Goal: Task Accomplishment & Management: Manage account settings

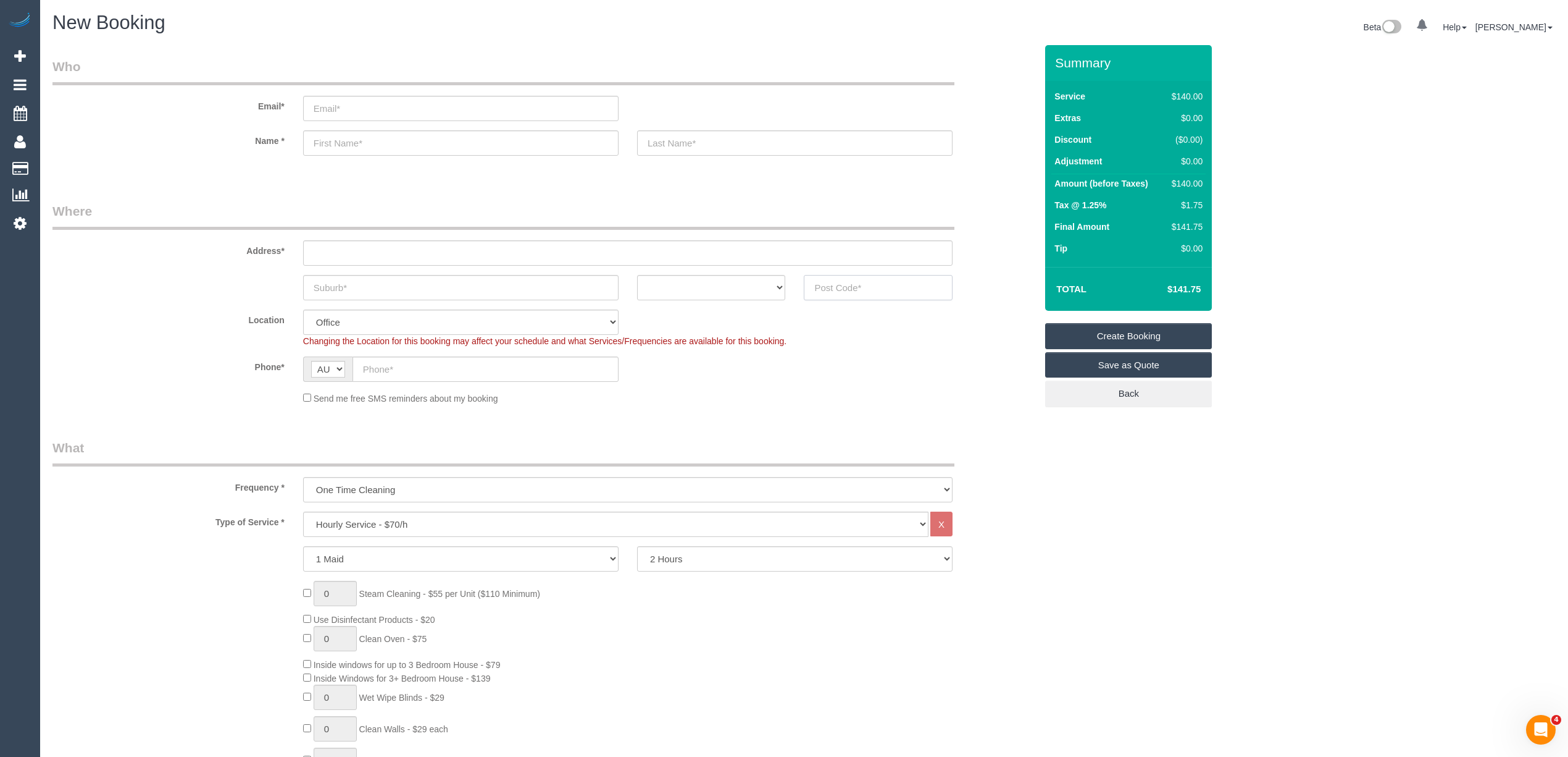
click at [871, 291] on input "text" at bounding box center [878, 287] width 149 height 26
type input "3141"
click at [386, 253] on input "text" at bounding box center [627, 253] width 649 height 26
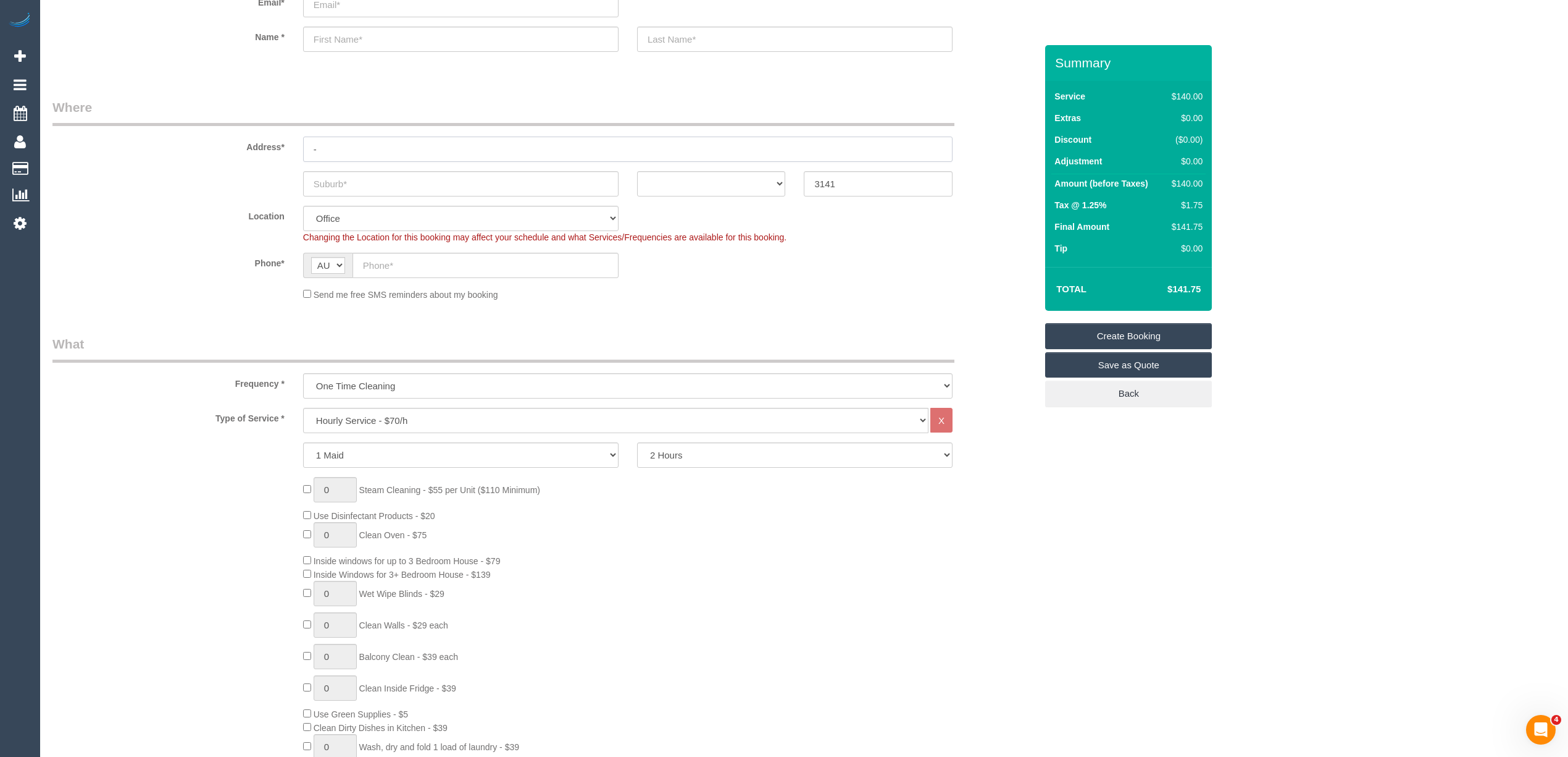
scroll to position [137, 0]
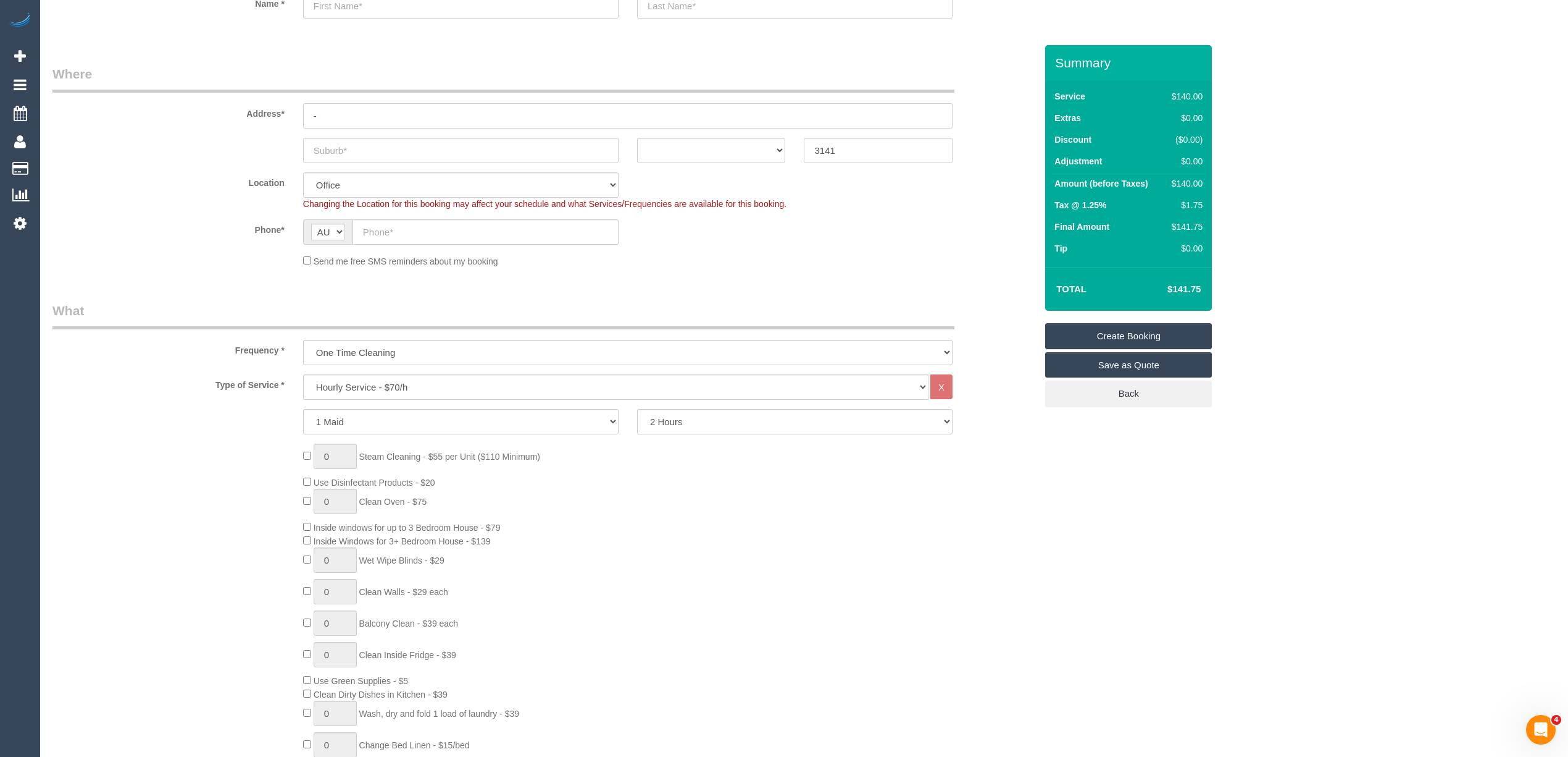
type input "-"
click at [374, 384] on select "Hourly Service - $70/h Hourly Service - $65/h Hourly Service - $60/h Hourly Ser…" at bounding box center [616, 386] width 626 height 26
select select "54"
select select "object:2144"
select select "211"
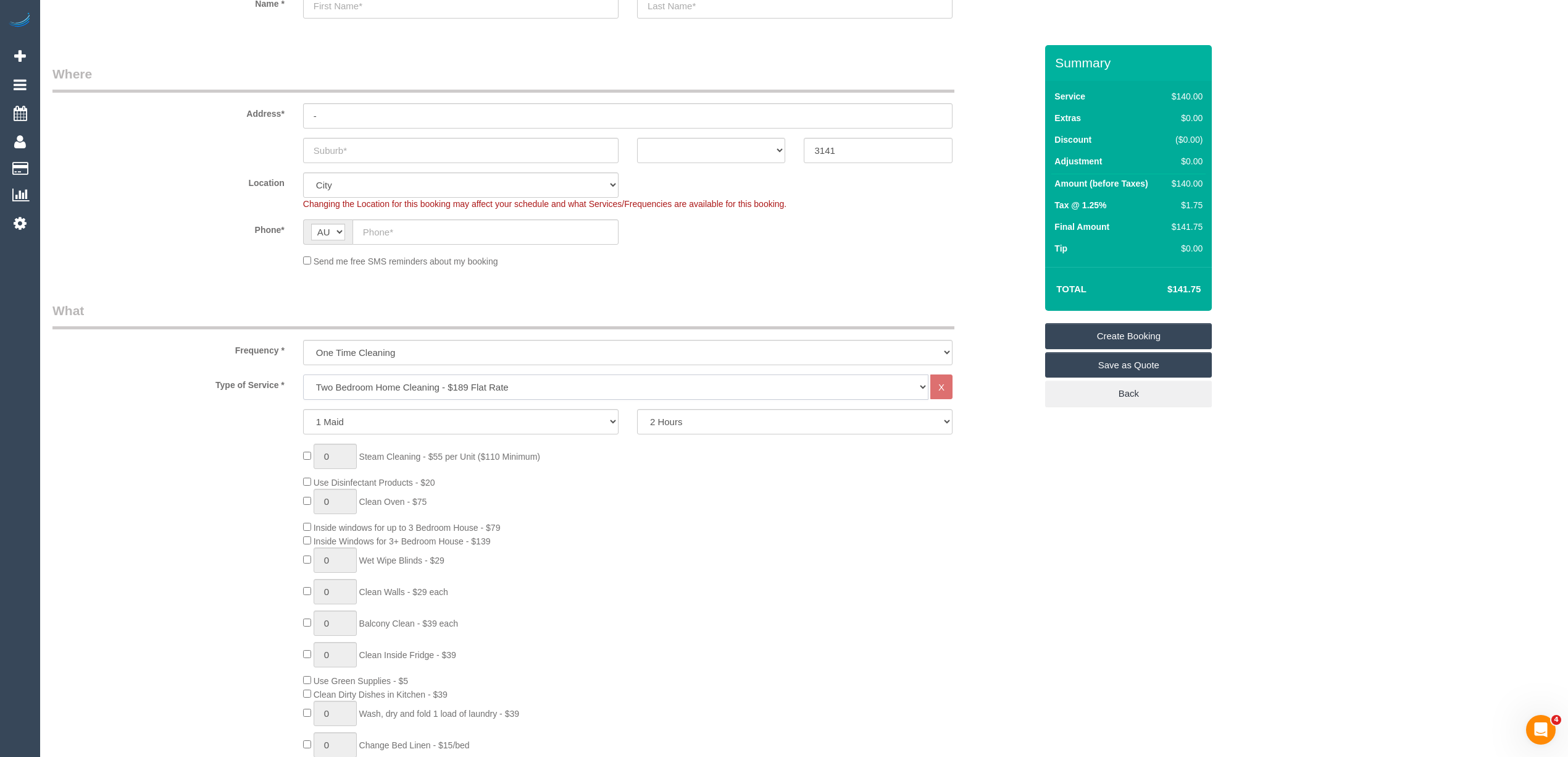
click at [303, 374] on select "Hourly Service - $70/h Hourly Service - $65/h Hourly Service - $60/h Hourly Ser…" at bounding box center [616, 386] width 626 height 26
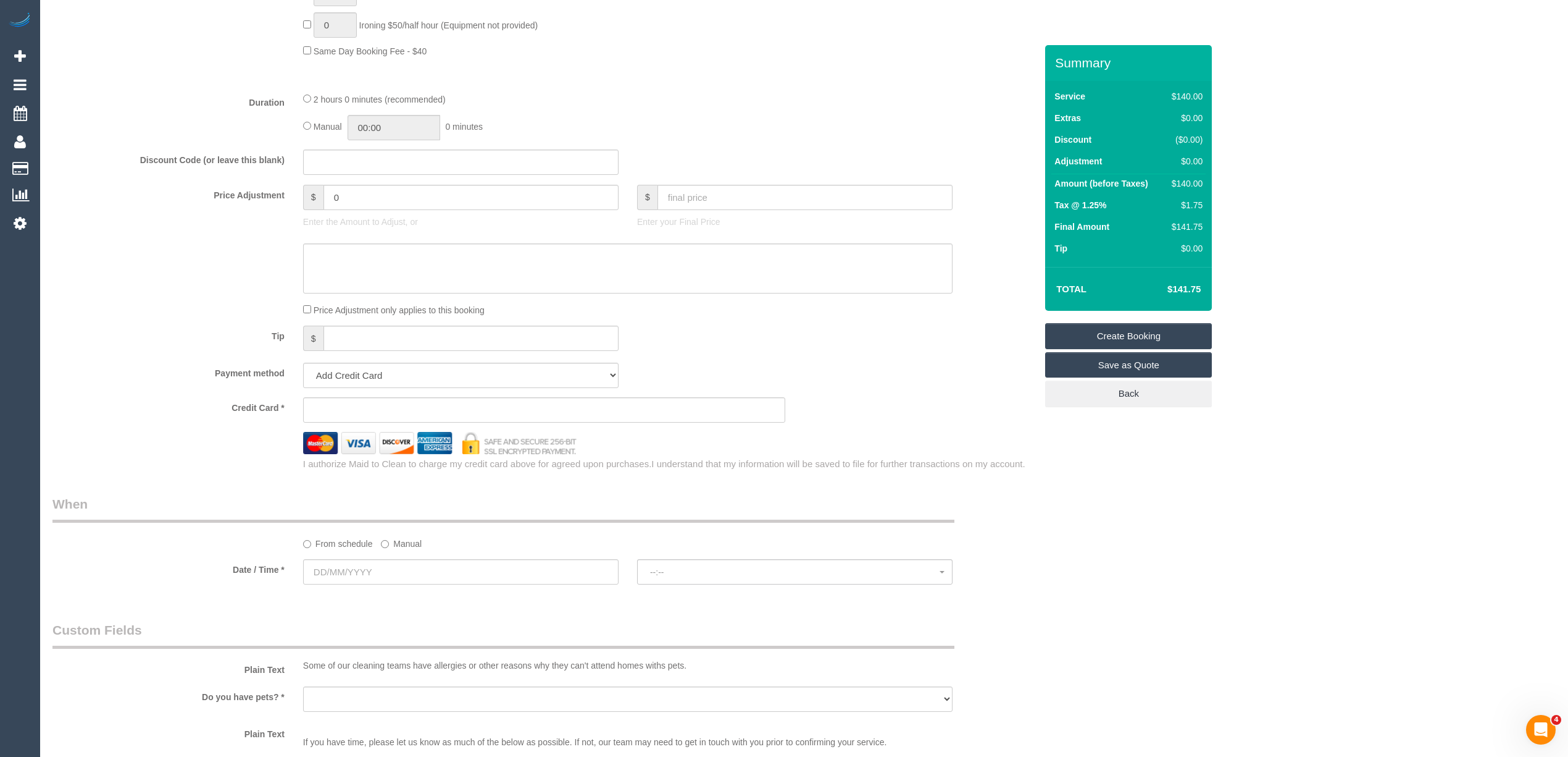
scroll to position [961, 0]
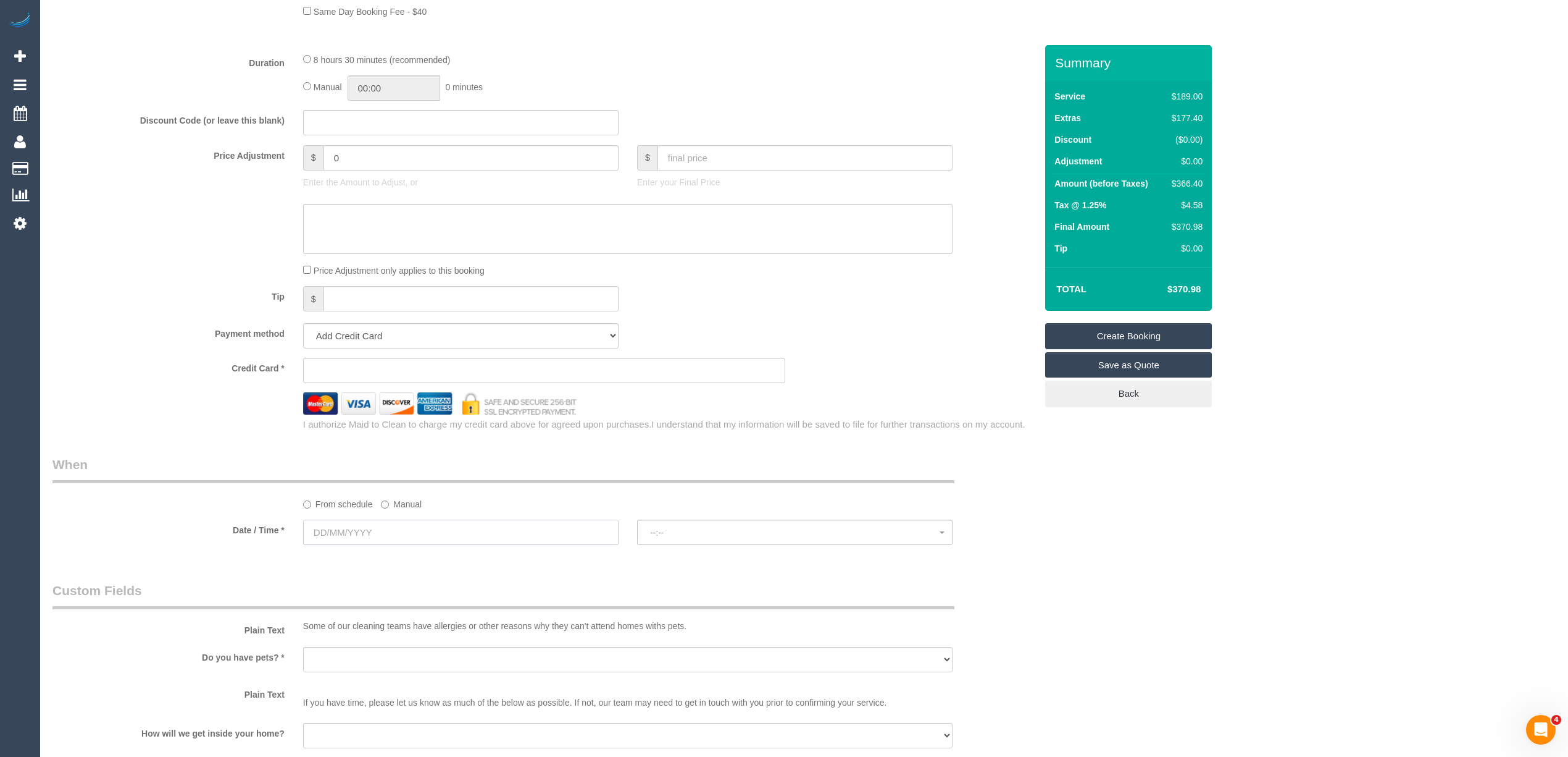
click at [349, 537] on input "text" at bounding box center [460, 532] width 315 height 26
click at [451, 561] on span "Next" at bounding box center [452, 559] width 10 height 10
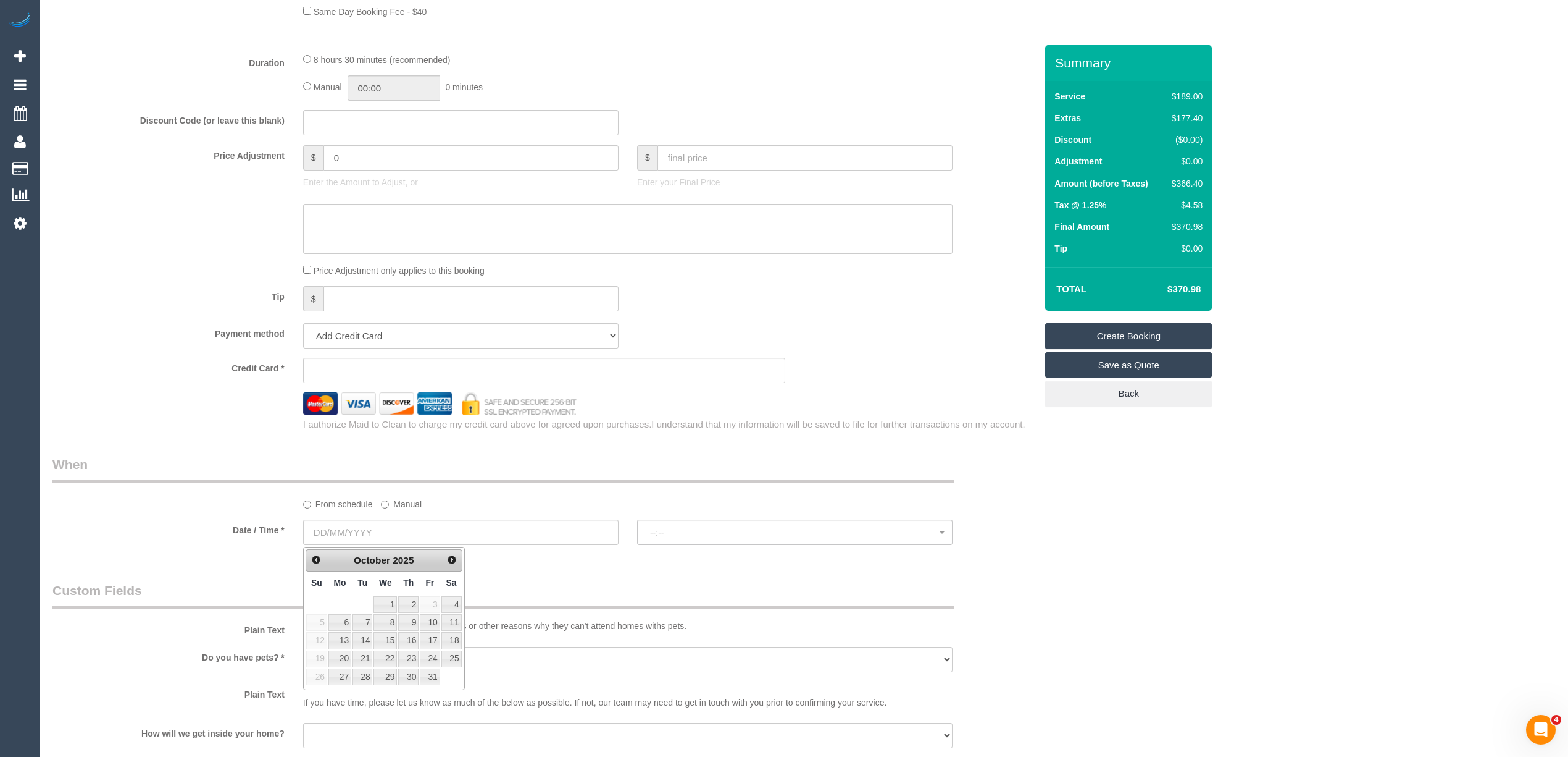
click at [1072, 527] on div "Who Email* Name * Where Address* - ACT NSW NT QLD SA TAS VIC WA 3141 Location O…" at bounding box center [805, 190] width 1504 height 2213
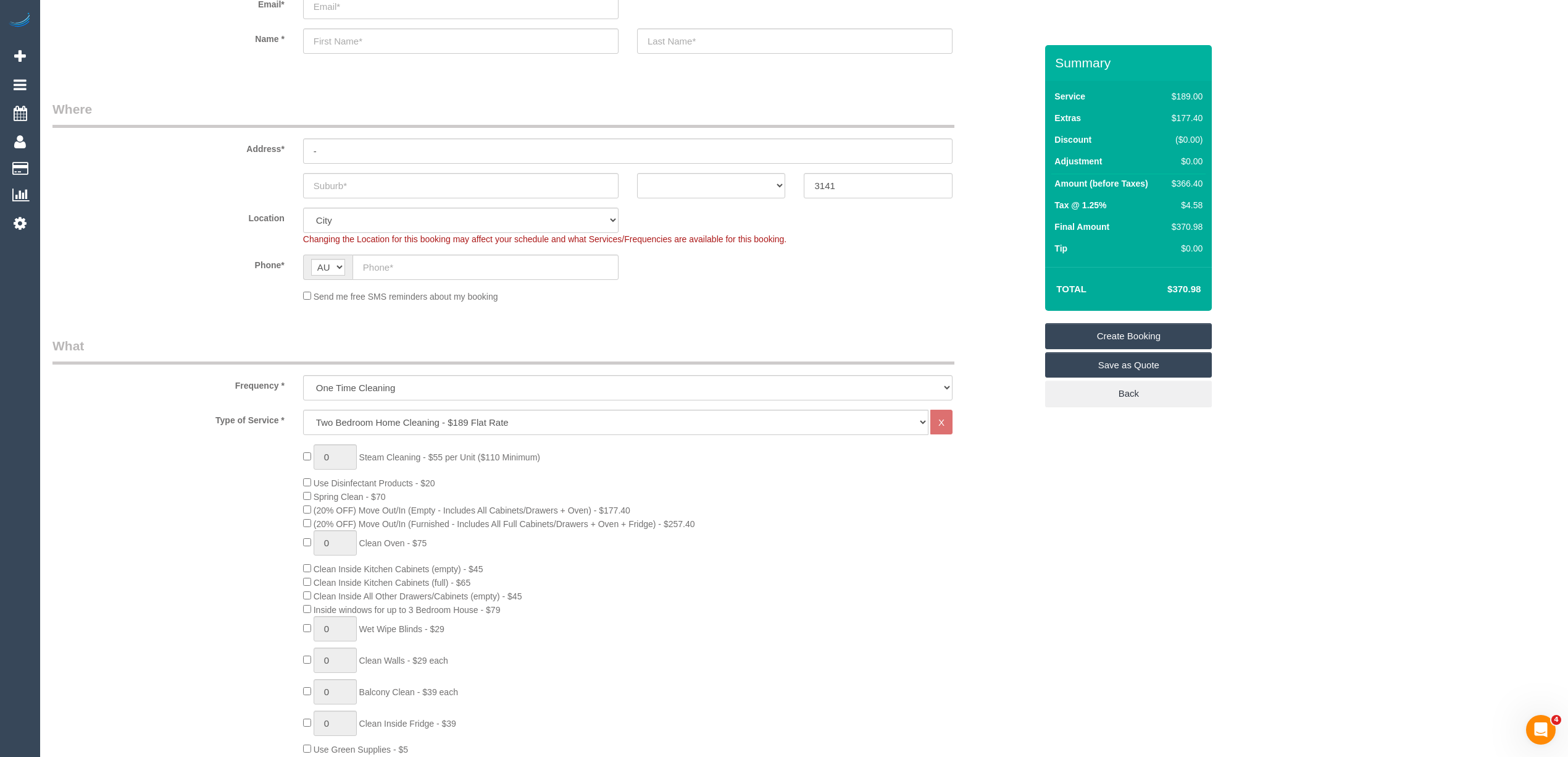
scroll to position [0, 0]
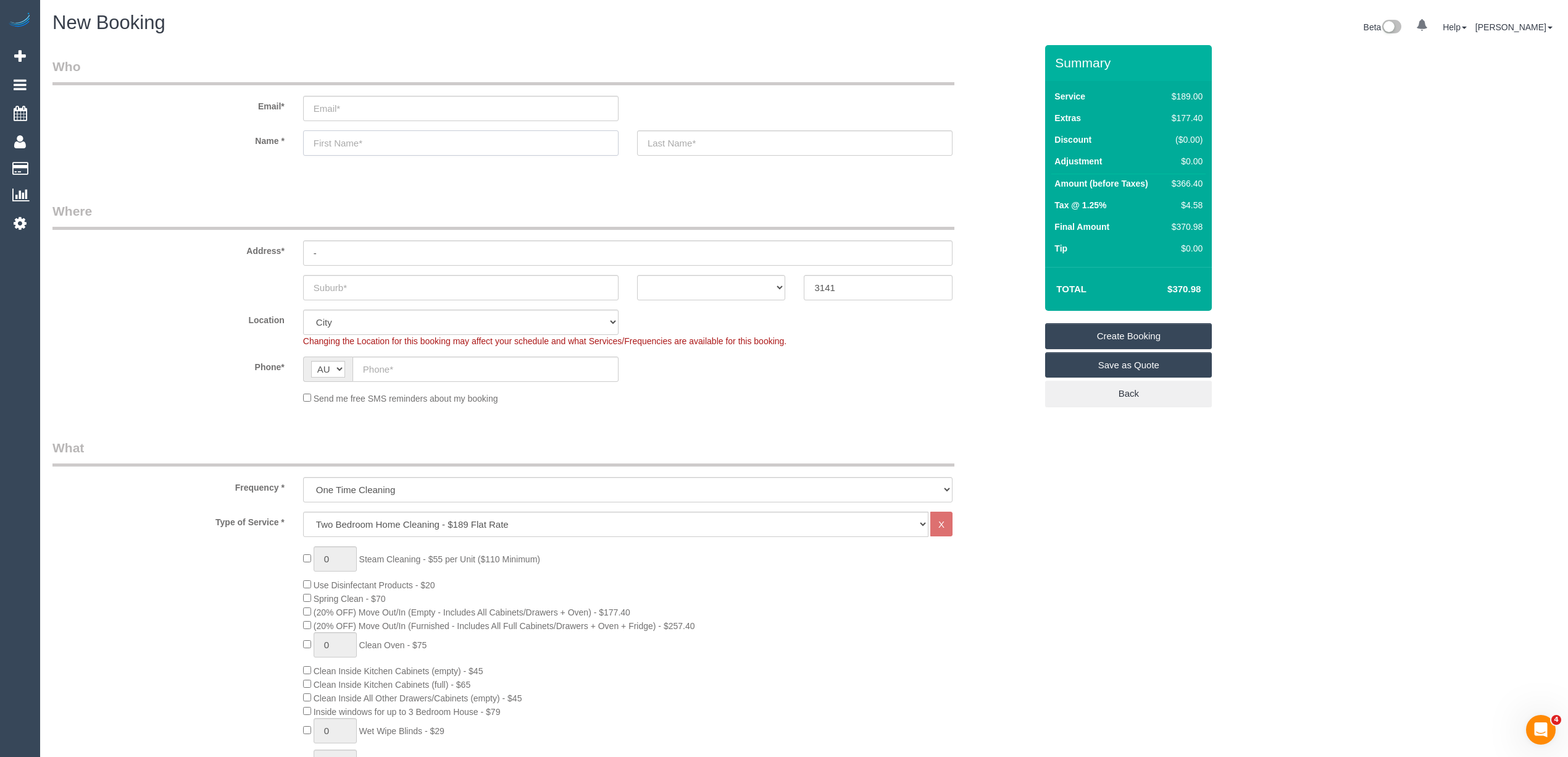
click at [353, 147] on input "text" at bounding box center [460, 143] width 315 height 26
type input "Michelle"
click at [388, 357] on input "text" at bounding box center [485, 369] width 266 height 26
paste input "61 458 699 731"
type input "61 458 699 731"
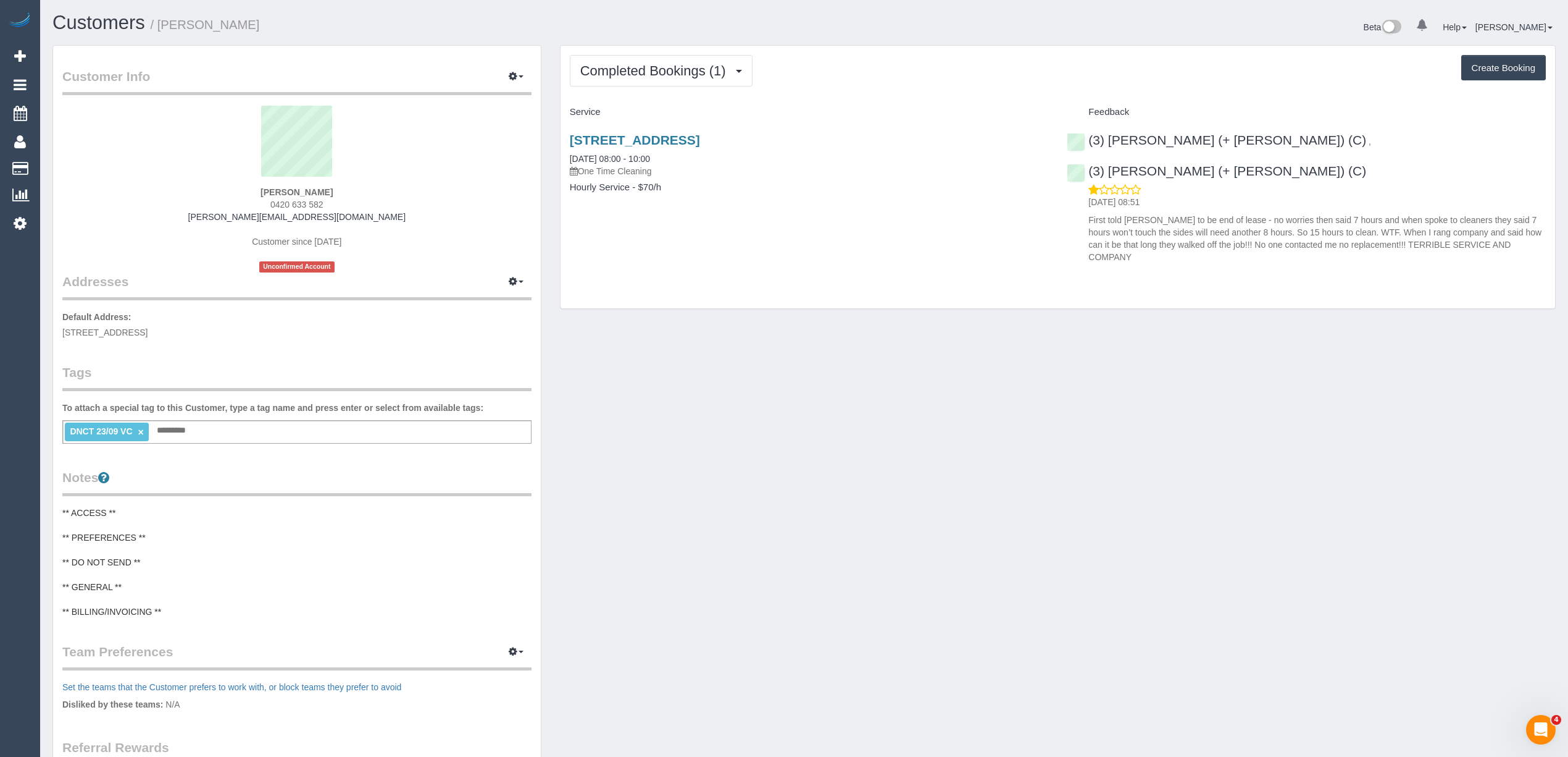
drag, startPoint x: 866, startPoint y: 137, endPoint x: 561, endPoint y: 125, distance: 305.2
click at [561, 125] on div "7 Rutherglen Way, Taylors Lakes, VIC 3038 23/09/2025 08:00 - 10:00 One Time Cle…" at bounding box center [809, 169] width 498 height 95
copy link "7 Rutherglen Way, Taylors Lakes, VIC 3038"
click at [274, 192] on strong "Rebeccacca Naser" at bounding box center [297, 192] width 73 height 10
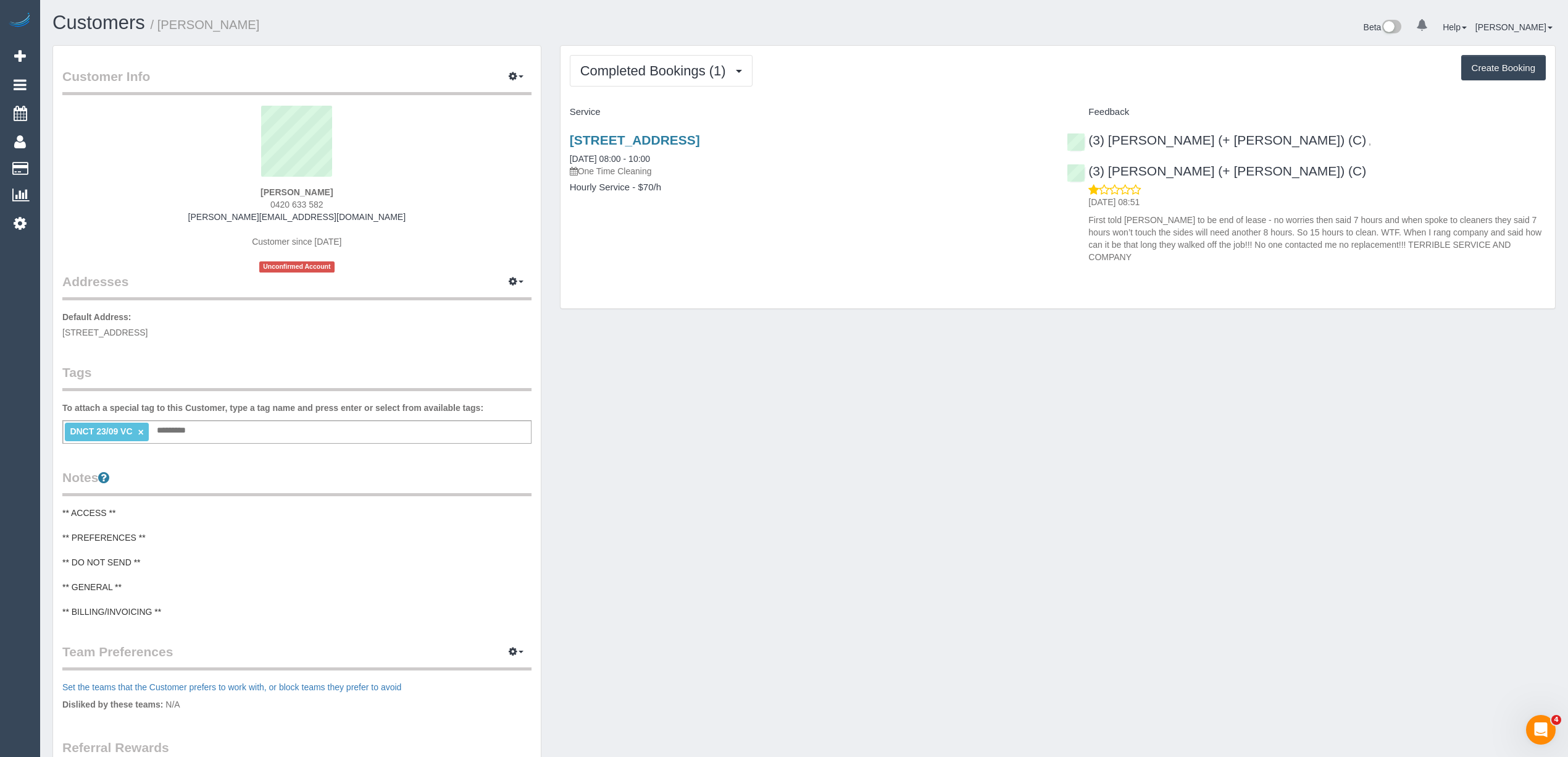
click at [319, 191] on strong "Rebeccacca Naser" at bounding box center [297, 192] width 73 height 10
copy strong "Rebeccacca Naser"
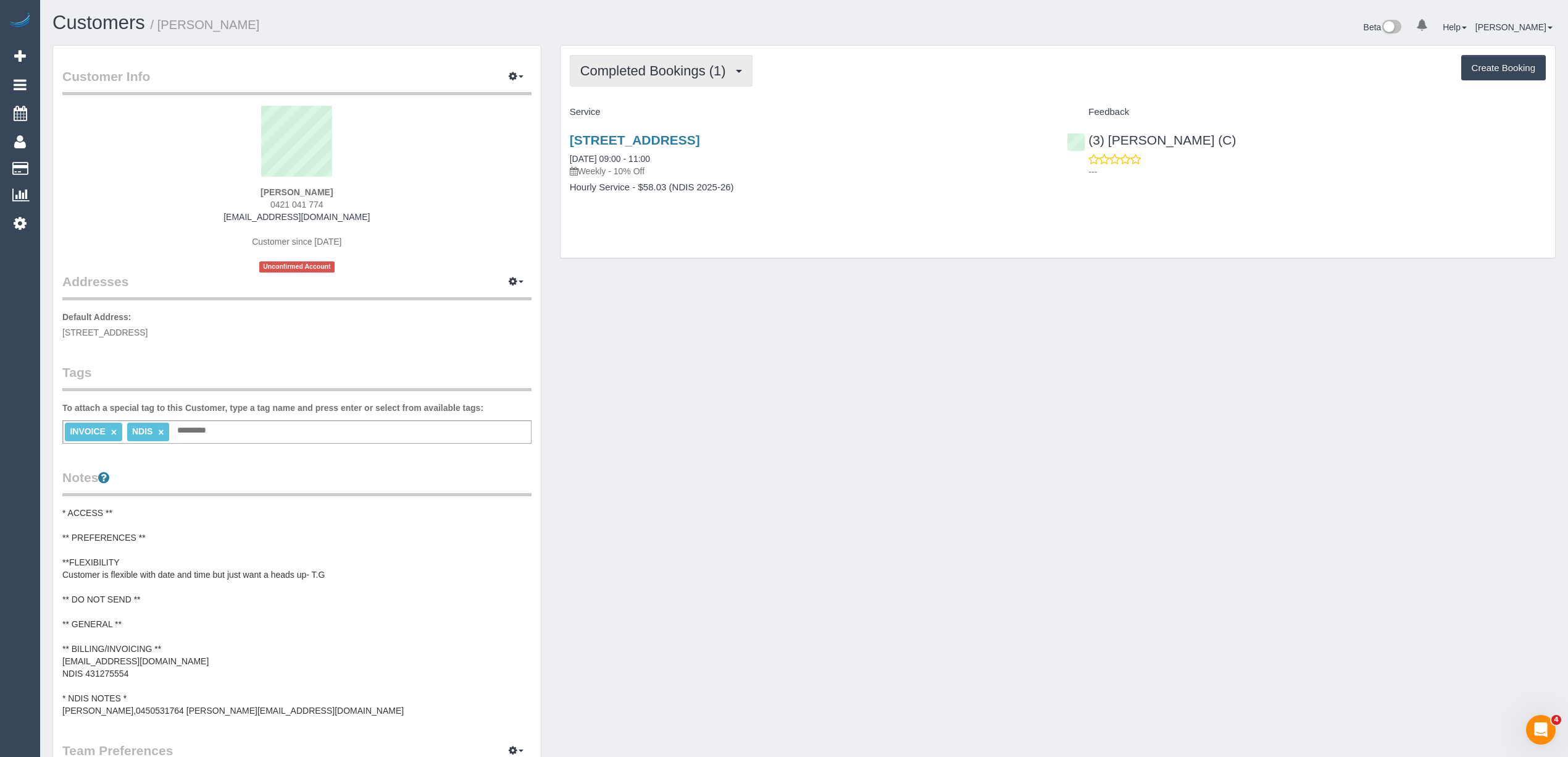
click at [586, 78] on button "Completed Bookings (1)" at bounding box center [661, 71] width 182 height 31
click at [642, 77] on span "Completed Bookings (1)" at bounding box center [656, 70] width 152 height 16
click at [661, 116] on link "Upcoming Bookings (11)" at bounding box center [635, 115] width 130 height 16
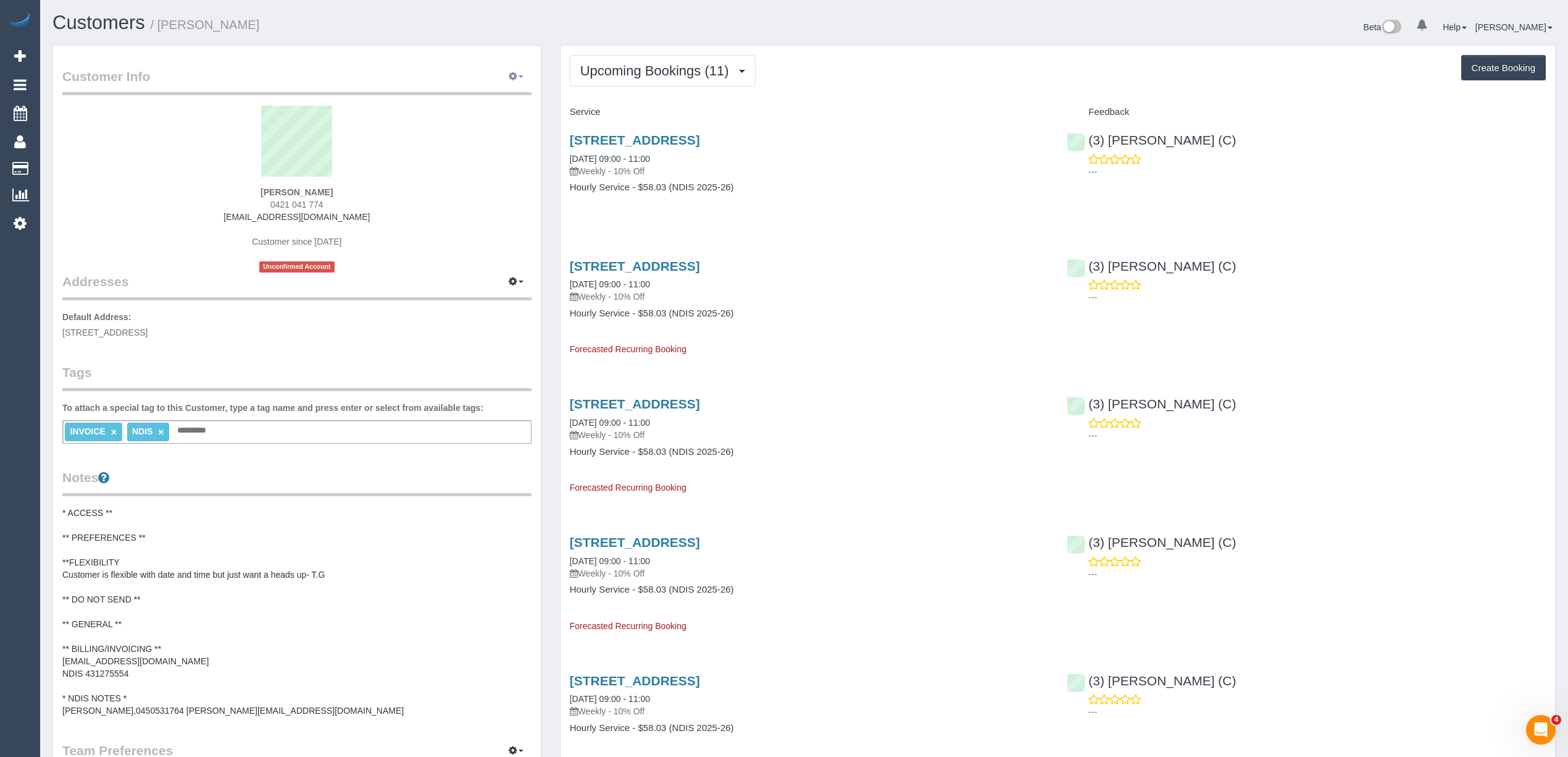
click at [519, 73] on button "button" at bounding box center [516, 77] width 31 height 19
click at [465, 97] on link "Edit Contact Info" at bounding box center [464, 99] width 134 height 16
select select "VIC"
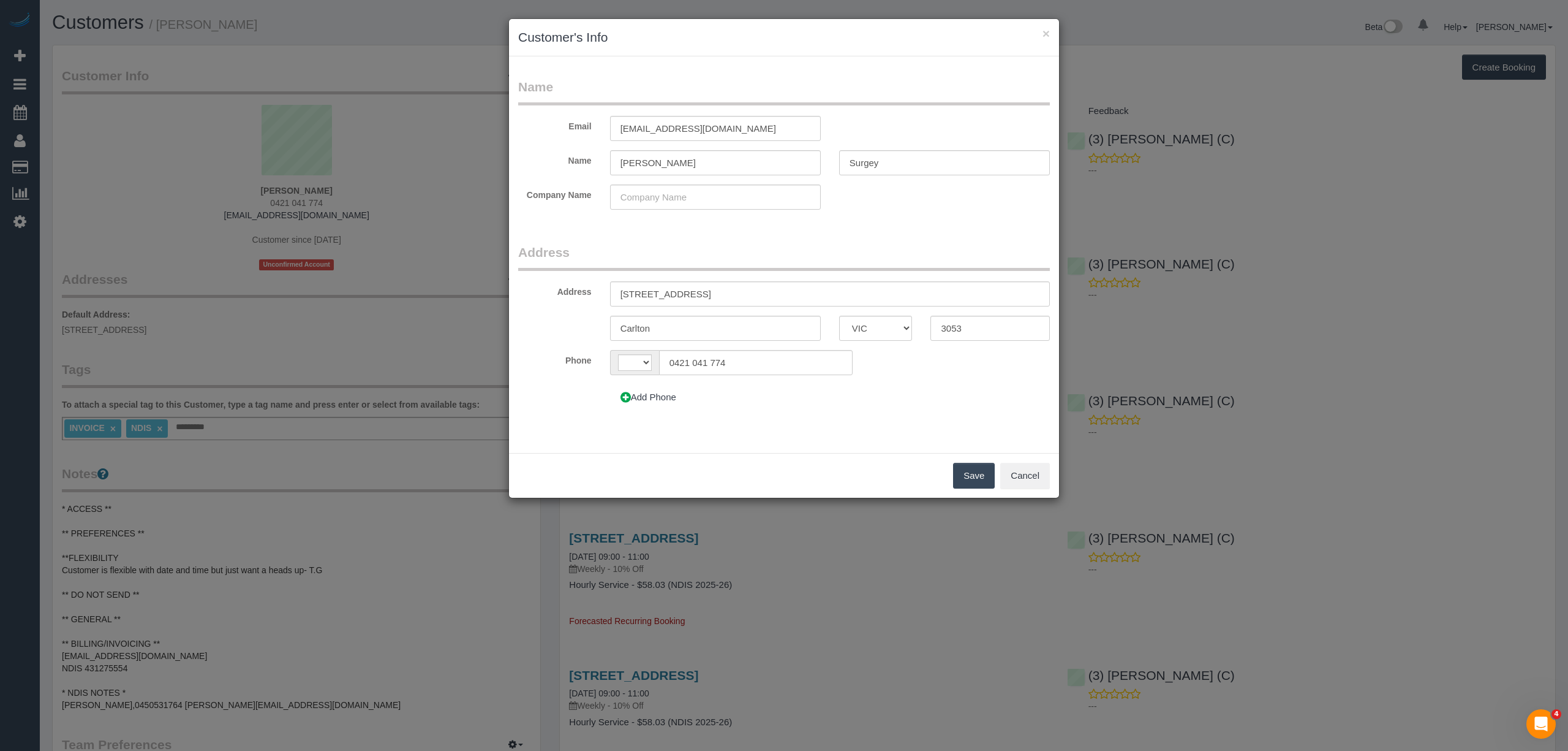
select select "string:AU"
click at [628, 395] on icon at bounding box center [626, 397] width 11 height 9
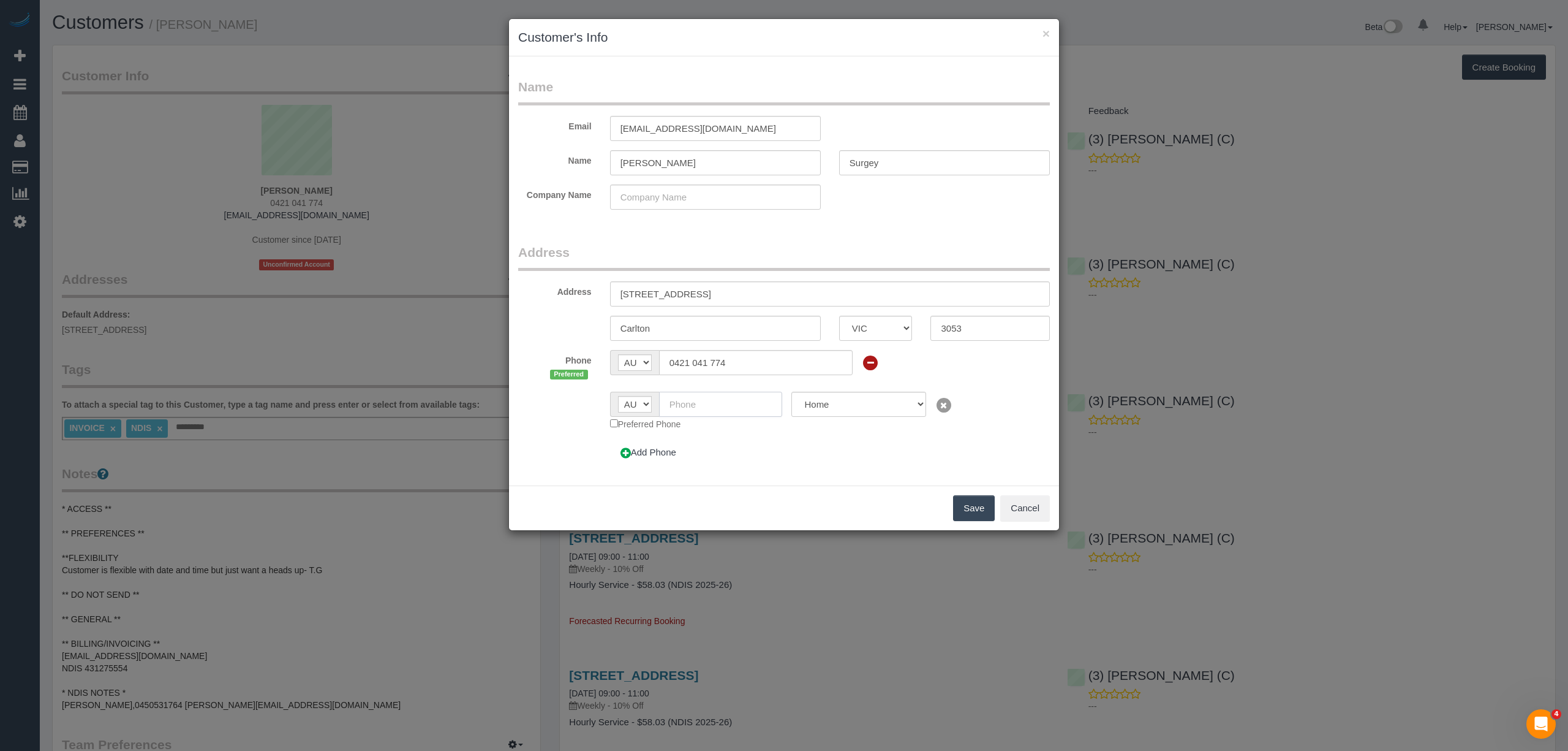
click at [686, 405] on input "text" at bounding box center [721, 404] width 124 height 25
paste input "61 434 441 684"
drag, startPoint x: 682, startPoint y: 402, endPoint x: 662, endPoint y: 402, distance: 20.0
click at [662, 402] on input "61 434 441 684" at bounding box center [721, 404] width 124 height 25
type input "0434 441 684"
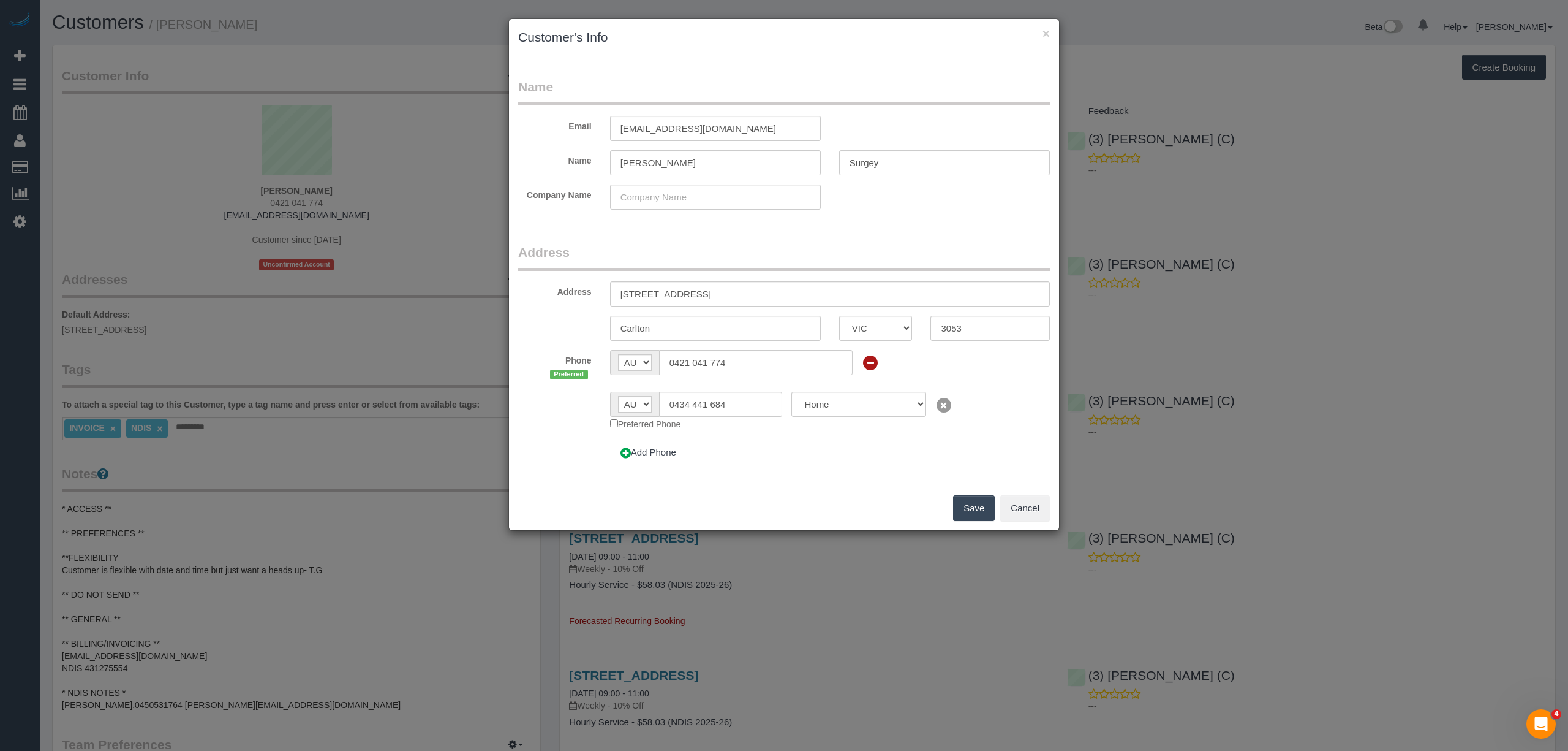
click at [976, 510] on button "Save" at bounding box center [974, 508] width 42 height 25
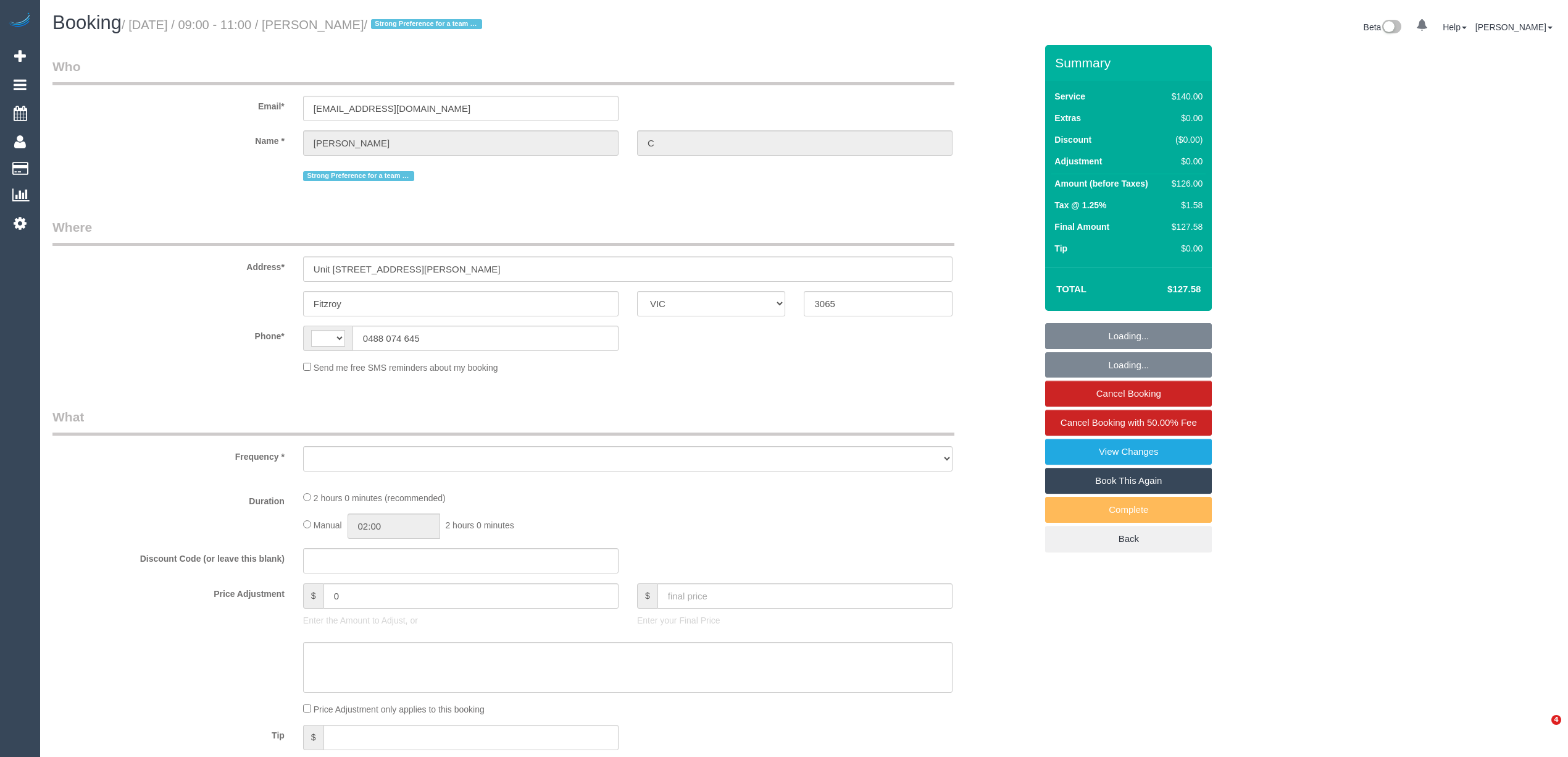
select select "VIC"
select select "string:AU"
select select "object:574"
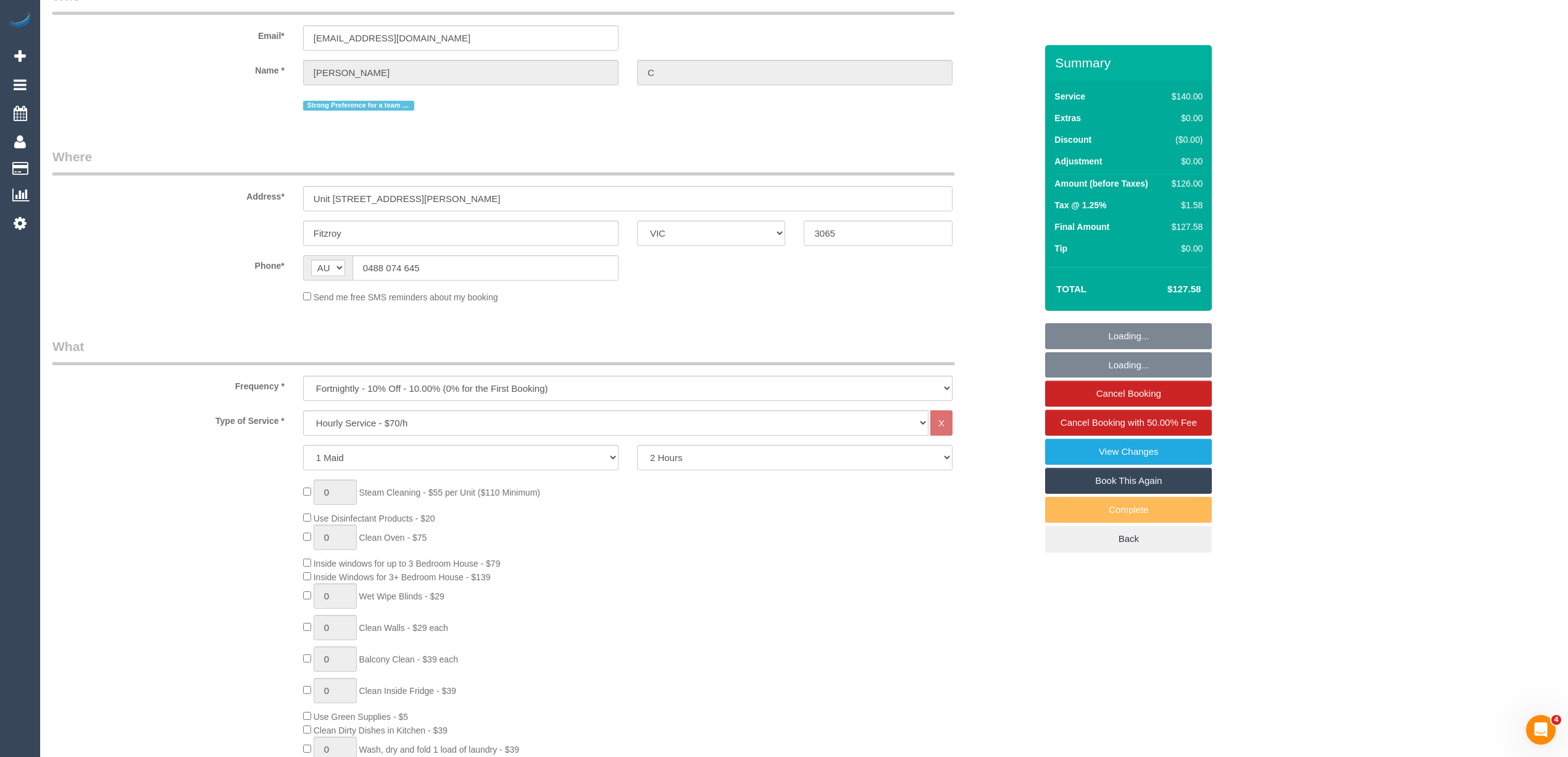
select select "string:stripe-pm_1QRSer2GScqysDRVdsBRKzC8"
select select "number:28"
select select "number:14"
select select "number:19"
select select "number:36"
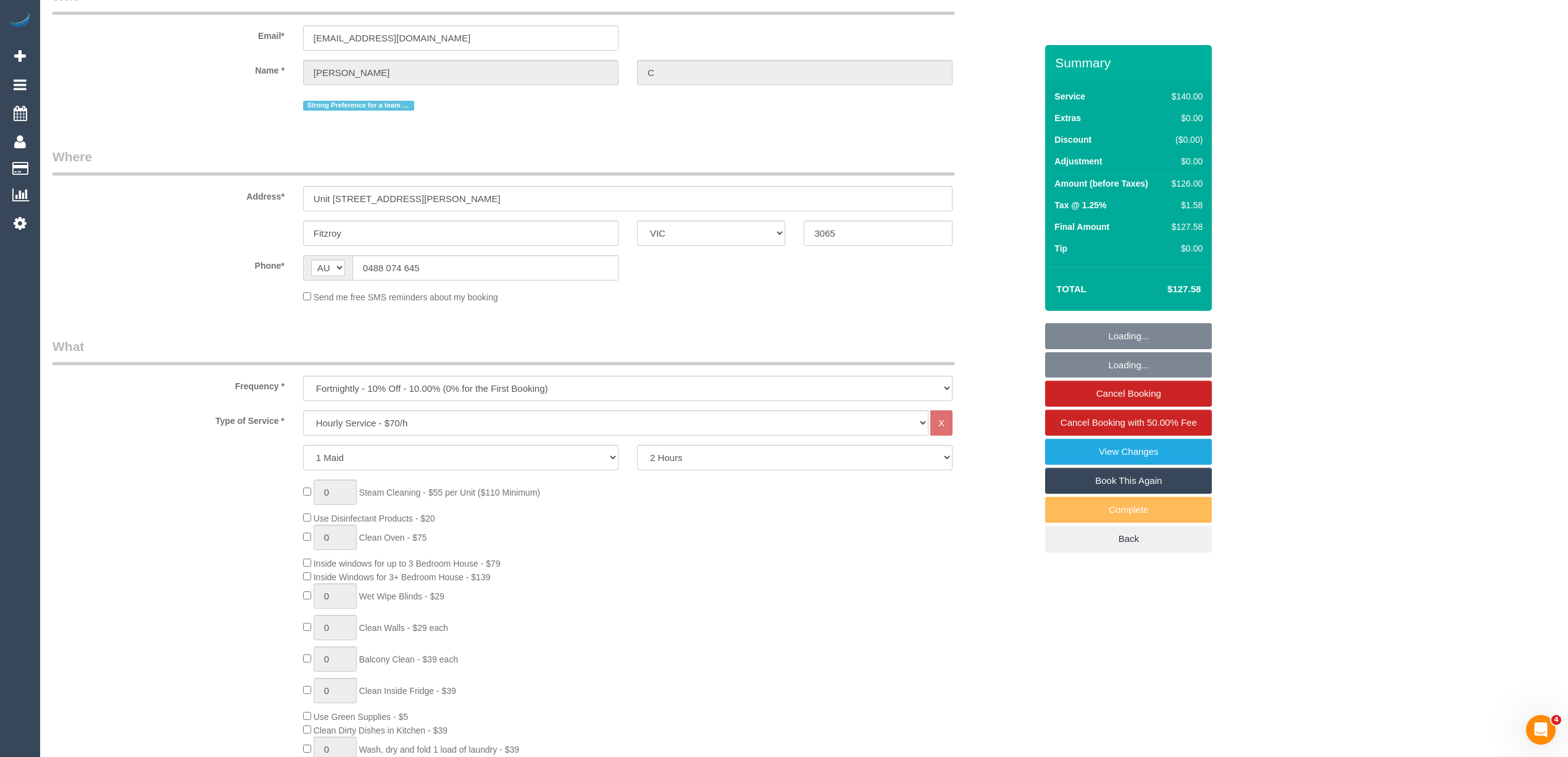
select select "number:11"
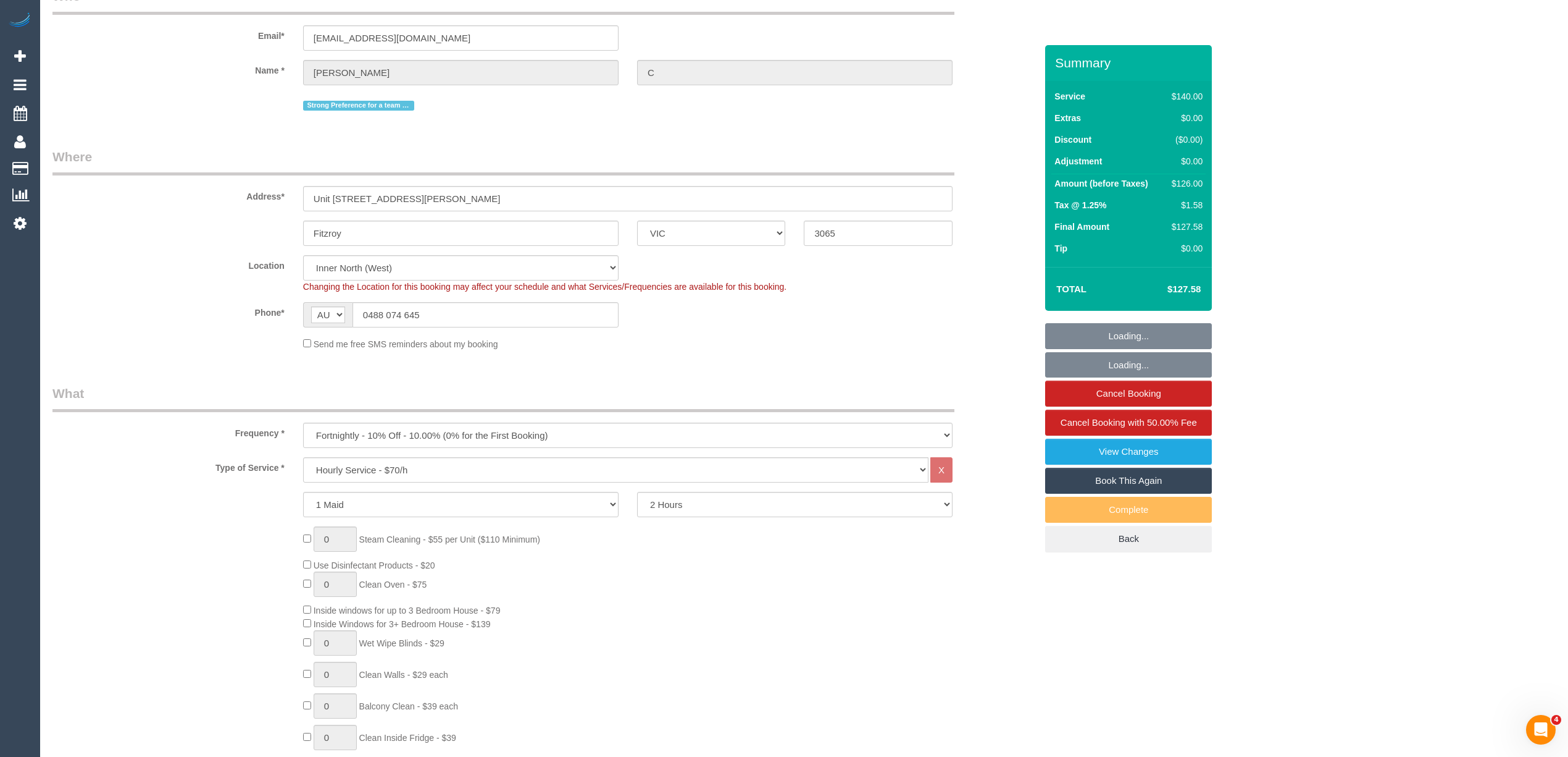
select select "object:1785"
select select "spot1"
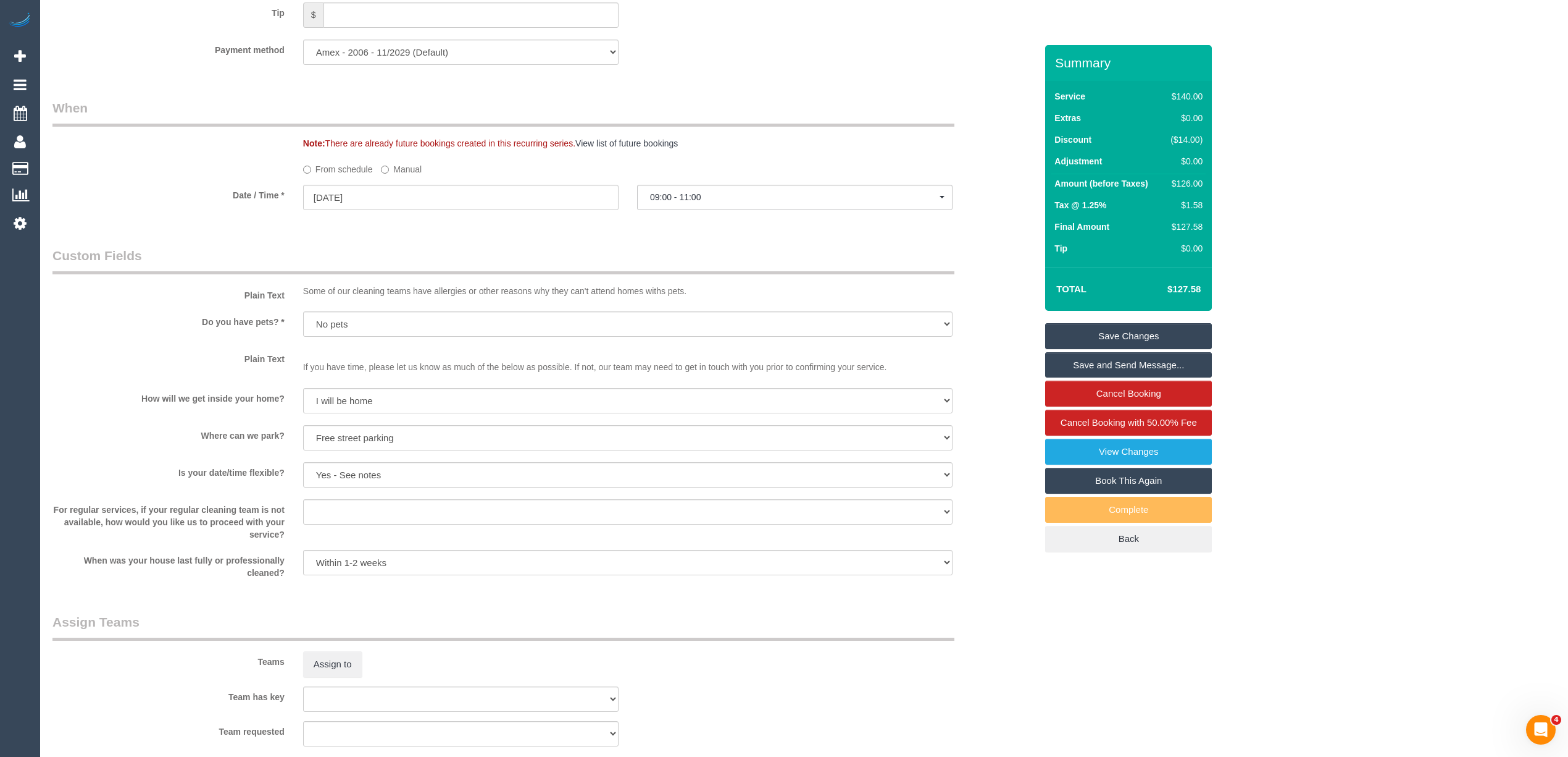
scroll to position [1112, 0]
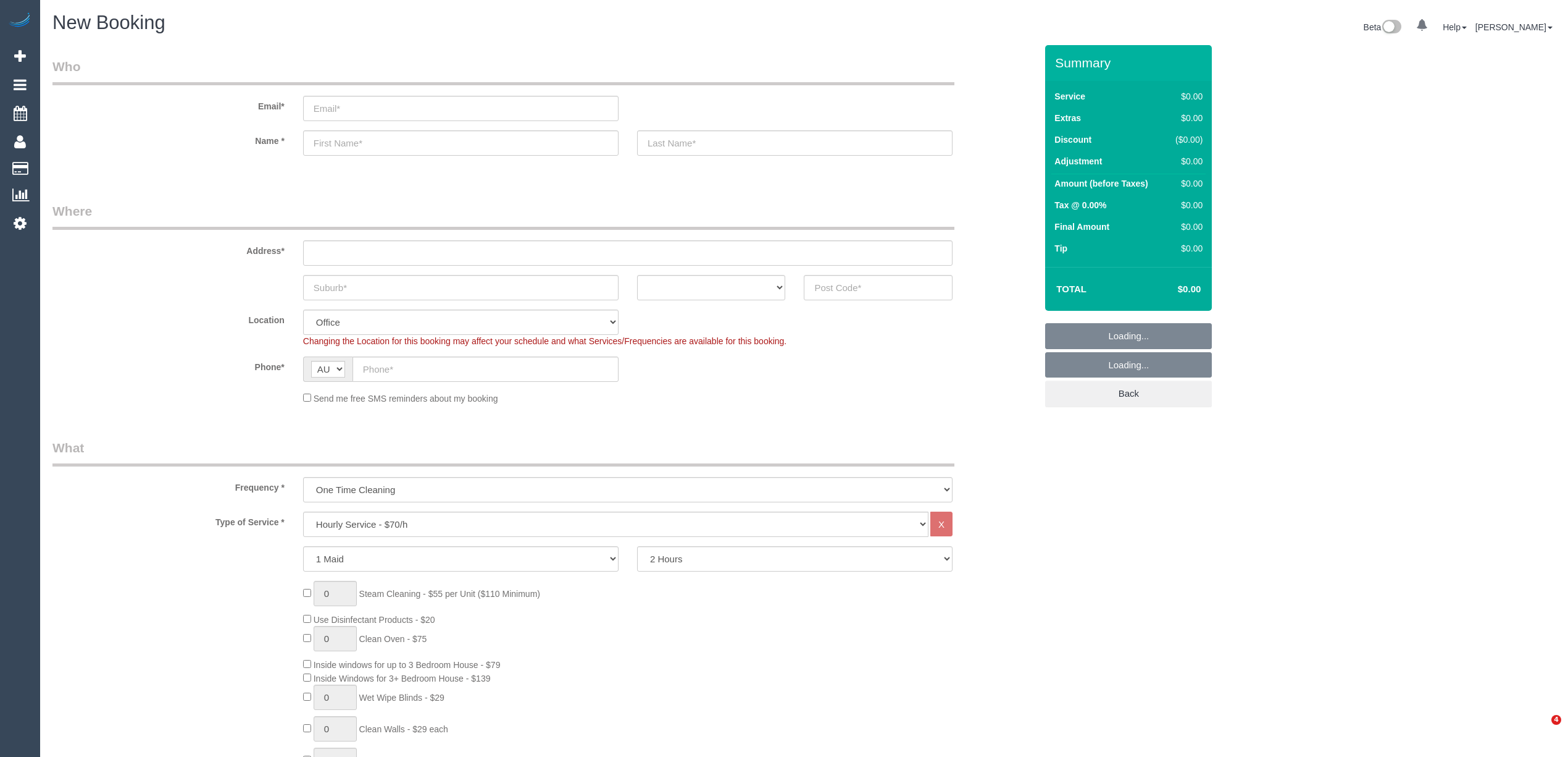
select select "object:2139"
click at [707, 548] on select "2 Hours 2.5 Hours 3 Hours 3.5 Hours 4 Hours 4.5 Hours 5 Hours 5.5 Hours 6 Hours…" at bounding box center [795, 558] width 315 height 26
select select "240"
click at [637, 546] on select "2 Hours 2.5 Hours 3 Hours 3.5 Hours 4 Hours 4.5 Hours 5 Hours 5.5 Hours 6 Hours…" at bounding box center [795, 558] width 315 height 26
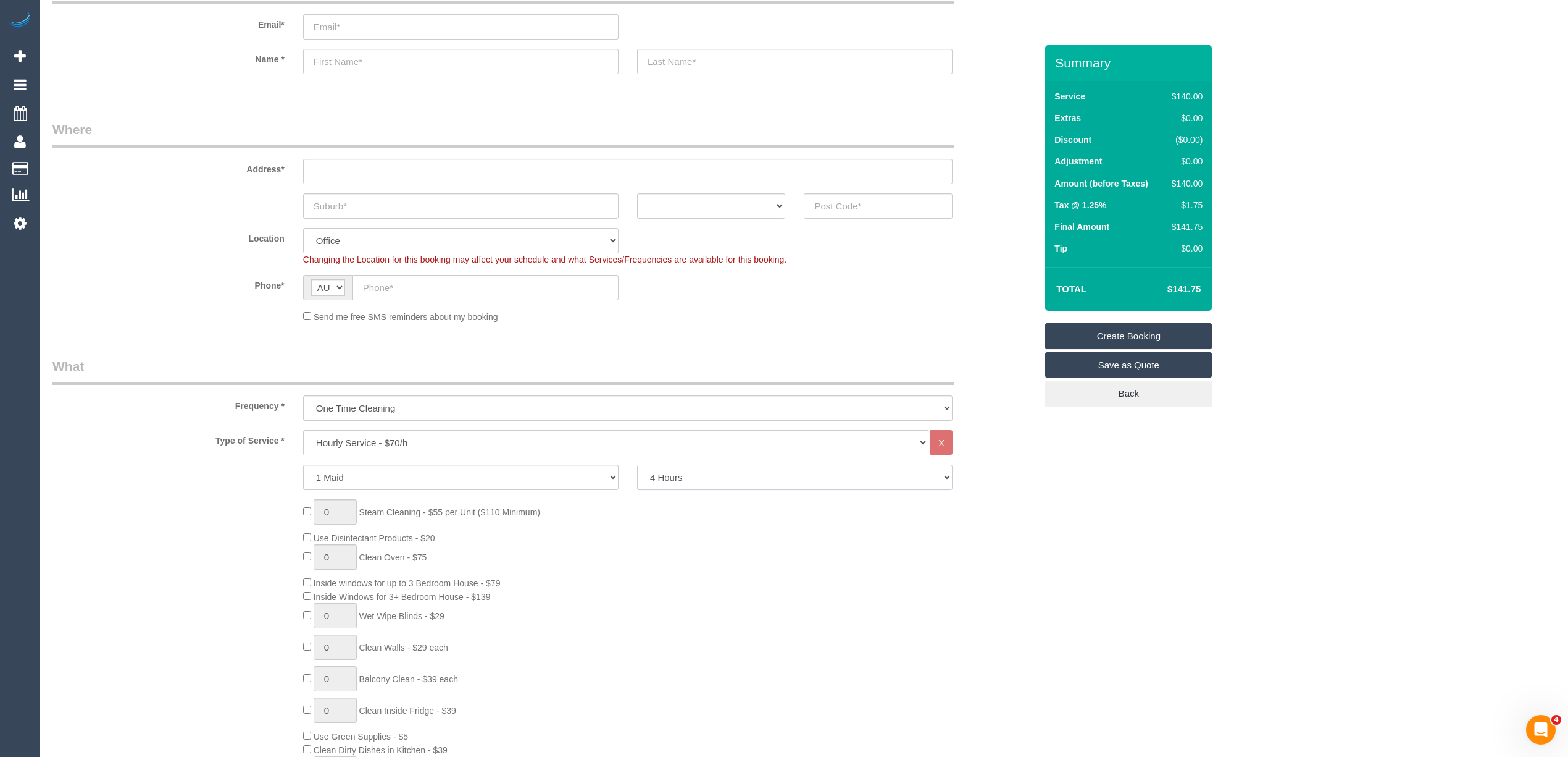
scroll to position [137, 0]
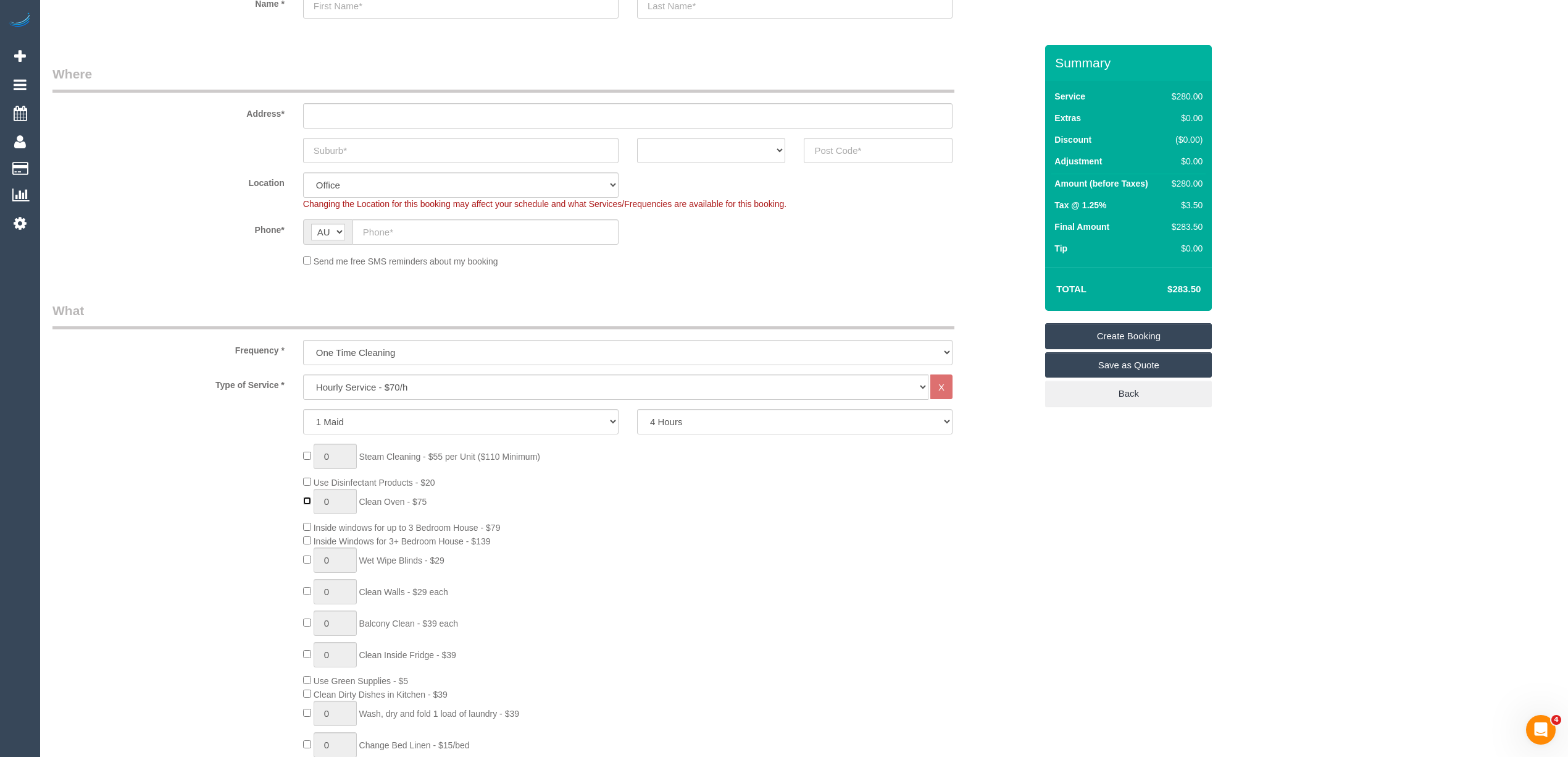
type input "1"
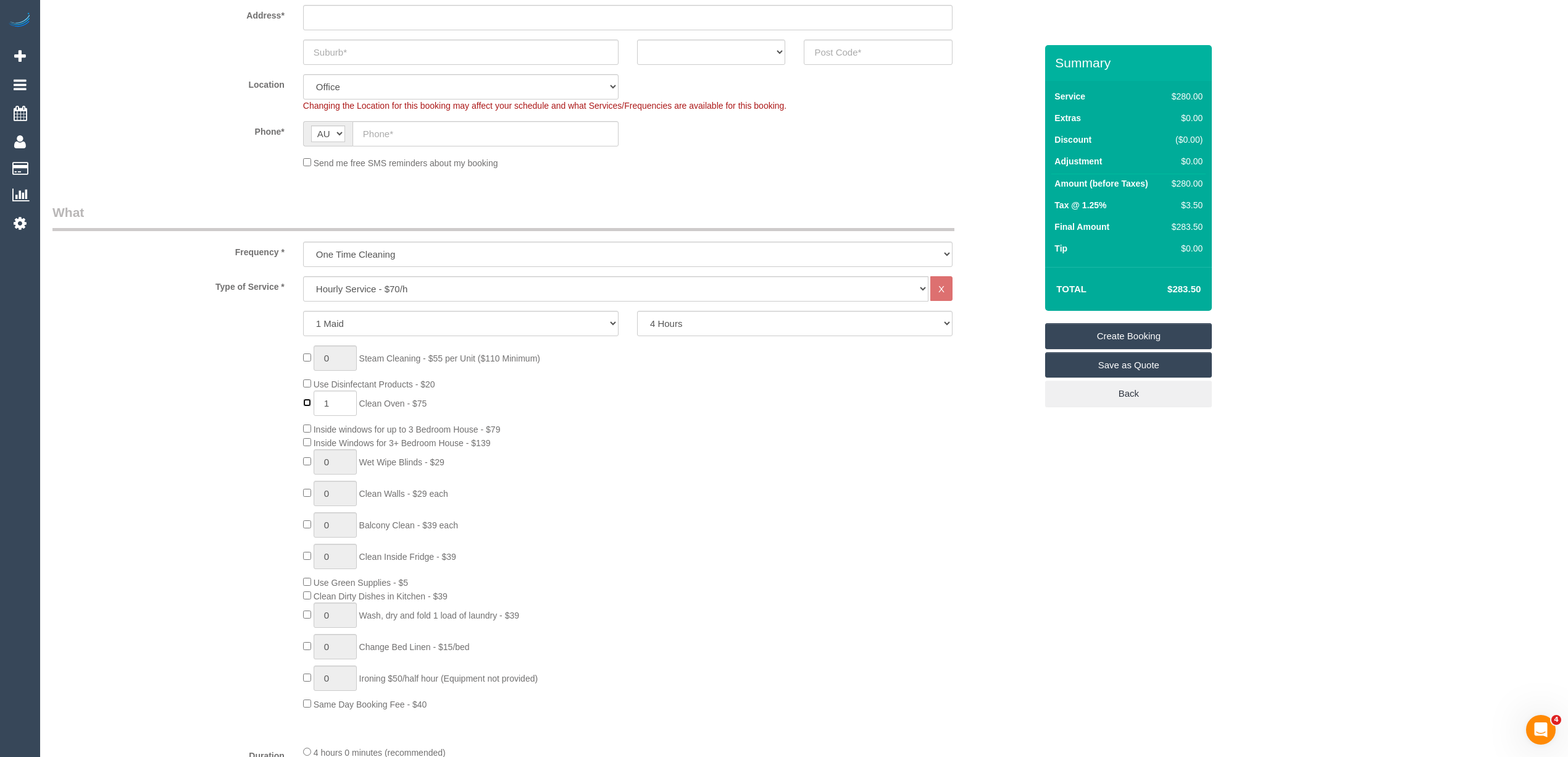
scroll to position [274, 0]
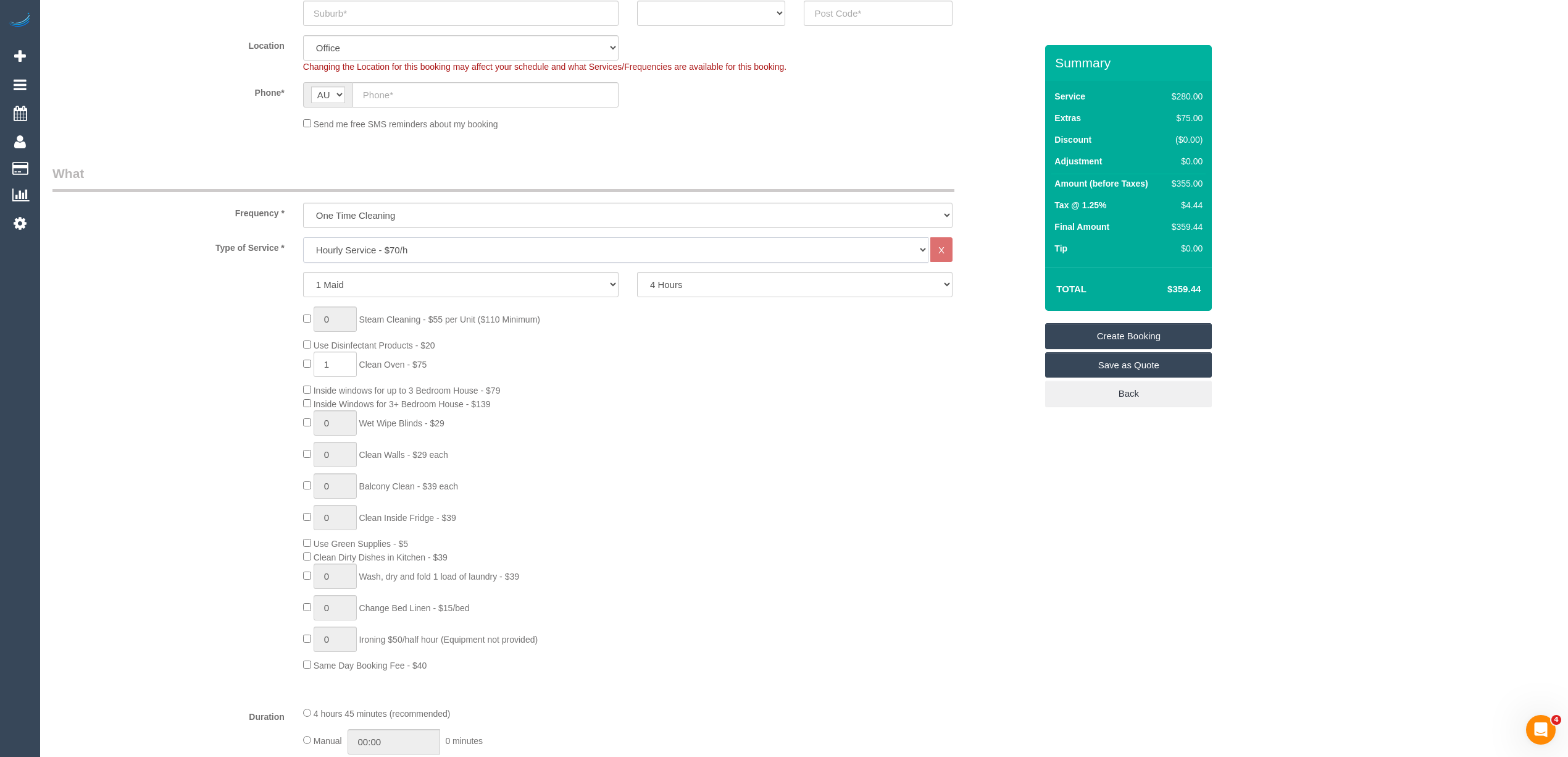
click at [404, 250] on select "Hourly Service - $70/h Hourly Service - $65/h Hourly Service - $60/h Hourly Ser…" at bounding box center [616, 249] width 626 height 26
select select "213"
click at [303, 237] on select "Hourly Service - $70/h Hourly Service - $65/h Hourly Service - $60/h Hourly Ser…" at bounding box center [616, 249] width 626 height 26
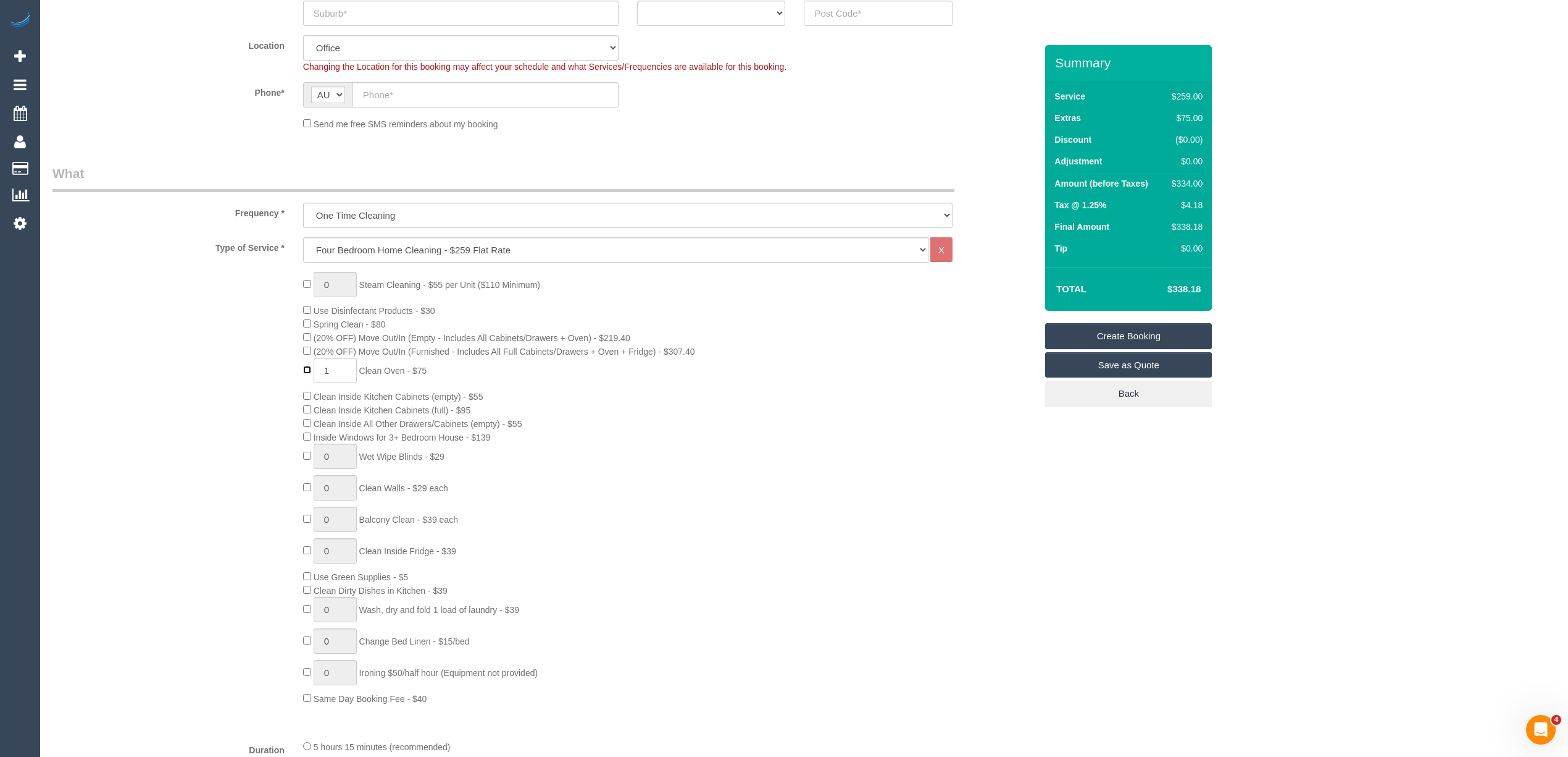
type input "0"
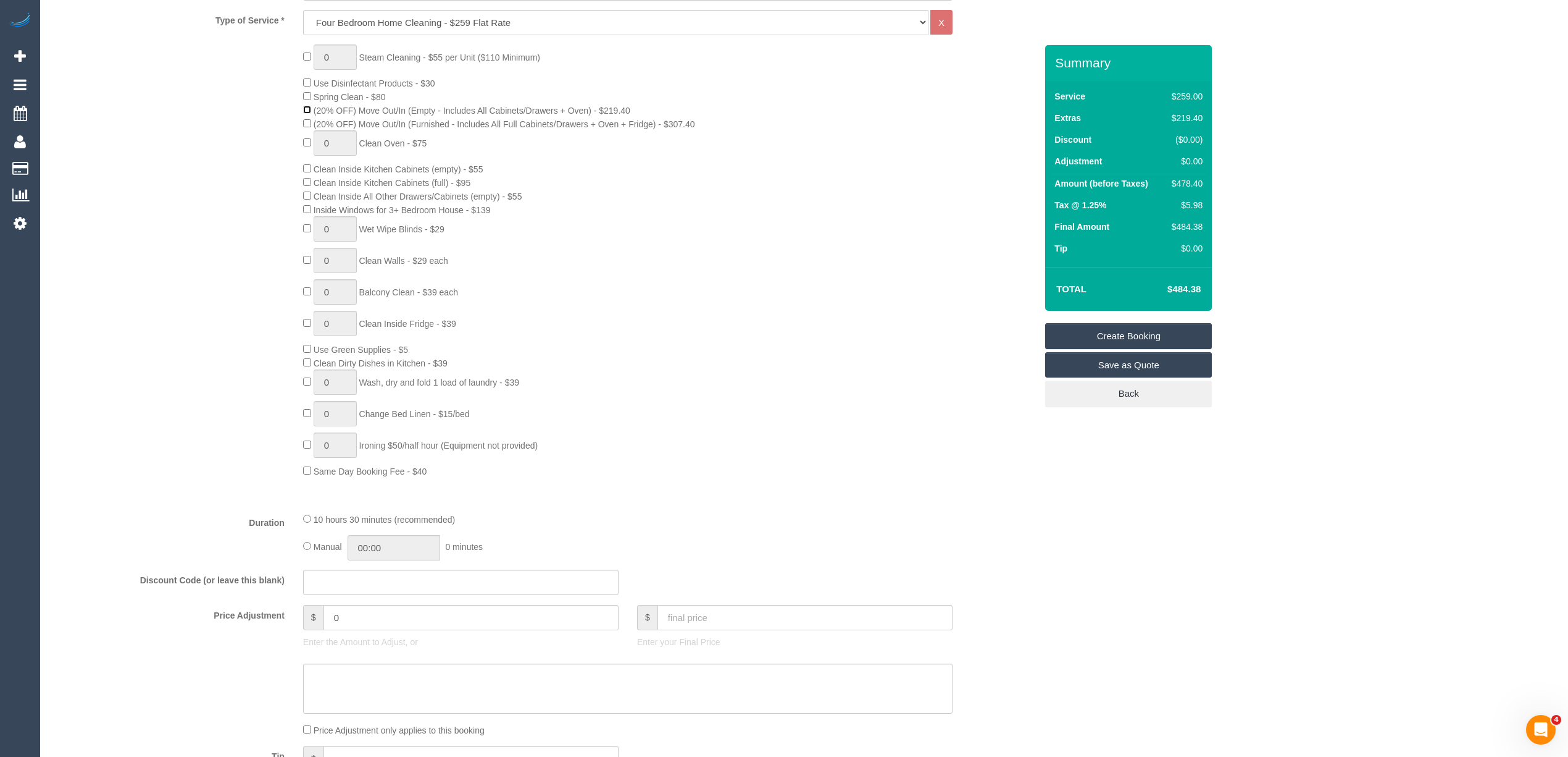
scroll to position [411, 0]
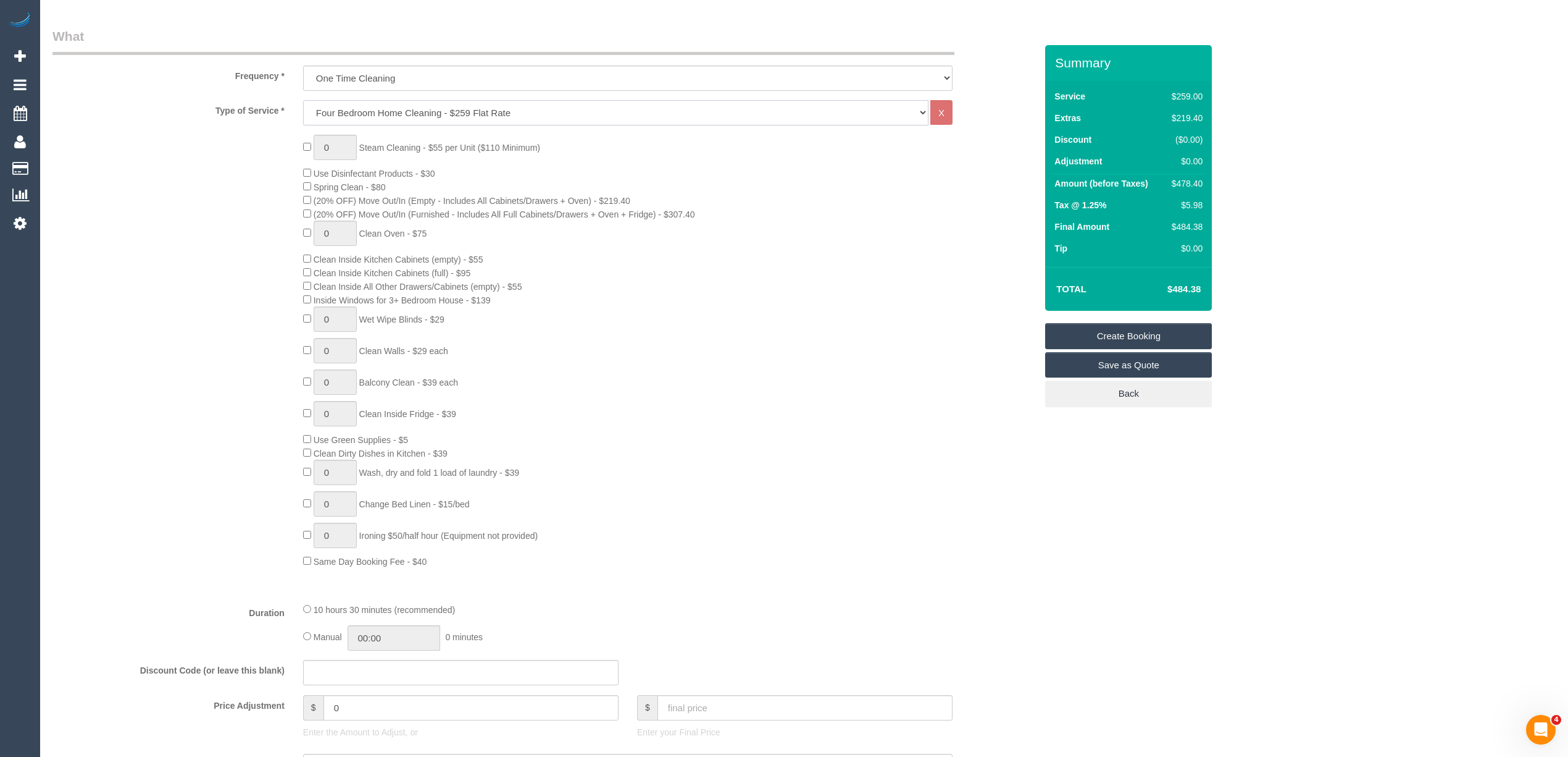
click at [509, 104] on select "Hourly Service - $70/h Hourly Service - $65/h Hourly Service - $60/h Hourly Ser…" at bounding box center [616, 112] width 626 height 26
select select "209"
click at [303, 100] on select "Hourly Service - $70/h Hourly Service - $65/h Hourly Service - $60/h Hourly Ser…" at bounding box center [616, 112] width 626 height 26
select select "1"
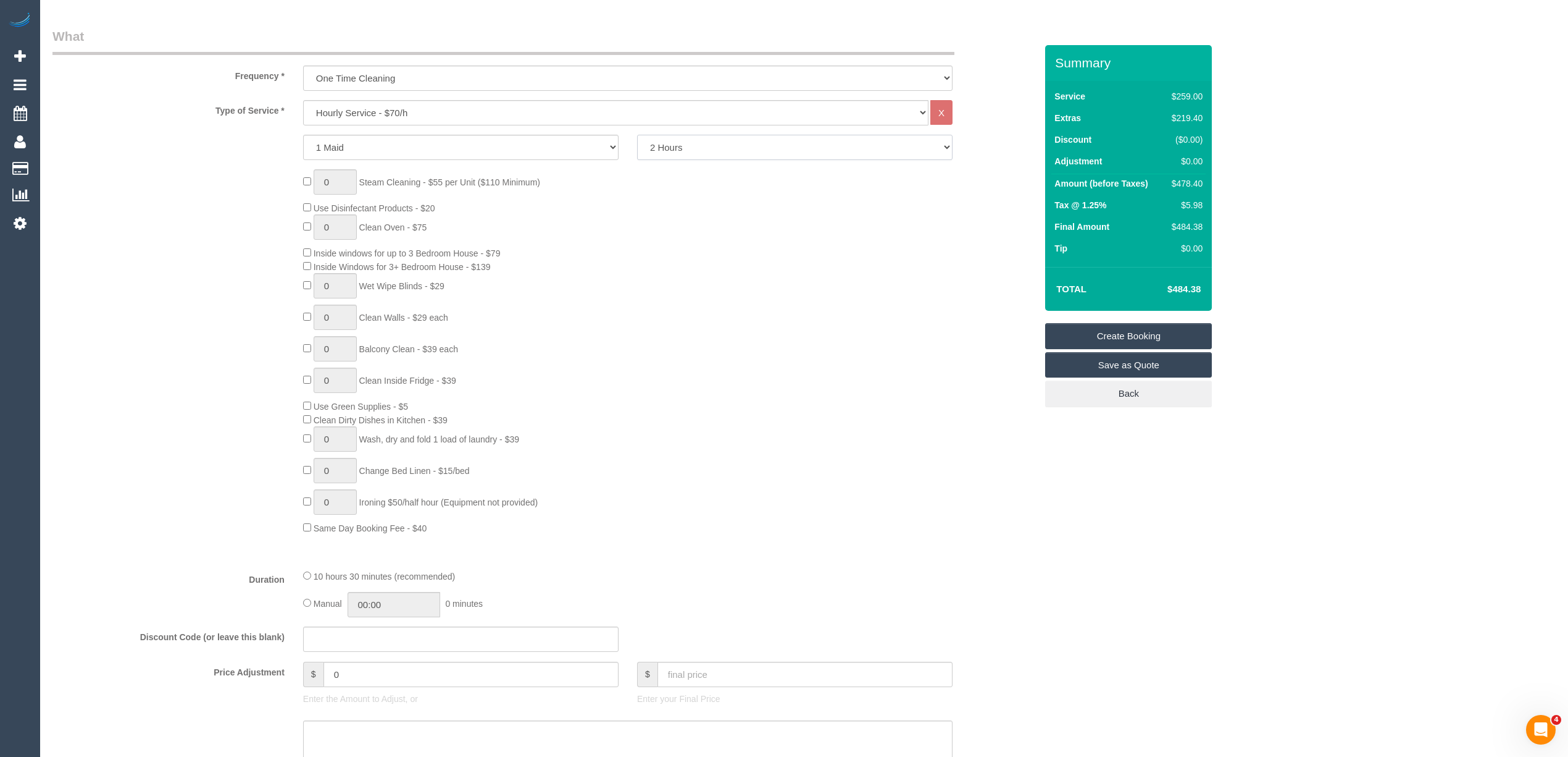
click at [710, 146] on select "2 Hours 2.5 Hours 3 Hours 3.5 Hours 4 Hours 4.5 Hours 5 Hours 5.5 Hours 6 Hours…" at bounding box center [795, 147] width 315 height 26
select select "540"
click at [637, 135] on select "2 Hours 2.5 Hours 3 Hours 3.5 Hours 4 Hours 4.5 Hours 5 Hours 5.5 Hours 6 Hours…" at bounding box center [795, 147] width 315 height 26
click at [369, 115] on select "Hourly Service - $70/h Hourly Service - $65/h Hourly Service - $60/h Hourly Ser…" at bounding box center [616, 112] width 626 height 26
click at [303, 100] on select "Hourly Service - $70/h Hourly Service - $65/h Hourly Service - $60/h Hourly Ser…" at bounding box center [616, 112] width 626 height 26
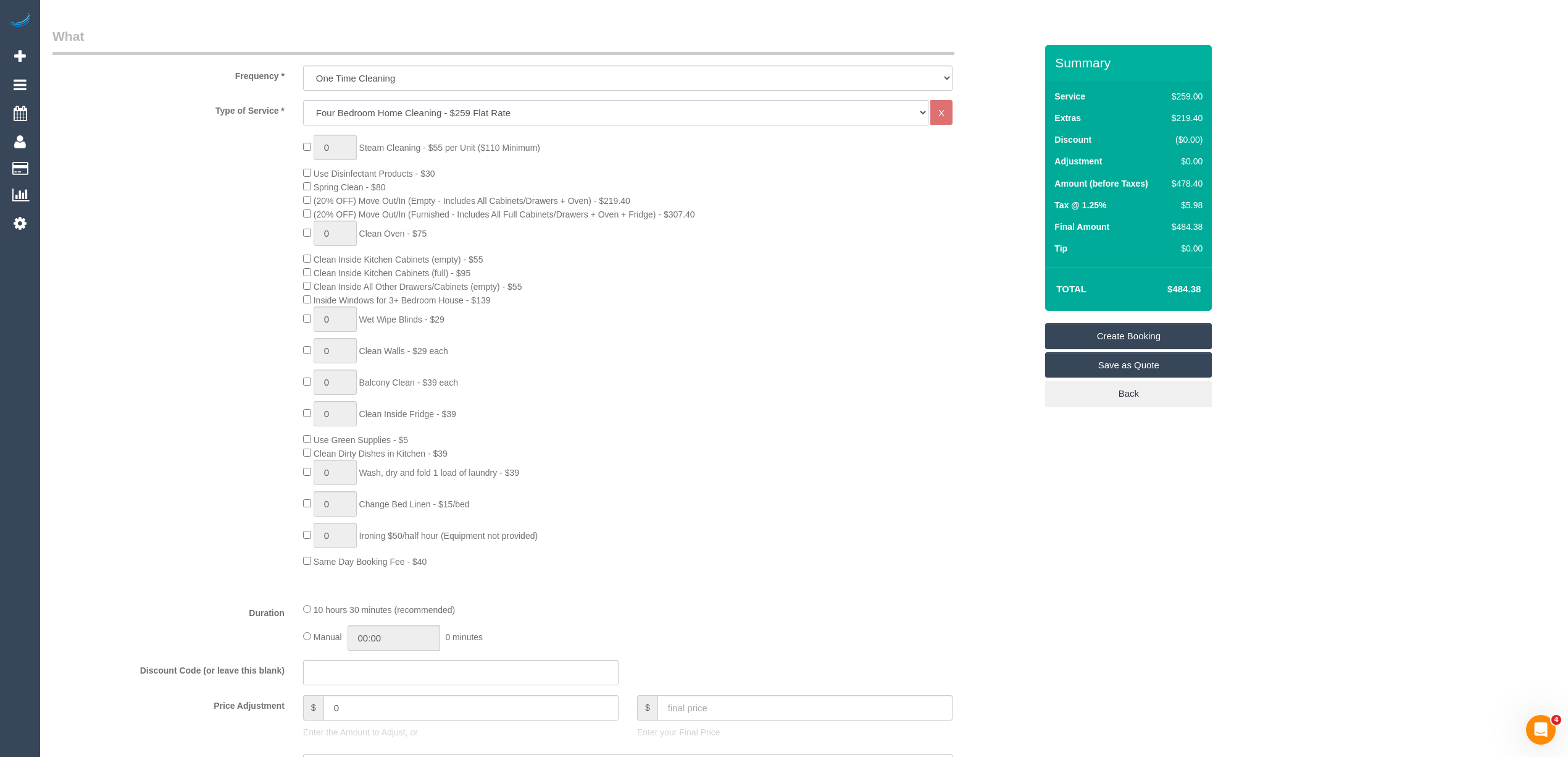
click at [347, 111] on select "Hourly Service - $70/h Hourly Service - $65/h Hourly Service - $60/h Hourly Ser…" at bounding box center [616, 112] width 626 height 26
click at [303, 100] on select "Hourly Service - $70/h Hourly Service - $65/h Hourly Service - $60/h Hourly Ser…" at bounding box center [616, 112] width 626 height 26
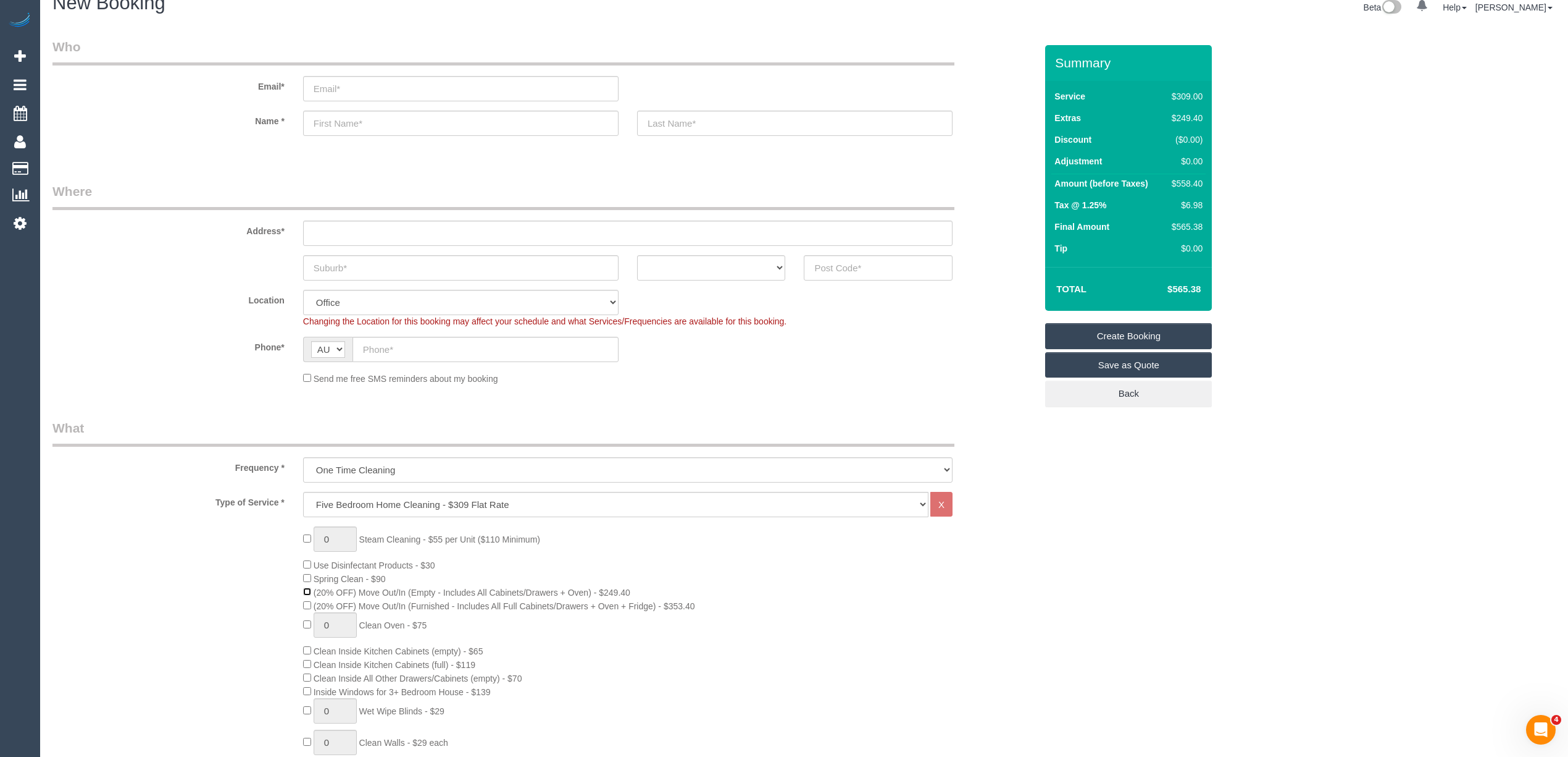
scroll to position [0, 0]
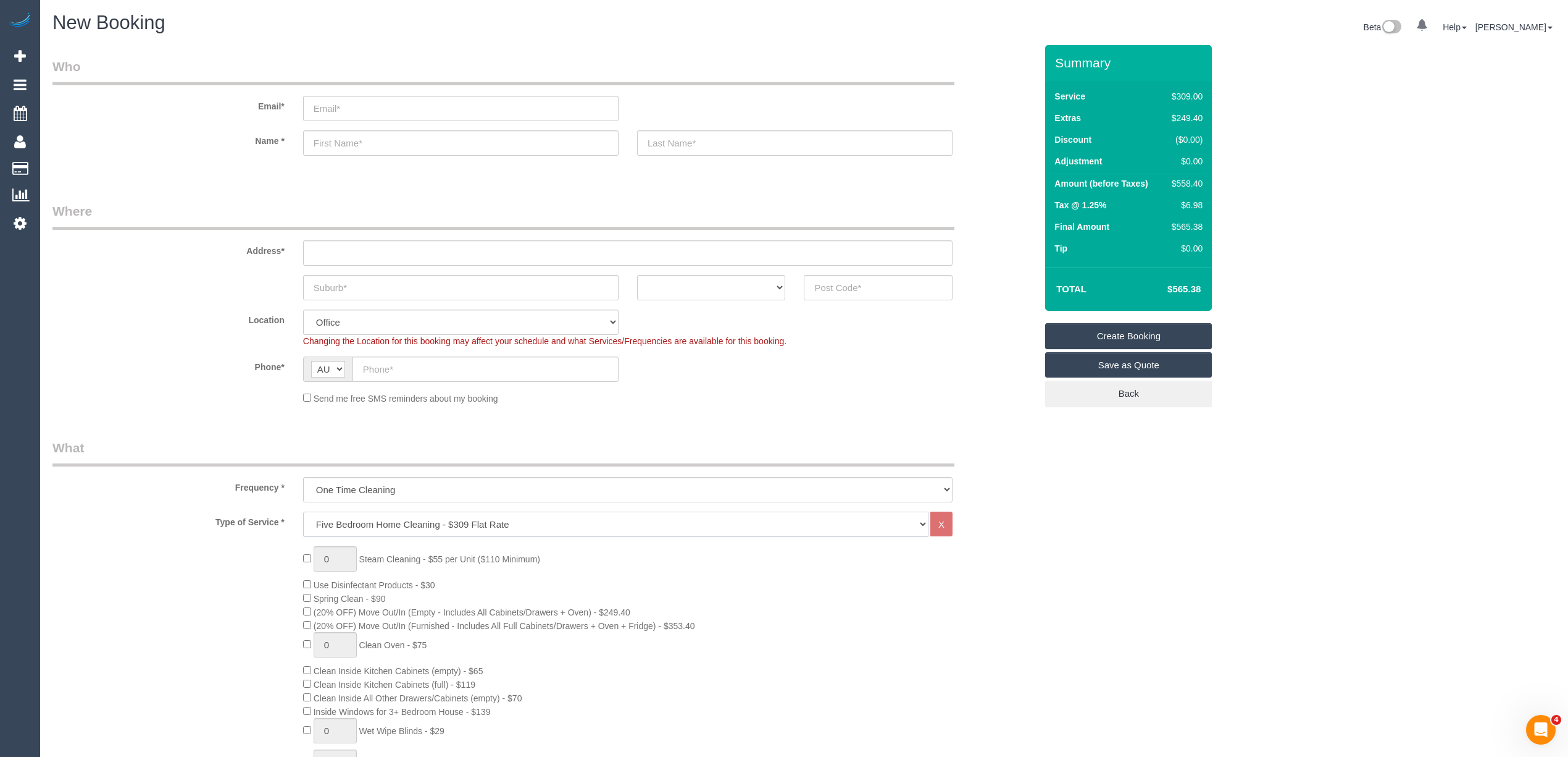
click at [368, 528] on select "Hourly Service - $70/h Hourly Service - $65/h Hourly Service - $60/h Hourly Ser…" at bounding box center [616, 523] width 626 height 26
select select "213"
click at [303, 511] on select "Hourly Service - $70/h Hourly Service - $65/h Hourly Service - $60/h Hourly Ser…" at bounding box center [616, 523] width 626 height 26
click at [270, 608] on div "0 Steam Cleaning - $55 per Unit ($110 Minimum) Use Disinfectant Products - $30 …" at bounding box center [544, 762] width 1002 height 433
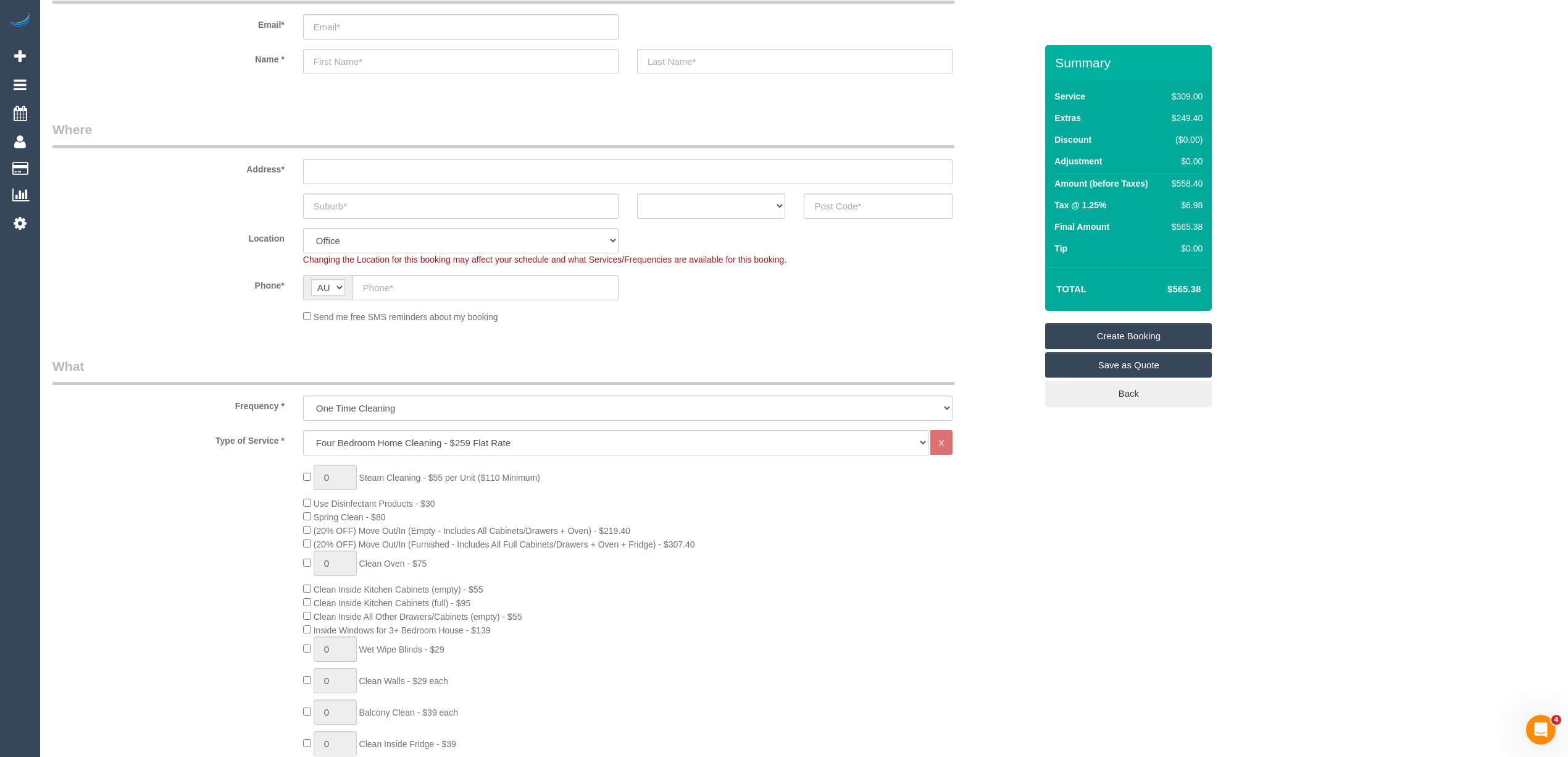
scroll to position [137, 0]
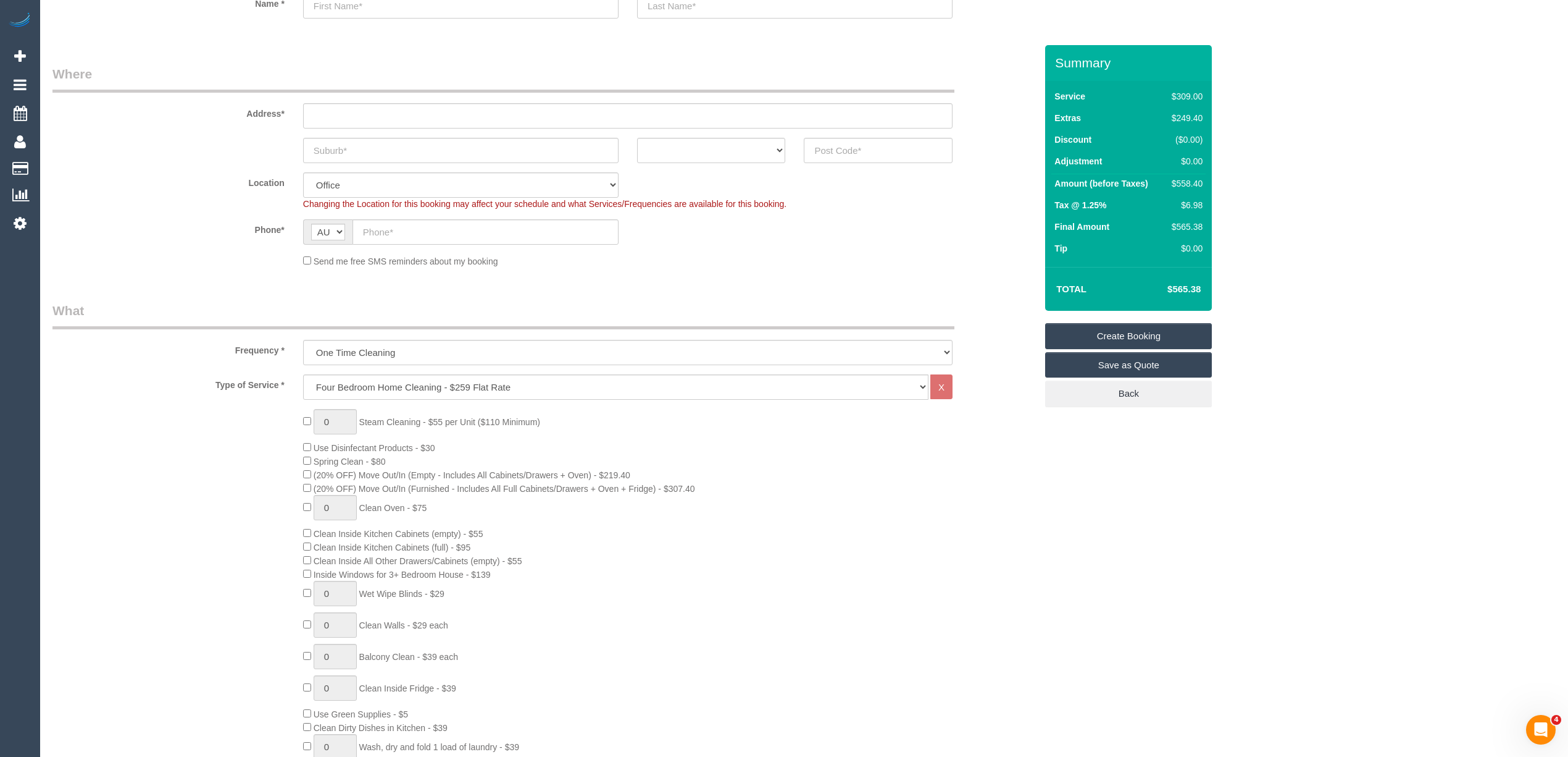
click at [230, 532] on div "0 Steam Cleaning - $55 per Unit ($110 Minimum) Use Disinfectant Products - $30 …" at bounding box center [544, 625] width 1002 height 433
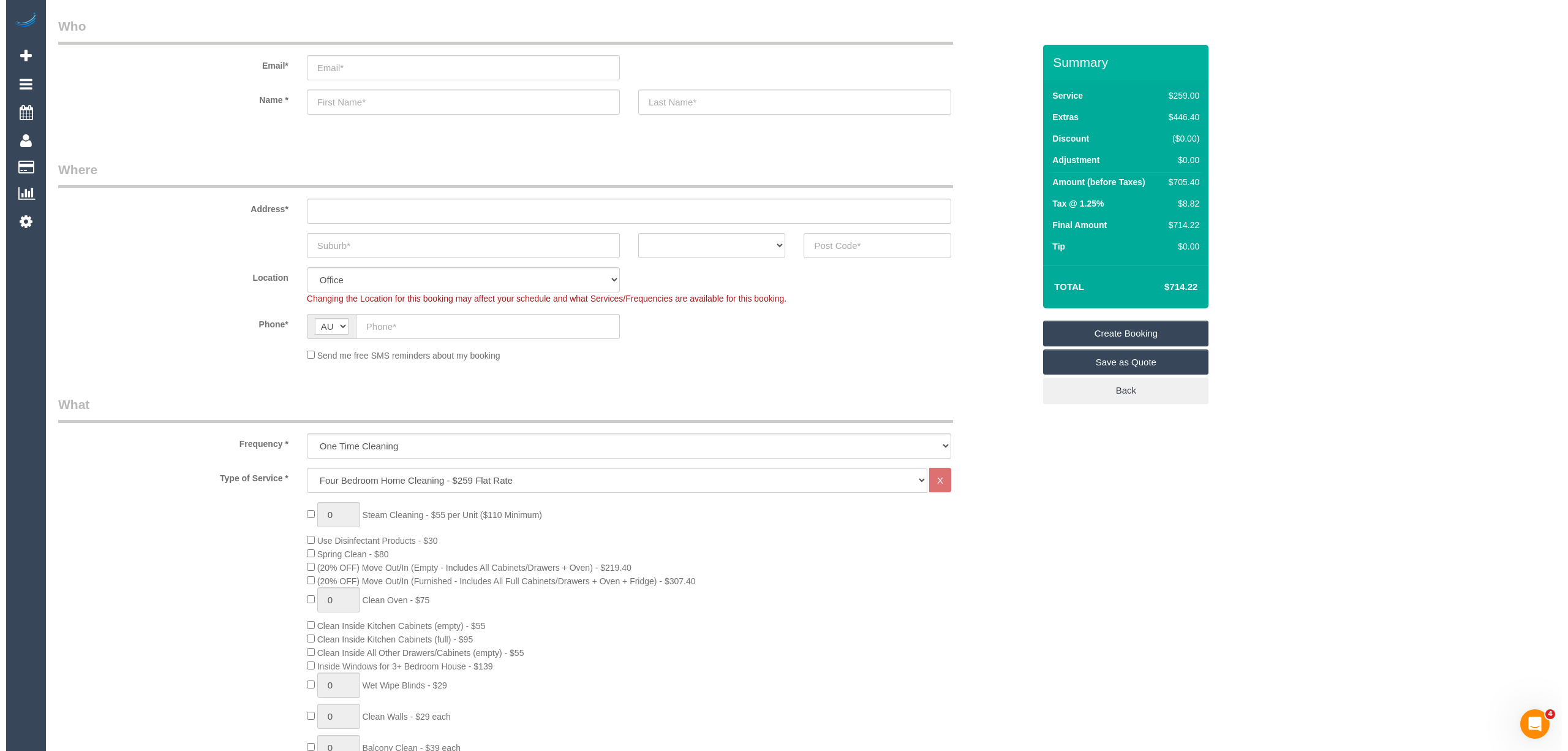
scroll to position [0, 0]
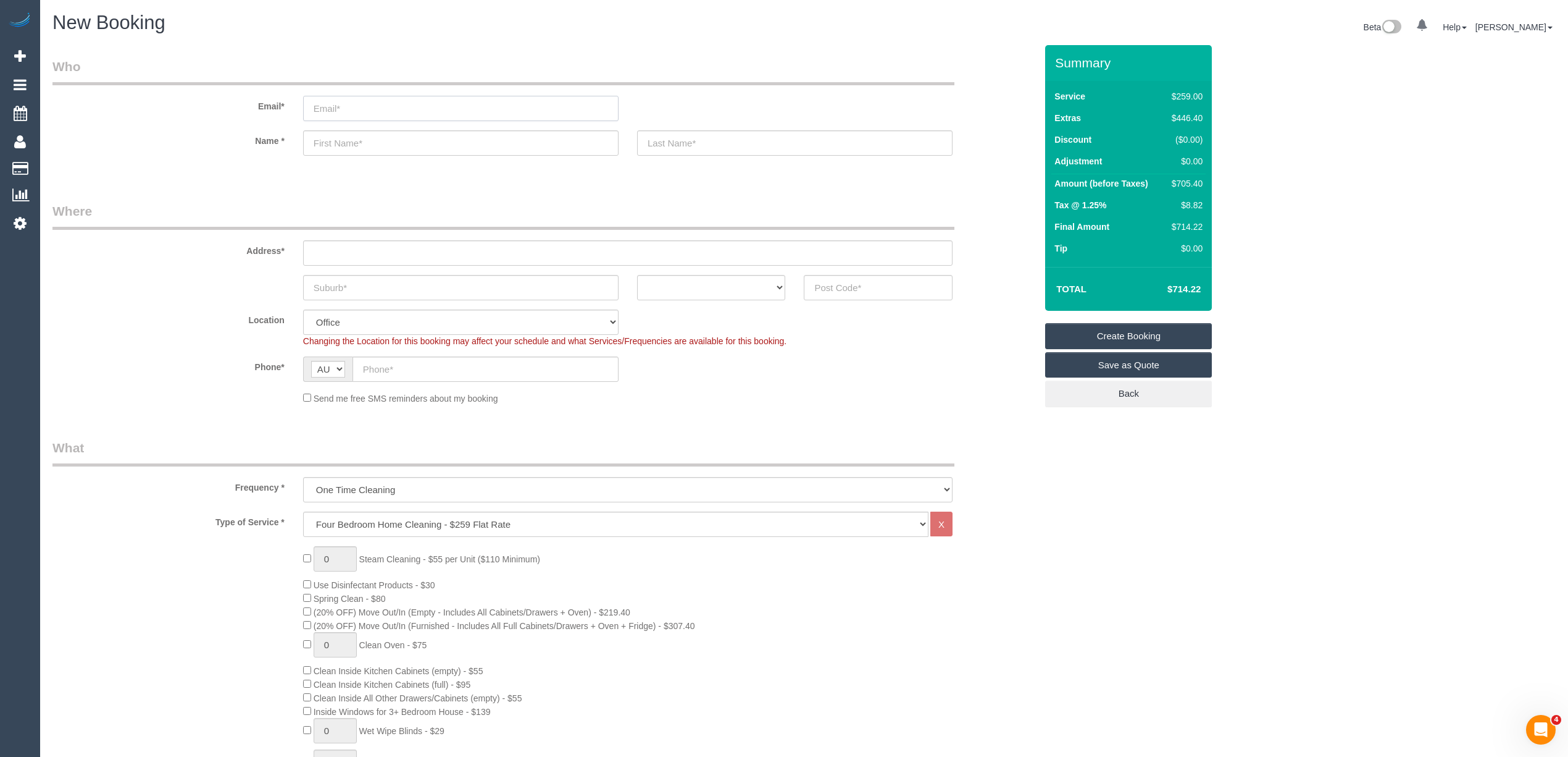
click at [394, 105] on input "email" at bounding box center [460, 108] width 315 height 26
click at [399, 367] on input "text" at bounding box center [485, 369] width 266 height 26
click at [409, 368] on input "text" at bounding box center [485, 369] width 266 height 26
paste input "61 423 654 660"
drag, startPoint x: 374, startPoint y: 362, endPoint x: 348, endPoint y: 366, distance: 26.3
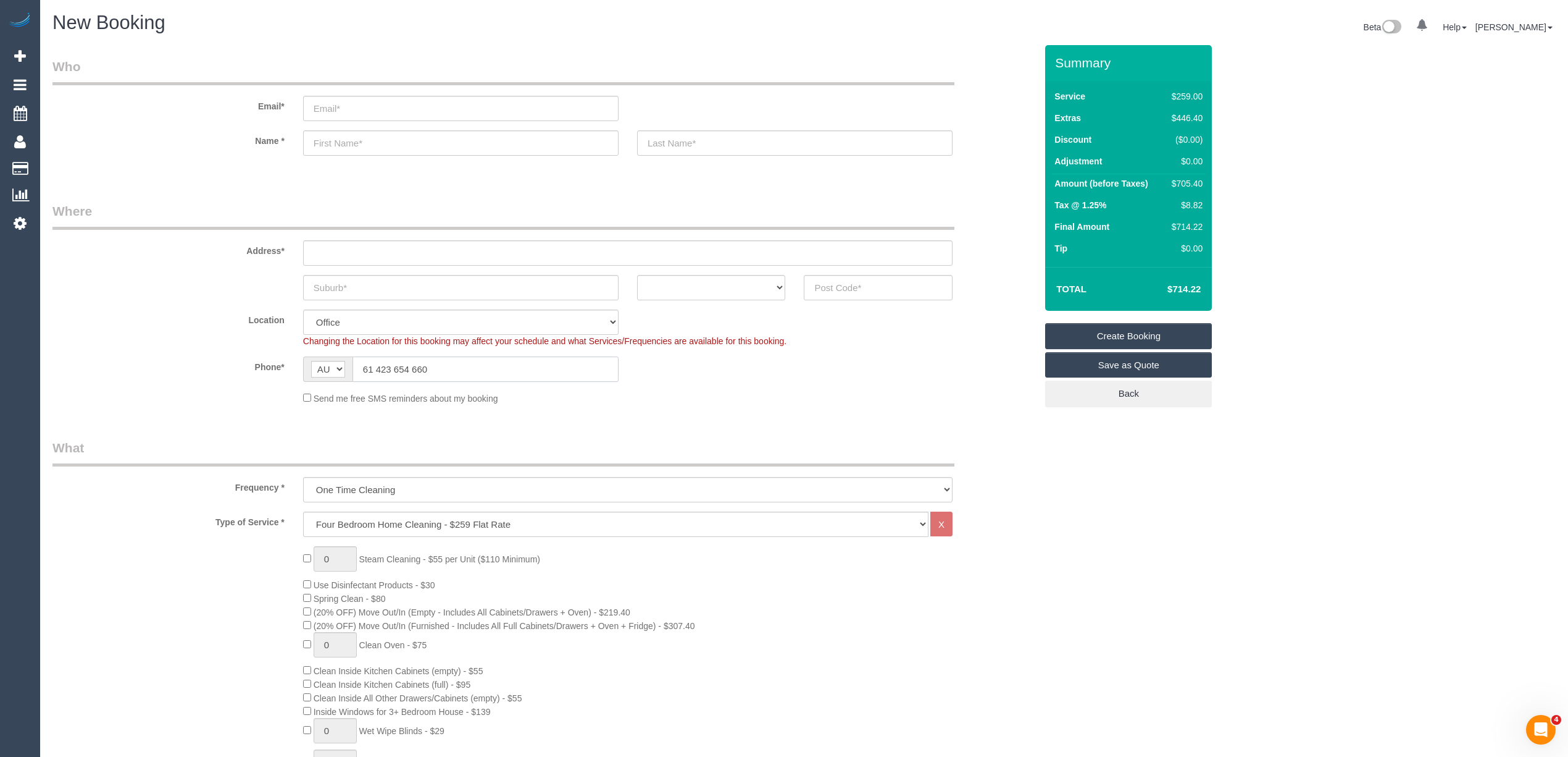
click at [347, 364] on div "AF AL DZ AD AO AI AQ AG AR AM AW AU AT AZ BS BH BD BB BY BE BZ BJ BM BT BO BA B…" at bounding box center [460, 369] width 315 height 26
type input "0423 654 660"
click at [338, 284] on input "text" at bounding box center [460, 287] width 315 height 26
click at [352, 106] on input "email" at bounding box center [460, 108] width 315 height 26
type input "doshimansi44@gmail.com"
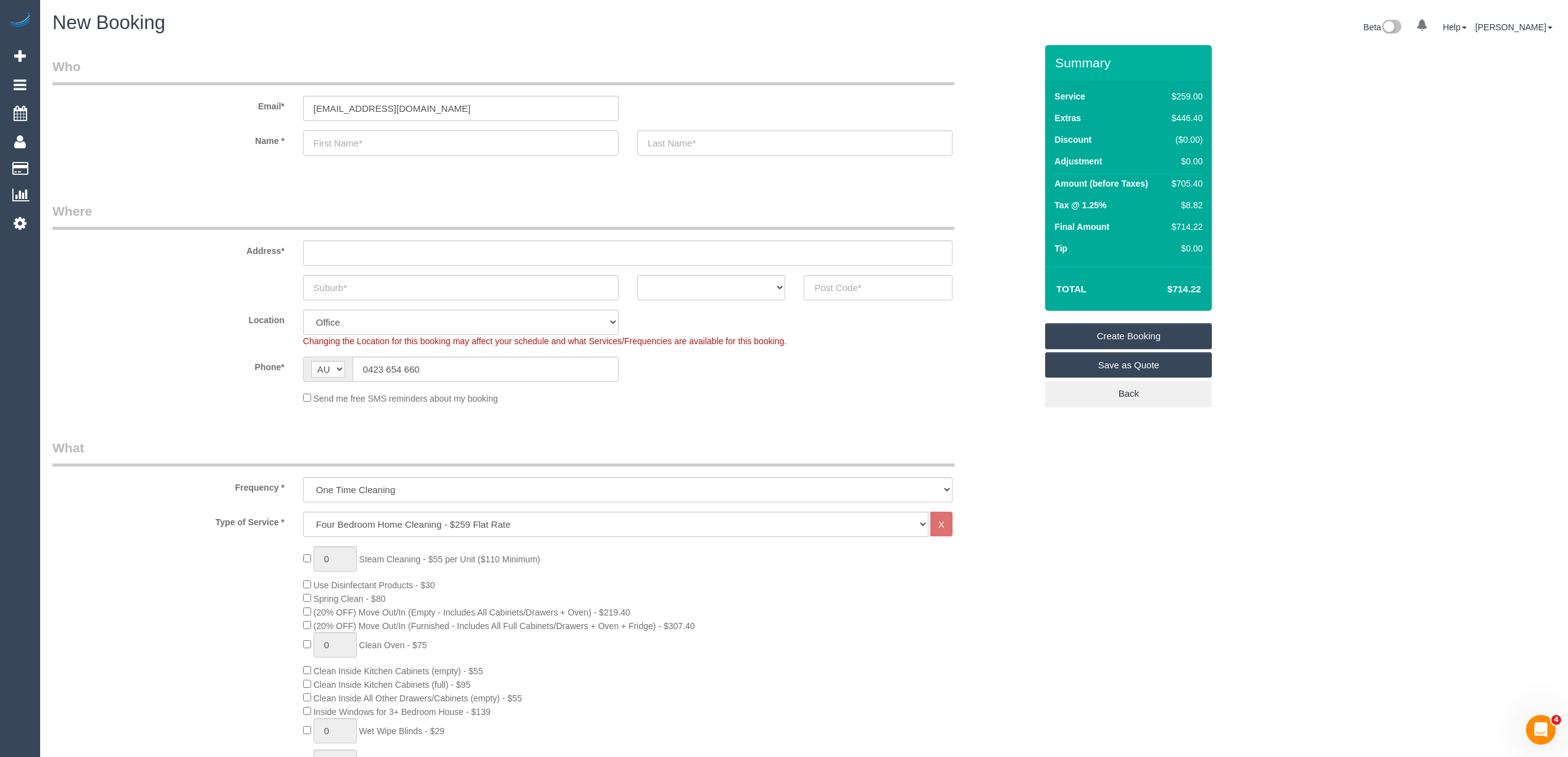
click at [374, 140] on input "text" at bounding box center [460, 143] width 315 height 26
type input "Mansi"
type input "Doshi"
click at [363, 248] on input "text" at bounding box center [627, 253] width 649 height 26
type input "-"
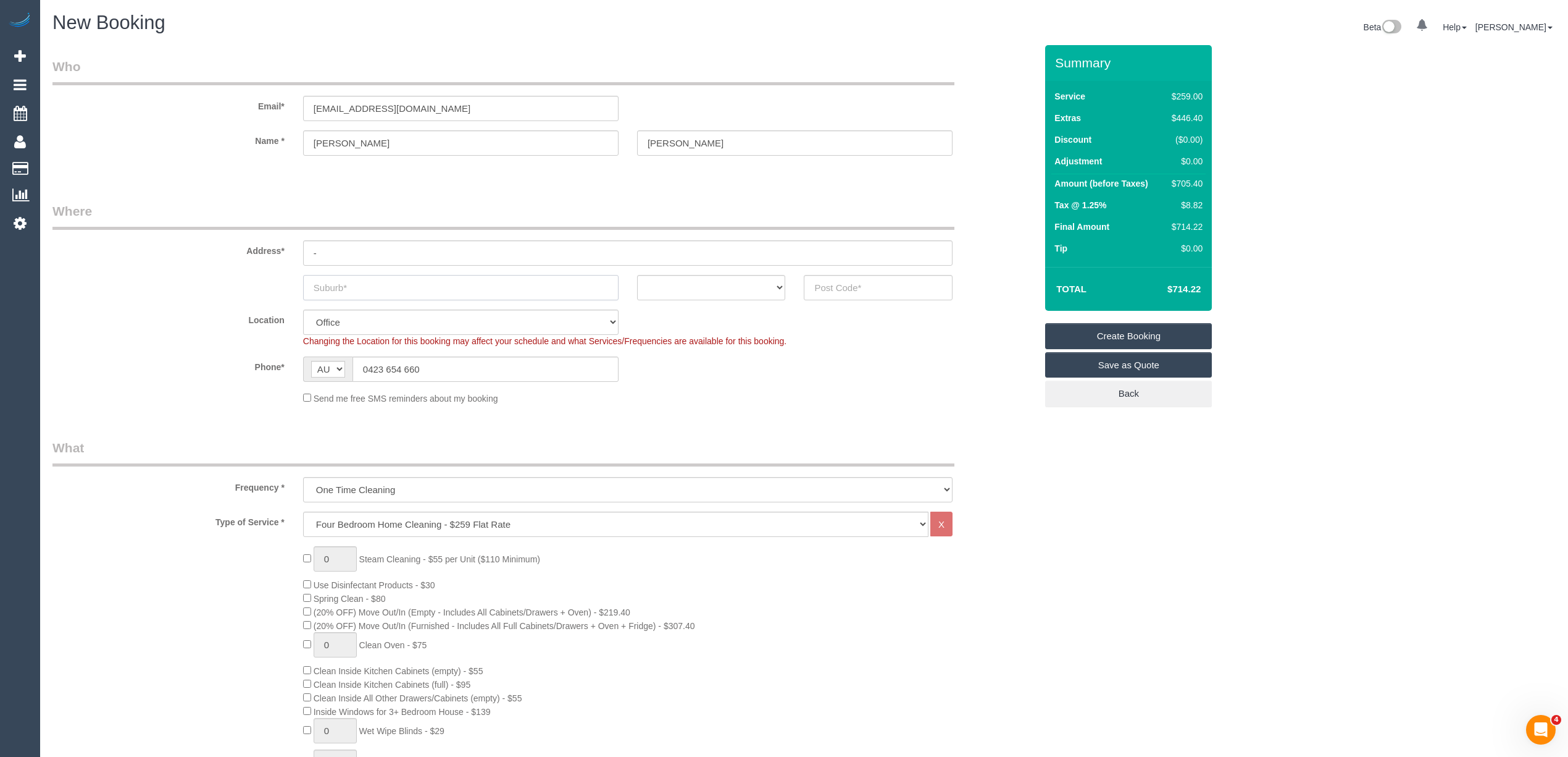
click at [357, 285] on input "text" at bounding box center [460, 287] width 315 height 26
type input "Clyde North"
click at [682, 284] on select "ACT NSW NT QLD SA TAS VIC WA" at bounding box center [711, 287] width 149 height 26
select select "VIC"
click at [637, 275] on select "ACT NSW NT QLD SA TAS VIC WA" at bounding box center [711, 287] width 149 height 26
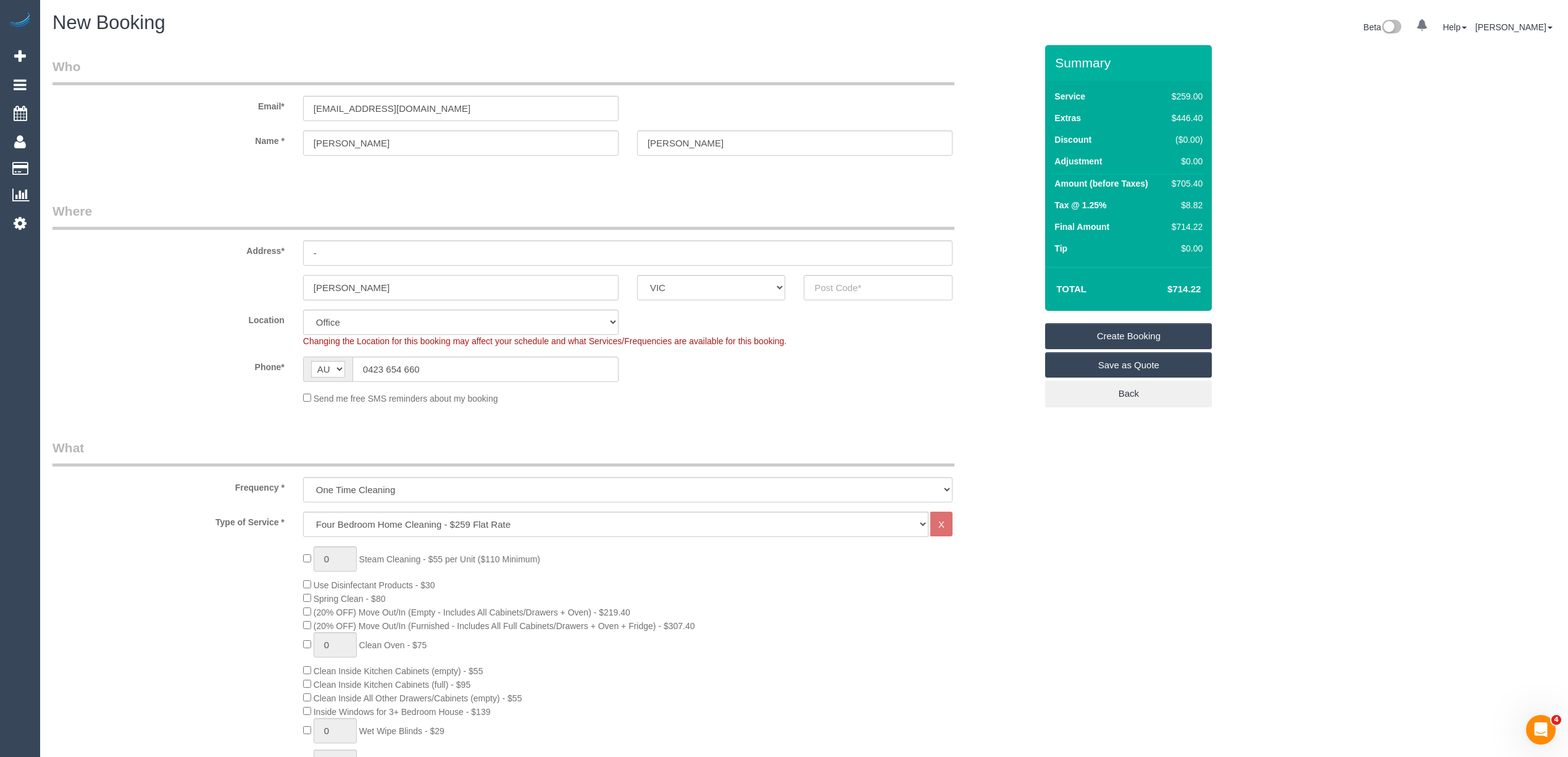
drag, startPoint x: 396, startPoint y: 285, endPoint x: 230, endPoint y: 278, distance: 166.1
click at [230, 278] on div "Clyde North ACT NSW NT QLD SA TAS VIC WA" at bounding box center [544, 287] width 1002 height 26
click at [850, 284] on input "text" at bounding box center [878, 287] width 149 height 26
type input "3978"
select select "52"
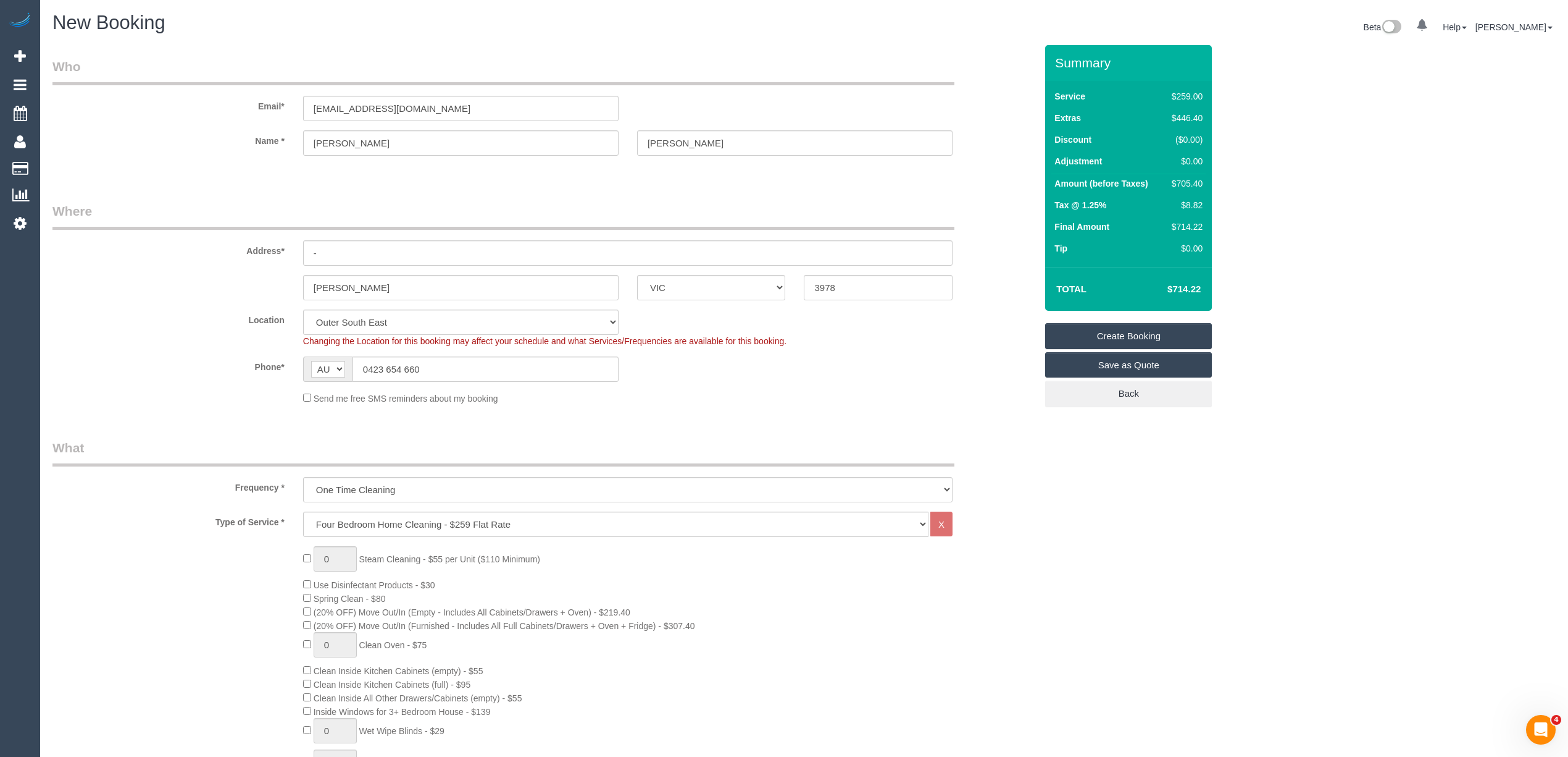
select select "object:2613"
click at [107, 259] on div "Address* -" at bounding box center [544, 234] width 1002 height 64
drag, startPoint x: 465, startPoint y: 97, endPoint x: 262, endPoint y: 105, distance: 203.2
click at [262, 105] on div "Email* doshimansi44@gmail.com" at bounding box center [544, 89] width 1002 height 64
click at [1142, 361] on link "Save as Quote" at bounding box center [1129, 364] width 167 height 26
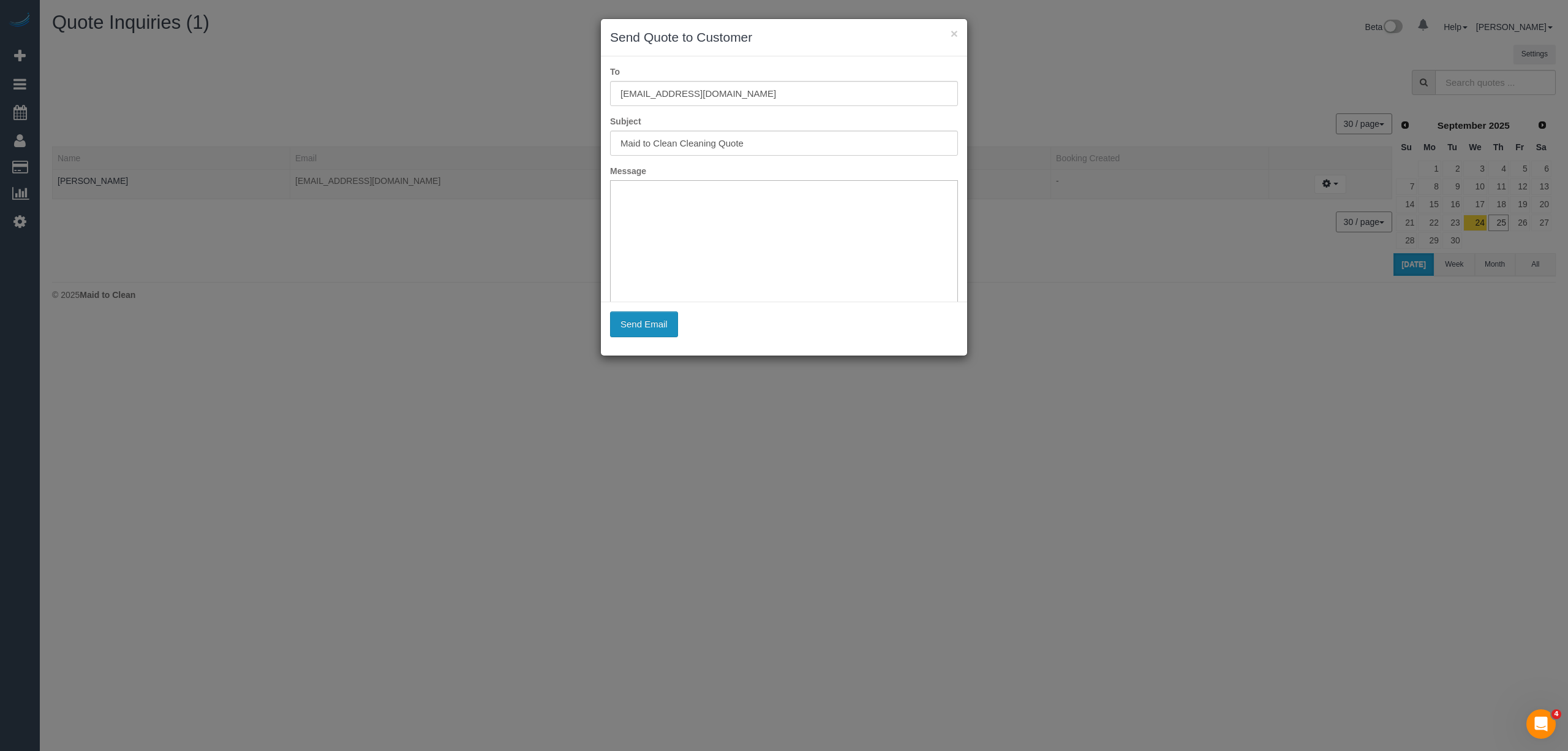
click at [635, 322] on button "Send Email" at bounding box center [644, 323] width 68 height 25
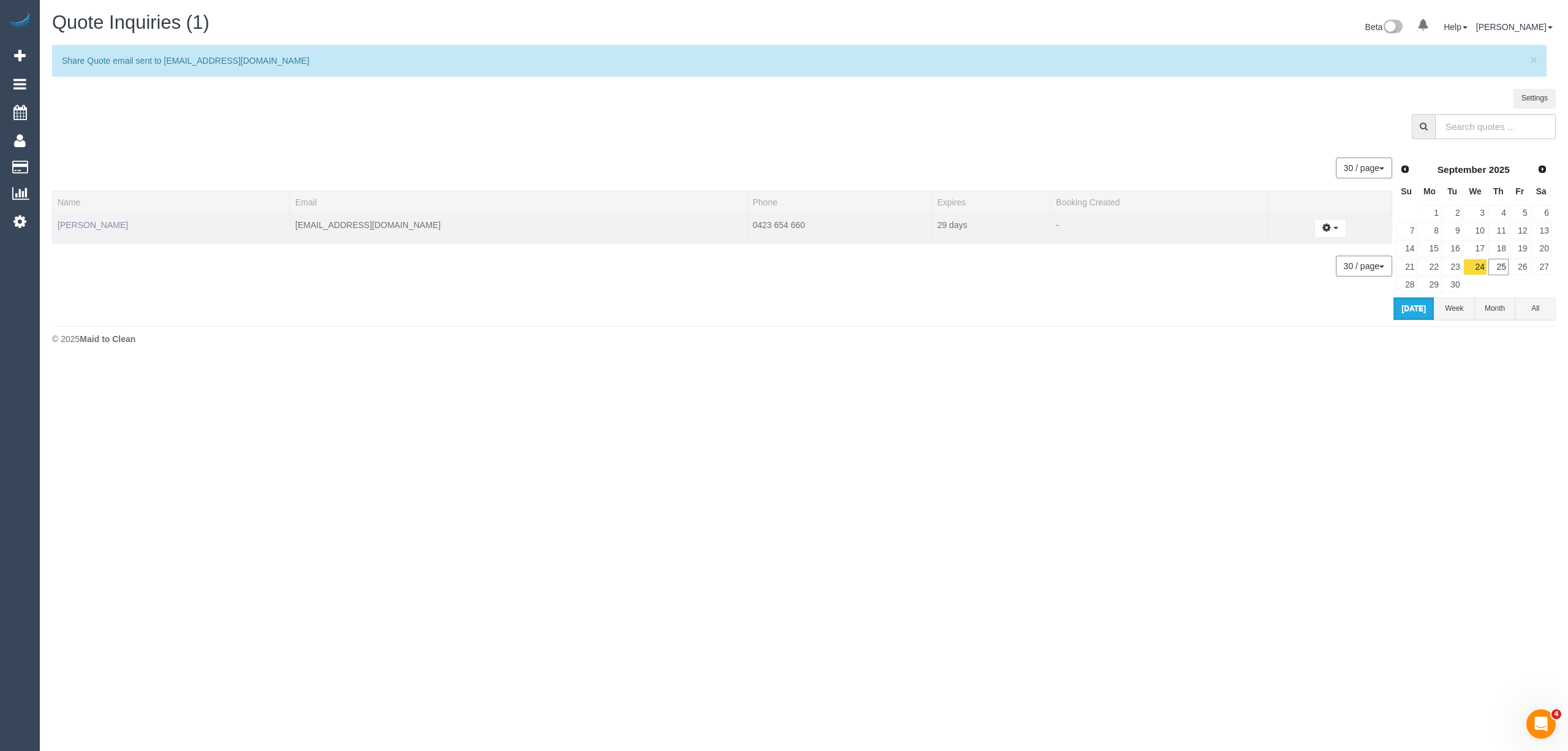
drag, startPoint x: 123, startPoint y: 224, endPoint x: 59, endPoint y: 226, distance: 64.0
click at [59, 226] on td "Mansi Doshi" at bounding box center [171, 228] width 237 height 29
copy link "Mansi Doshi"
drag, startPoint x: 712, startPoint y: 232, endPoint x: 635, endPoint y: 231, distance: 77.0
click at [748, 231] on td "0423 654 660" at bounding box center [839, 228] width 184 height 29
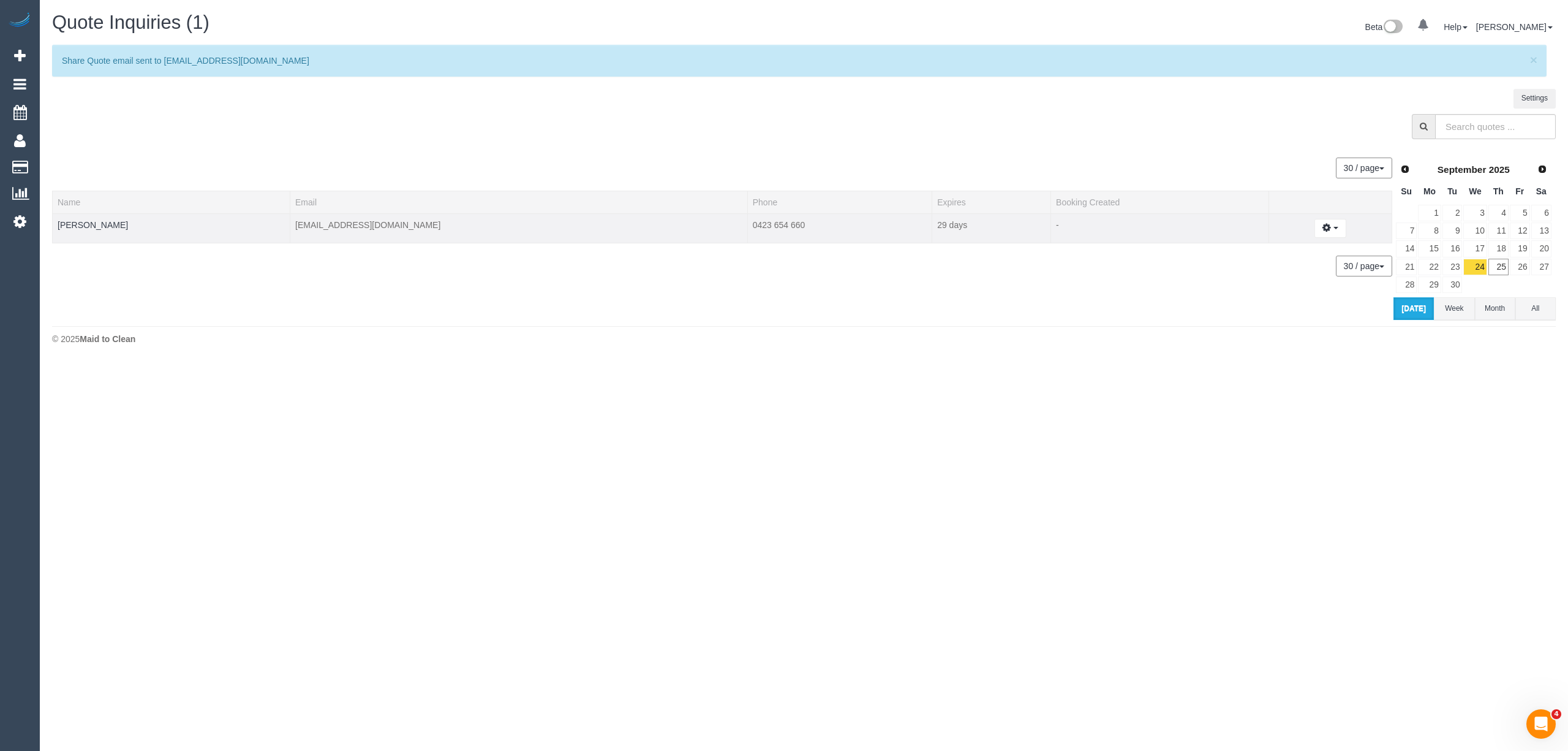
copy td "0423 654 660"
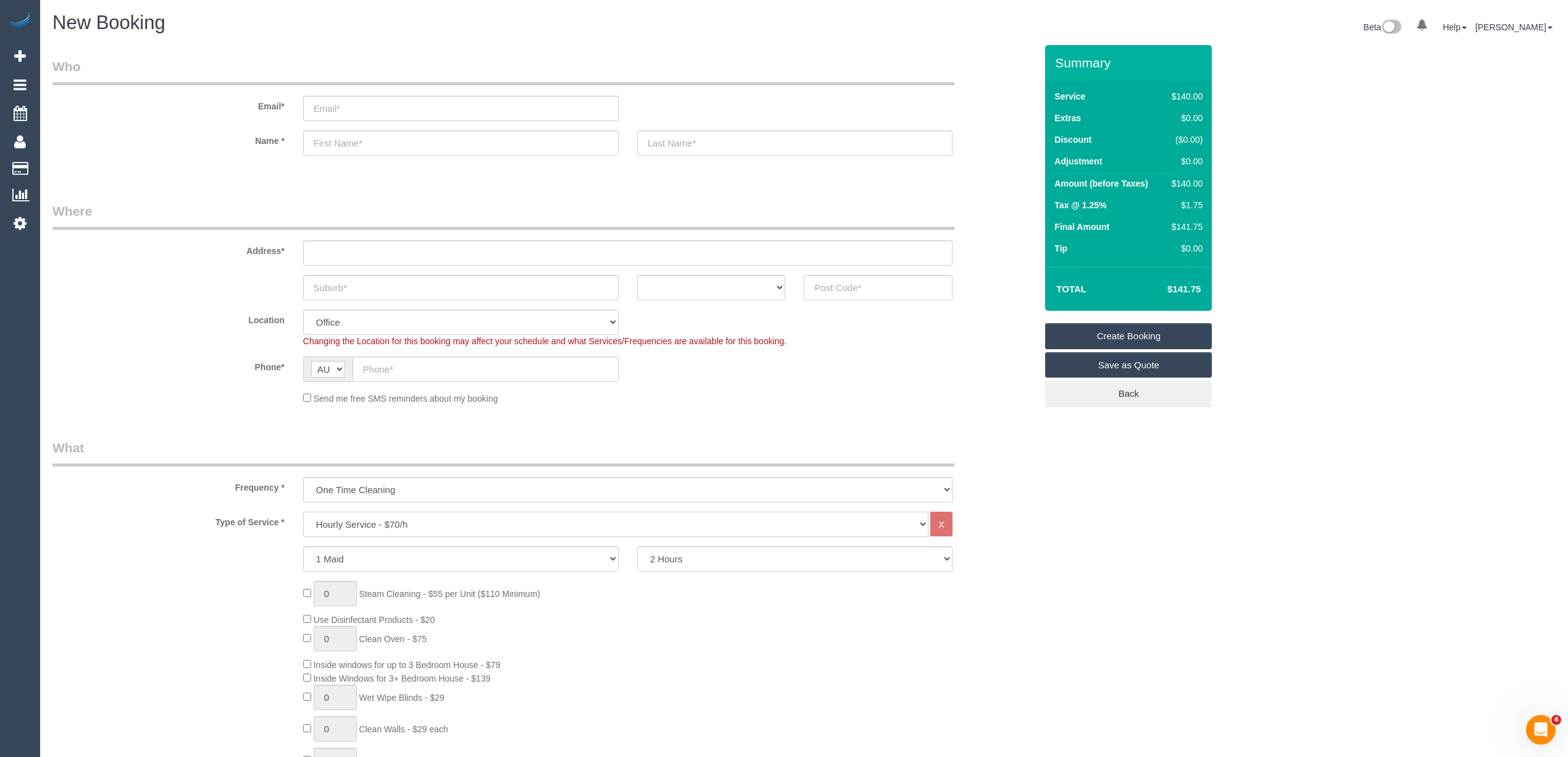
click at [396, 523] on select "Hourly Service - $70/h Hourly Service - $65/h Hourly Service - $60/h Hourly Ser…" at bounding box center [616, 523] width 626 height 26
click at [303, 511] on select "Hourly Service - $70/h Hourly Service - $65/h Hourly Service - $60/h Hourly Ser…" at bounding box center [616, 523] width 626 height 26
click at [361, 517] on select "Hourly Service - $70/h Hourly Service - $65/h Hourly Service - $60/h Hourly Ser…" at bounding box center [616, 523] width 626 height 26
select select "214"
click at [303, 511] on select "Hourly Service - $70/h Hourly Service - $65/h Hourly Service - $60/h Hourly Ser…" at bounding box center [616, 523] width 626 height 26
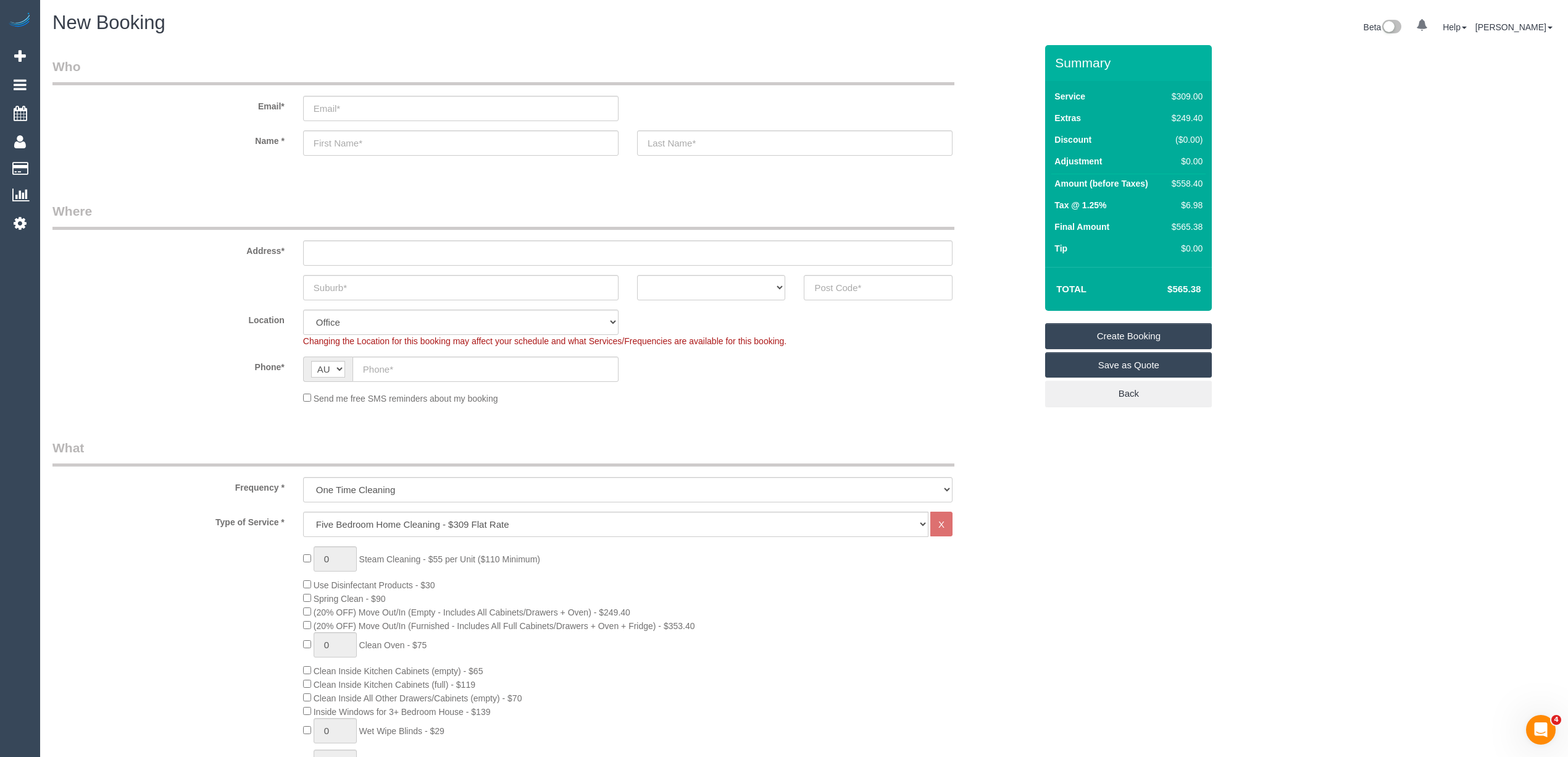
click at [1192, 289] on h4 "$565.38" at bounding box center [1165, 289] width 70 height 11
copy h4 "565.38"
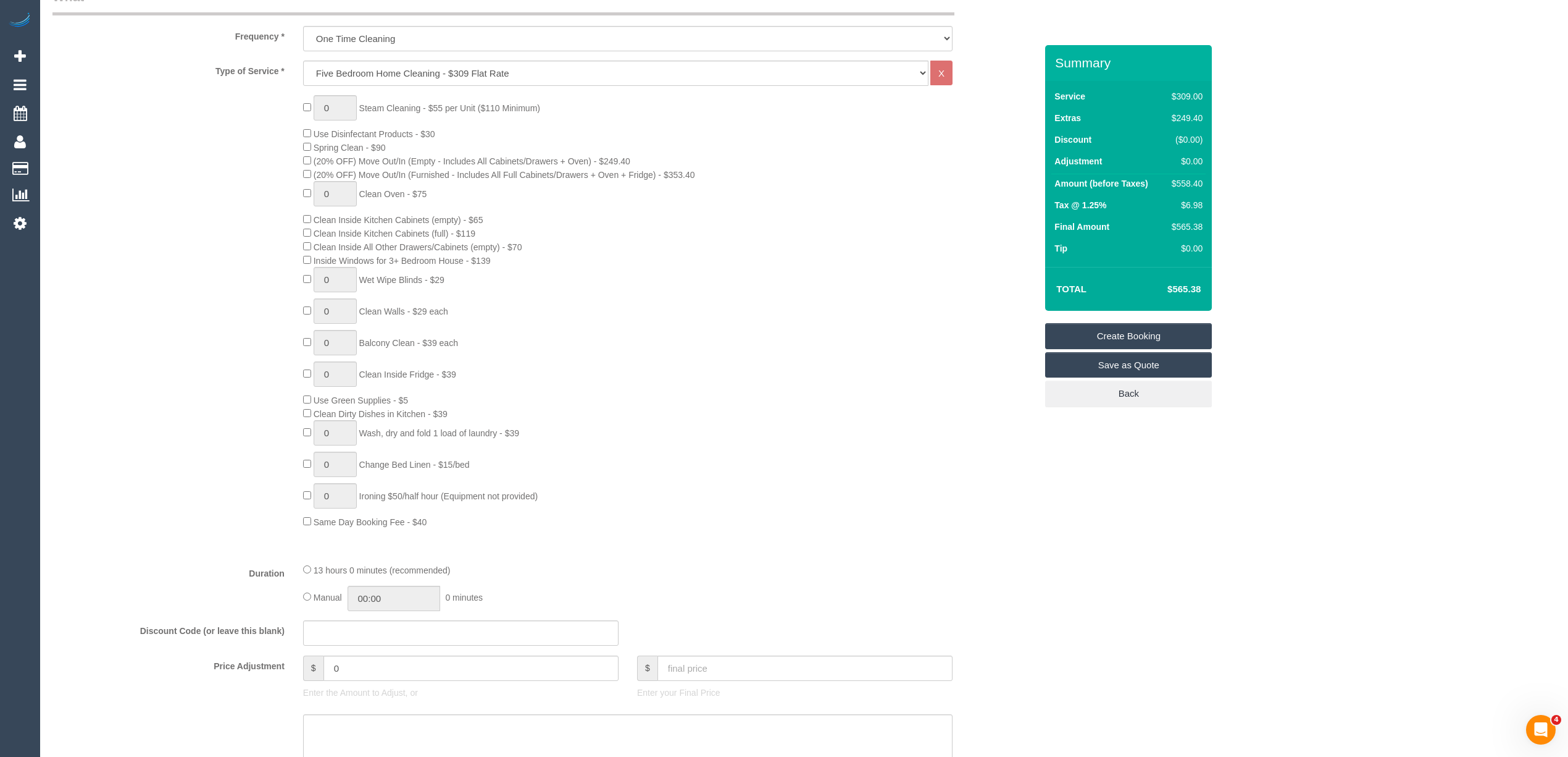
scroll to position [411, 0]
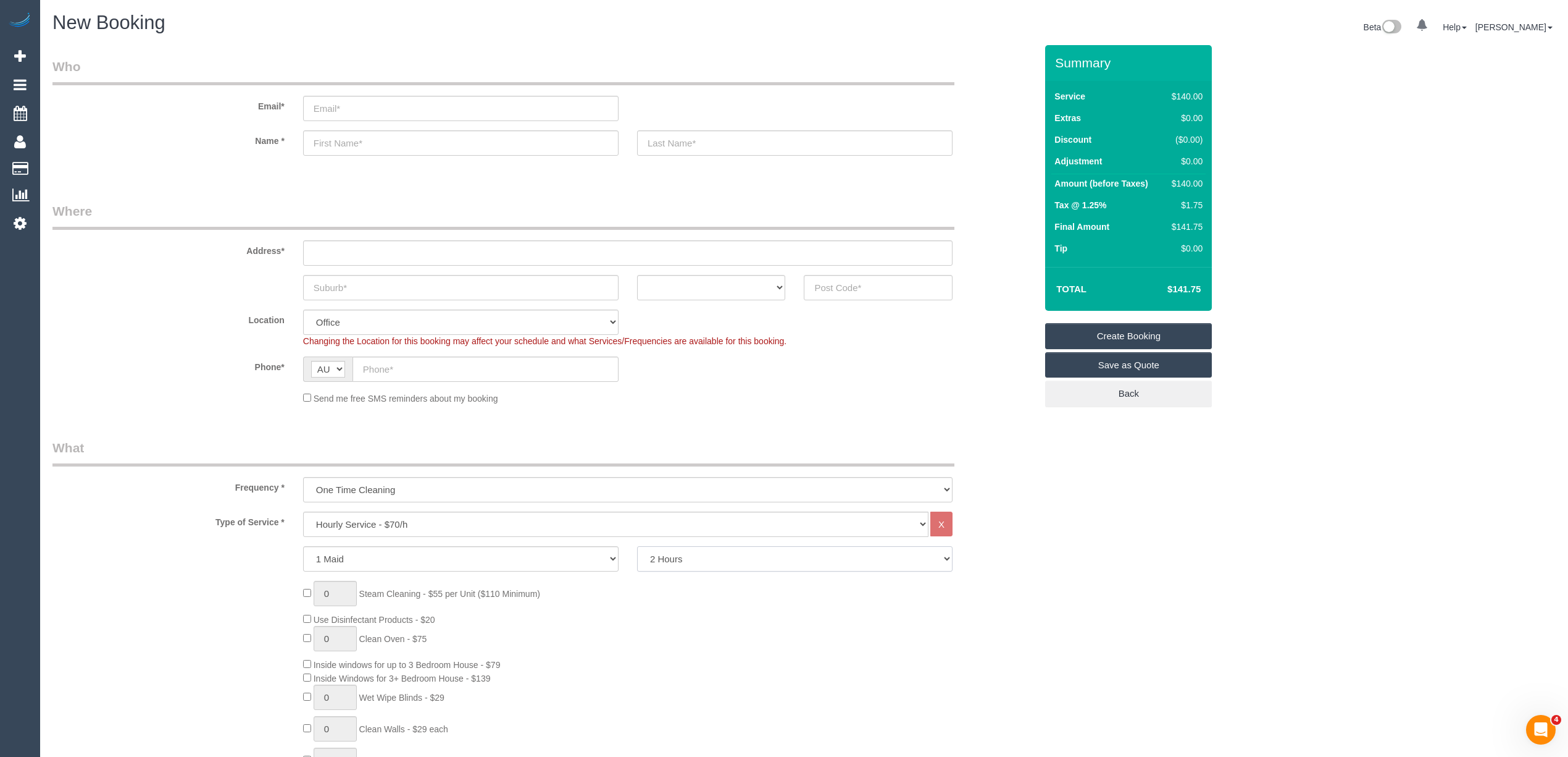
drag, startPoint x: 676, startPoint y: 554, endPoint x: 685, endPoint y: 553, distance: 9.1
click at [676, 554] on select "2 Hours 2.5 Hours 3 Hours 3.5 Hours 4 Hours 4.5 Hours 5 Hours 5.5 Hours 6 Hours…" at bounding box center [795, 558] width 315 height 26
click at [637, 546] on select "2 Hours 2.5 Hours 3 Hours 3.5 Hours 4 Hours 4.5 Hours 5 Hours 5.5 Hours 6 Hours…" at bounding box center [795, 558] width 315 height 26
click at [1183, 286] on h4 "$567.00" at bounding box center [1165, 289] width 70 height 11
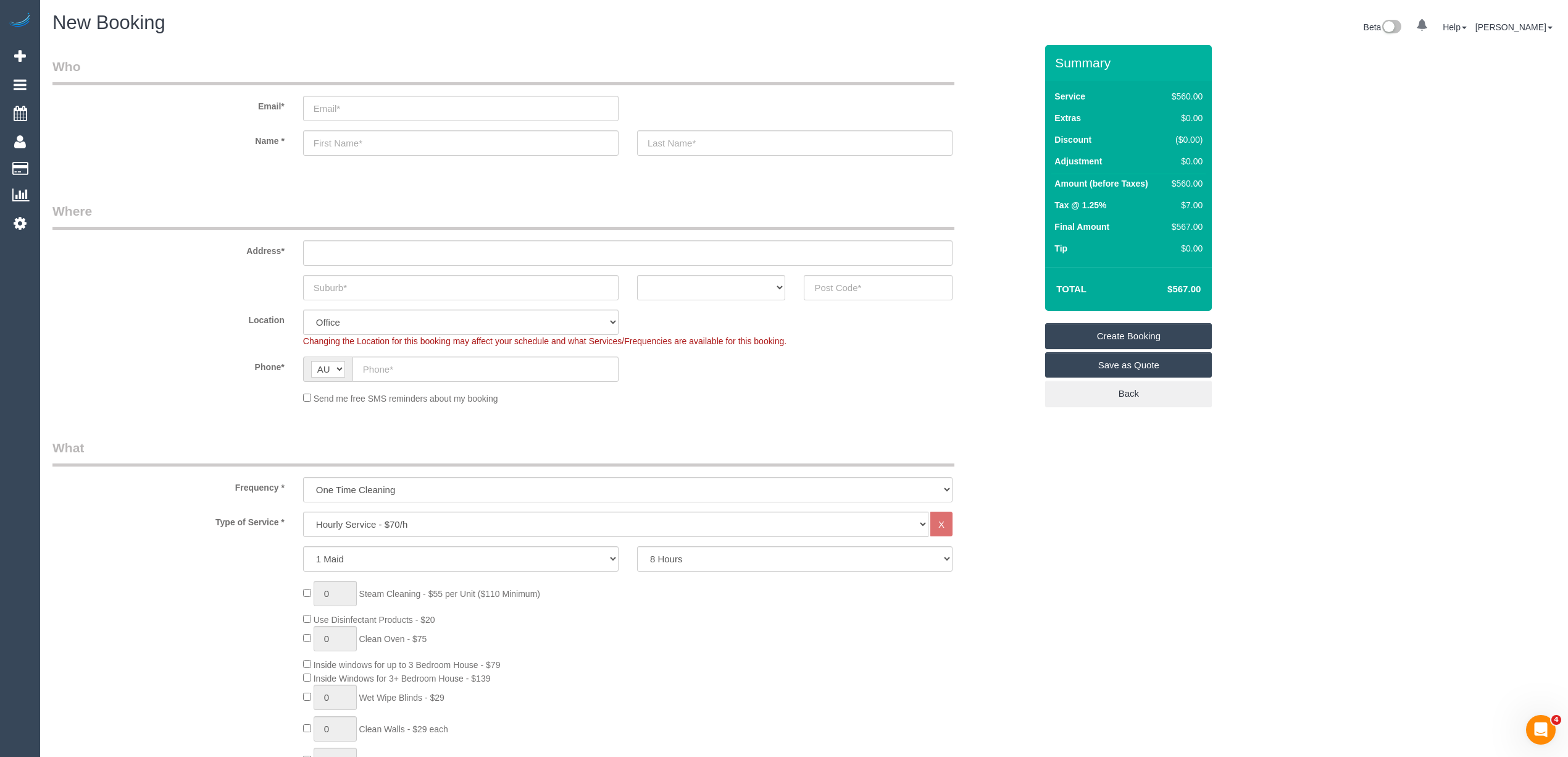
copy h4 "567.00"
click at [687, 550] on select "2 Hours 2.5 Hours 3 Hours 3.5 Hours 4 Hours 4.5 Hours 5 Hours 5.5 Hours 6 Hours…" at bounding box center [795, 558] width 315 height 26
select select "540"
click at [637, 546] on select "2 Hours 2.5 Hours 3 Hours 3.5 Hours 4 Hours 4.5 Hours 5 Hours 5.5 Hours 6 Hours…" at bounding box center [795, 558] width 315 height 26
click at [1195, 285] on h4 "$637.88" at bounding box center [1165, 289] width 70 height 11
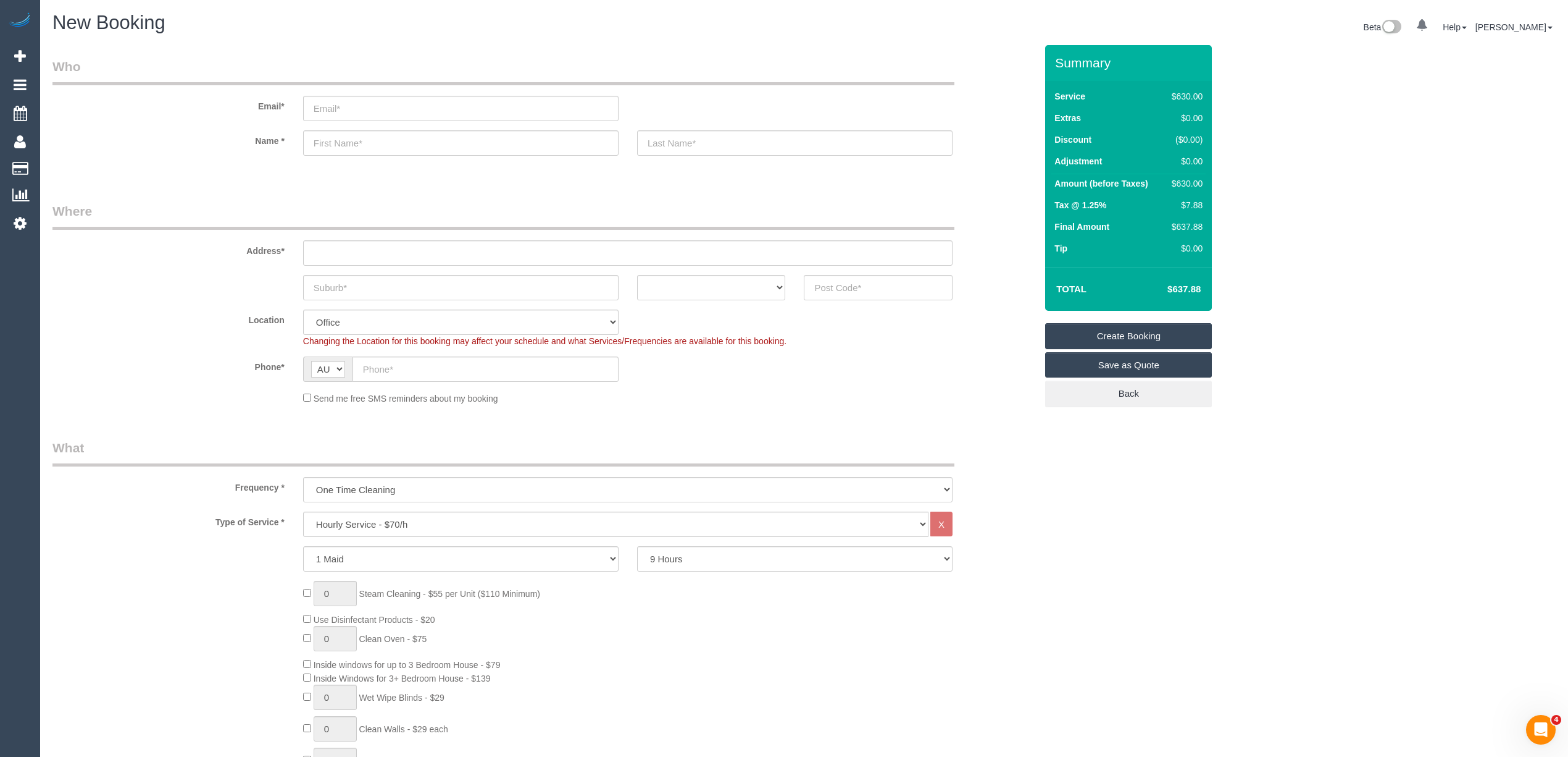
click at [1195, 285] on h4 "$637.88" at bounding box center [1165, 289] width 70 height 11
copy h4 "637.88"
click at [426, 524] on select "Hourly Service - $70/h Hourly Service - $65/h Hourly Service - $60/h Hourly Ser…" at bounding box center [616, 523] width 626 height 26
select select "211"
click at [303, 511] on select "Hourly Service - $70/h Hourly Service - $65/h Hourly Service - $60/h Hourly Ser…" at bounding box center [616, 523] width 626 height 26
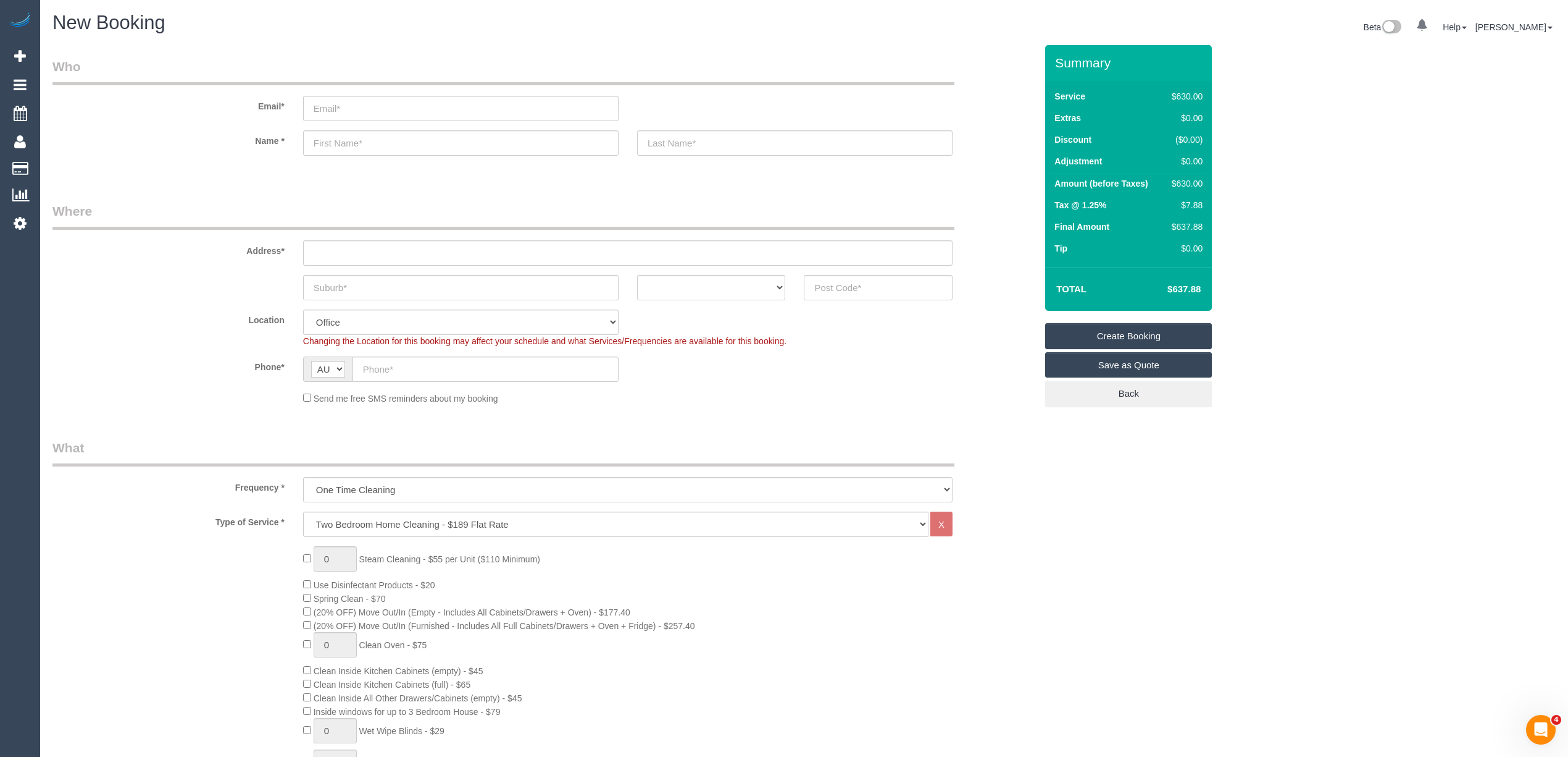
click at [308, 604] on div "0 Steam Cleaning - $55 per Unit ($110 Minimum) Use Disinfectant Products - $20 …" at bounding box center [669, 762] width 752 height 433
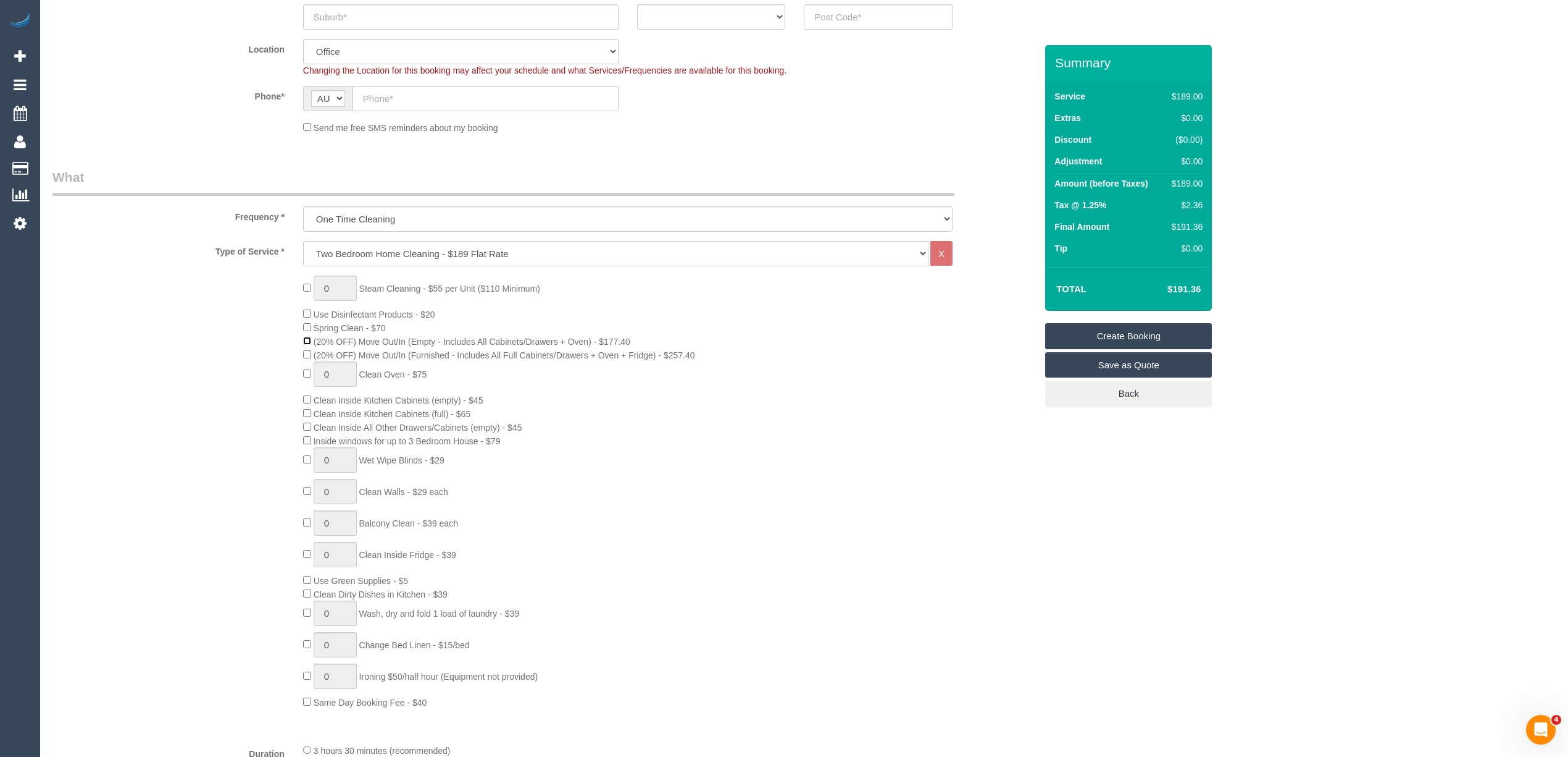
scroll to position [274, 0]
click at [333, 438] on span "Inside windows for up to 3 Bedroom House - $79" at bounding box center [407, 438] width 187 height 10
click at [499, 438] on span "Inside windows for up to 3 Bedroom House - $79" at bounding box center [407, 438] width 187 height 10
copy span "Inside windows for up to 3 Bedroom House - $79"
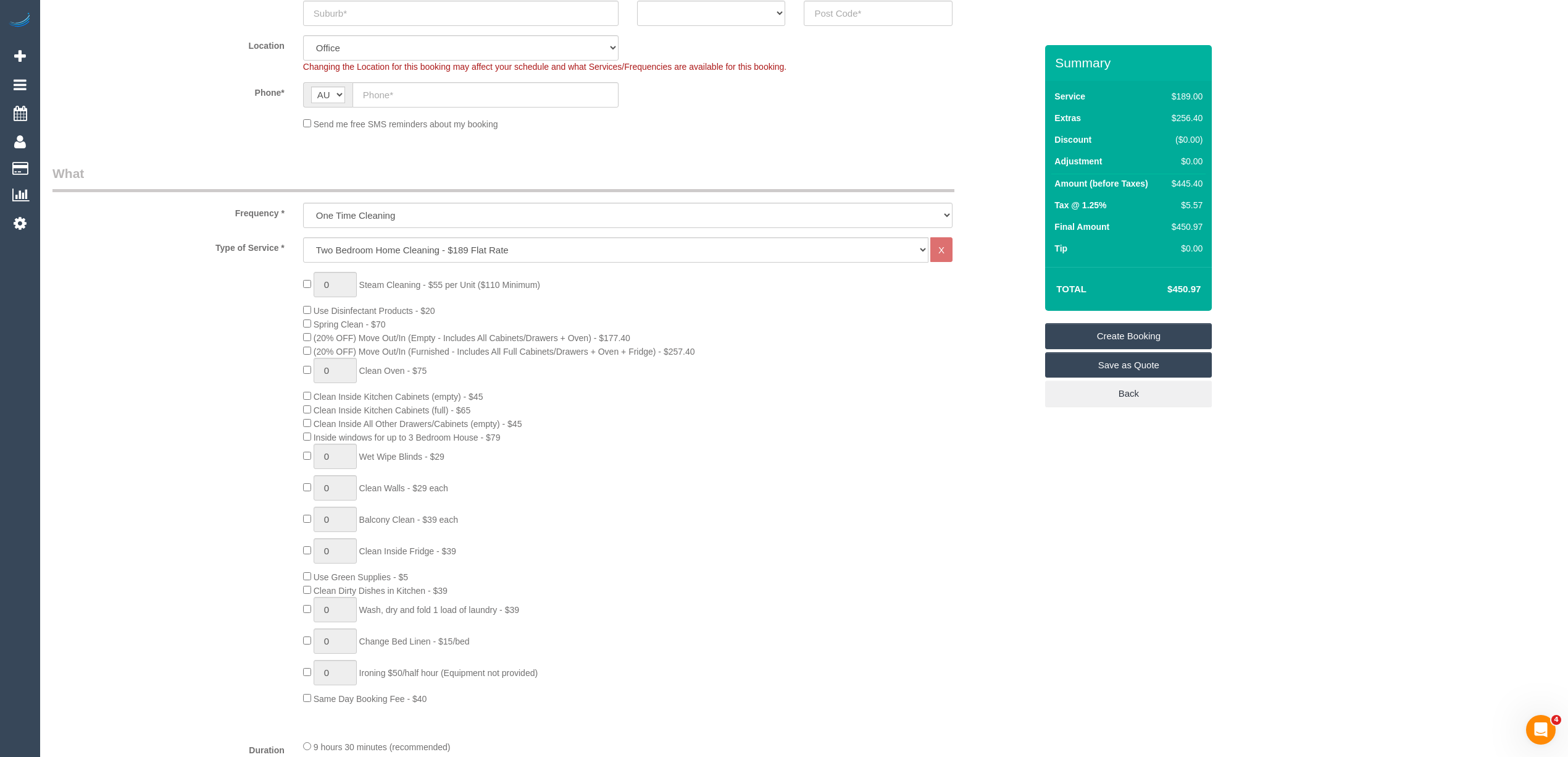
click at [1195, 289] on h4 "$450.97" at bounding box center [1165, 289] width 70 height 11
copy h4 "450.97"
click at [1188, 286] on h4 "$450.97" at bounding box center [1165, 289] width 70 height 11
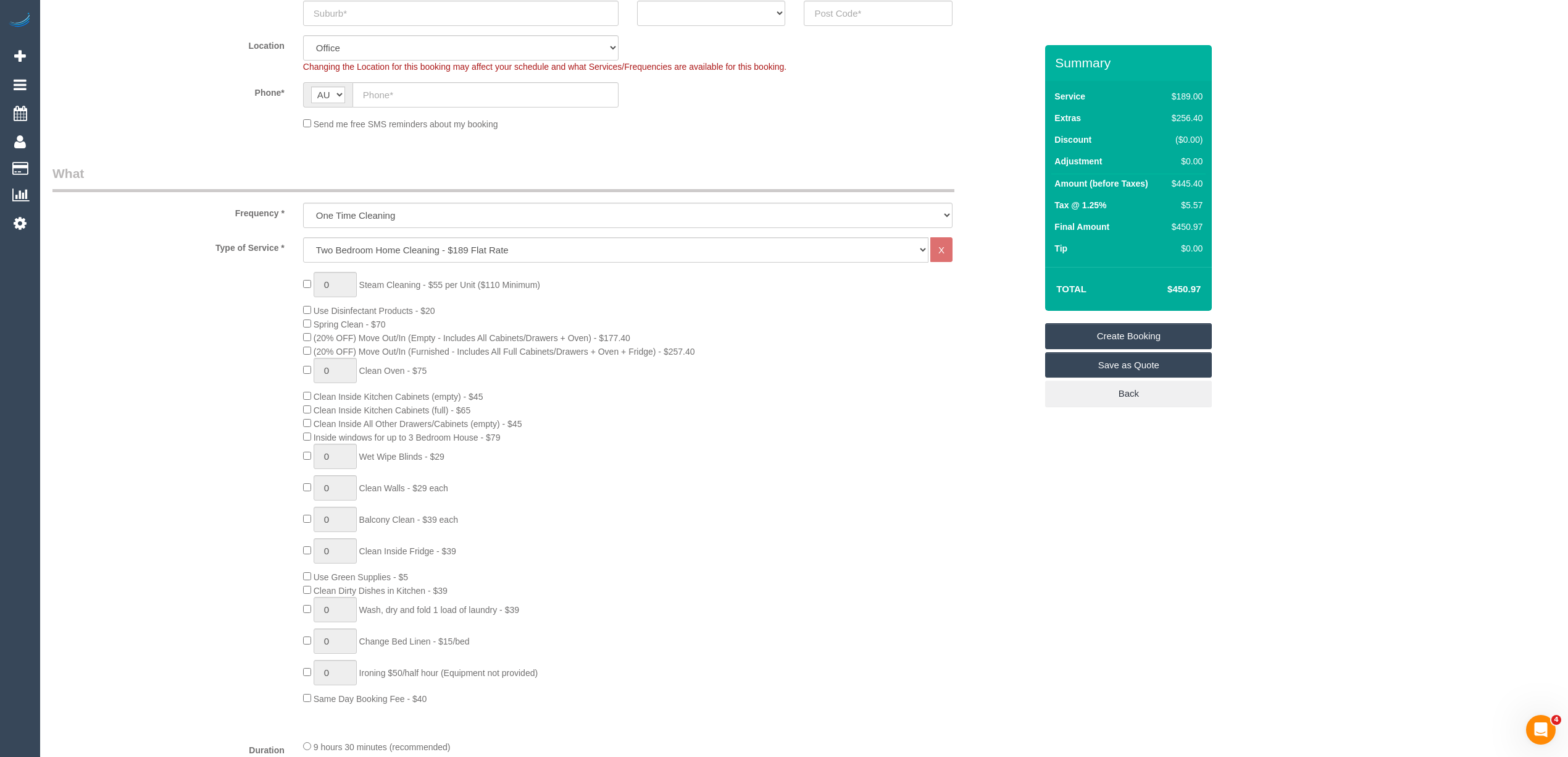
click at [1188, 286] on h4 "$450.97" at bounding box center [1165, 289] width 70 height 11
copy h4 "450.97"
click at [389, 211] on select "One Time Cleaning Weekly - 10% Off - 10.00% (0% for the First Booking) Fortnigh…" at bounding box center [627, 215] width 649 height 26
select select "object:815"
click at [303, 202] on select "One Time Cleaning Weekly - 10% Off - 10.00% (0% for the First Booking) Fortnigh…" at bounding box center [627, 215] width 649 height 26
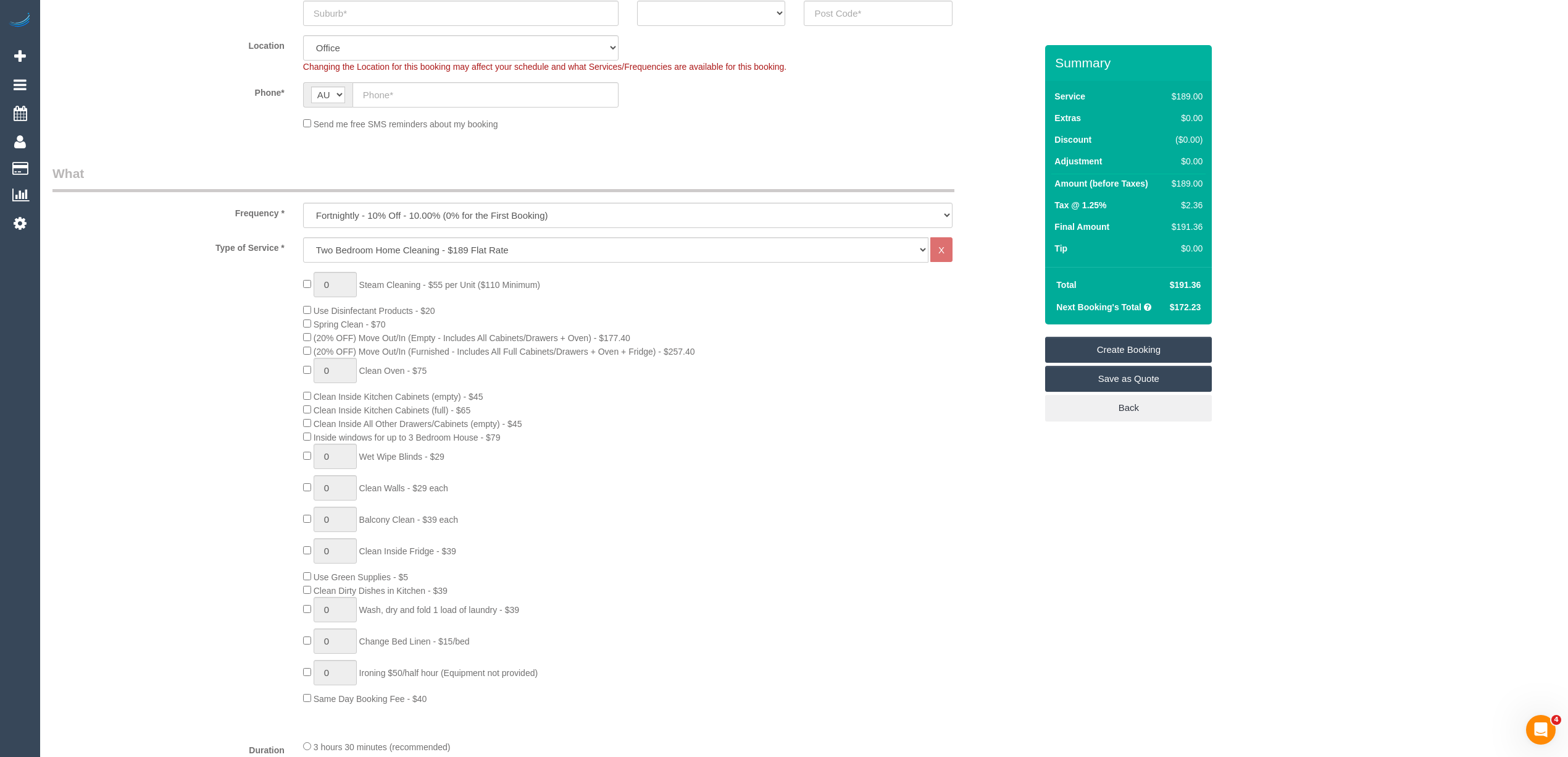
click at [1188, 281] on span "$191.36" at bounding box center [1186, 285] width 31 height 10
copy span "191.36"
click at [1199, 310] on span "$172.23" at bounding box center [1186, 307] width 31 height 10
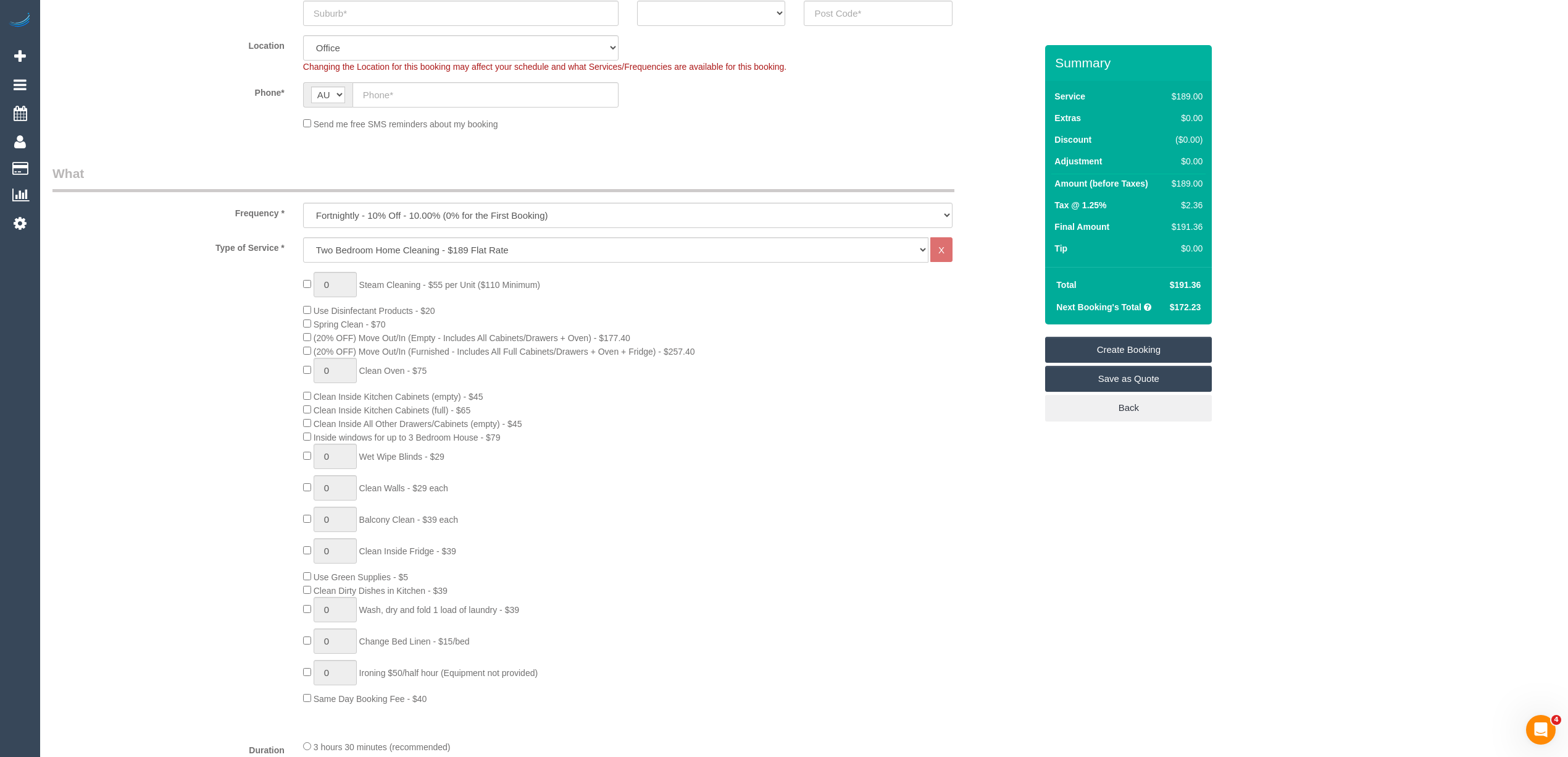
click at [1193, 308] on span "$172.23" at bounding box center [1186, 307] width 31 height 10
copy span "172.23"
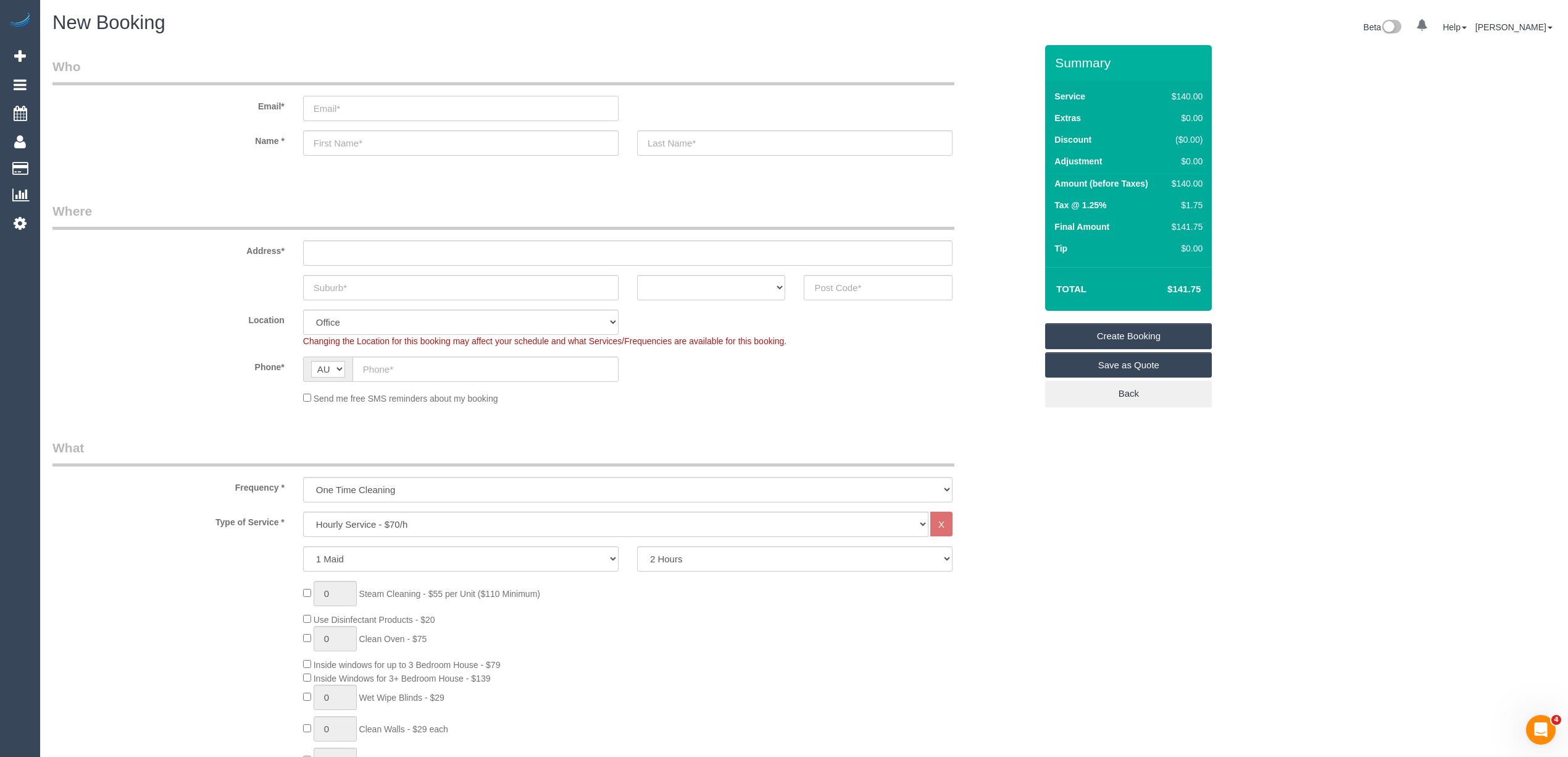
click at [358, 105] on input "email" at bounding box center [460, 108] width 315 height 26
paste input "[EMAIL_ADDRESS][DOMAIN_NAME]"
type input "[EMAIL_ADDRESS][DOMAIN_NAME]"
click at [366, 141] on input "text" at bounding box center [460, 143] width 315 height 26
click at [352, 139] on input "text" at bounding box center [460, 143] width 315 height 26
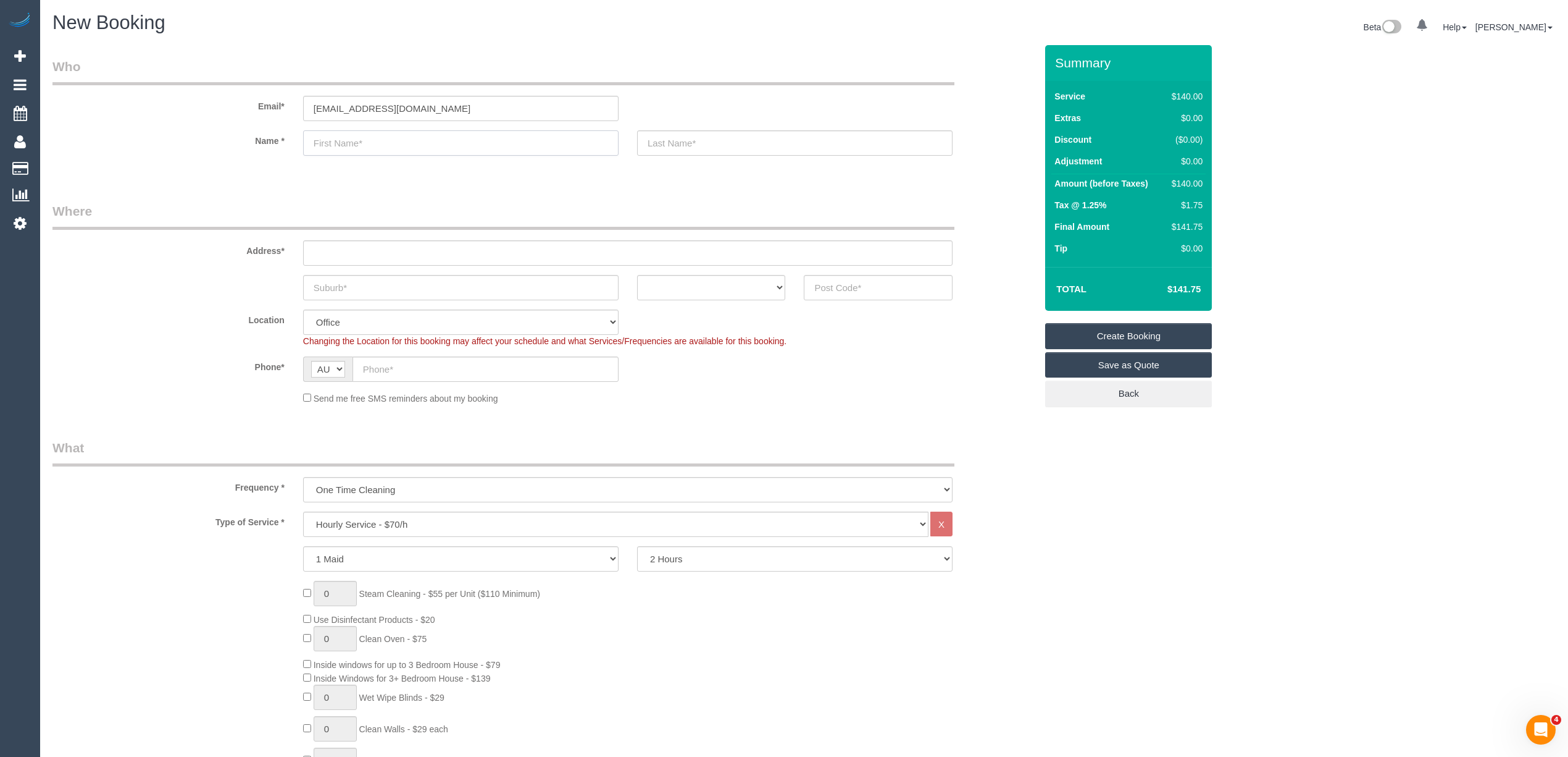
paste input "[PERSON_NAME]"
click at [352, 140] on input "[PERSON_NAME]" at bounding box center [460, 143] width 315 height 26
type input "[PERSON_NAME]"
click at [700, 144] on input "text" at bounding box center [795, 143] width 315 height 26
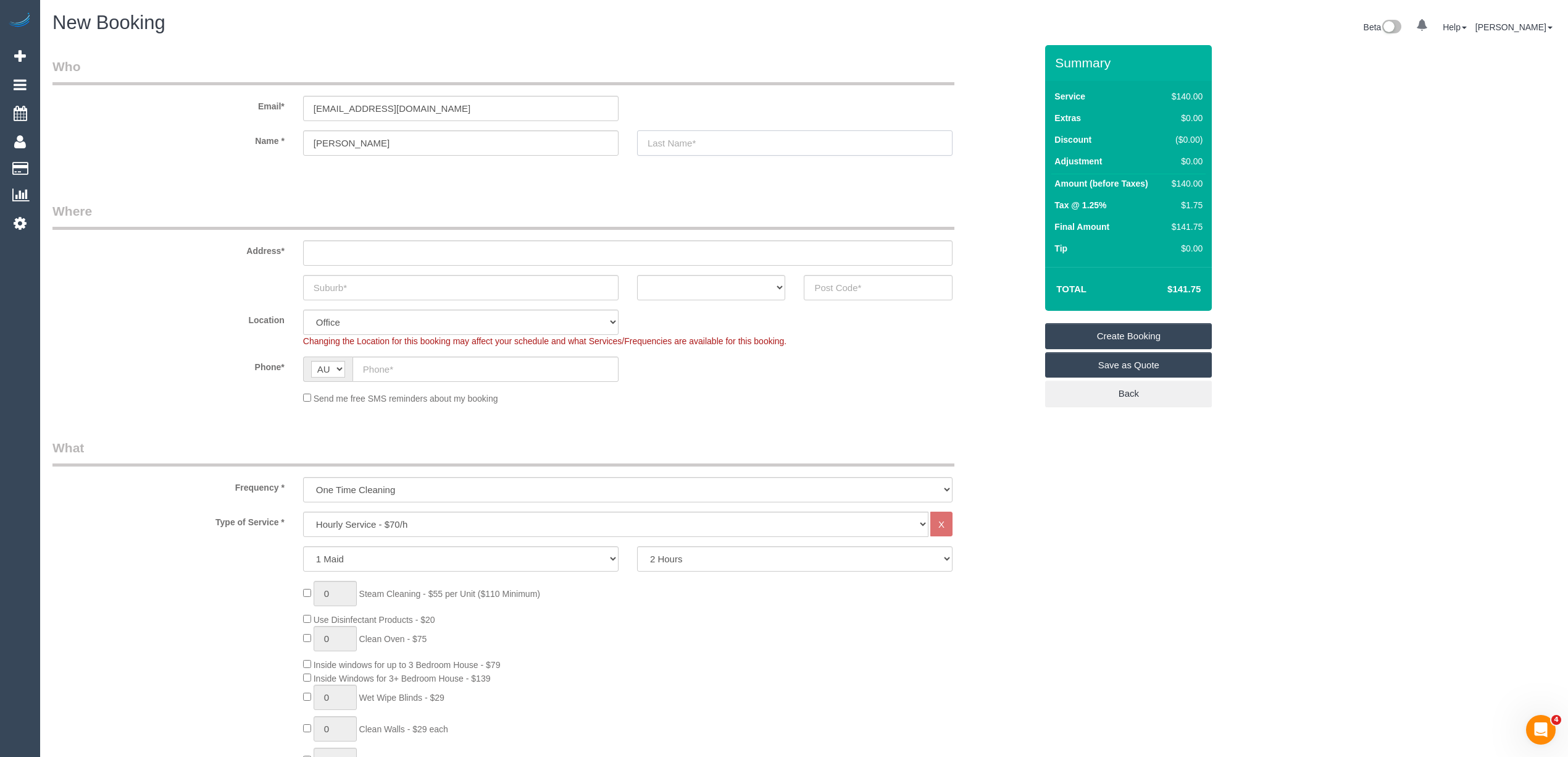
paste input "Phey"
type input "Phey"
click at [366, 258] on input "text" at bounding box center [627, 253] width 649 height 26
paste input "7 [PERSON_NAME]"
type input "7 [PERSON_NAME]"
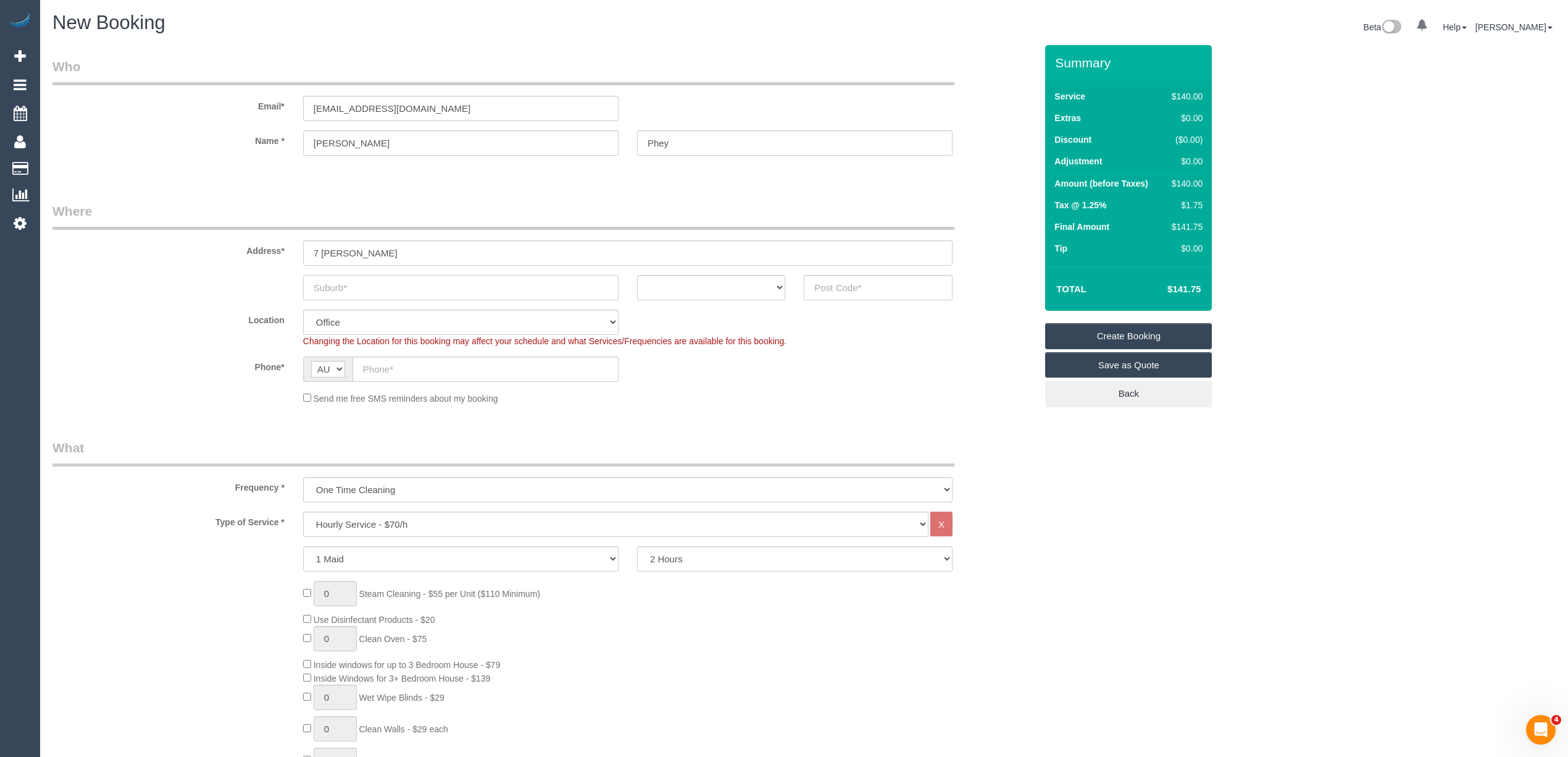
click at [354, 287] on input "text" at bounding box center [460, 287] width 315 height 26
paste input "Bayswater"
type input "Bayswater"
drag, startPoint x: 690, startPoint y: 290, endPoint x: 690, endPoint y: 296, distance: 6.0
click at [690, 290] on select "ACT [GEOGRAPHIC_DATA] NT [GEOGRAPHIC_DATA] SA TAS [GEOGRAPHIC_DATA] [GEOGRAPHIC…" at bounding box center [711, 287] width 149 height 26
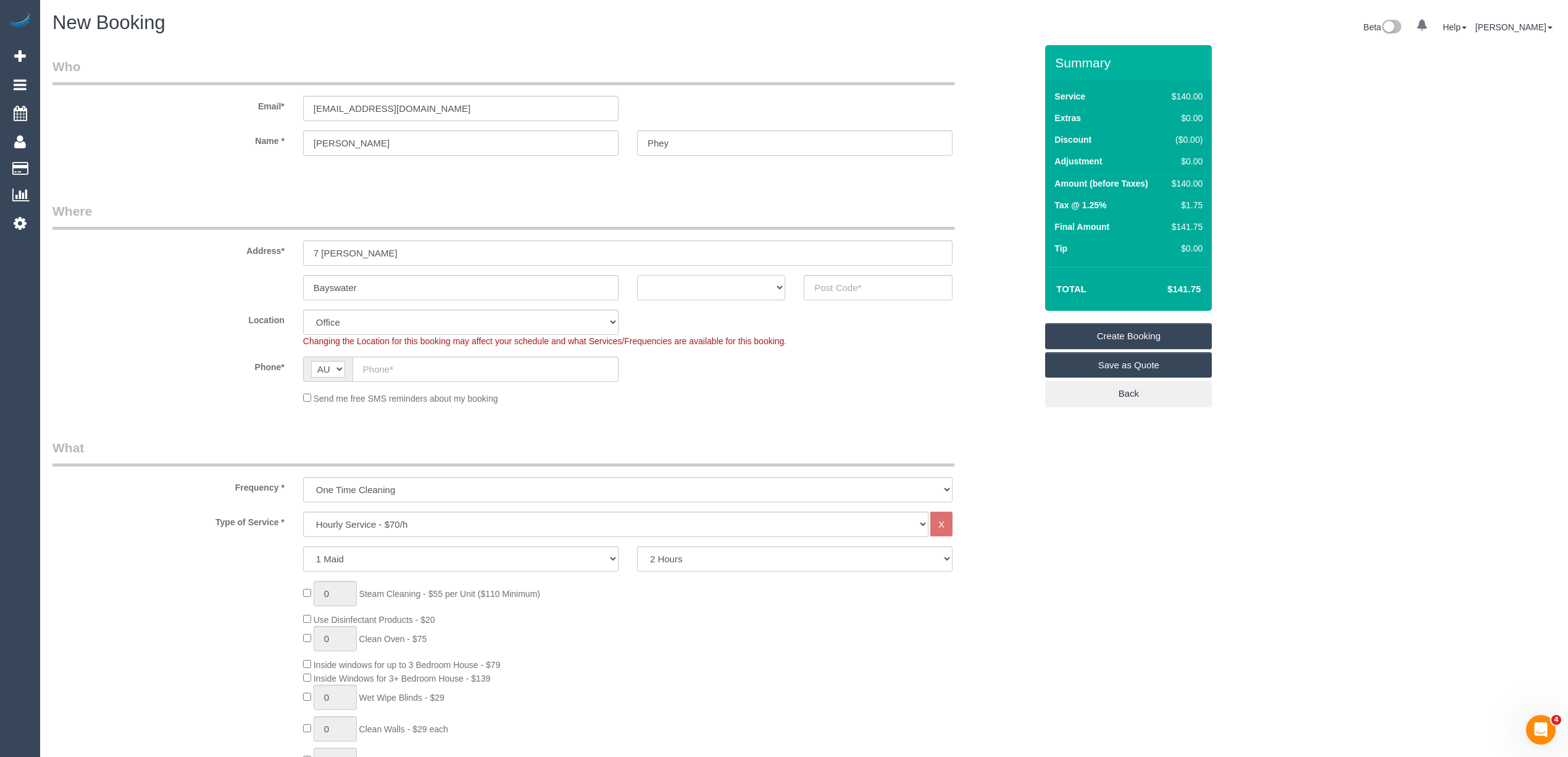
select select "VIC"
click at [637, 275] on select "ACT [GEOGRAPHIC_DATA] NT [GEOGRAPHIC_DATA] SA TAS [GEOGRAPHIC_DATA] [GEOGRAPHIC…" at bounding box center [711, 287] width 149 height 26
click at [830, 279] on input "text" at bounding box center [878, 287] width 149 height 26
type input "3153"
click at [371, 367] on input "text" at bounding box center [485, 369] width 266 height 26
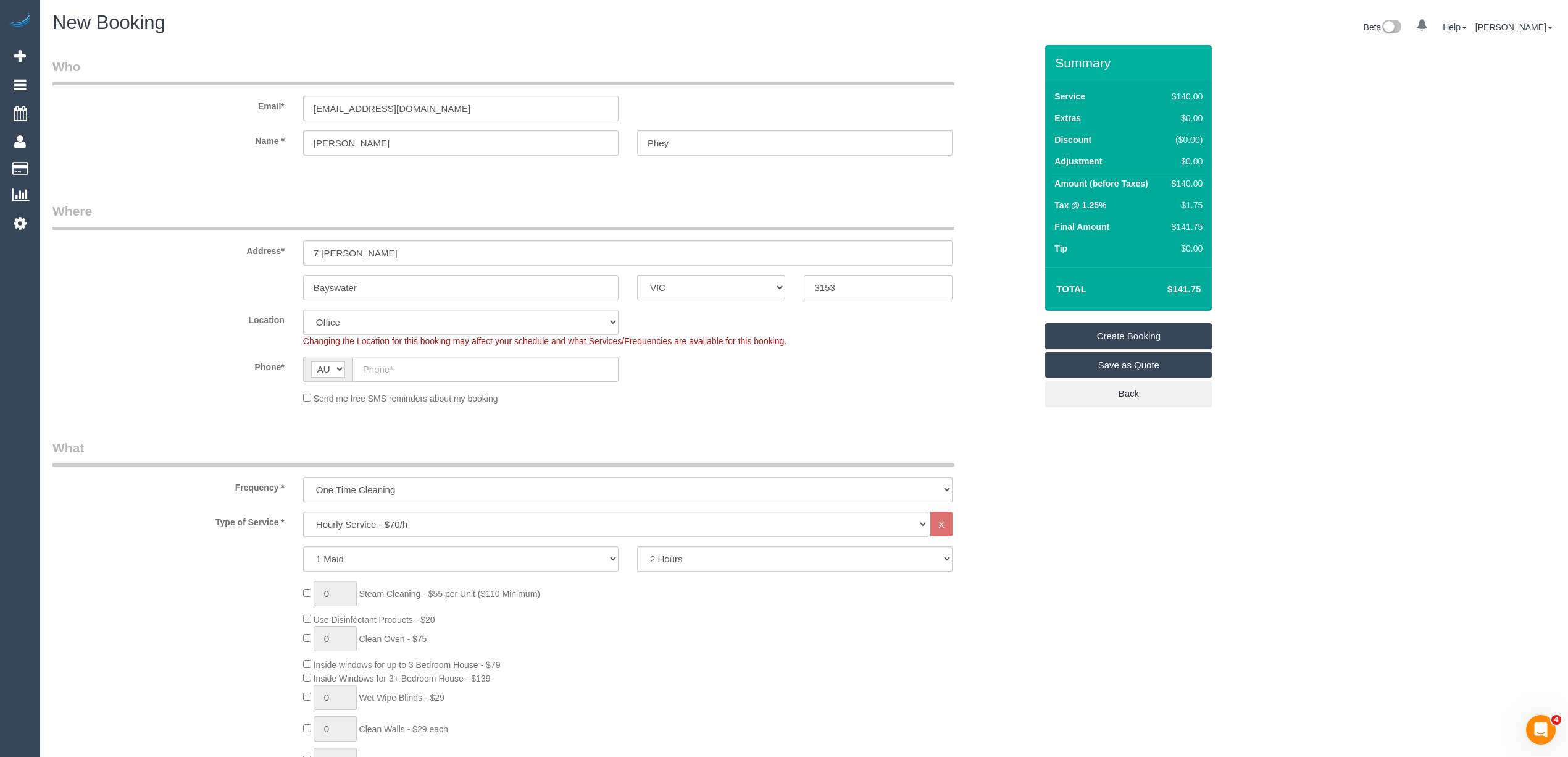
select select "57"
select select "object:2146"
click at [388, 488] on select "One Time Cleaning Weekly - 10% Off - 10.00% (0% for the First Booking) Fortnigh…" at bounding box center [627, 490] width 649 height 26
select select "object:2148"
click at [303, 477] on select "One Time Cleaning Weekly - 10% Off - 10.00% (0% for the First Booking) Fortnigh…" at bounding box center [627, 490] width 649 height 26
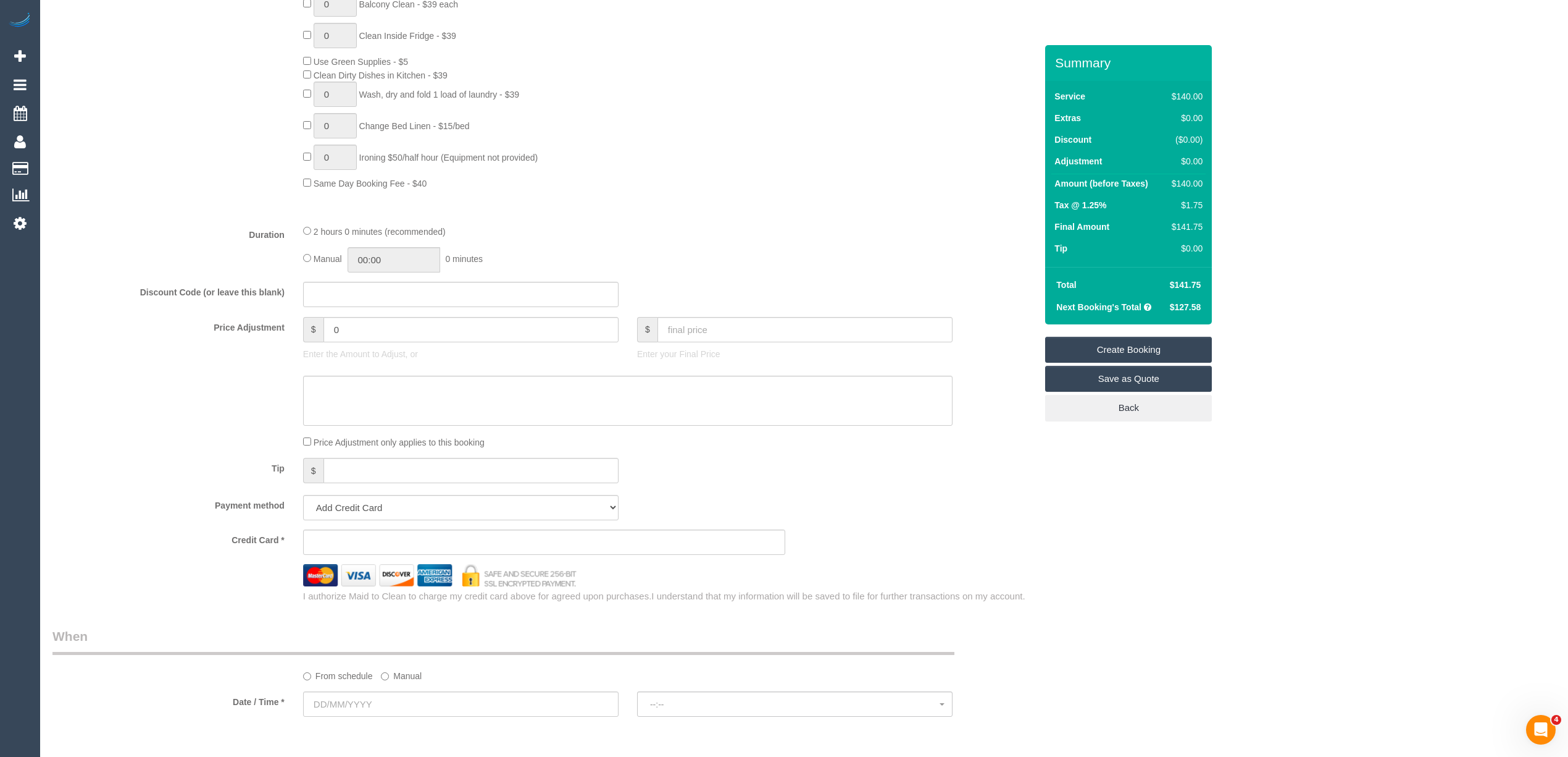
scroll to position [823, 0]
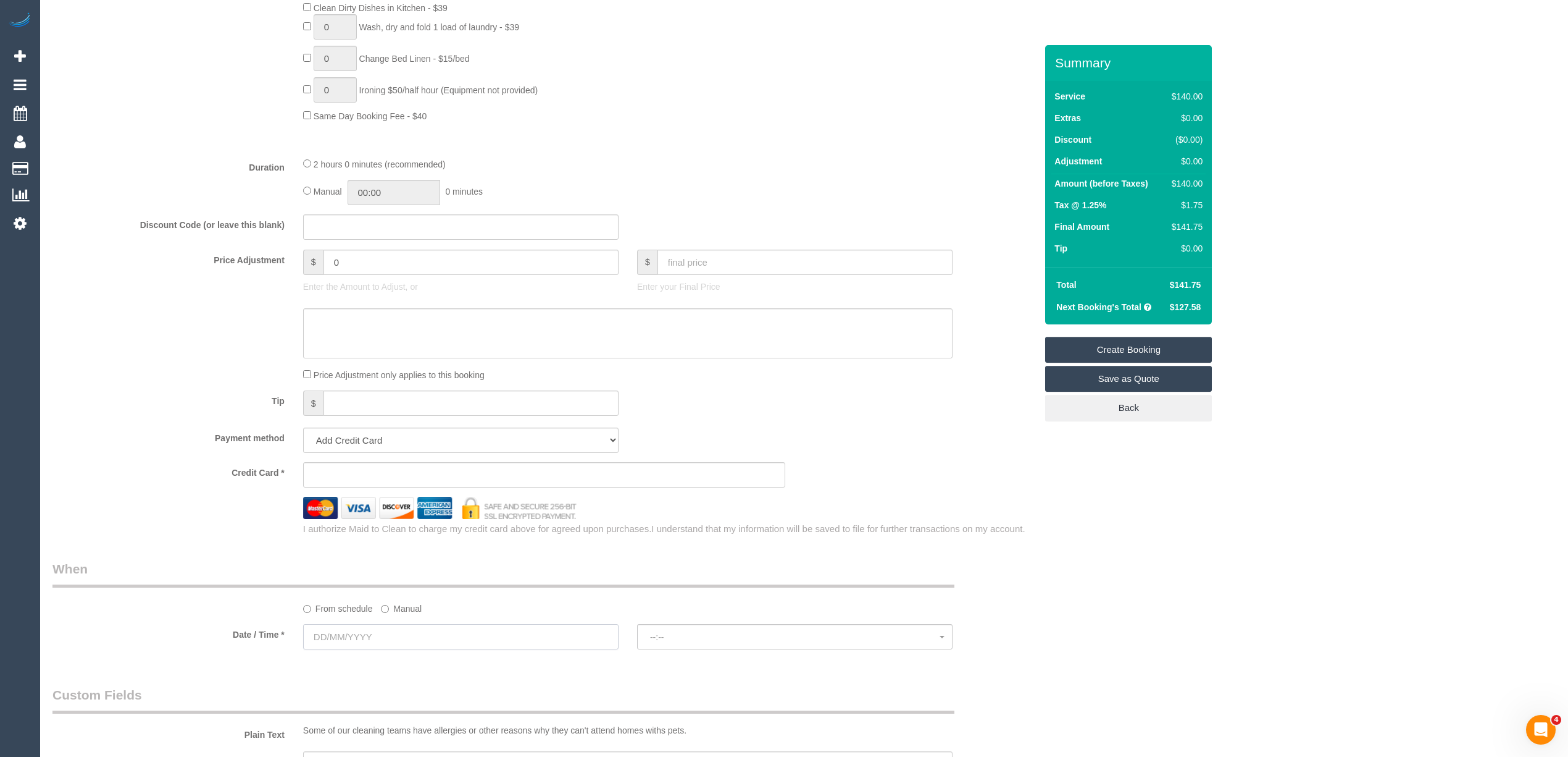
click at [347, 638] on input "text" at bounding box center [460, 636] width 315 height 26
click at [450, 485] on link "Next" at bounding box center [452, 490] width 17 height 17
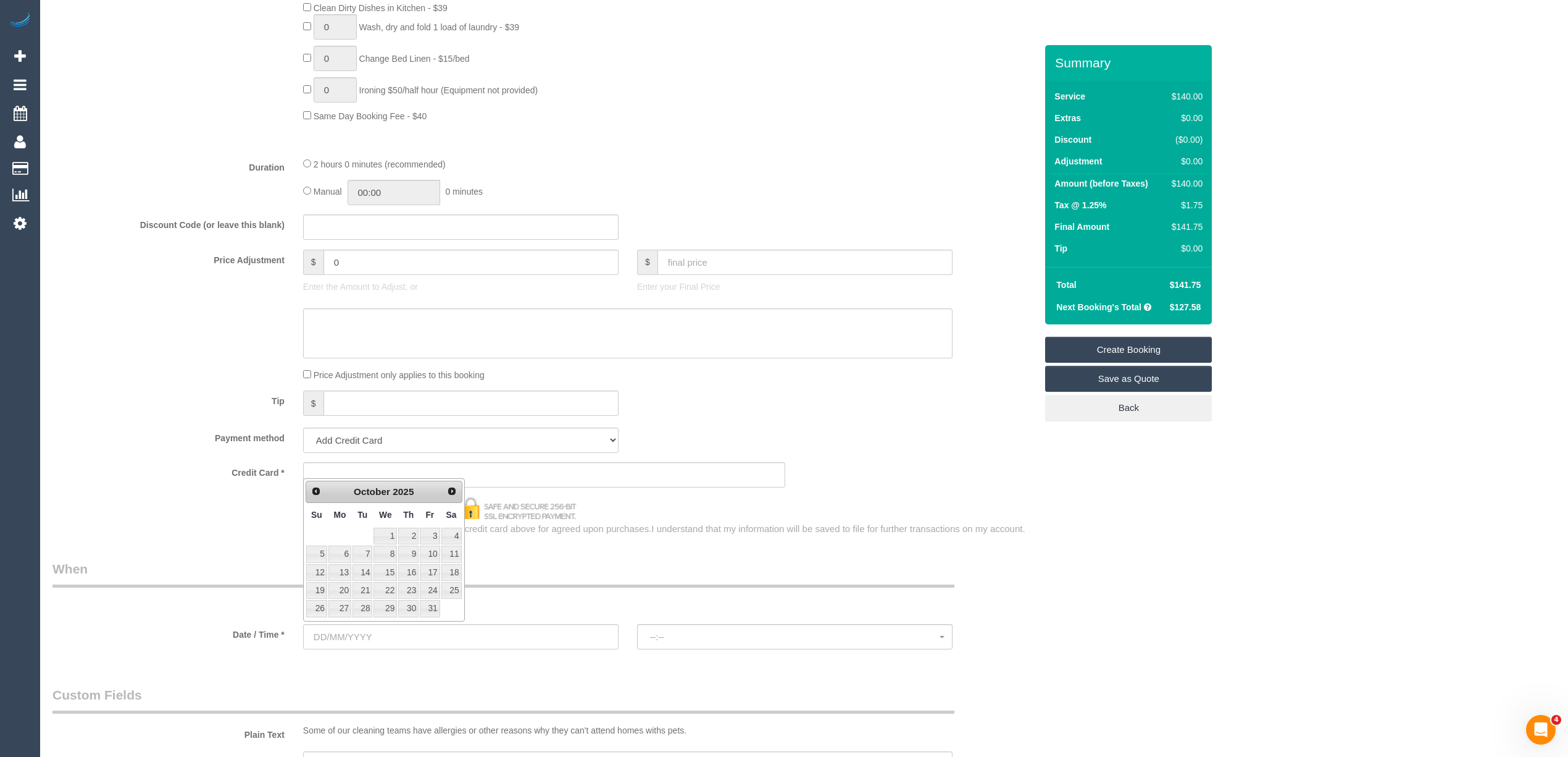
click at [384, 527] on td "1" at bounding box center [385, 536] width 25 height 18
type input "[DATE]"
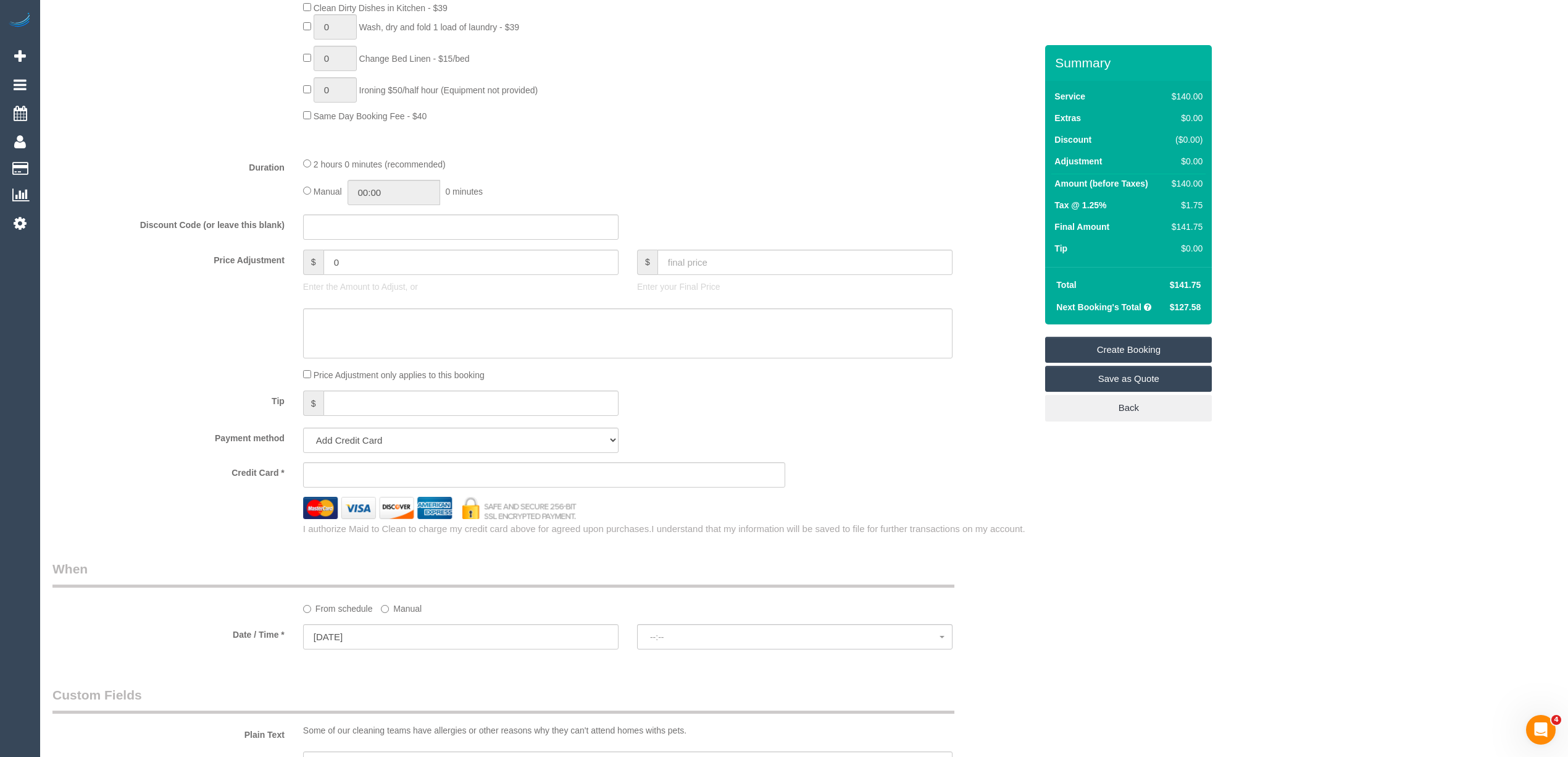
select select "spot1"
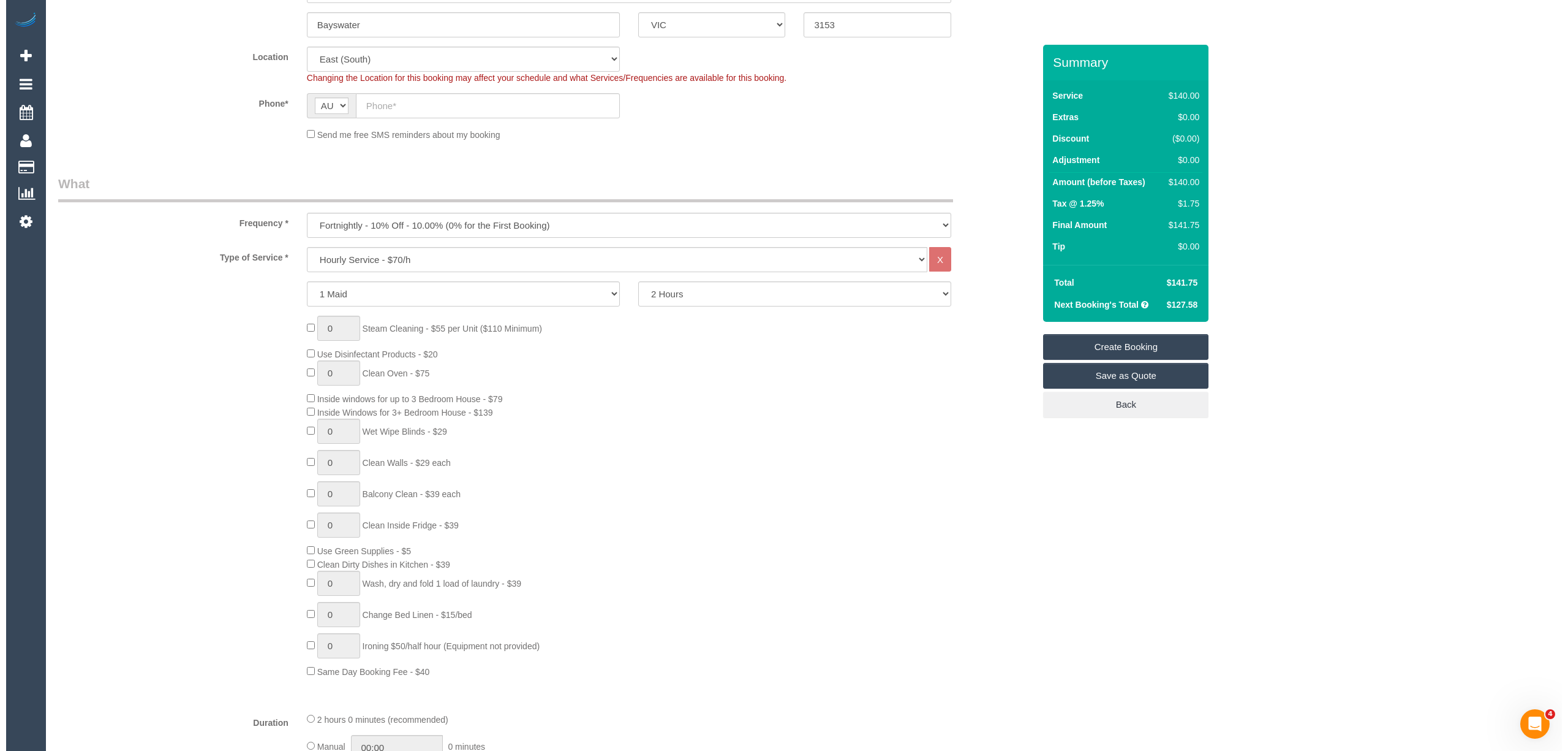
scroll to position [0, 0]
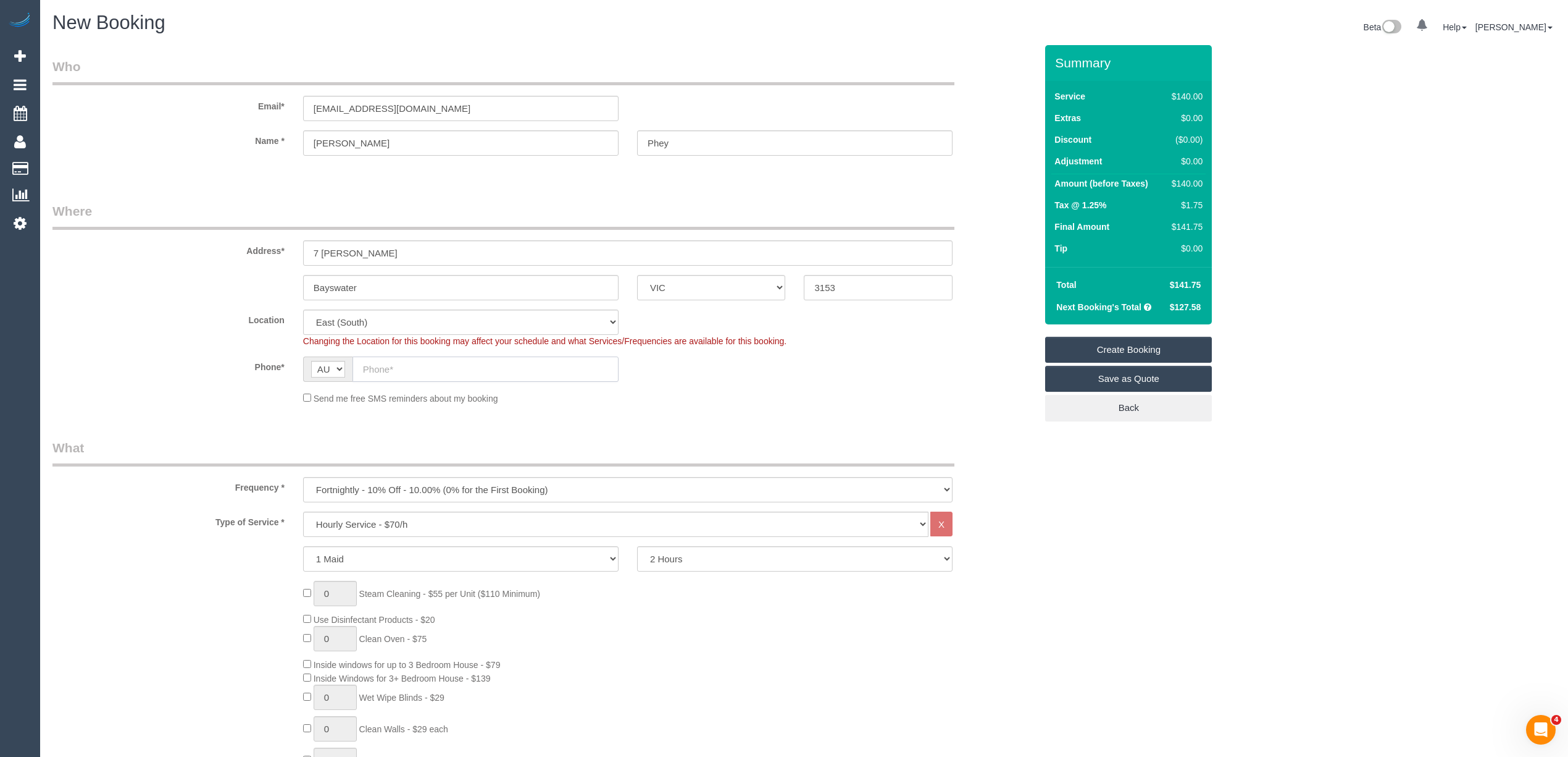
click at [411, 364] on input "text" at bounding box center [485, 369] width 266 height 26
click at [1159, 376] on link "Save as Quote" at bounding box center [1129, 378] width 167 height 26
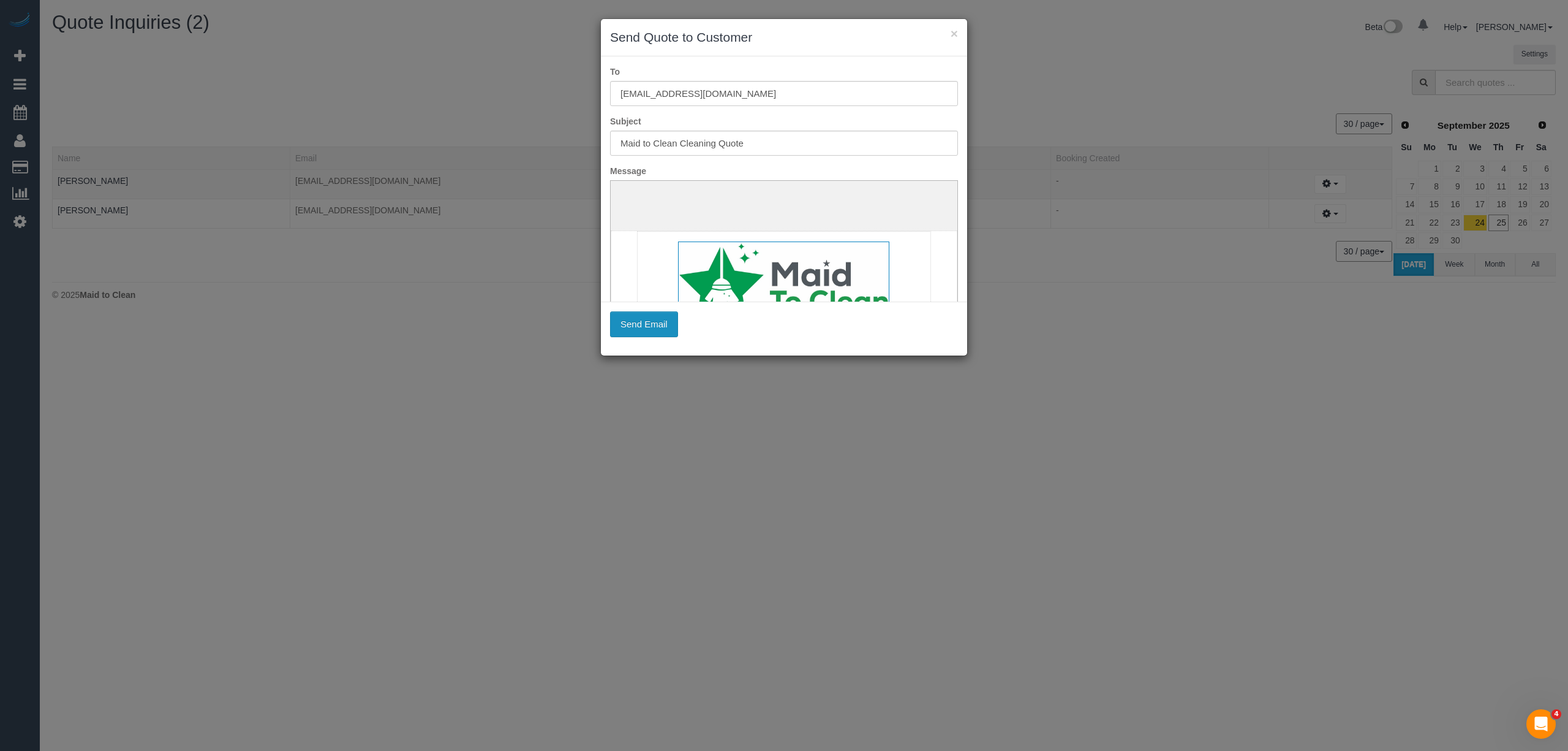
click at [644, 326] on button "Send Email" at bounding box center [644, 323] width 68 height 25
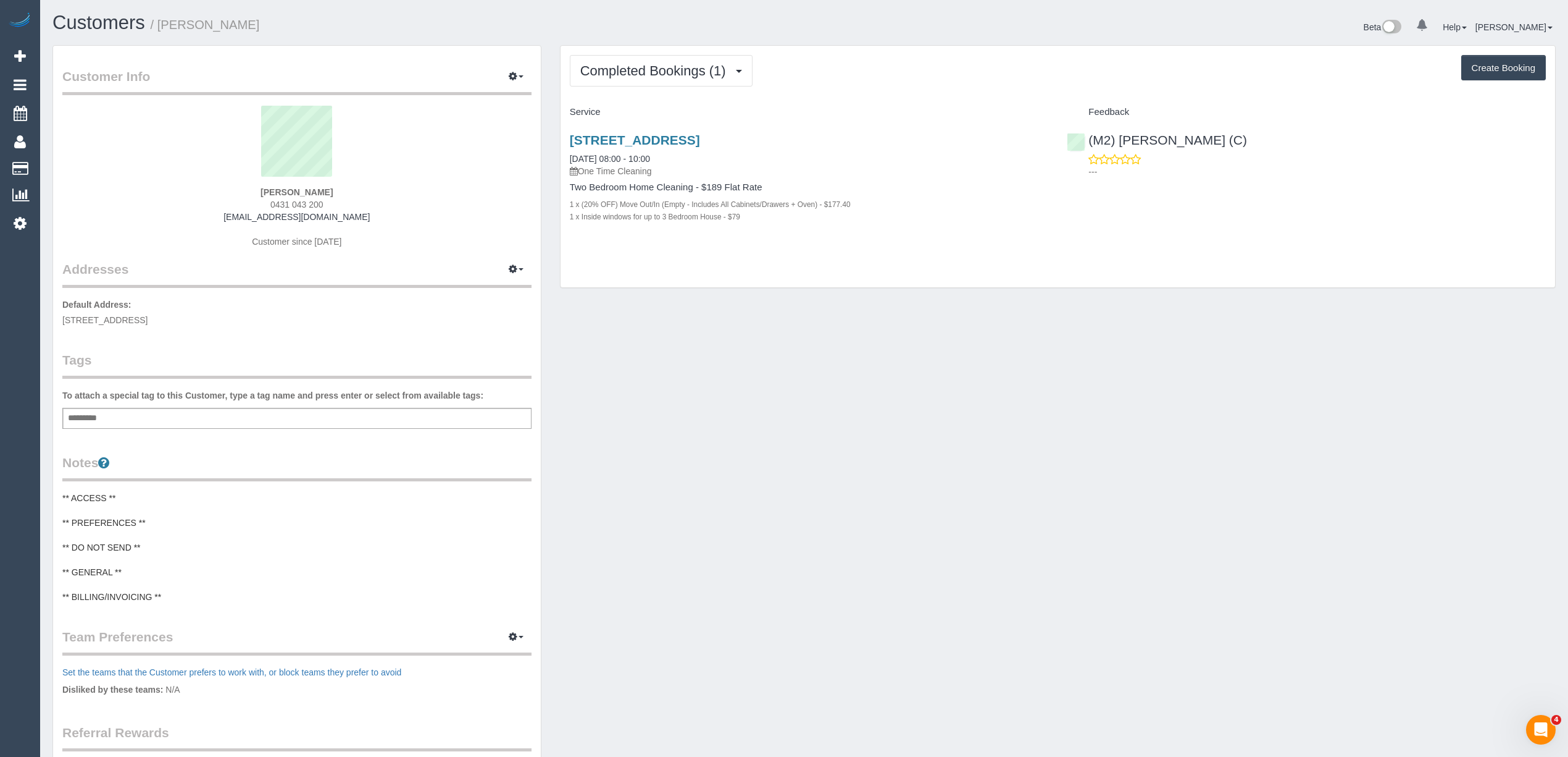
click at [264, 187] on div "[PERSON_NAME] 0431 043 200 [EMAIL_ADDRESS][DOMAIN_NAME] Customer since [DATE]" at bounding box center [297, 182] width 470 height 154
click at [307, 187] on strong "[PERSON_NAME]" at bounding box center [297, 192] width 73 height 10
copy strong "[PERSON_NAME]"
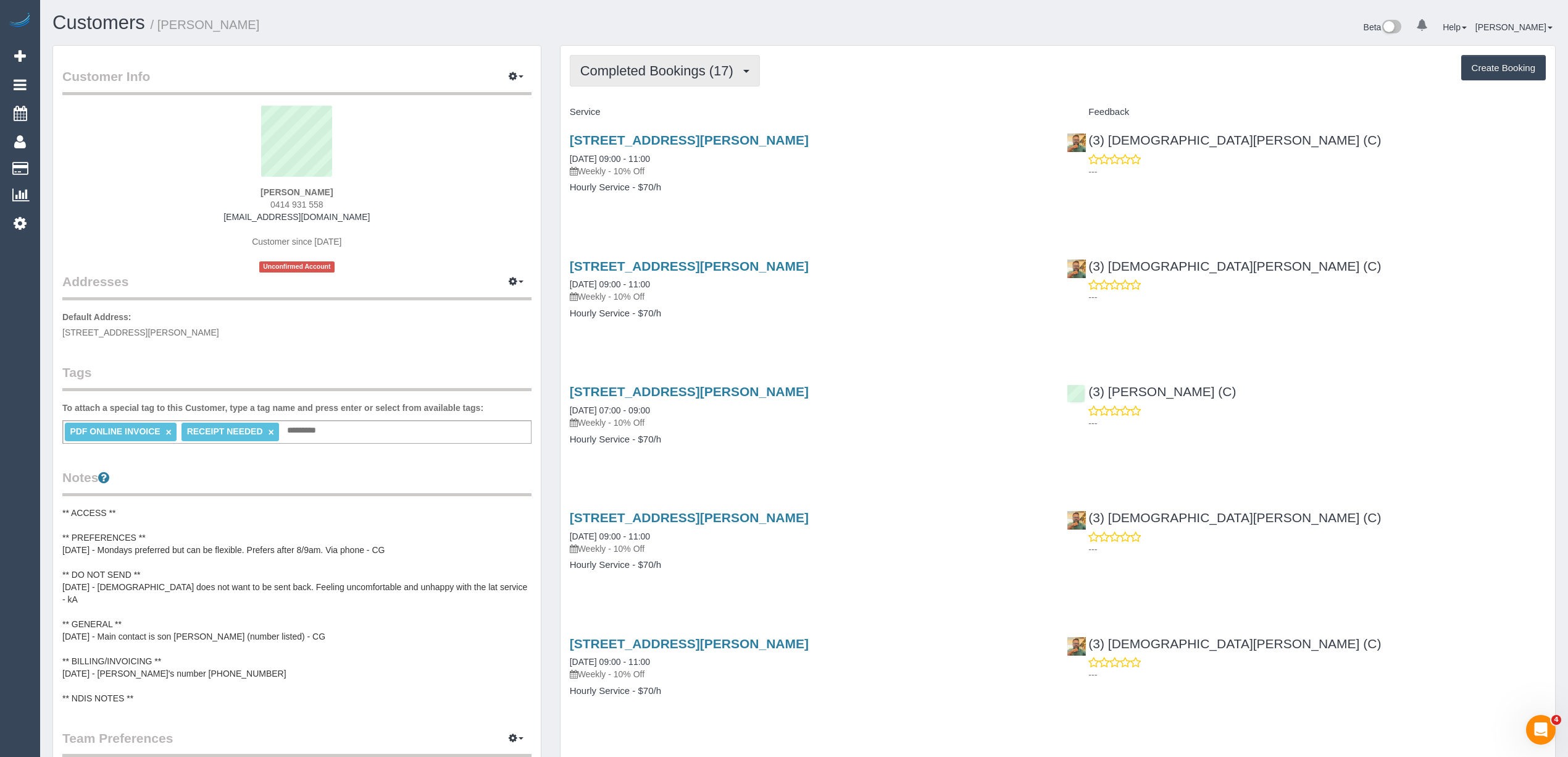
click at [642, 60] on button "Completed Bookings (17)" at bounding box center [665, 71] width 190 height 31
click at [617, 70] on span "Completed Bookings (17)" at bounding box center [659, 70] width 159 height 16
click at [639, 73] on span "Completed Bookings (17)" at bounding box center [659, 70] width 159 height 16
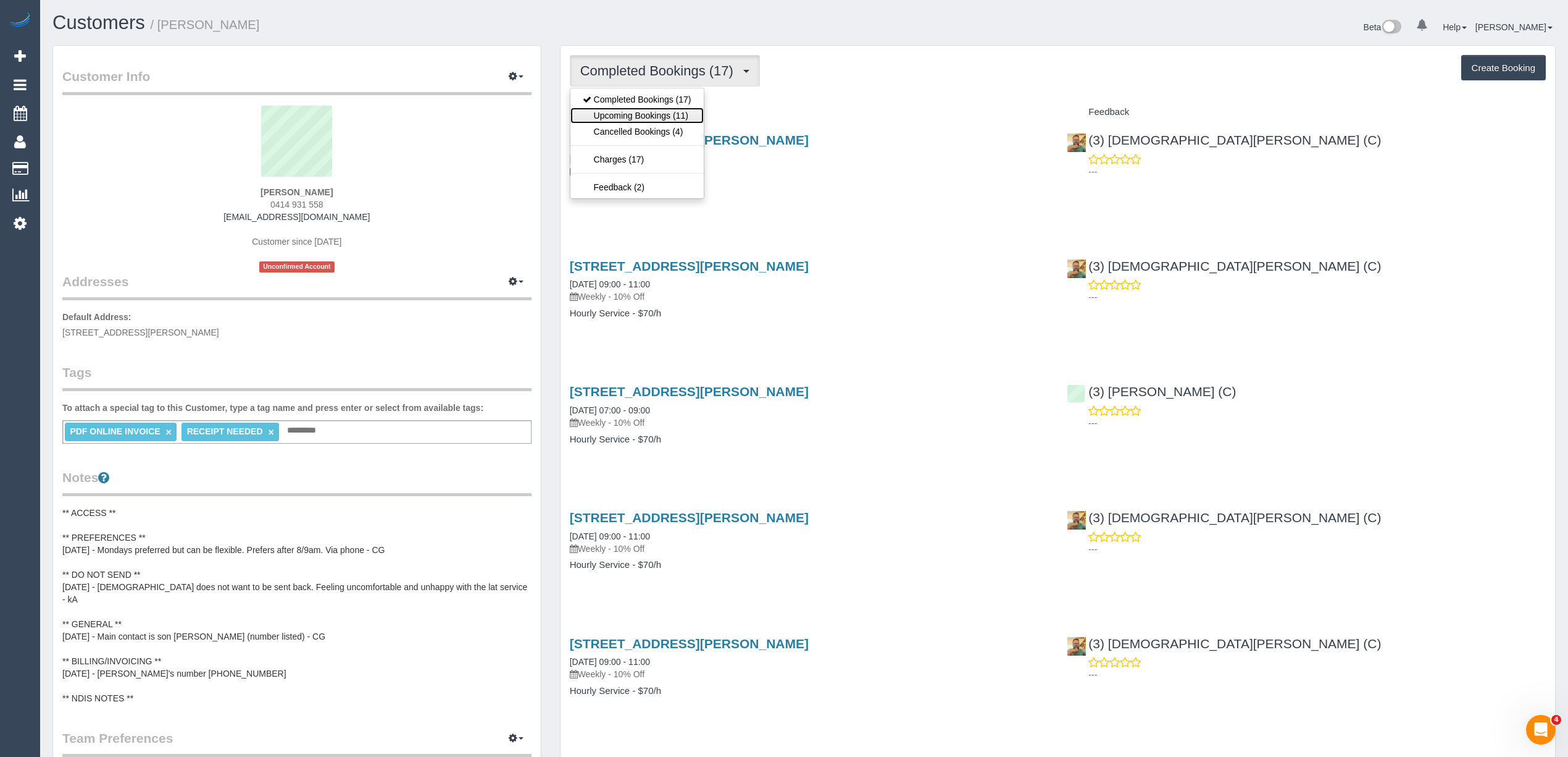
click at [659, 121] on link "Upcoming Bookings (11)" at bounding box center [637, 115] width 134 height 16
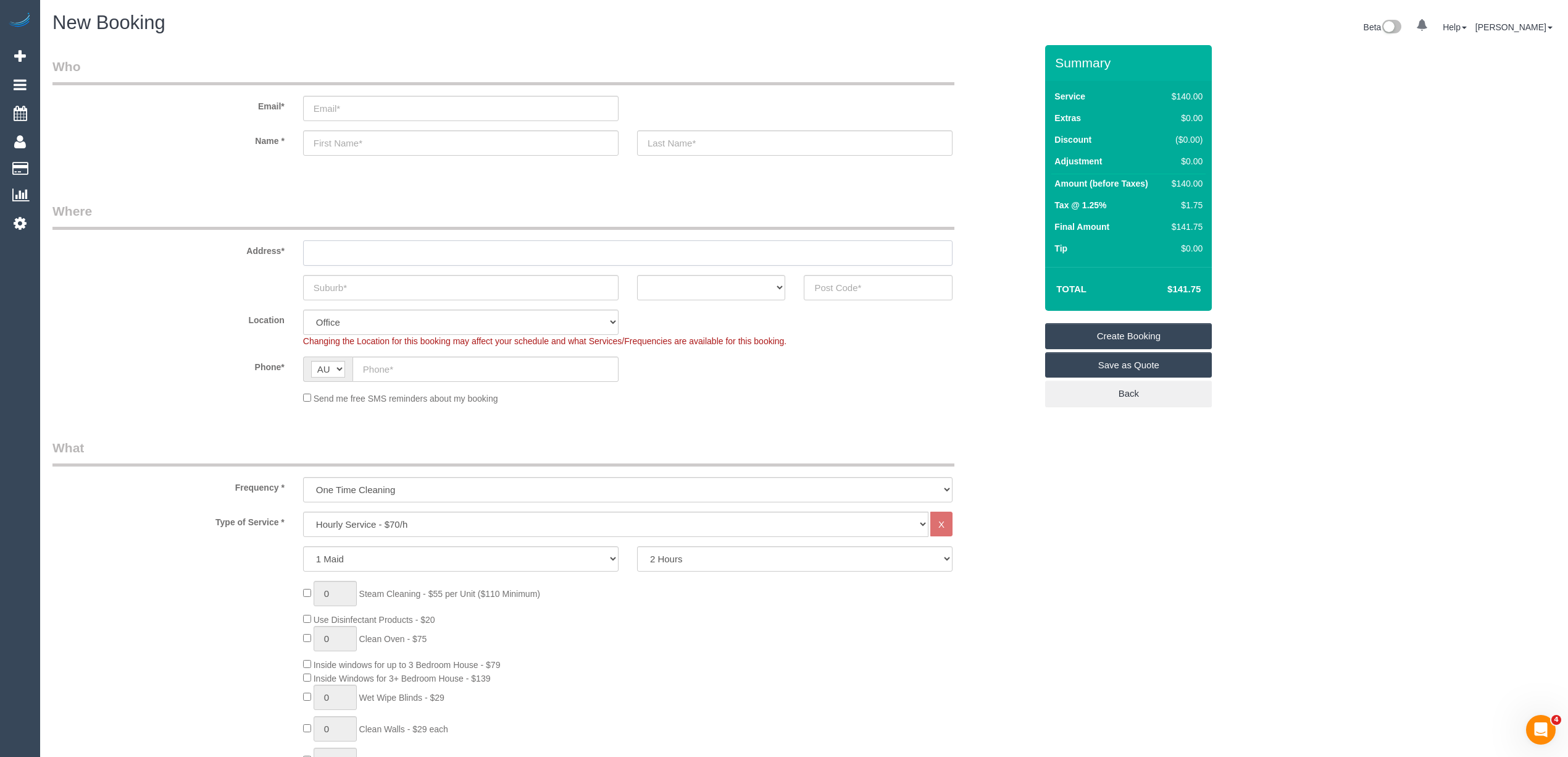
click at [349, 257] on input "text" at bounding box center [627, 253] width 649 height 26
type input "-"
click at [375, 515] on select "Hourly Service - $70/h Hourly Service - $65/h Hourly Service - $60/h Hourly Ser…" at bounding box center [616, 523] width 626 height 26
click at [303, 511] on select "Hourly Service - $70/h Hourly Service - $65/h Hourly Service - $60/h Hourly Ser…" at bounding box center [616, 523] width 626 height 26
click at [384, 521] on select "Hourly Service - $70/h Hourly Service - $65/h Hourly Service - $60/h Hourly Ser…" at bounding box center [616, 523] width 626 height 26
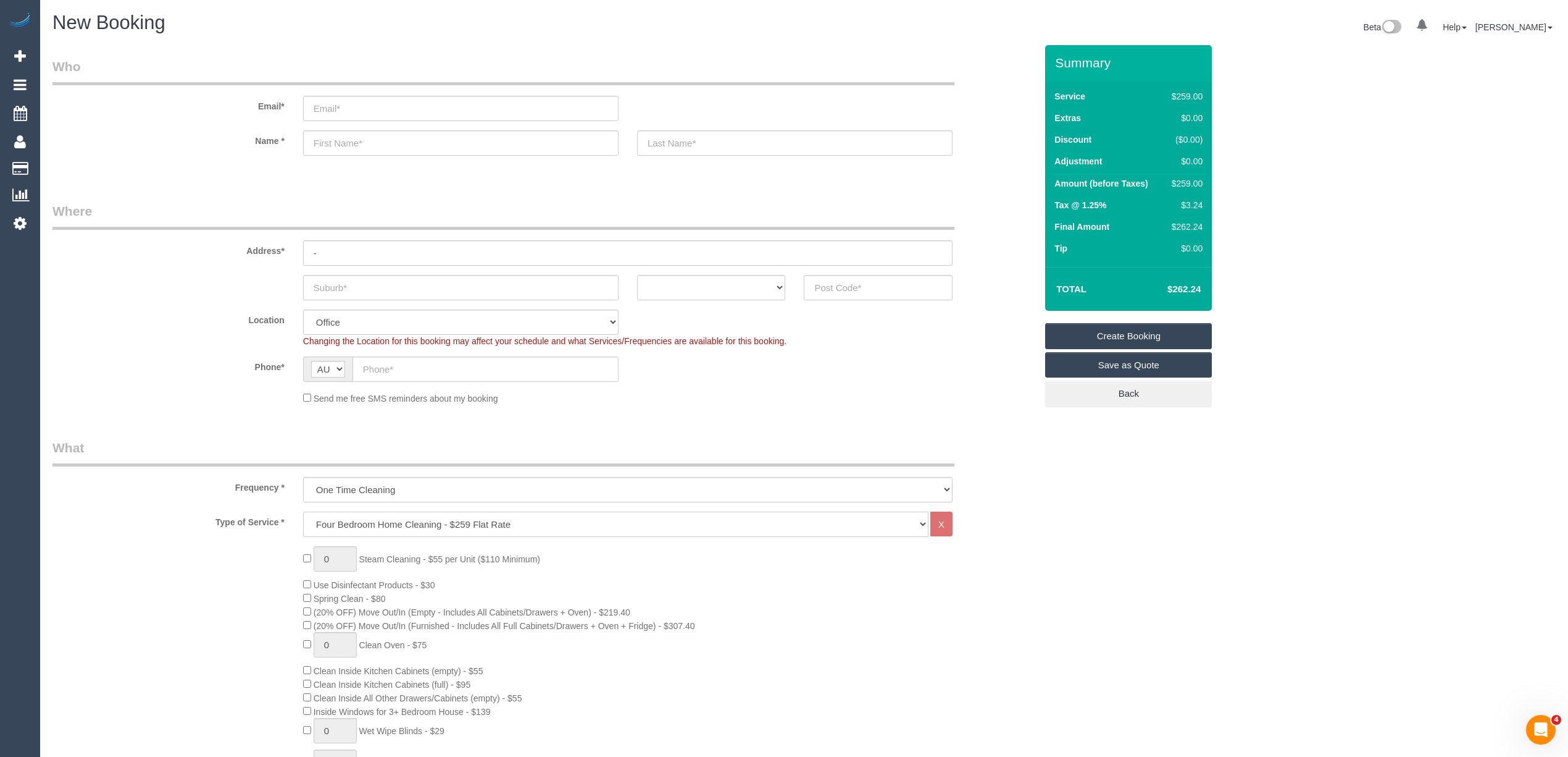
select select "214"
click at [303, 511] on select "Hourly Service - $70/h Hourly Service - $65/h Hourly Service - $60/h Hourly Ser…" at bounding box center [616, 523] width 626 height 26
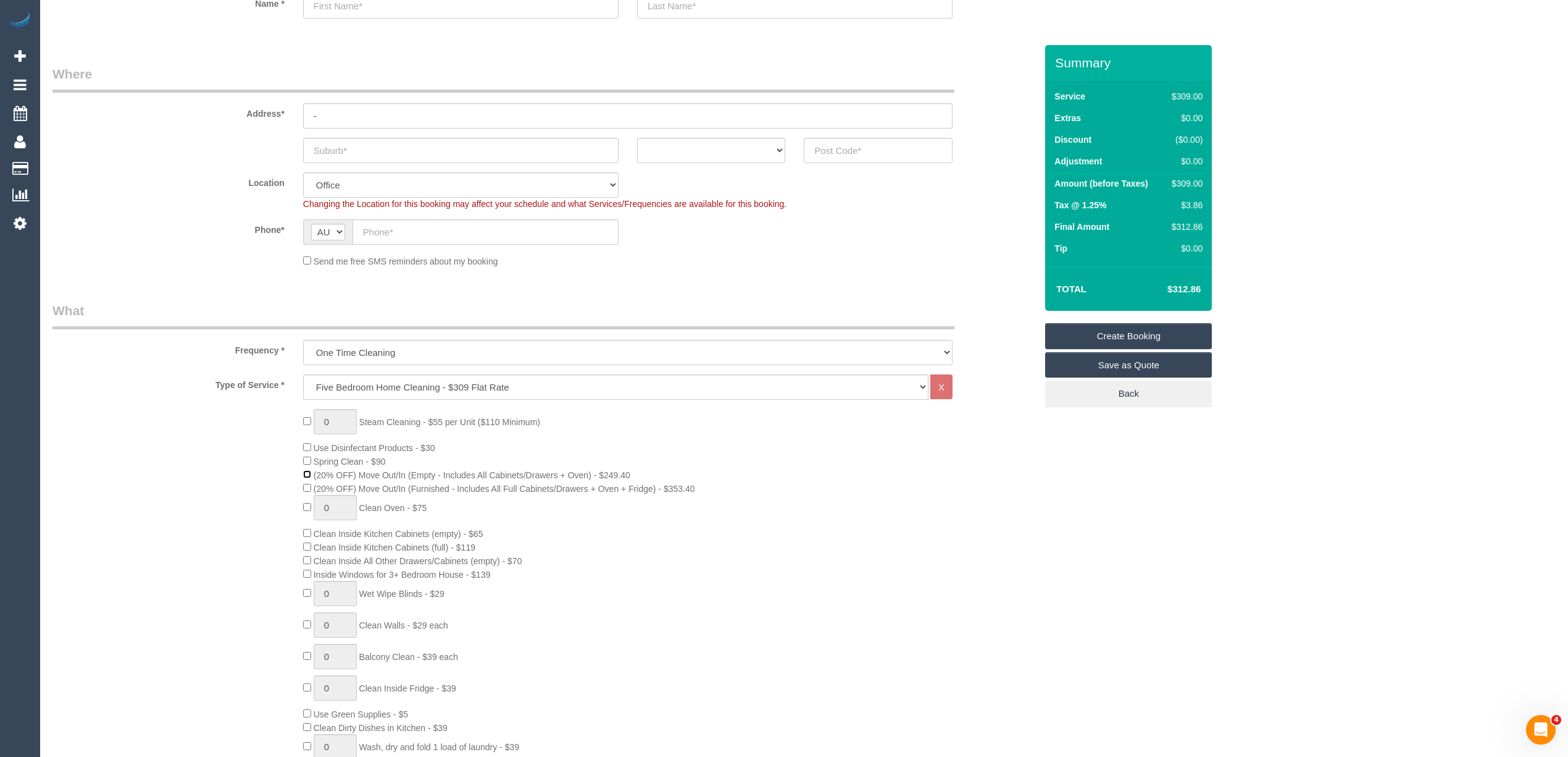
scroll to position [274, 0]
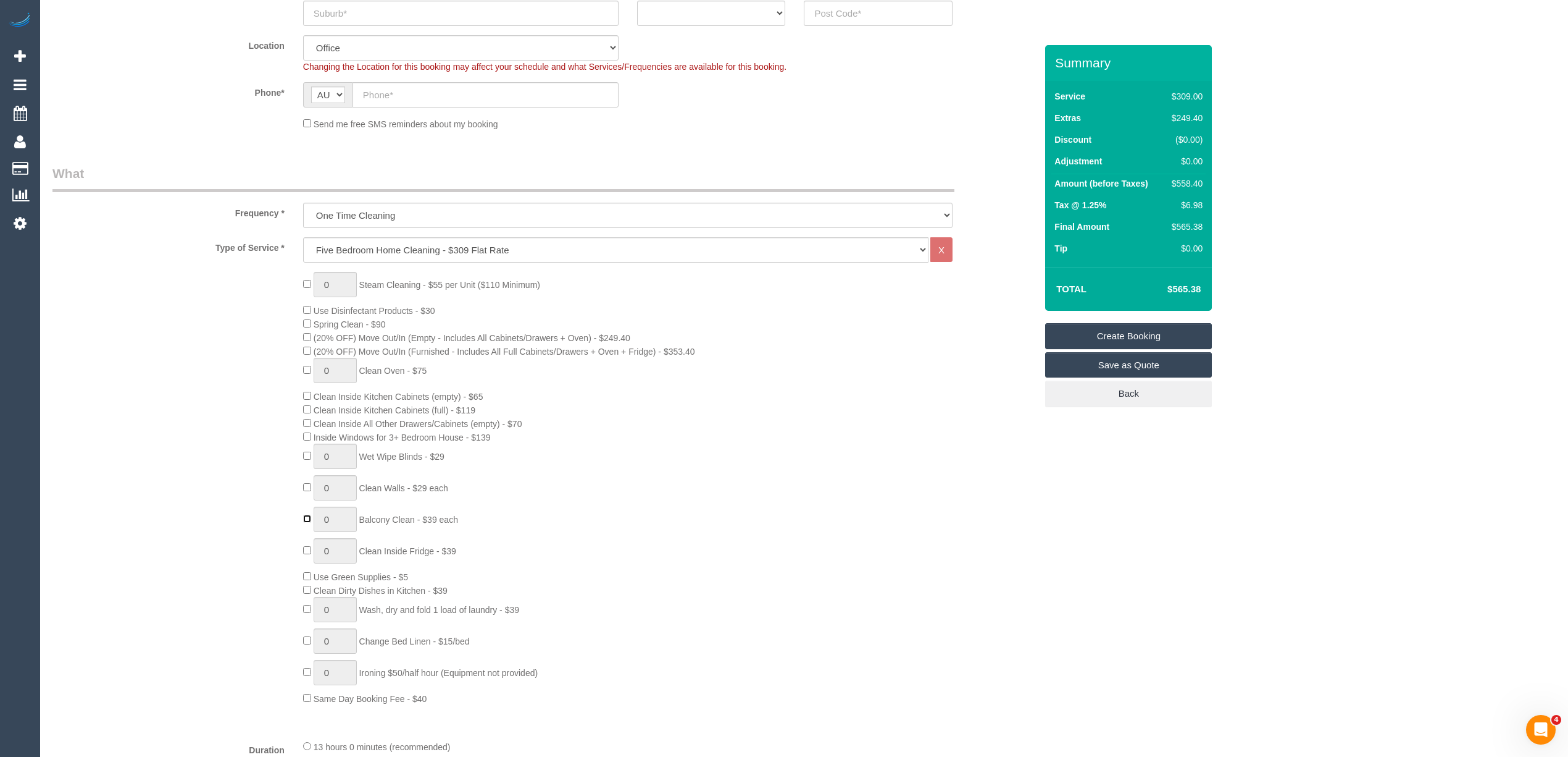
type input "1"
click at [206, 298] on div "0 Steam Cleaning - $55 per Unit ($110 Minimum) Use Disinfectant Products - $30 …" at bounding box center [544, 488] width 1002 height 433
type input "1"
click at [250, 389] on div "0 Steam Cleaning - $55 per Unit ($110 Minimum) Use Disinfectant Products - $30 …" at bounding box center [544, 488] width 1002 height 433
type input "0"
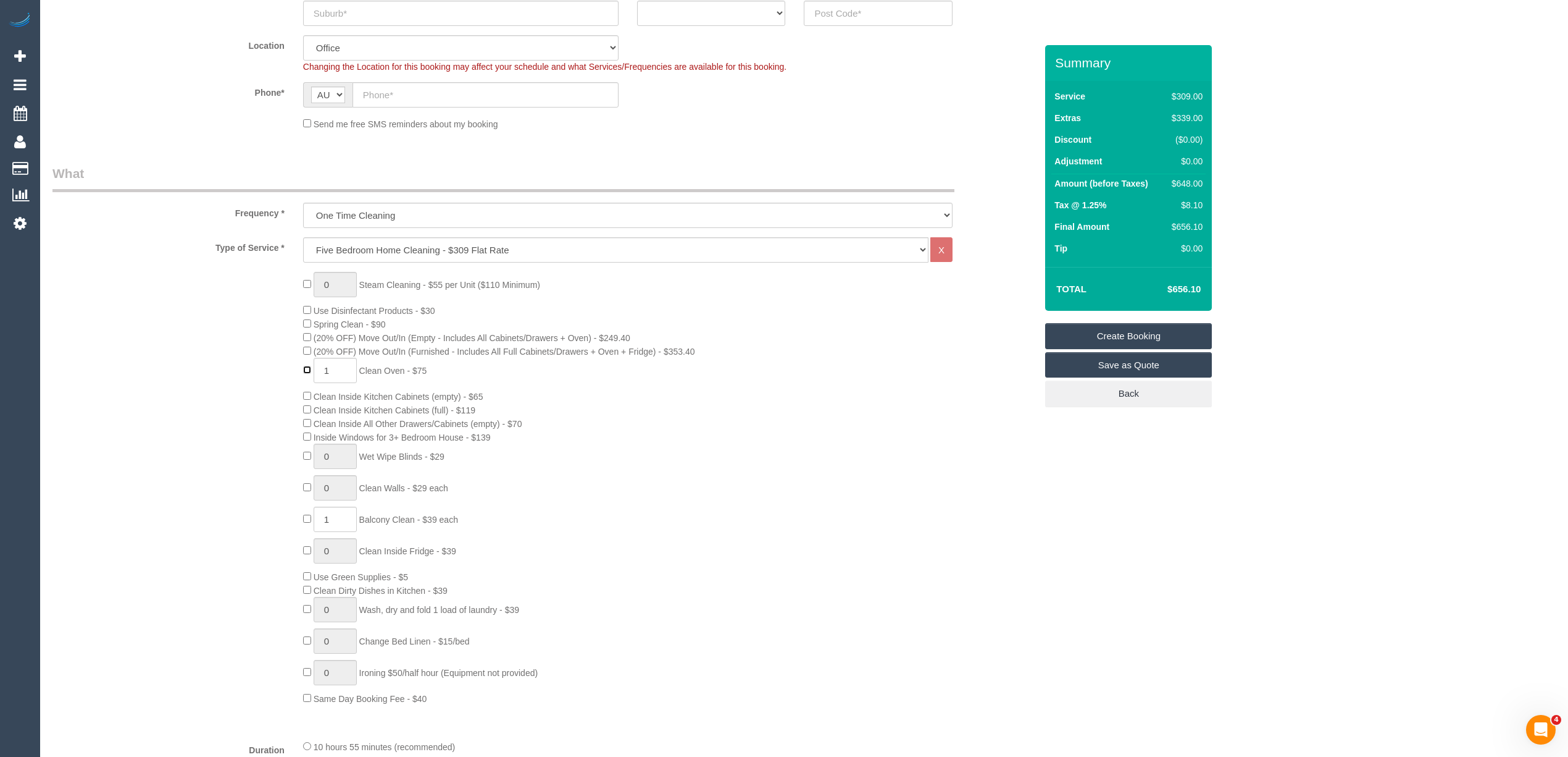
type input "0"
click at [131, 334] on div "0 Steam Cleaning - $55 per Unit ($110 Minimum) Use Disinfectant Products - $30 …" at bounding box center [544, 488] width 1002 height 433
click at [265, 386] on div "0 Steam Cleaning - $55 per Unit ($110 Minimum) Use Disinfectant Products - $30 …" at bounding box center [544, 488] width 1002 height 433
drag, startPoint x: 332, startPoint y: 280, endPoint x: 315, endPoint y: 281, distance: 17.0
click at [315, 281] on input "1" at bounding box center [335, 284] width 43 height 26
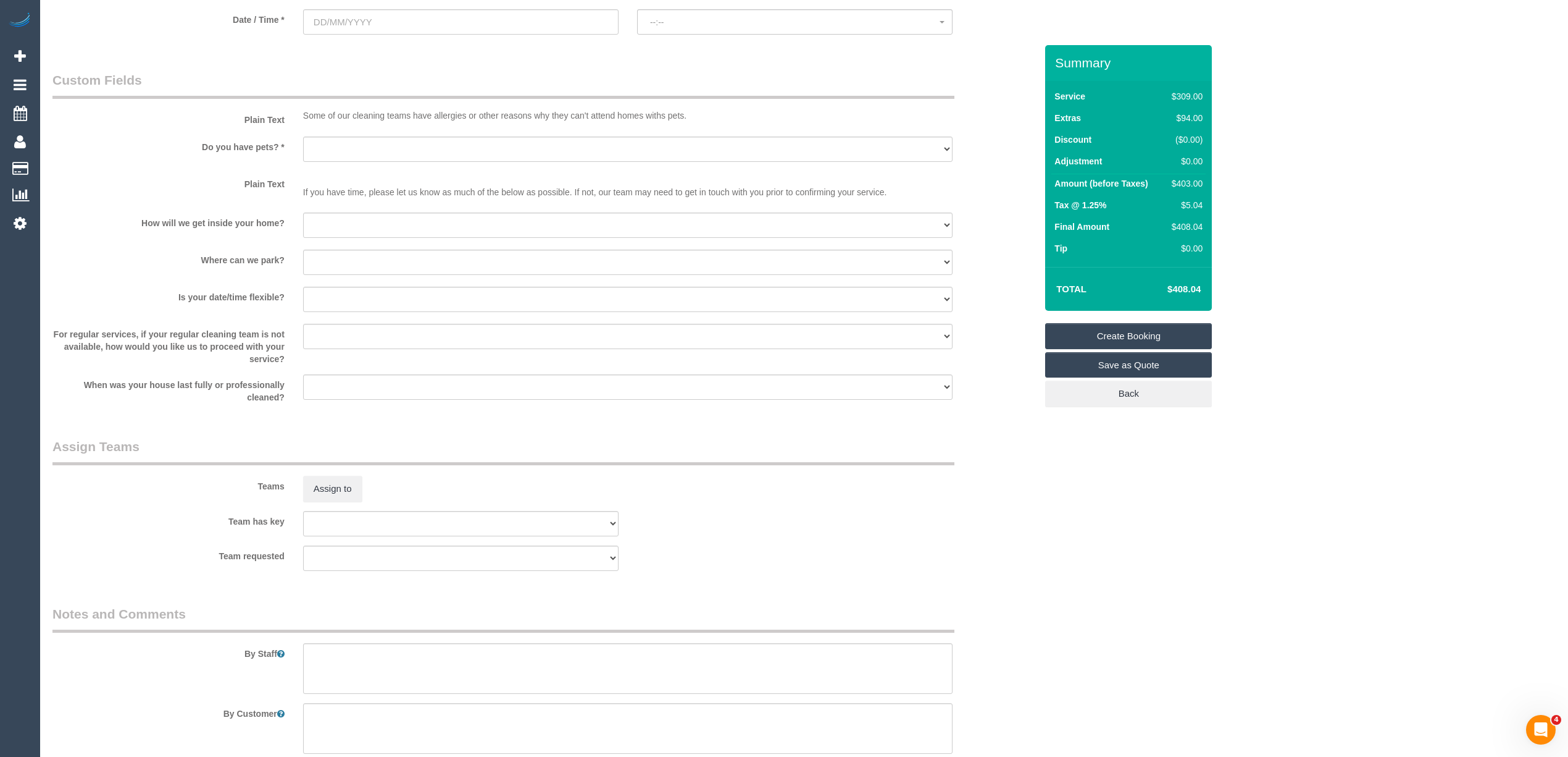
scroll to position [1545, 0]
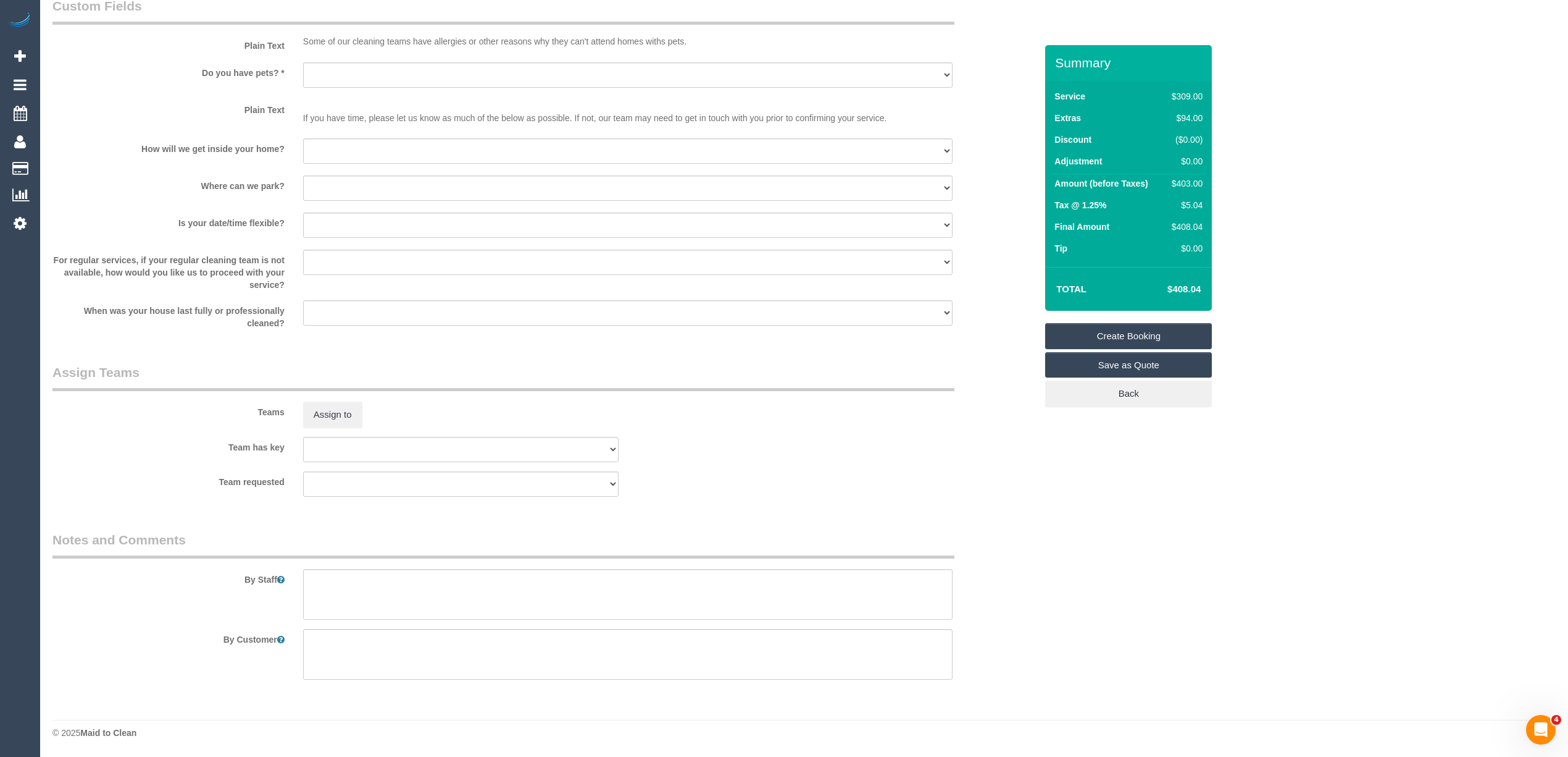
type input "6"
click at [352, 595] on textarea at bounding box center [627, 594] width 649 height 50
click at [337, 586] on textarea at bounding box center [627, 594] width 649 height 50
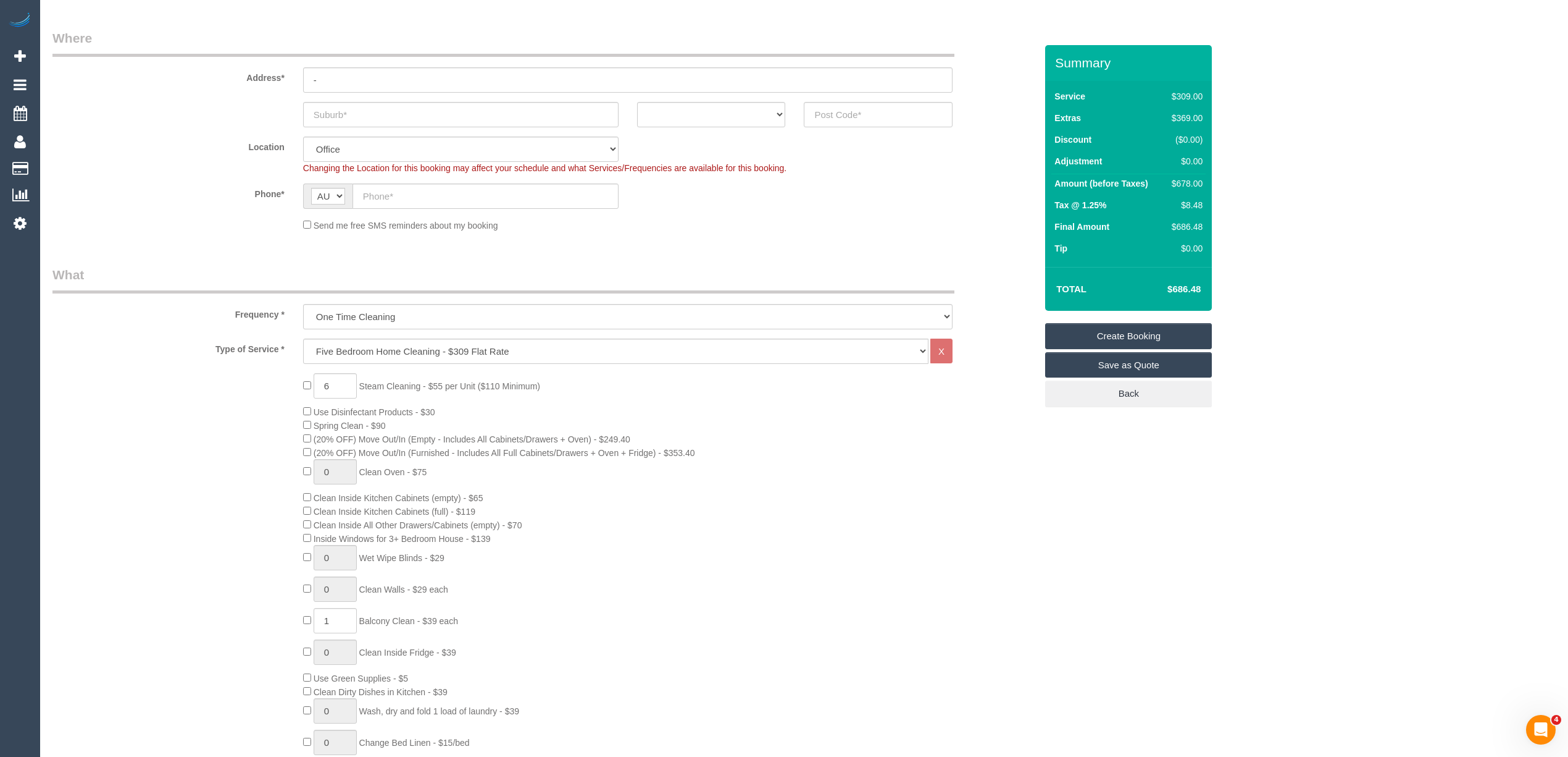
scroll to position [0, 0]
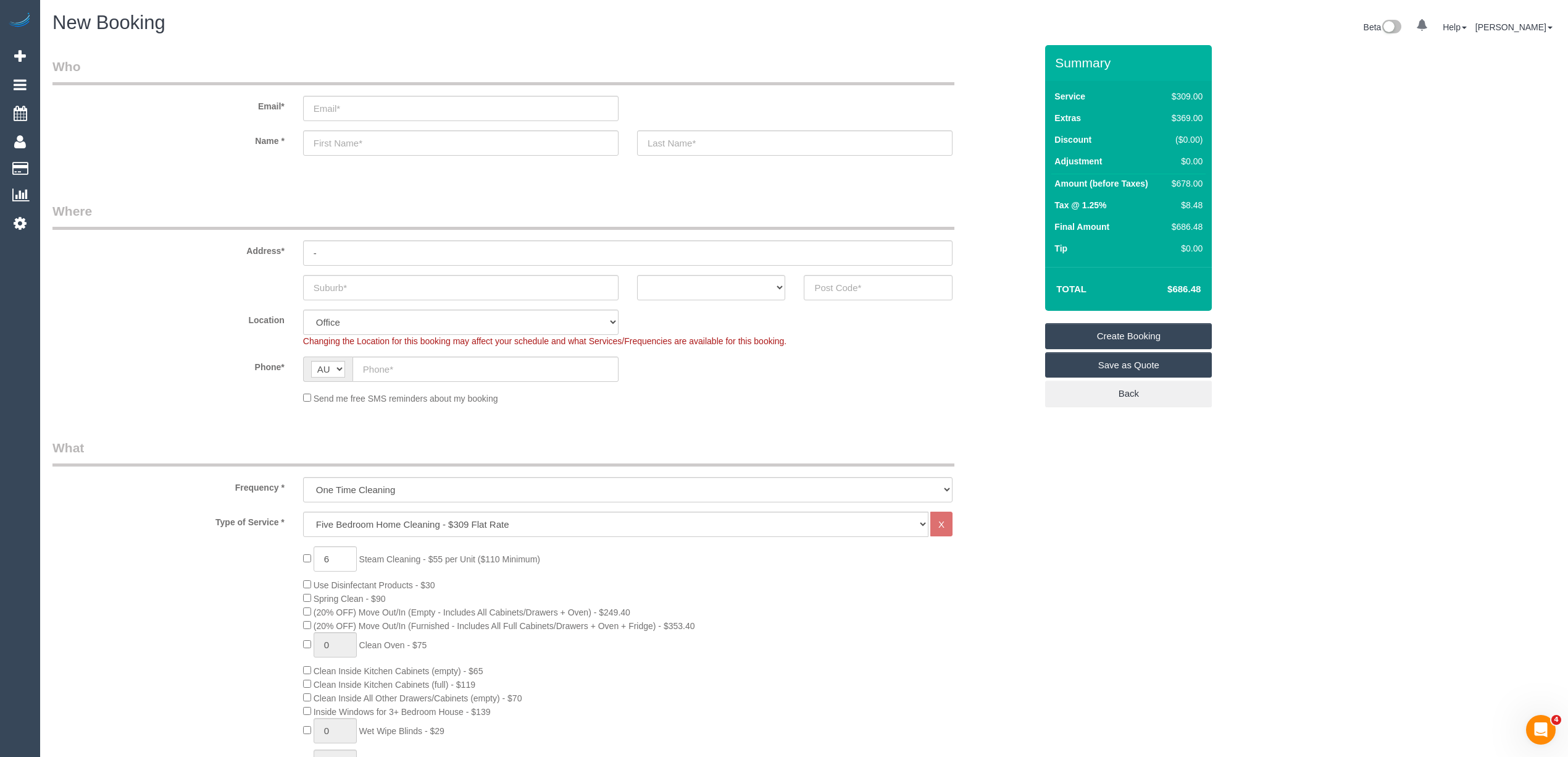
type textarea "Steam cleaning of 4 bedrooms, stairs and landing"
click at [349, 288] on input "text" at bounding box center [460, 287] width 315 height 26
click at [409, 367] on input "text" at bounding box center [485, 369] width 266 height 26
paste input "61 498 776 003"
drag, startPoint x: 376, startPoint y: 367, endPoint x: 352, endPoint y: 367, distance: 24.0
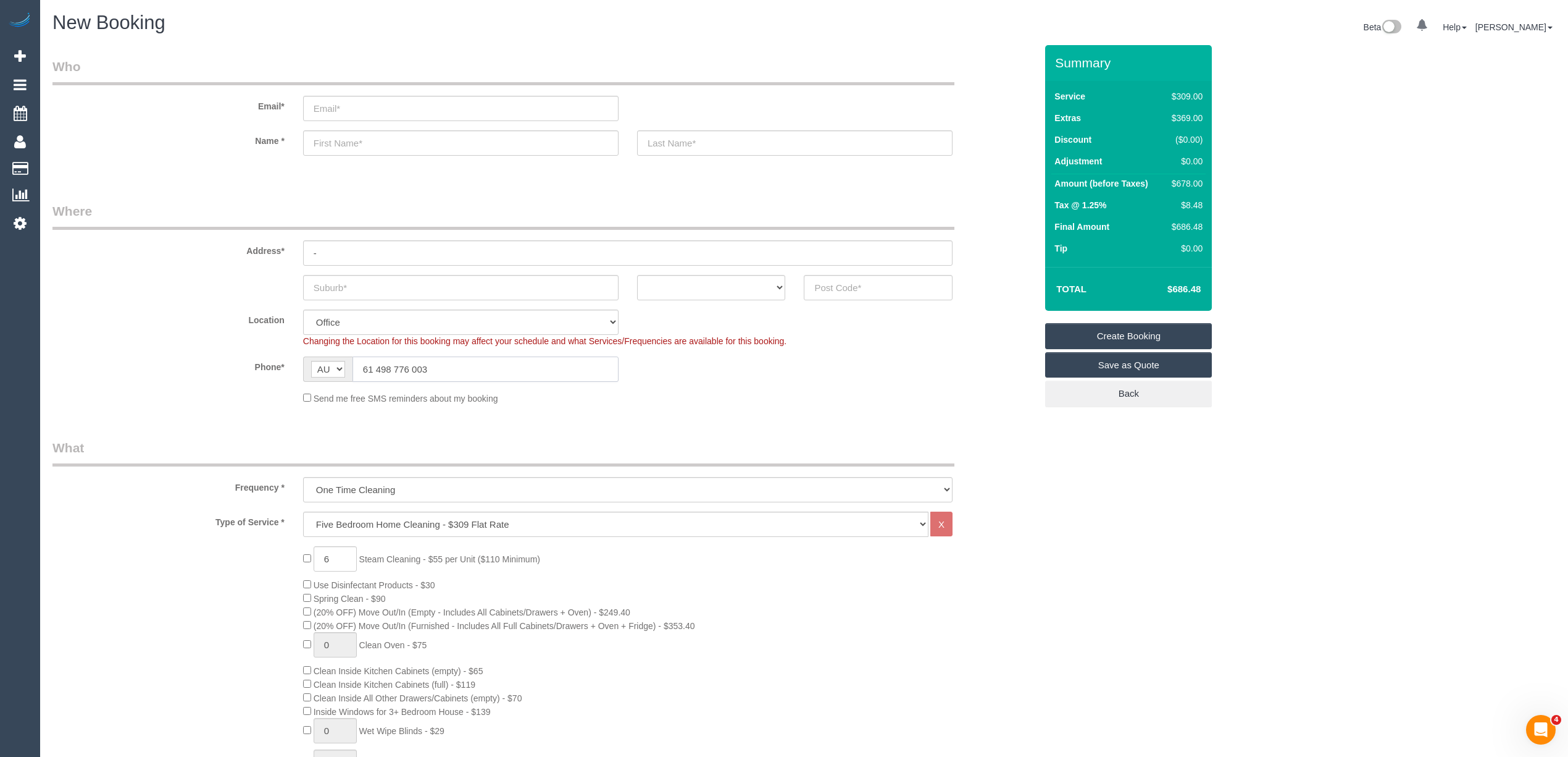
click at [352, 367] on div "AF AL DZ AD AO AI AQ AG AR AM AW AU AT AZ BS BH BD BB BY BE BZ BJ BM BT BO BA B…" at bounding box center [460, 369] width 315 height 26
type input "0498 776 003"
click at [684, 283] on select "ACT NSW NT QLD SA TAS VIC WA" at bounding box center [711, 287] width 149 height 26
select select "VIC"
click at [637, 275] on select "ACT NSW NT QLD SA TAS VIC WA" at bounding box center [711, 287] width 149 height 26
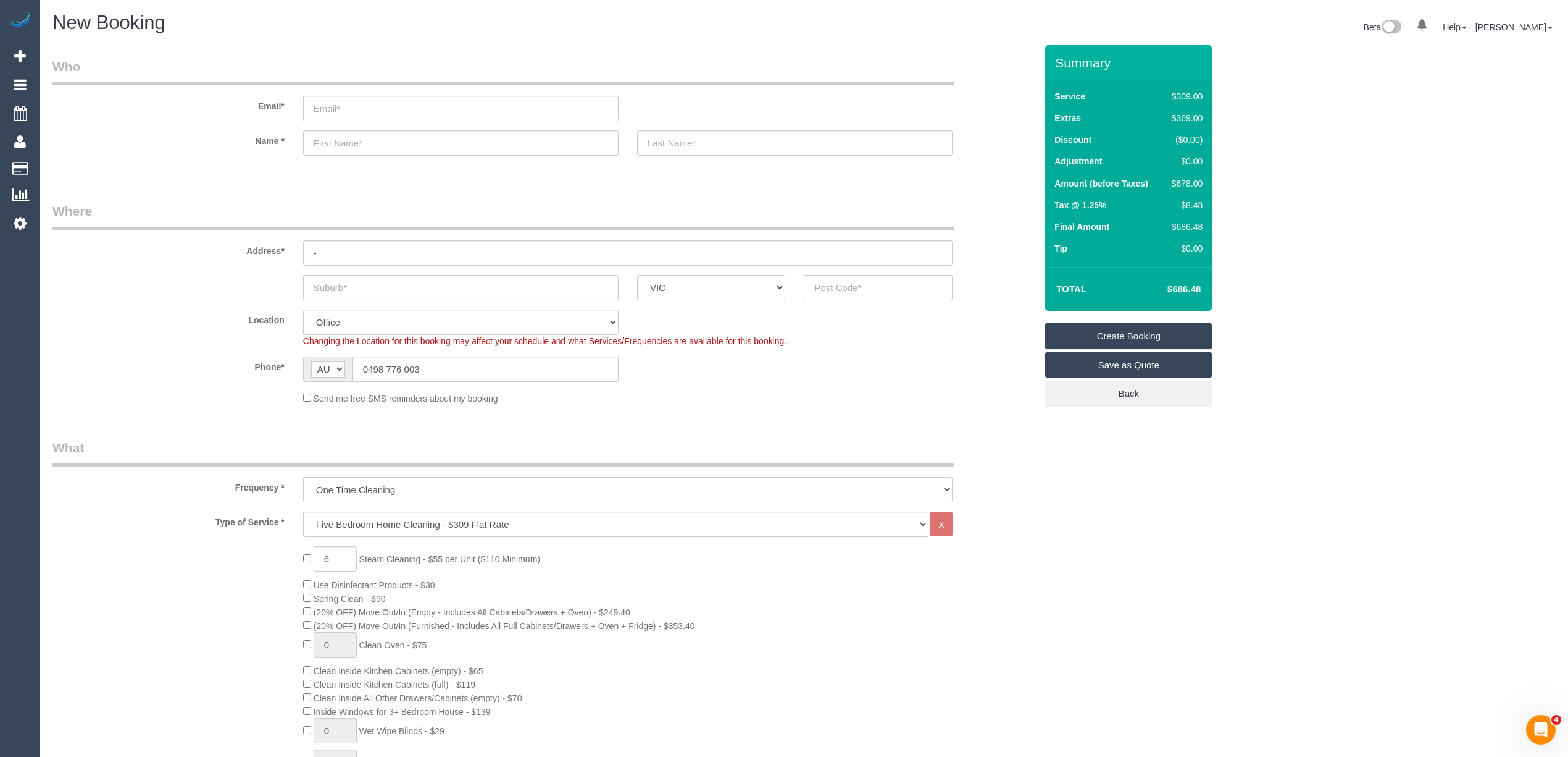
click at [354, 286] on input "text" at bounding box center [460, 287] width 315 height 26
click at [338, 280] on input "text" at bounding box center [460, 287] width 315 height 26
paste input "Mill Park"
type input "Mill Park"
click at [856, 291] on input "text" at bounding box center [878, 287] width 149 height 26
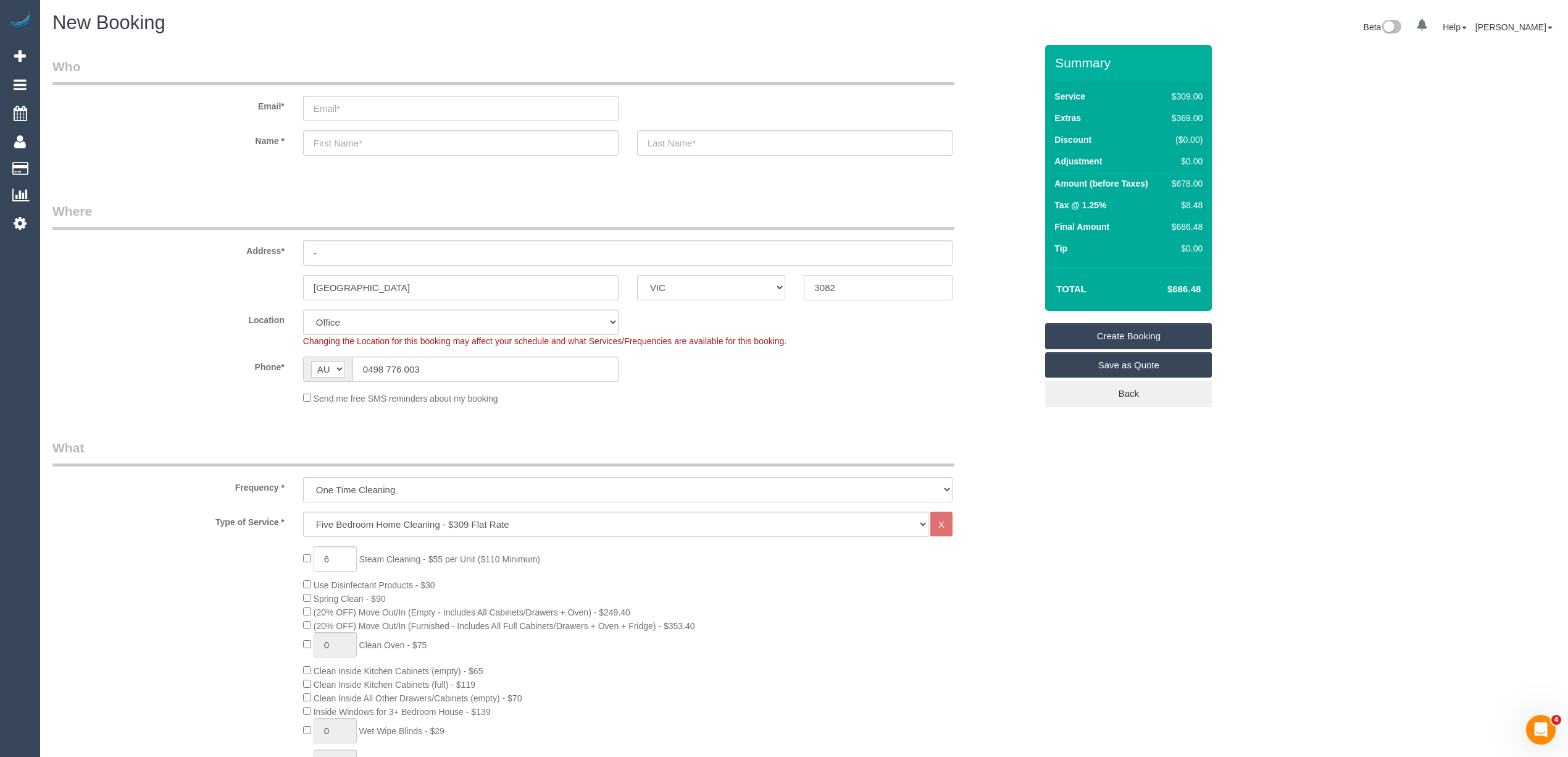
type input "3082"
click at [416, 104] on input "email" at bounding box center [460, 108] width 315 height 26
type input "eliz"
select select "60"
type input "elizabeth"
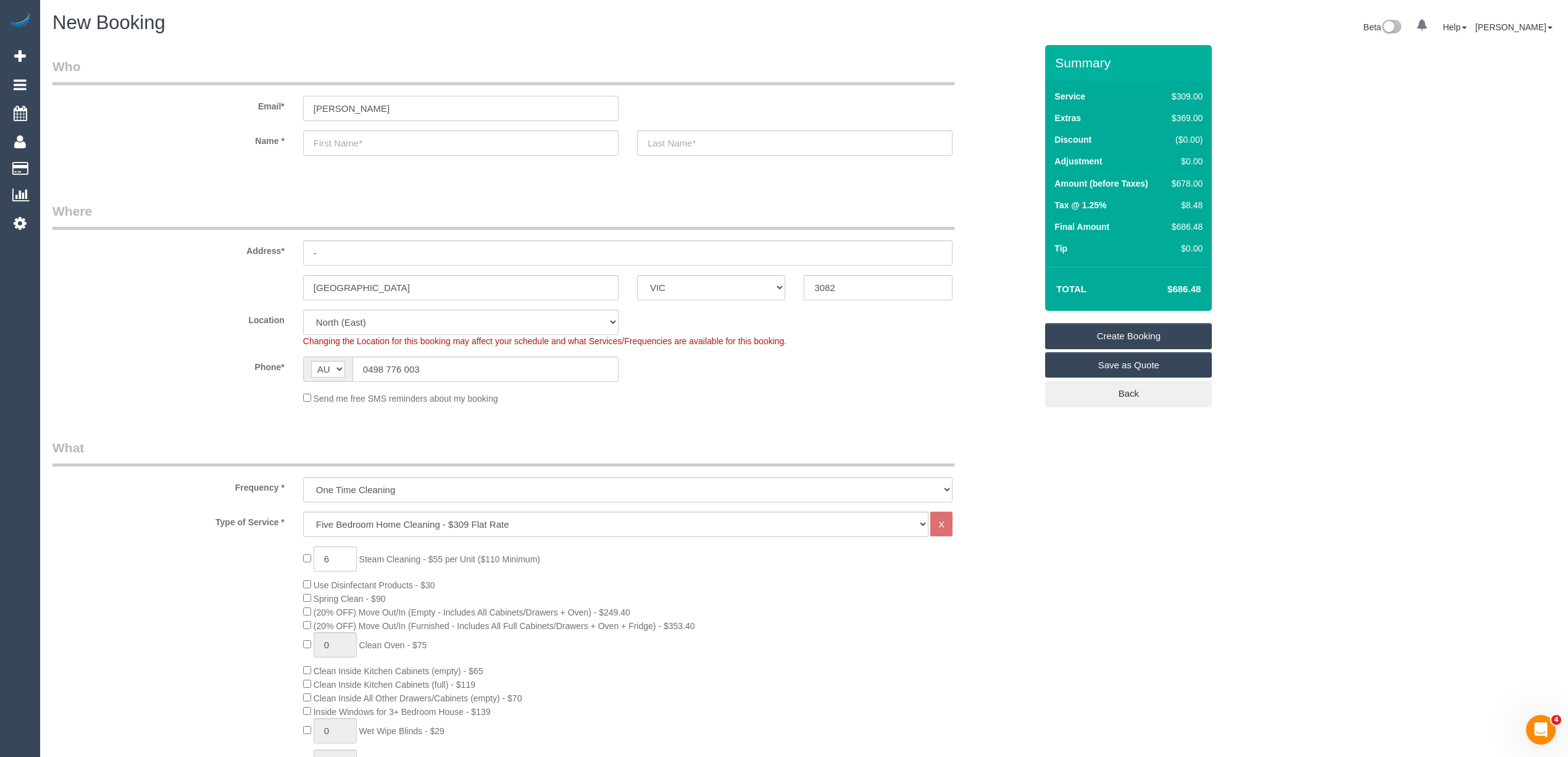
select select "object:2313"
type input "elizabeth255allan@outlook.com"
click at [381, 139] on input "text" at bounding box center [460, 143] width 315 height 26
type input "Elizabeth"
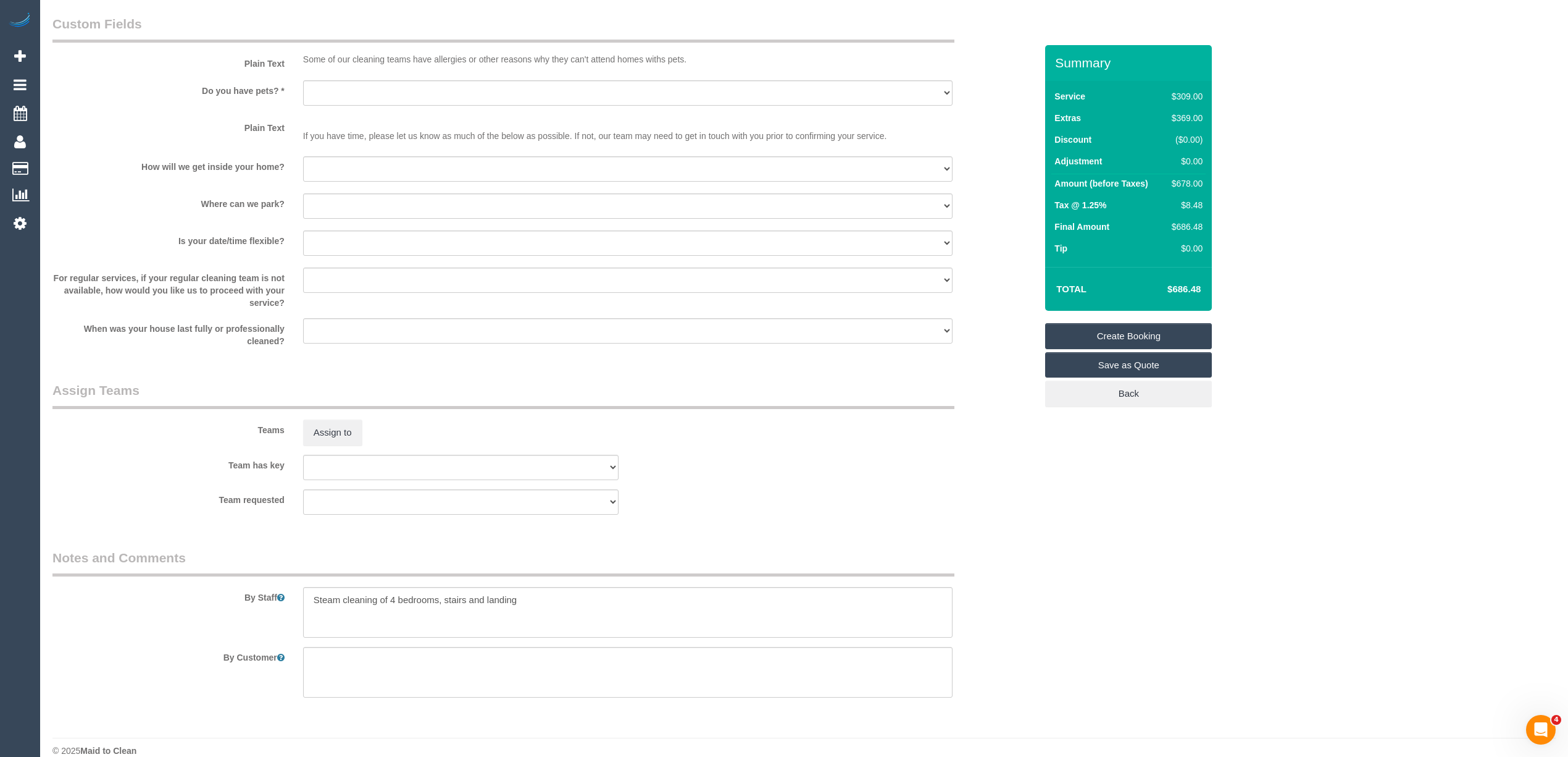
scroll to position [1545, 0]
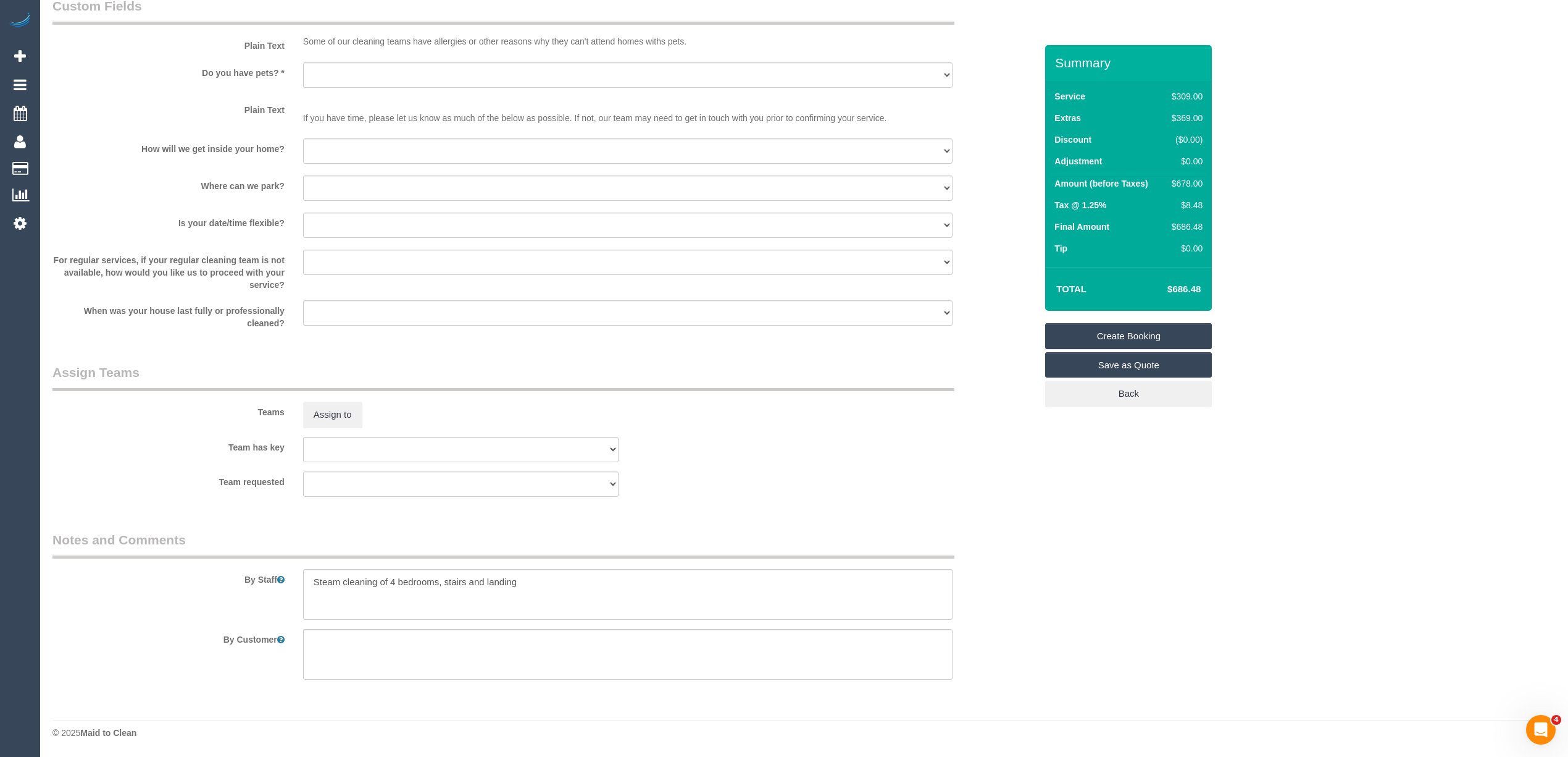
type input "Allan"
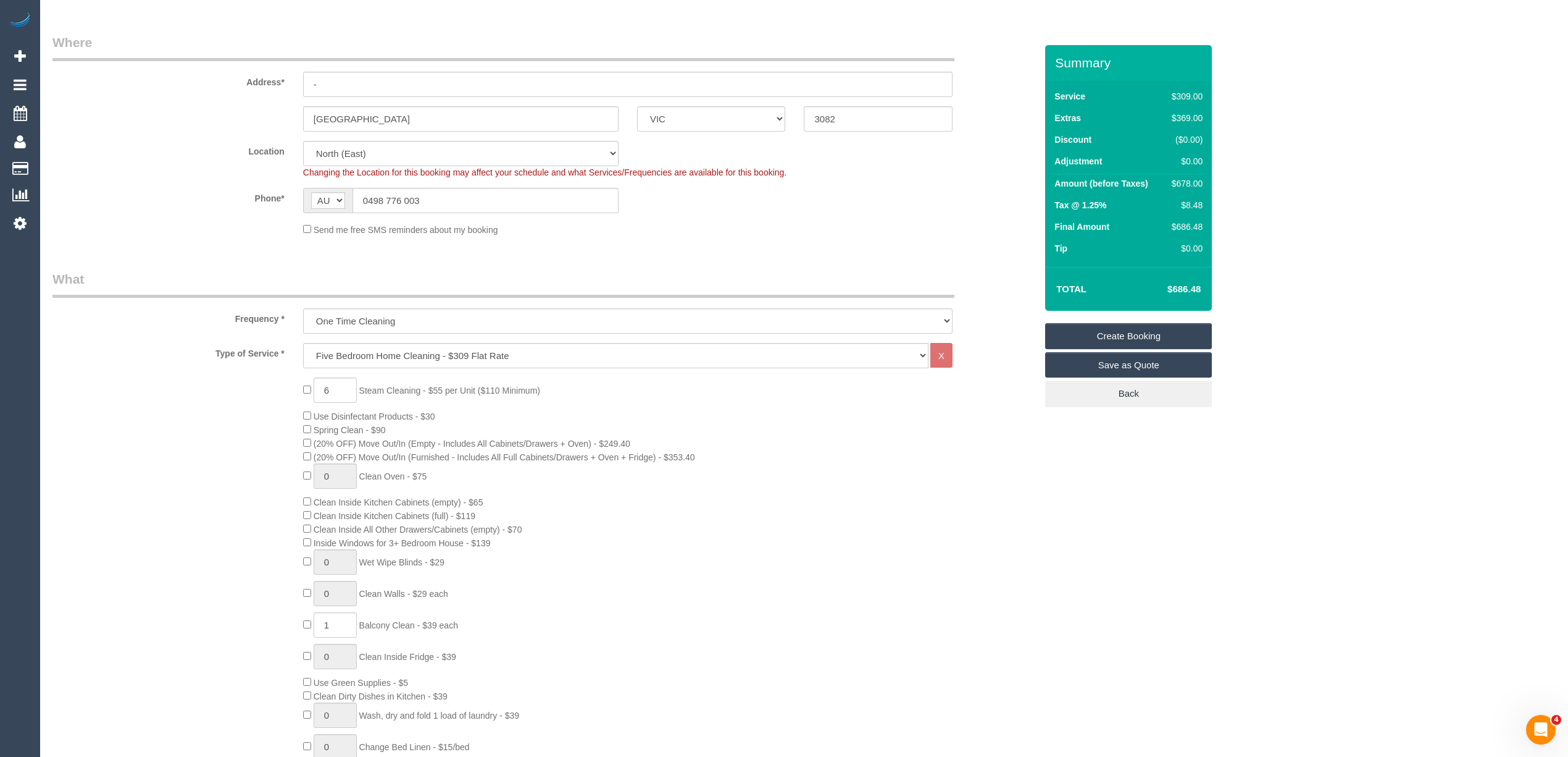
scroll to position [0, 0]
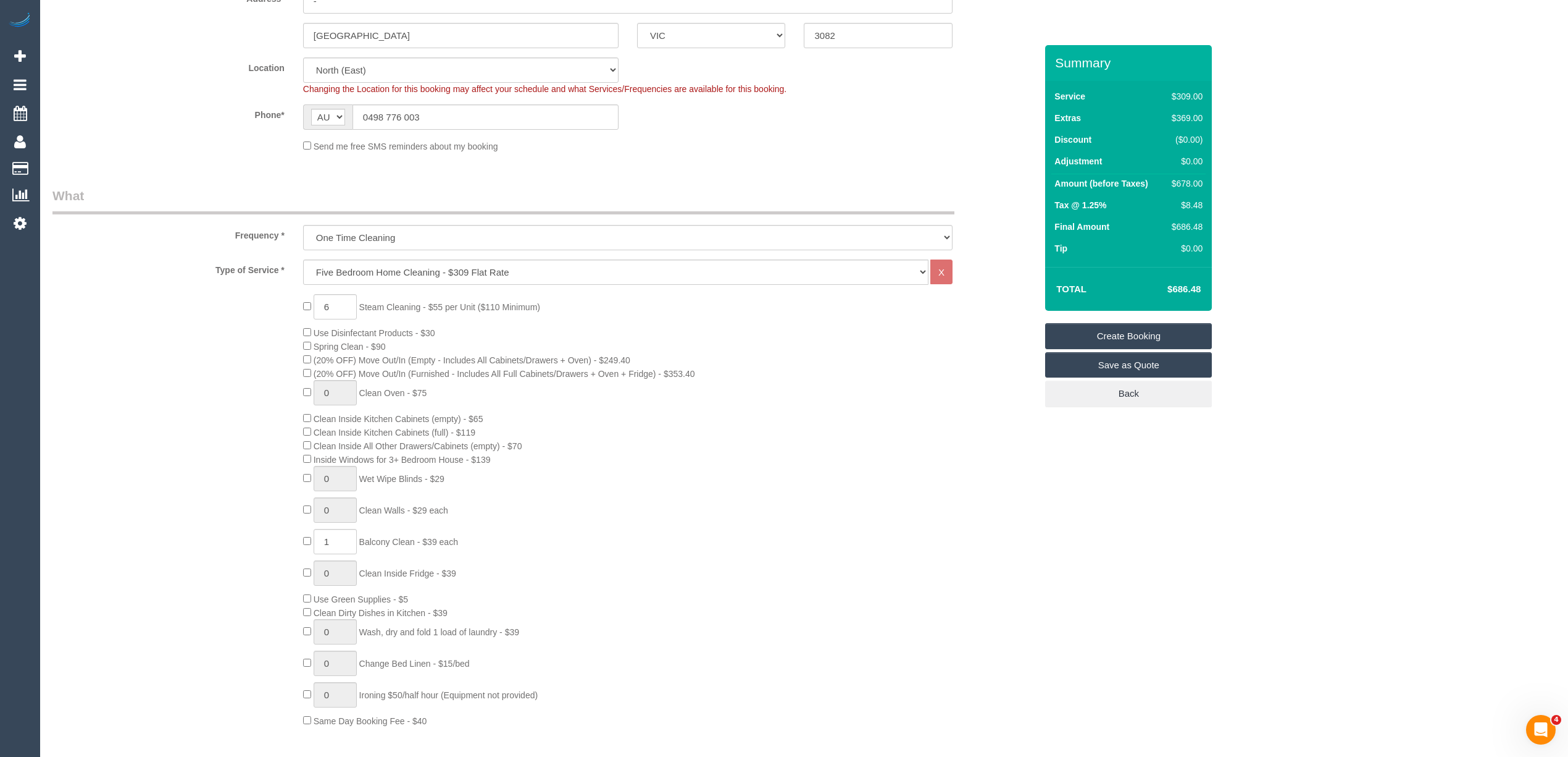
scroll to position [274, 0]
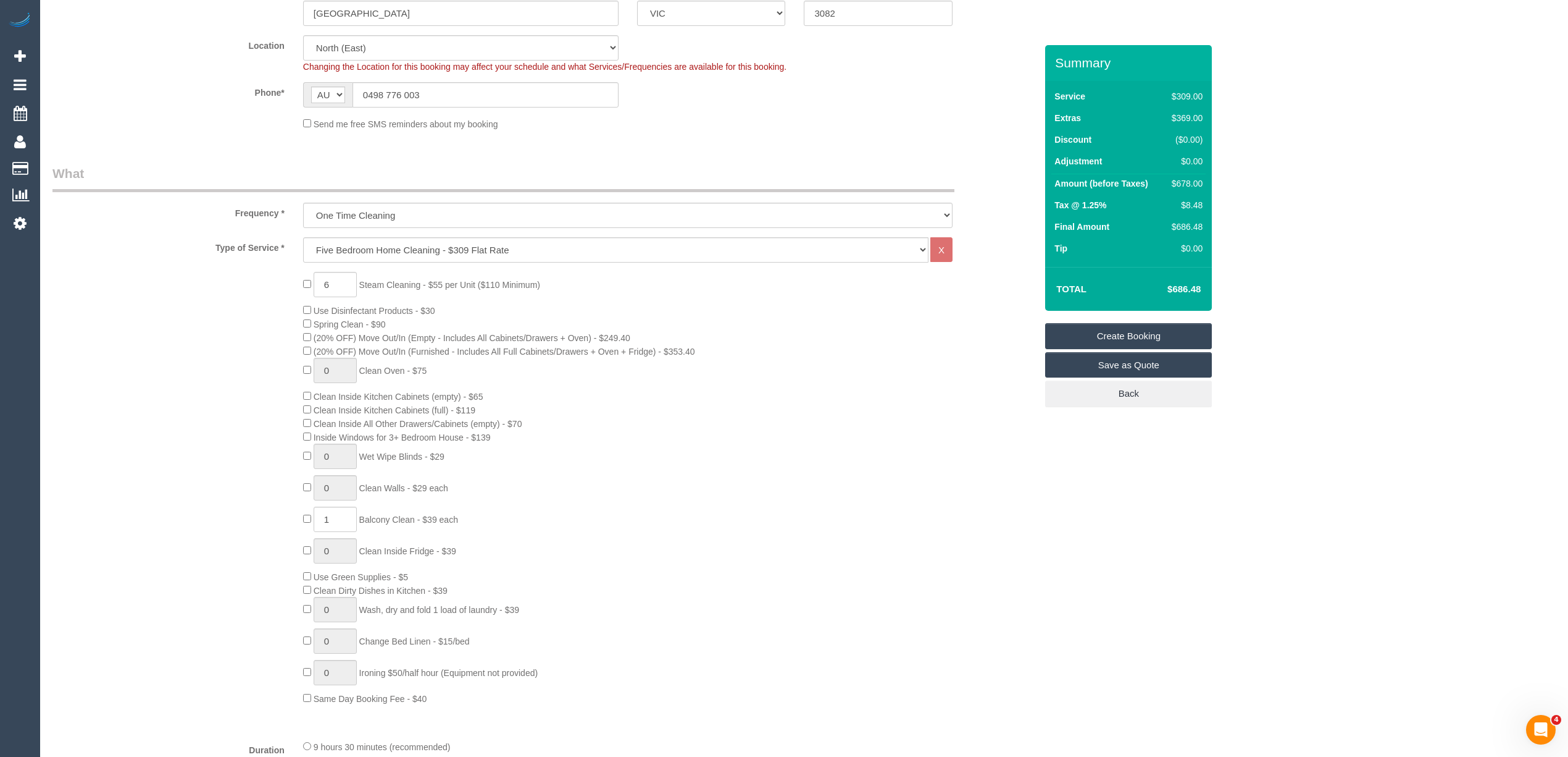
drag, startPoint x: 863, startPoint y: 389, endPoint x: 873, endPoint y: 386, distance: 10.4
click at [863, 389] on div "6 Steam Cleaning - $55 per Unit ($110 Minimum) Use Disinfectant Products - $30 …" at bounding box center [669, 488] width 752 height 433
click at [1172, 364] on link "Save as Quote" at bounding box center [1129, 364] width 167 height 26
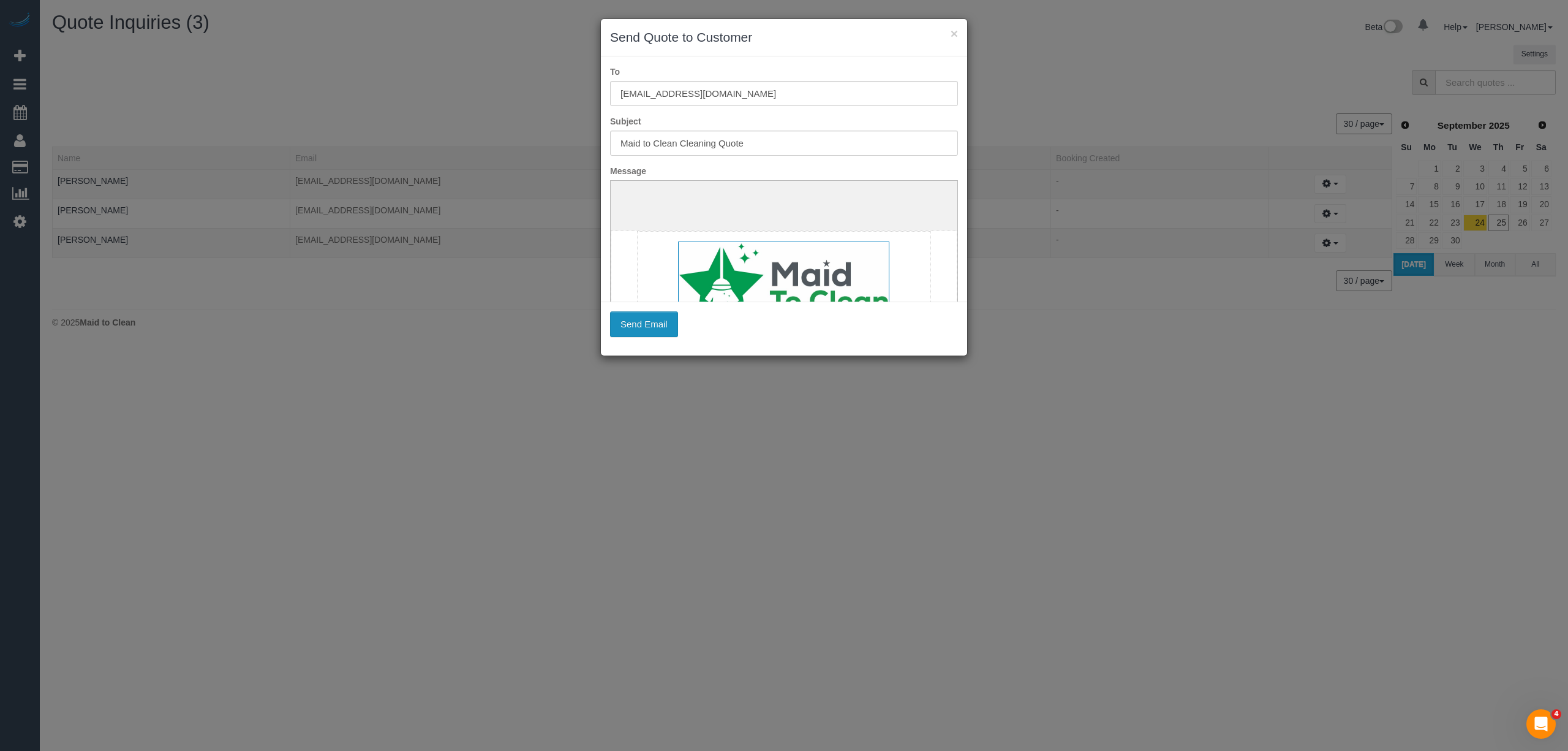
click at [651, 328] on button "Send Email" at bounding box center [644, 323] width 68 height 25
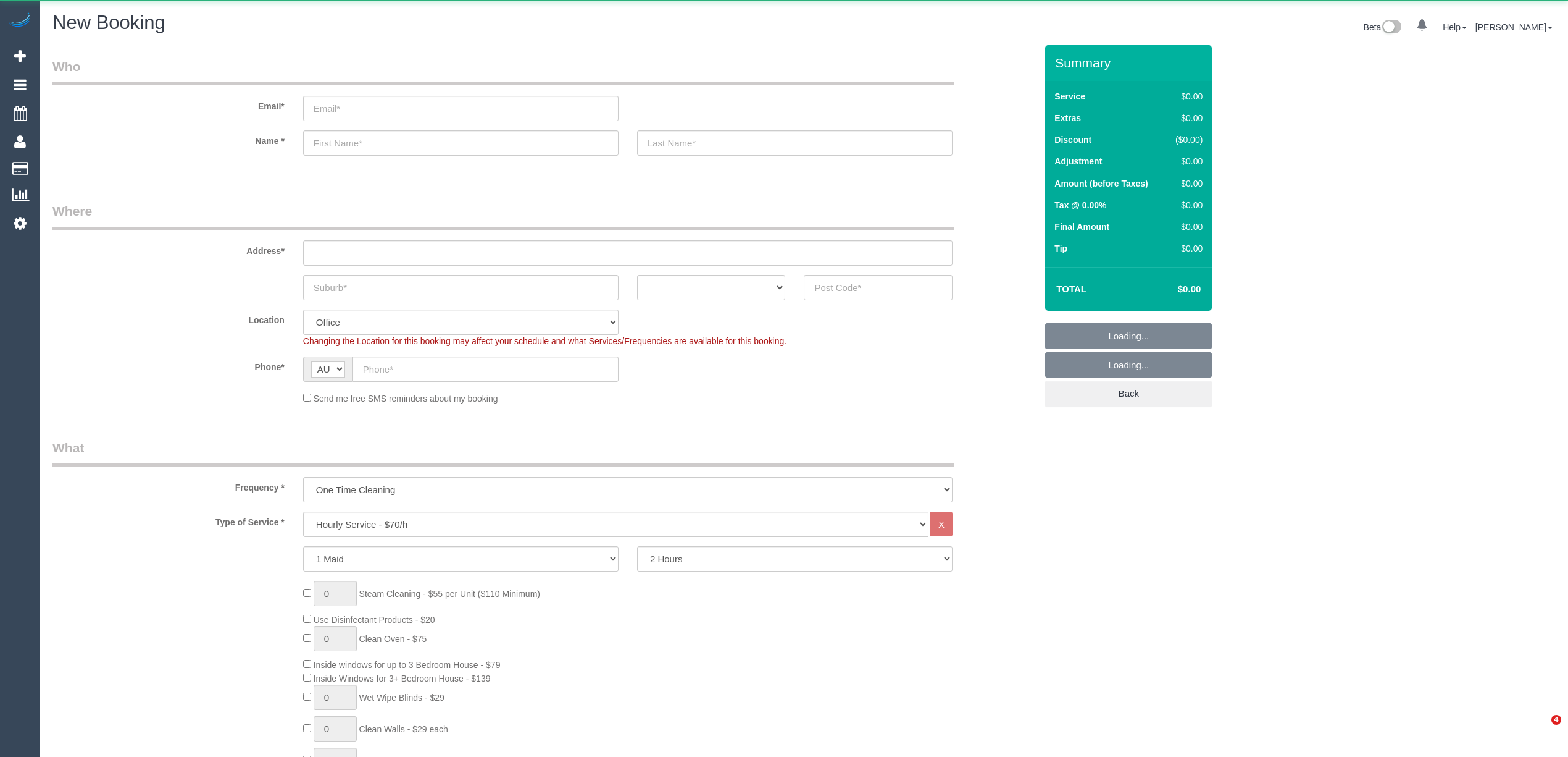
select select "object:2139"
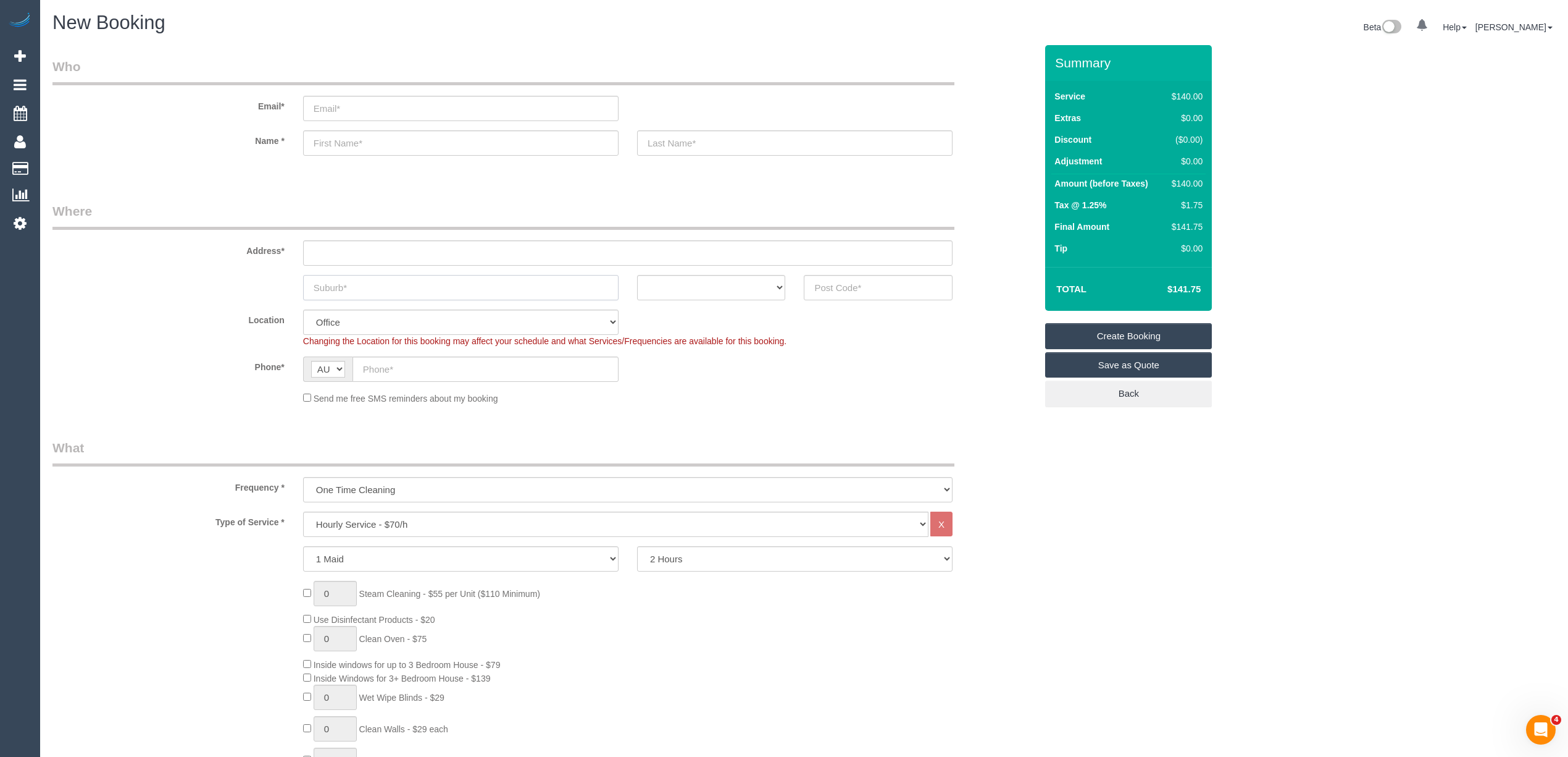
click at [354, 289] on input "text" at bounding box center [460, 287] width 315 height 26
type input "Kalkallo"
click at [336, 248] on input "text" at bounding box center [627, 253] width 649 height 26
type input "-"
click at [871, 278] on input "text" at bounding box center [878, 287] width 149 height 26
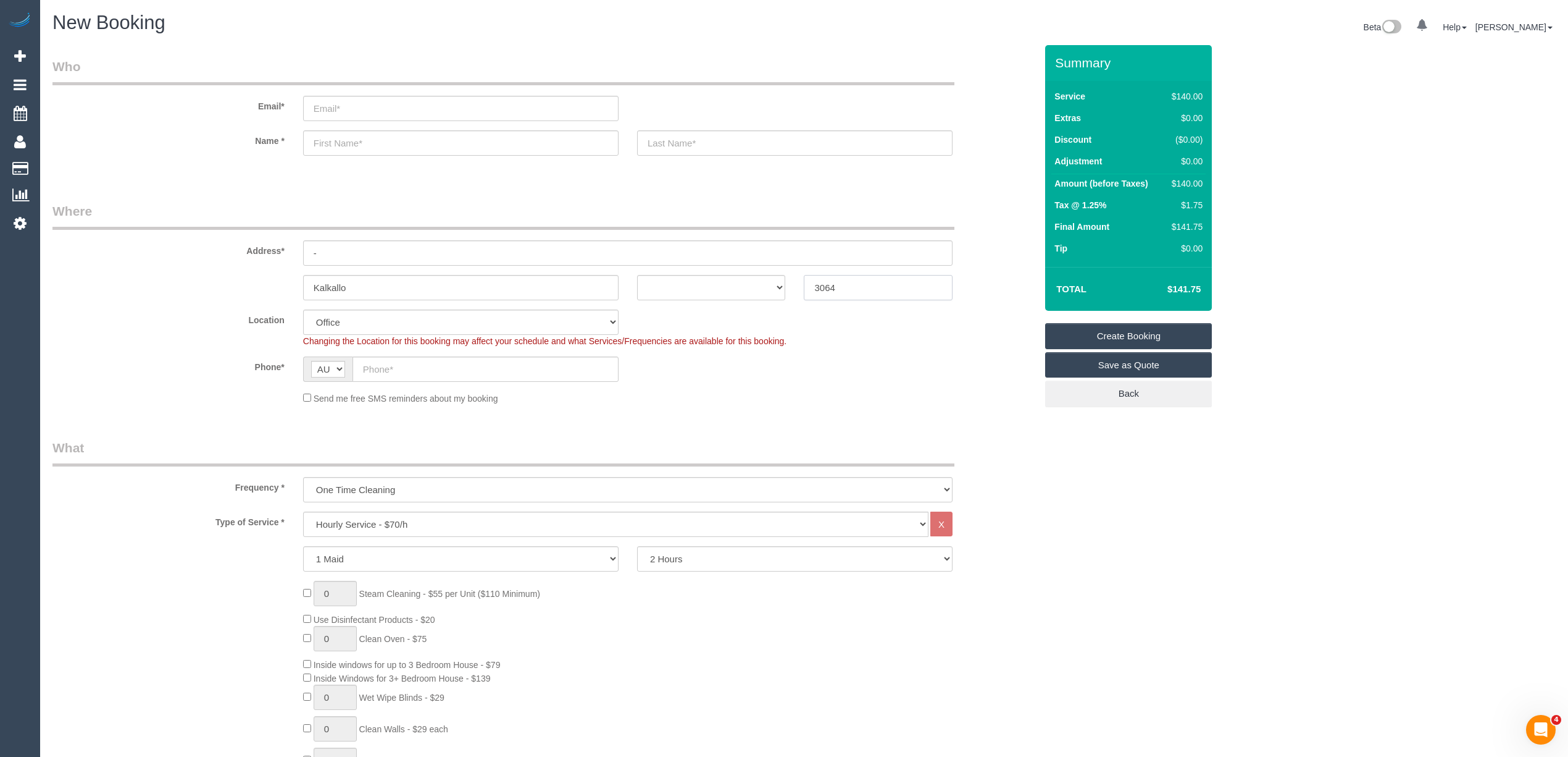
type input "3064"
click at [687, 276] on select "ACT [GEOGRAPHIC_DATA] NT [GEOGRAPHIC_DATA] SA TAS [GEOGRAPHIC_DATA] [GEOGRAPHIC…" at bounding box center [711, 287] width 149 height 26
select select "VIC"
click at [637, 275] on select "ACT [GEOGRAPHIC_DATA] NT [GEOGRAPHIC_DATA] SA TAS [GEOGRAPHIC_DATA] [GEOGRAPHIC…" at bounding box center [711, 287] width 149 height 26
select select "63"
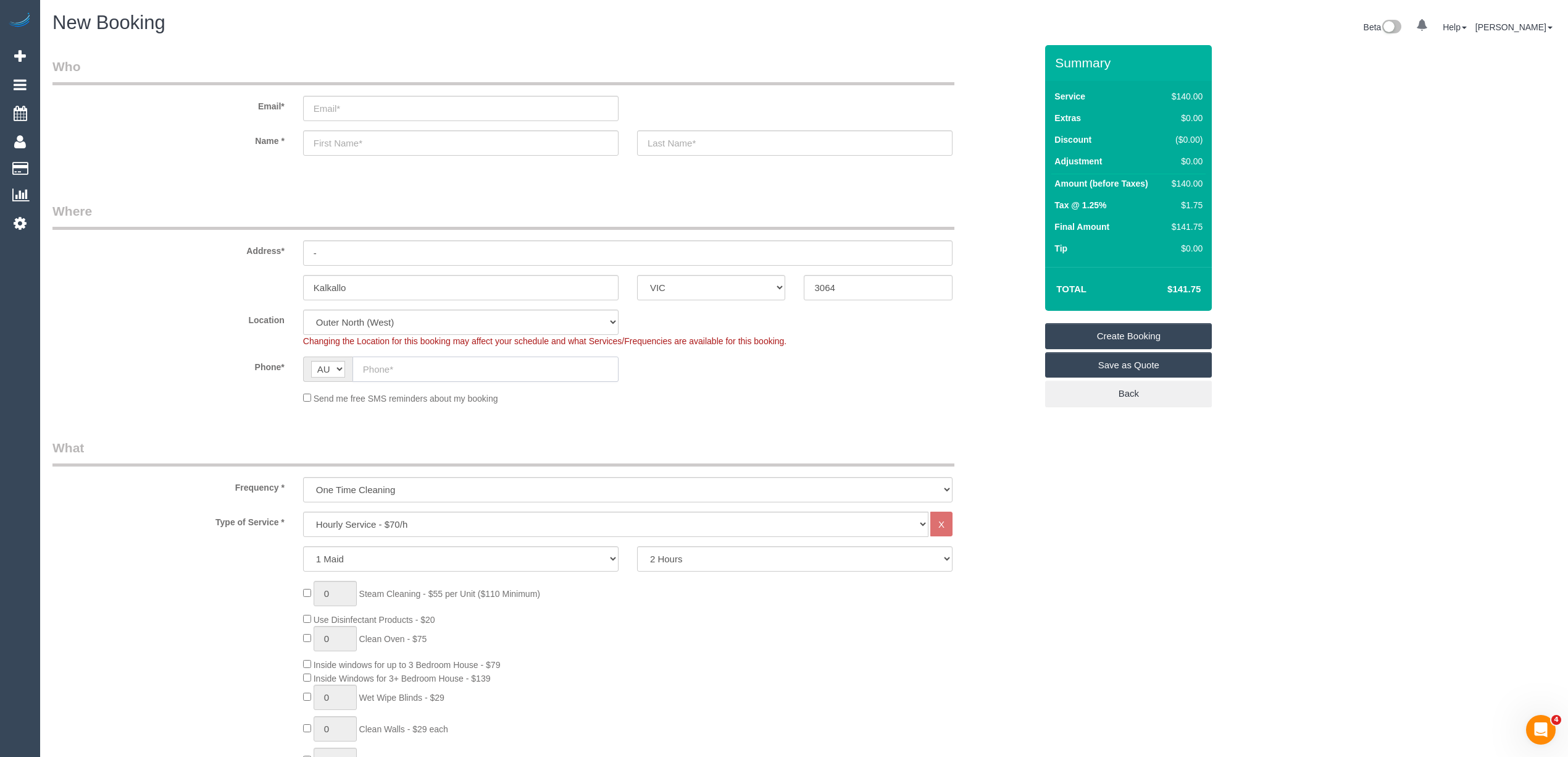
click at [409, 363] on input "text" at bounding box center [485, 369] width 266 height 26
select select "object:2144"
click at [380, 373] on input "text" at bounding box center [485, 369] width 266 height 26
paste input "435 997 154"
type input "0435 997 154"
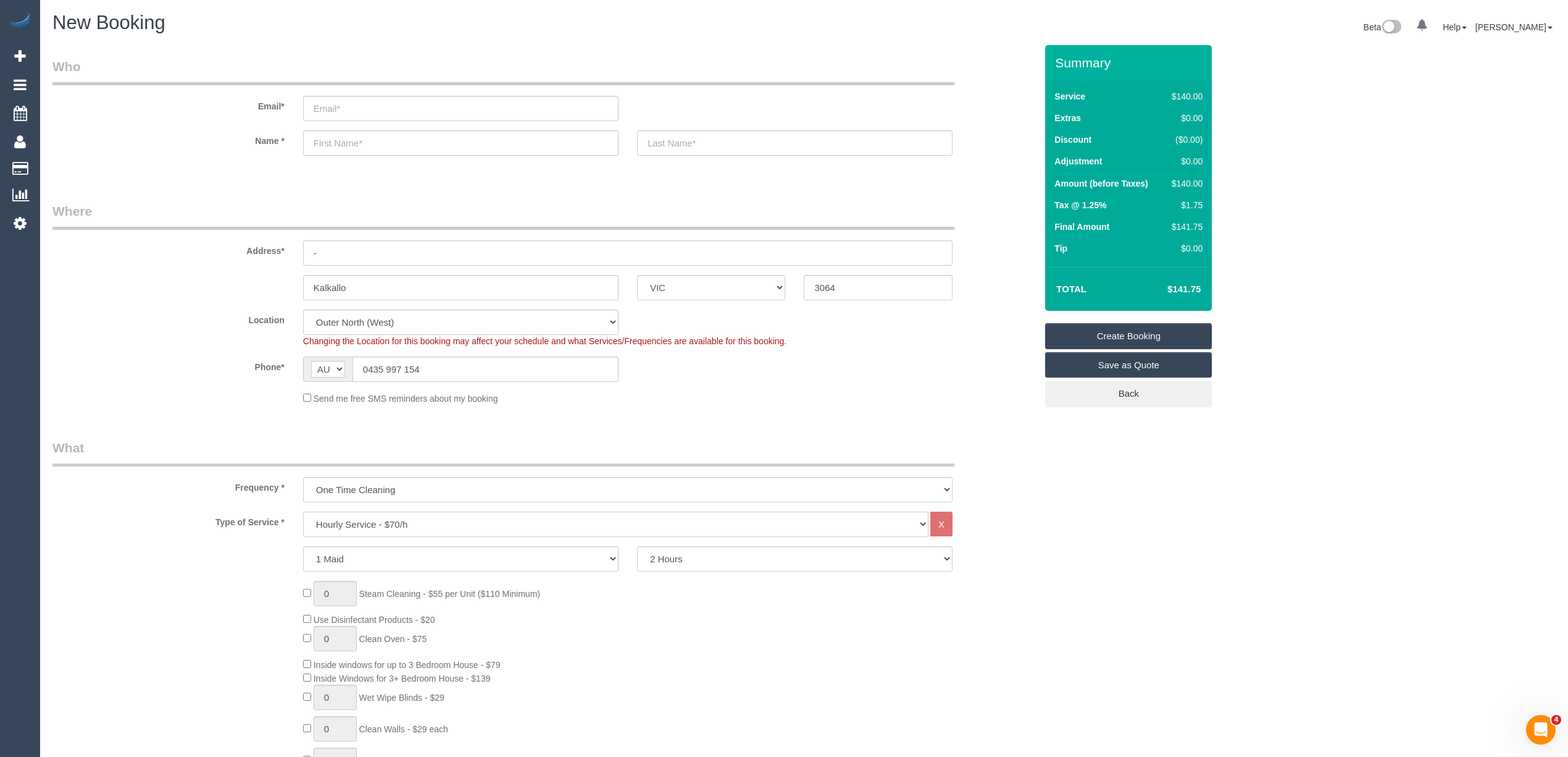
click at [357, 522] on select "Hourly Service - $70/h Hourly Service - $65/h Hourly Service - $60/h Hourly Ser…" at bounding box center [616, 523] width 626 height 26
click at [404, 521] on select "Hourly Service - $70/h Hourly Service - $65/h Hourly Service - $60/h Hourly Ser…" at bounding box center [616, 523] width 626 height 26
select select "213"
click at [303, 511] on select "Hourly Service - $70/h Hourly Service - $65/h Hourly Service - $60/h Hourly Ser…" at bounding box center [616, 523] width 626 height 26
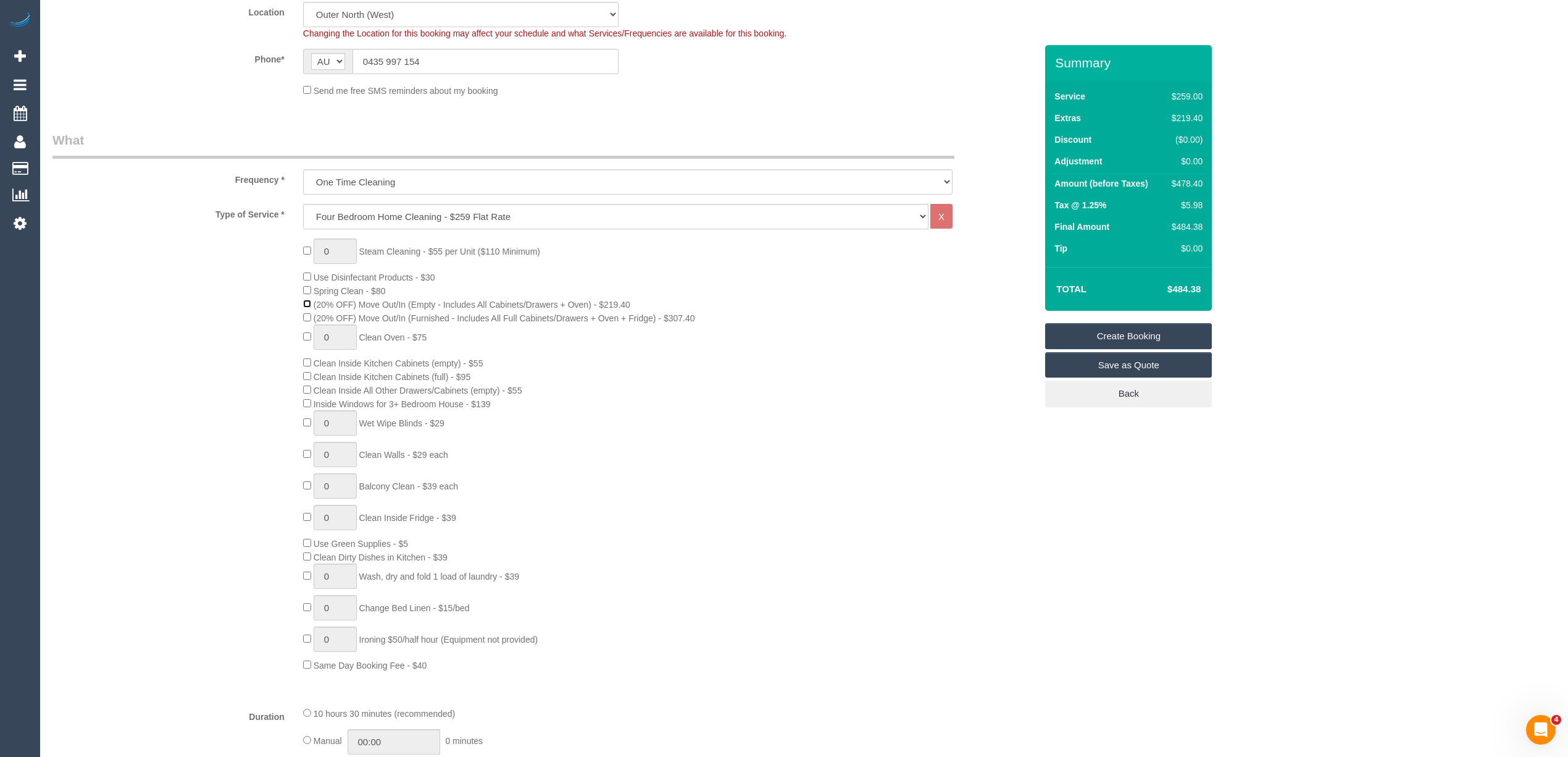
scroll to position [274, 0]
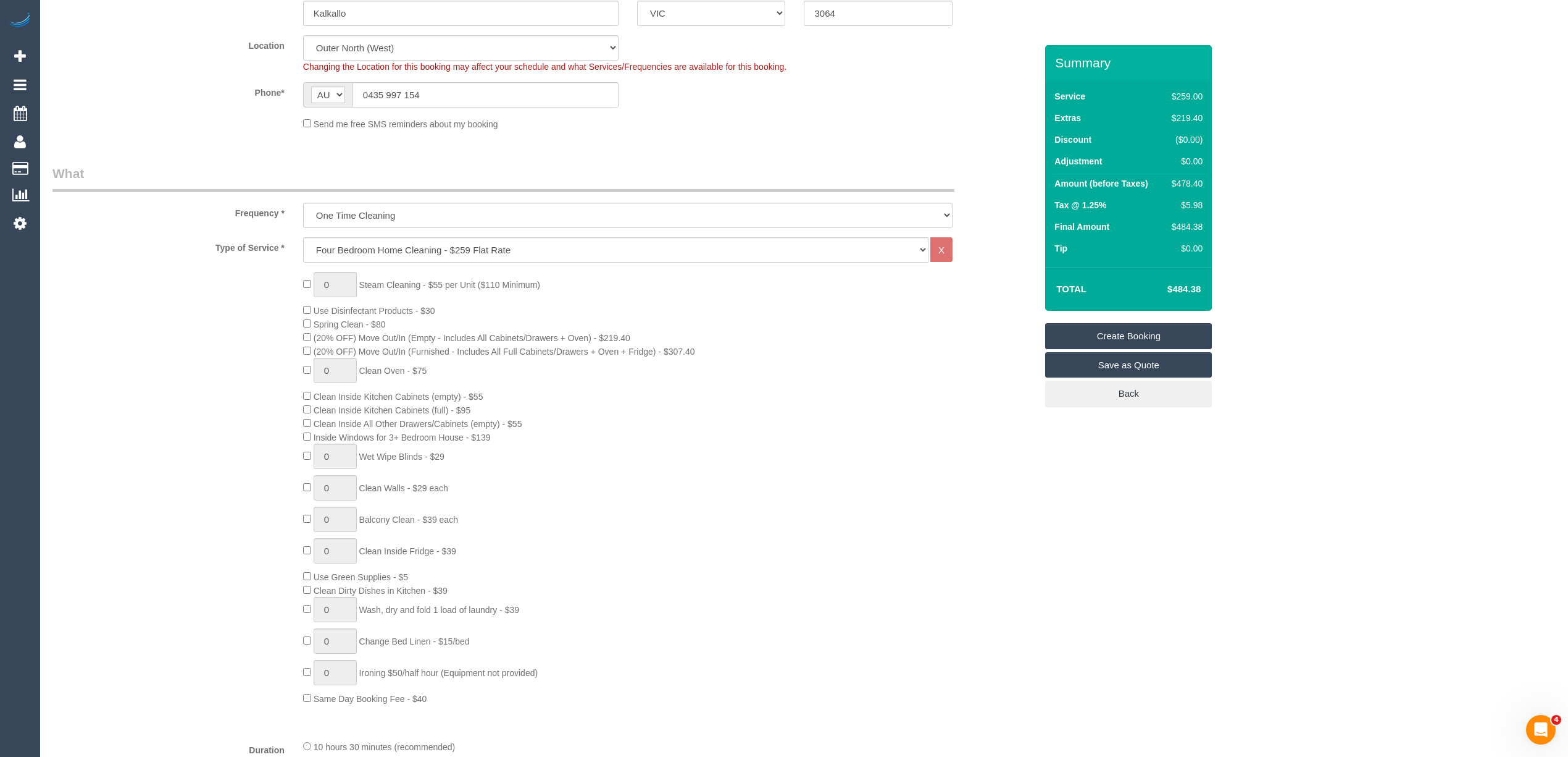
click at [697, 122] on div "Send me free SMS reminders about my booking" at bounding box center [628, 123] width 668 height 13
drag, startPoint x: 331, startPoint y: 282, endPoint x: 322, endPoint y: 282, distance: 9.0
click at [322, 282] on input "1" at bounding box center [335, 284] width 43 height 26
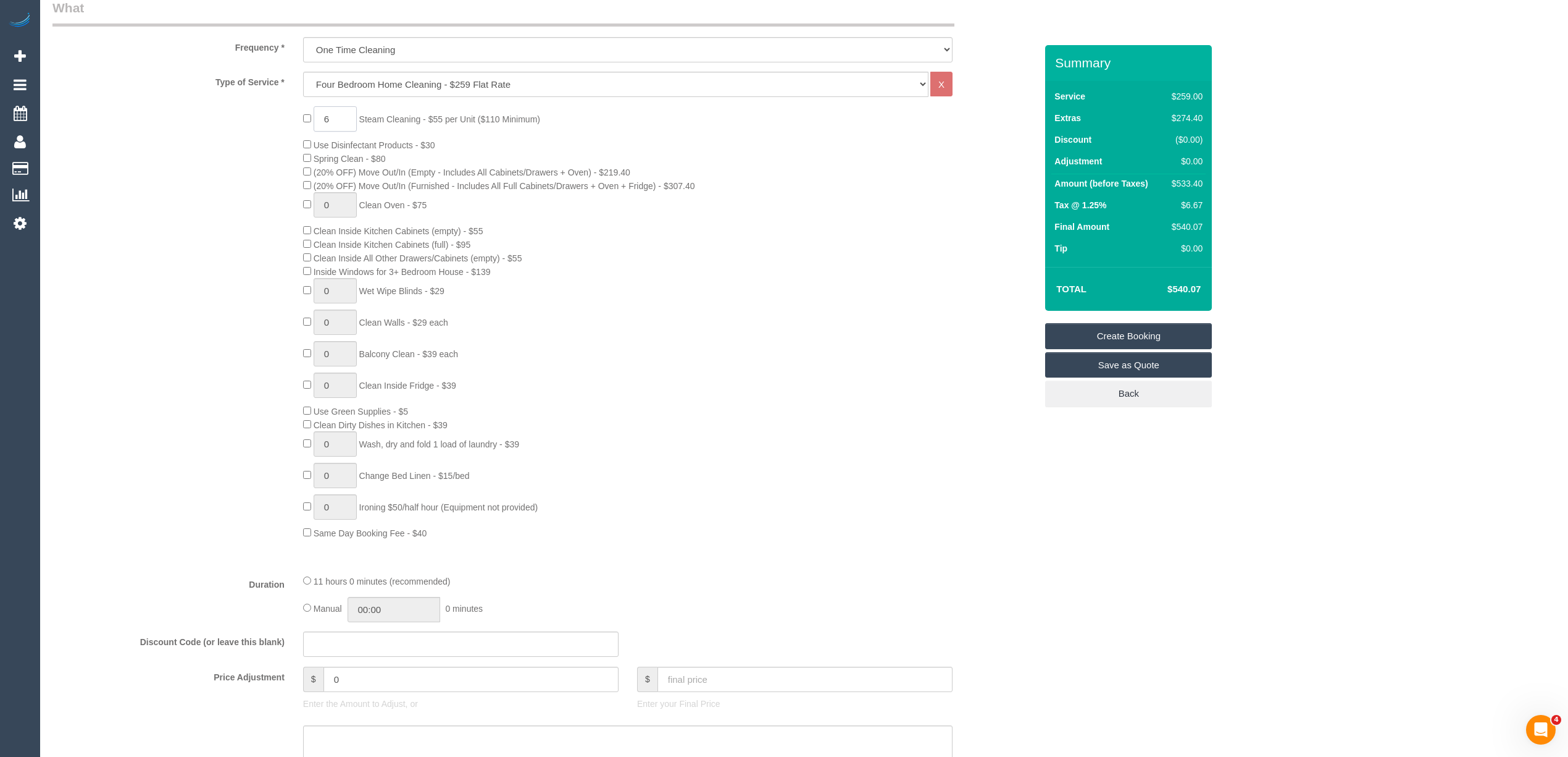
scroll to position [685, 0]
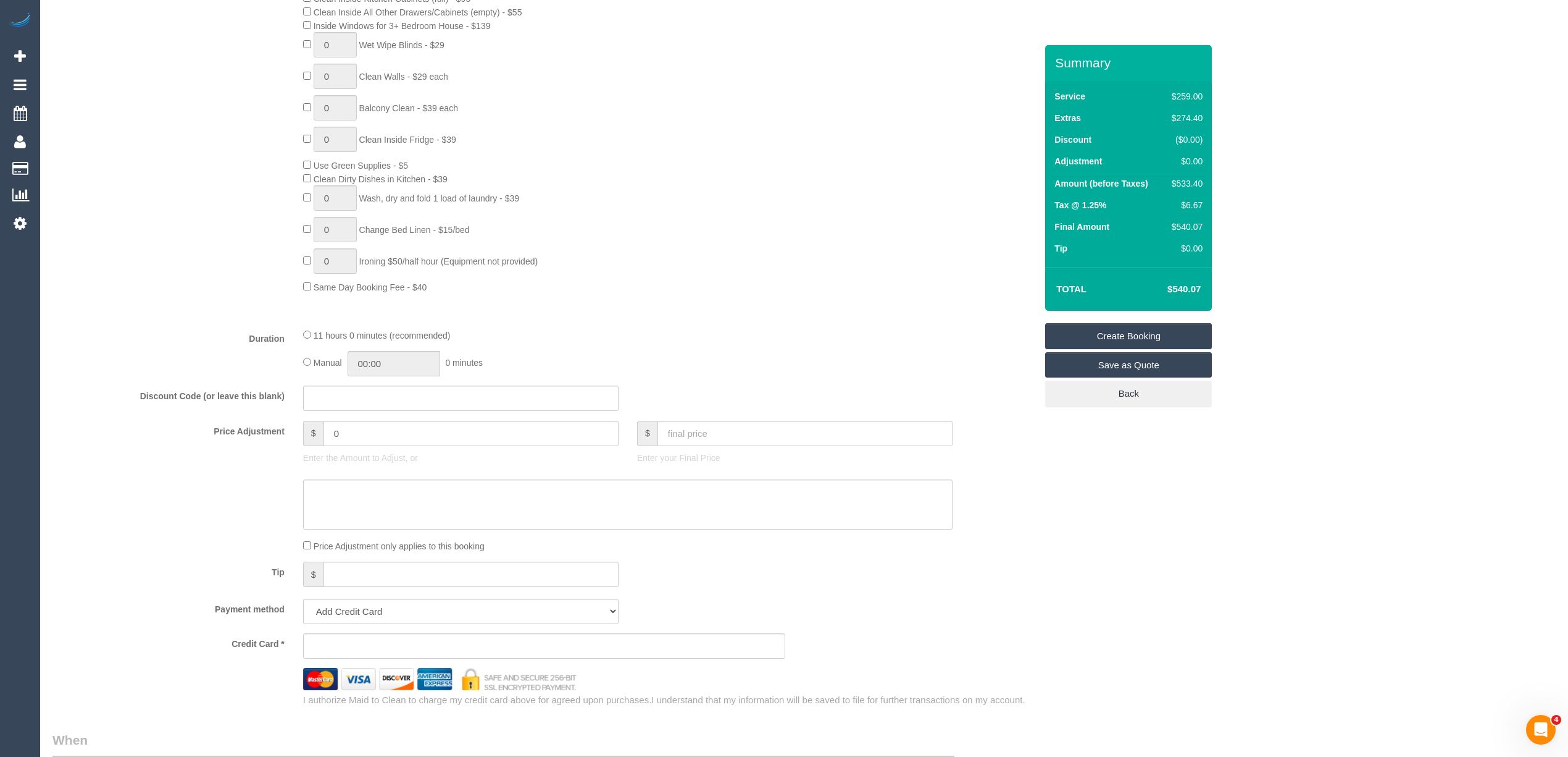
type input "6"
drag, startPoint x: 340, startPoint y: 435, endPoint x: 305, endPoint y: 440, distance: 35.4
click at [305, 440] on div "$ 0" at bounding box center [460, 433] width 315 height 26
type input "27.5"
click at [352, 494] on textarea at bounding box center [627, 504] width 649 height 50
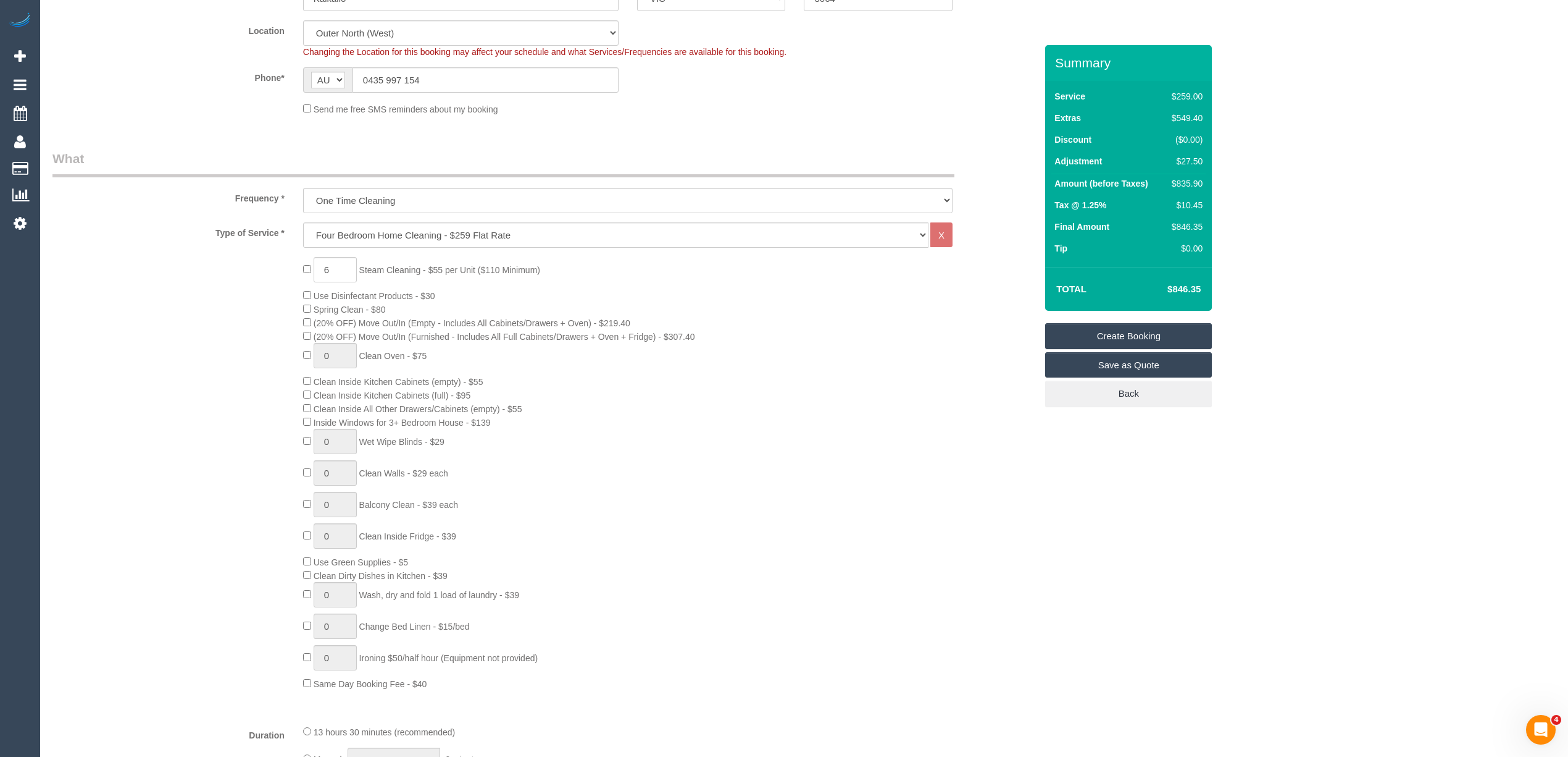
scroll to position [274, 0]
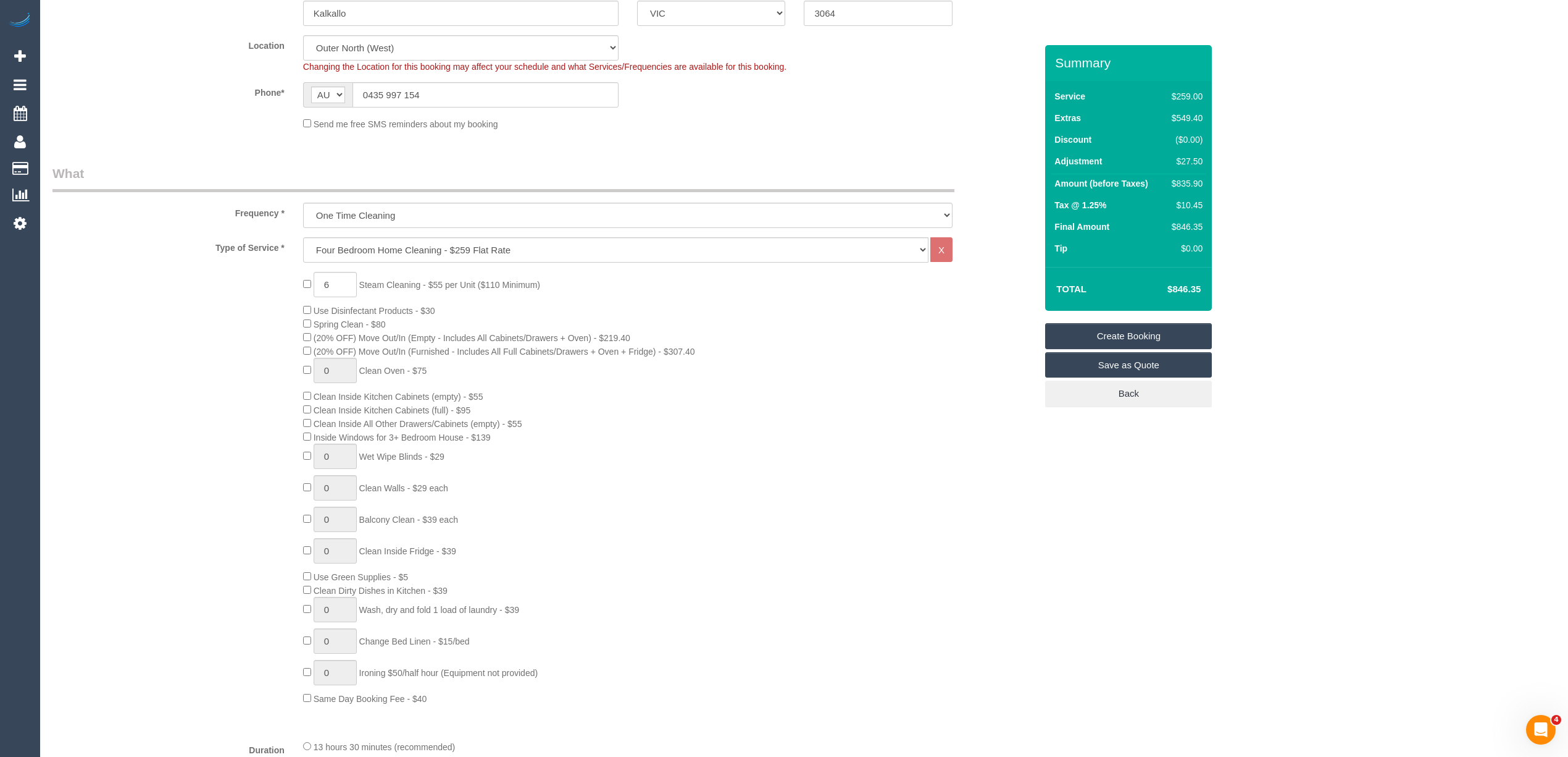
type textarea "$27.50 for steam cleaning of stairs - CG"
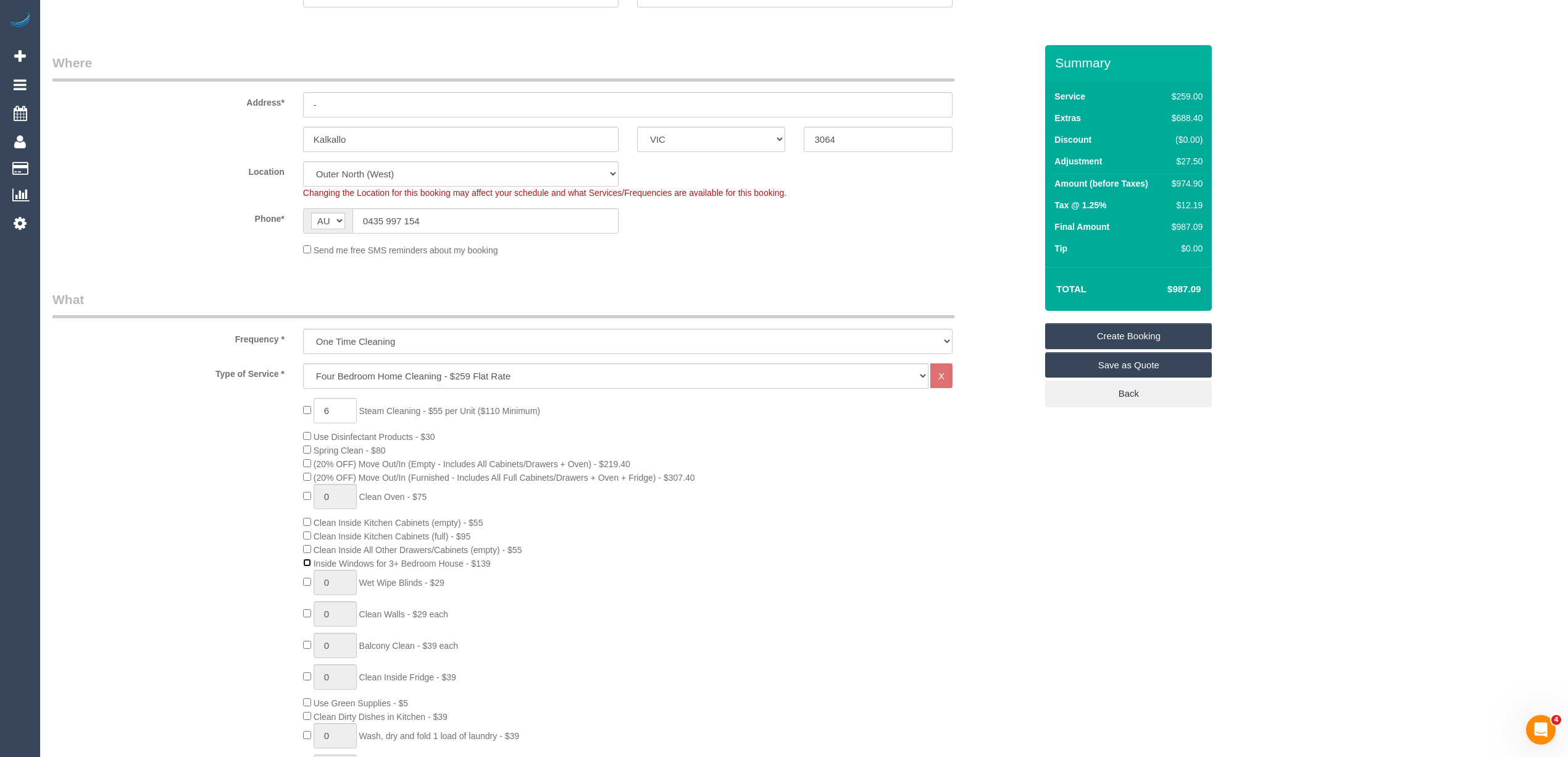
scroll to position [0, 0]
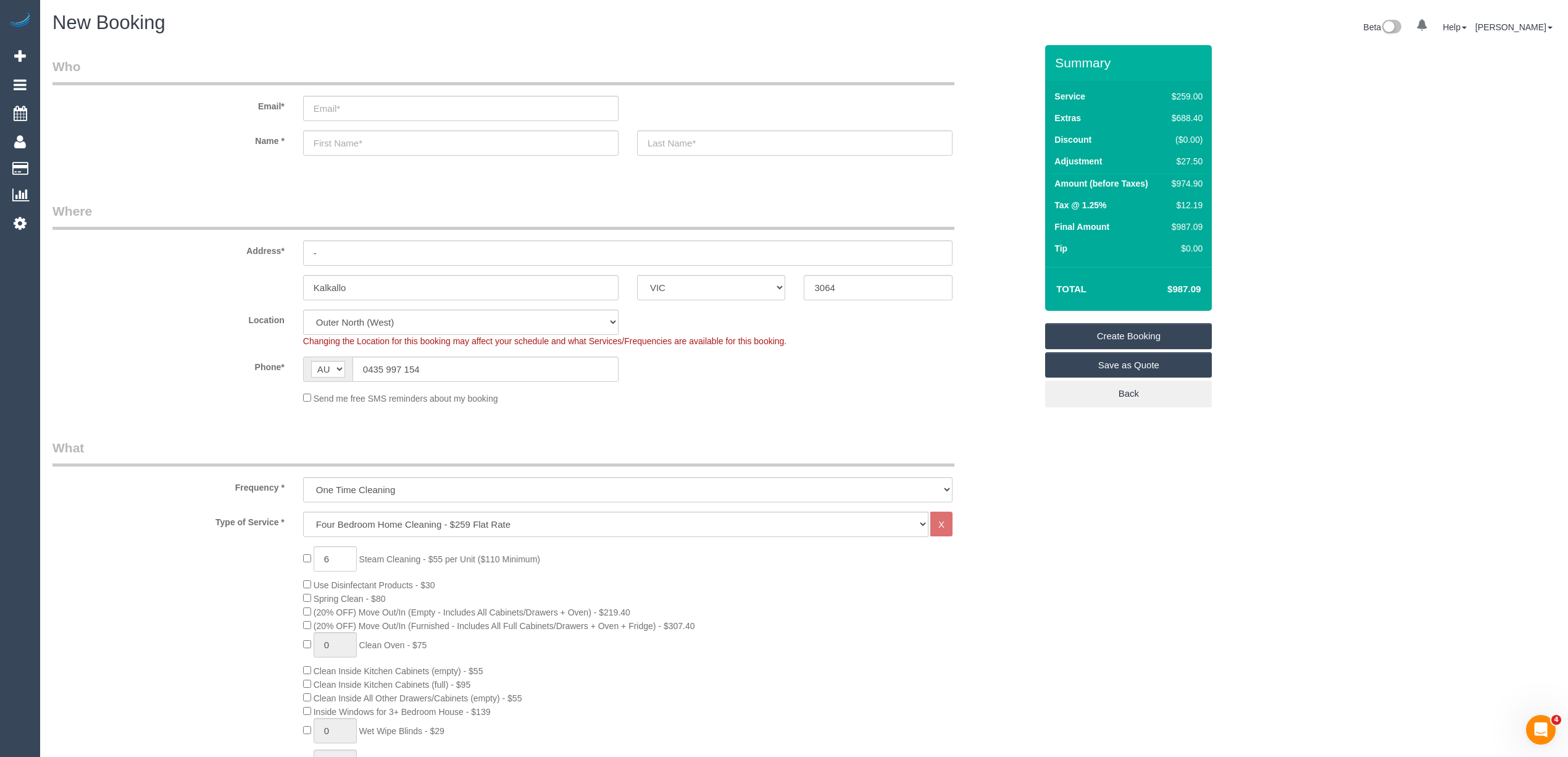
click at [337, 105] on input "email" at bounding box center [460, 108] width 315 height 26
click at [329, 102] on input "email" at bounding box center [460, 108] width 315 height 26
click at [329, 104] on input "email" at bounding box center [460, 108] width 315 height 26
type input "benjamin_gladstone1987@hotmail.com"
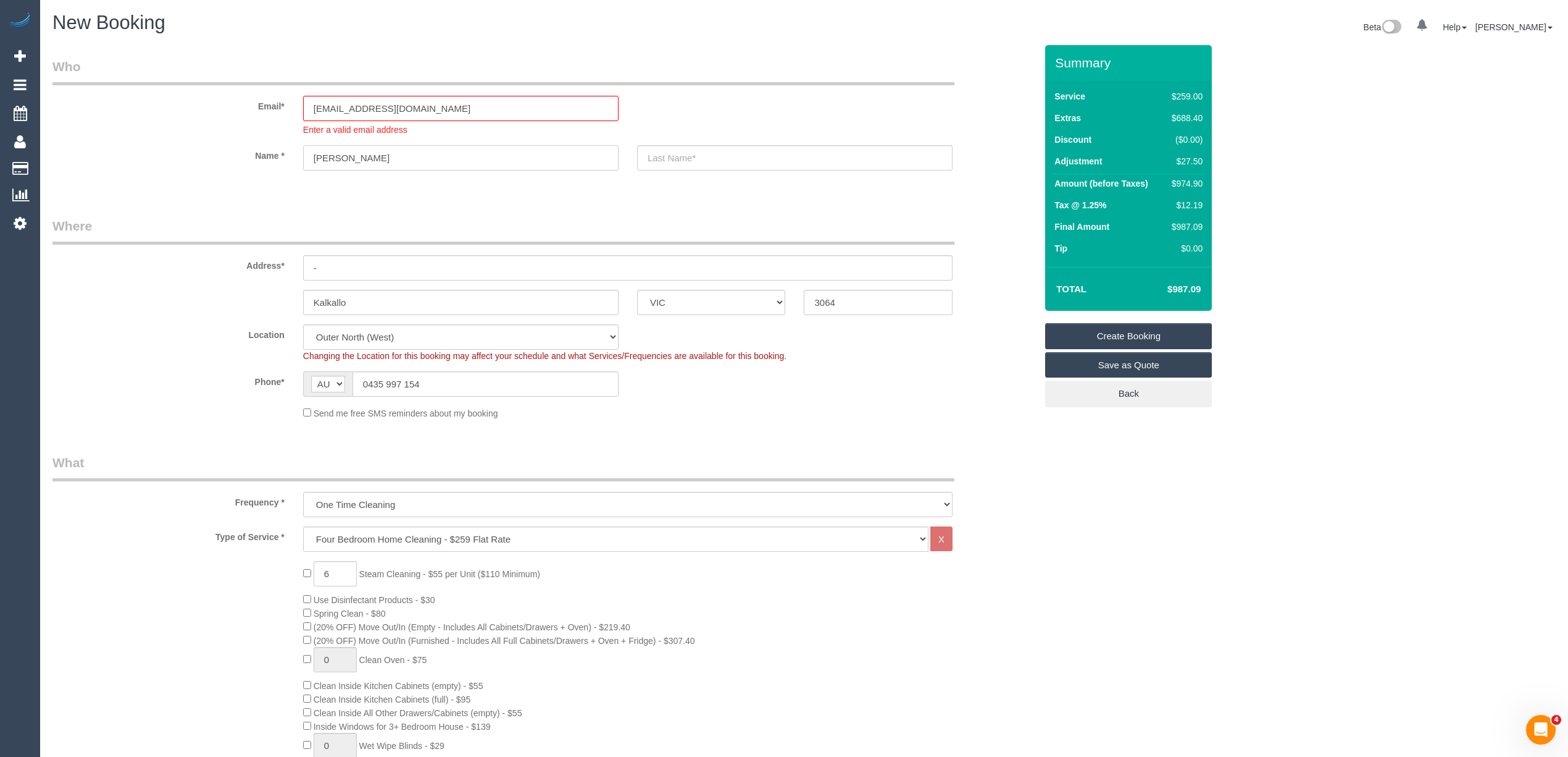
type input "Benjamin"
type input "Gladstone"
drag, startPoint x: 361, startPoint y: 267, endPoint x: 248, endPoint y: 254, distance: 113.7
click at [248, 254] on div "Address* -" at bounding box center [544, 248] width 1002 height 64
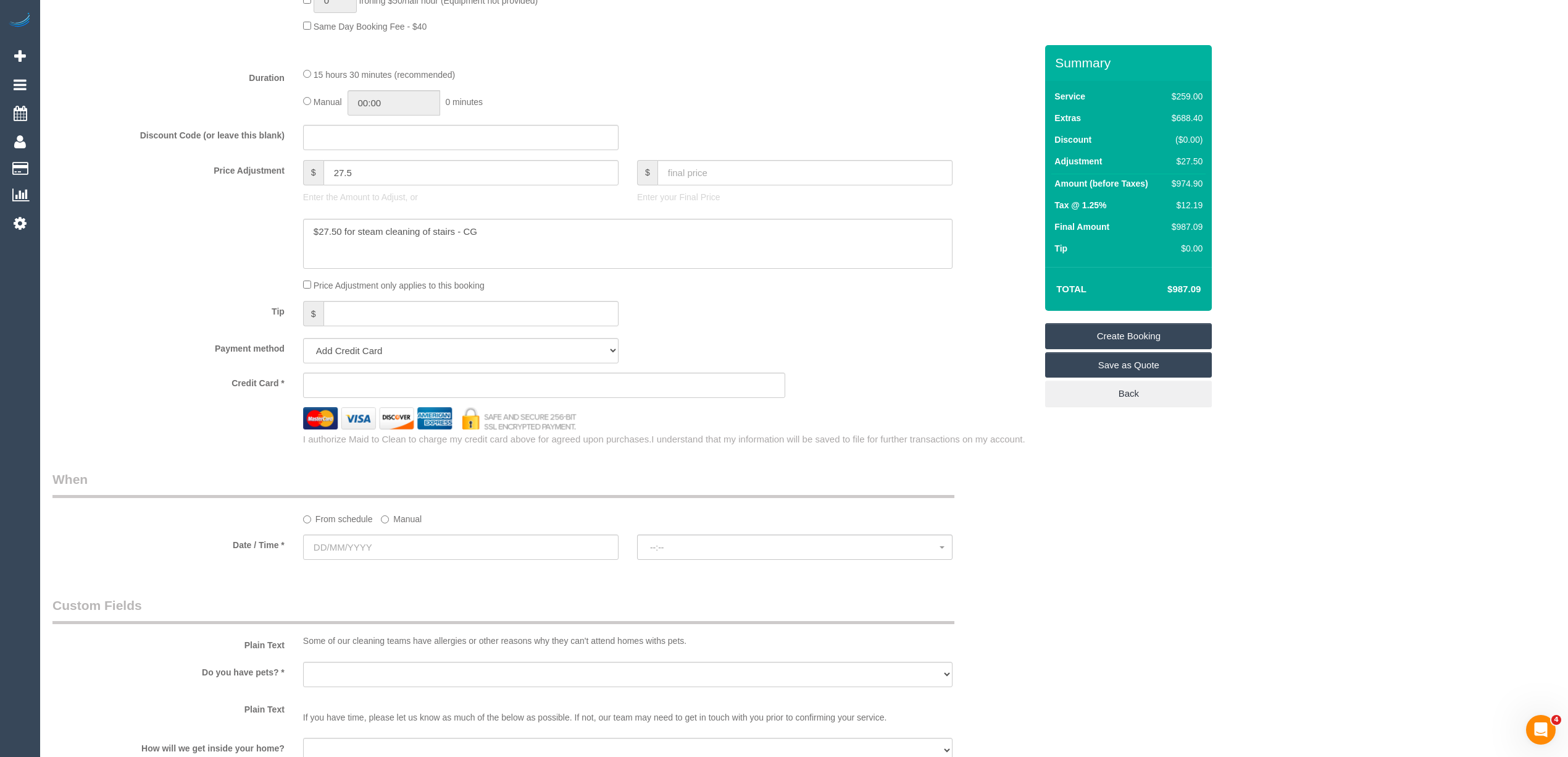
scroll to position [1098, 0]
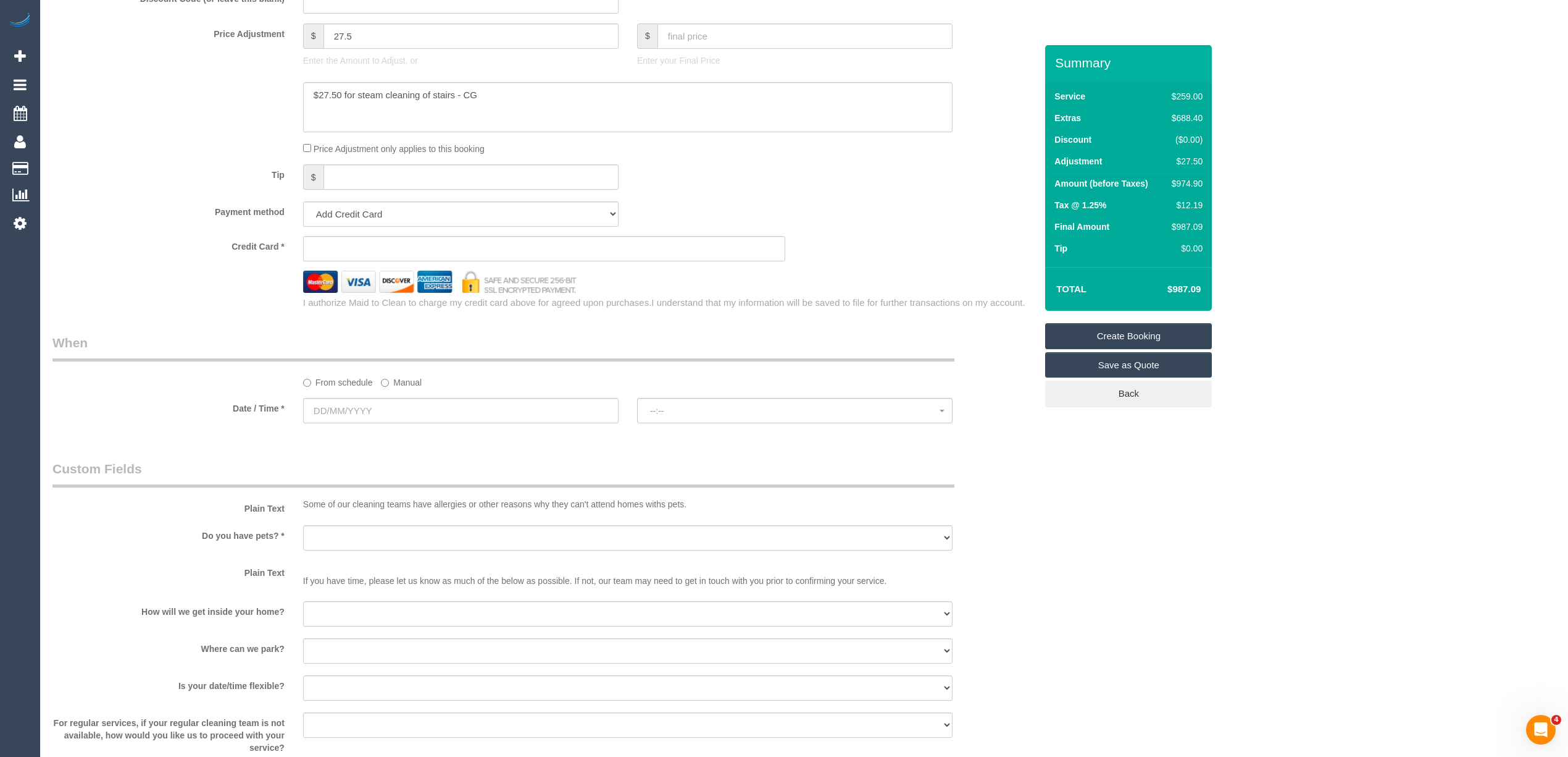
type input "10 Caprara Street"
click at [334, 406] on input "text" at bounding box center [460, 410] width 315 height 26
click at [451, 436] on span "Next" at bounding box center [452, 438] width 10 height 10
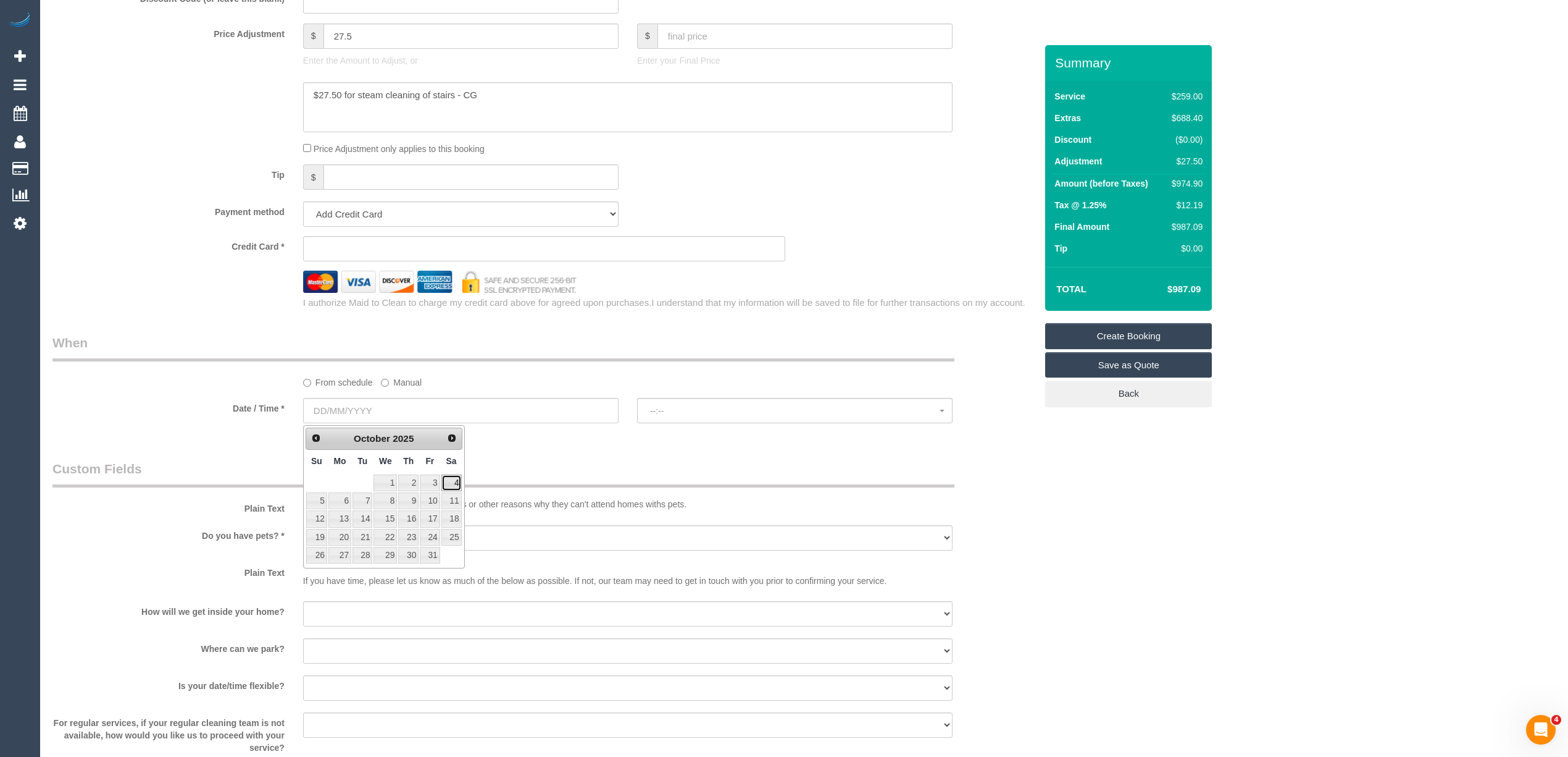
click at [448, 483] on link "4" at bounding box center [451, 483] width 21 height 17
type input "04/10/2025"
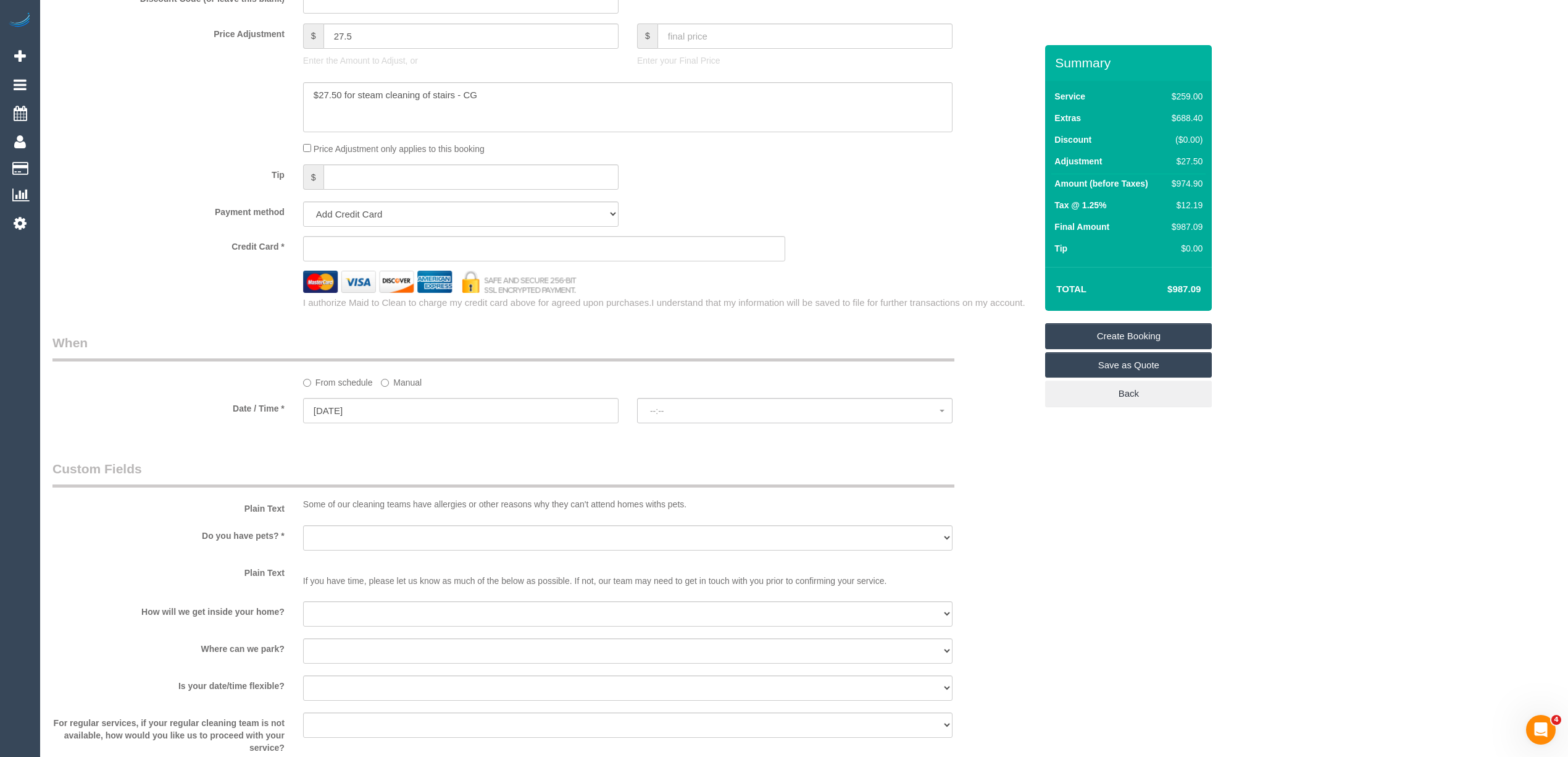
click at [364, 243] on sui-stripe-card at bounding box center [544, 248] width 483 height 26
select select "spot1"
click at [1347, 279] on div "Who Email* benjamin_gladstone1987@hotmail.com Enter a valid email address Name …" at bounding box center [805, 61] width 1504 height 2228
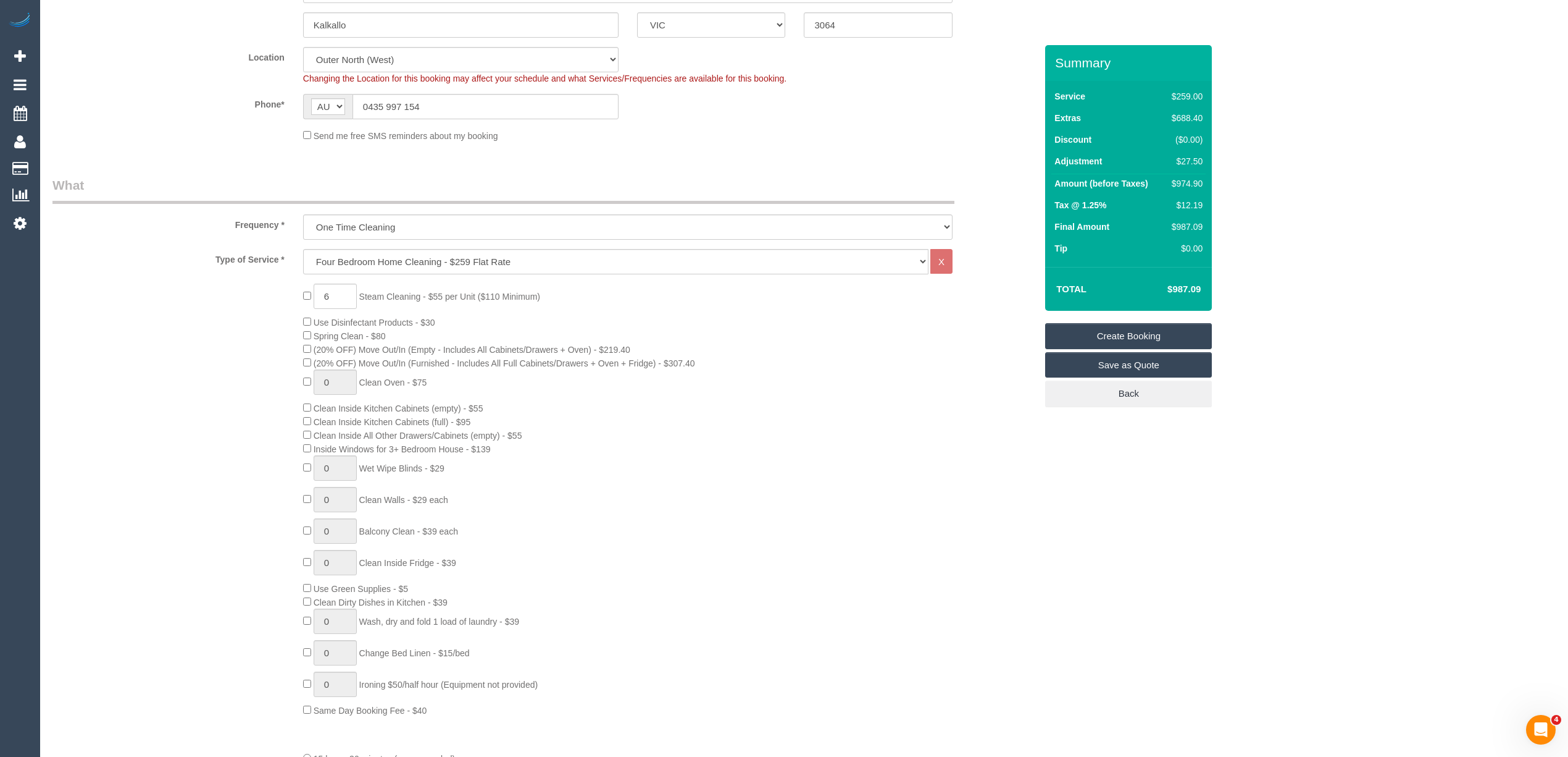
scroll to position [0, 0]
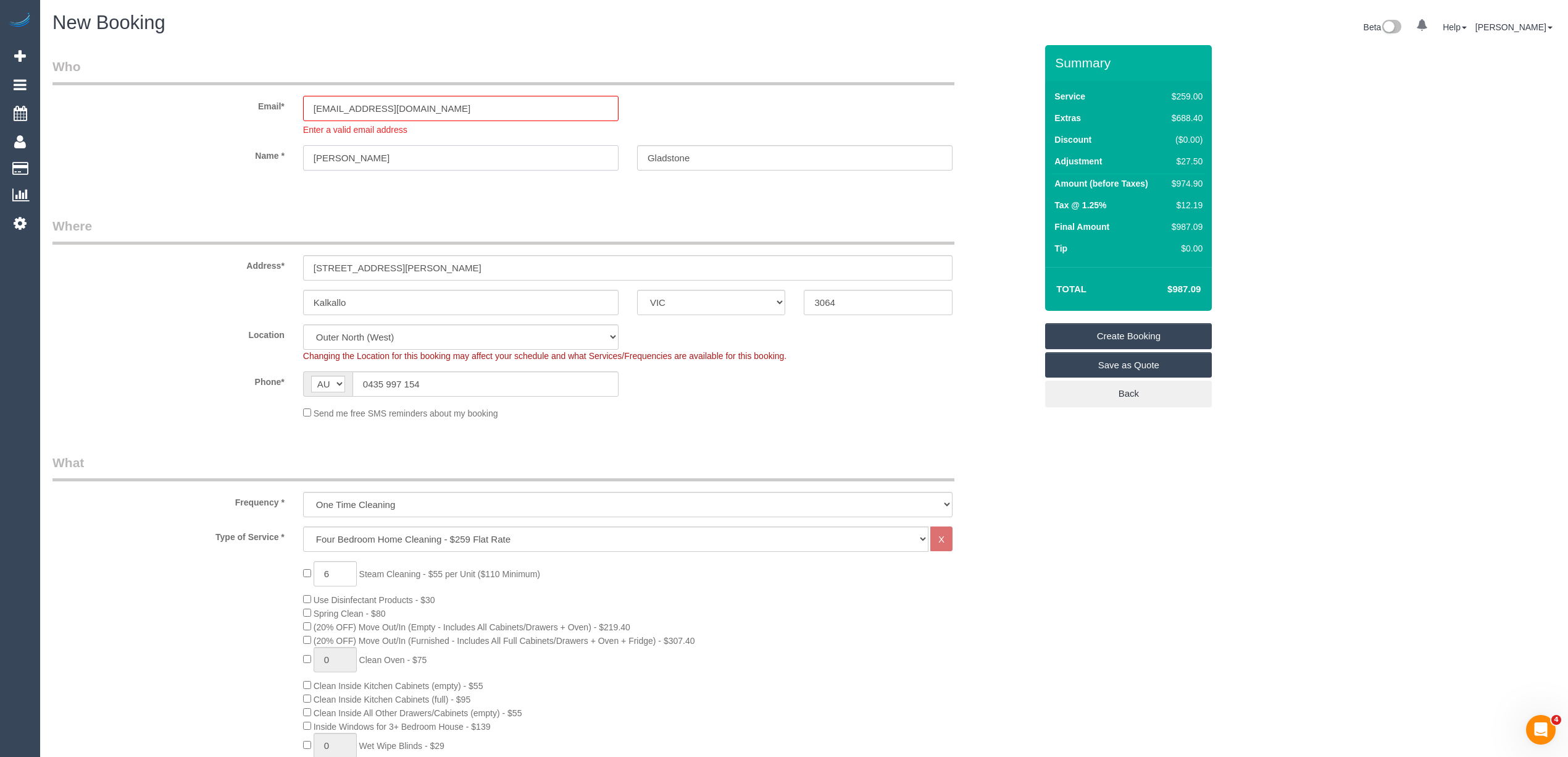
click at [450, 162] on input "Benjamin" at bounding box center [460, 158] width 315 height 26
click at [381, 154] on input "Benjamin" at bounding box center [460, 158] width 315 height 26
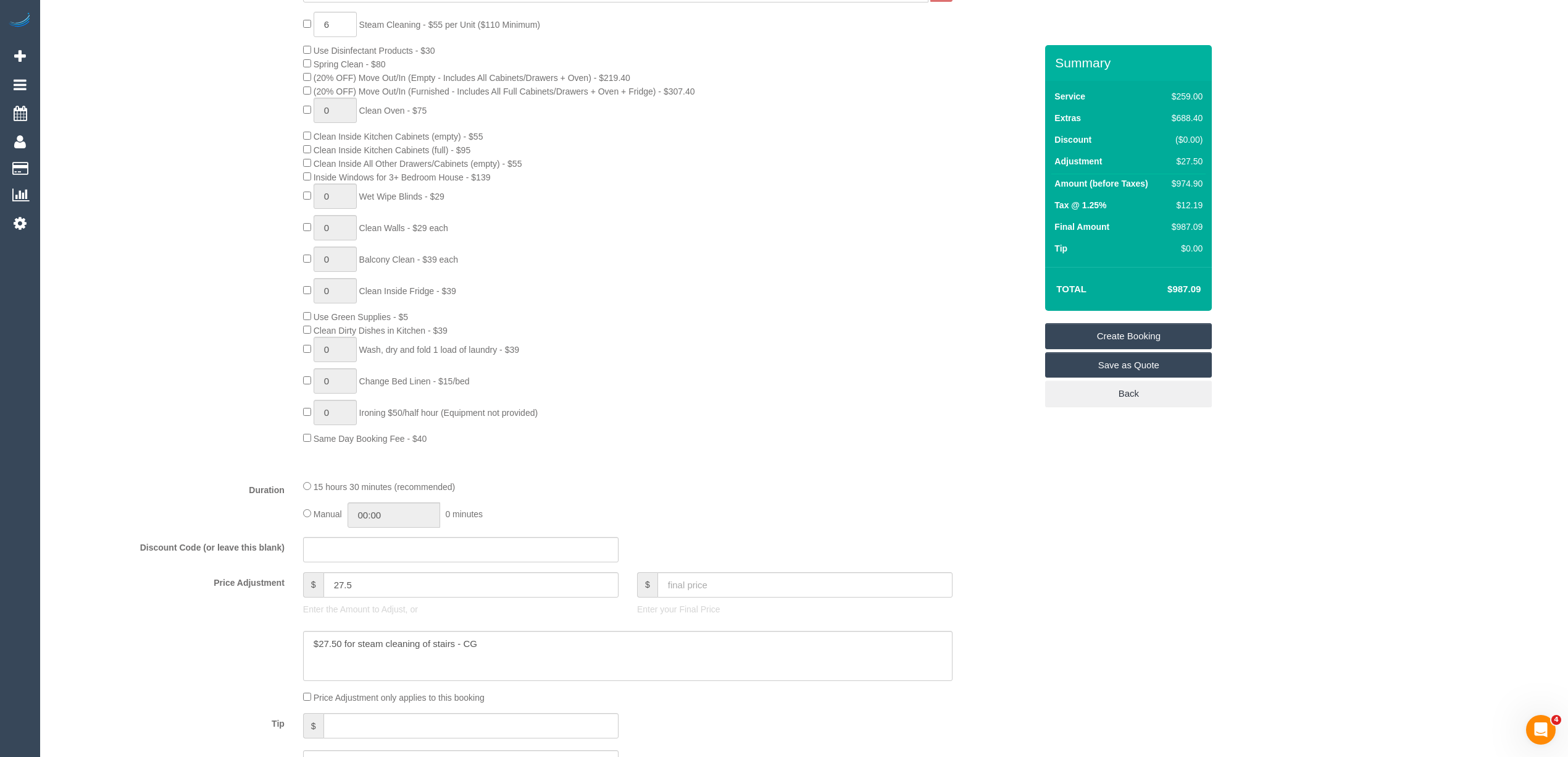
scroll to position [685, 0]
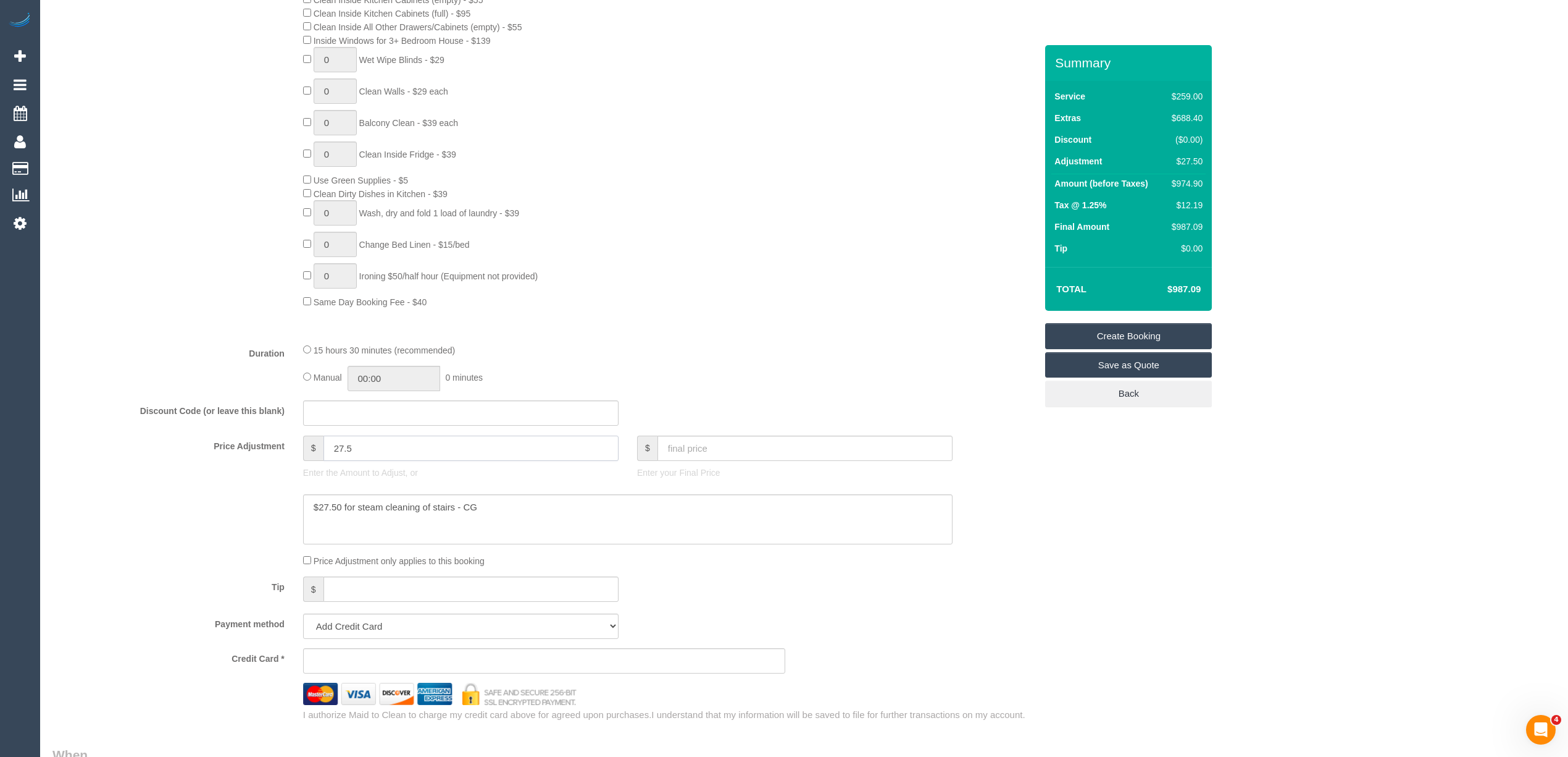
drag, startPoint x: 352, startPoint y: 448, endPoint x: 301, endPoint y: 446, distance: 51.0
click at [301, 446] on div "$ 27.5 Enter the Amount to Adjust, or" at bounding box center [460, 460] width 334 height 50
type input "-44"
click at [494, 509] on textarea at bounding box center [627, 519] width 649 height 50
click at [1122, 577] on div "Who Email* benjamin_gladstone1987@hotmail.com Enter a valid email address Name …" at bounding box center [805, 473] width 1504 height 2228
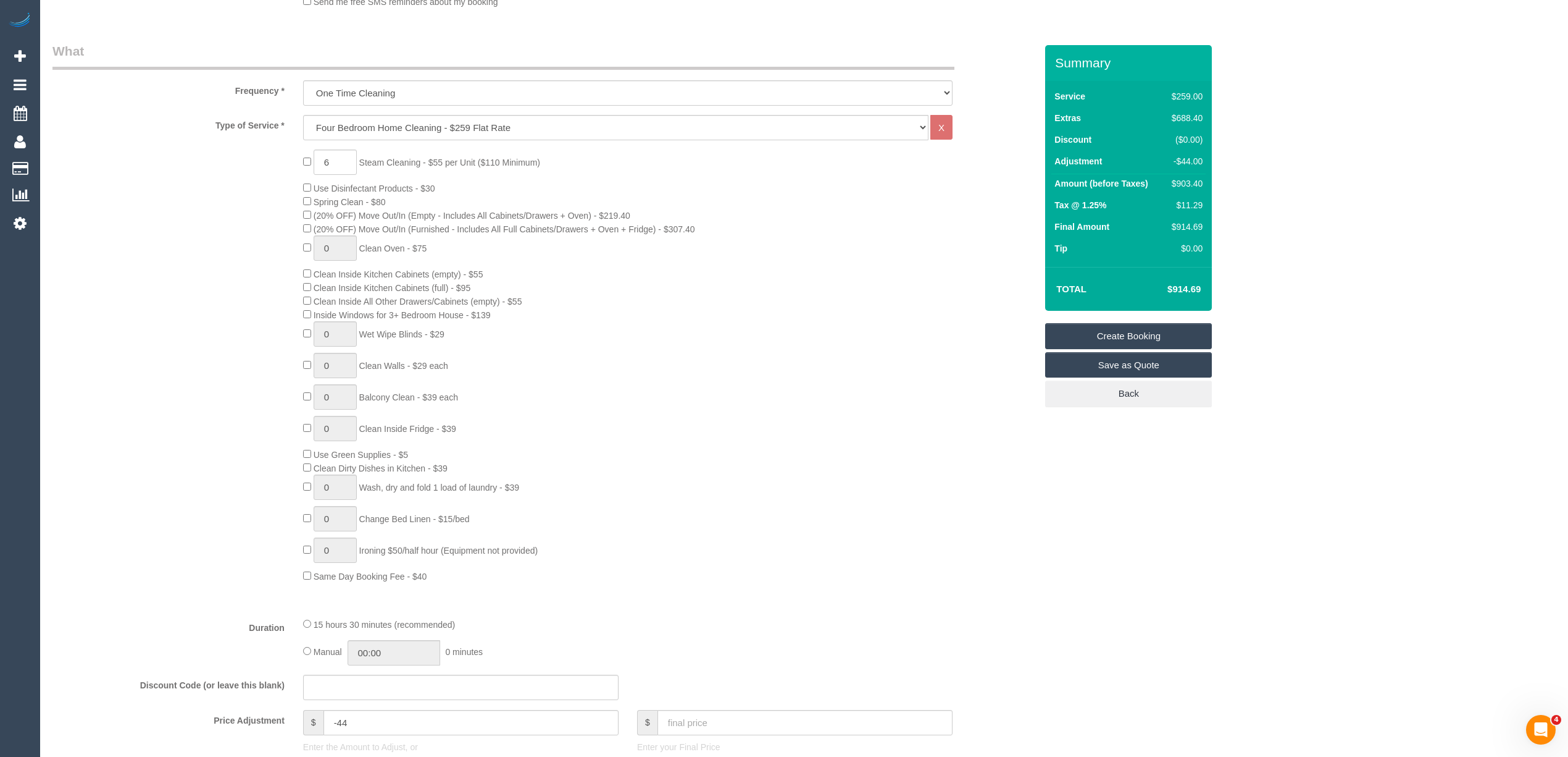
scroll to position [274, 0]
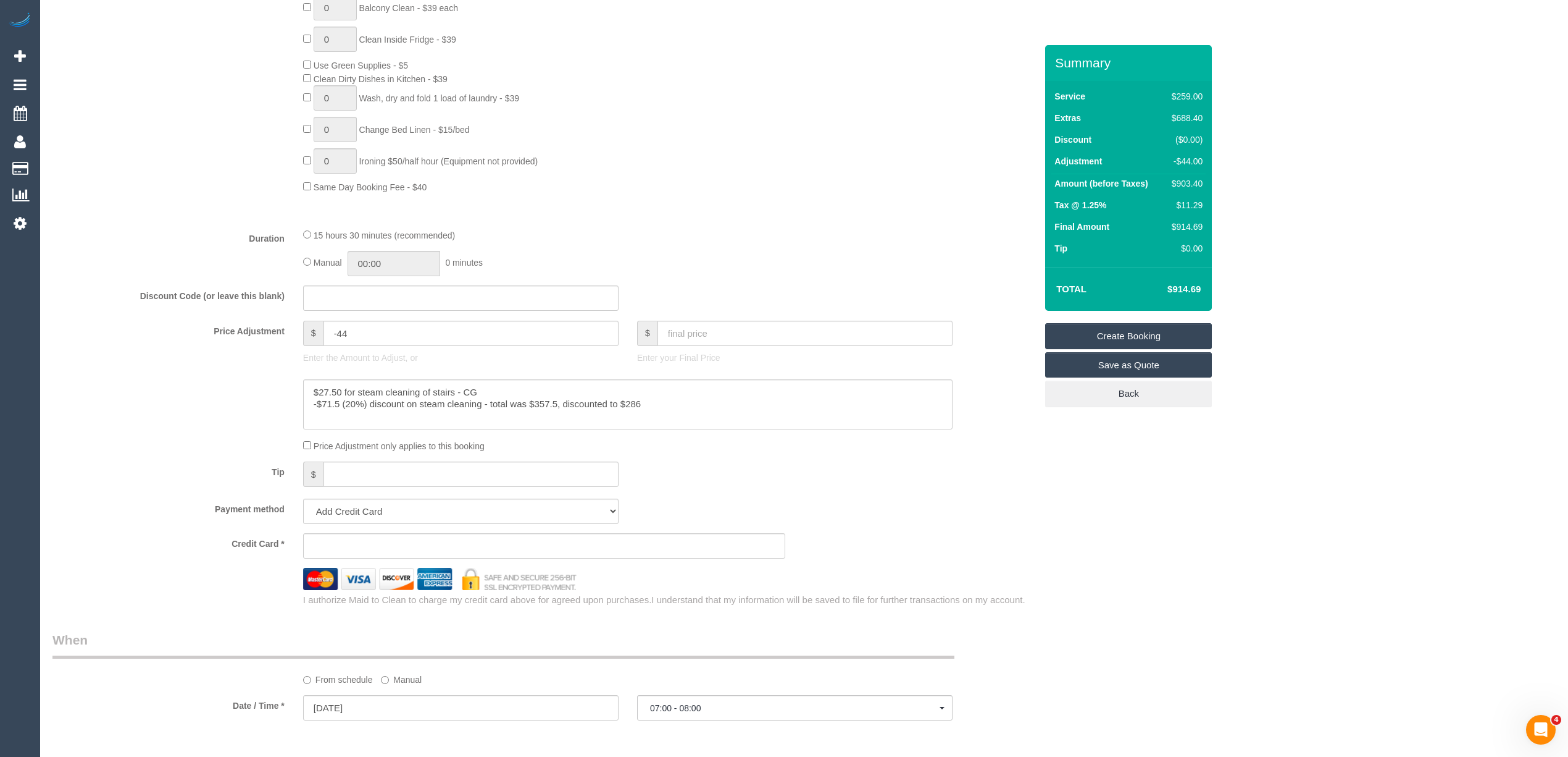
scroll to position [823, 0]
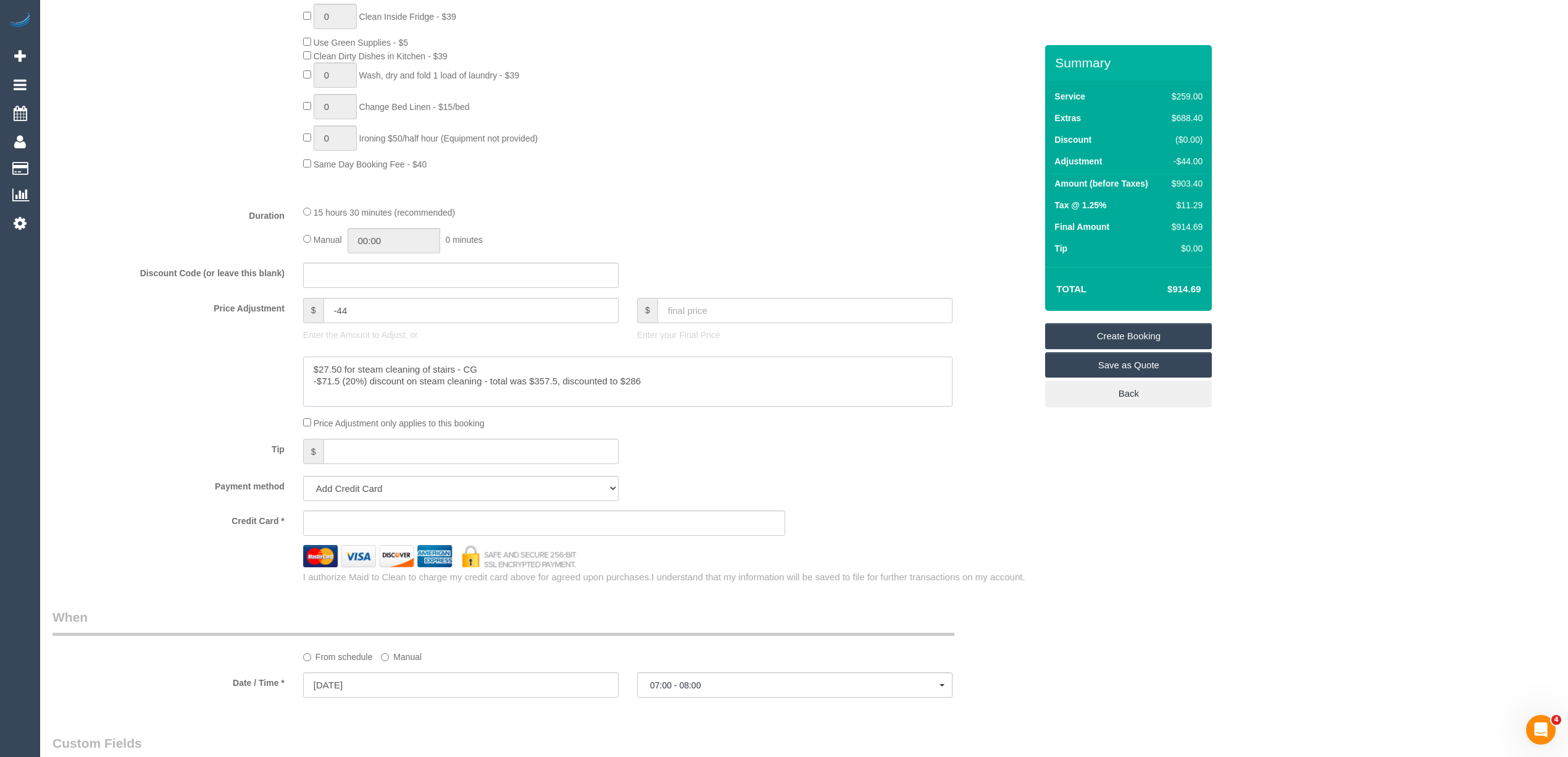
click at [678, 381] on textarea at bounding box center [627, 381] width 649 height 50
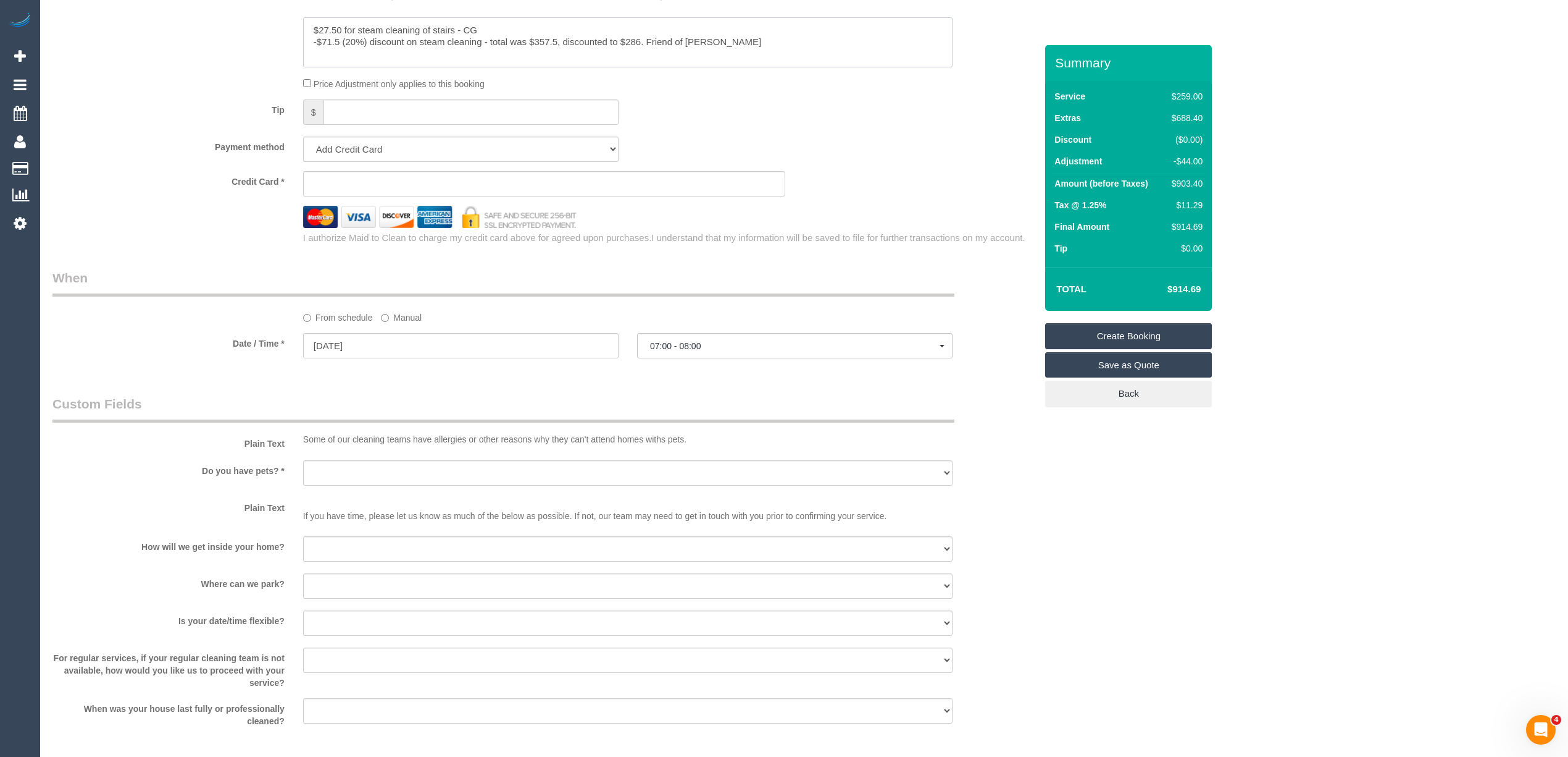
scroll to position [1560, 0]
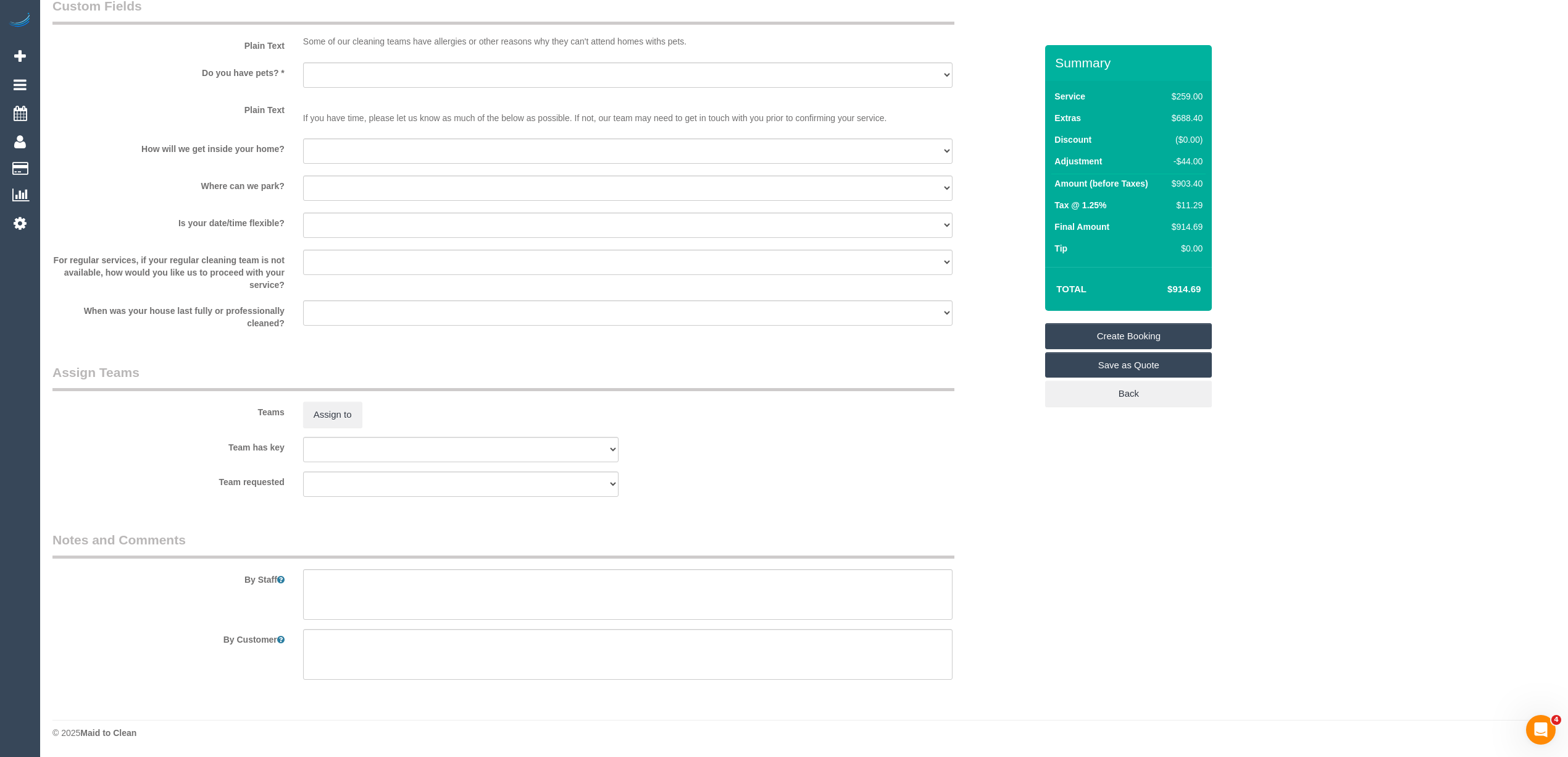
type textarea "$27.50 for steam cleaning of stairs - CG -$71.5 (20%) discount on steam cleanin…"
click at [421, 573] on textarea at bounding box center [627, 594] width 649 height 50
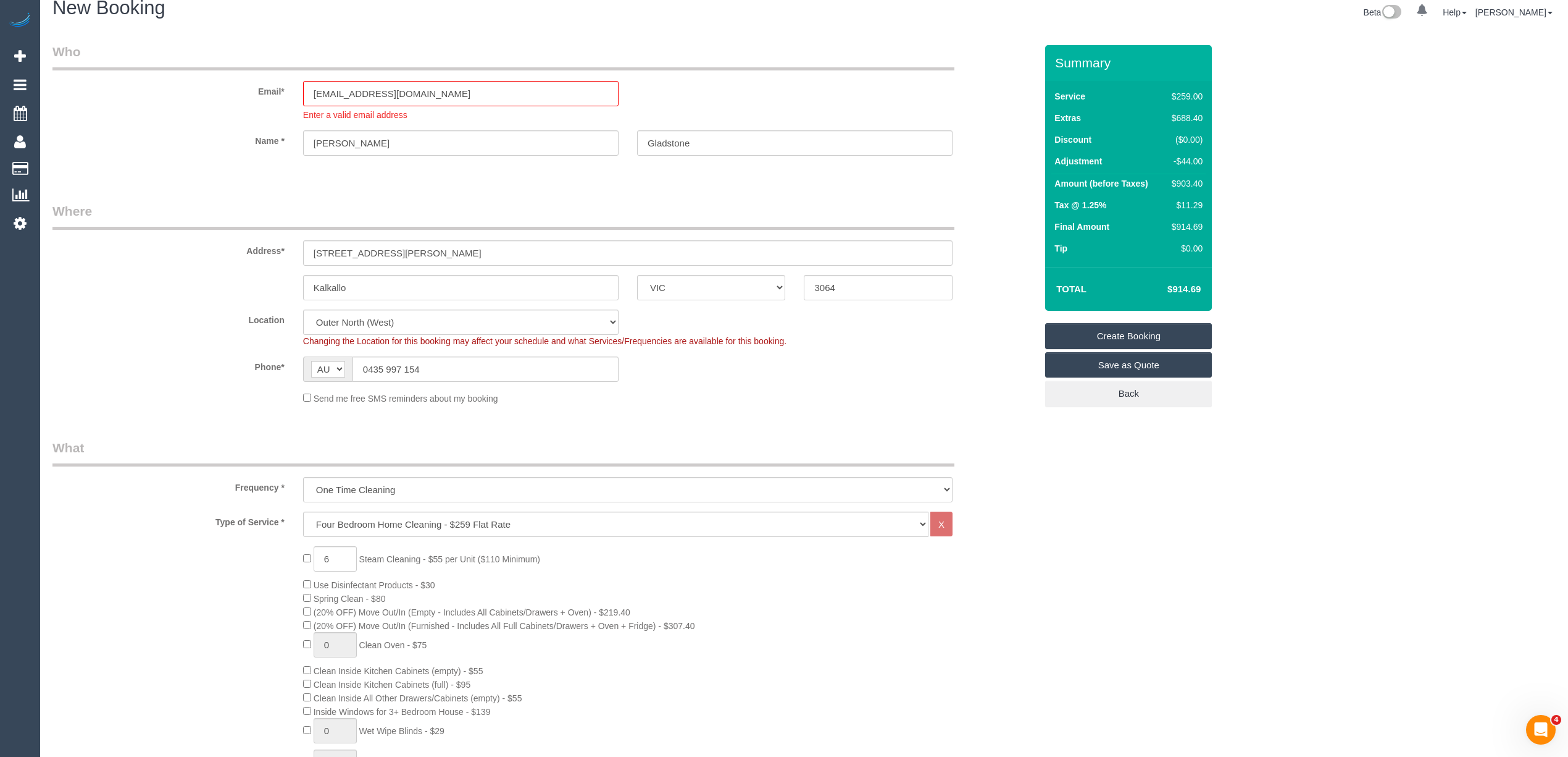
scroll to position [0, 0]
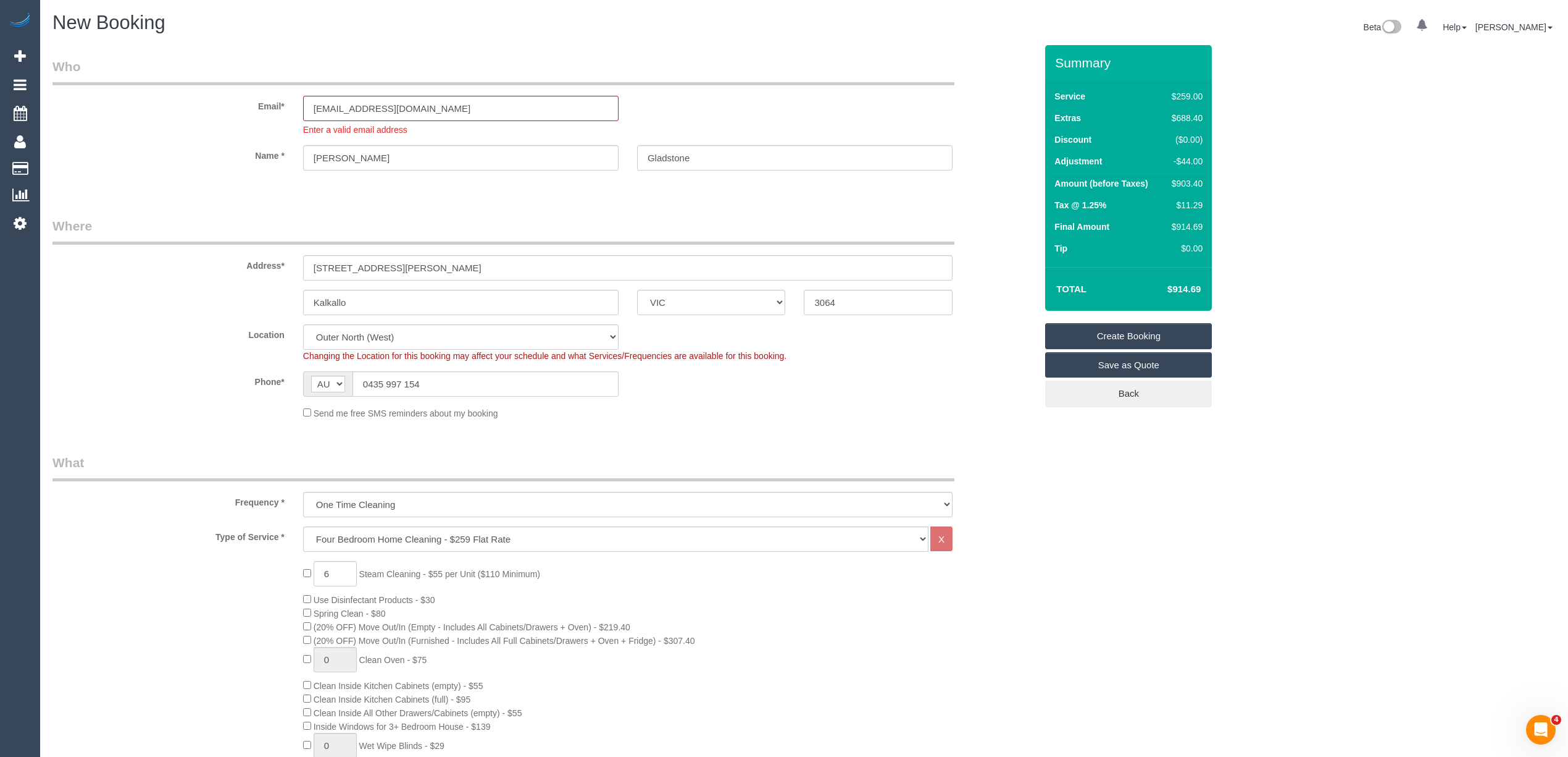
type textarea "Steam cleaning of 4 bedrooms, bedroom size landing and stairs."
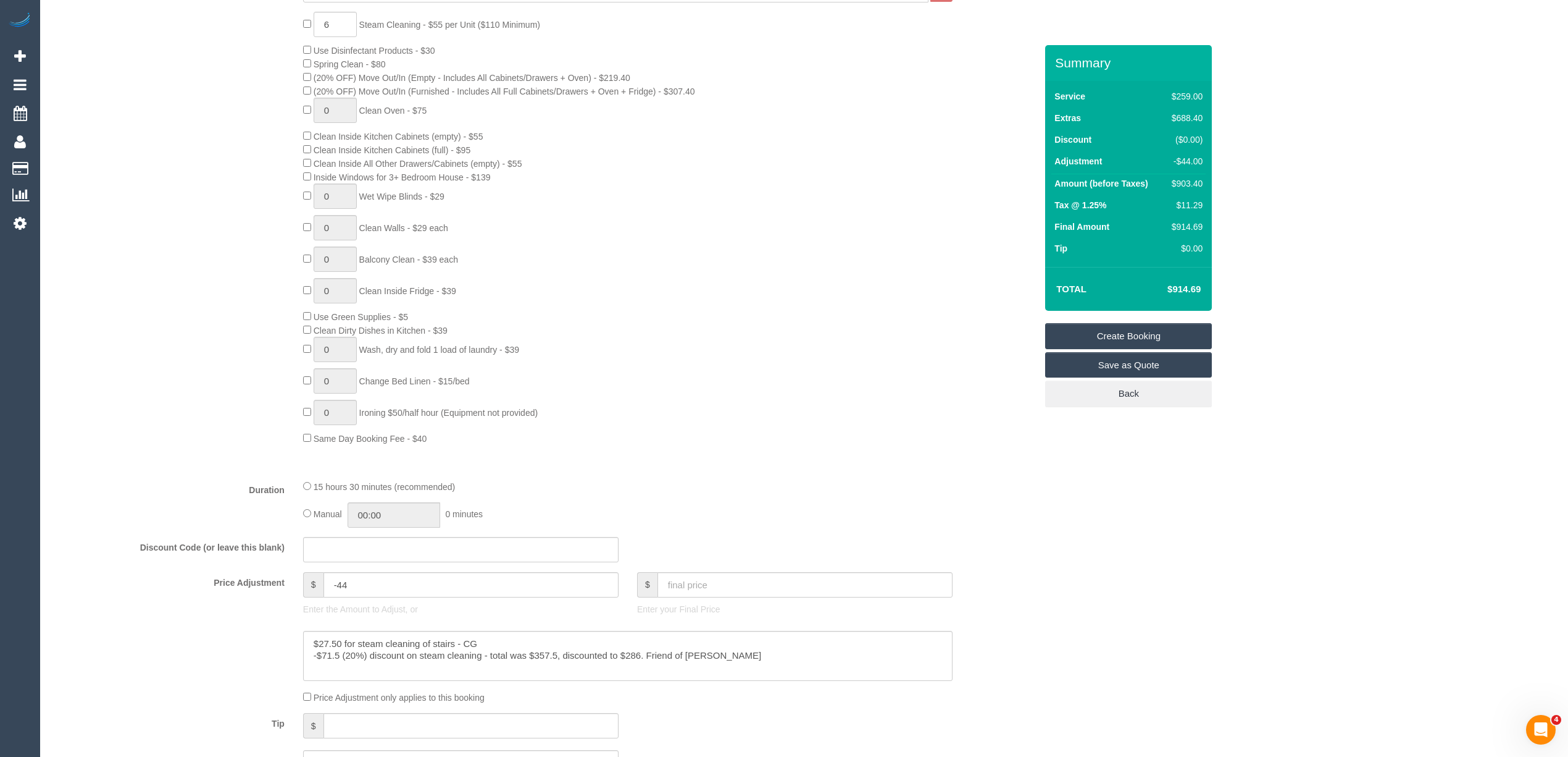
scroll to position [274, 0]
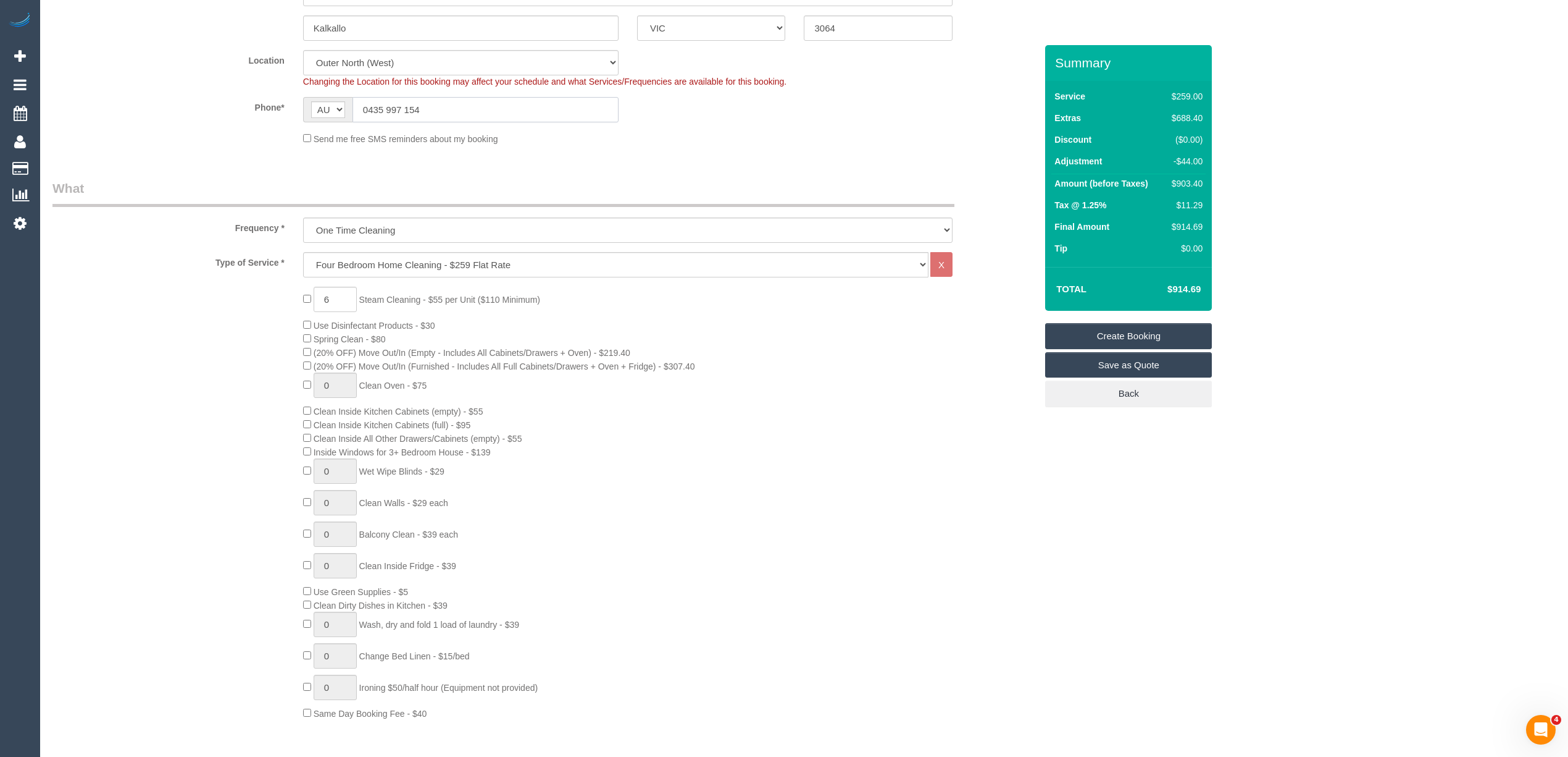
drag, startPoint x: 470, startPoint y: 107, endPoint x: 326, endPoint y: 92, distance: 144.8
click at [326, 92] on sui-booking-location "Location Office City East (North) East (South) Inner East Inner North (East) In…" at bounding box center [545, 97] width 984 height 95
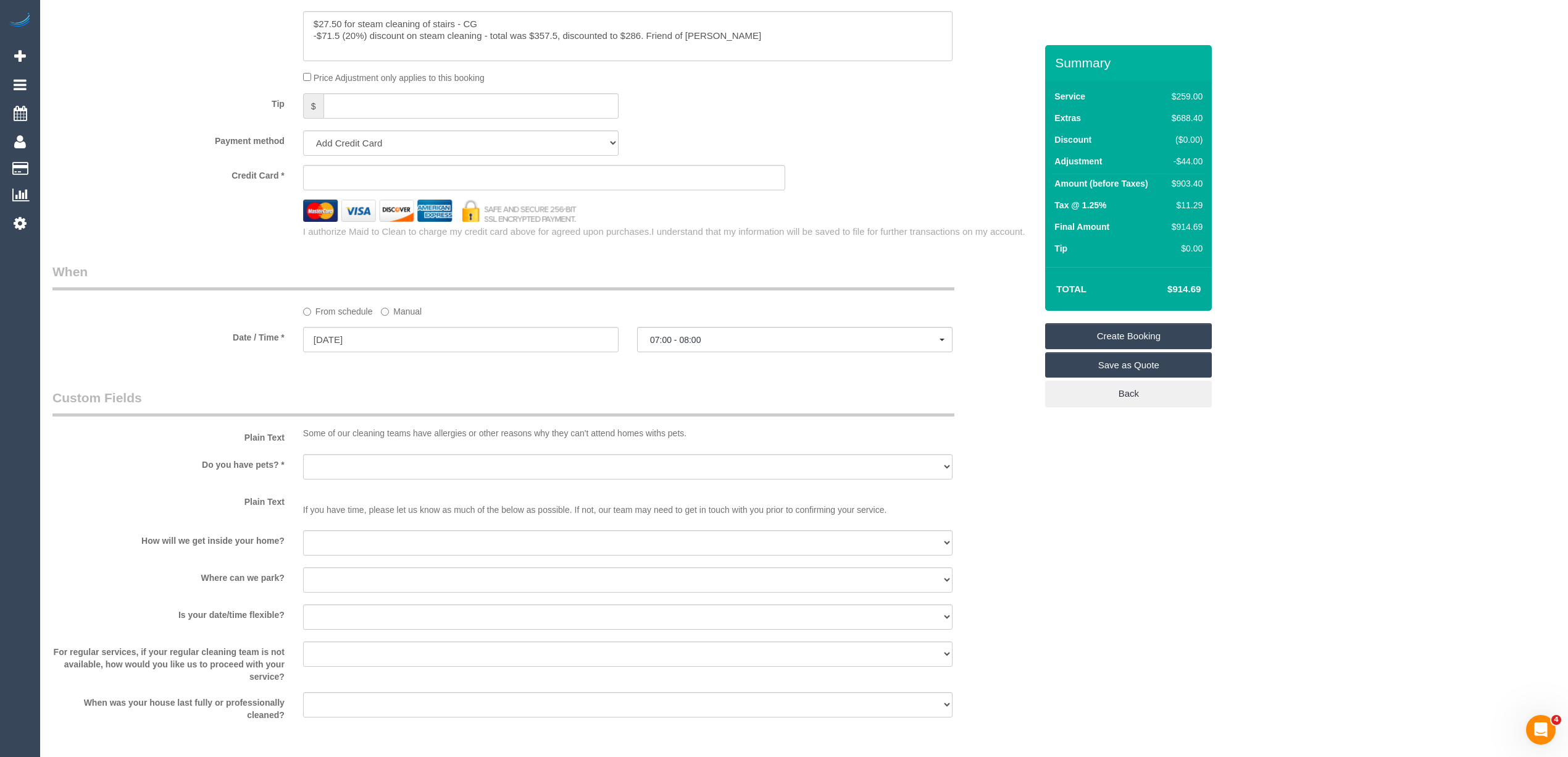
scroll to position [1235, 0]
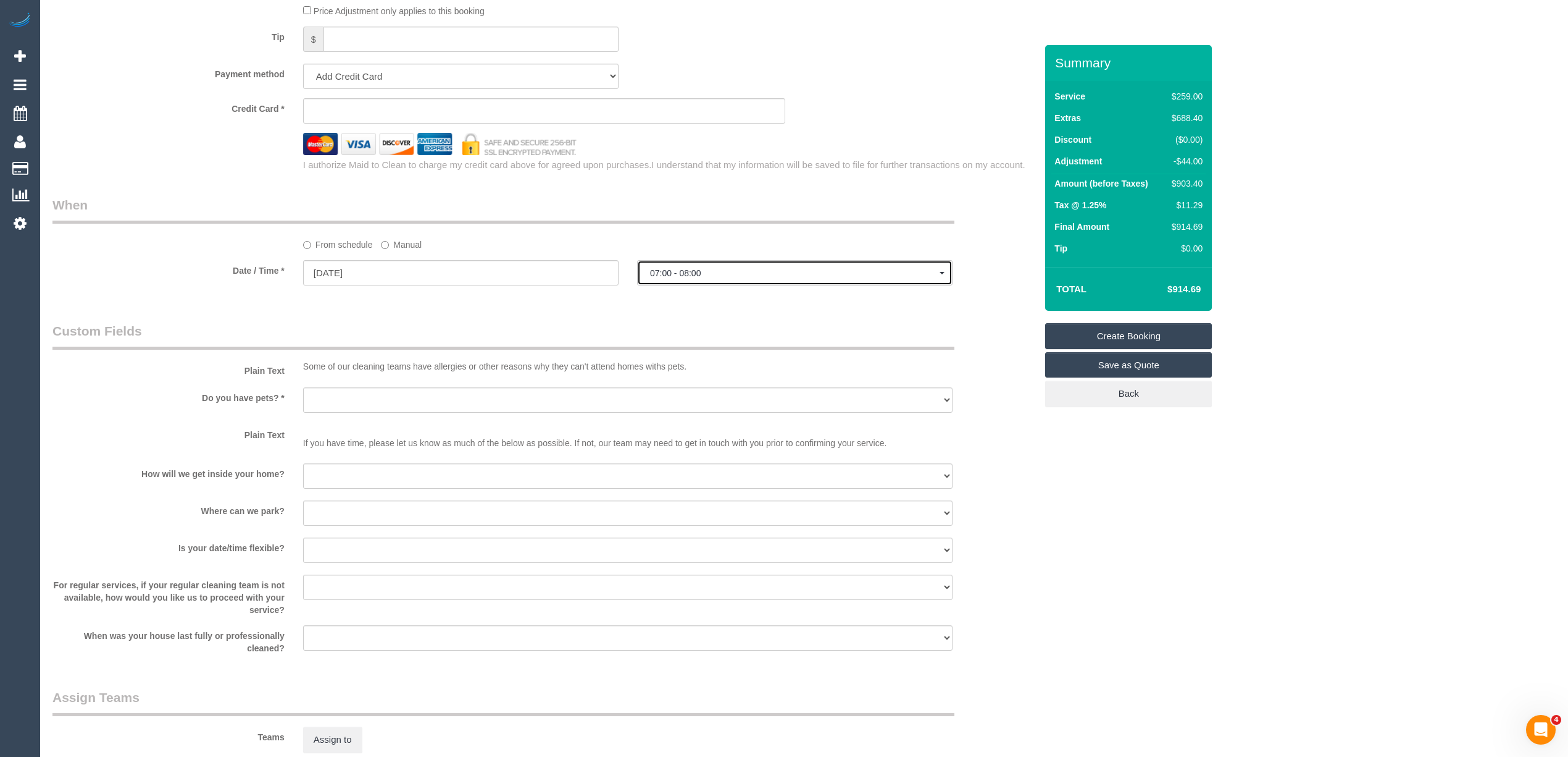
click at [646, 271] on button "07:00 - 08:00" at bounding box center [795, 272] width 315 height 26
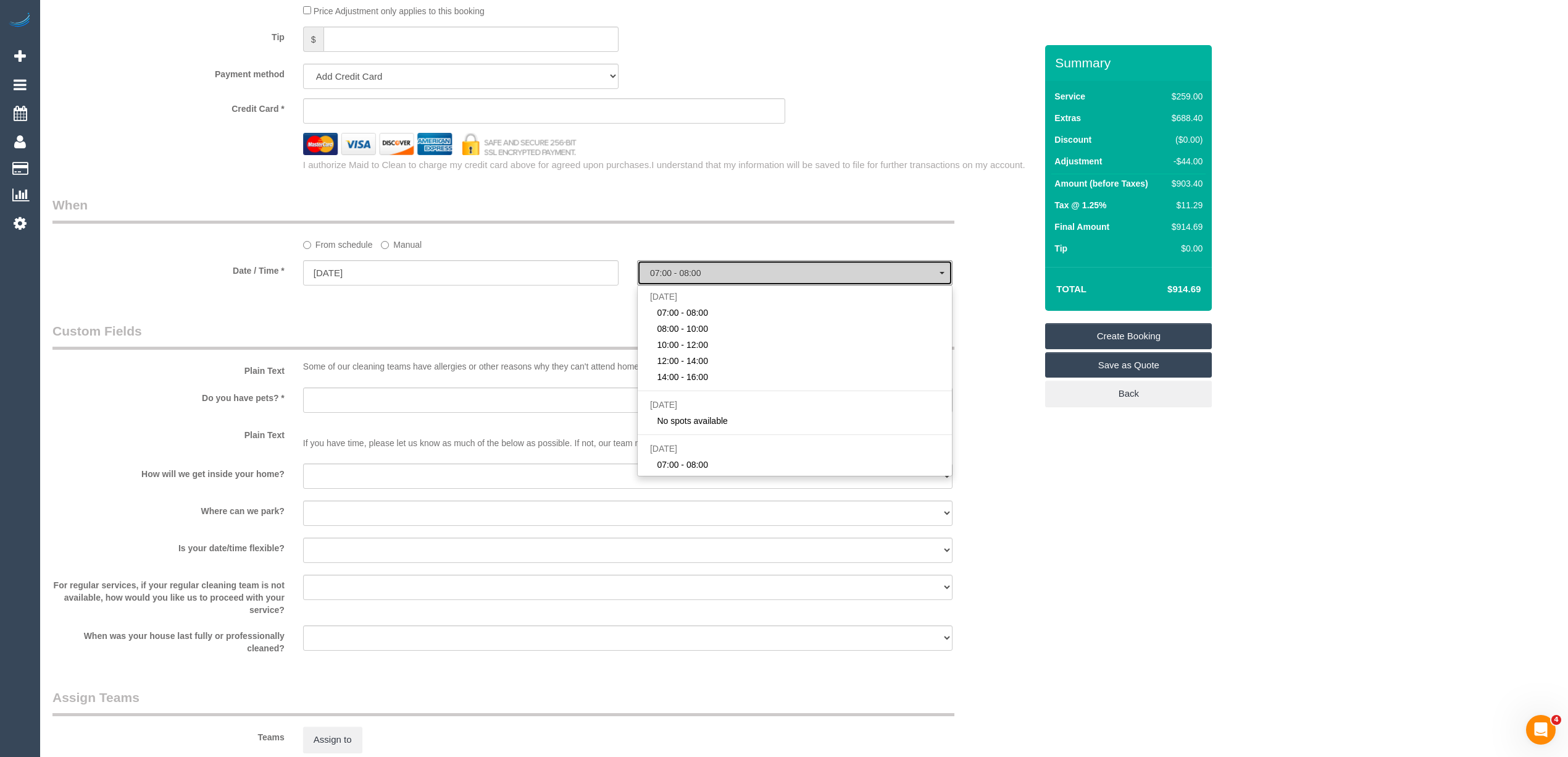
click at [646, 271] on button "07:00 - 08:00" at bounding box center [795, 272] width 315 height 26
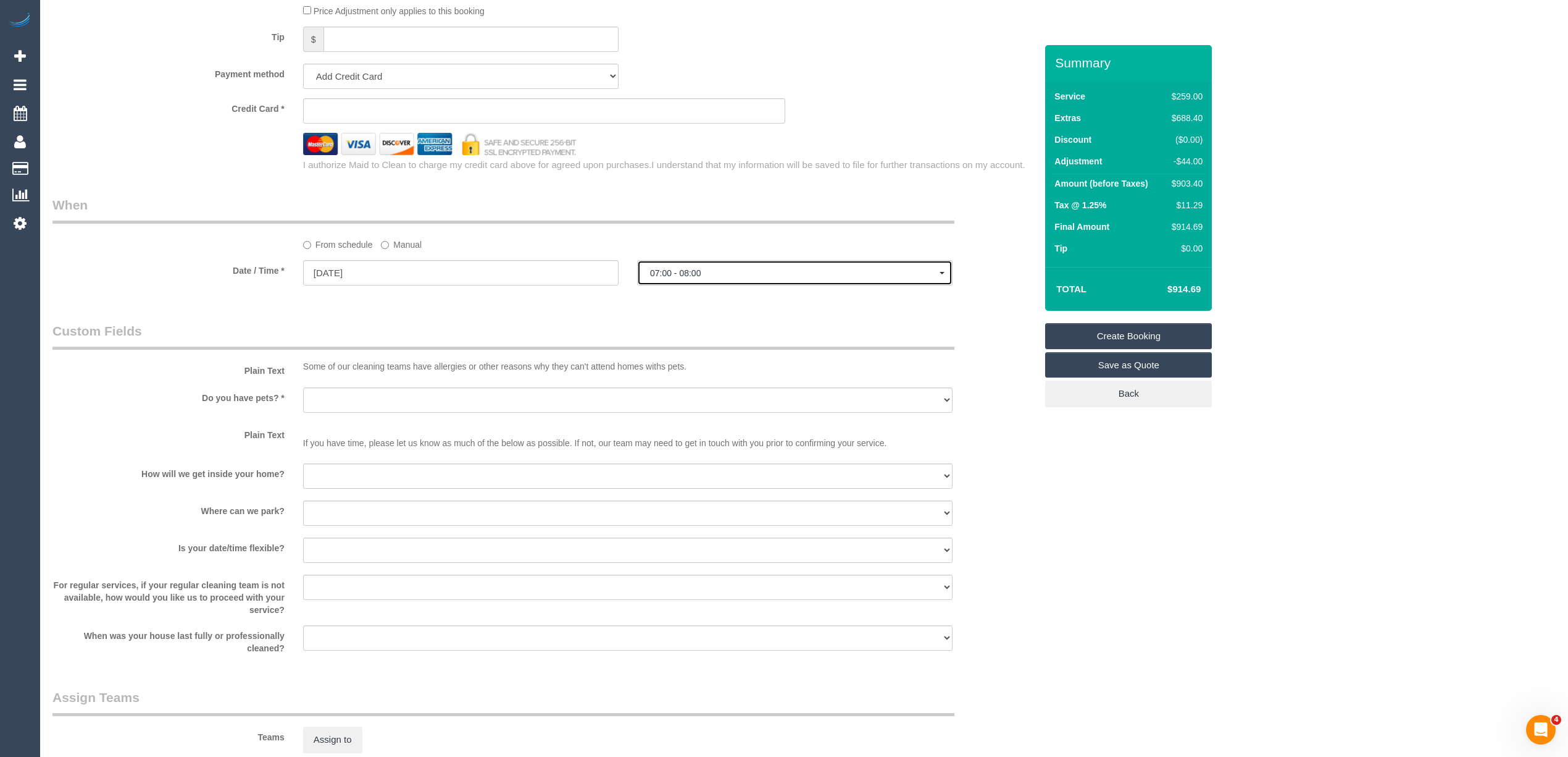
click at [646, 271] on button "07:00 - 08:00" at bounding box center [795, 272] width 315 height 26
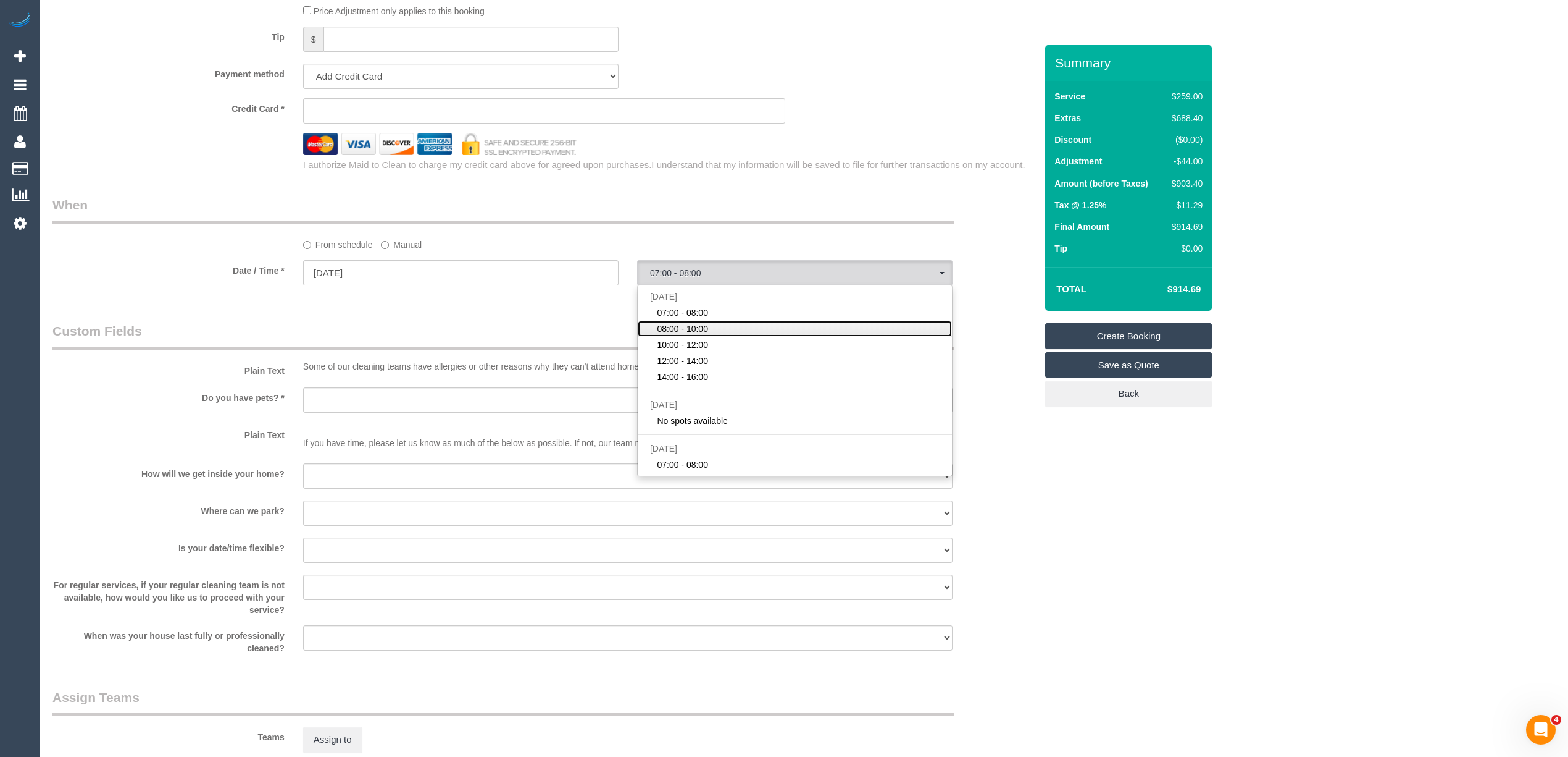
click at [669, 323] on link "08:00 - 10:00" at bounding box center [795, 328] width 314 height 16
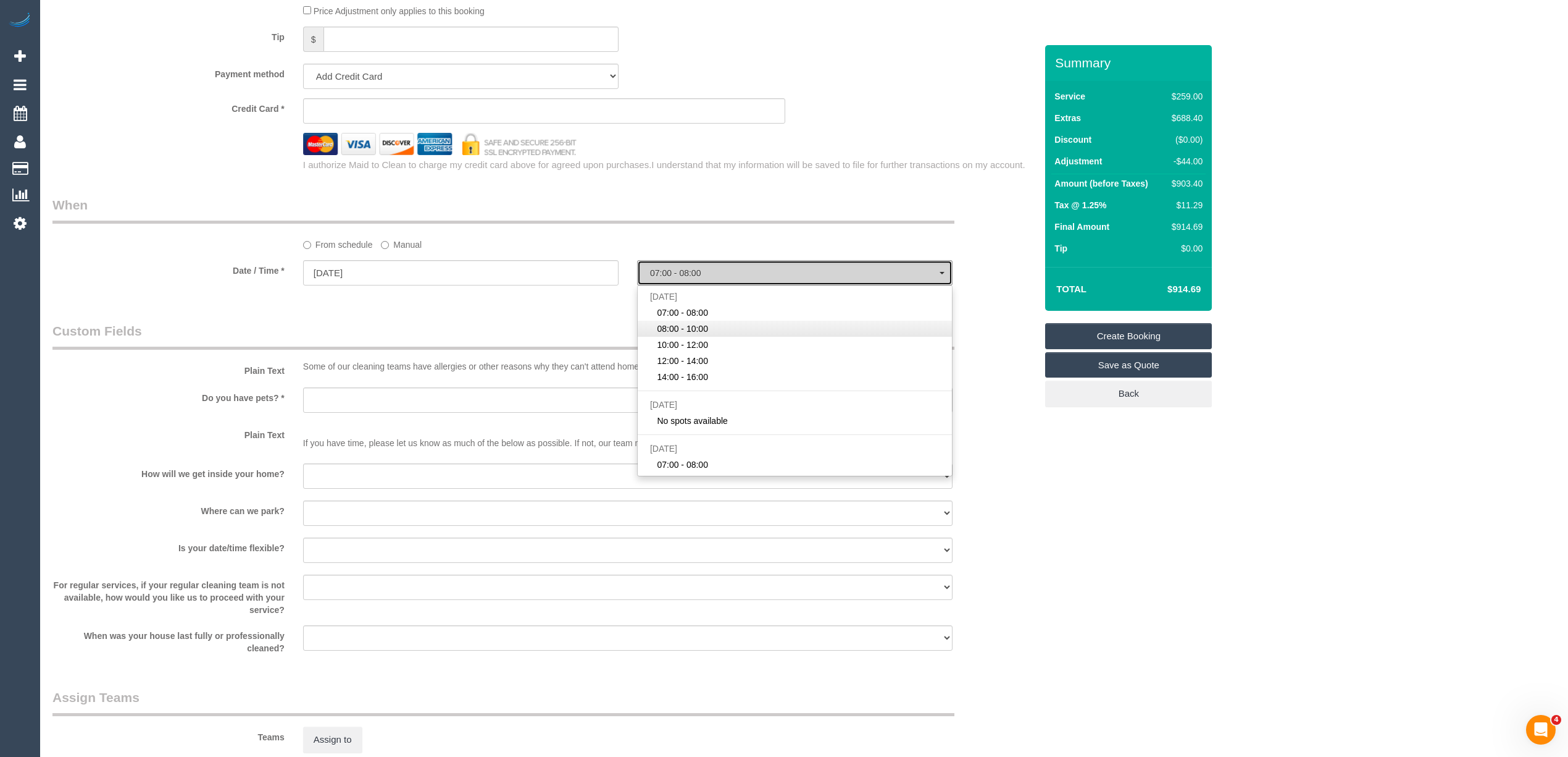
select select "spot2"
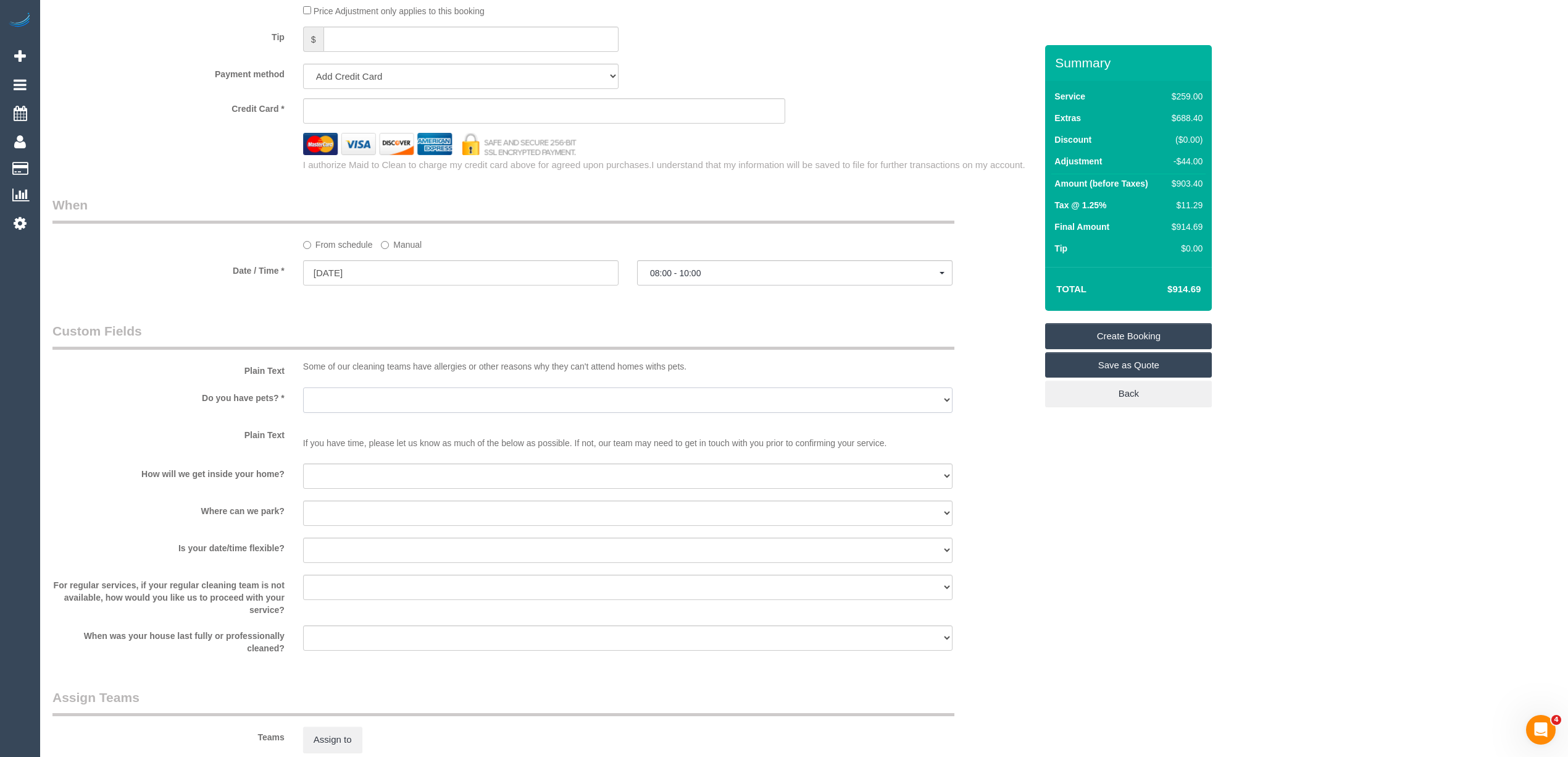
click at [338, 400] on select "Yes - Cats Yes - Dogs No pets Yes - Dogs and Cats Yes - Other" at bounding box center [627, 400] width 649 height 26
select select "number:28"
click at [303, 388] on select "Yes - Cats Yes - Dogs No pets Yes - Dogs and Cats Yes - Other" at bounding box center [627, 400] width 649 height 26
click at [340, 478] on select "I will be home Key will be left (please provide details below) Lock box/Access …" at bounding box center [627, 475] width 649 height 26
select select "number:14"
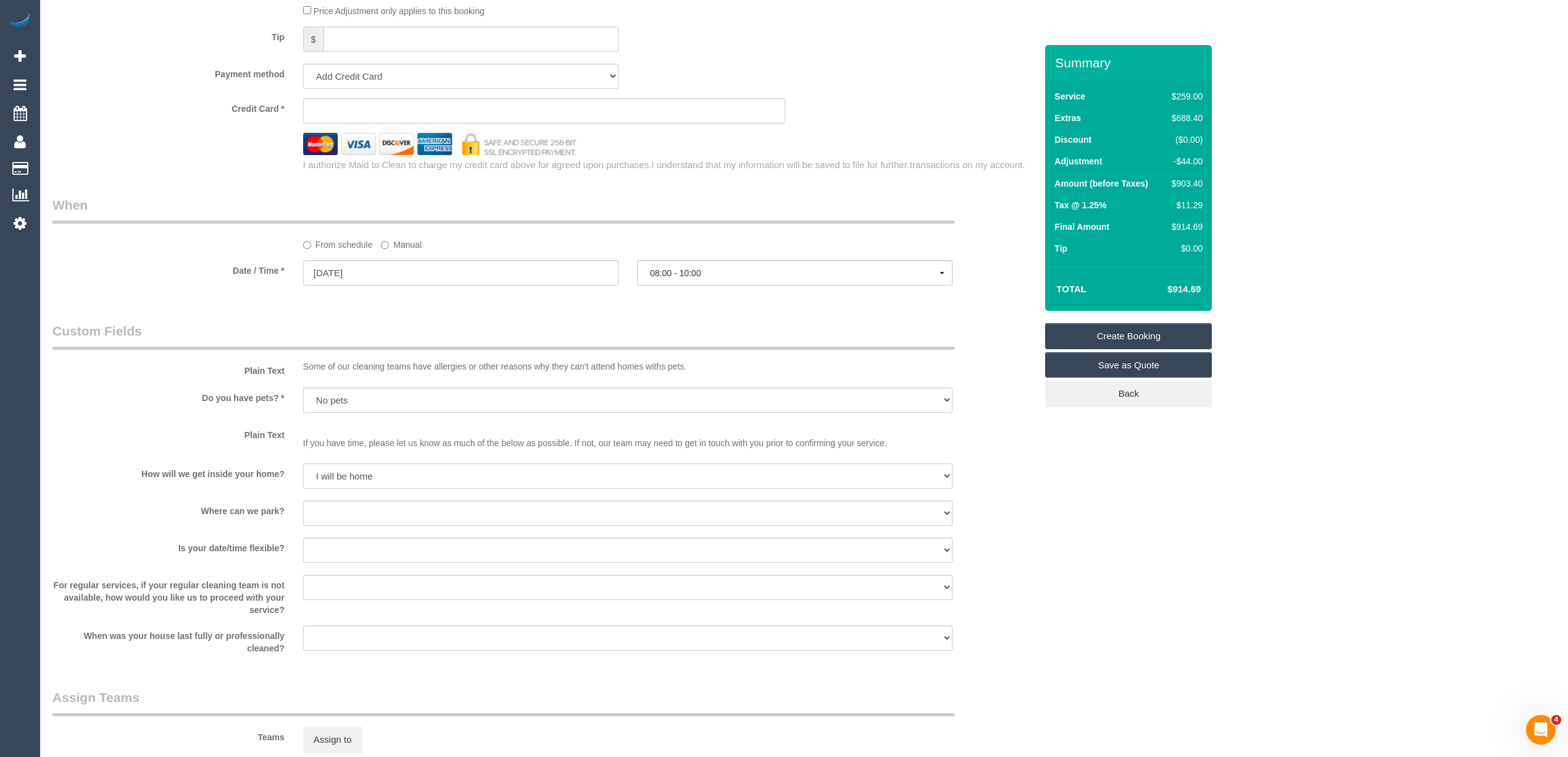
click at [303, 464] on select "I will be home Key will be left (please provide details below) Lock box/Access …" at bounding box center [627, 475] width 649 height 26
click at [343, 513] on select "I will provide parking on-site Free street parking Paid street parking (cost wi…" at bounding box center [627, 513] width 649 height 26
select select "number:19"
click at [303, 501] on select "I will provide parking on-site Free street parking Paid street parking (cost wi…" at bounding box center [627, 513] width 649 height 26
click at [328, 551] on select "Yes - date and time Yes - date but not time Yes - time but not date No - No fle…" at bounding box center [627, 550] width 649 height 26
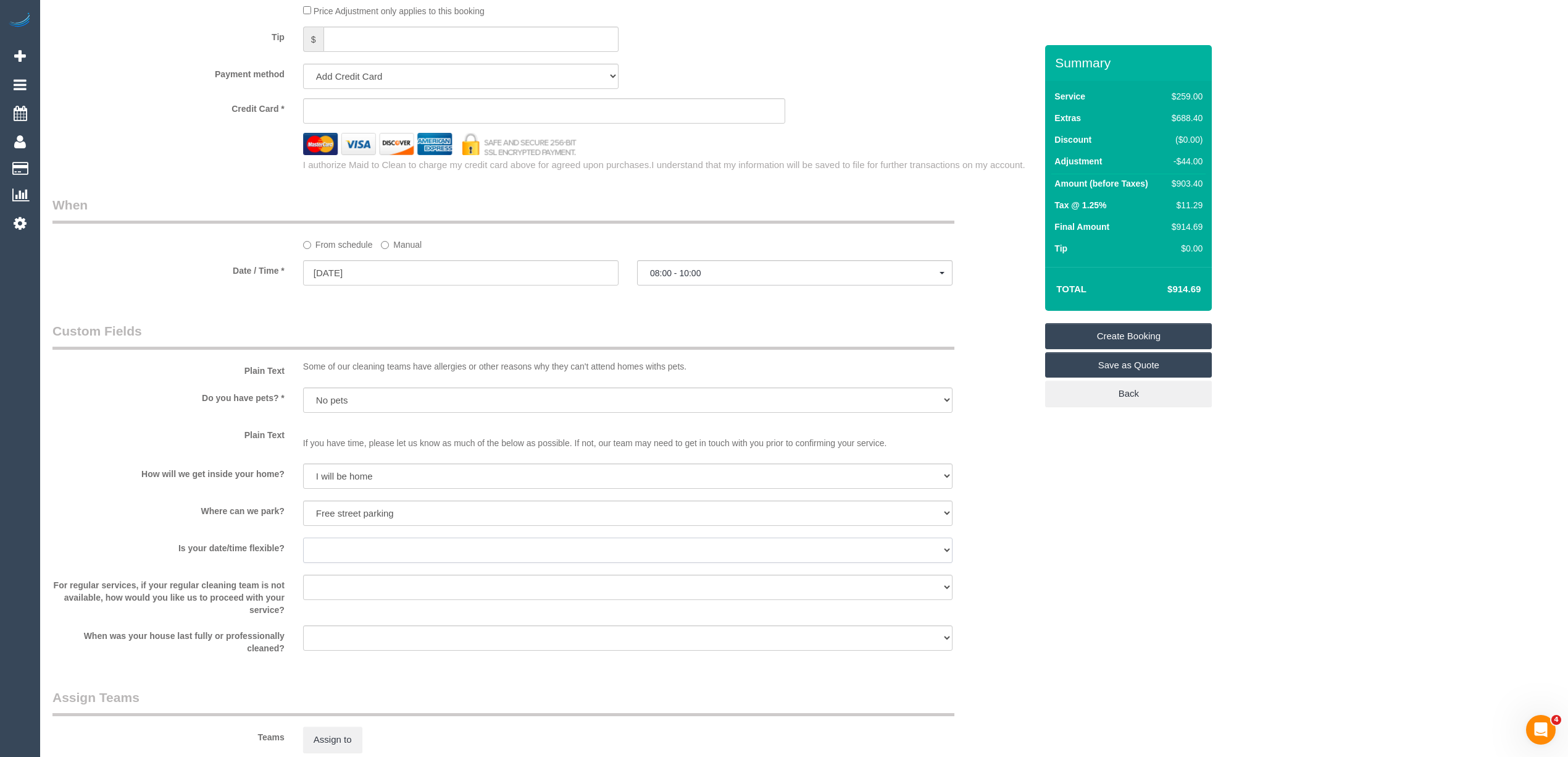
select select "number:22"
click at [303, 538] on select "Yes - date and time Yes - date but not time Yes - time but not date No - No fle…" at bounding box center [627, 550] width 649 height 26
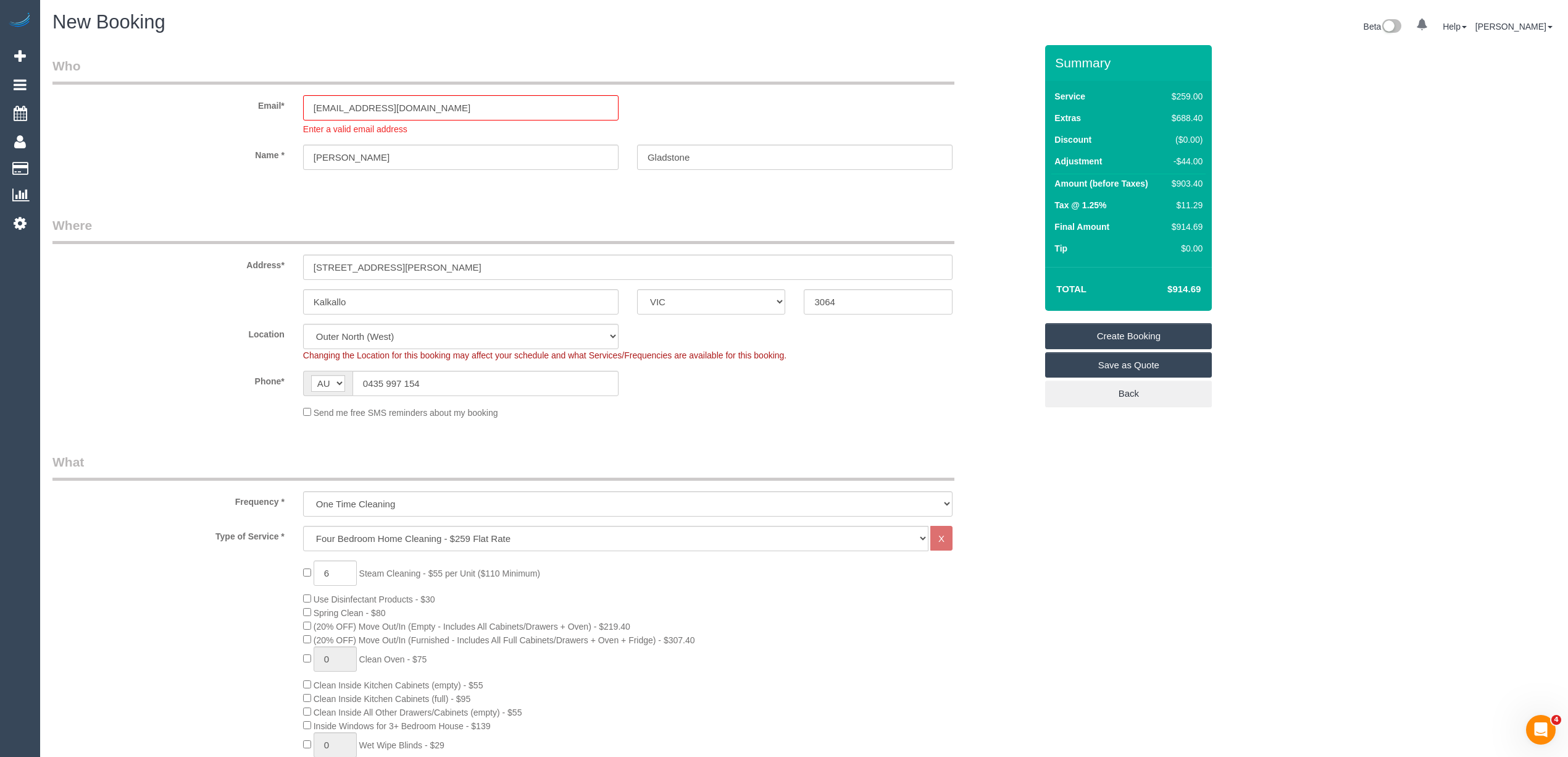
scroll to position [0, 0]
drag, startPoint x: 70, startPoint y: 149, endPoint x: 83, endPoint y: 156, distance: 14.8
click at [70, 149] on label "Name *" at bounding box center [168, 154] width 251 height 17
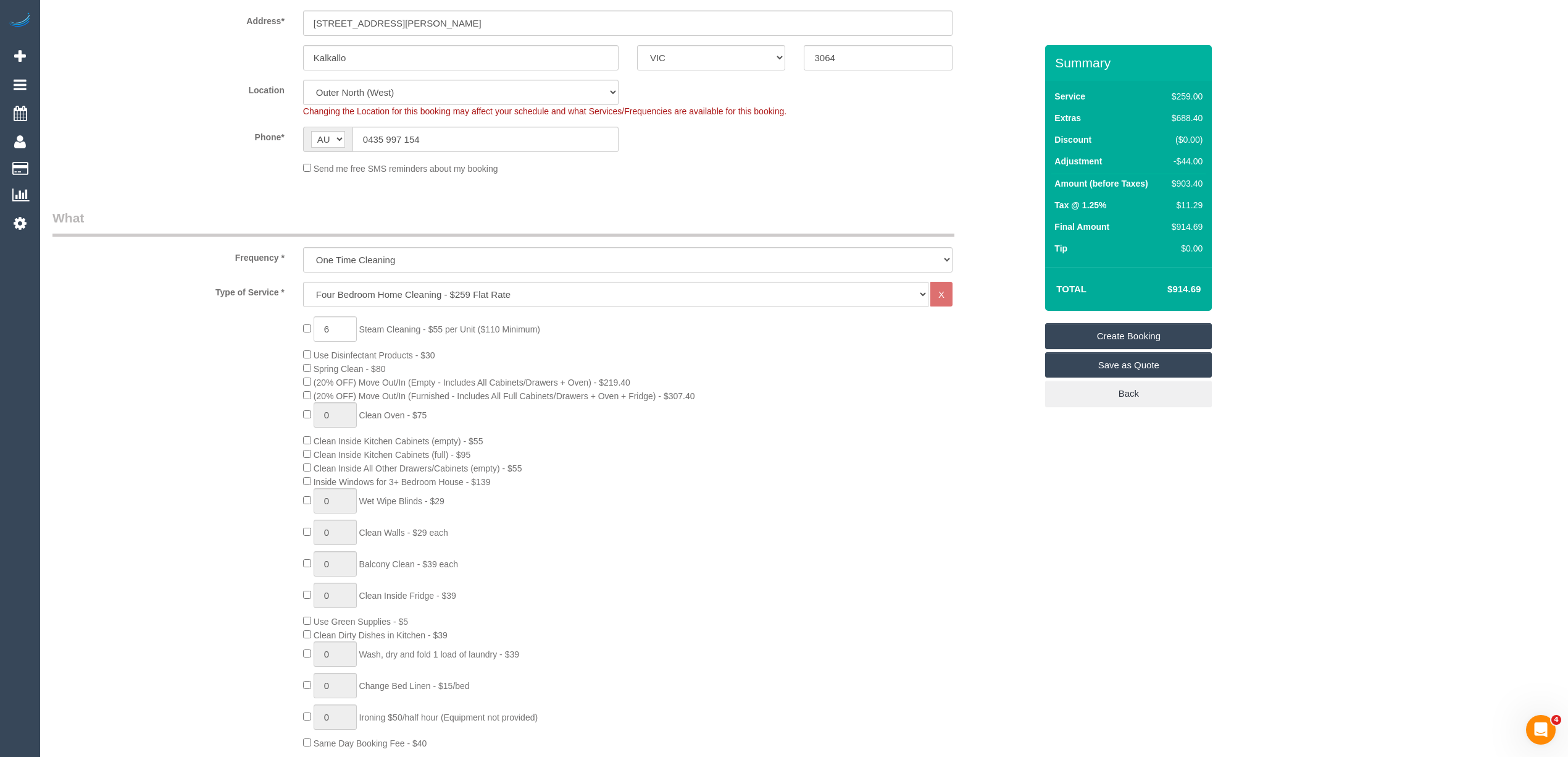
scroll to position [187, 0]
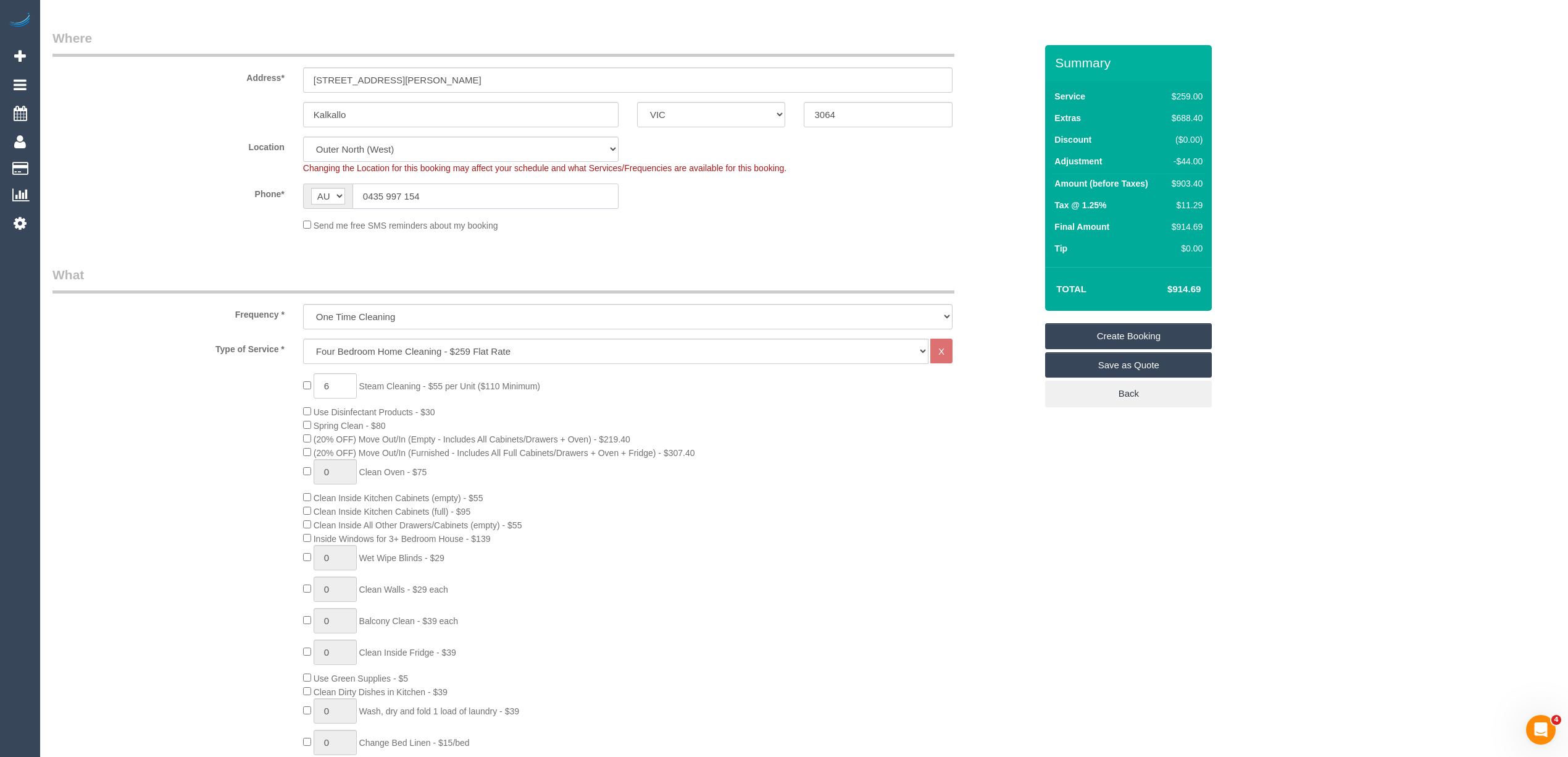
drag, startPoint x: 447, startPoint y: 187, endPoint x: 319, endPoint y: 187, distance: 128.0
click at [319, 187] on div "AF AL DZ AD AO AI AQ AG AR AM AW AU AT AZ BS BH BD BB BY BE BZ BJ BM BT BO BA B…" at bounding box center [460, 196] width 315 height 26
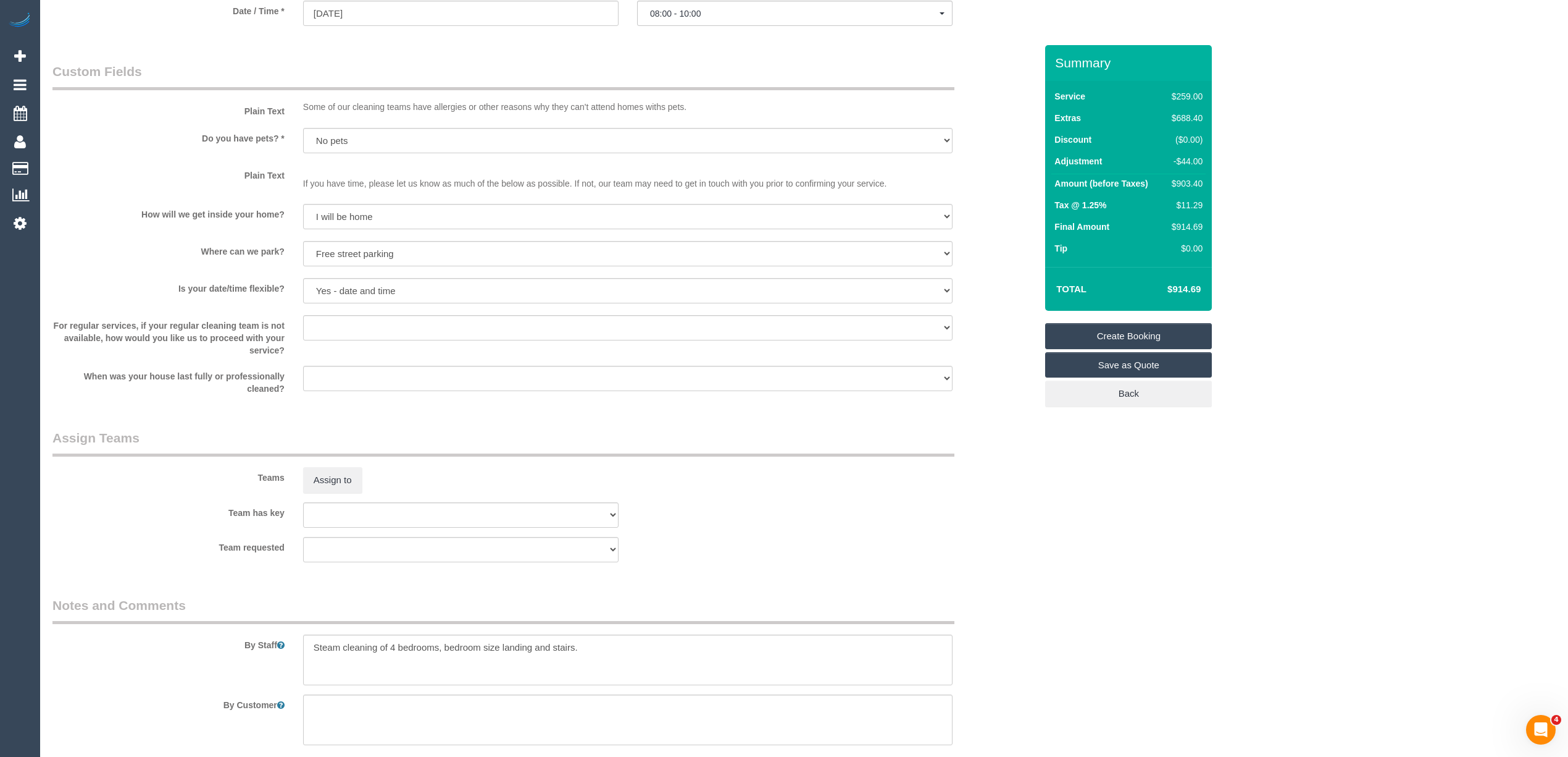
scroll to position [1560, 0]
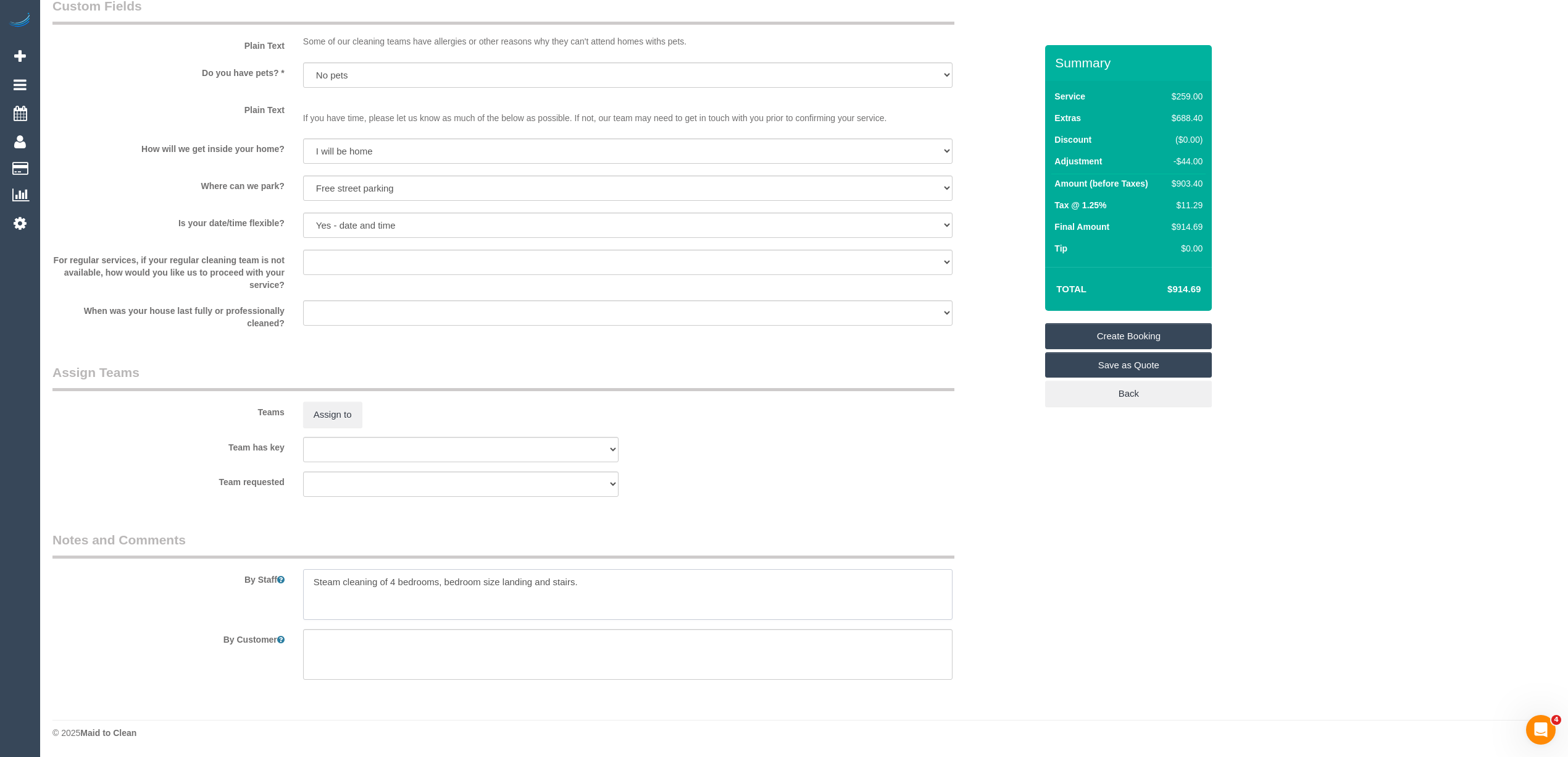
click at [645, 582] on textarea at bounding box center [627, 594] width 649 height 50
paste textarea "0435 997 154"
type textarea "Steam cleaning of 4 bedrooms, bedroom size landing and stairs. Please call the …"
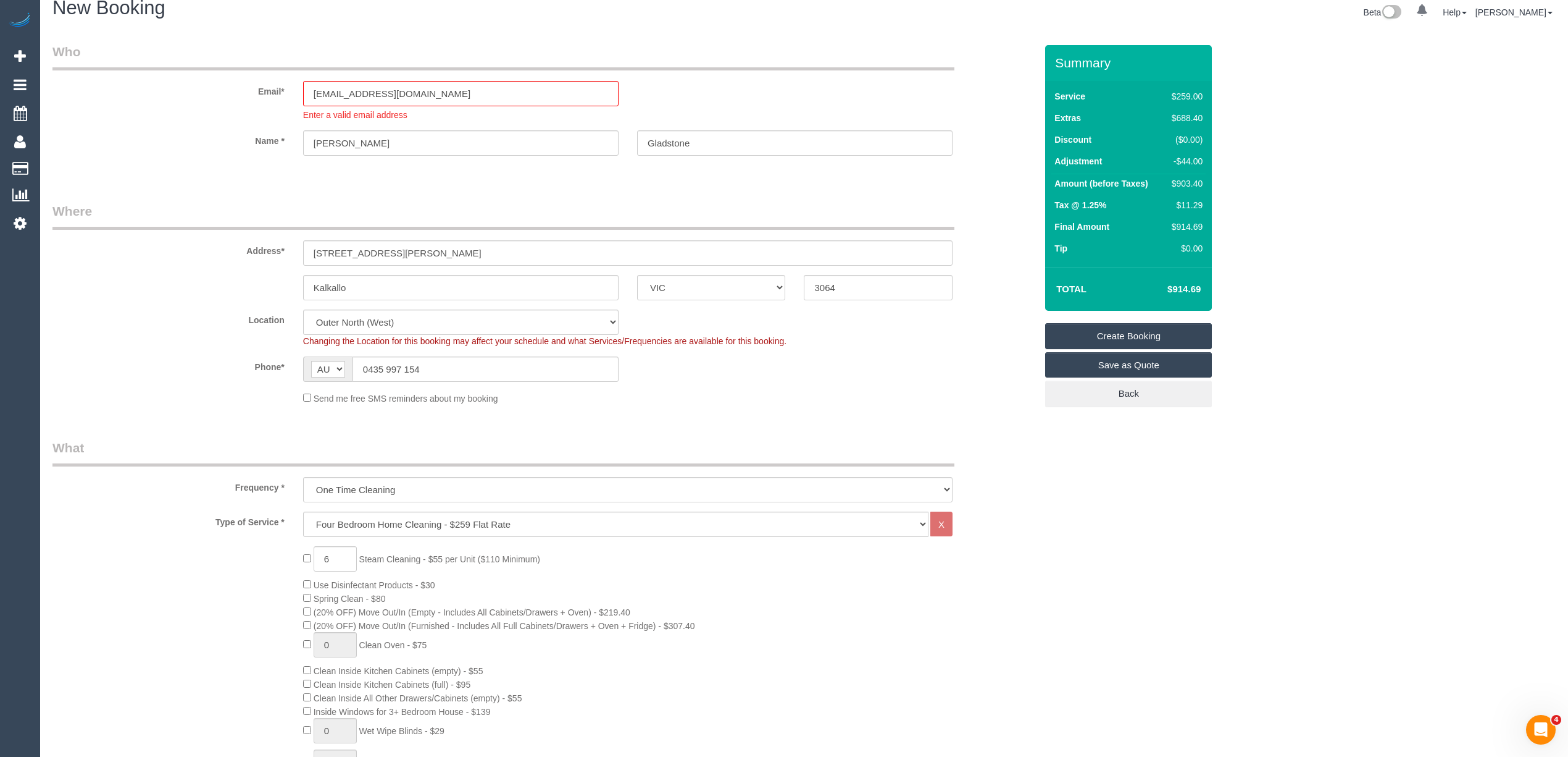
scroll to position [0, 0]
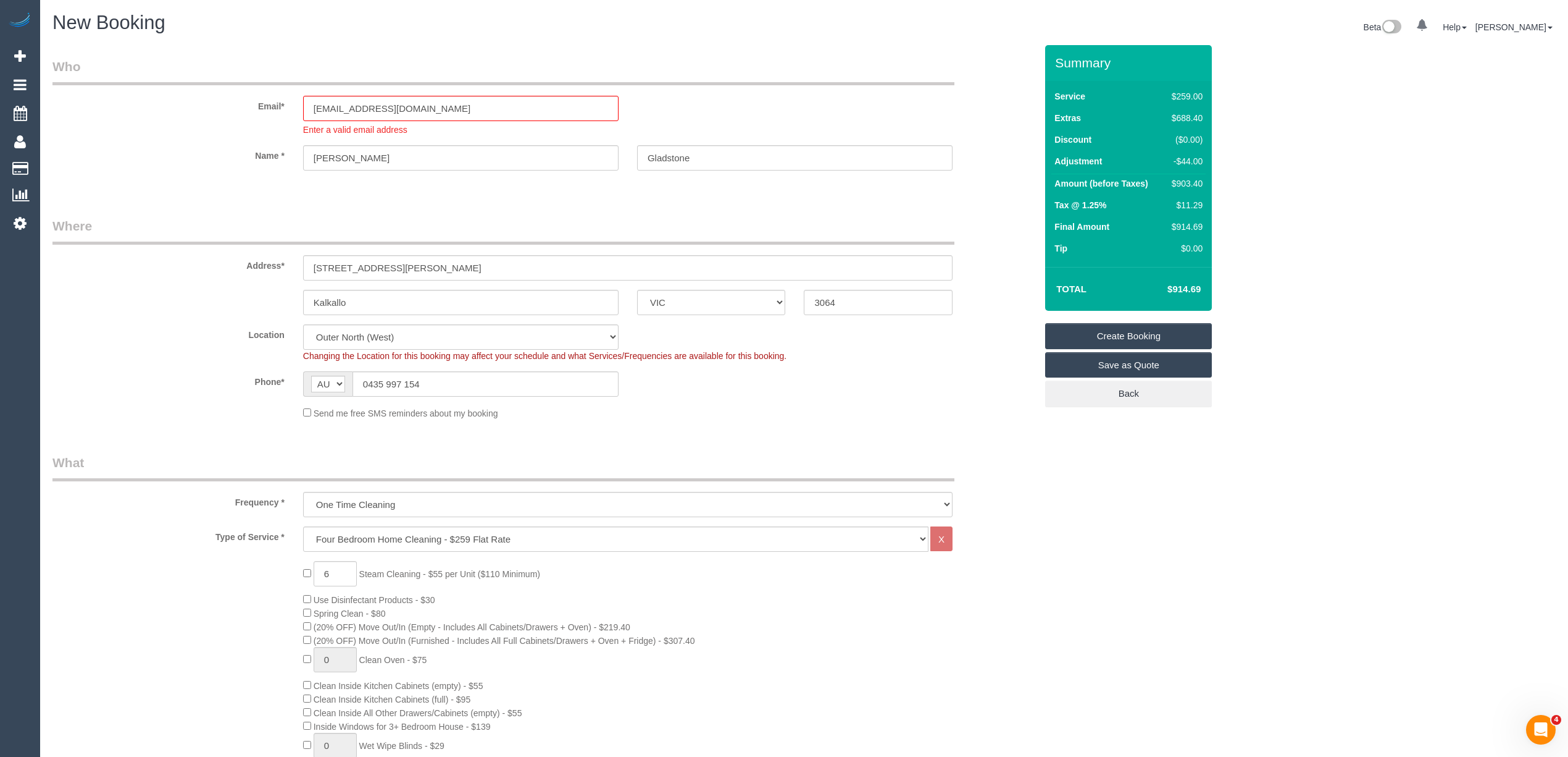
click at [1146, 334] on link "Create Booking" at bounding box center [1129, 335] width 167 height 26
drag, startPoint x: 507, startPoint y: 100, endPoint x: 223, endPoint y: 97, distance: 284.0
click at [223, 97] on div "Email* benjamin_gladstone1987@hotmail.com Enter a valid email address" at bounding box center [544, 97] width 1002 height 78
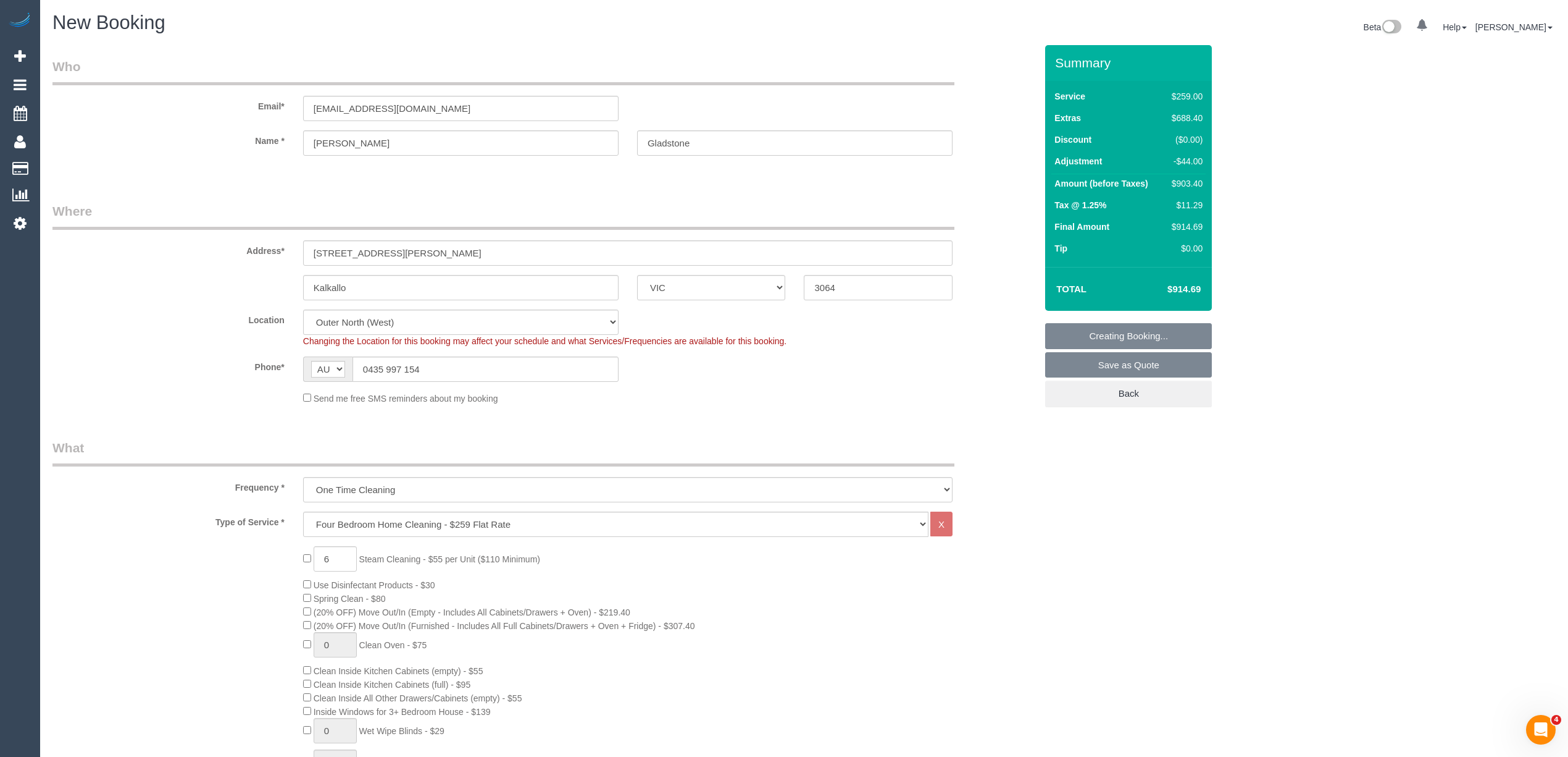
select select
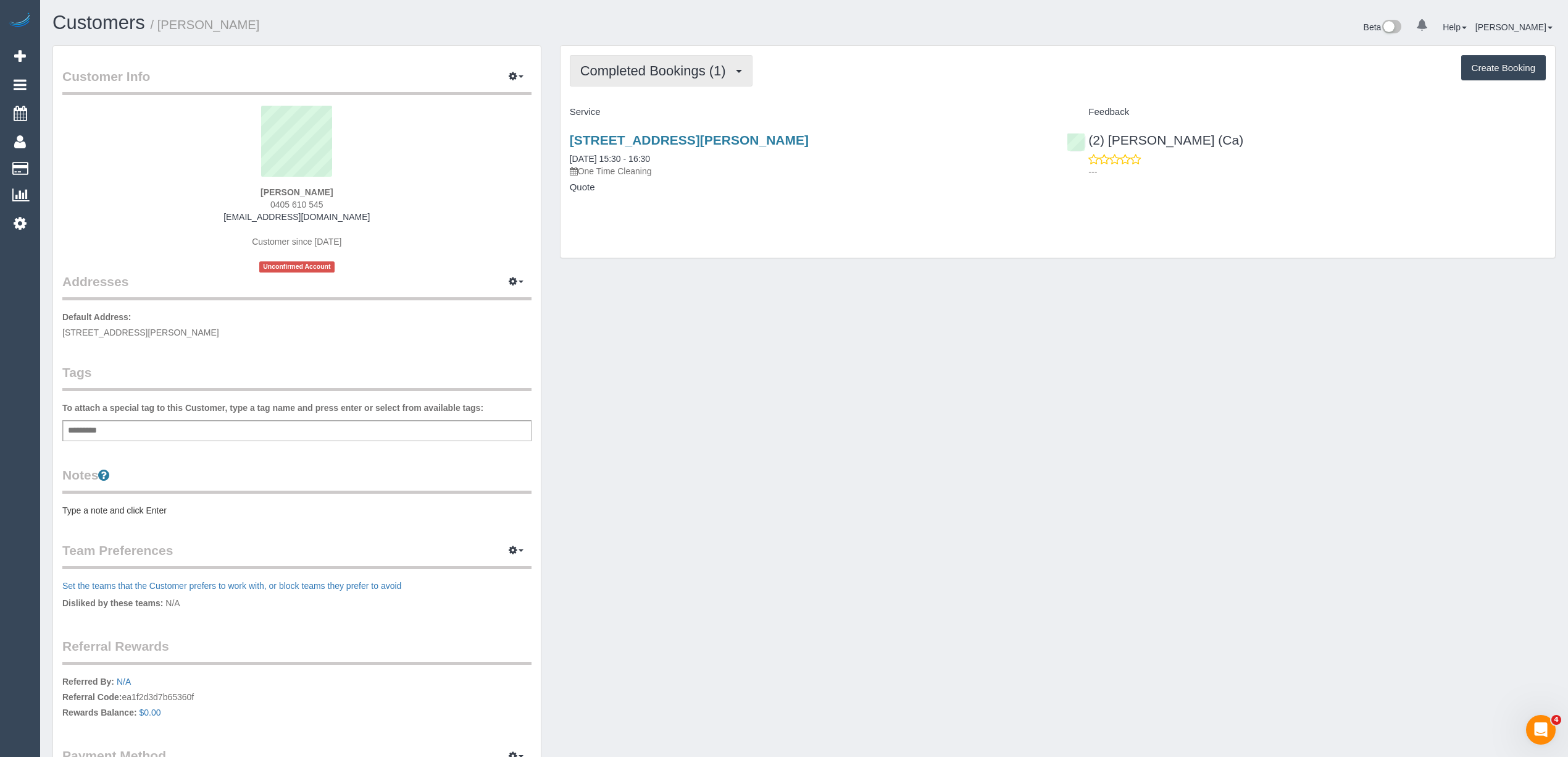
click at [618, 78] on button "Completed Bookings (1)" at bounding box center [661, 71] width 182 height 31
drag, startPoint x: 324, startPoint y: 205, endPoint x: 263, endPoint y: 204, distance: 61.0
click at [263, 204] on div "Tim Black 0405 610 545 timblack@live.com.au Customer since 2025 Unconfirmed Acc…" at bounding box center [297, 189] width 470 height 167
copy span "0405 610 545"
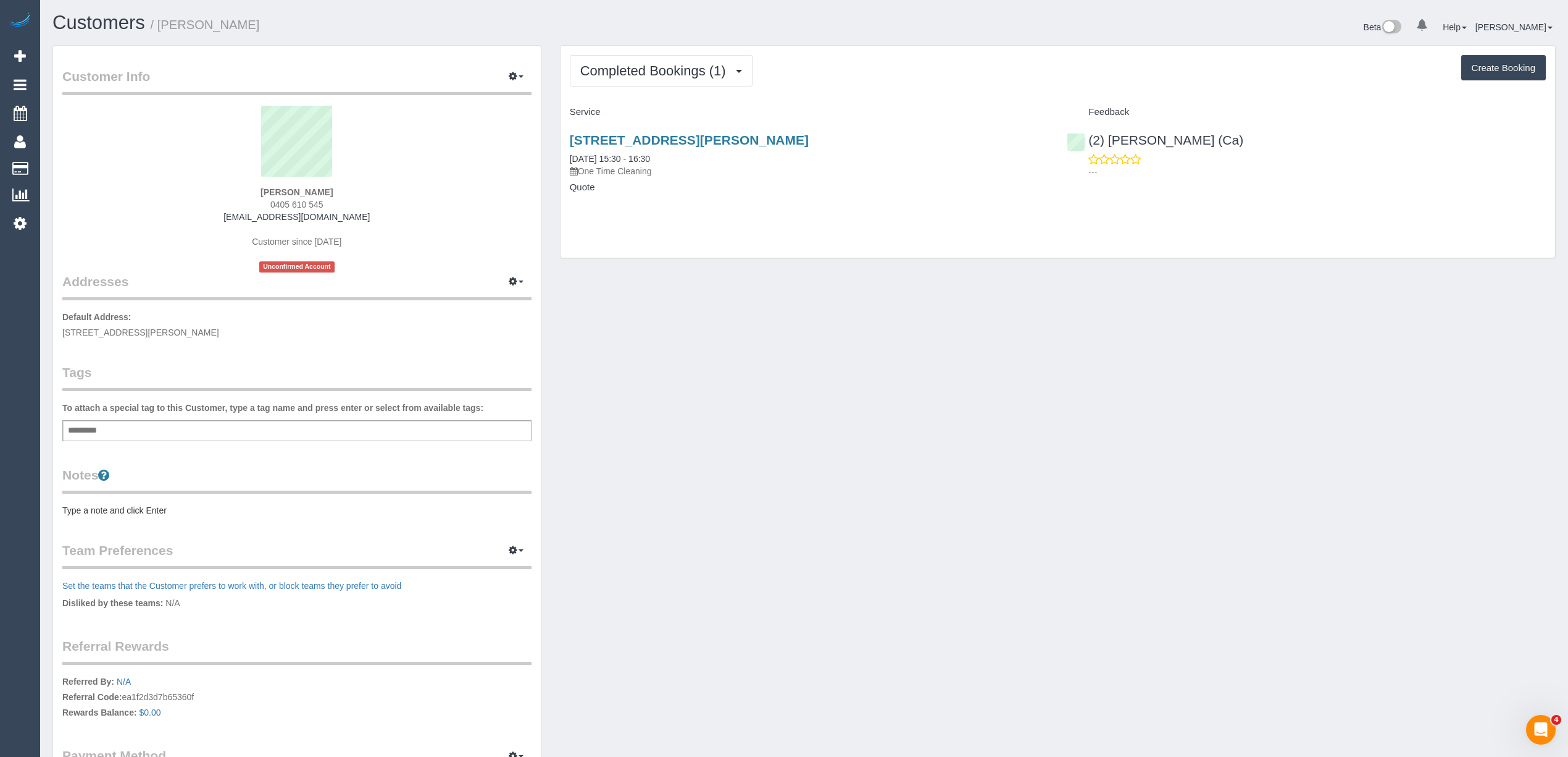
click at [1495, 75] on button "Create Booking" at bounding box center [1504, 68] width 85 height 26
select select "VIC"
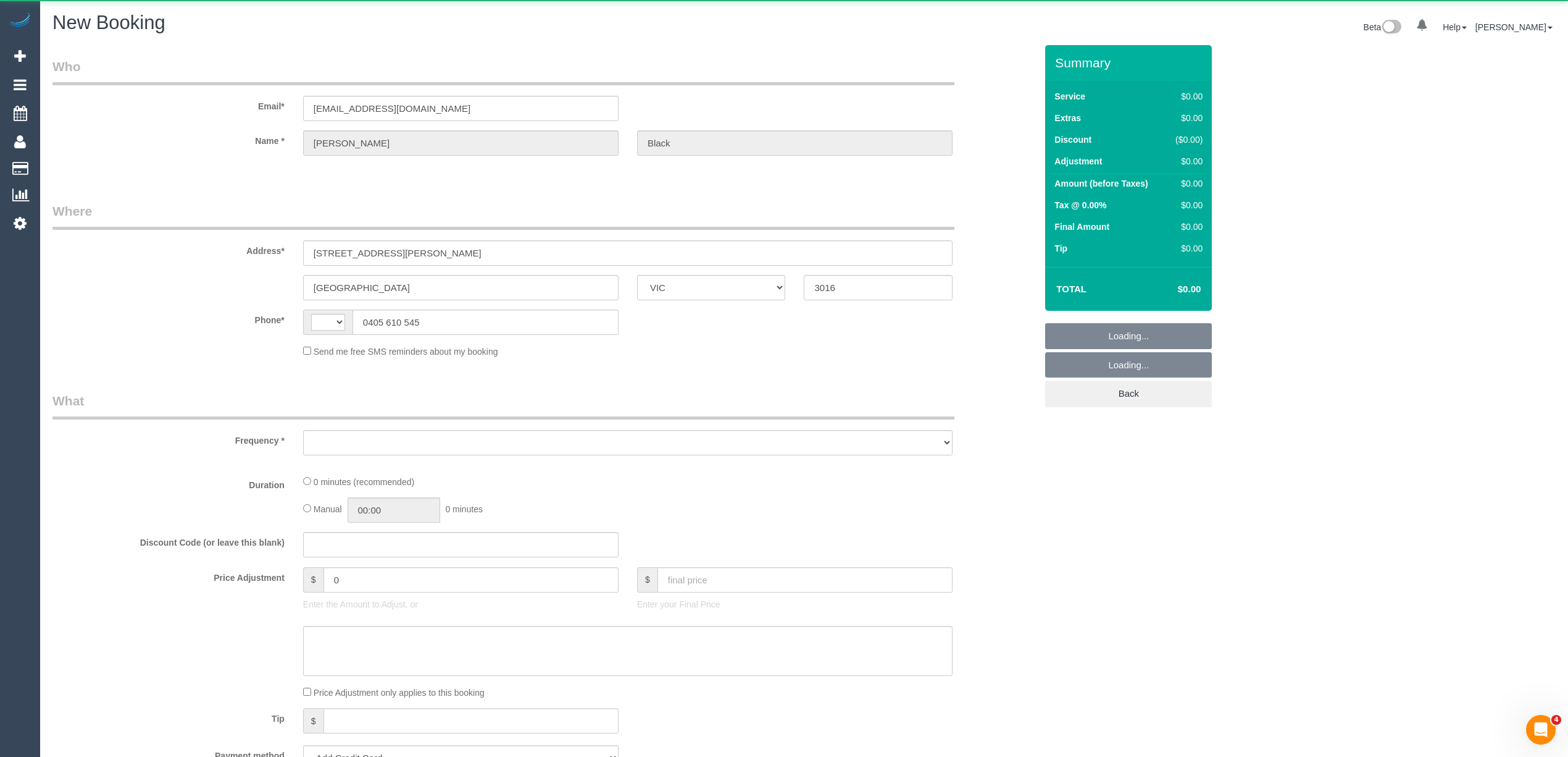
select select "string:AU"
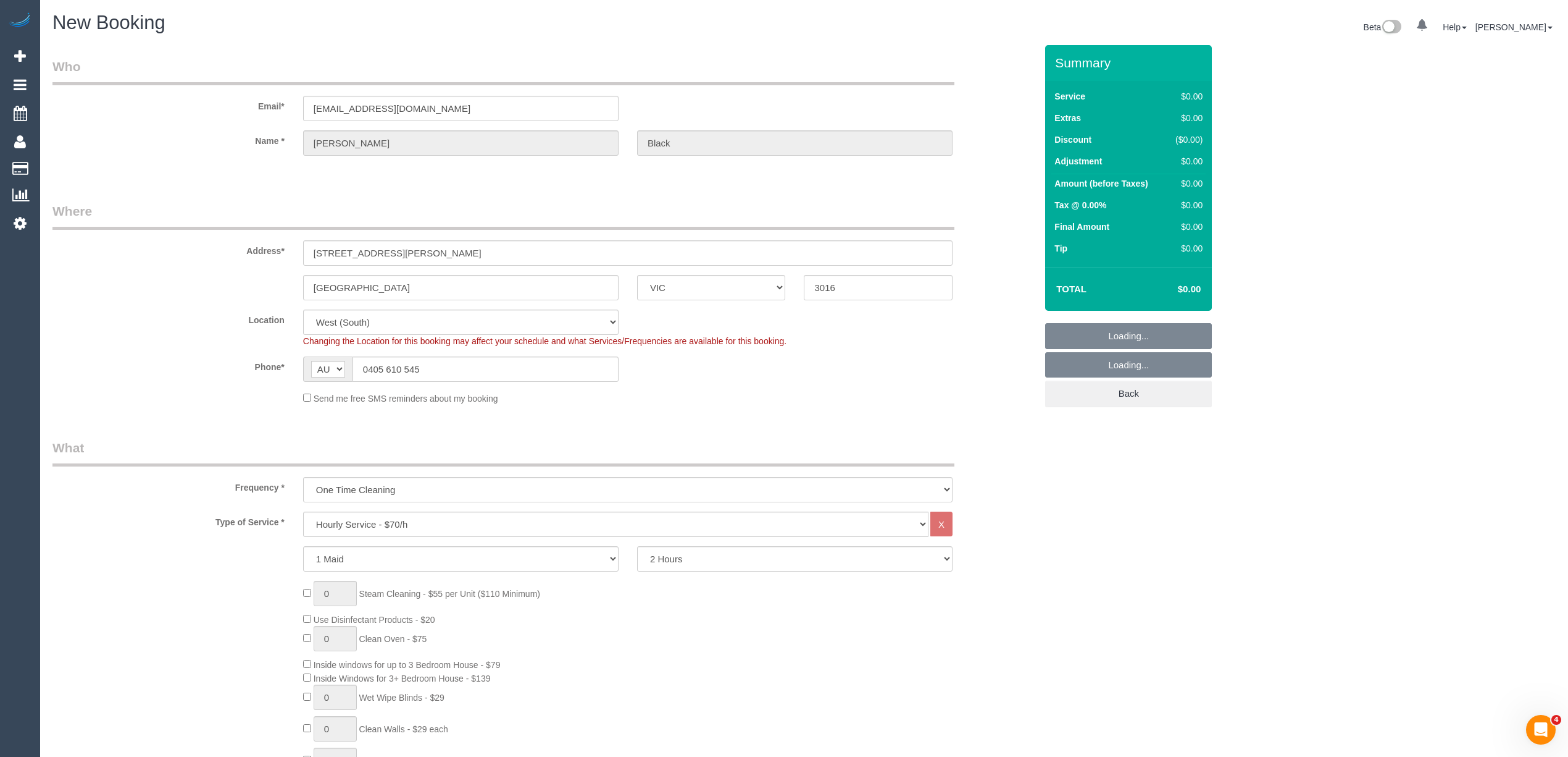
select select "object:2319"
select select "65"
select select "object:2324"
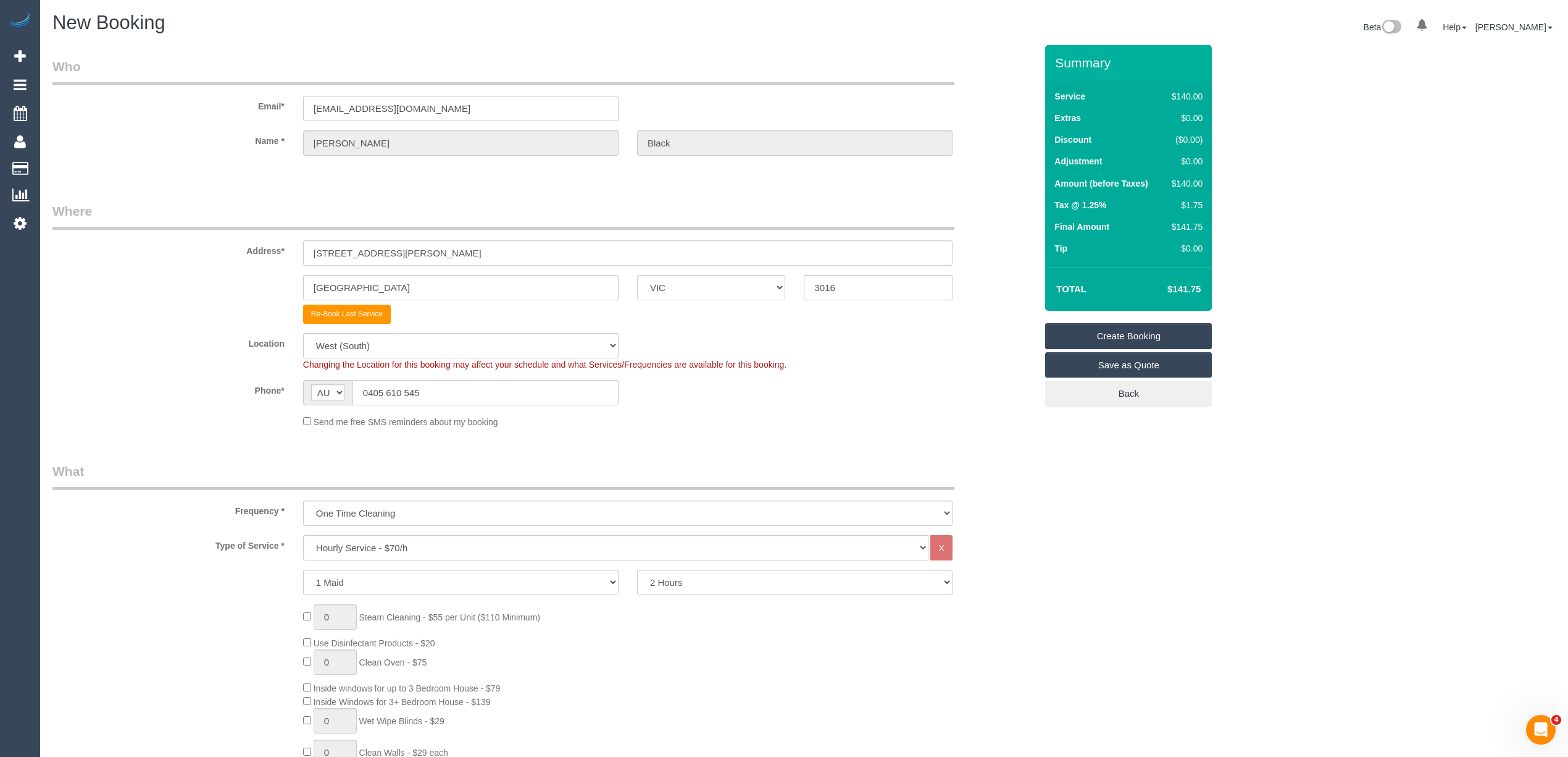
click at [416, 543] on select "Hourly Service - $70/h Hourly Service - $65/h Hourly Service - $60/h Hourly Ser…" at bounding box center [616, 547] width 626 height 26
click at [134, 346] on label "Location" at bounding box center [168, 341] width 251 height 17
click at [379, 344] on select "Office City East (North) East (South) Inner East Inner North (East) Inner North…" at bounding box center [460, 345] width 315 height 26
select select "50"
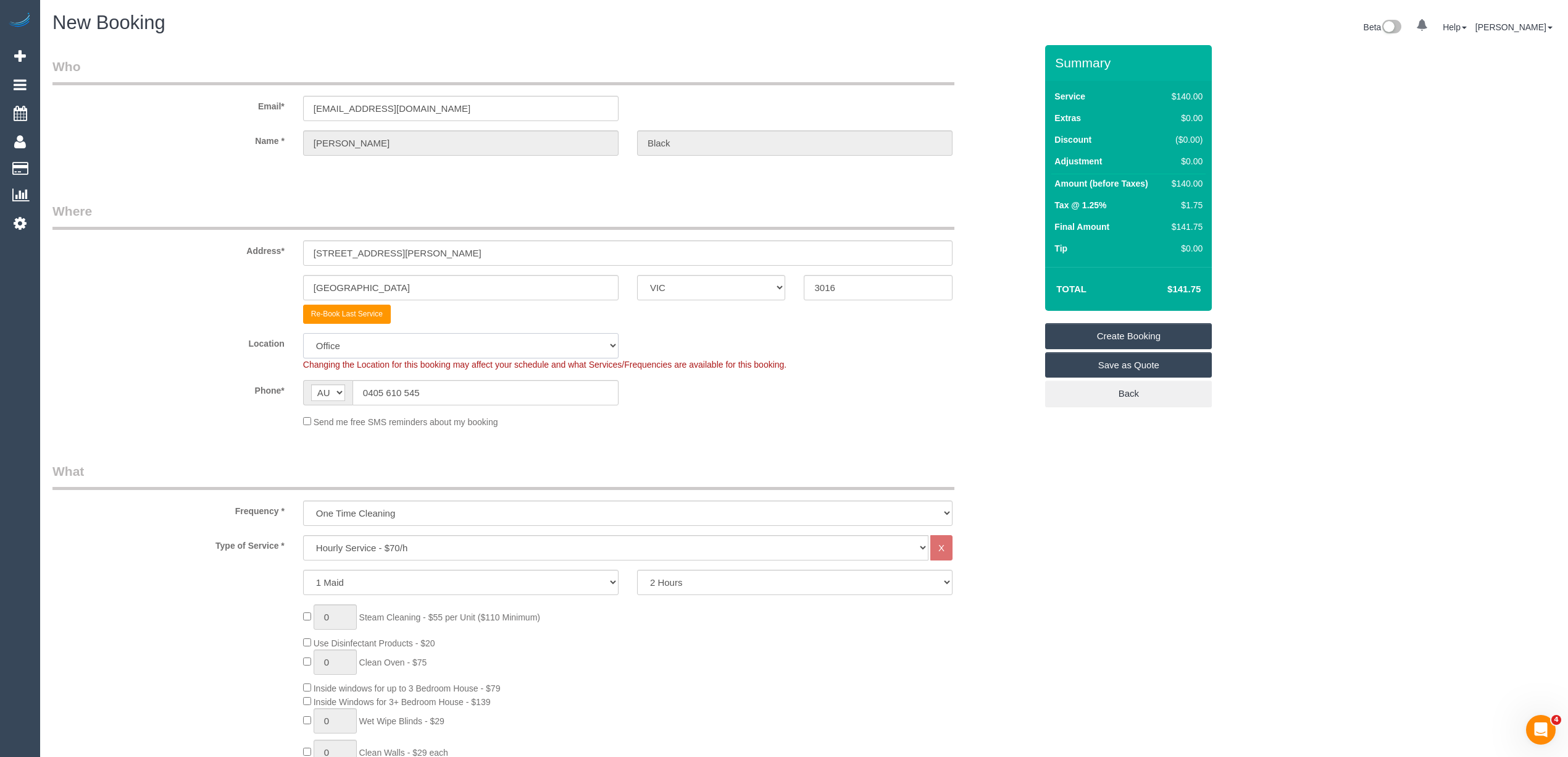
click at [303, 333] on select "Office City East (North) East (South) Inner East Inner North (East) Inner North…" at bounding box center [460, 345] width 315 height 26
select select "object:2796"
click at [409, 550] on select "Hourly Service - $70/h Hourly Service - $65/h Hourly Service - $60/h Hourly Ser…" at bounding box center [616, 547] width 626 height 26
select select "33"
click at [303, 535] on select "Hourly Service - $70/h Hourly Service - $65/h Hourly Service - $60/h Hourly Ser…" at bounding box center [616, 547] width 626 height 26
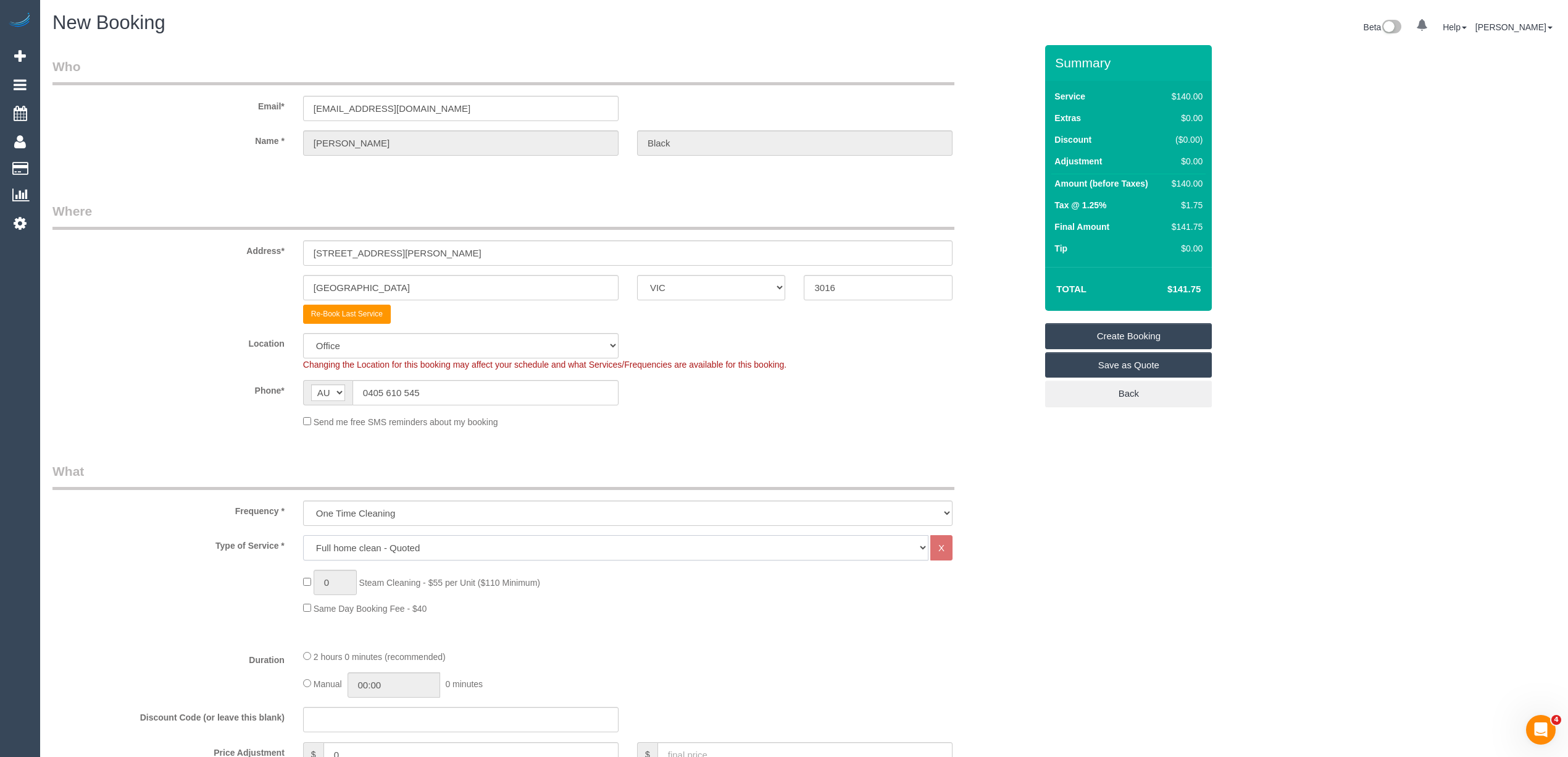
scroll to position [137, 0]
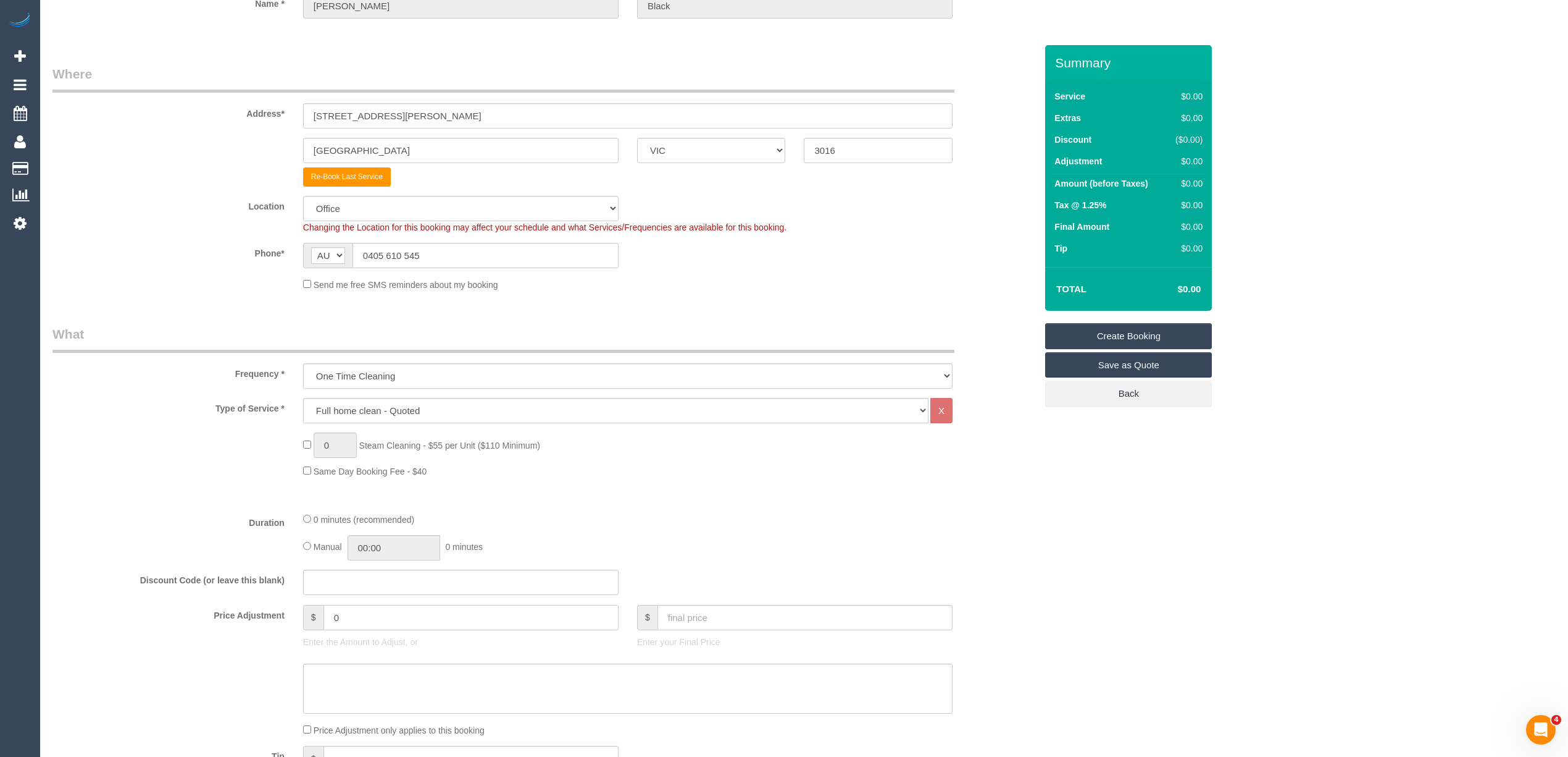
drag, startPoint x: 353, startPoint y: 615, endPoint x: 291, endPoint y: 611, distance: 62.1
click at [291, 611] on div "Price Adjustment $ 0 Enter the Amount to Adjust, or $ Enter your Final Price" at bounding box center [544, 629] width 1002 height 50
type input "1120"
click at [396, 671] on textarea at bounding box center [627, 688] width 649 height 50
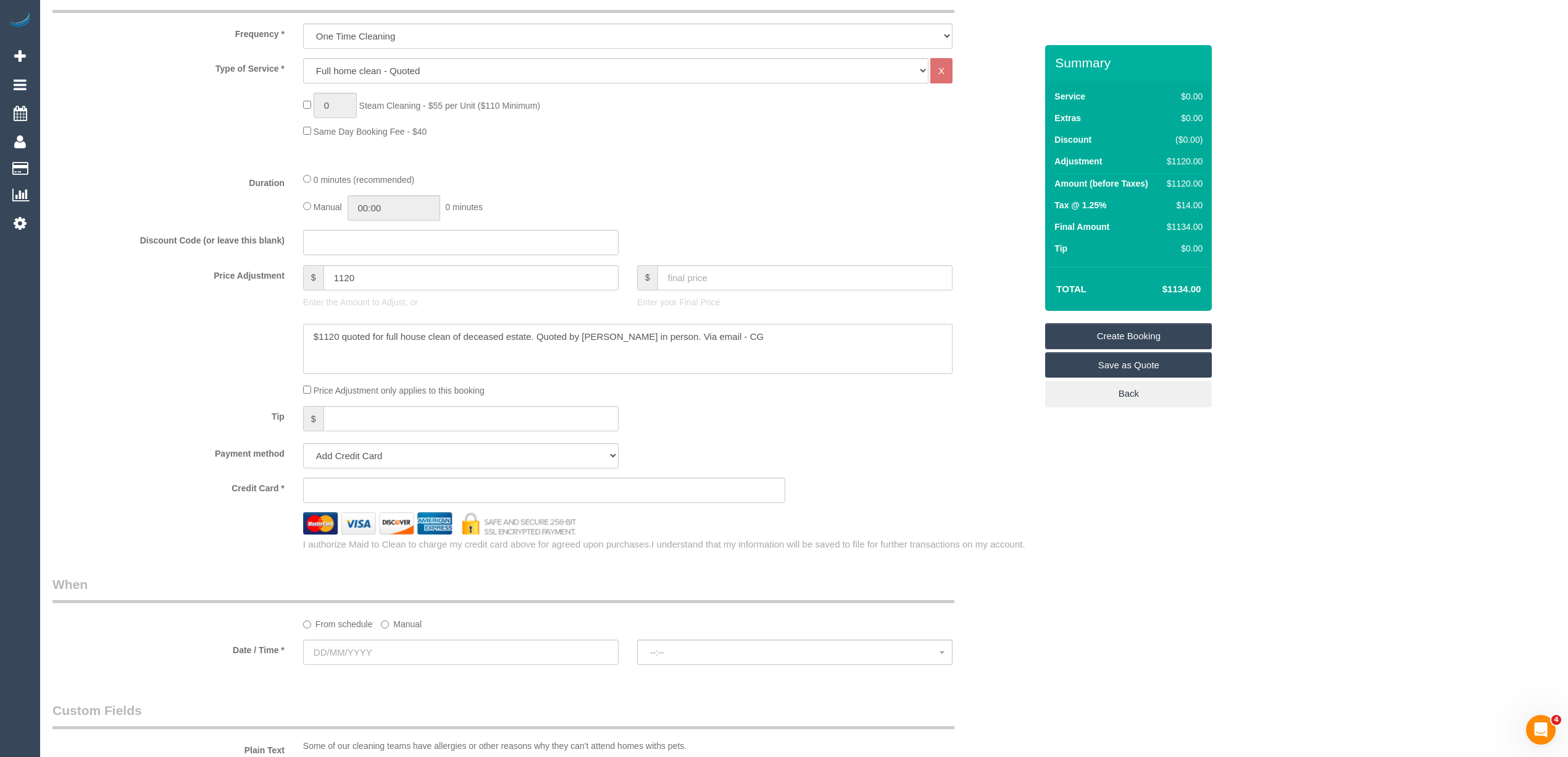
scroll to position [549, 0]
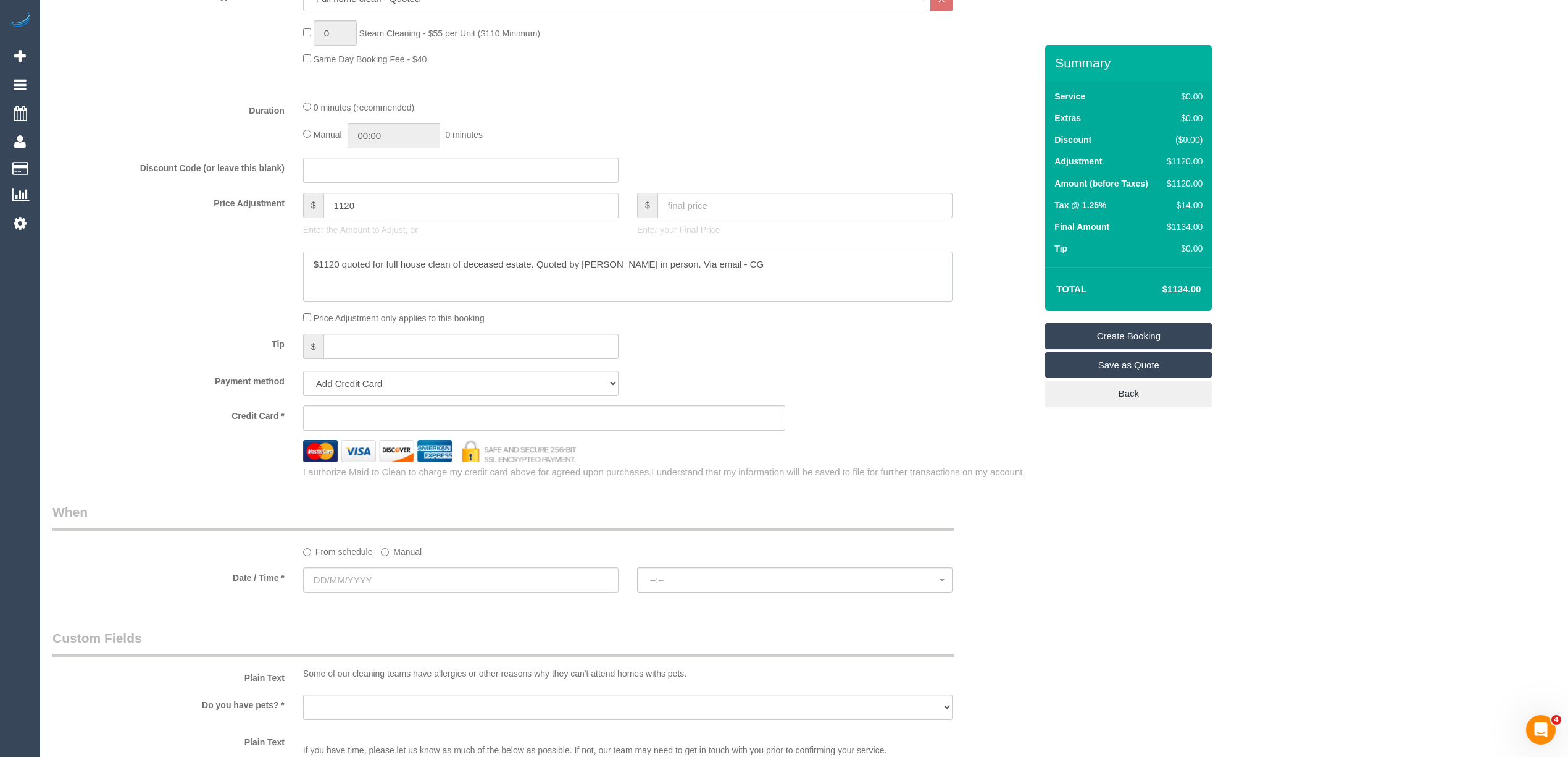
type textarea "$1120 quoted for full house clean of deceased estate. Quoted by Aisha in person…"
click at [344, 376] on select "Add Credit Card Cash Check Paypal" at bounding box center [460, 383] width 315 height 26
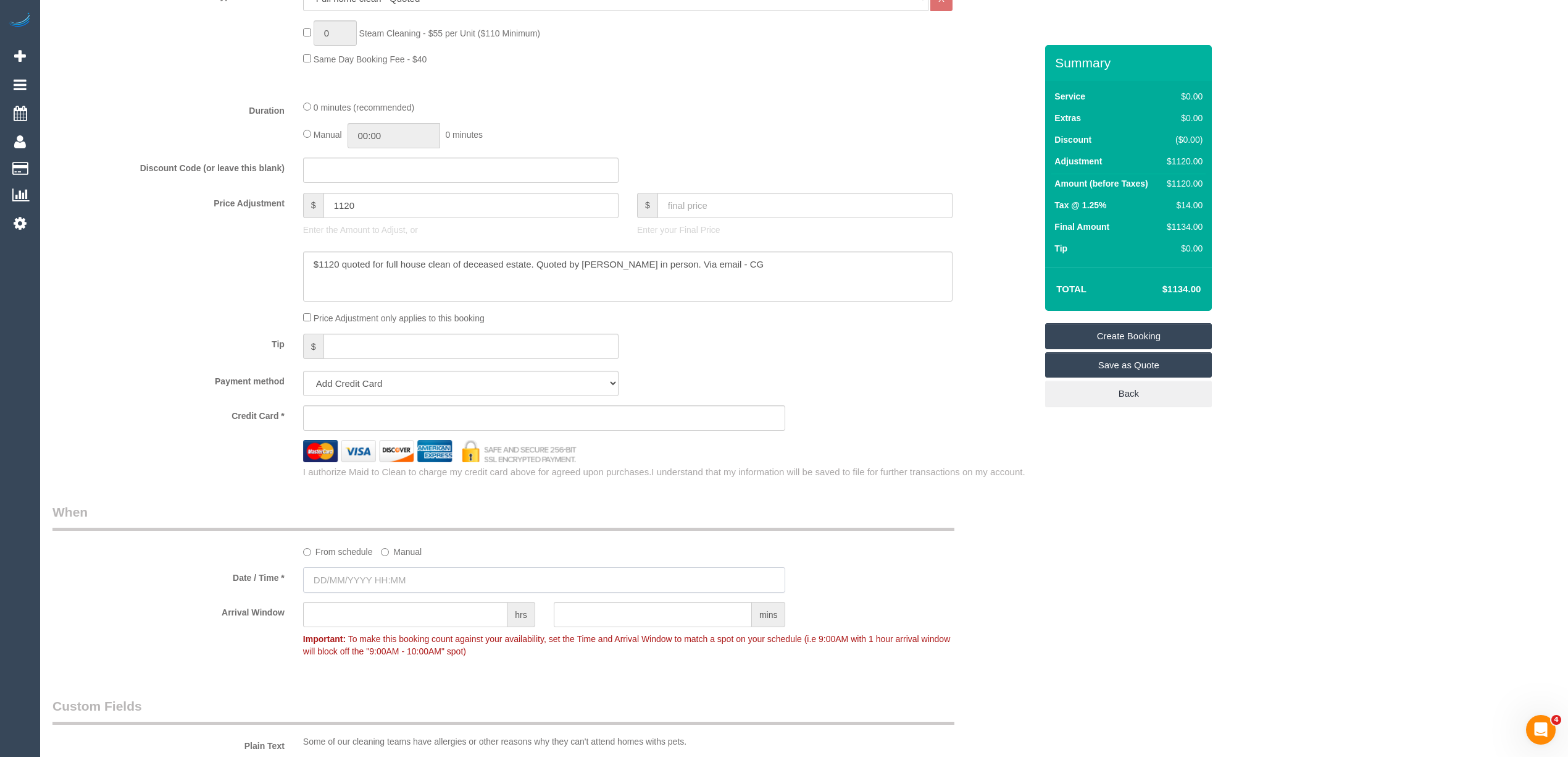
click at [366, 576] on input "text" at bounding box center [544, 580] width 483 height 26
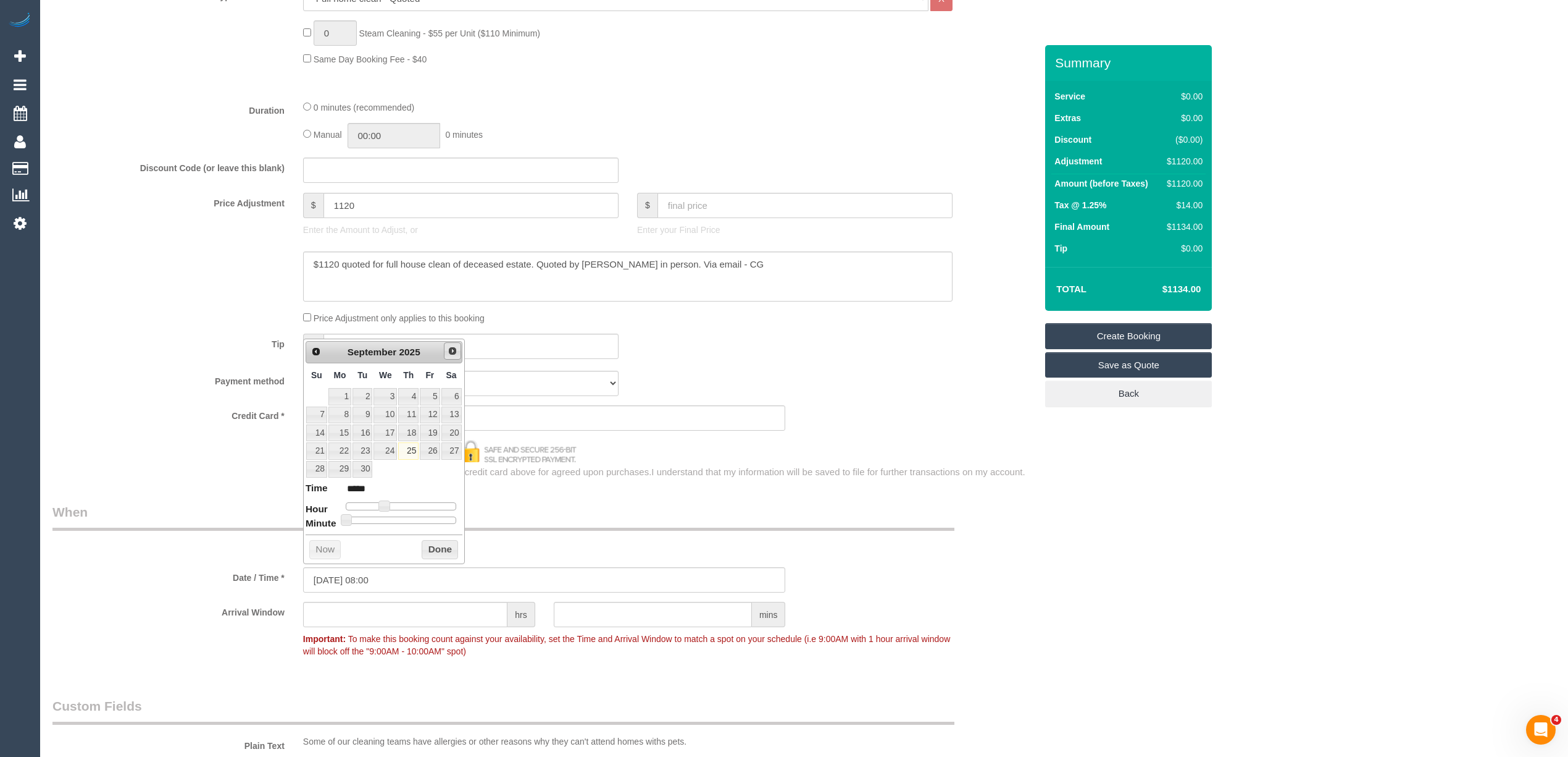
click at [450, 349] on span "Next" at bounding box center [452, 351] width 10 height 10
click at [450, 396] on link "4" at bounding box center [451, 396] width 21 height 17
type input "04/10/2025 08:00"
click at [979, 552] on div "From schedule Manual" at bounding box center [544, 530] width 1002 height 55
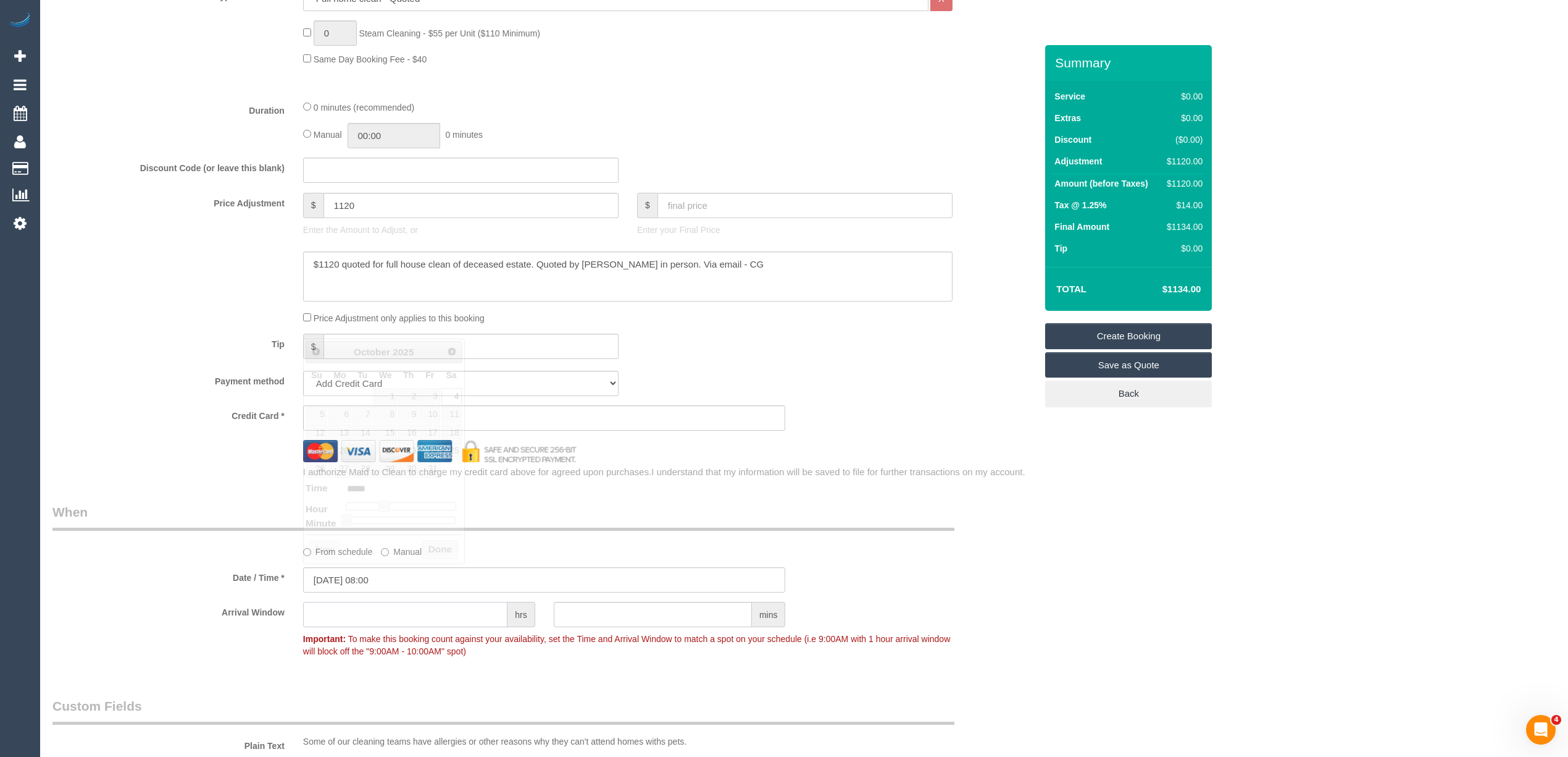
click at [418, 619] on input "text" at bounding box center [405, 614] width 205 height 26
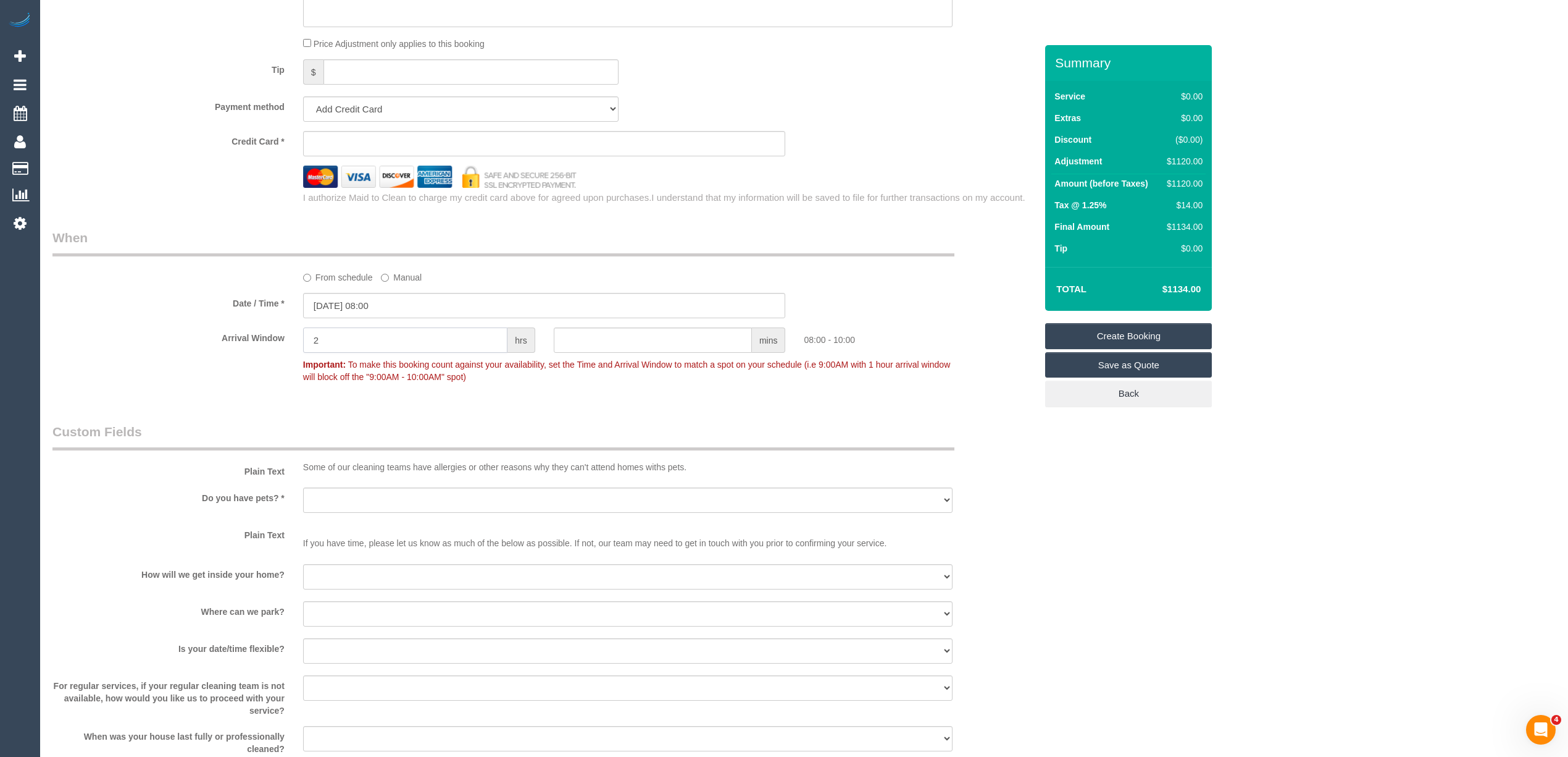
type input "2"
click at [328, 487] on select "Yes - Cats Yes - Dogs No pets Yes - Dogs and Cats Yes - Other" at bounding box center [627, 499] width 649 height 26
select select "number:28"
click at [303, 487] on select "Yes - Cats Yes - Dogs No pets Yes - Dogs and Cats Yes - Other" at bounding box center [627, 499] width 649 height 26
click at [353, 576] on select "I will be home Key will be left (please provide details below) Lock box/Access …" at bounding box center [627, 576] width 649 height 26
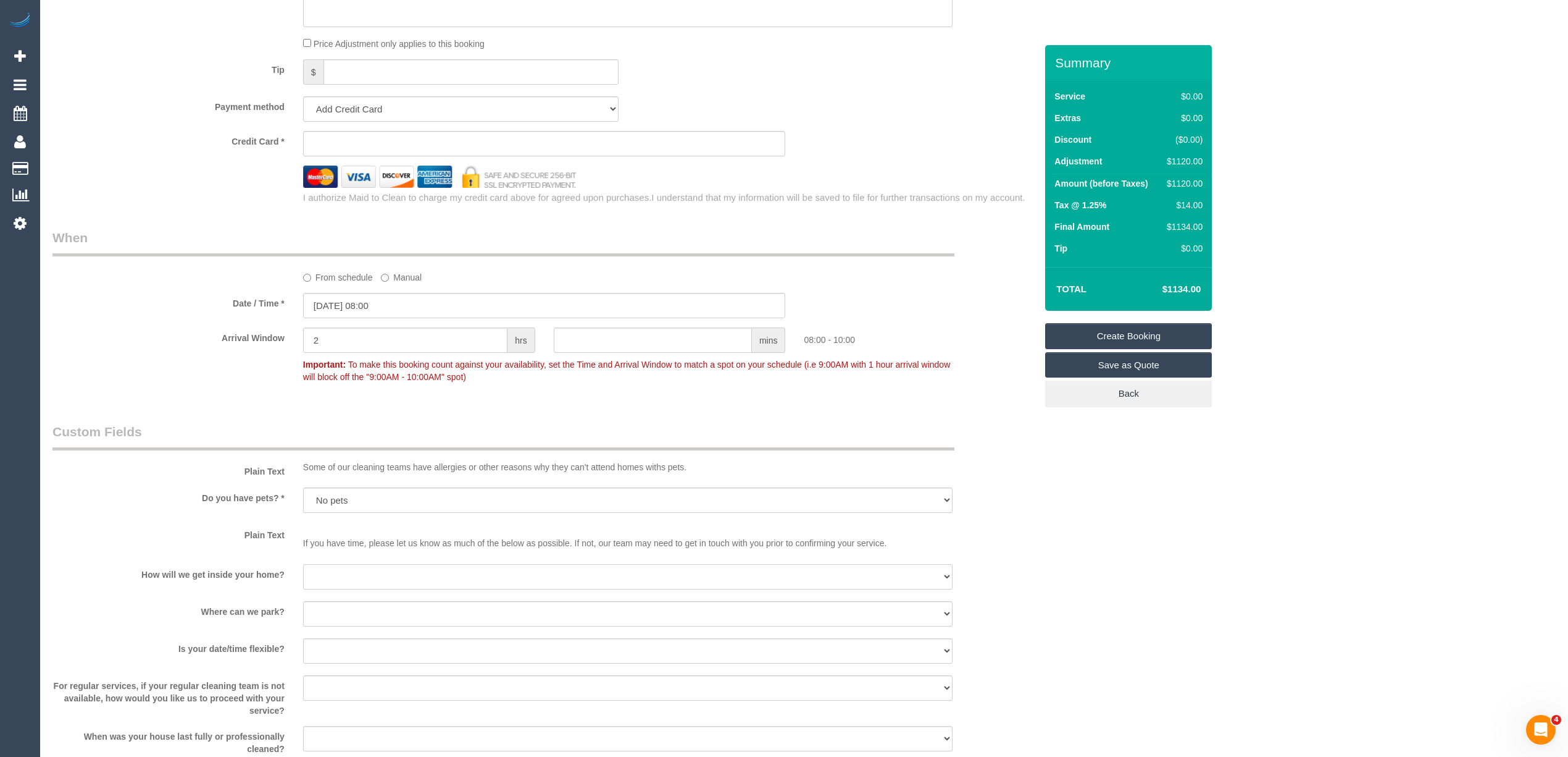
select select "number:14"
click at [303, 564] on select "I will be home Key will be left (please provide details below) Lock box/Access …" at bounding box center [627, 576] width 649 height 26
click at [347, 605] on select "I will provide parking on-site Free street parking Paid street parking (cost wi…" at bounding box center [627, 613] width 649 height 26
select select "number:19"
click at [303, 601] on select "I will provide parking on-site Free street parking Paid street parking (cost wi…" at bounding box center [627, 613] width 649 height 26
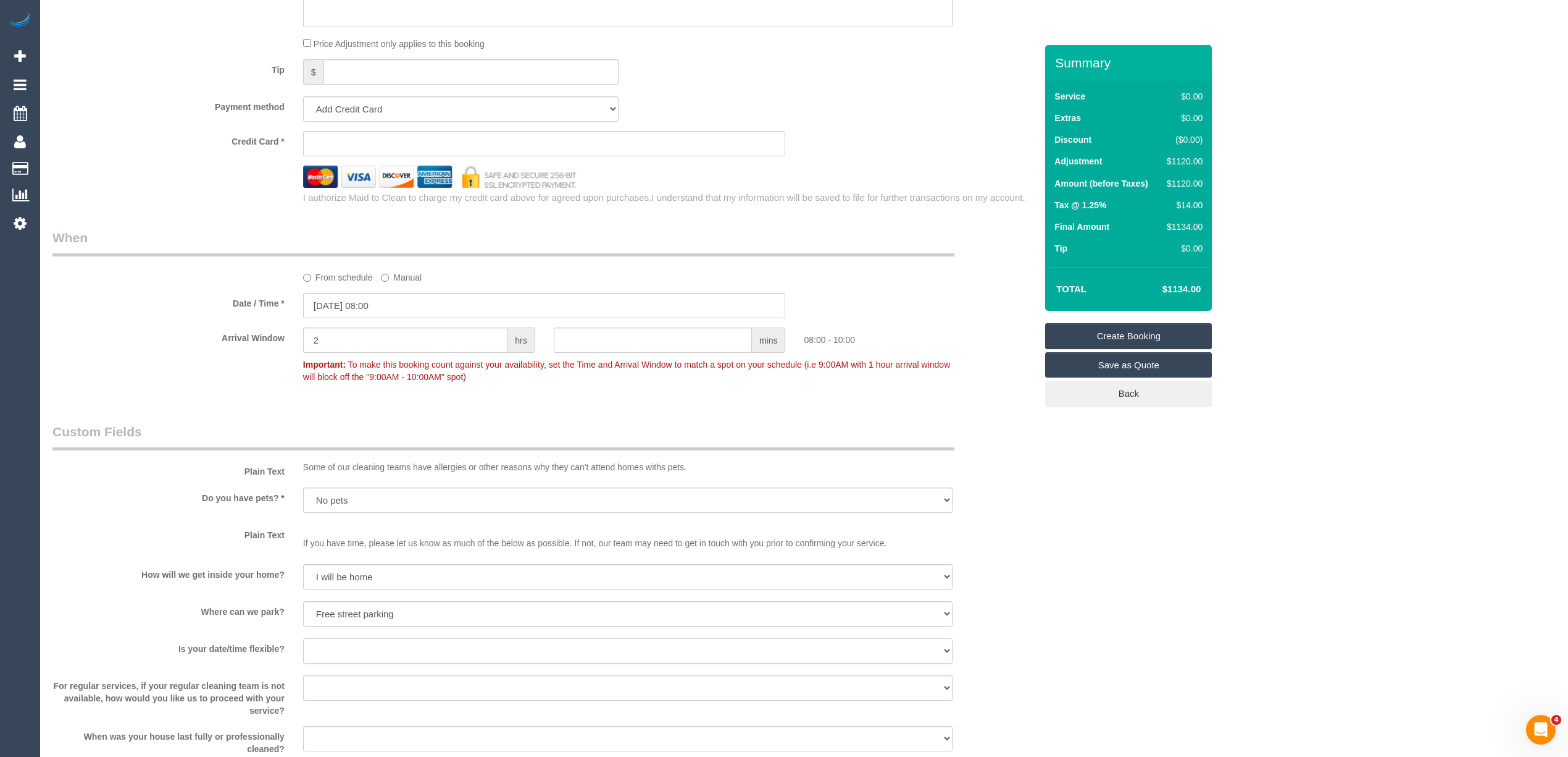
click at [347, 650] on select "Yes - date and time Yes - date but not time Yes - time but not date No - No fle…" at bounding box center [627, 651] width 649 height 26
select select "number:22"
click at [303, 638] on select "Yes - date and time Yes - date but not time Yes - time but not date No - No fle…" at bounding box center [627, 651] width 649 height 26
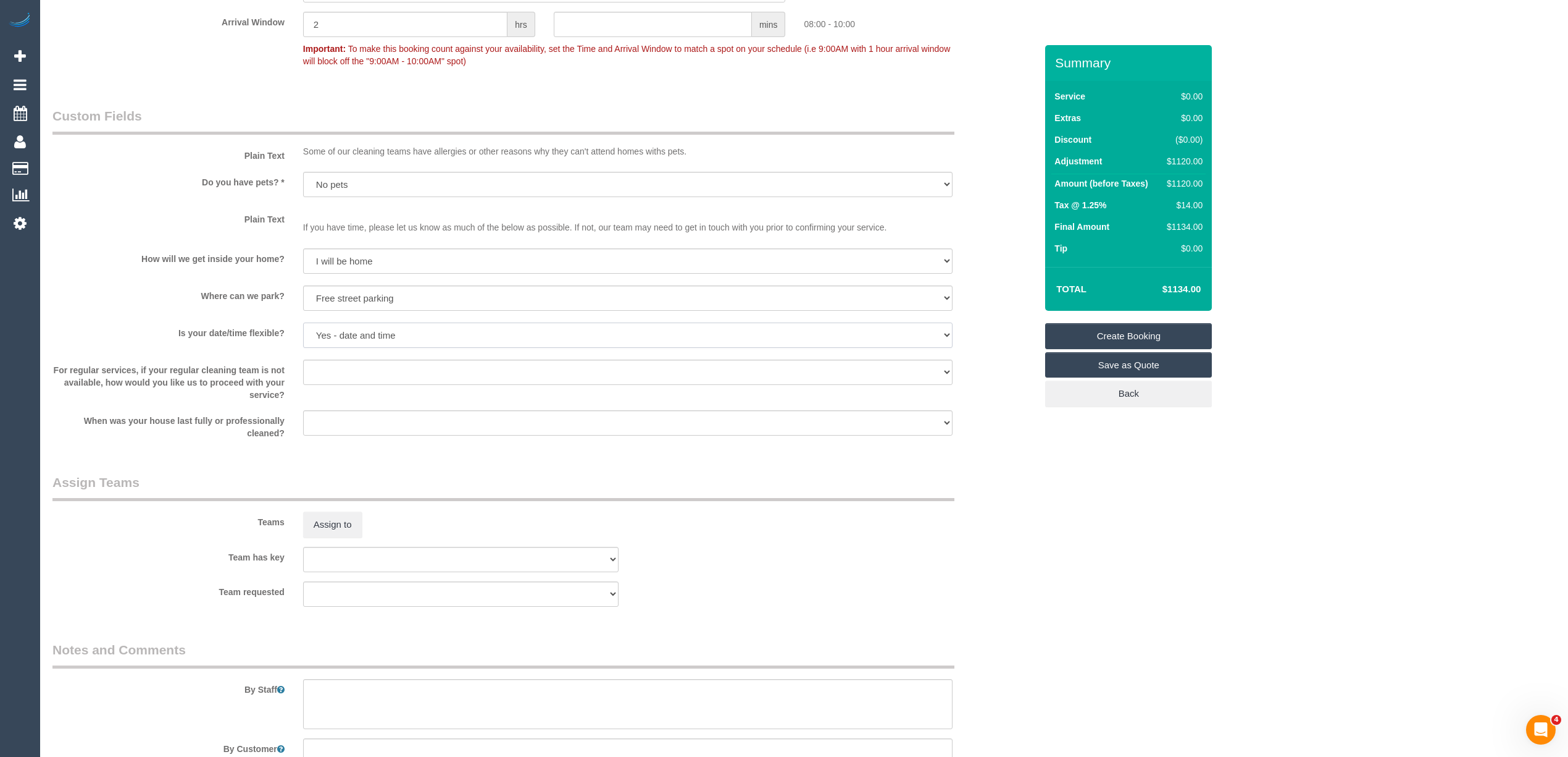
scroll to position [1235, 0]
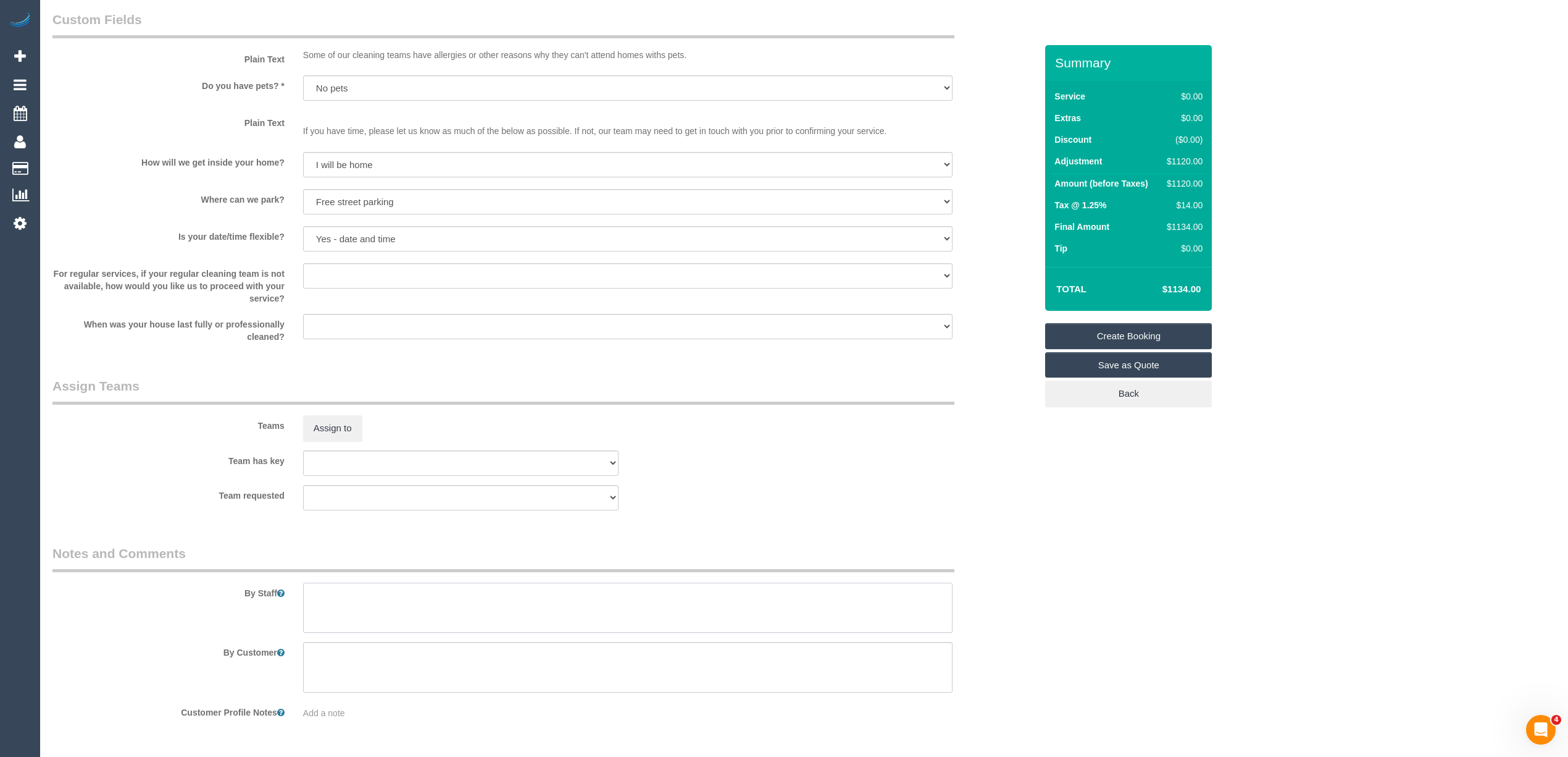
click at [354, 599] on textarea at bounding box center [627, 608] width 649 height 50
paste textarea "x3 bedrooms x2 bathrooms2 Study Living & Dining area Big Kitchen Laundry All th…"
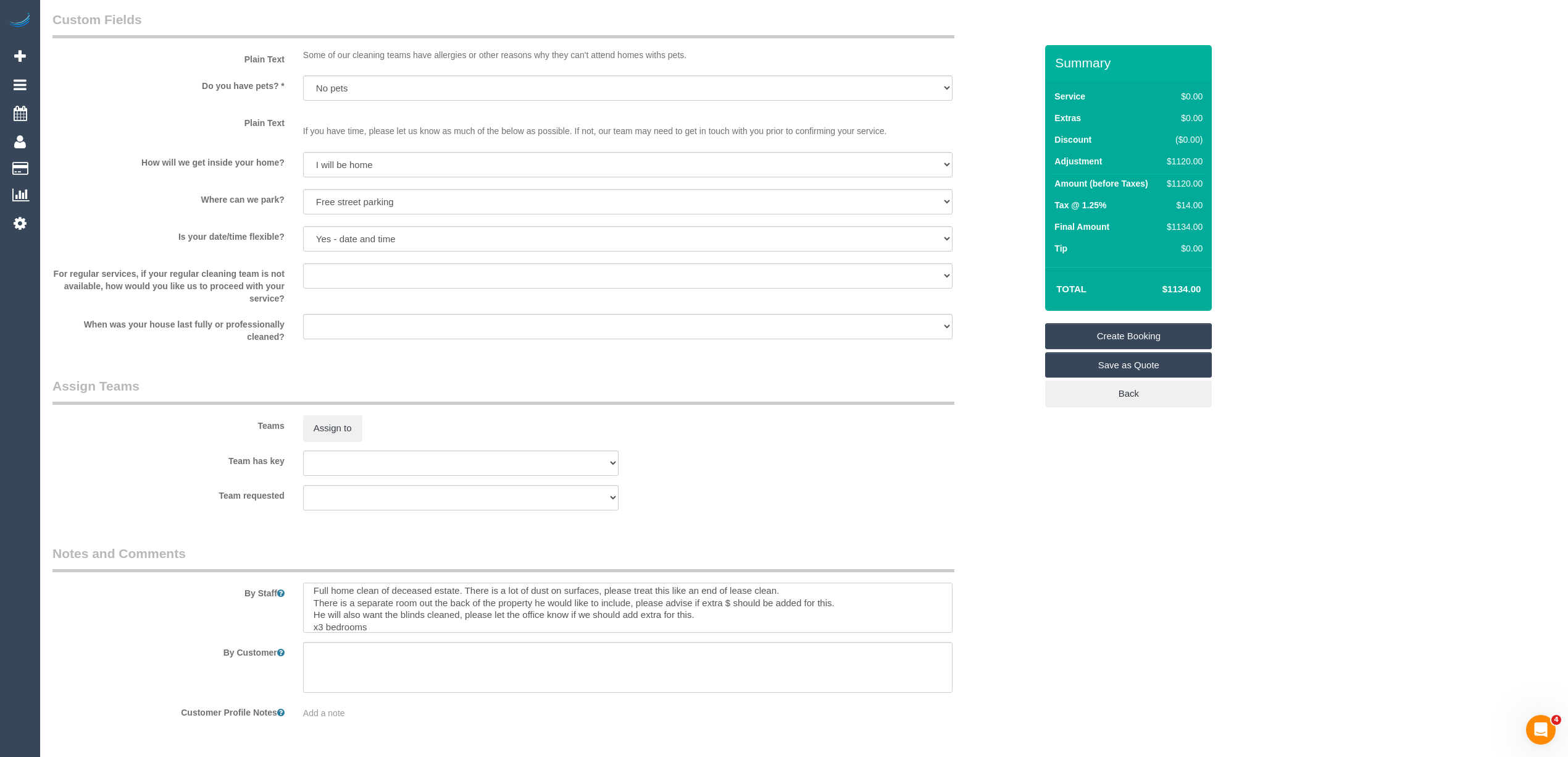
scroll to position [92, 0]
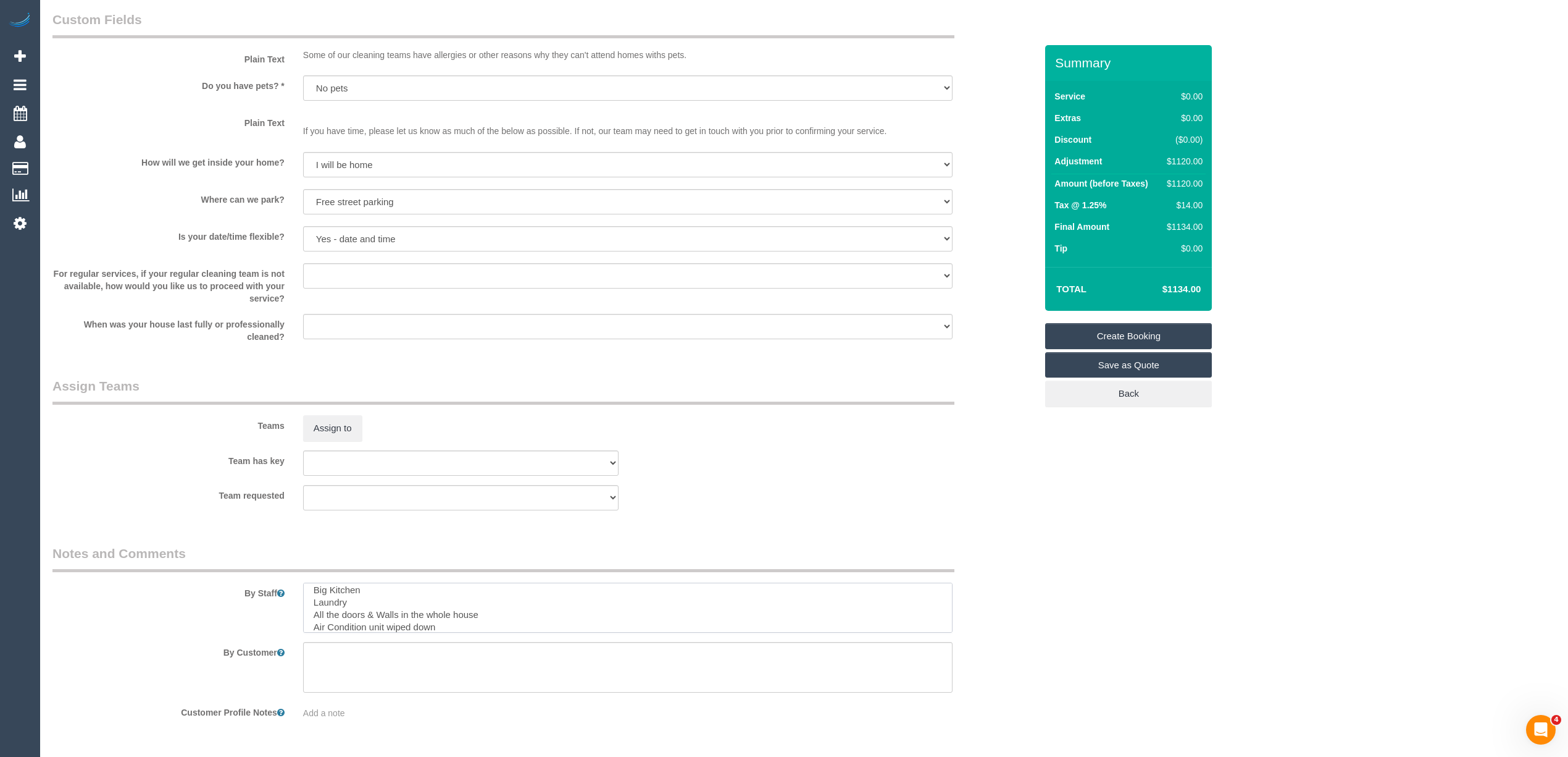
type textarea "Full home clean of deceased estate. There is a lot of dust on surfaces, please …"
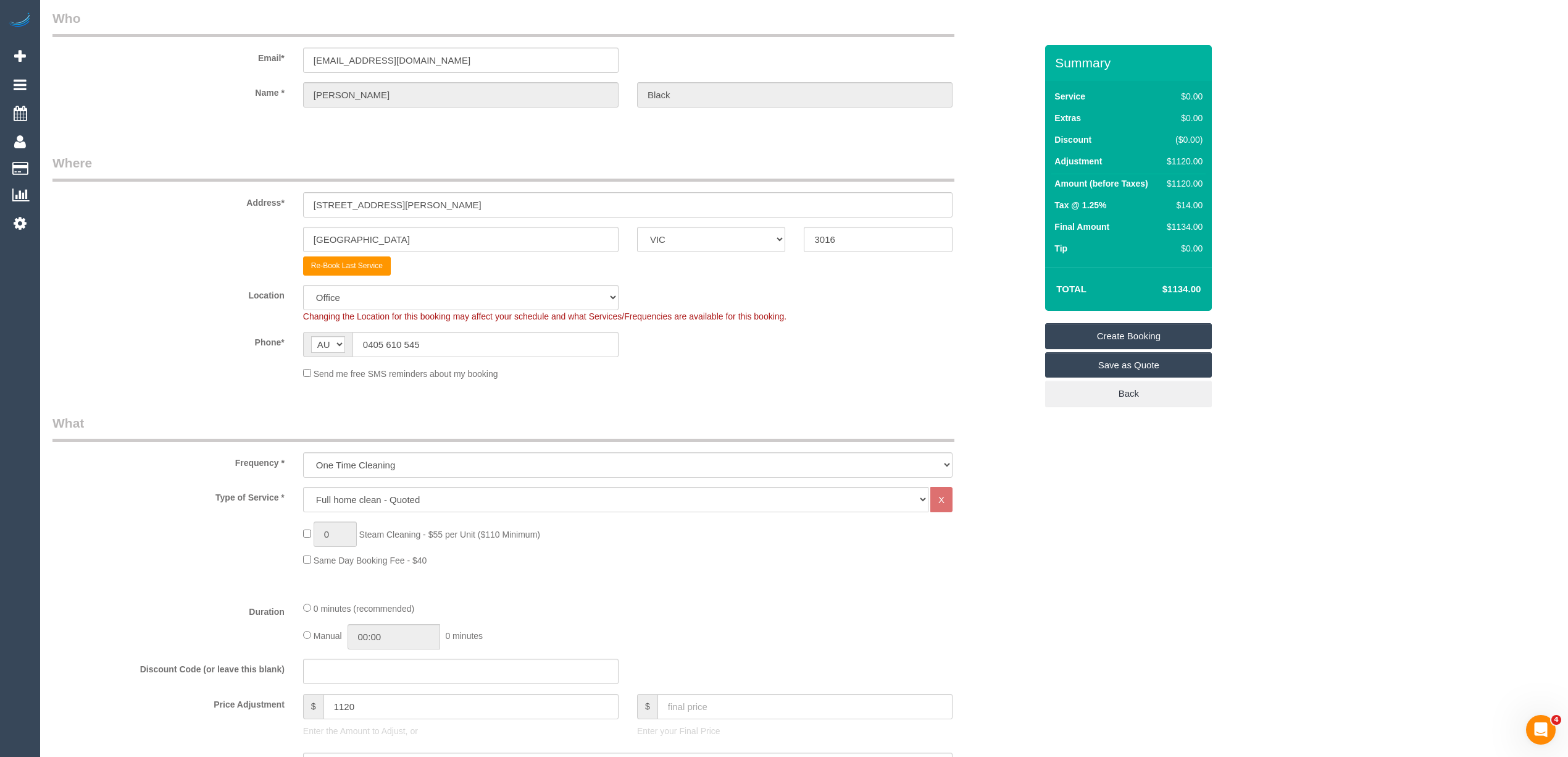
scroll to position [0, 0]
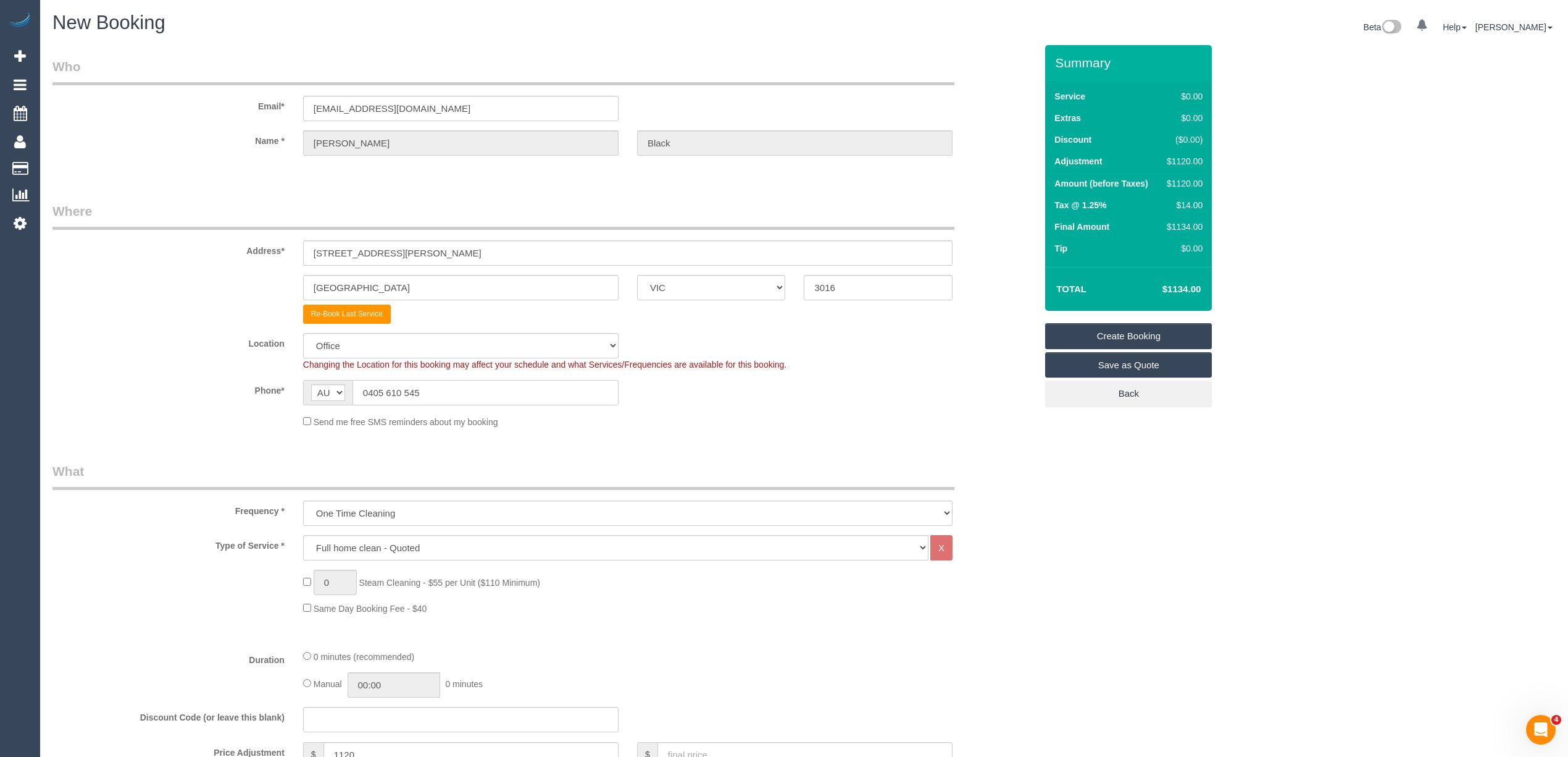
drag, startPoint x: 391, startPoint y: 383, endPoint x: 332, endPoint y: 376, distance: 59.4
click at [332, 376] on sui-booking-location "Location Office City East (North) East (South) Inner East Inner North (East) In…" at bounding box center [545, 380] width 984 height 95
click at [120, 258] on div "Address* 30 Hannan Street" at bounding box center [544, 234] width 1002 height 64
drag, startPoint x: 384, startPoint y: 106, endPoint x: 250, endPoint y: 102, distance: 134.1
click at [250, 102] on div "Email* timblack@live.com.au" at bounding box center [544, 89] width 1002 height 64
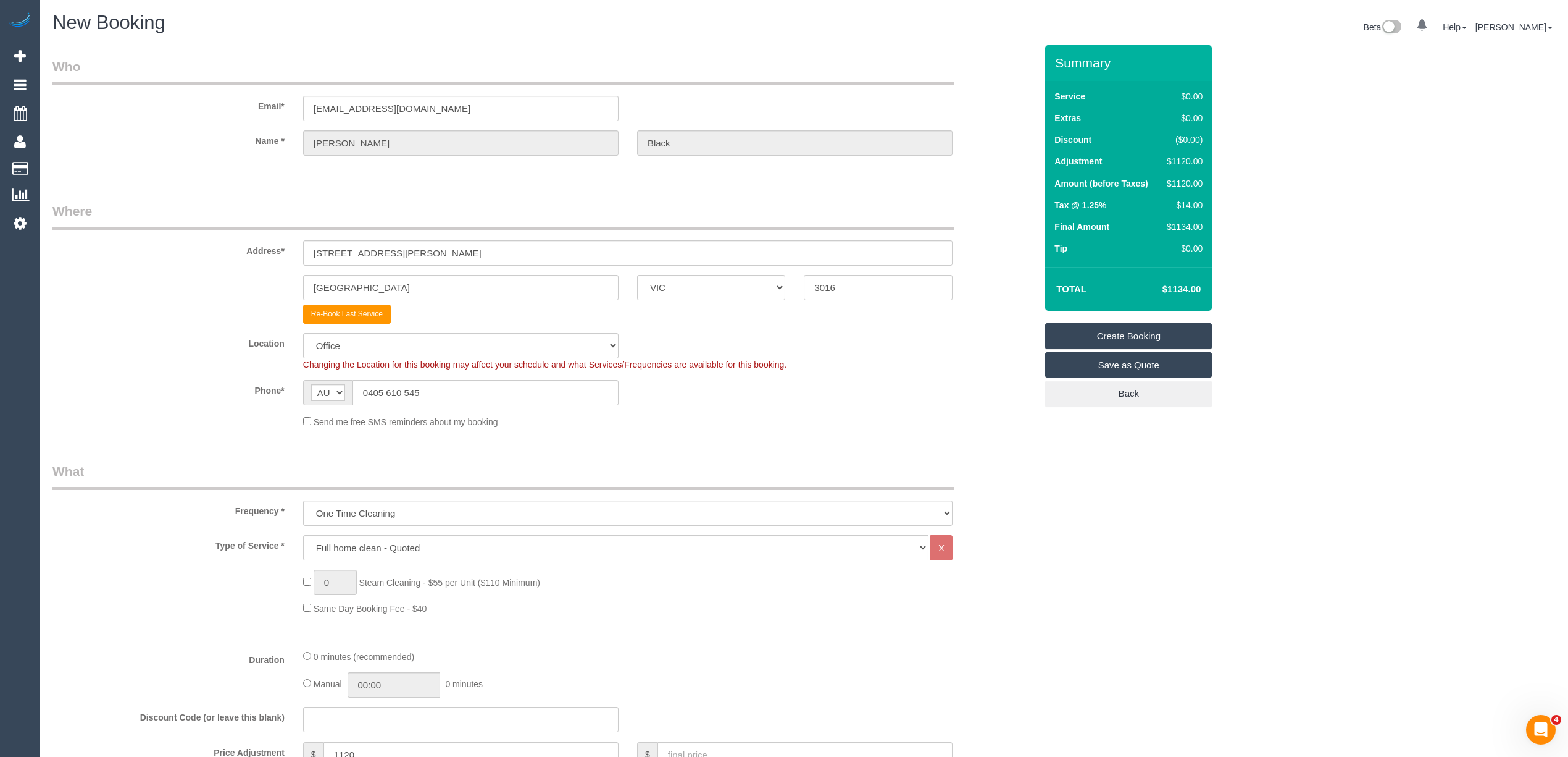
click at [1149, 330] on link "Create Booking" at bounding box center [1129, 335] width 167 height 26
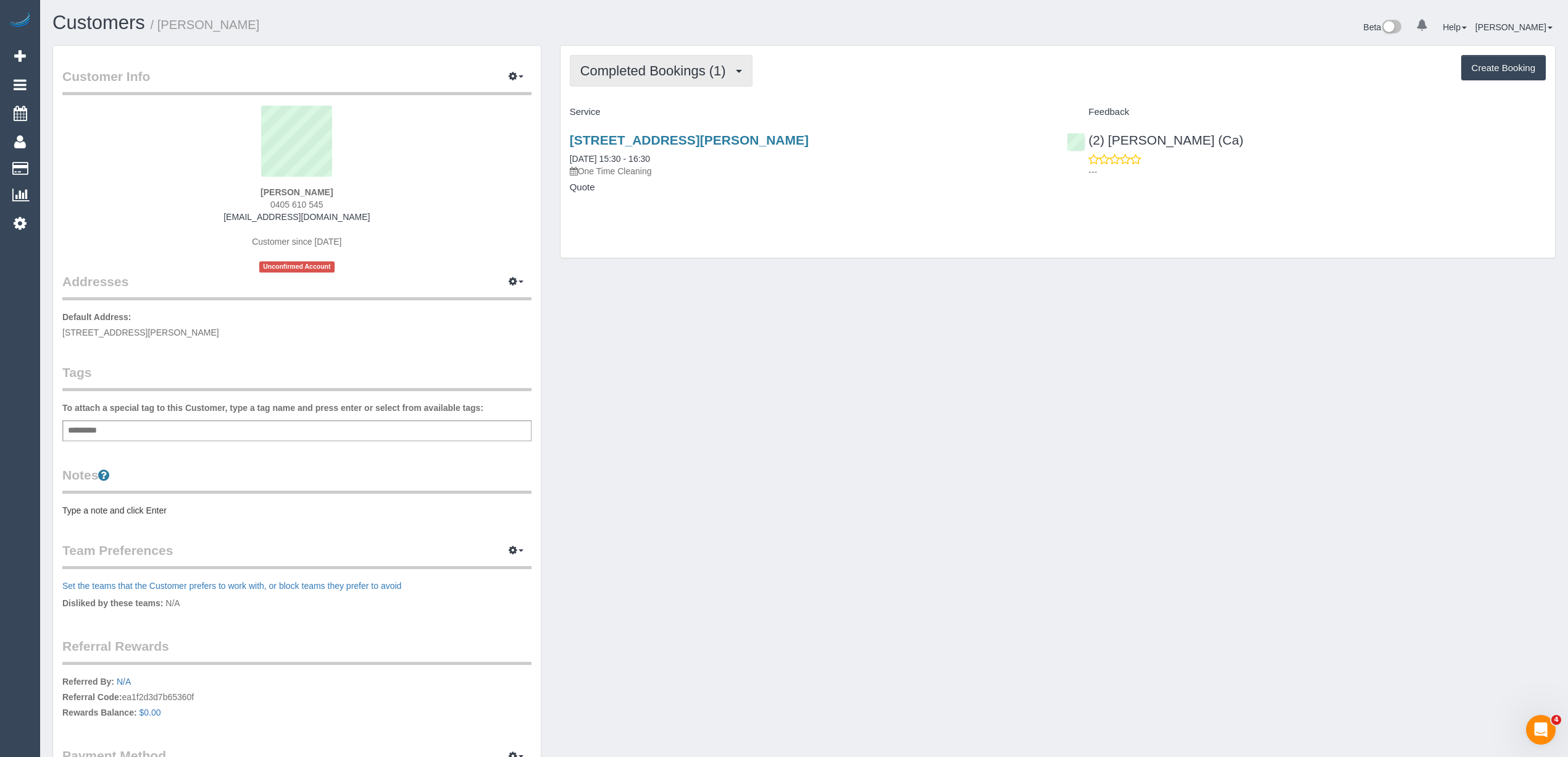
click at [610, 60] on button "Completed Bookings (1)" at bounding box center [661, 71] width 182 height 31
click at [645, 112] on link "Upcoming Bookings (0)" at bounding box center [635, 115] width 129 height 16
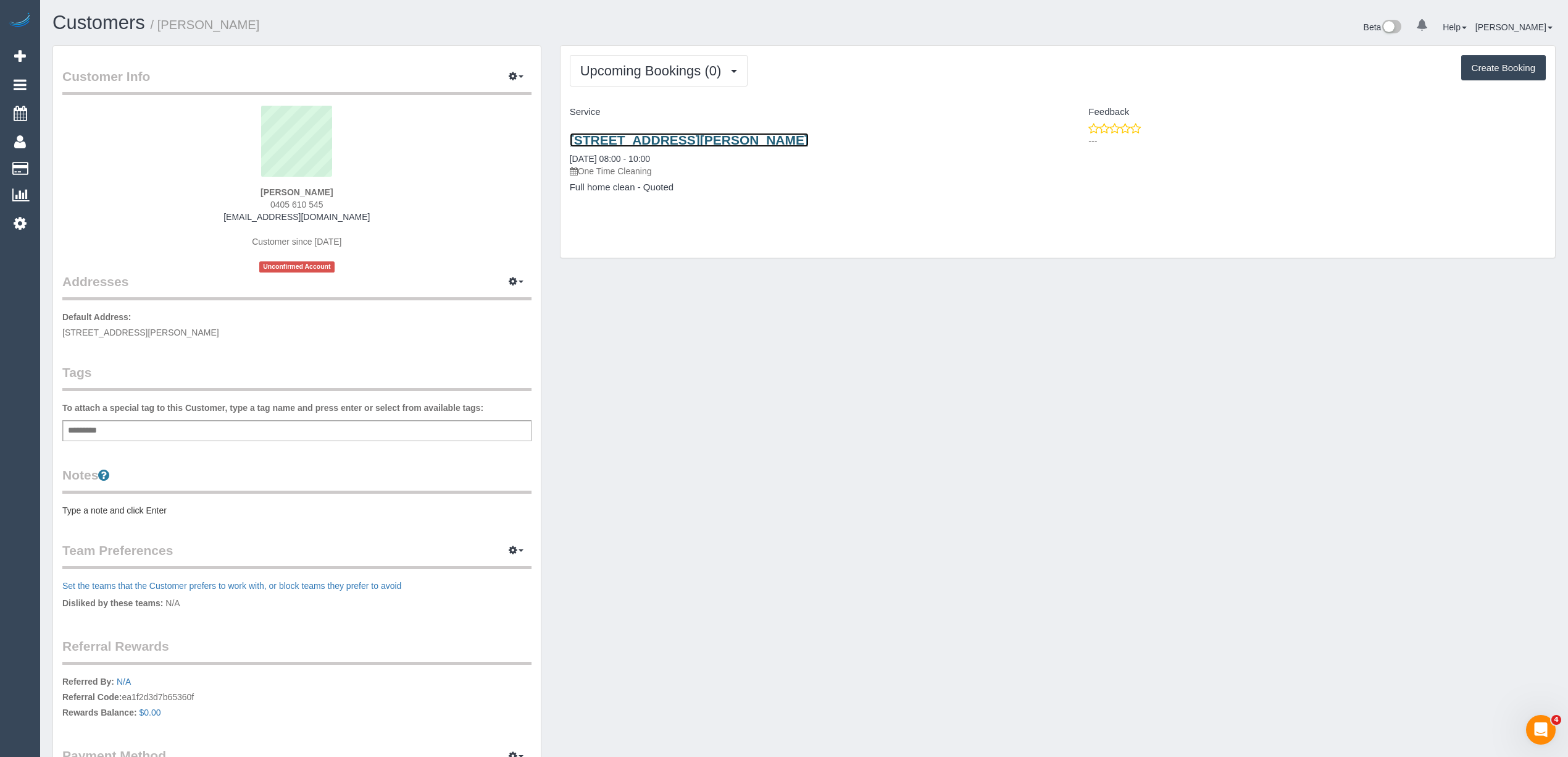
click at [692, 139] on link "30 Hannan Street, Williamstown, VIC 3016" at bounding box center [690, 140] width 239 height 14
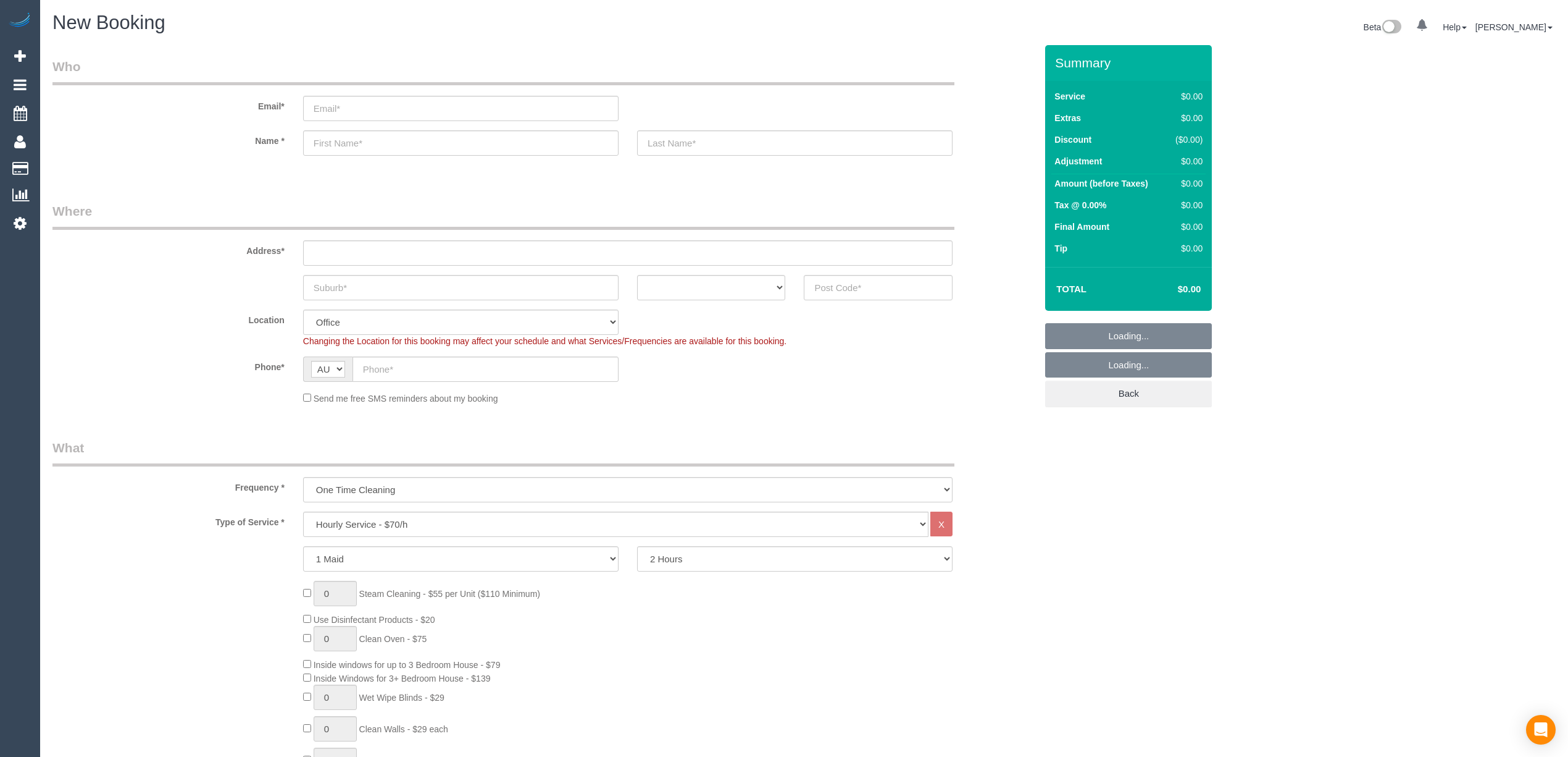
select select "object:2139"
click at [398, 369] on input "text" at bounding box center [485, 369] width 266 height 26
paste input "61 449 940 047"
drag, startPoint x: 376, startPoint y: 366, endPoint x: 349, endPoint y: 364, distance: 27.1
click at [349, 364] on div "AF AL DZ AD AO AI AQ AG AR AM AW AU AT AZ BS BH BD BB BY BE BZ BJ BM BT BO BA B…" at bounding box center [460, 369] width 315 height 26
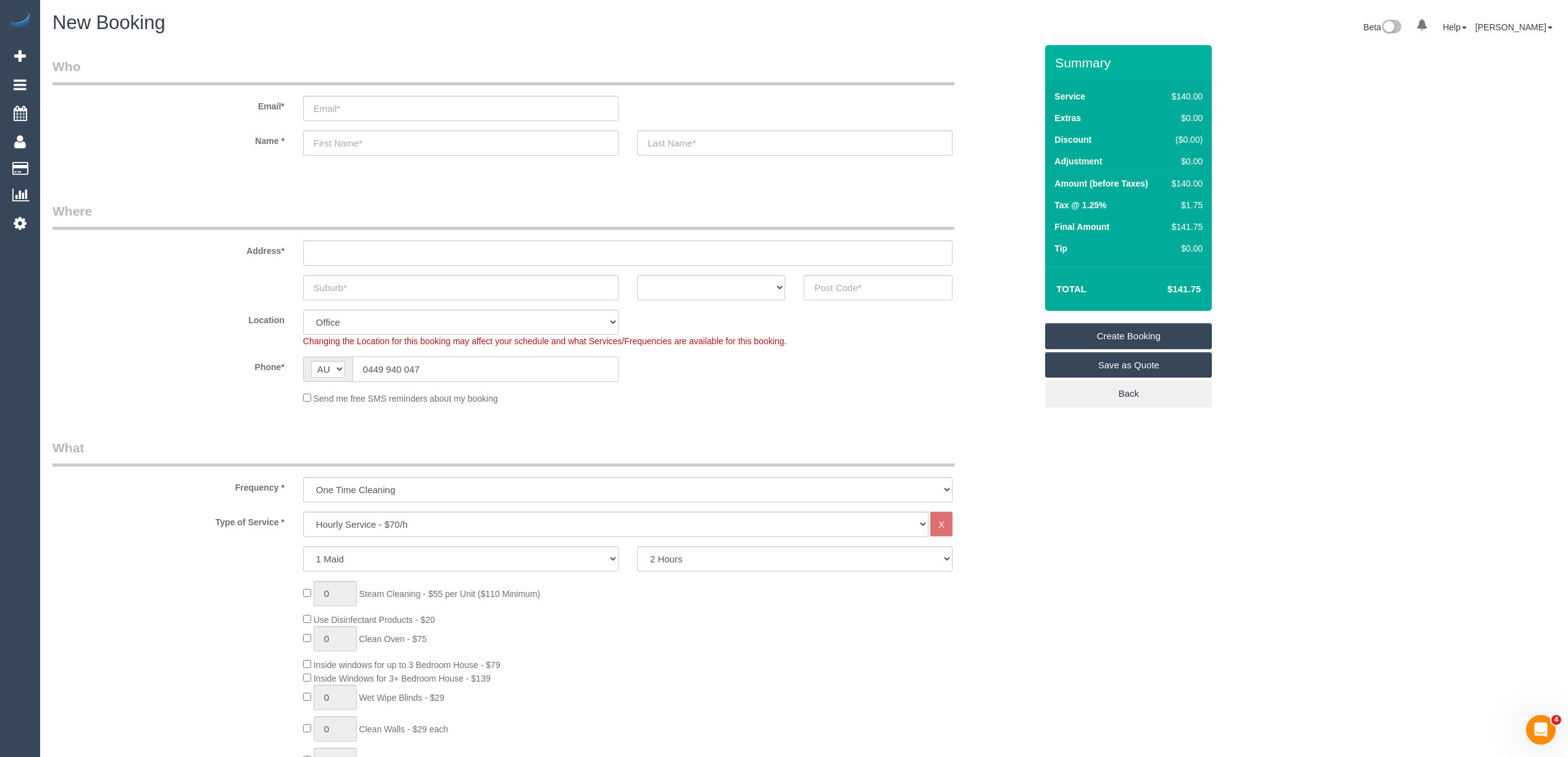
type input "0449 940 047"
click at [680, 283] on select "ACT [GEOGRAPHIC_DATA] NT [GEOGRAPHIC_DATA] SA TAS [GEOGRAPHIC_DATA] [GEOGRAPHIC…" at bounding box center [711, 287] width 149 height 26
select select "VIC"
click at [637, 275] on select "ACT [GEOGRAPHIC_DATA] NT [GEOGRAPHIC_DATA] SA TAS [GEOGRAPHIC_DATA] [GEOGRAPHIC…" at bounding box center [711, 287] width 149 height 26
click at [333, 253] on input "text" at bounding box center [627, 253] width 649 height 26
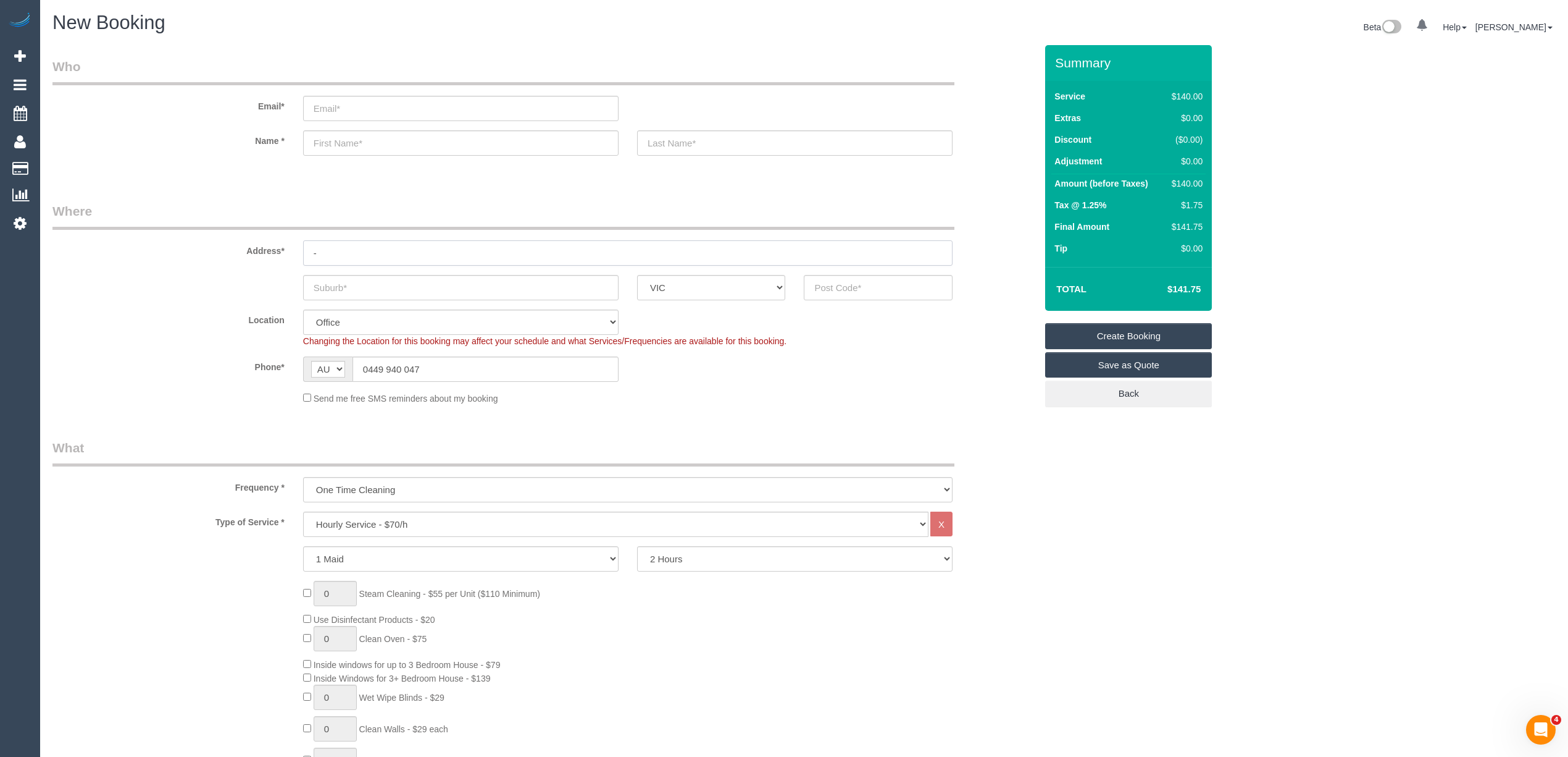
type input "-"
click at [348, 284] on input "text" at bounding box center [460, 287] width 315 height 26
click at [828, 277] on input "text" at bounding box center [878, 287] width 149 height 26
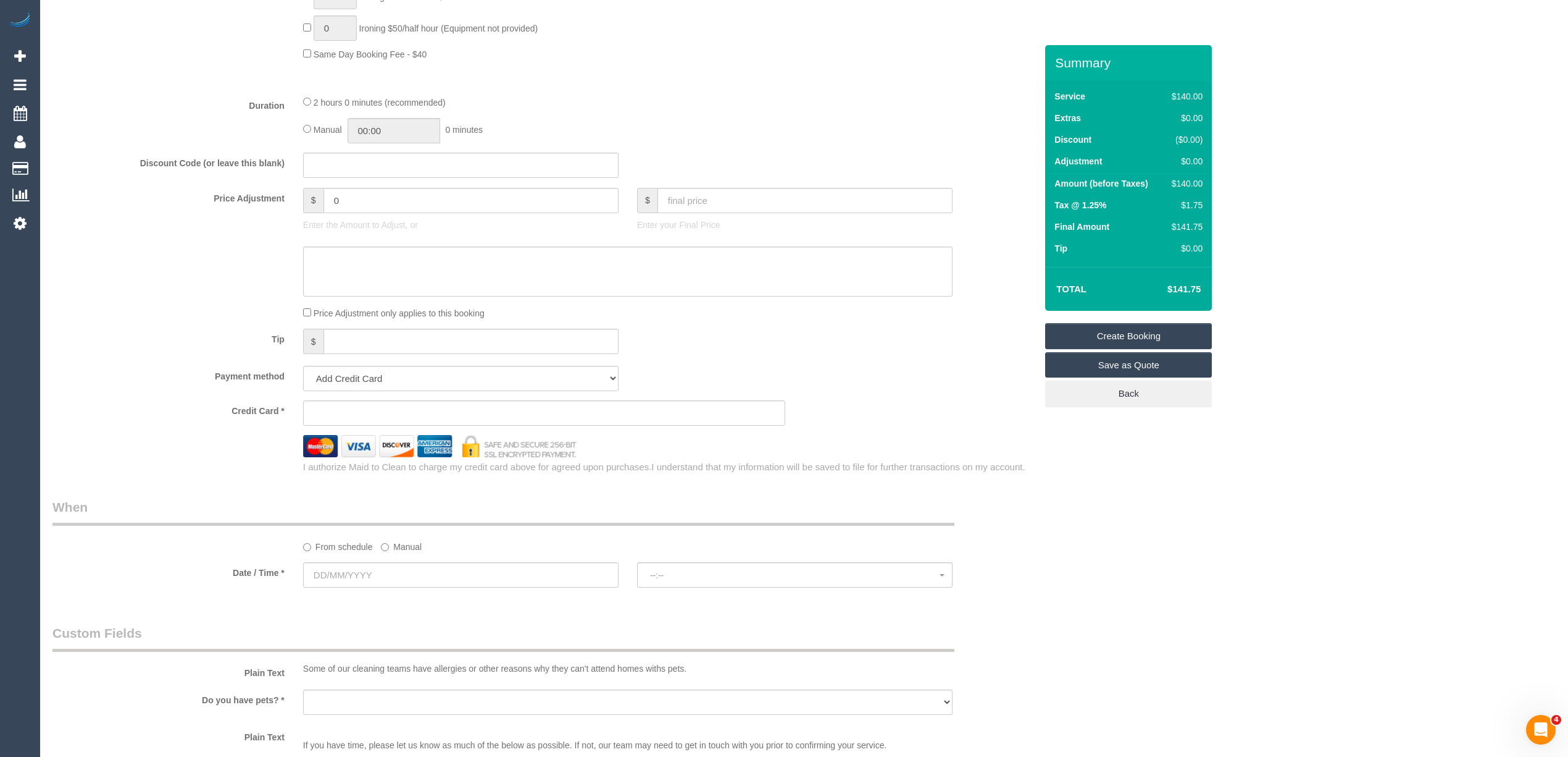
scroll to position [1235, 0]
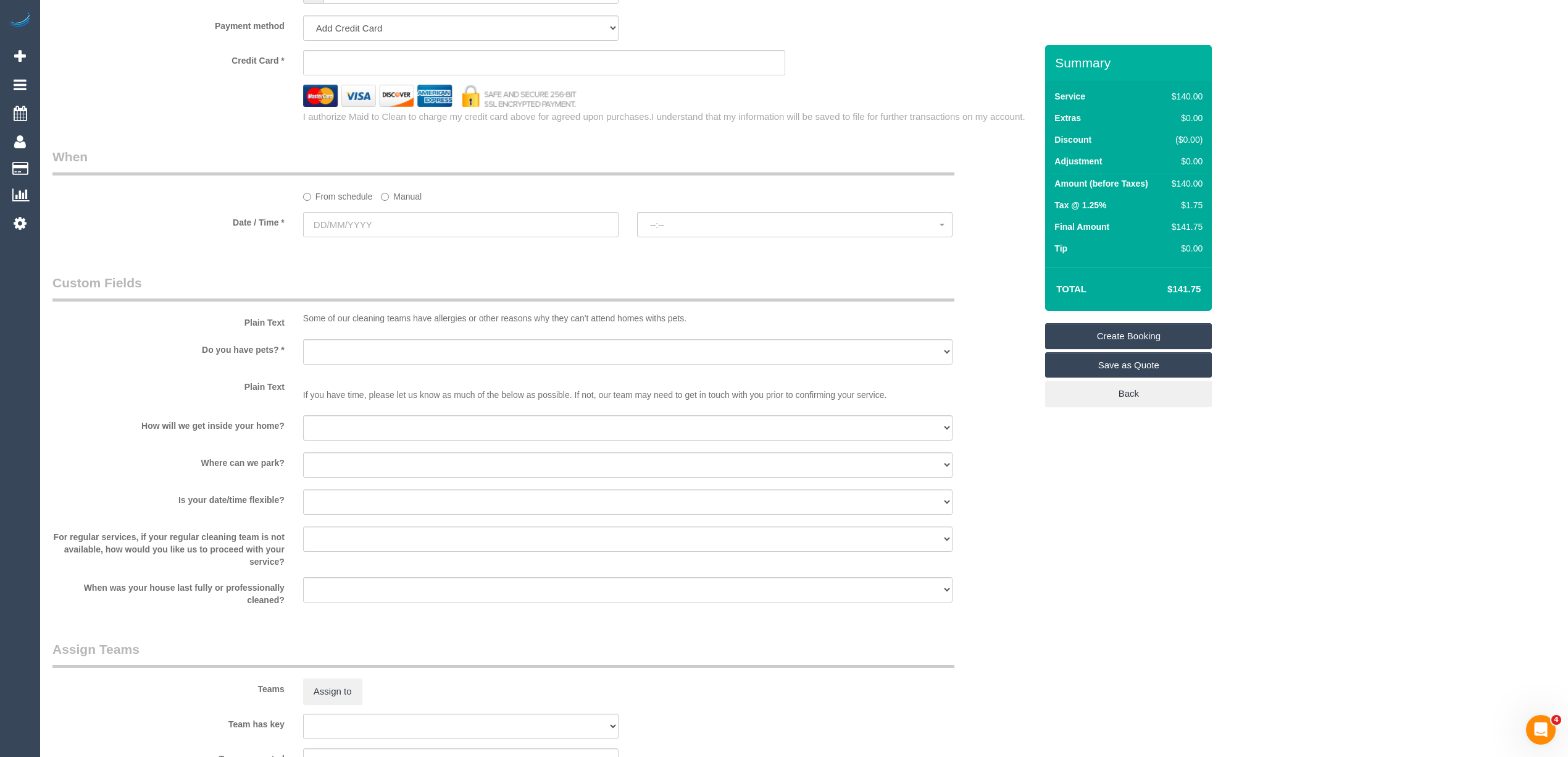
type input "3032"
click at [328, 228] on input "text" at bounding box center [460, 225] width 315 height 26
select select "59"
select select "object:2144"
click at [450, 248] on span "Next" at bounding box center [452, 250] width 10 height 10
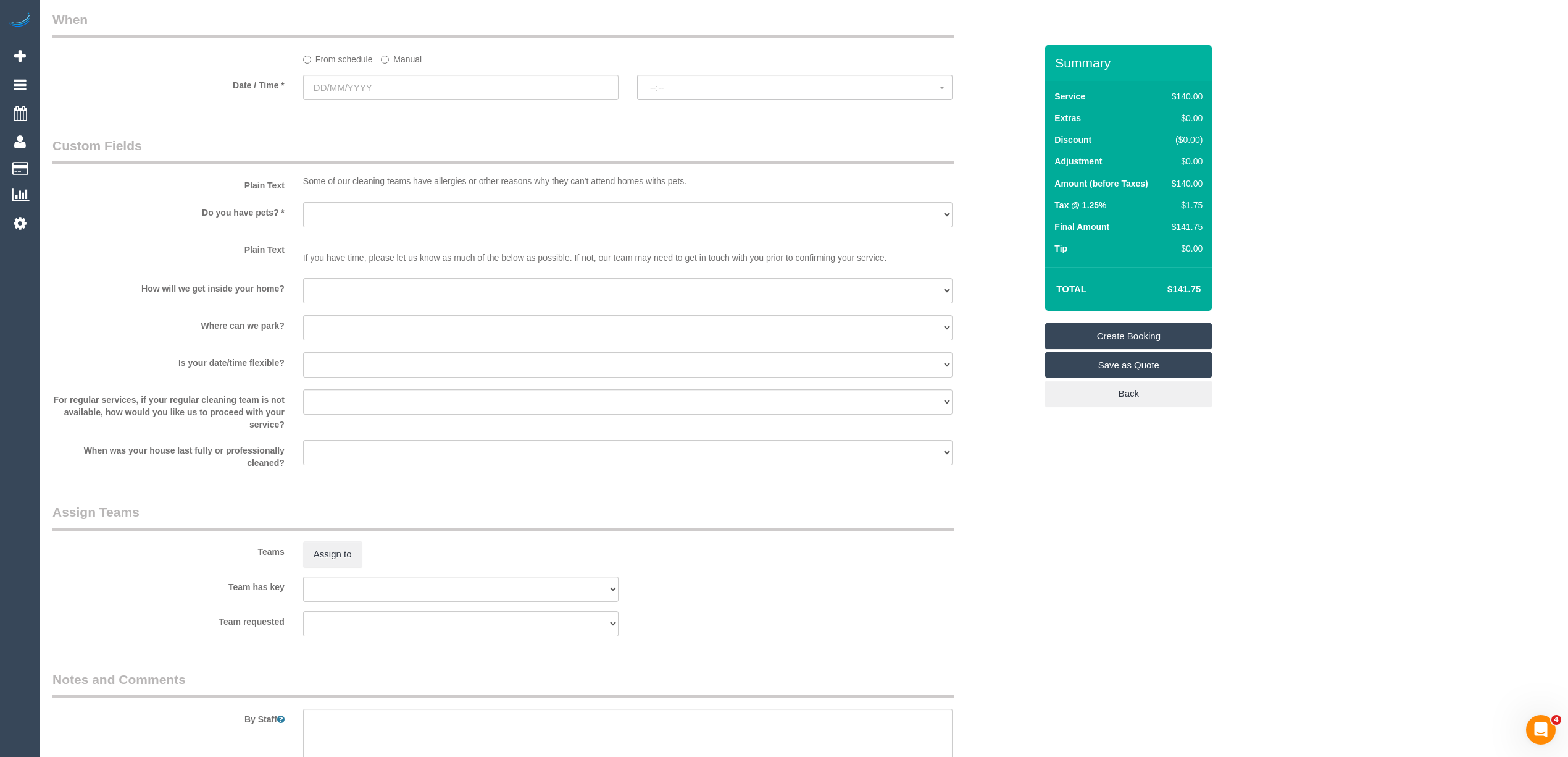
scroll to position [961, 0]
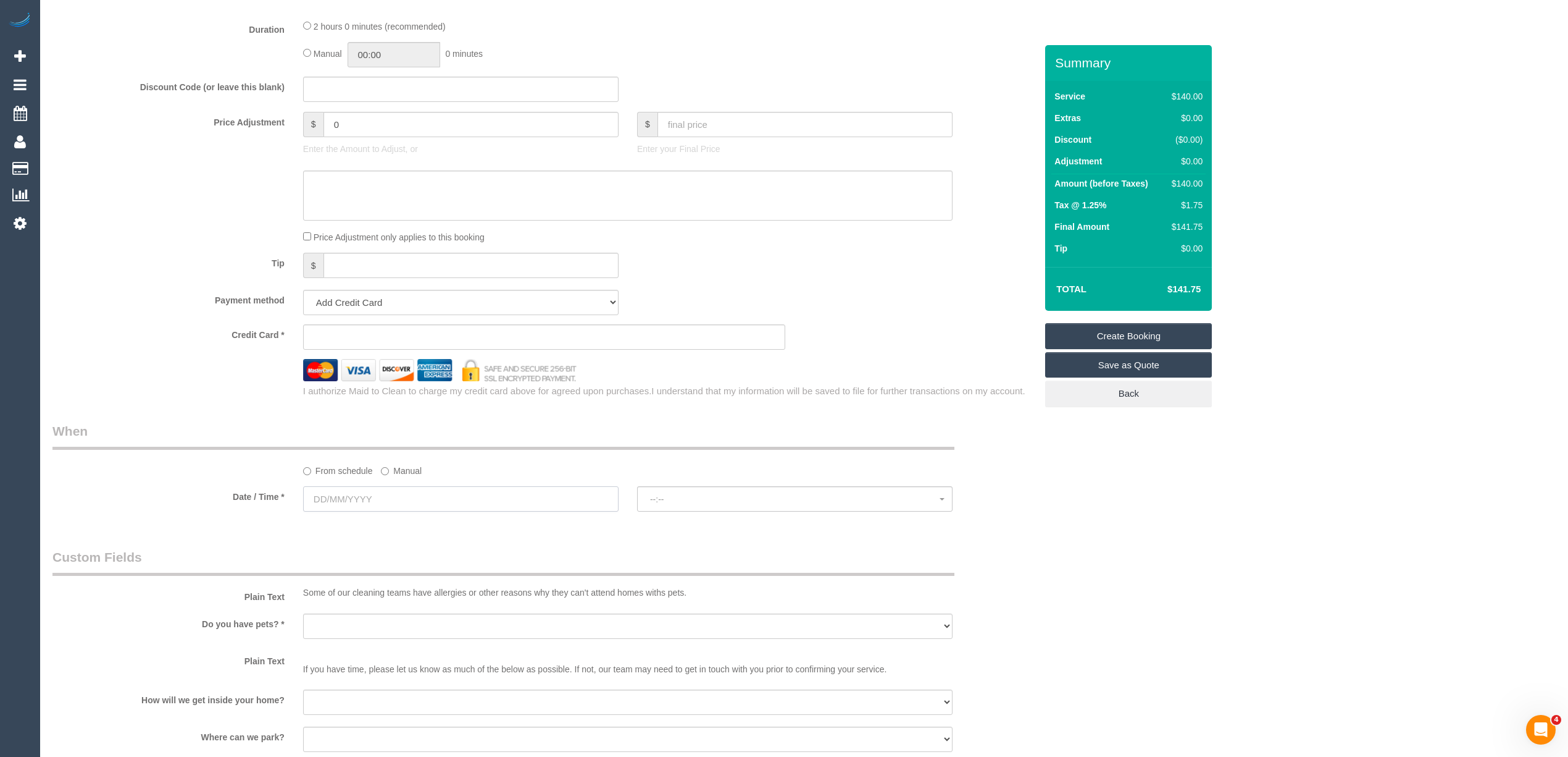
click at [361, 499] on input "text" at bounding box center [460, 499] width 315 height 26
click at [450, 528] on span "Next" at bounding box center [452, 525] width 10 height 10
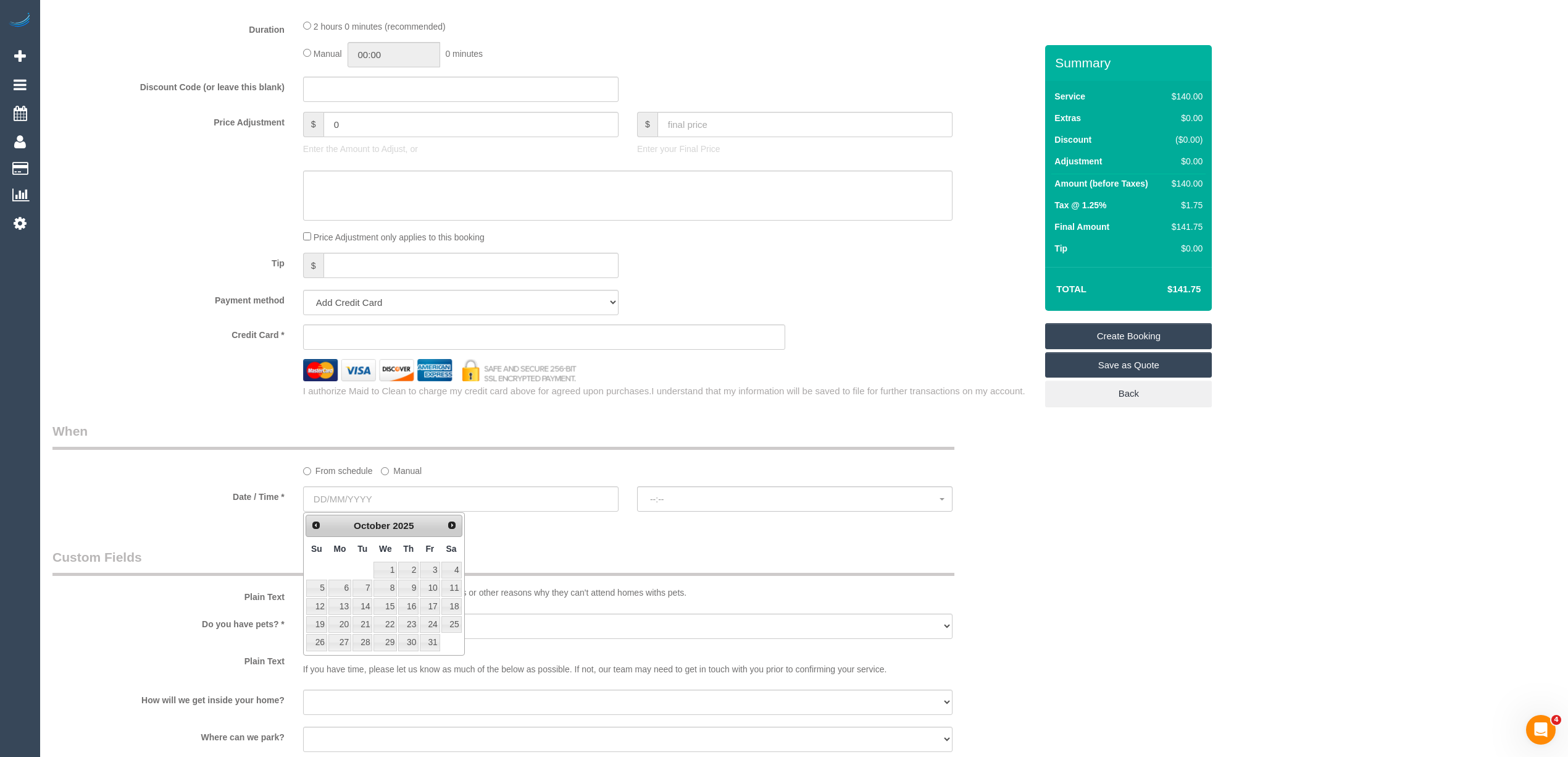
click at [385, 561] on td "1" at bounding box center [385, 570] width 25 height 18
type input "[DATE]"
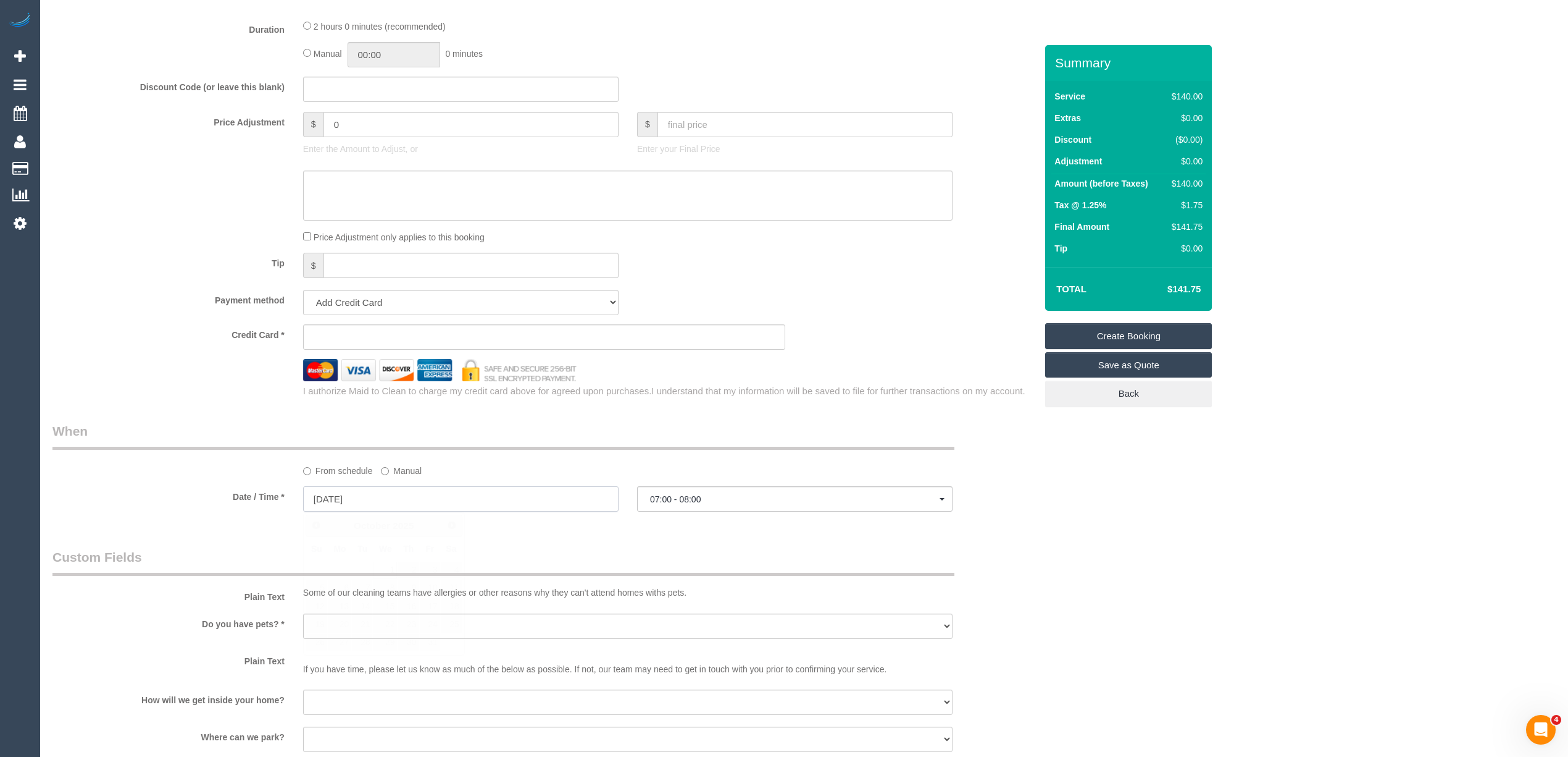
click at [371, 502] on input "[DATE]" at bounding box center [460, 499] width 315 height 26
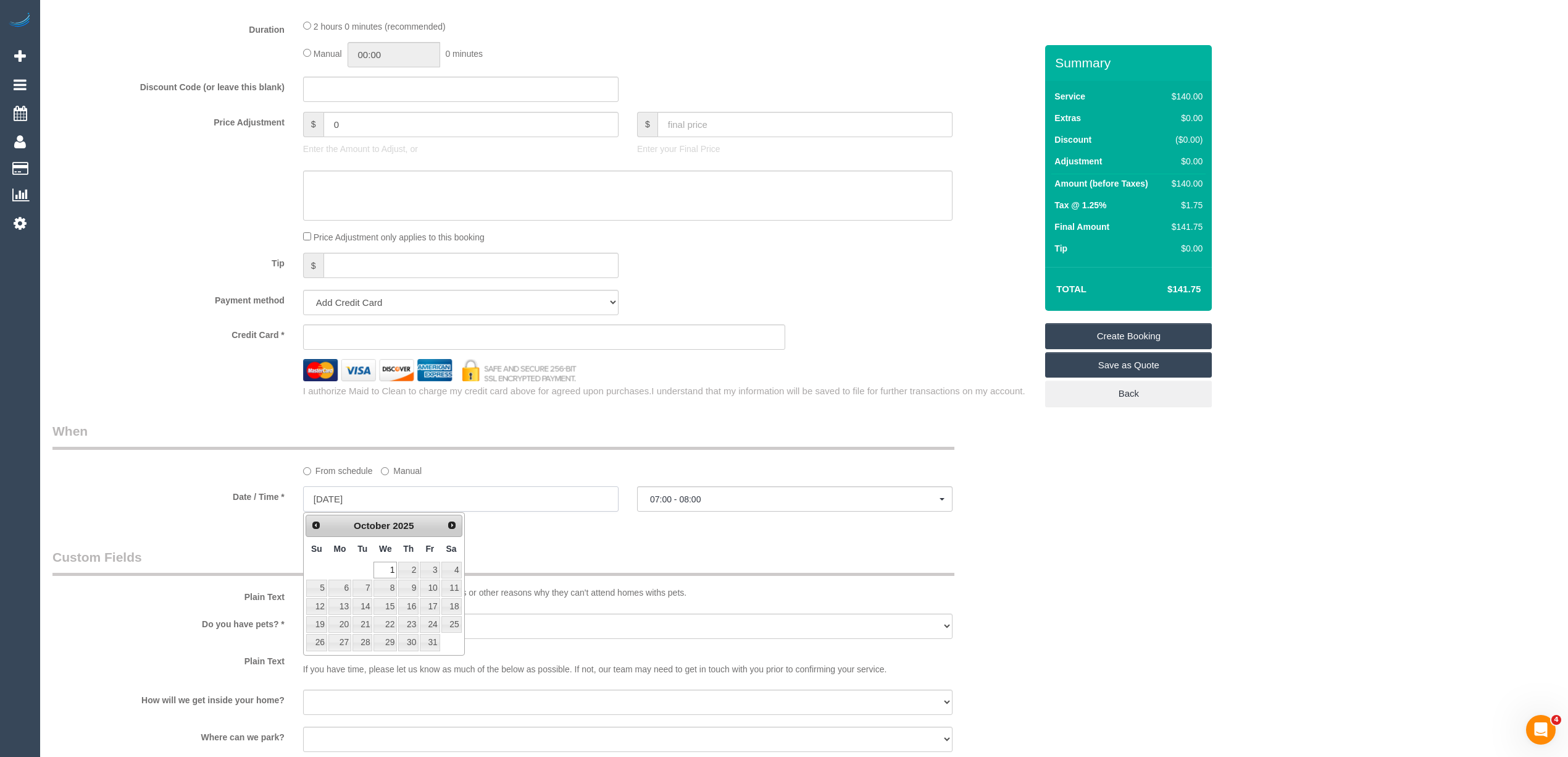
click at [371, 502] on input "[DATE]" at bounding box center [460, 499] width 315 height 26
click at [710, 499] on span "07:00 - 08:00" at bounding box center [795, 499] width 290 height 10
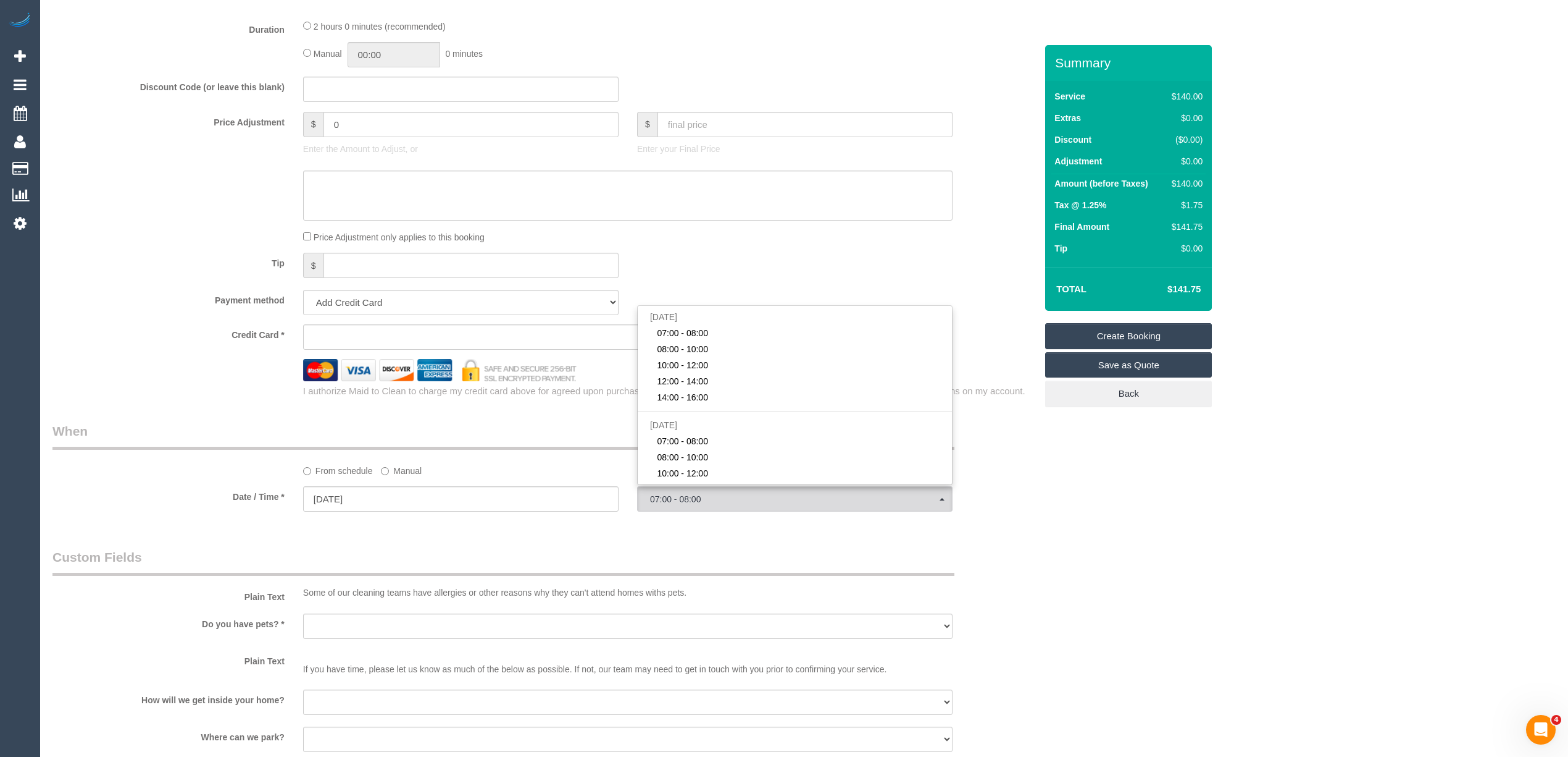
click at [1112, 551] on div "Who Email* Name * Where Address* - ACT [GEOGRAPHIC_DATA] NT [GEOGRAPHIC_DATA] S…" at bounding box center [805, 173] width 1504 height 2180
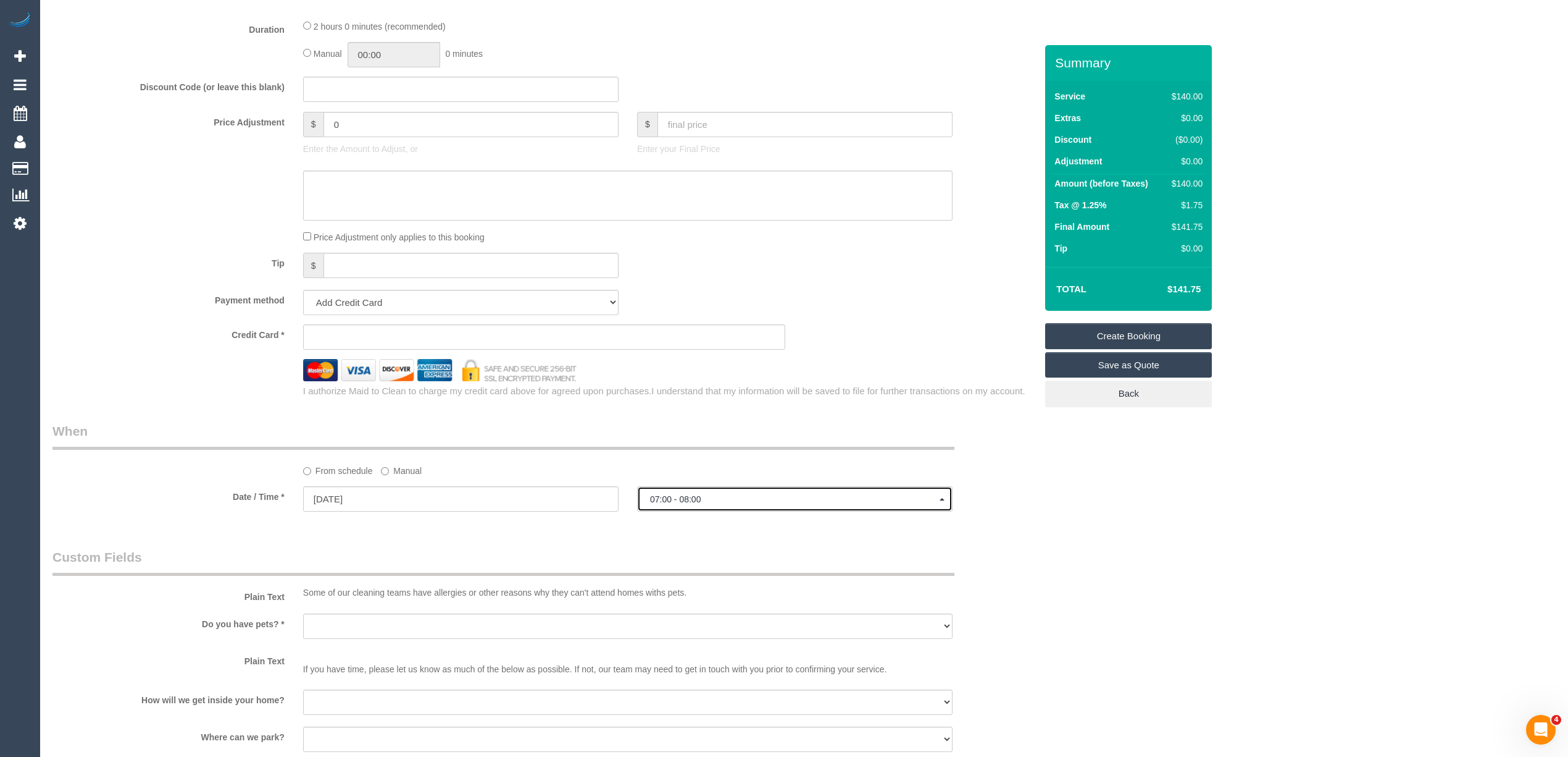
click at [685, 499] on span "07:00 - 08:00" at bounding box center [795, 499] width 290 height 10
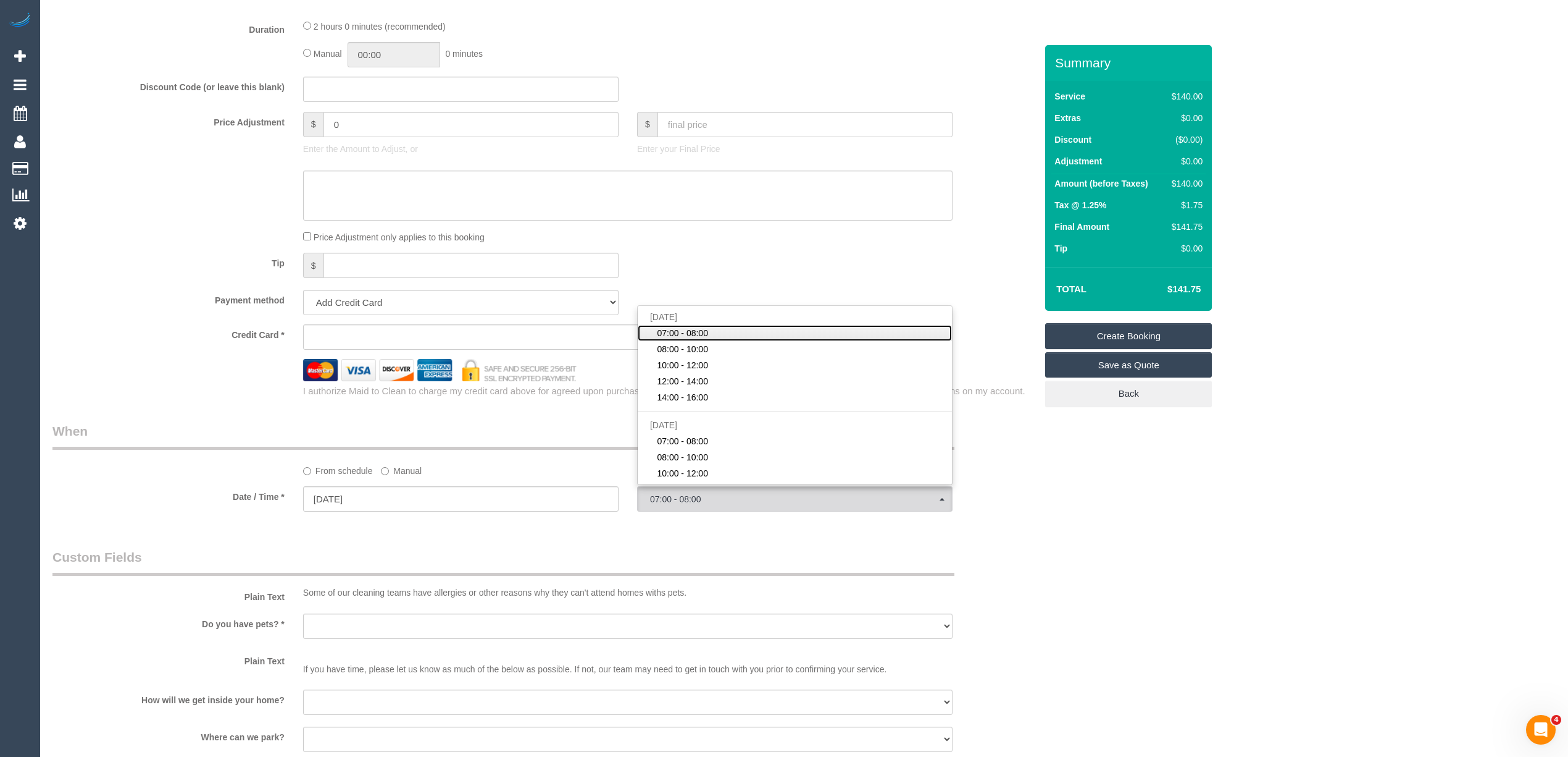
click at [699, 336] on span "07:00 - 08:00" at bounding box center [682, 333] width 51 height 12
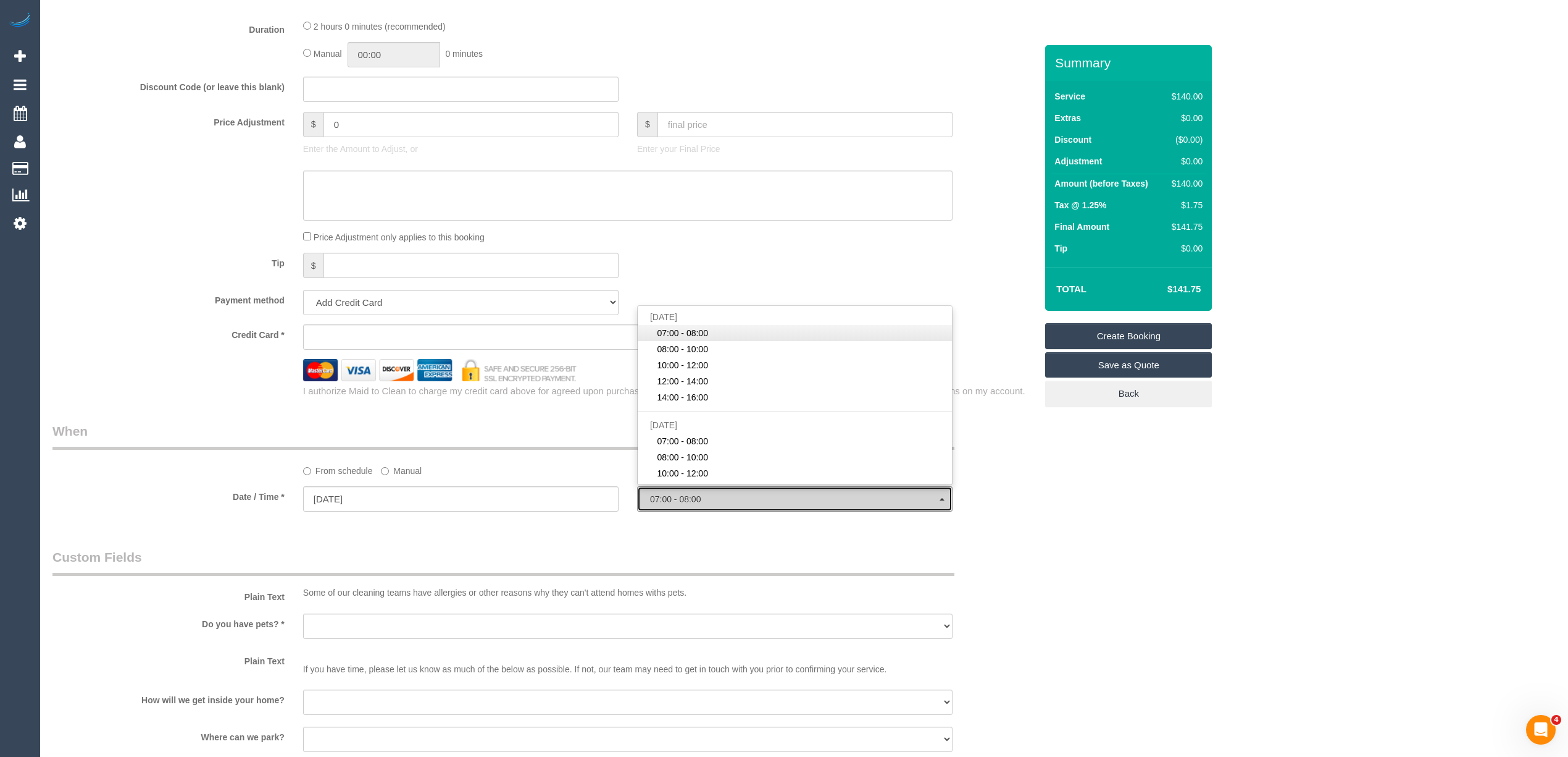
select select "spot1"
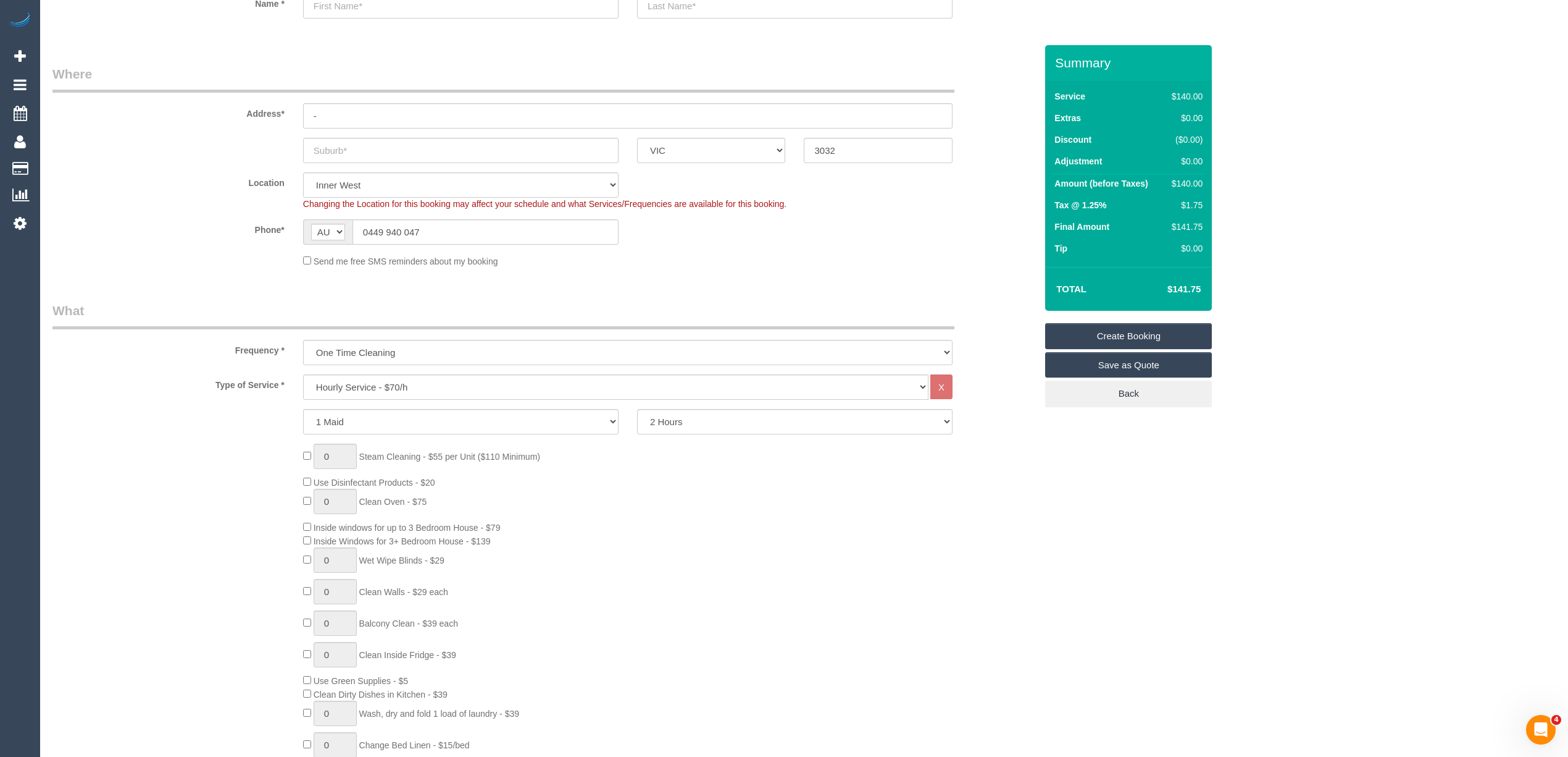
scroll to position [0, 0]
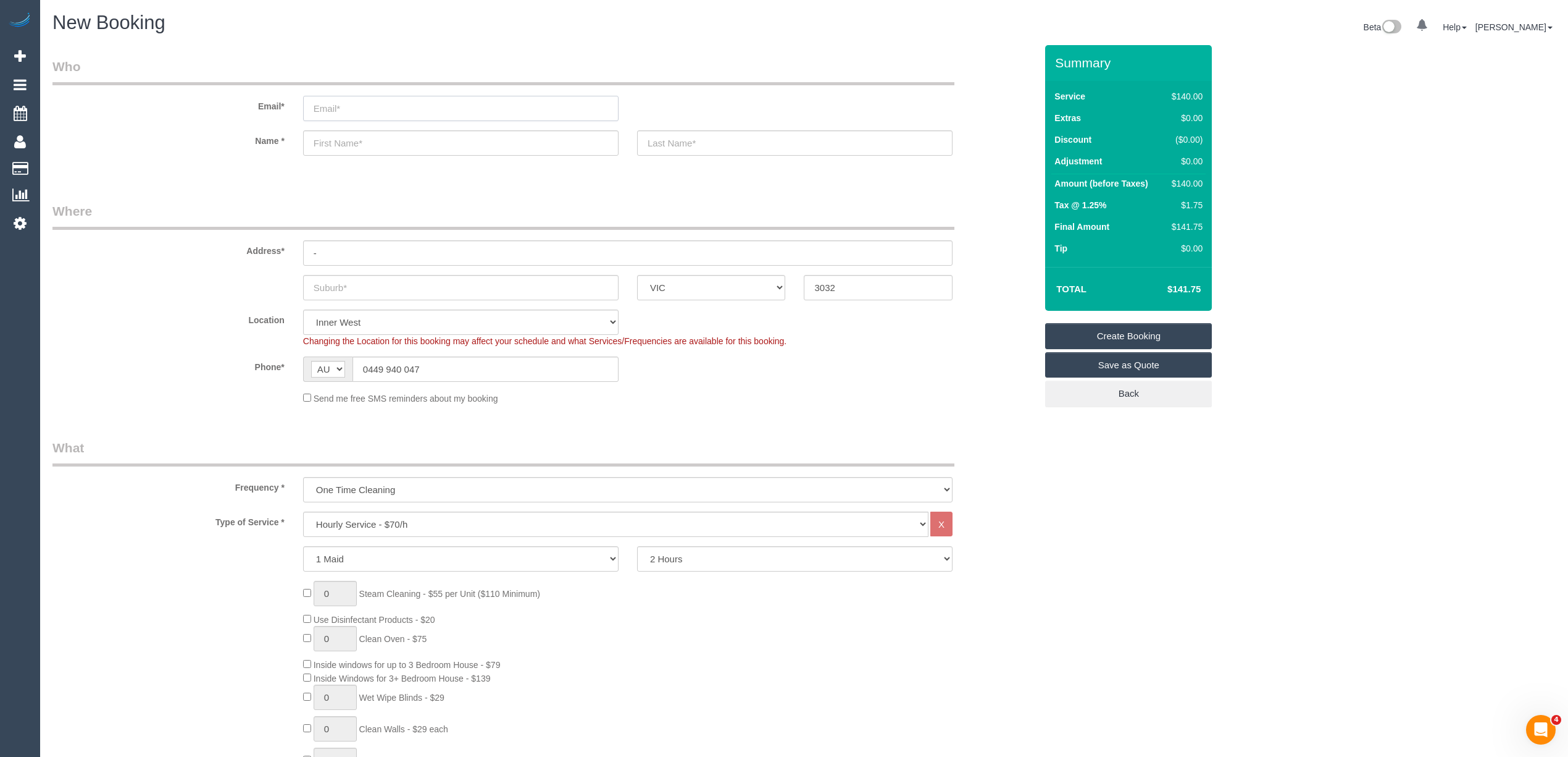
click at [339, 97] on input "email" at bounding box center [460, 108] width 315 height 26
select select "spot18"
click at [406, 291] on input "text" at bounding box center [460, 287] width 315 height 26
click at [331, 286] on input "text" at bounding box center [460, 287] width 315 height 26
paste input "Maribyrnong"
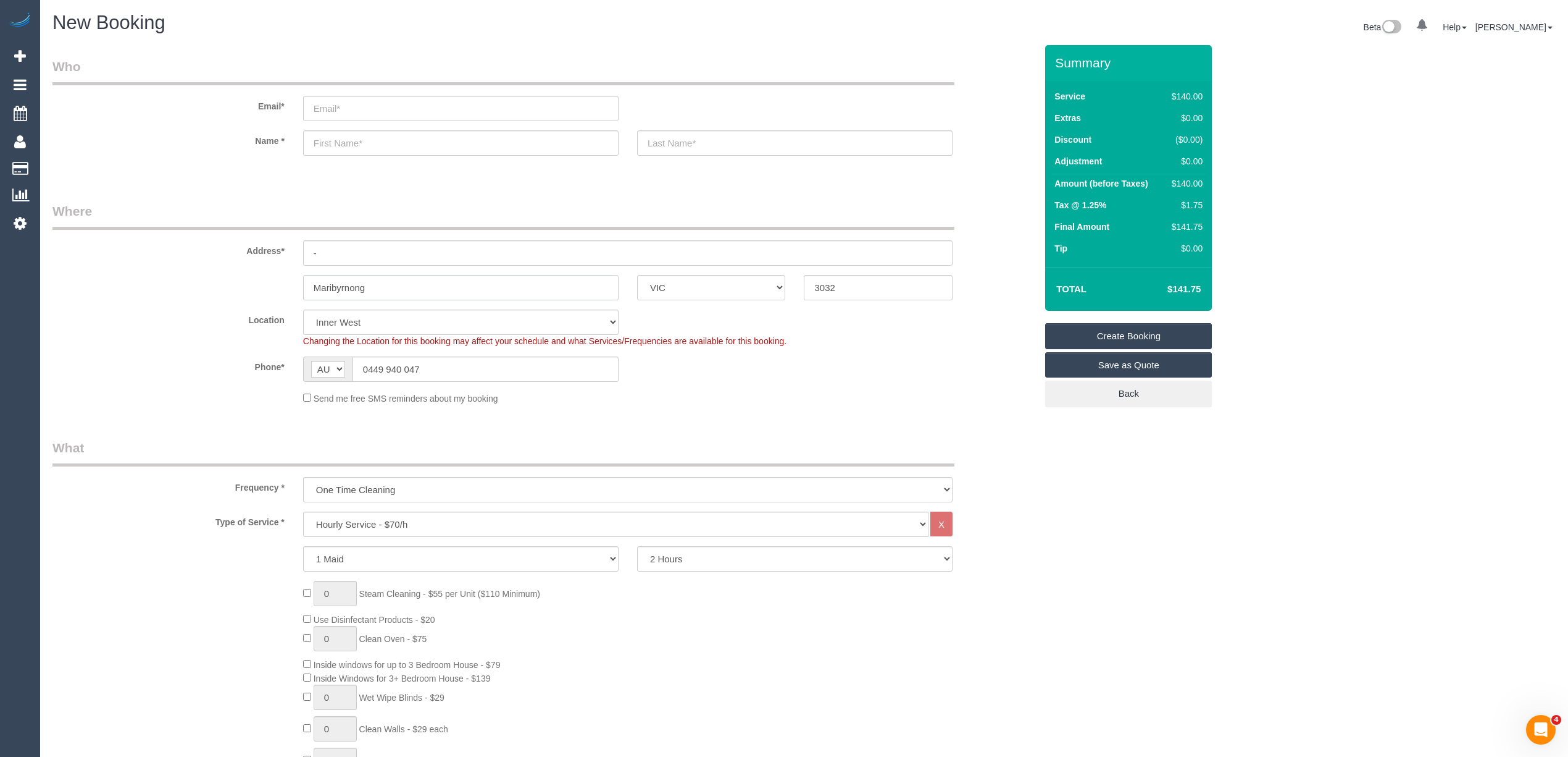
scroll to position [1511, 0]
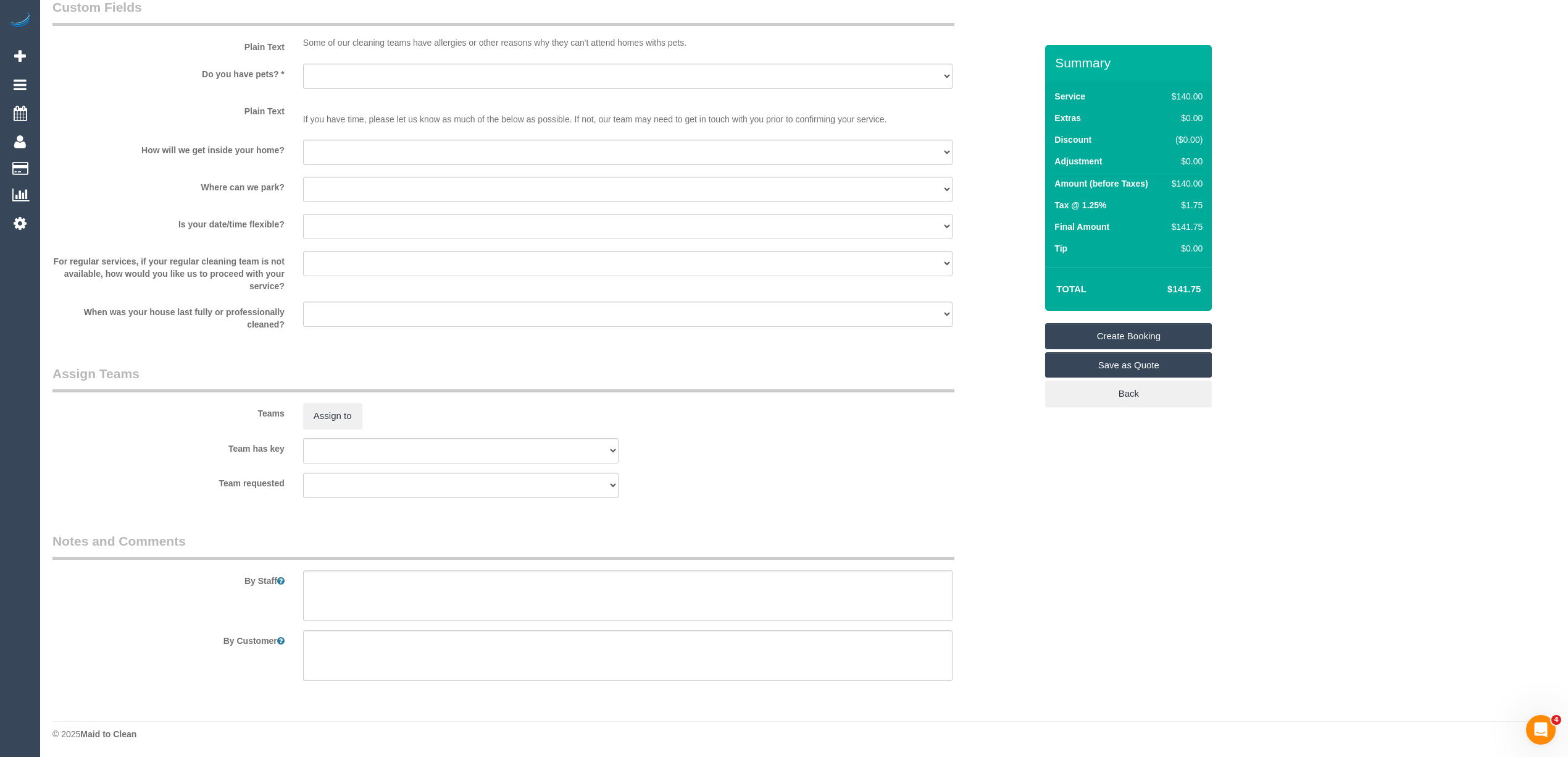
type input "Maribyrnong"
click at [416, 589] on textarea at bounding box center [627, 595] width 649 height 50
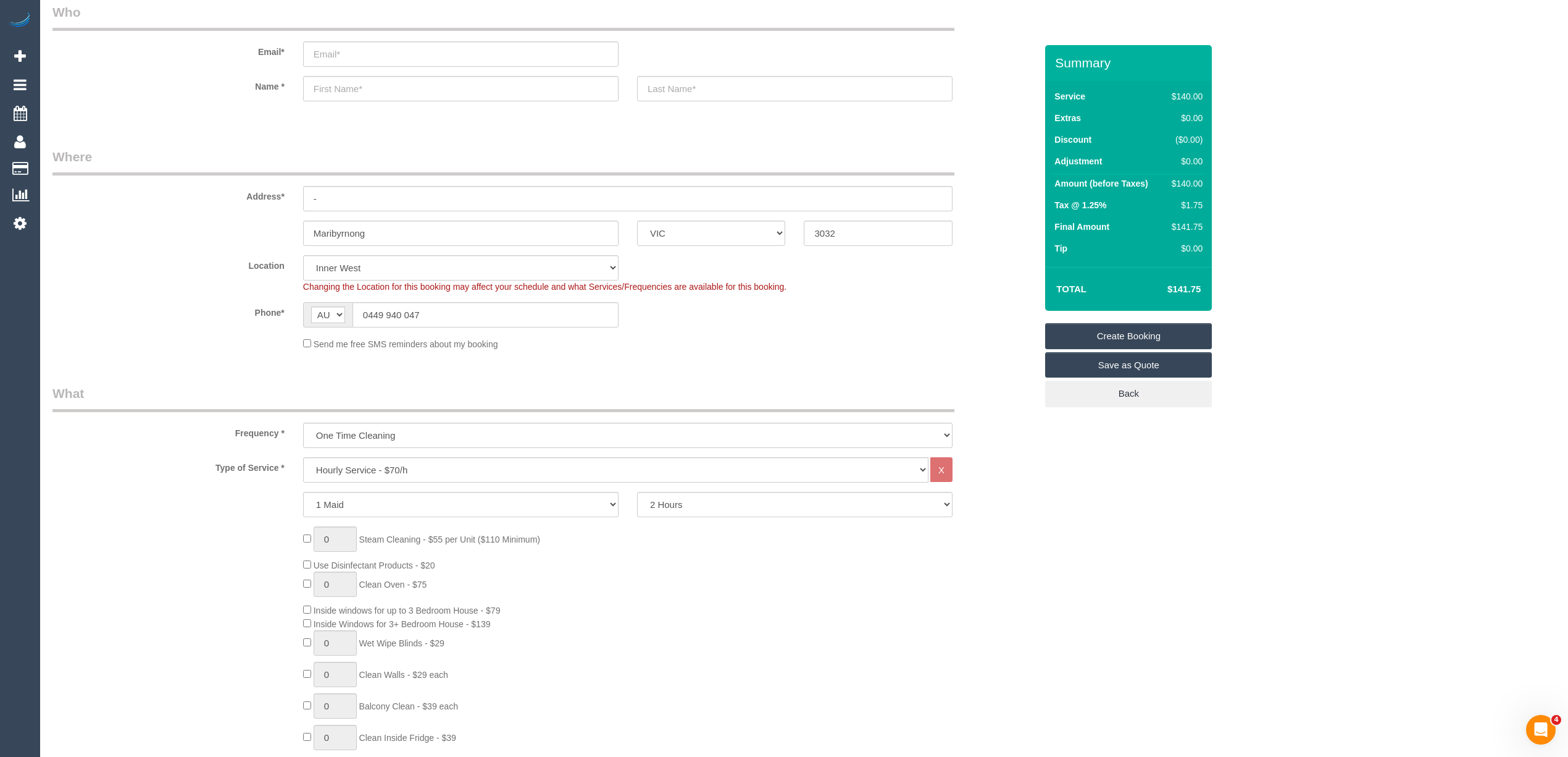
scroll to position [0, 0]
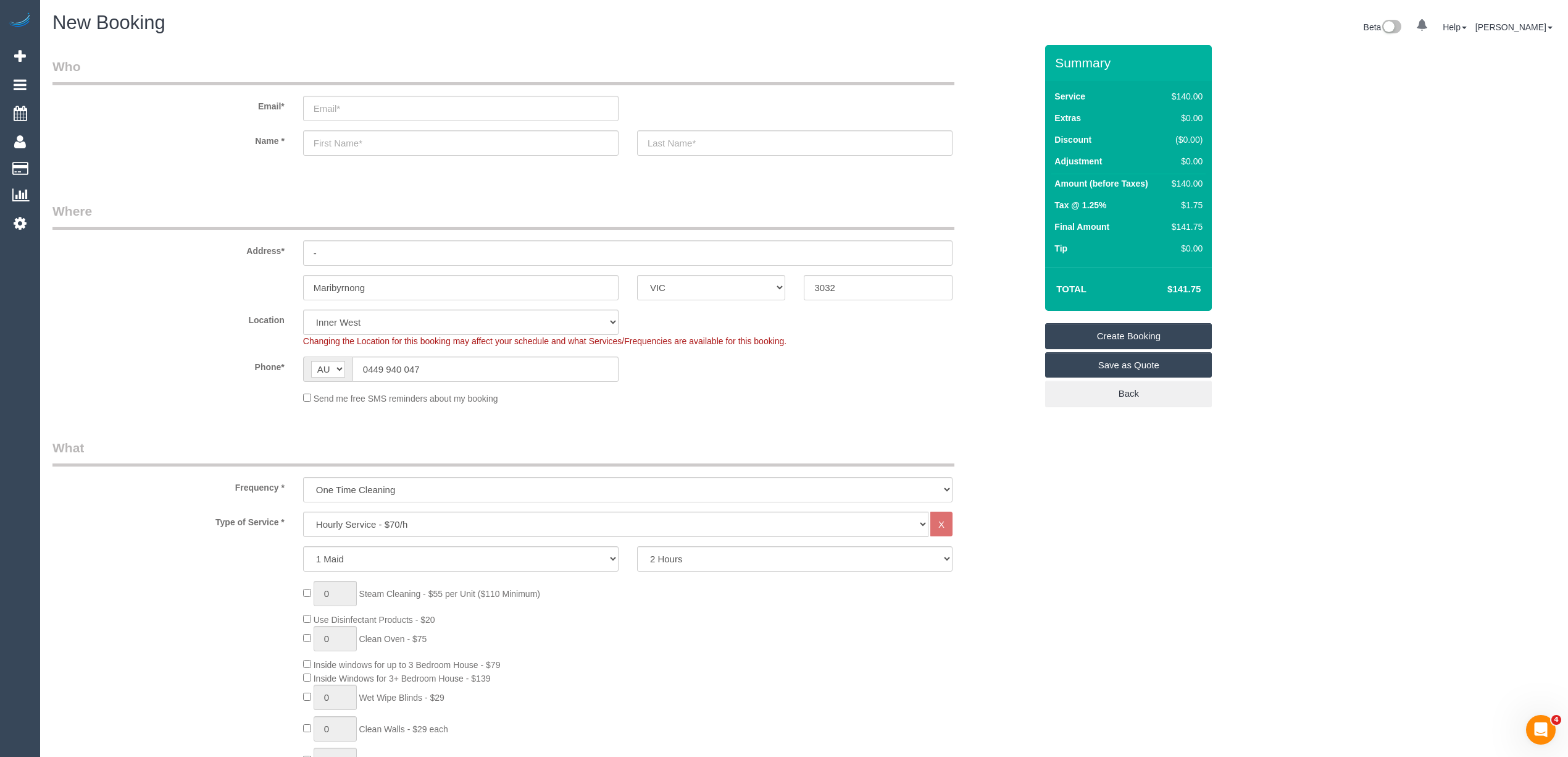
type textarea "Shower and bathroom deep cleaned including grout thoroughly scrubbed."
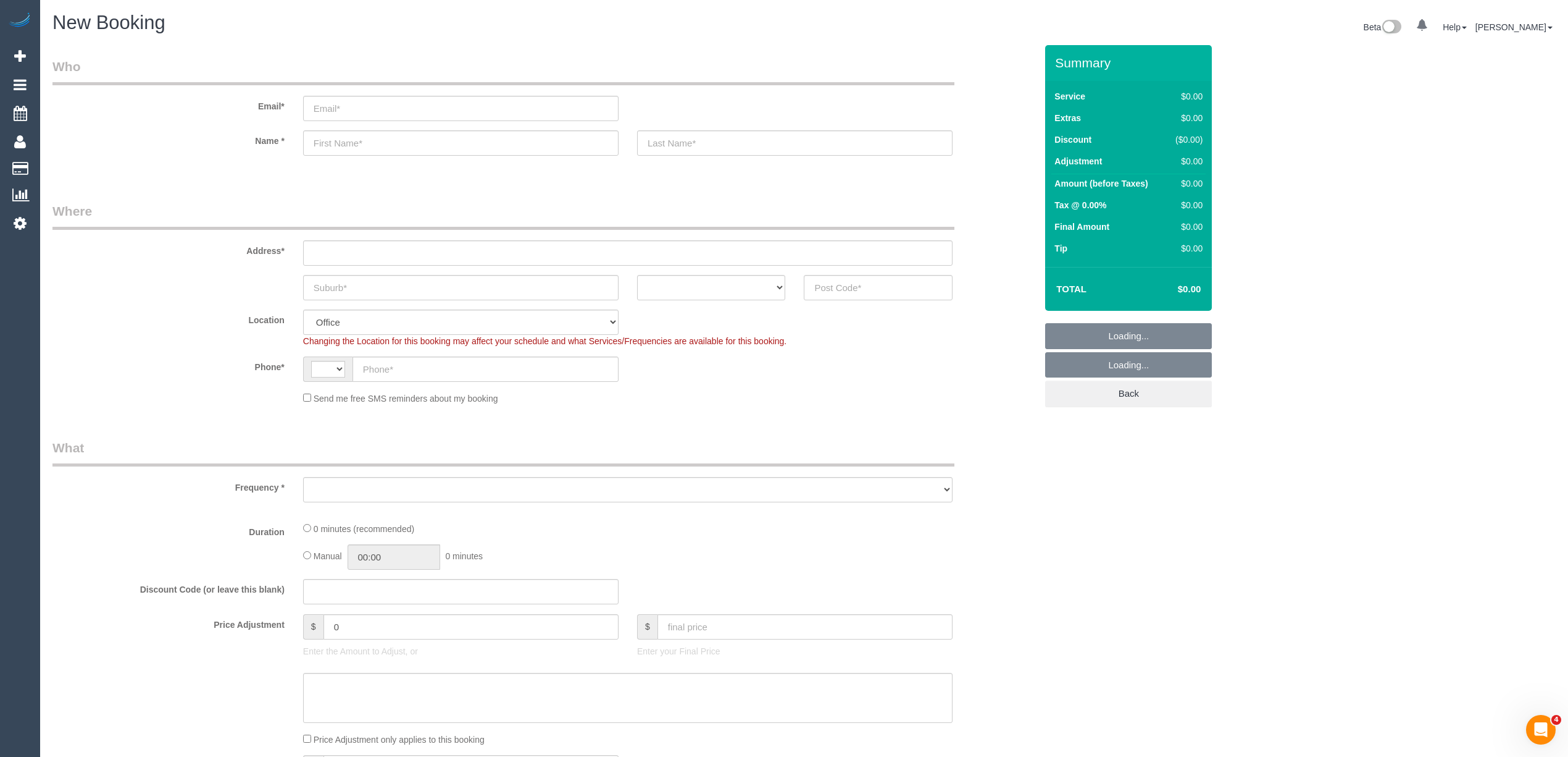
select select "string:AU"
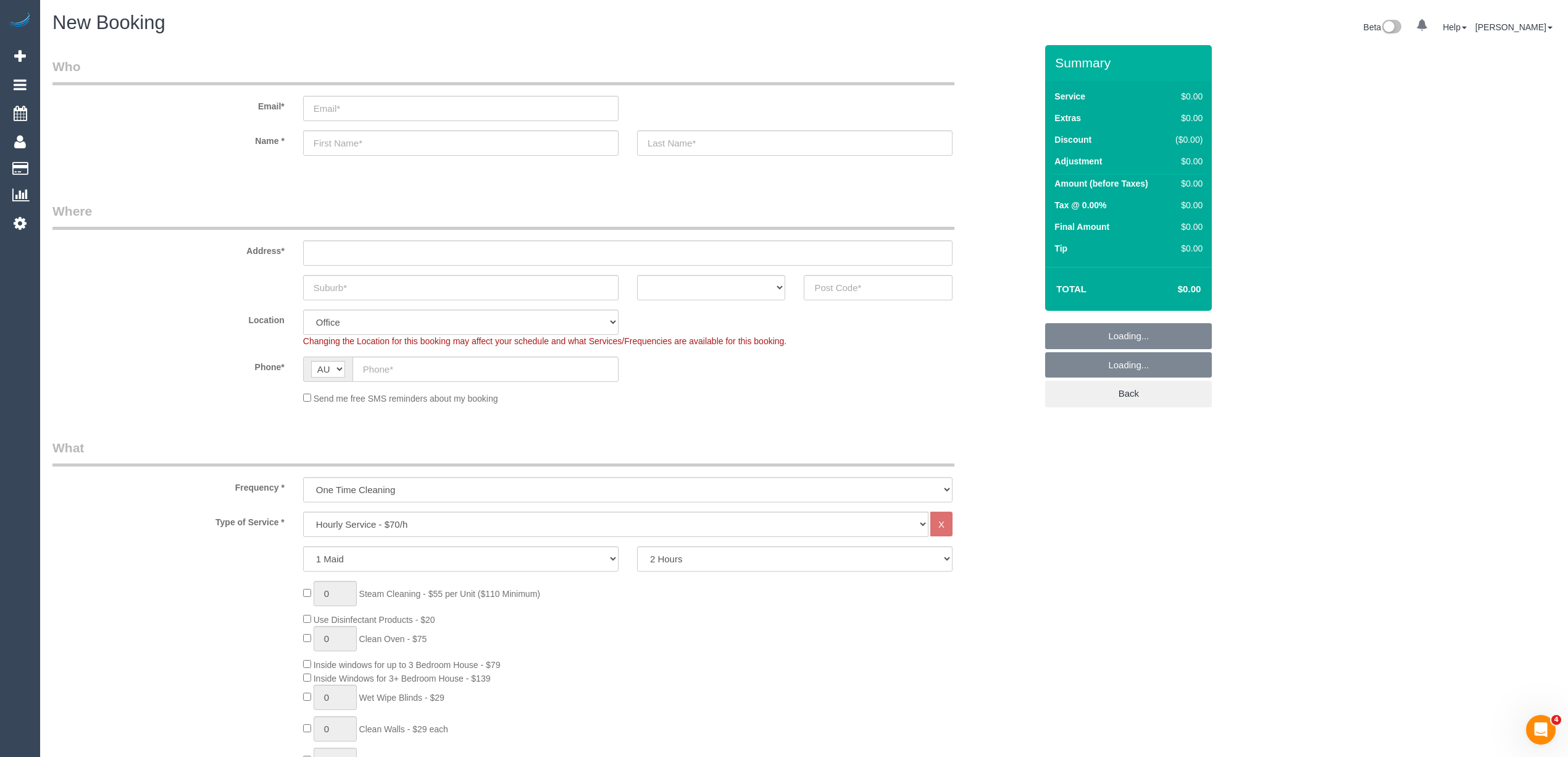
select select "object:2139"
click at [859, 296] on input "text" at bounding box center [878, 287] width 149 height 26
type input "3055"
drag, startPoint x: 349, startPoint y: 255, endPoint x: 340, endPoint y: 249, distance: 10.8
click at [340, 249] on input "text" at bounding box center [627, 253] width 649 height 26
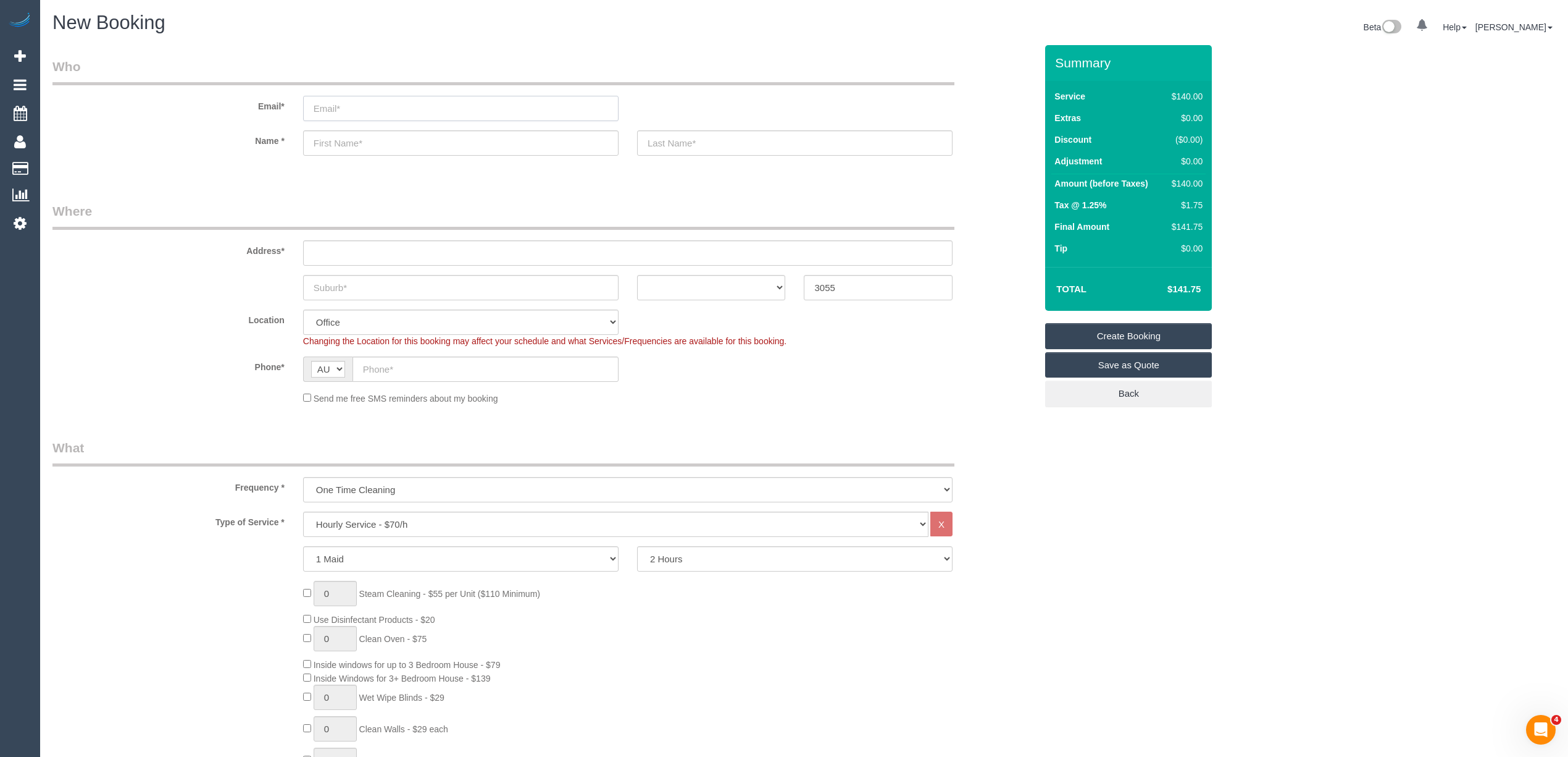
click at [342, 102] on input "email" at bounding box center [460, 108] width 315 height 26
type input "kate.em.reid@gmail.com"
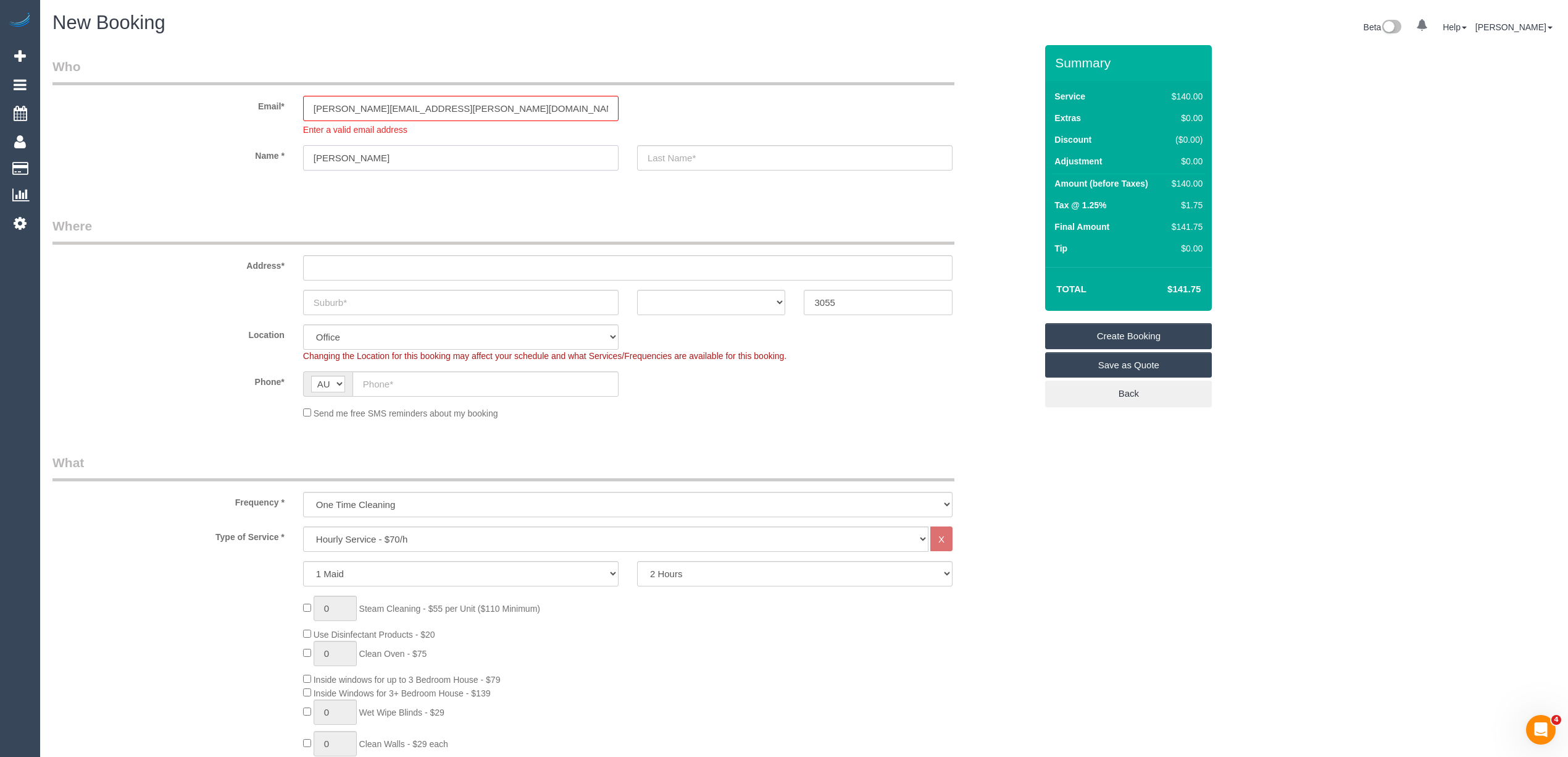
type input "Kate"
type input "Reid"
click at [369, 298] on input "text" at bounding box center [460, 302] width 315 height 26
click at [357, 256] on input "text" at bounding box center [627, 267] width 649 height 26
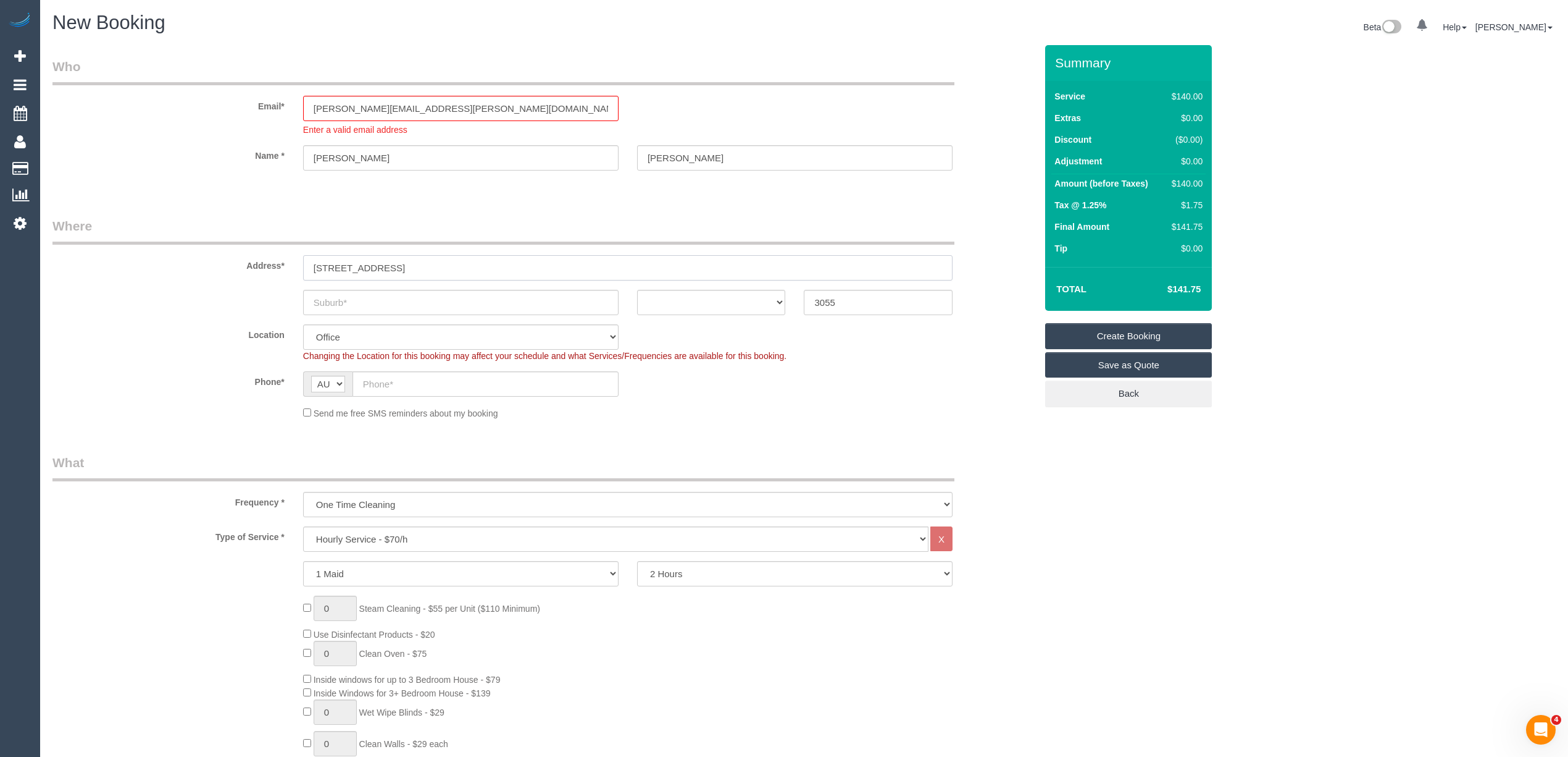
type input "610/5 Olive York Way"
type input "Brunswi"
select select "61"
type input "Brunswick"
select select "object:2448"
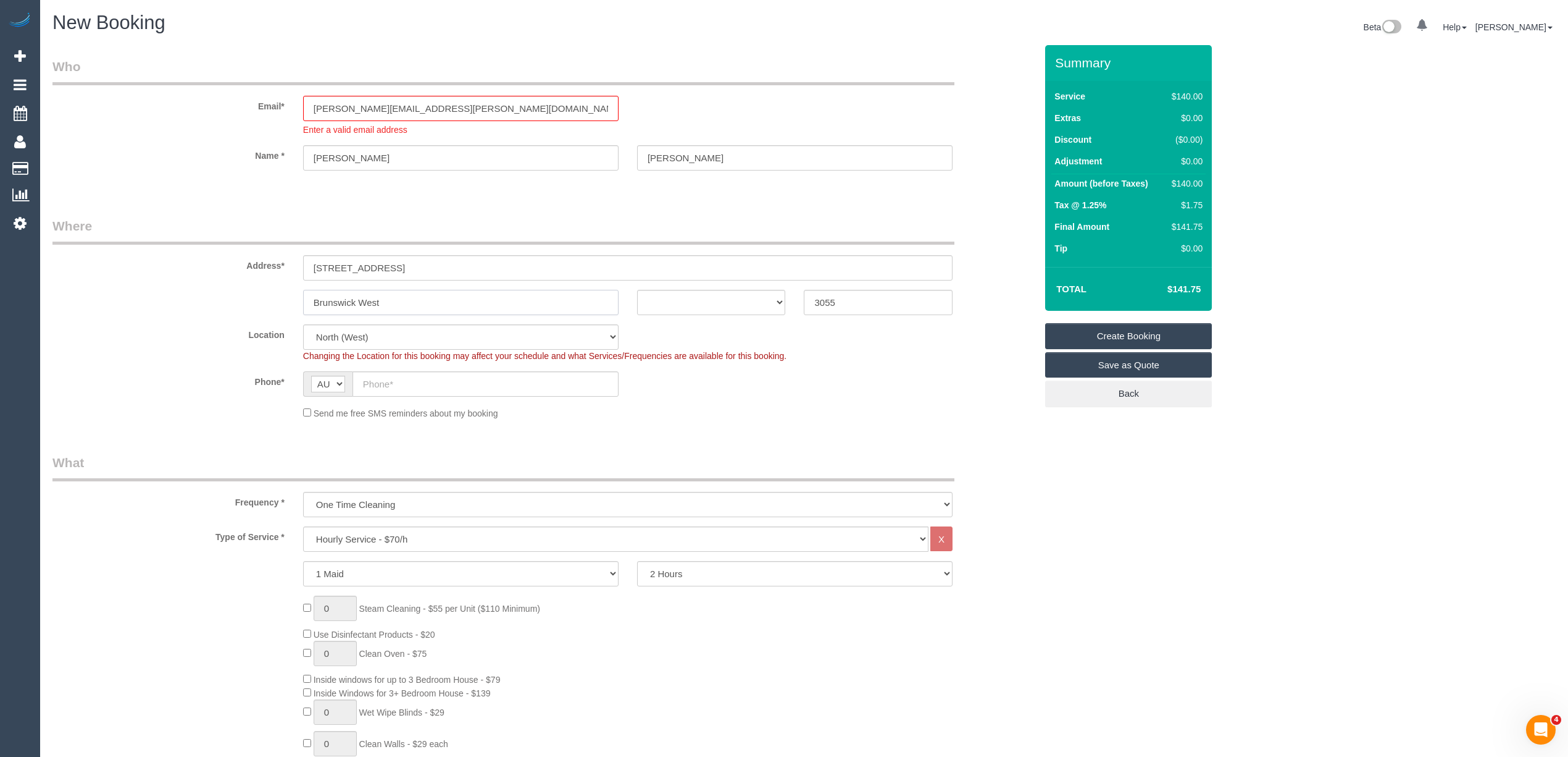
type input "Brunswick West"
click at [726, 291] on select "ACT NSW NT QLD SA TAS VIC WA" at bounding box center [711, 302] width 149 height 26
click at [661, 287] on sui-booking-address "Address* 610/5 Olive York Way Brunswick West ACT NSW NT QLD SA TAS VIC WA 3055" at bounding box center [545, 266] width 984 height 98
click at [660, 297] on select "ACT NSW NT QLD SA TAS VIC WA" at bounding box center [711, 302] width 149 height 26
select select "VIC"
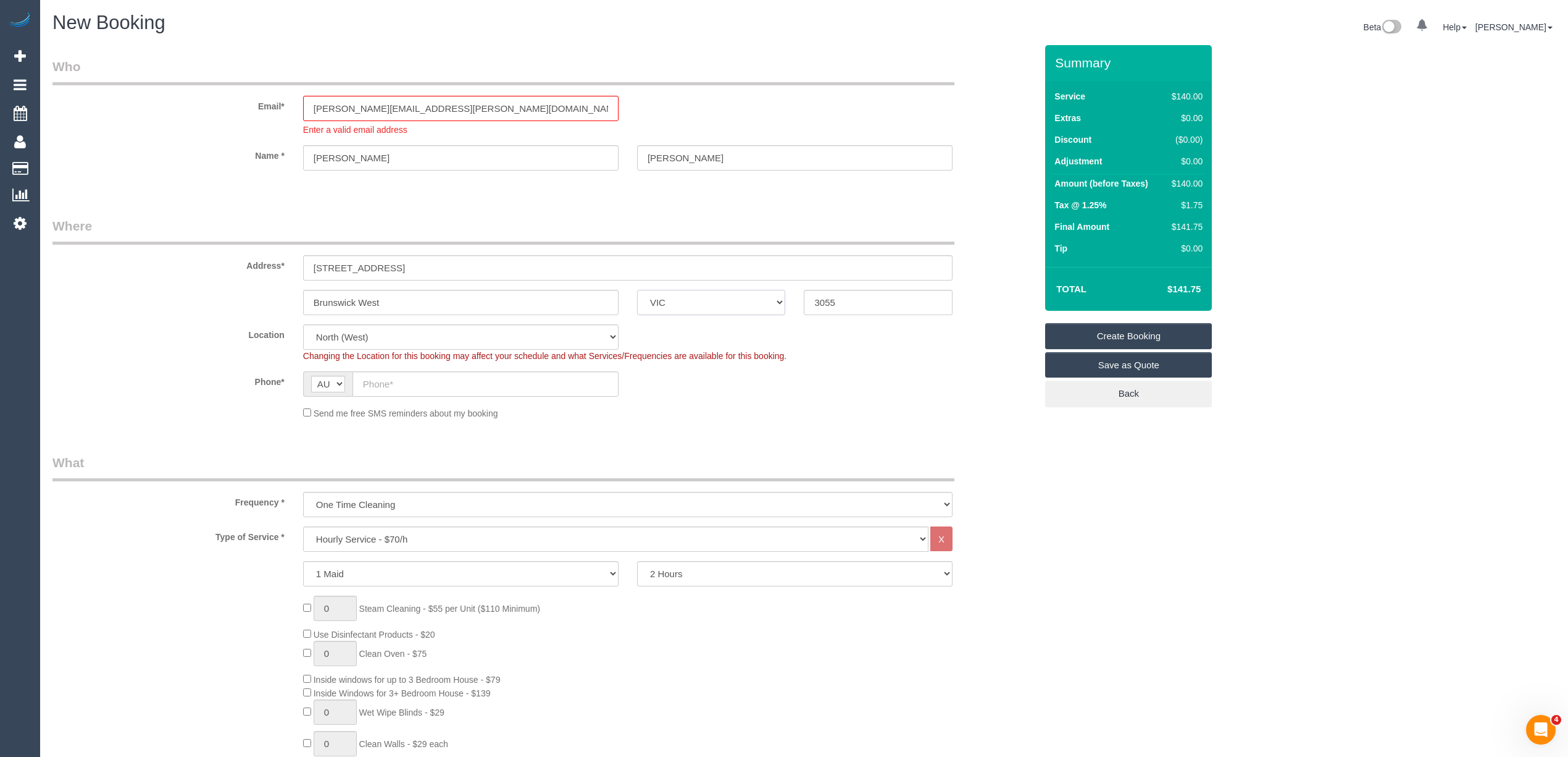
click at [637, 290] on select "ACT NSW NT QLD SA TAS VIC WA" at bounding box center [711, 302] width 149 height 26
click at [413, 386] on input "text" at bounding box center [485, 384] width 266 height 26
drag, startPoint x: 366, startPoint y: 374, endPoint x: 374, endPoint y: 376, distance: 8.2
click at [366, 374] on input "text" at bounding box center [485, 384] width 266 height 26
paste input "61 408 787 274"
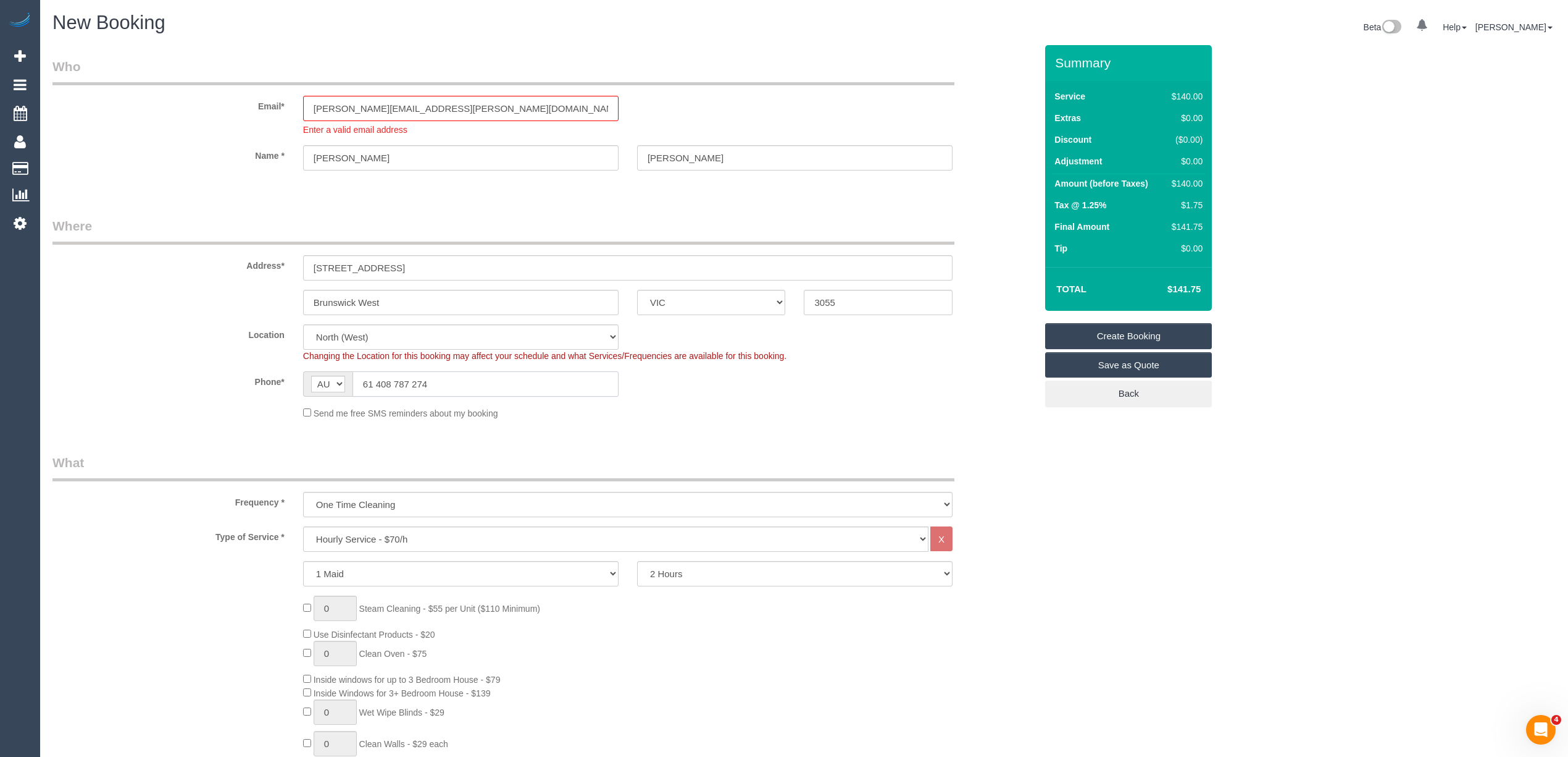
drag, startPoint x: 375, startPoint y: 381, endPoint x: 361, endPoint y: 379, distance: 14.1
click at [361, 379] on input "61 408 787 274" at bounding box center [485, 384] width 266 height 26
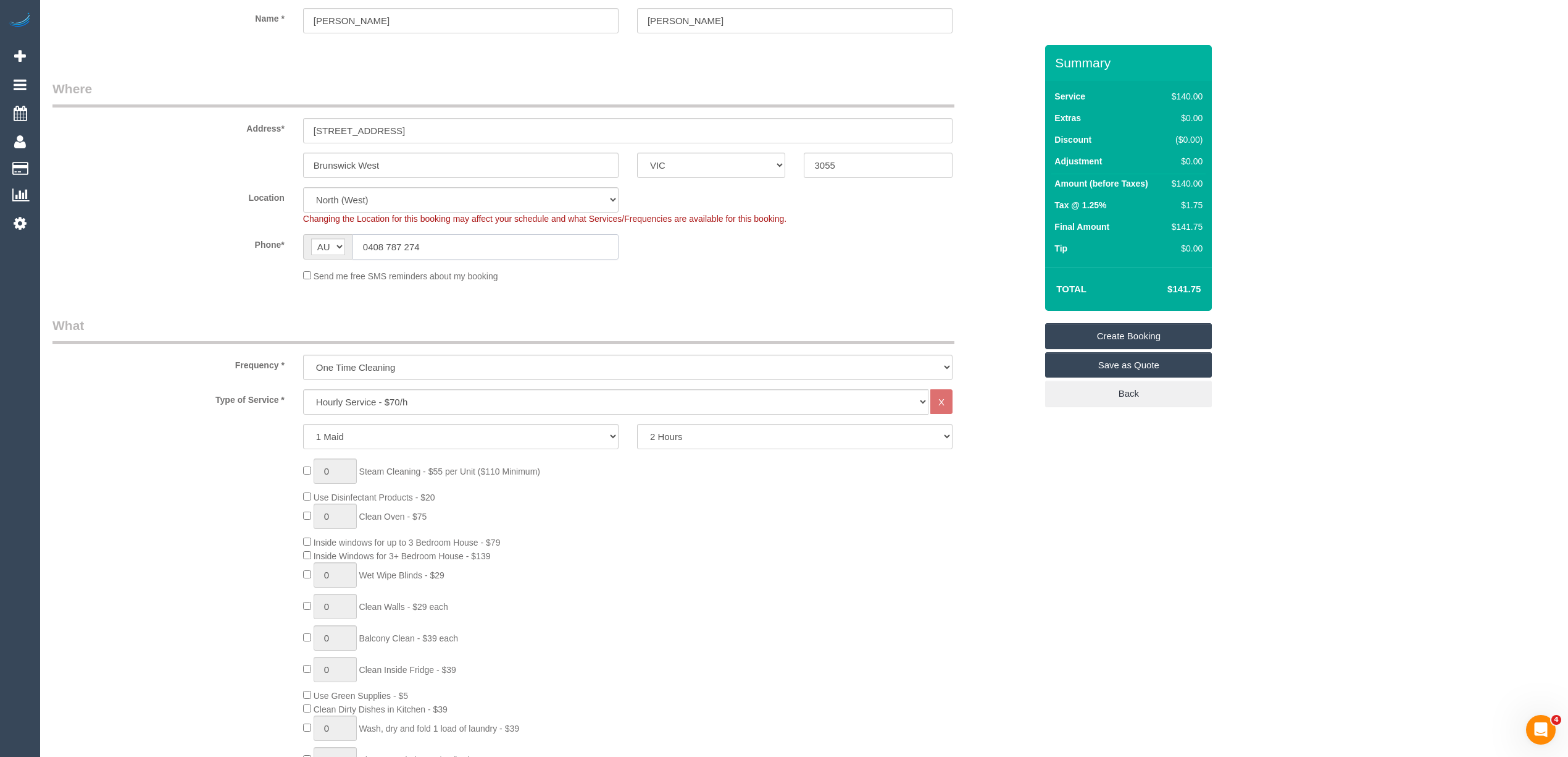
type input "0408 787 274"
click at [366, 401] on select "Hourly Service - $70/h Hourly Service - $65/h Hourly Service - $60/h Hourly Ser…" at bounding box center [616, 401] width 626 height 26
click at [303, 389] on select "Hourly Service - $70/h Hourly Service - $65/h Hourly Service - $60/h Hourly Ser…" at bounding box center [616, 401] width 626 height 26
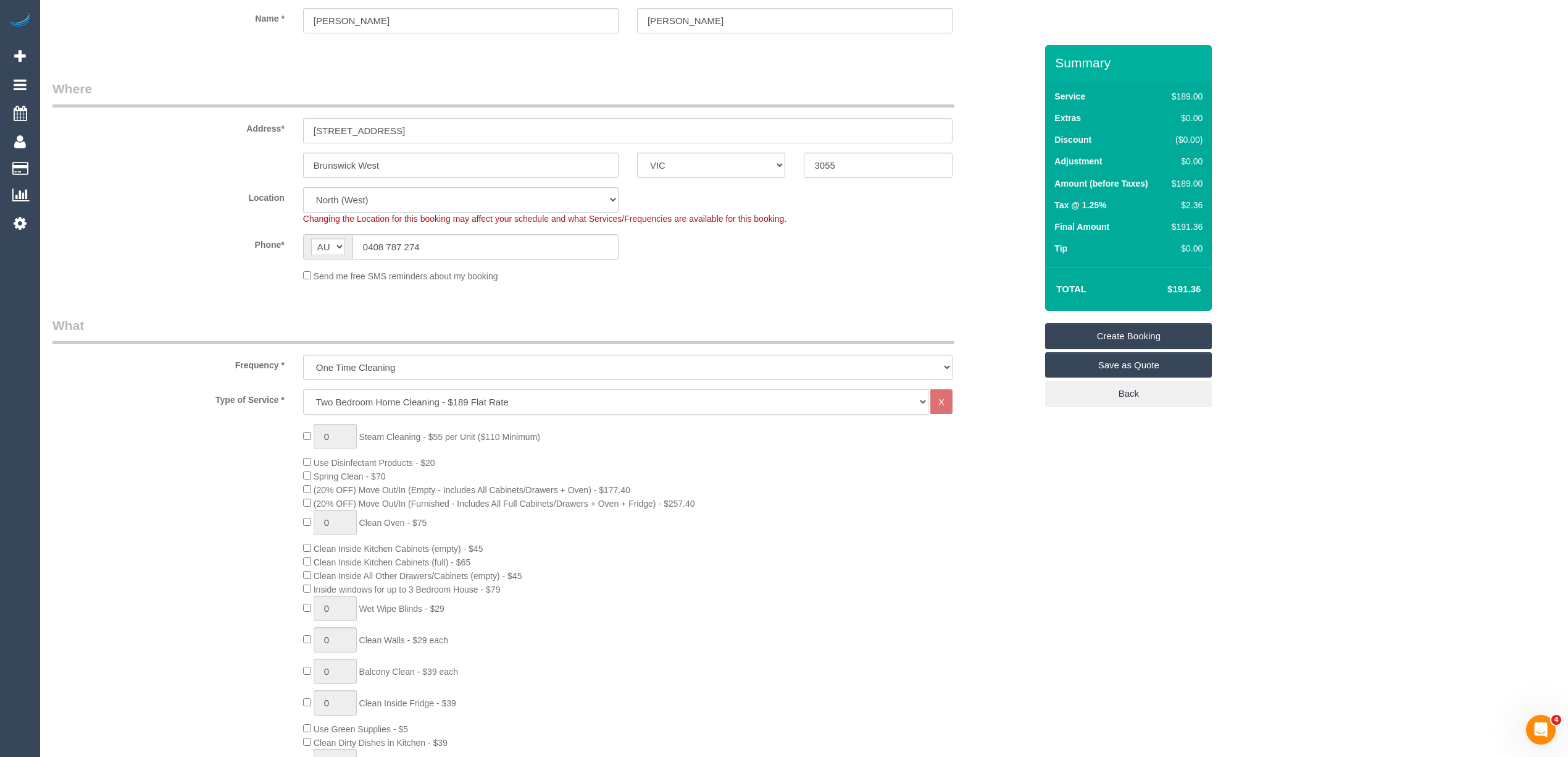
click at [357, 404] on select "Hourly Service - $70/h Hourly Service - $65/h Hourly Service - $60/h Hourly Ser…" at bounding box center [616, 401] width 626 height 26
select select "210"
click at [303, 389] on select "Hourly Service - $70/h Hourly Service - $65/h Hourly Service - $60/h Hourly Ser…" at bounding box center [616, 401] width 626 height 26
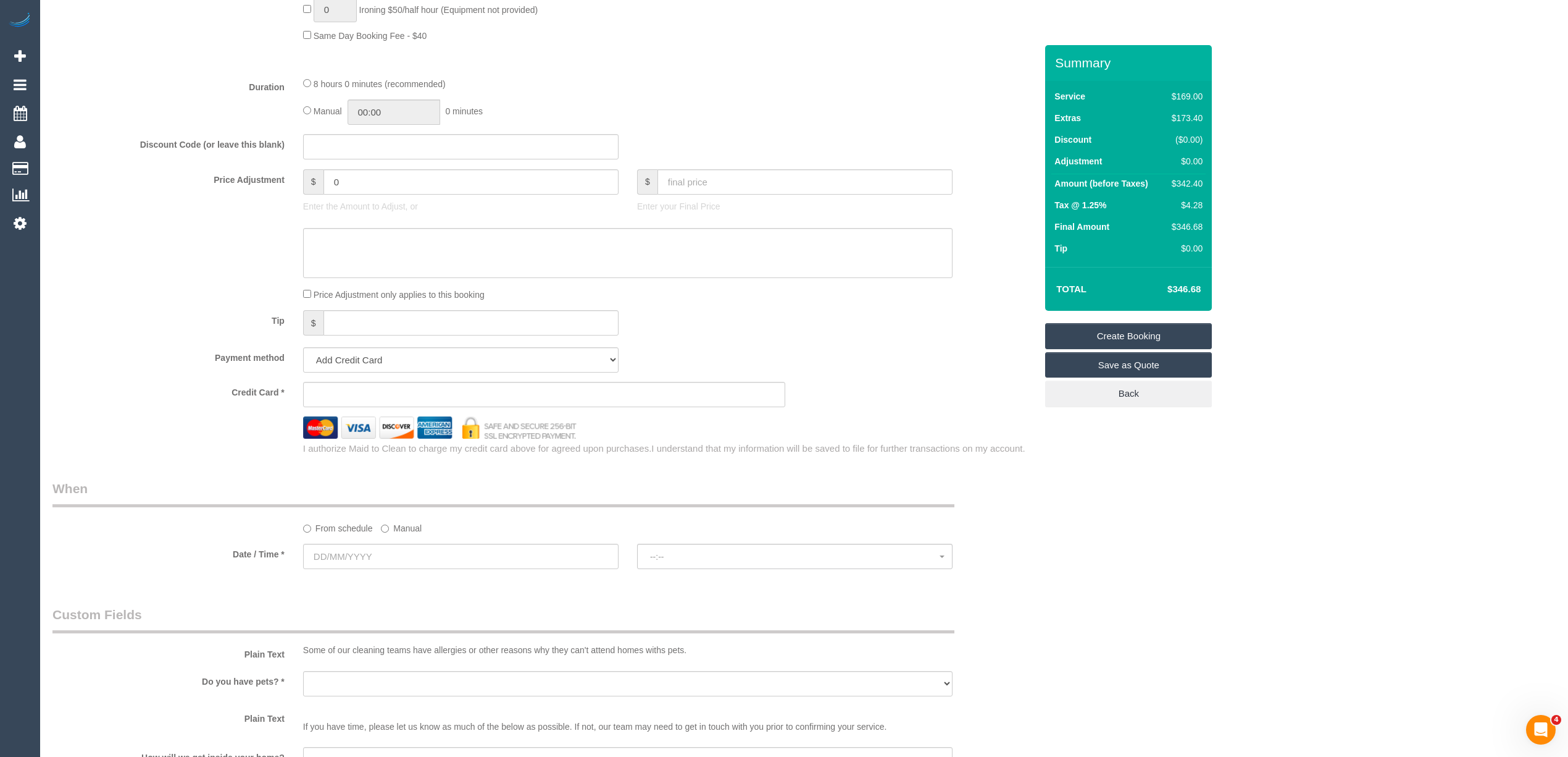
scroll to position [961, 0]
click at [344, 545] on input "text" at bounding box center [460, 546] width 315 height 26
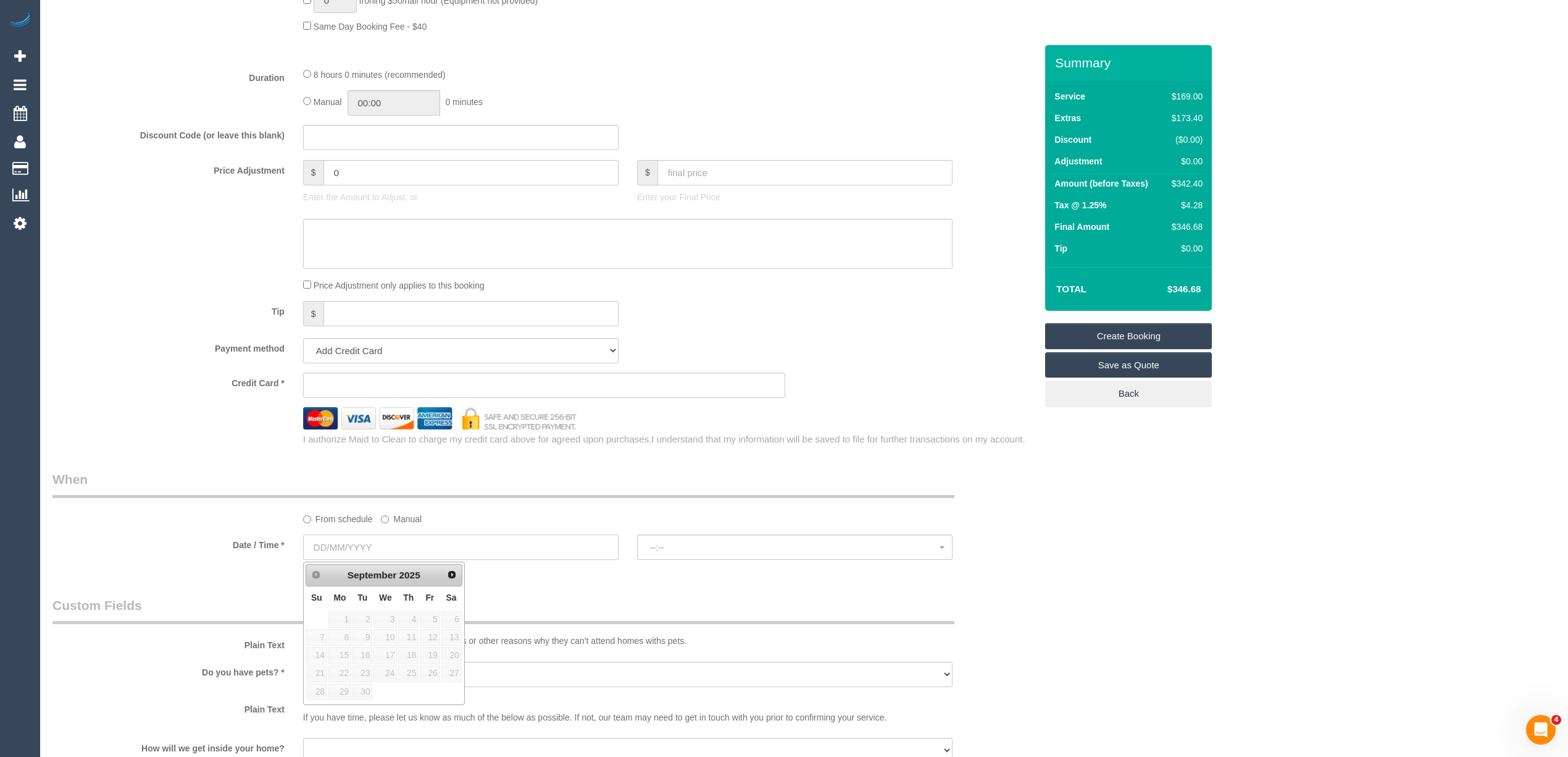
click at [344, 545] on input "text" at bounding box center [460, 546] width 315 height 26
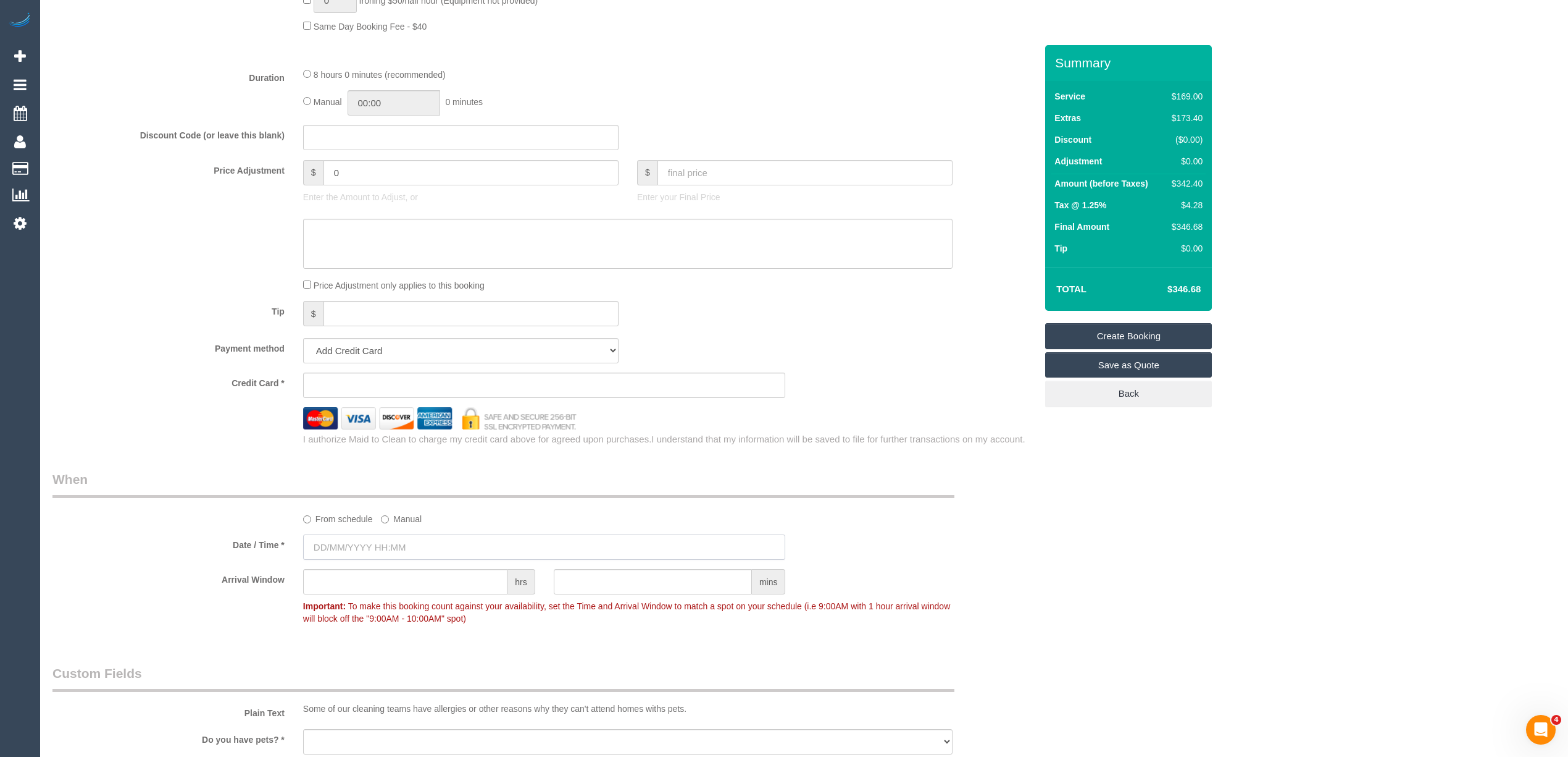
click at [371, 544] on input "text" at bounding box center [544, 546] width 483 height 26
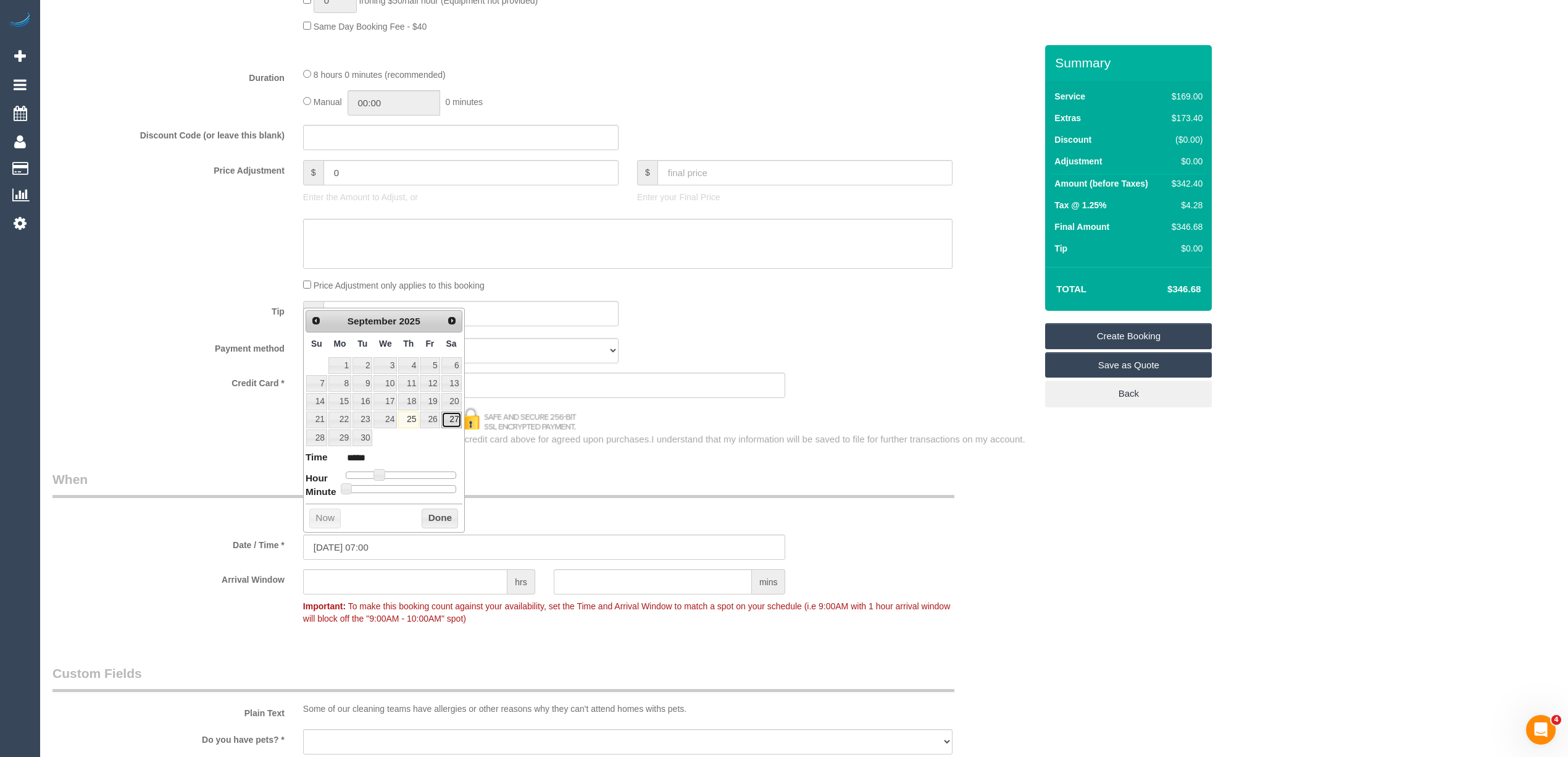
click at [451, 428] on link "27" at bounding box center [451, 419] width 21 height 17
click at [455, 423] on link "27" at bounding box center [451, 419] width 21 height 17
click at [232, 513] on div "From schedule Manual" at bounding box center [544, 497] width 1002 height 55
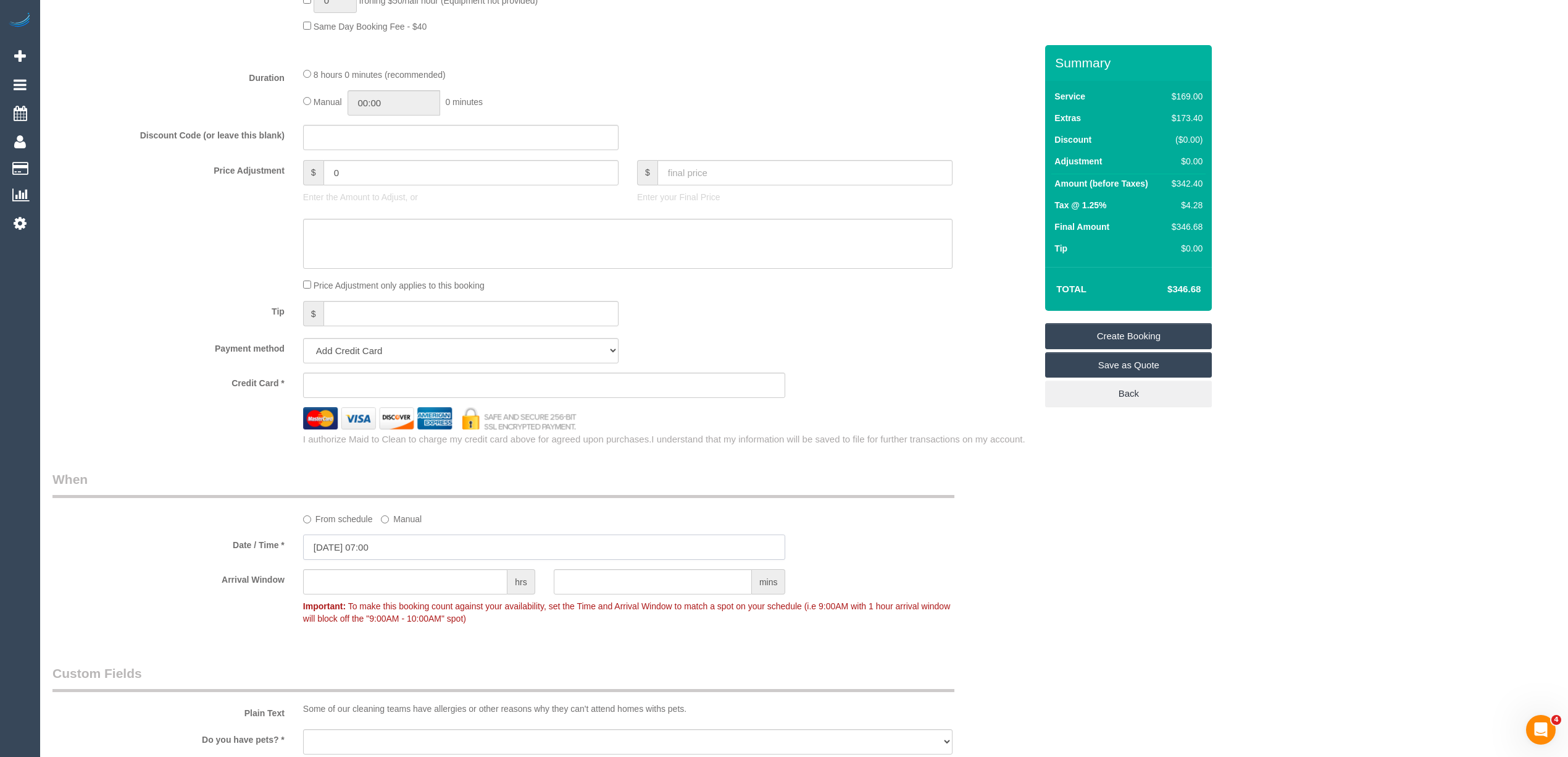
click at [366, 550] on input "27/09/2025 07:00" at bounding box center [544, 546] width 483 height 26
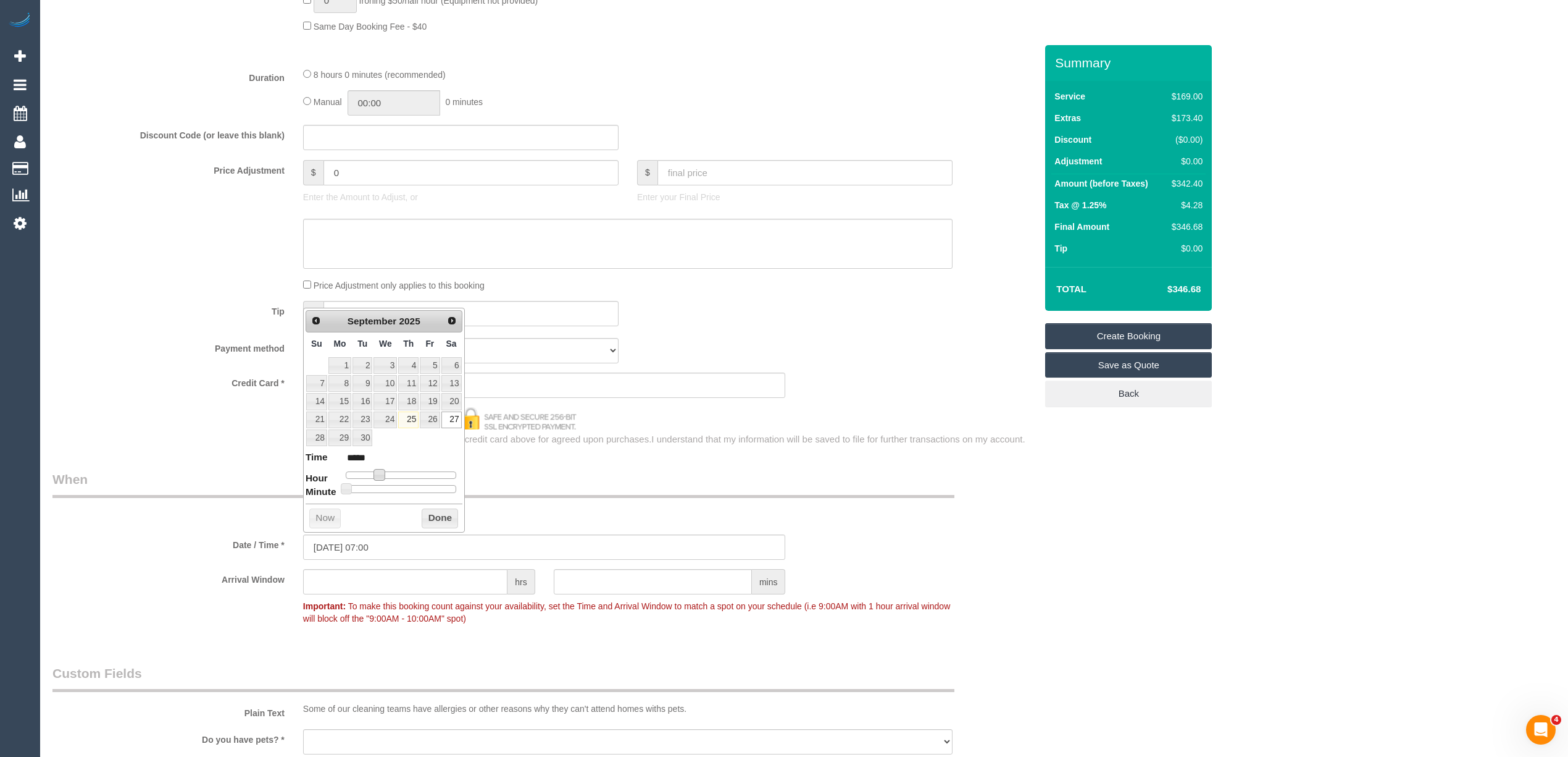
type input "27/09/2025 08:00"
type input "*****"
drag, startPoint x: 376, startPoint y: 475, endPoint x: 384, endPoint y: 475, distance: 8.0
click at [384, 475] on span at bounding box center [384, 474] width 11 height 11
drag, startPoint x: 1035, startPoint y: 620, endPoint x: 756, endPoint y: 628, distance: 279.1
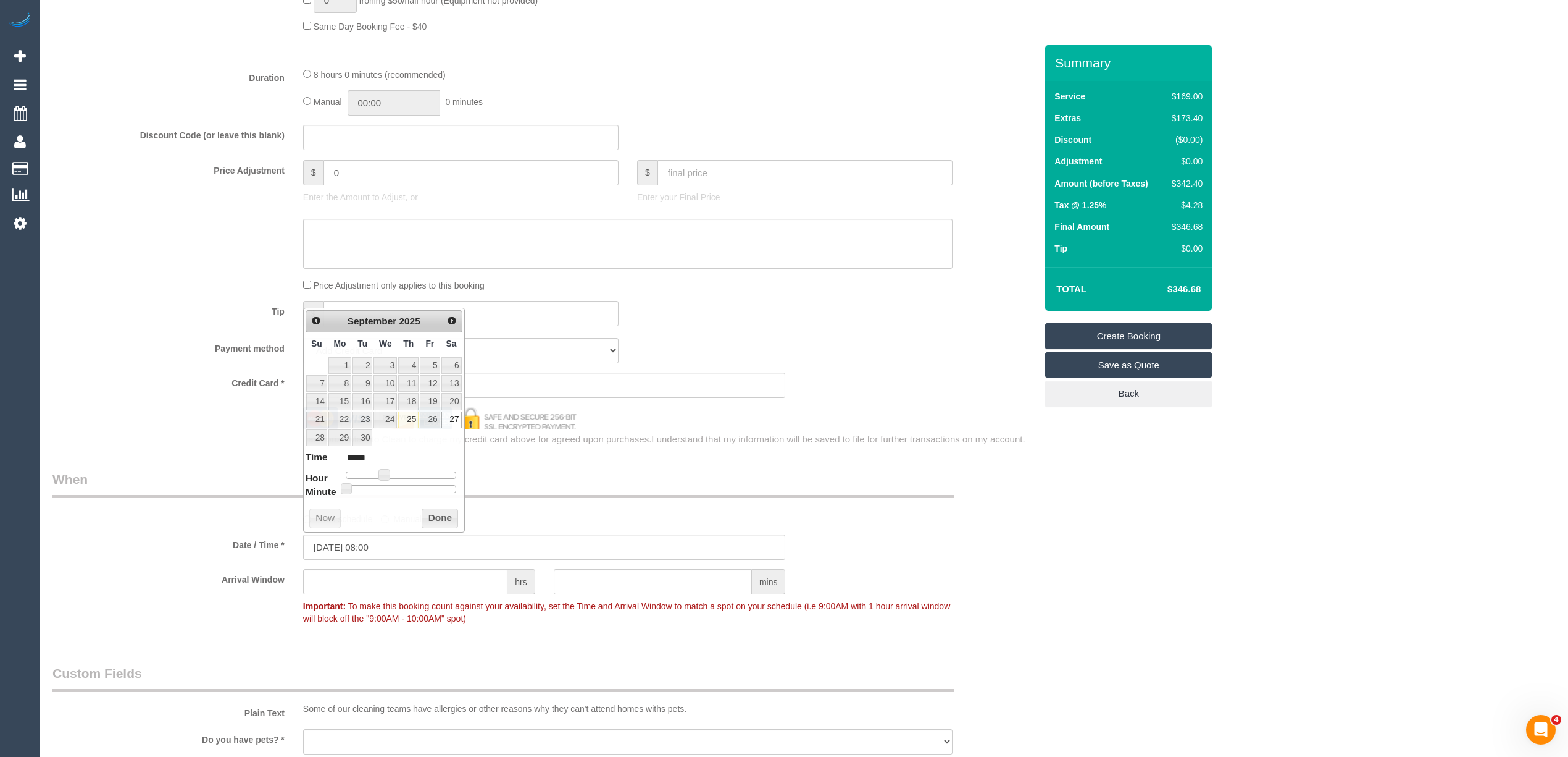
click at [1032, 619] on div "Arrival Window hrs mins Important: To make this booking count against your avai…" at bounding box center [544, 599] width 1002 height 61
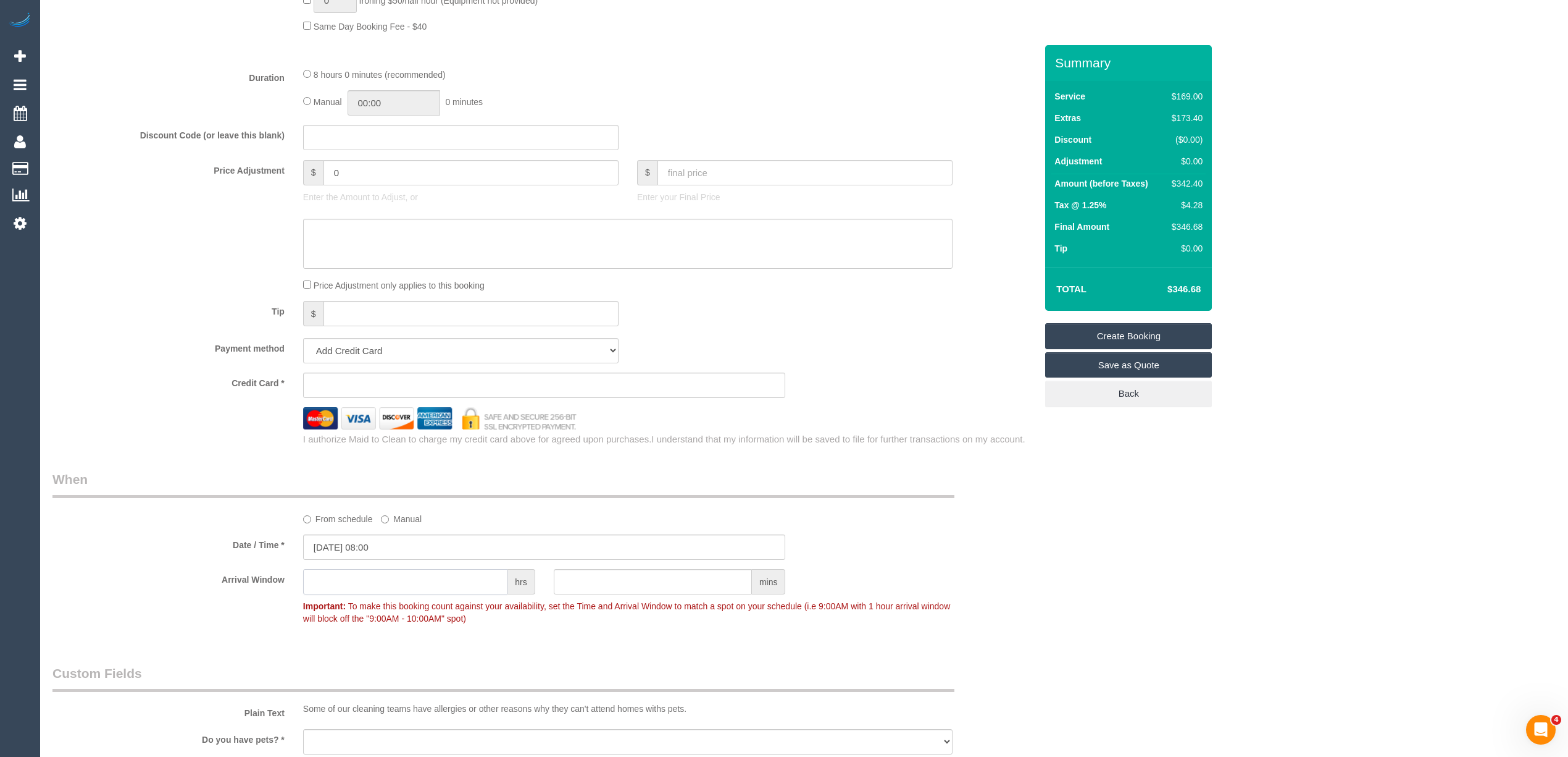
click at [394, 584] on input "text" at bounding box center [405, 581] width 205 height 26
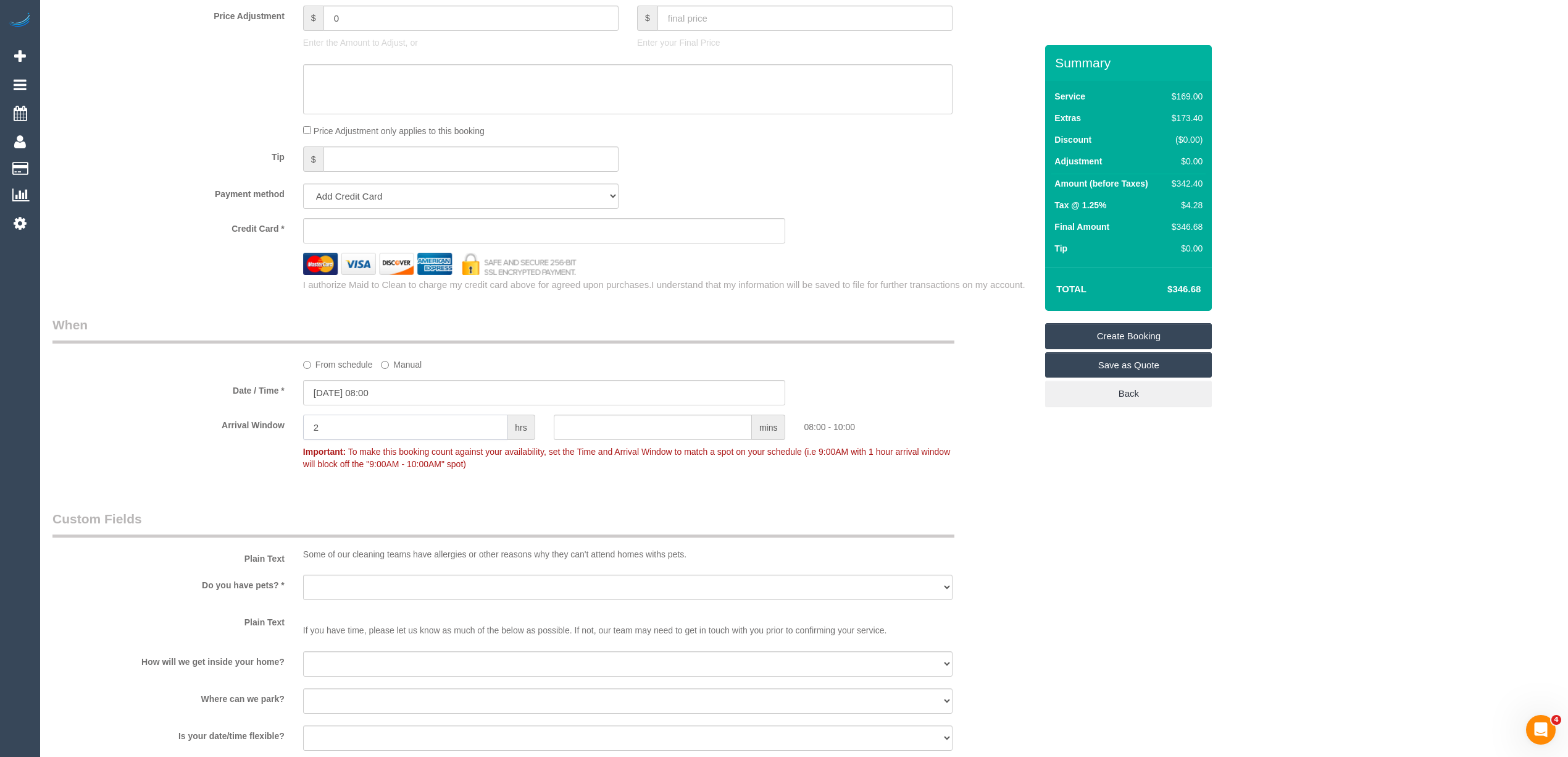
scroll to position [1235, 0]
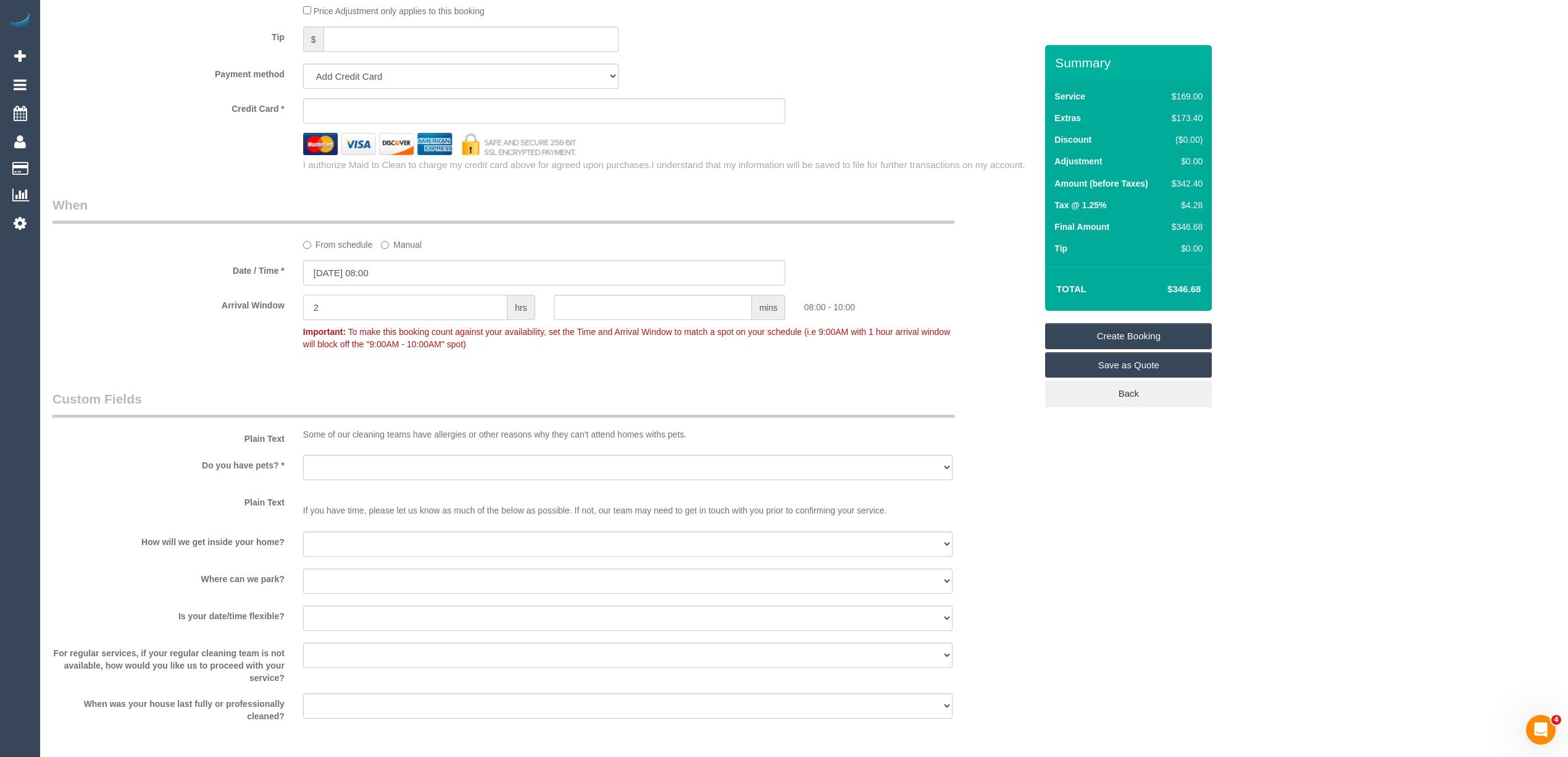
type input "2"
click at [328, 473] on select "Yes - Cats Yes - Dogs No pets Yes - Dogs and Cats Yes - Other" at bounding box center [627, 467] width 649 height 26
select select "number:28"
click at [303, 455] on select "Yes - Cats Yes - Dogs No pets Yes - Dogs and Cats Yes - Other" at bounding box center [627, 467] width 649 height 26
click at [351, 540] on select "I will be home Key will be left (please provide details below) Lock box/Access …" at bounding box center [627, 543] width 649 height 26
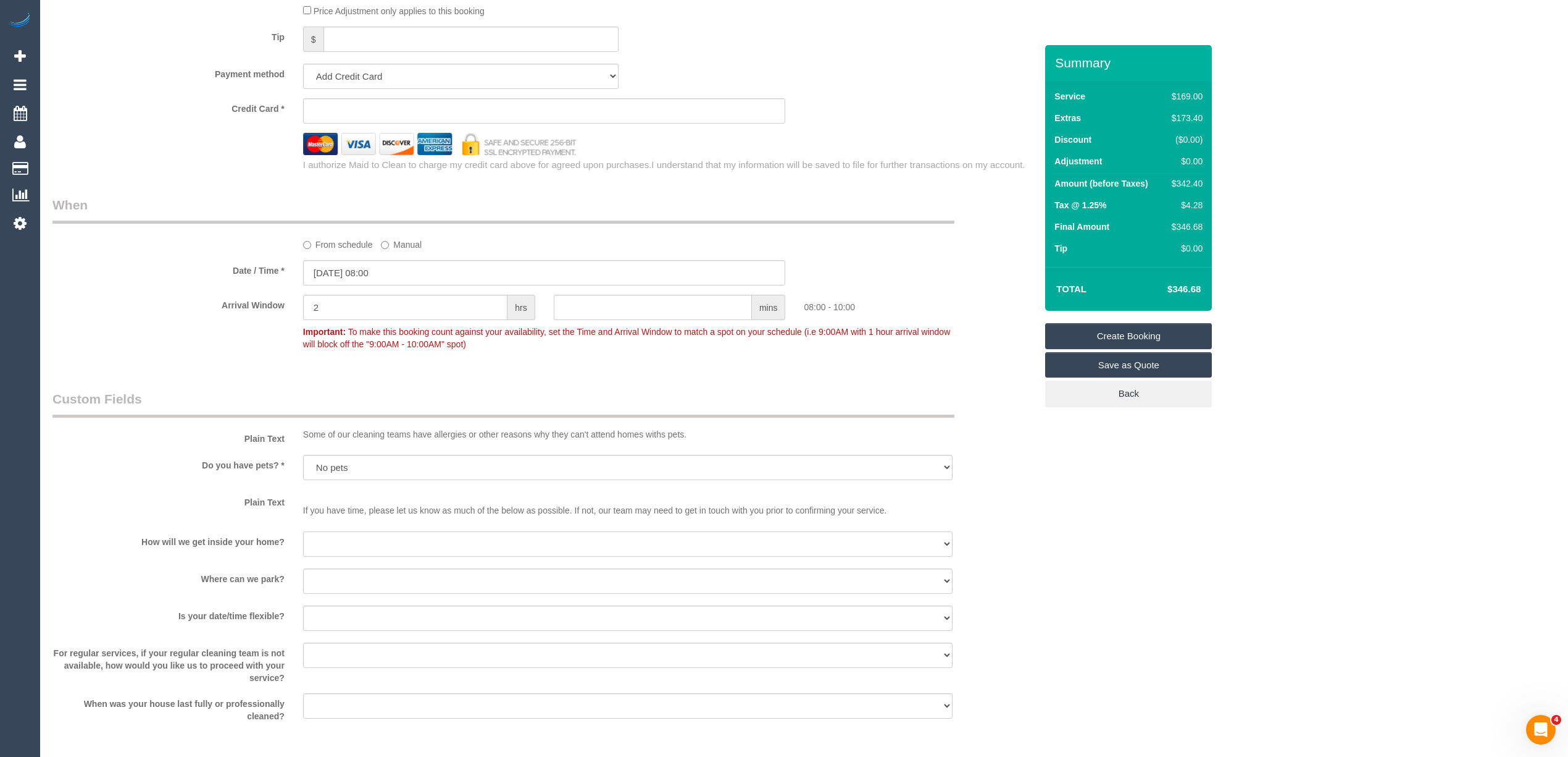
select select "number:14"
click at [303, 532] on select "I will be home Key will be left (please provide details below) Lock box/Access …" at bounding box center [627, 543] width 649 height 26
click at [349, 580] on select "I will provide parking on-site Free street parking Paid street parking (cost wi…" at bounding box center [627, 580] width 649 height 26
select select "number:18"
click at [303, 569] on select "I will provide parking on-site Free street parking Paid street parking (cost wi…" at bounding box center [627, 580] width 649 height 26
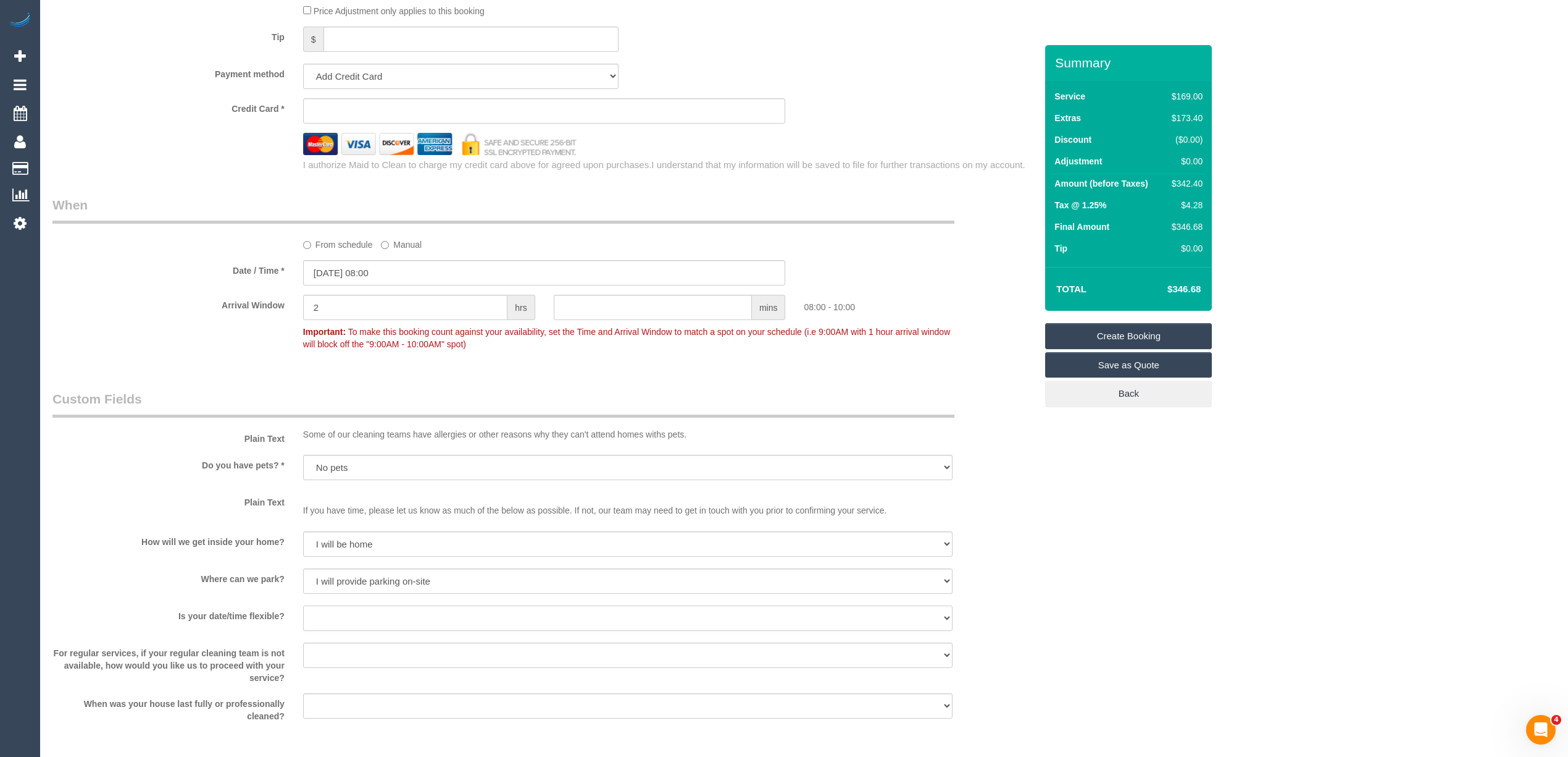
click at [351, 618] on select "Yes - date and time Yes - date but not time Yes - time but not date No - No fle…" at bounding box center [627, 617] width 649 height 26
click at [303, 606] on select "Yes - date and time Yes - date but not time Yes - time but not date No - No fle…" at bounding box center [627, 617] width 649 height 26
click at [371, 617] on select "Yes - date and time Yes - date but not time Yes - time but not date No - No fle…" at bounding box center [627, 617] width 649 height 26
select select "number:36"
click at [303, 606] on select "Yes - date and time Yes - date but not time Yes - time but not date No - No fle…" at bounding box center [627, 617] width 649 height 26
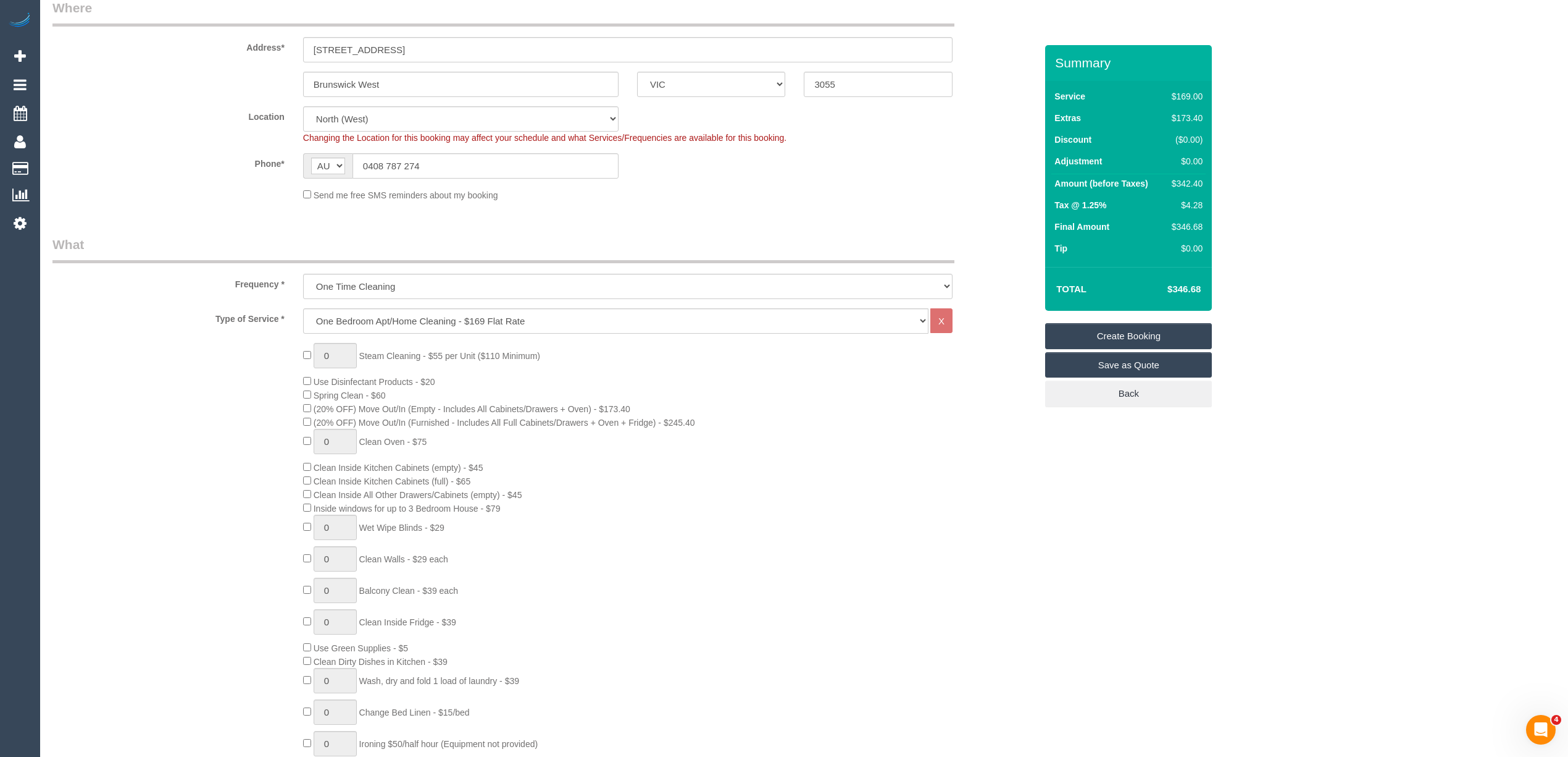
scroll to position [0, 0]
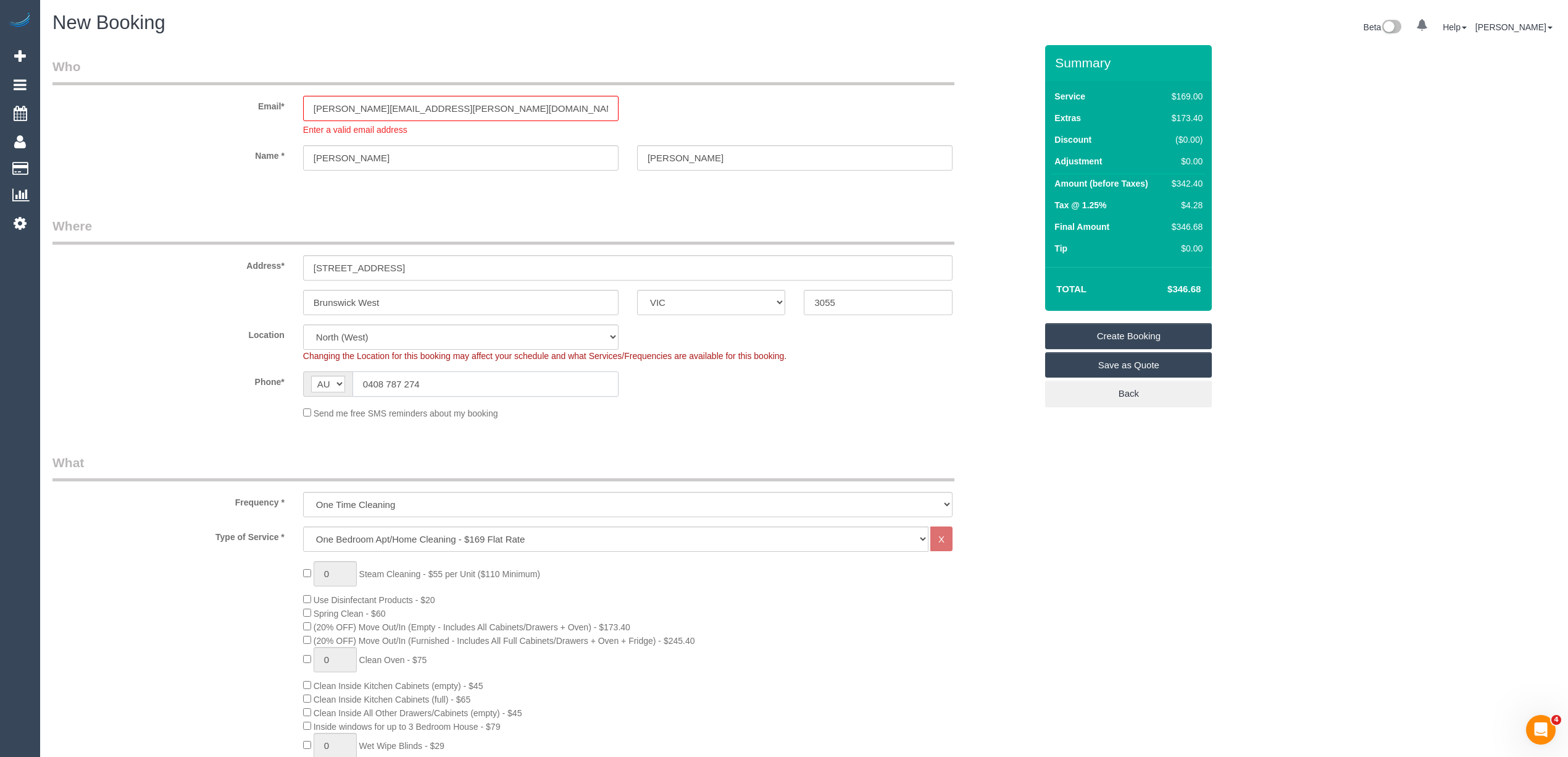
drag, startPoint x: 335, startPoint y: 383, endPoint x: 310, endPoint y: 381, distance: 25.1
click at [310, 381] on div "AF AL DZ AD AO AI AQ AG AR AM AW AU AT AZ BS BH BD BB BY BE BZ BJ BM BT BO BA B…" at bounding box center [460, 384] width 315 height 26
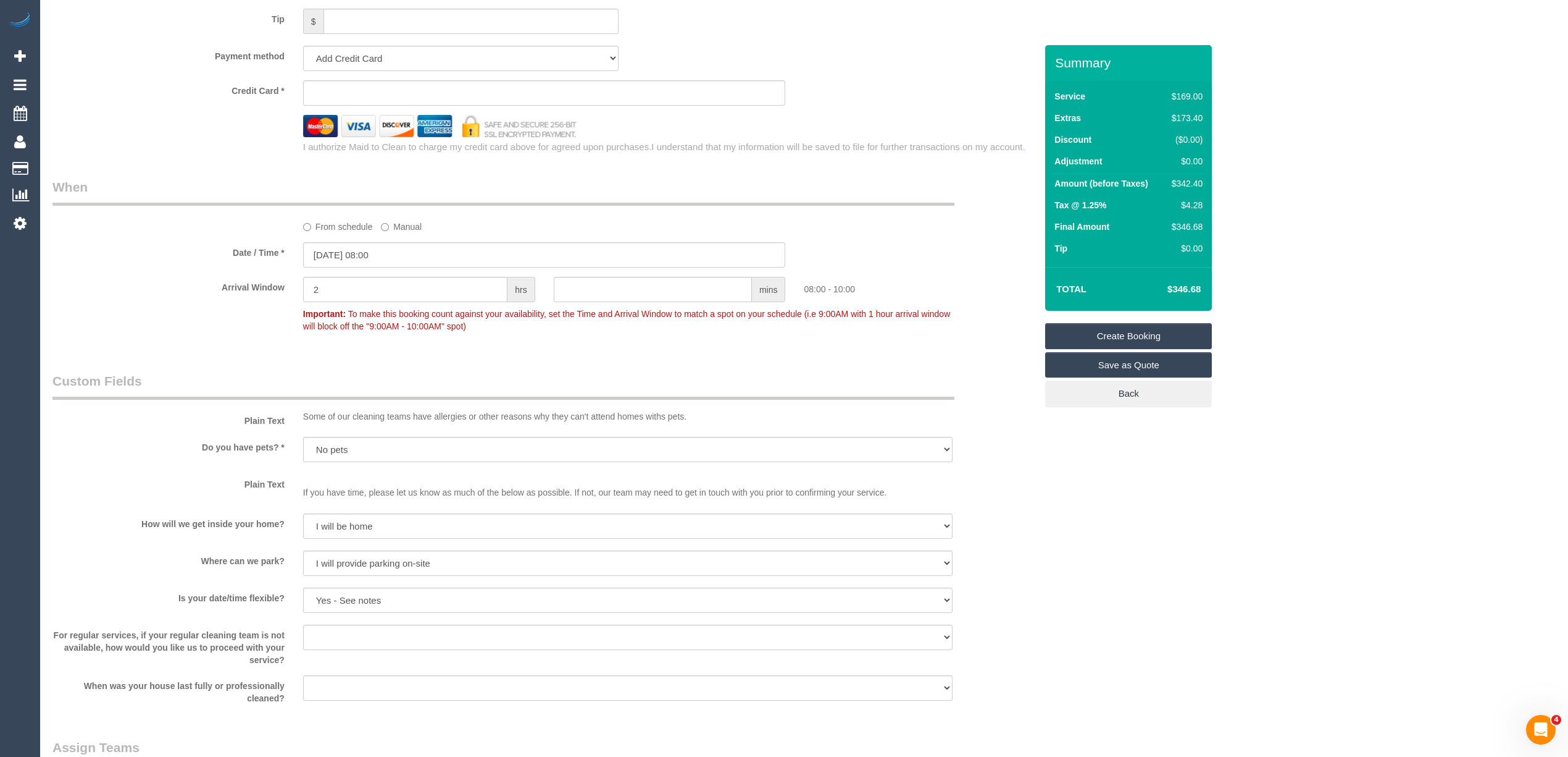
scroll to position [1628, 0]
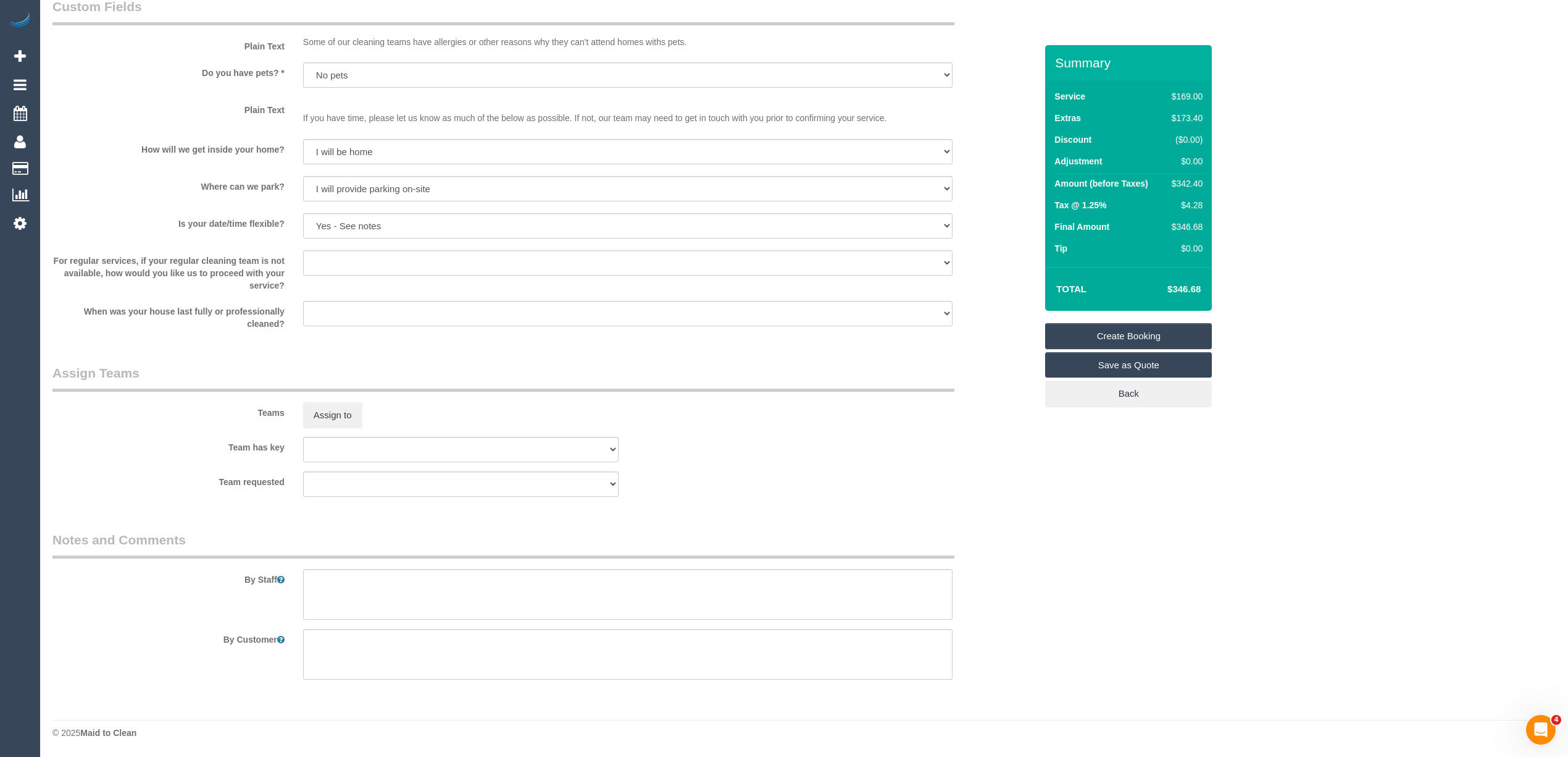
click at [363, 542] on legend "Notes and Comments" at bounding box center [503, 545] width 902 height 28
click at [385, 592] on textarea at bounding box center [627, 594] width 649 height 50
paste textarea "0408 787 274"
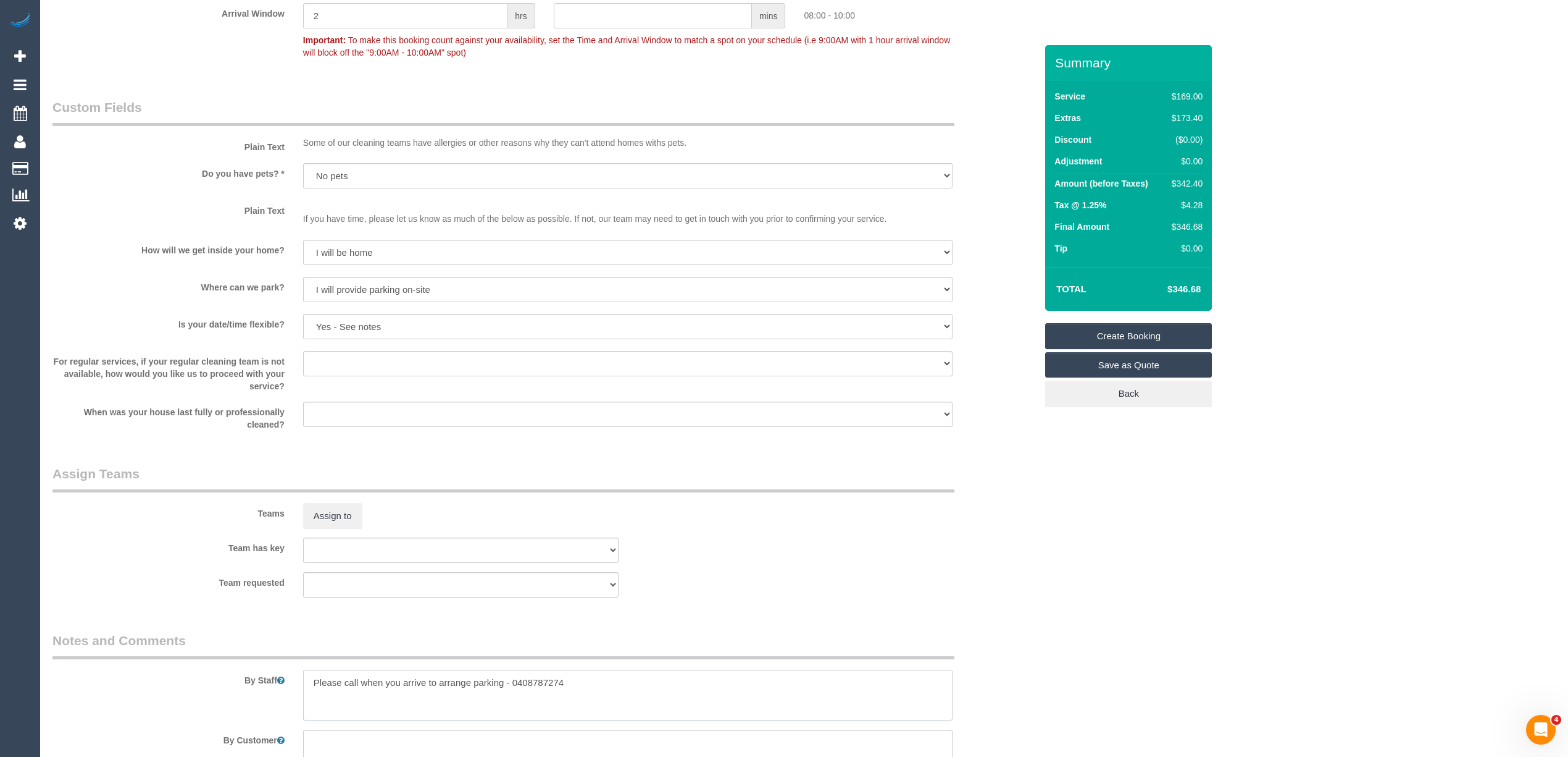
scroll to position [1216, 0]
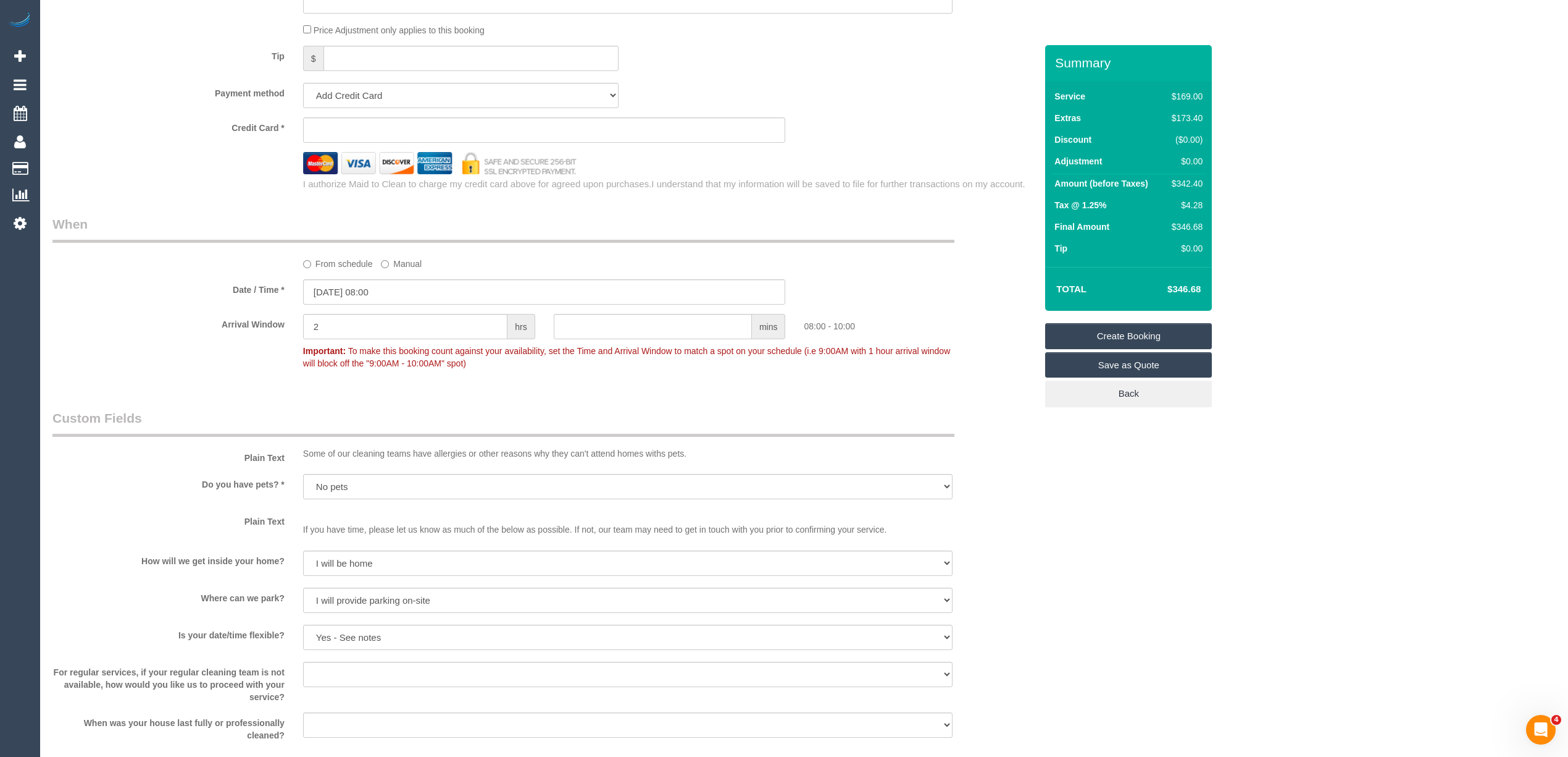
type textarea "Please call when you arrive to arrange parking - 0408787274"
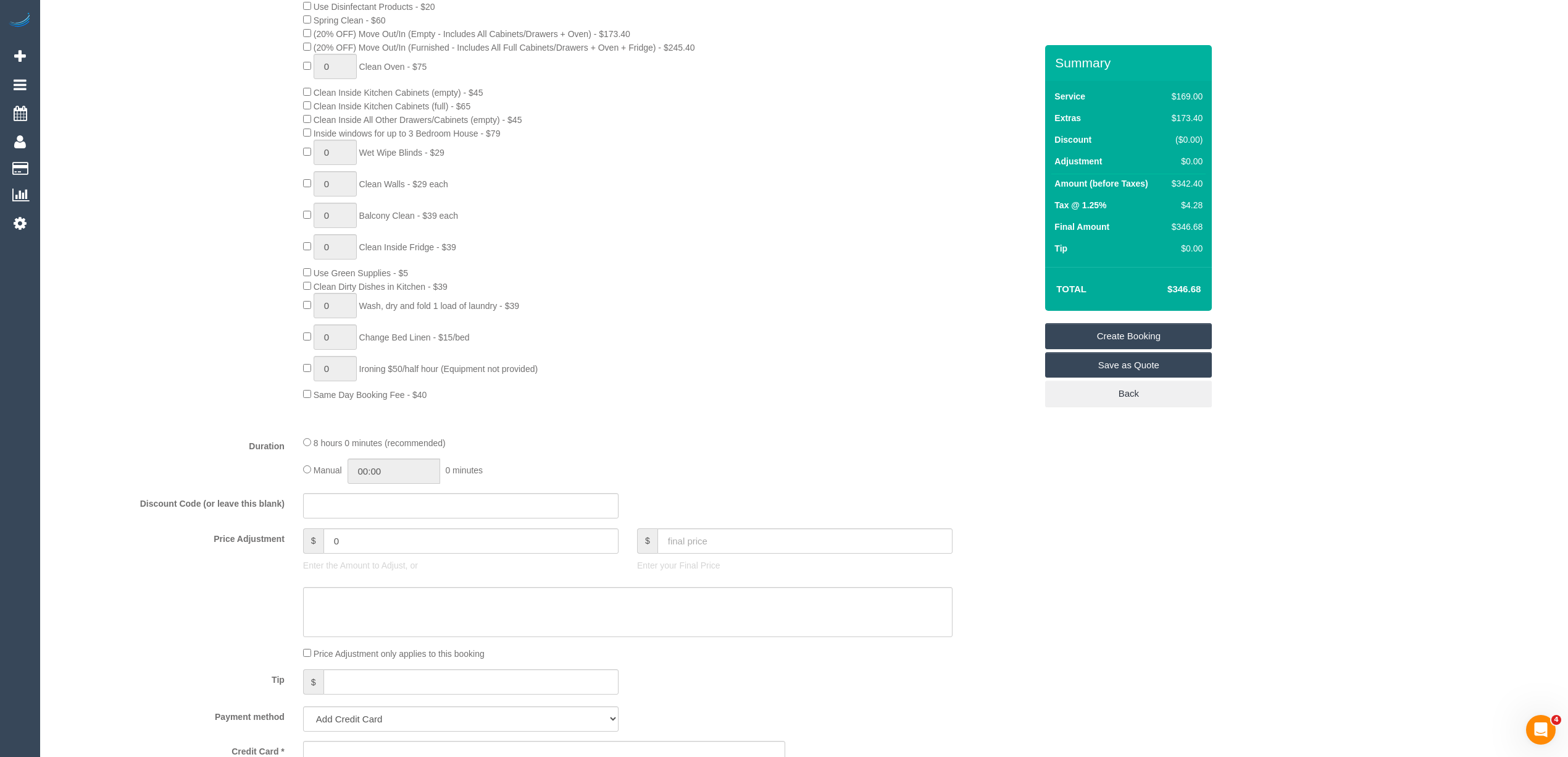
scroll to position [530, 0]
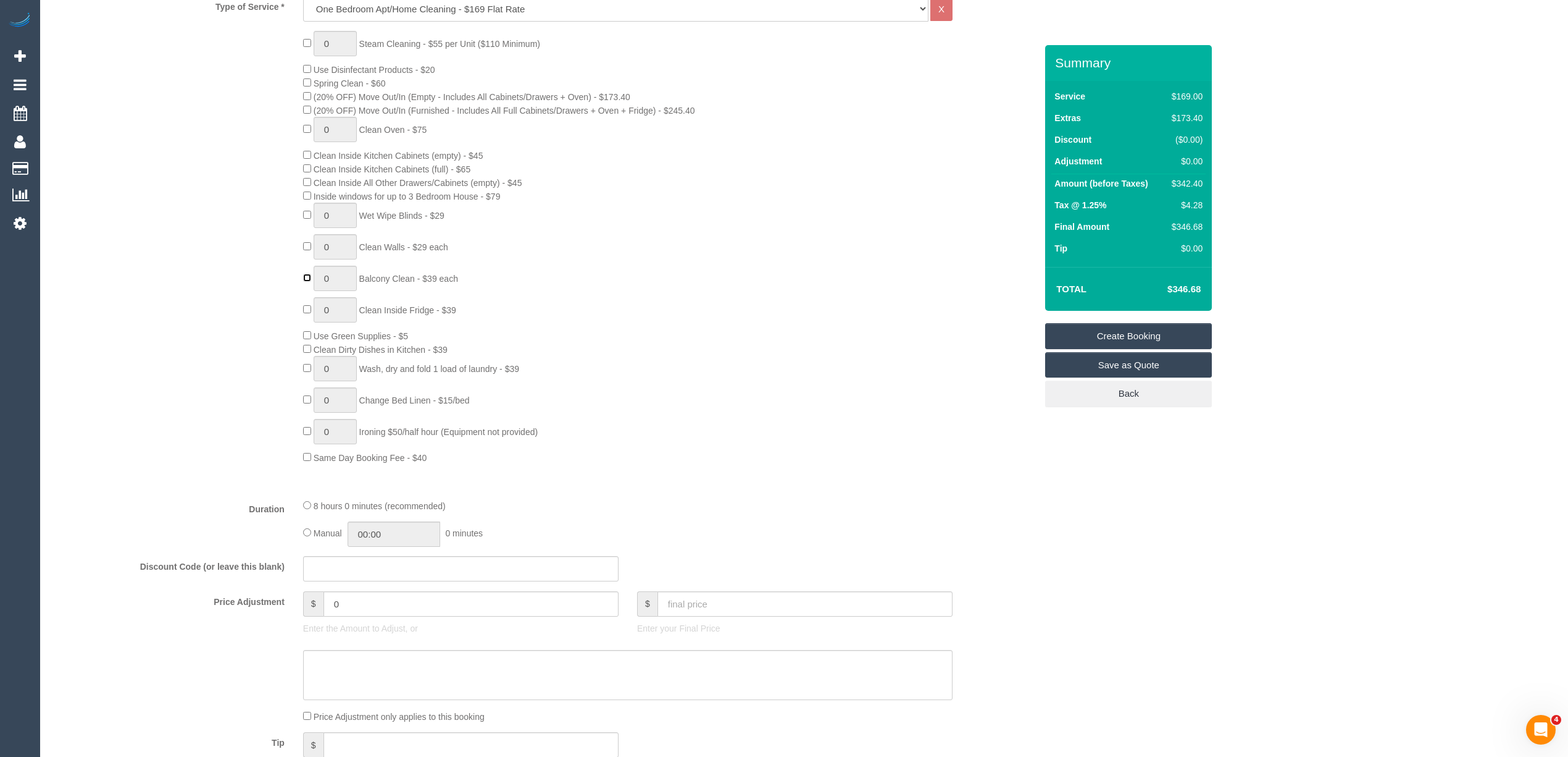
type input "1"
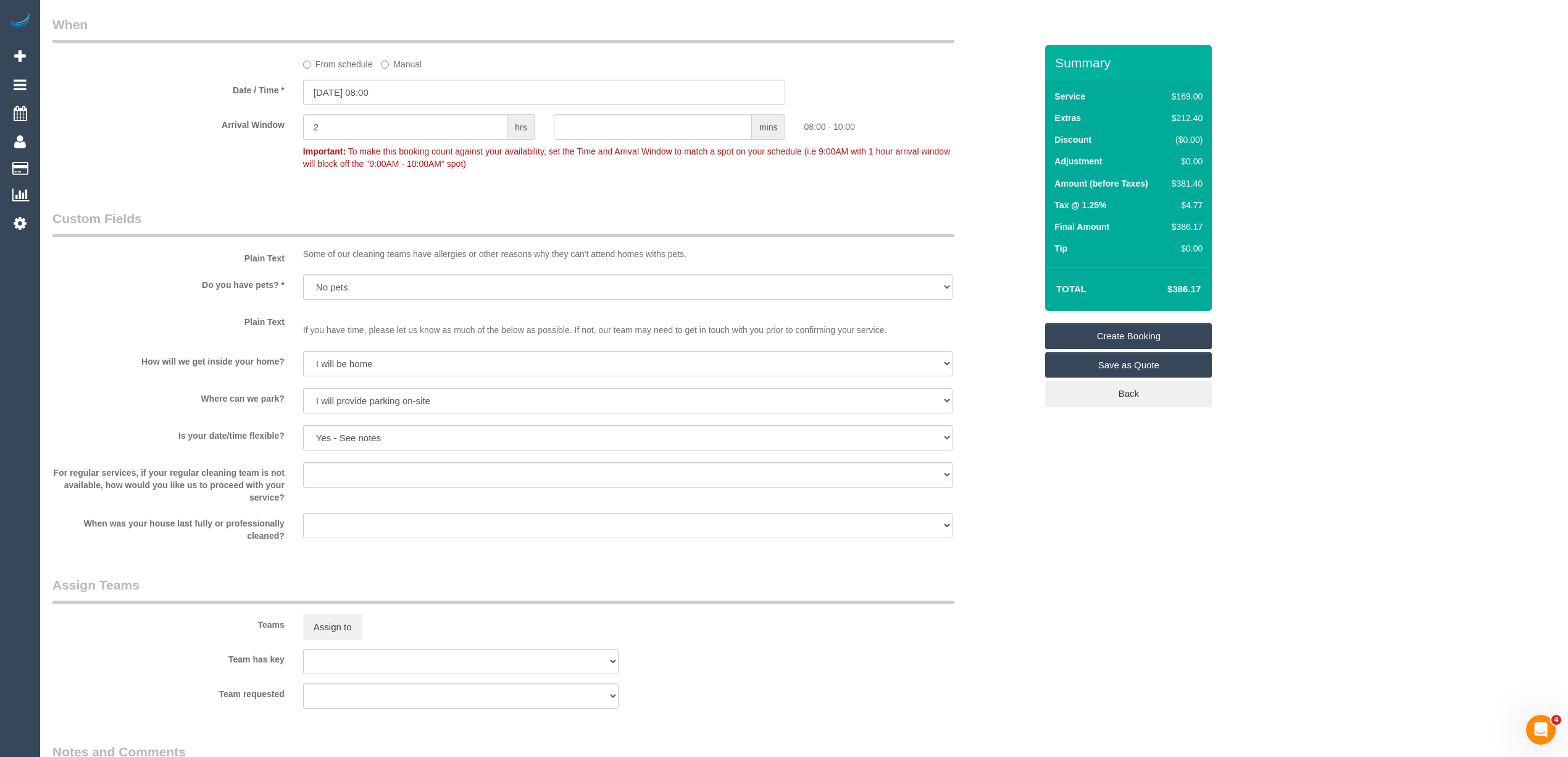
scroll to position [1628, 0]
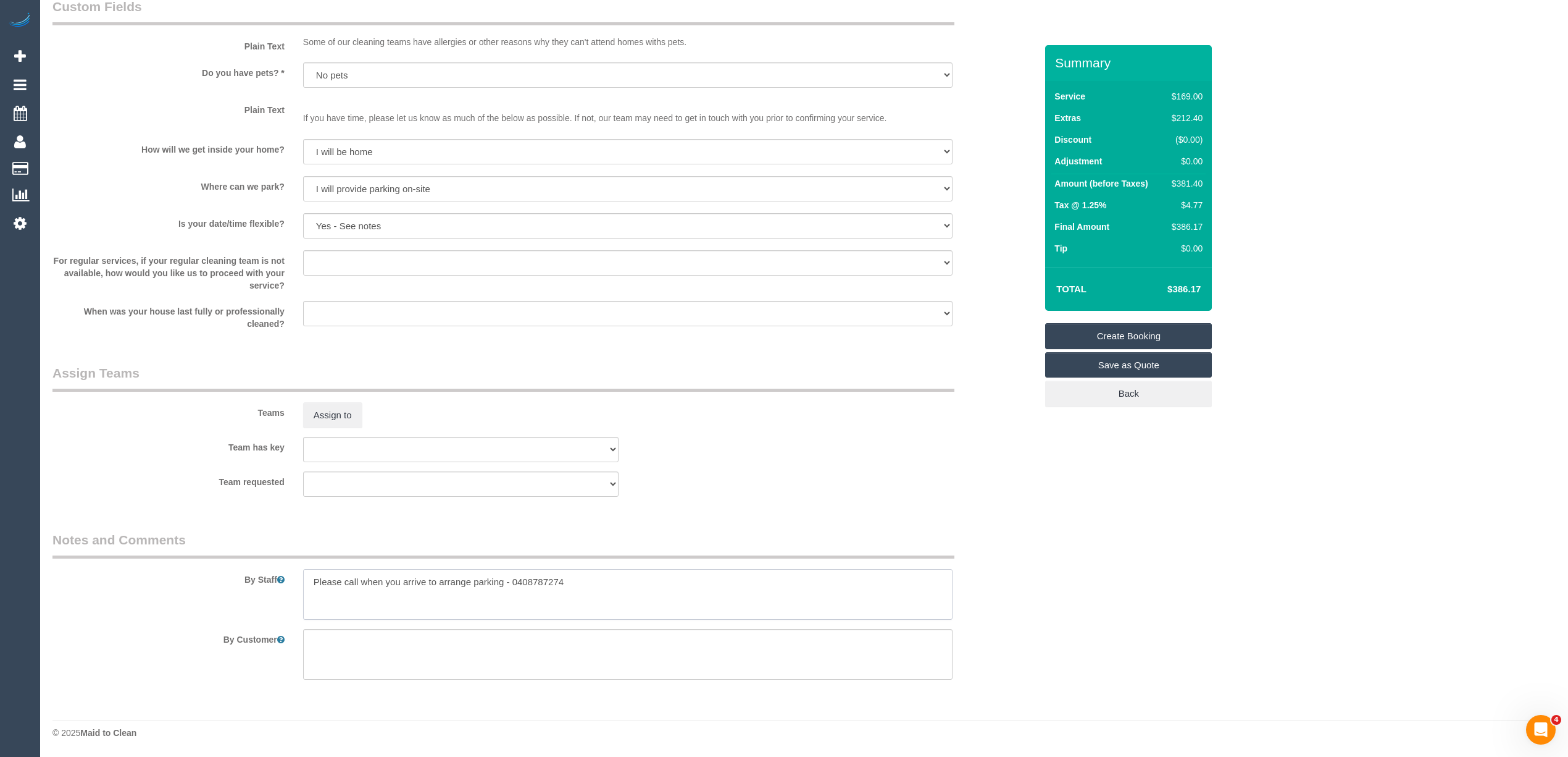
click at [626, 585] on textarea at bounding box center [627, 594] width 649 height 50
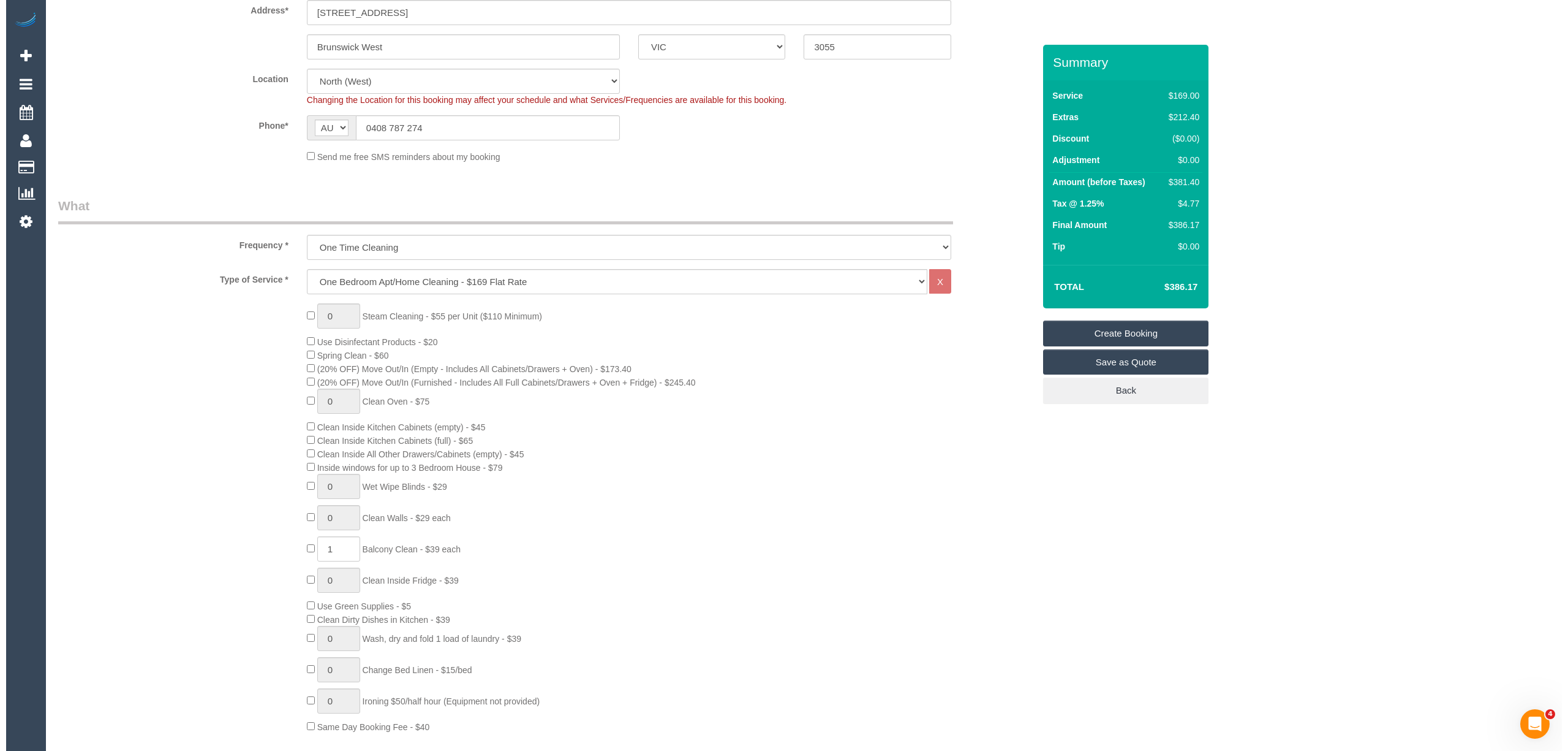
scroll to position [0, 0]
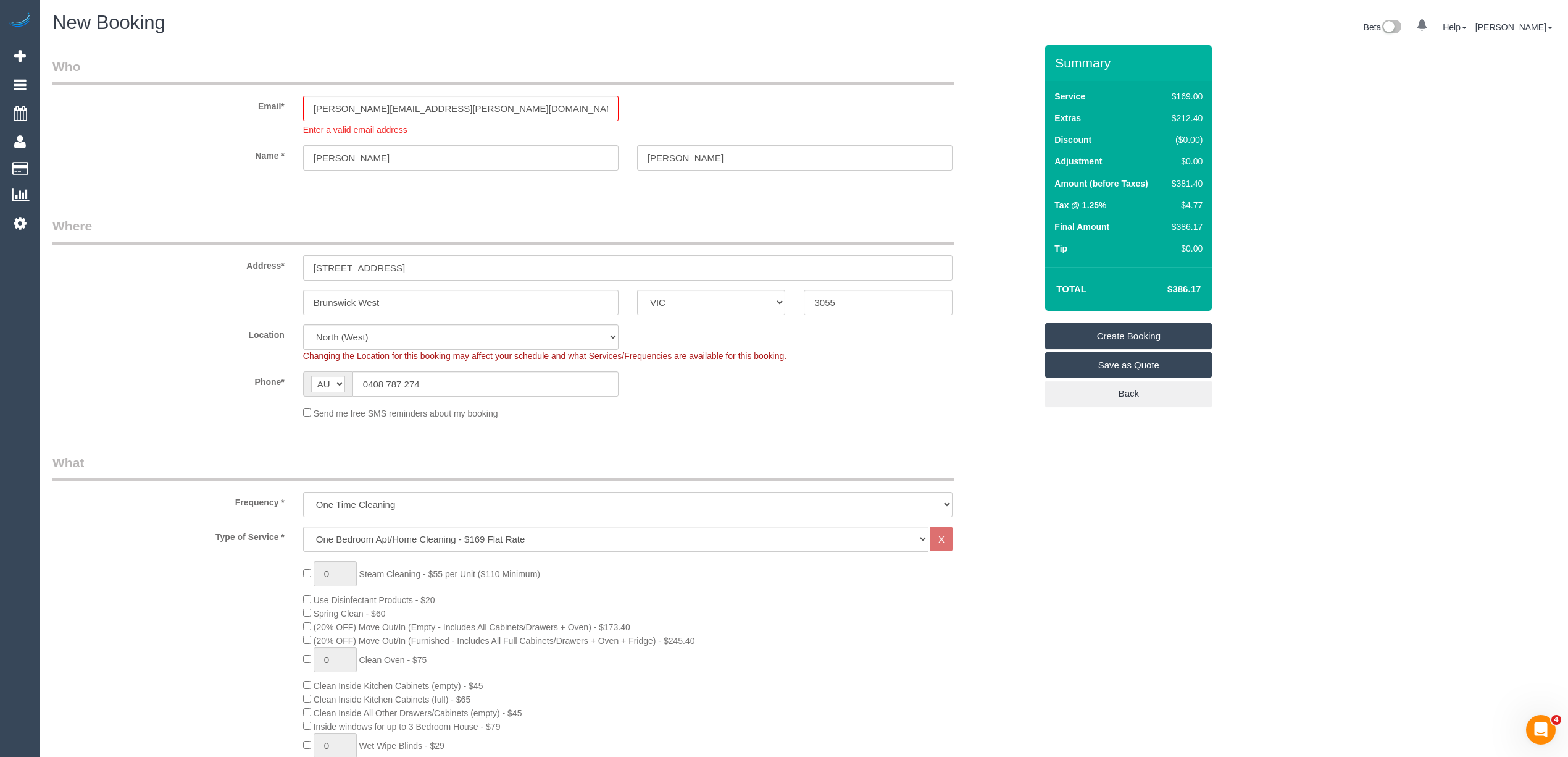
type textarea "Please call when you arrive to arrange parking - 0408787274 Please follow the e…"
drag, startPoint x: 445, startPoint y: 100, endPoint x: 253, endPoint y: 94, distance: 192.1
click at [253, 94] on div "Email* kate.em.reid@gmail.com Enter a valid email address" at bounding box center [544, 97] width 1002 height 78
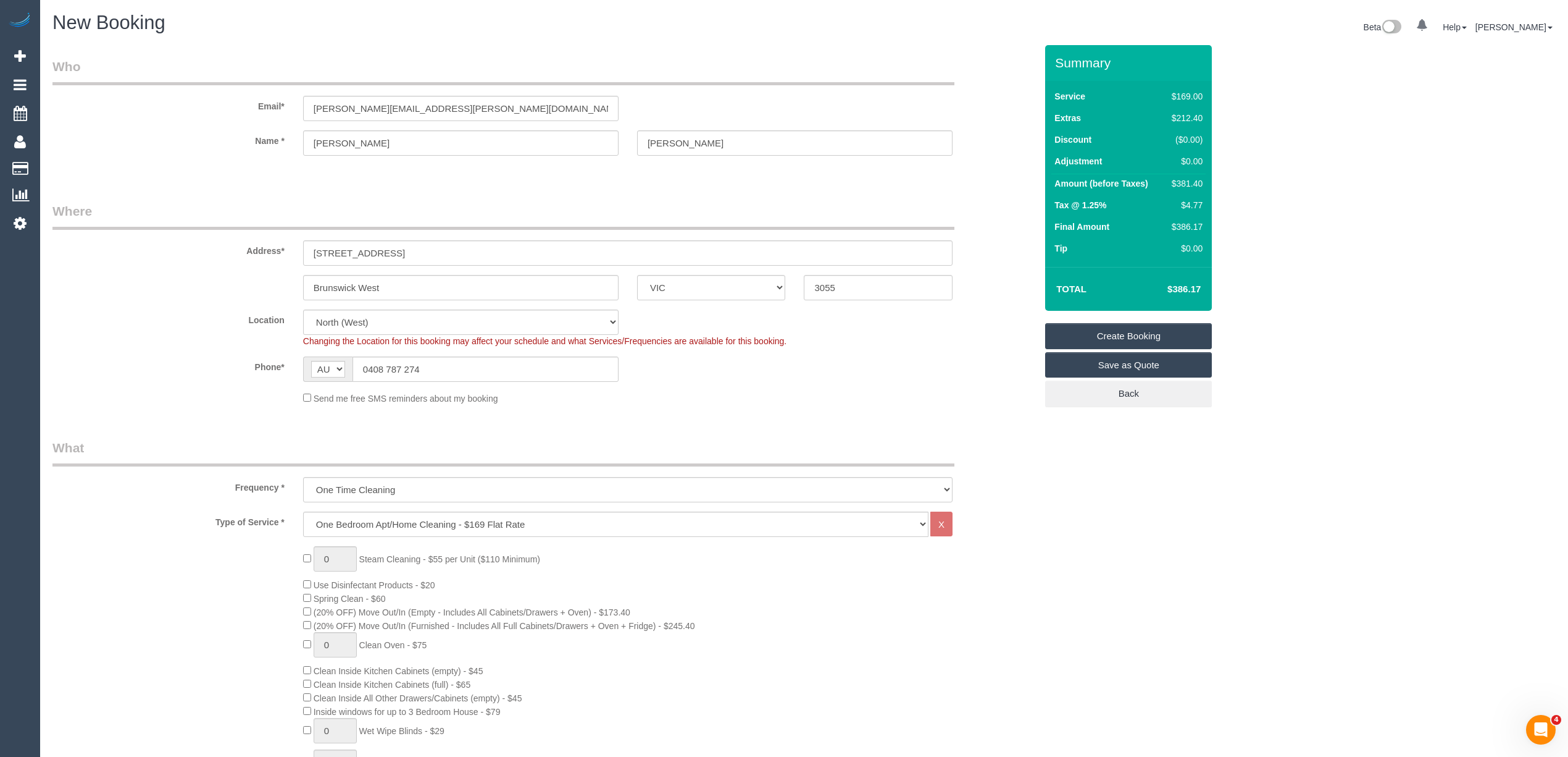
click at [1135, 335] on link "Create Booking" at bounding box center [1129, 335] width 167 height 26
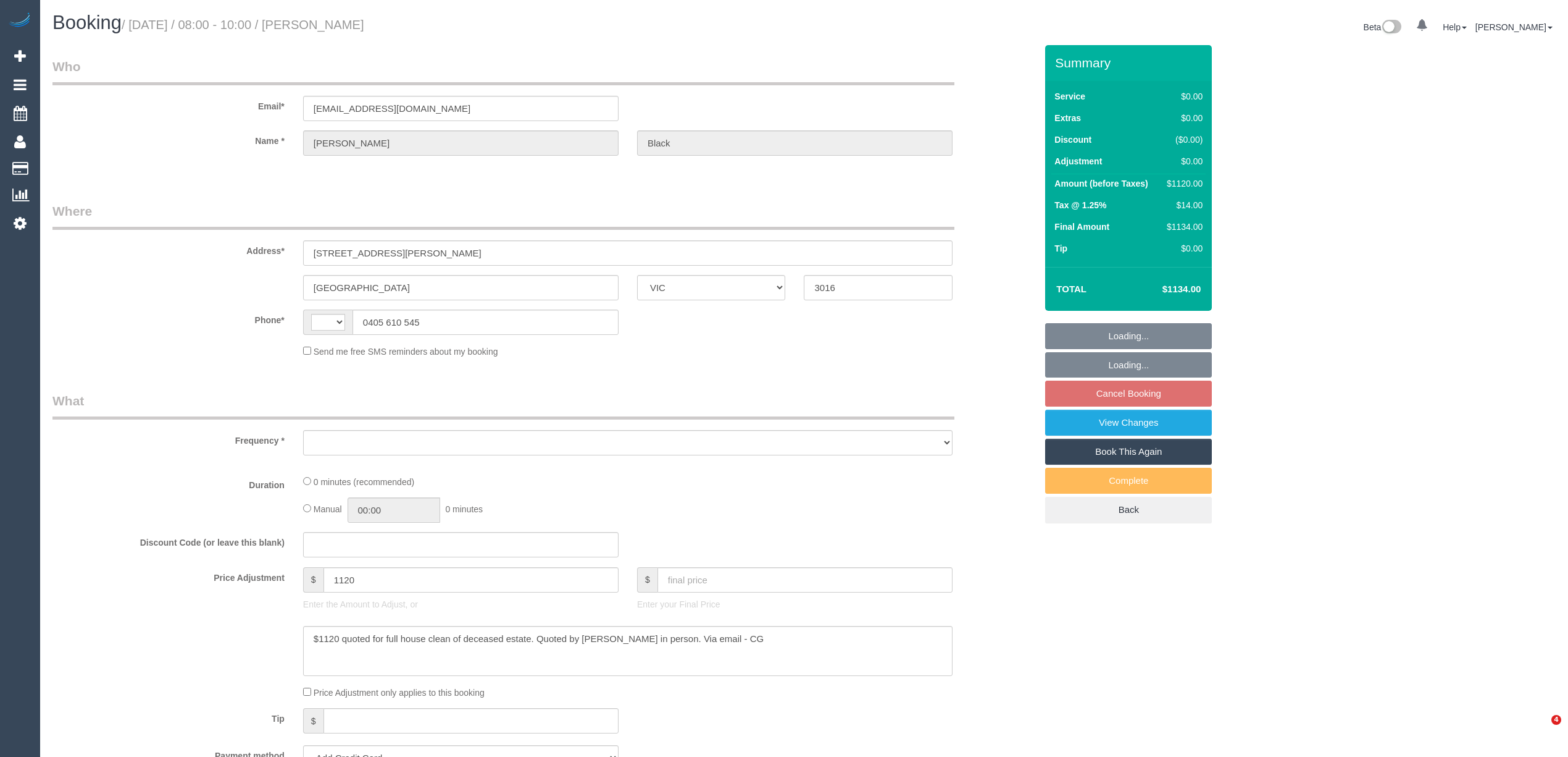
select select "VIC"
select select "string:AU"
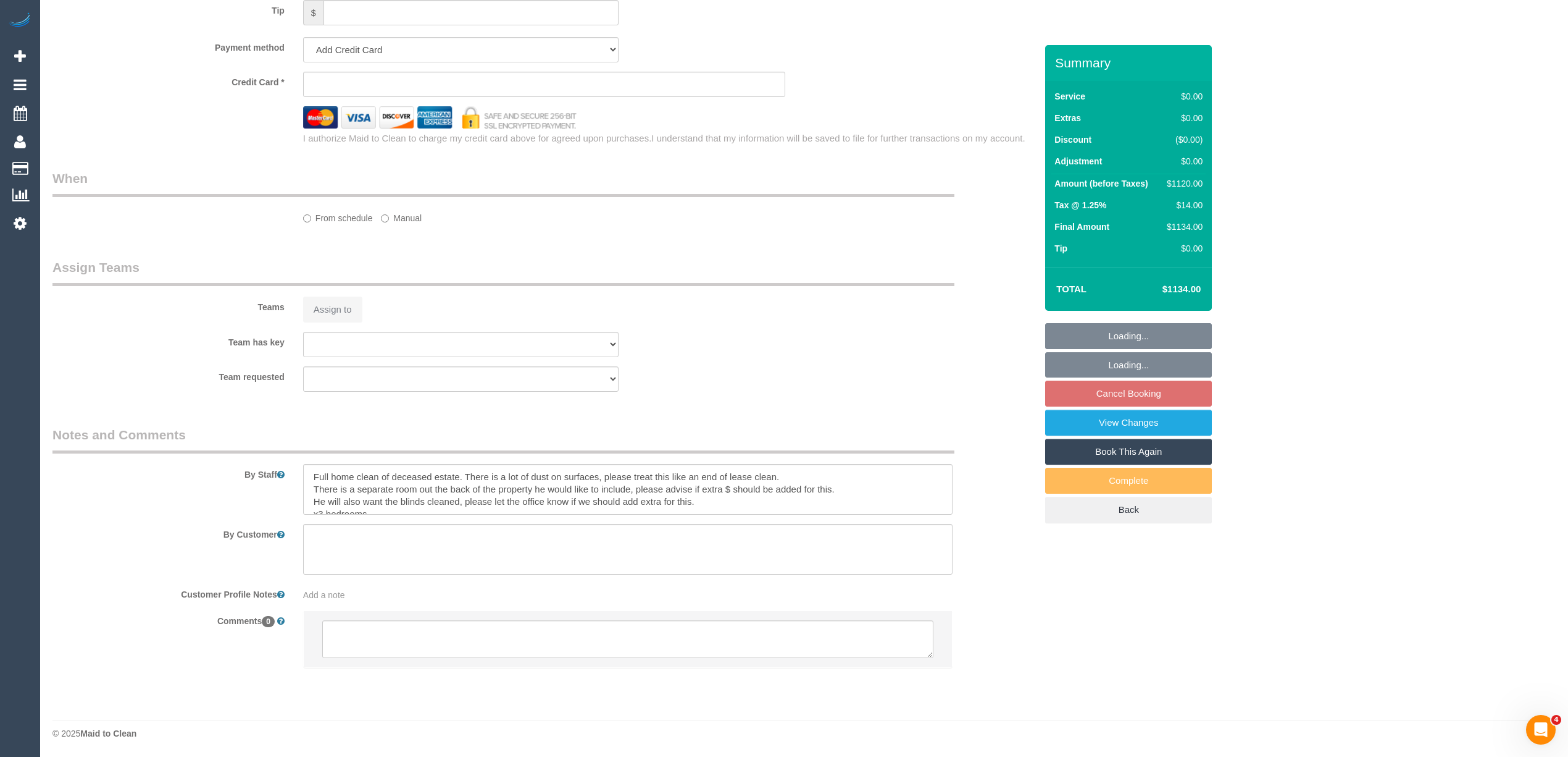
select select "object:670"
select select "string:stripe-pm_1SB3Ro2GScqysDRVSWJ0JoNM"
select select "number:28"
select select "number:14"
select select "number:19"
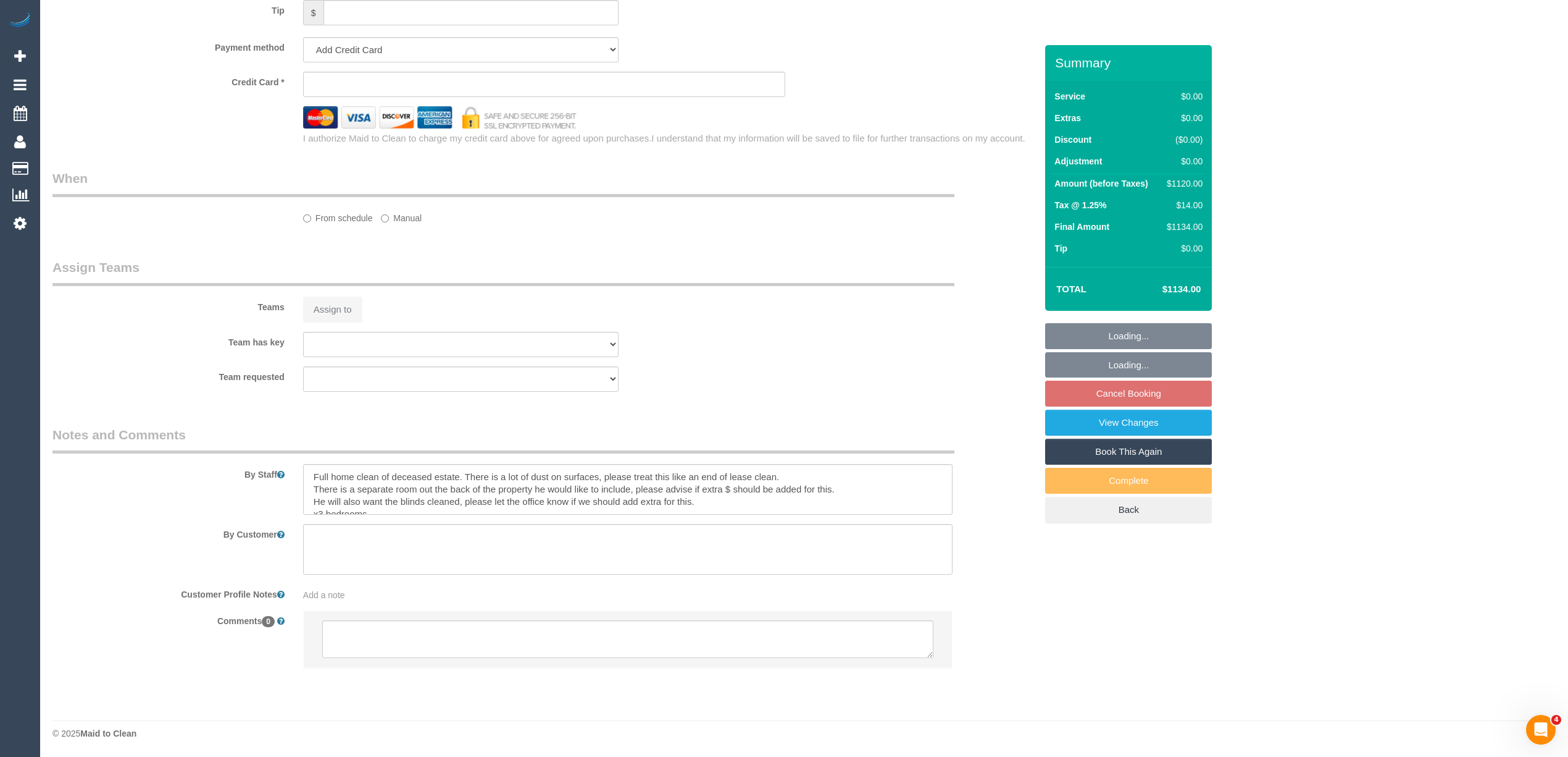
select select "number:22"
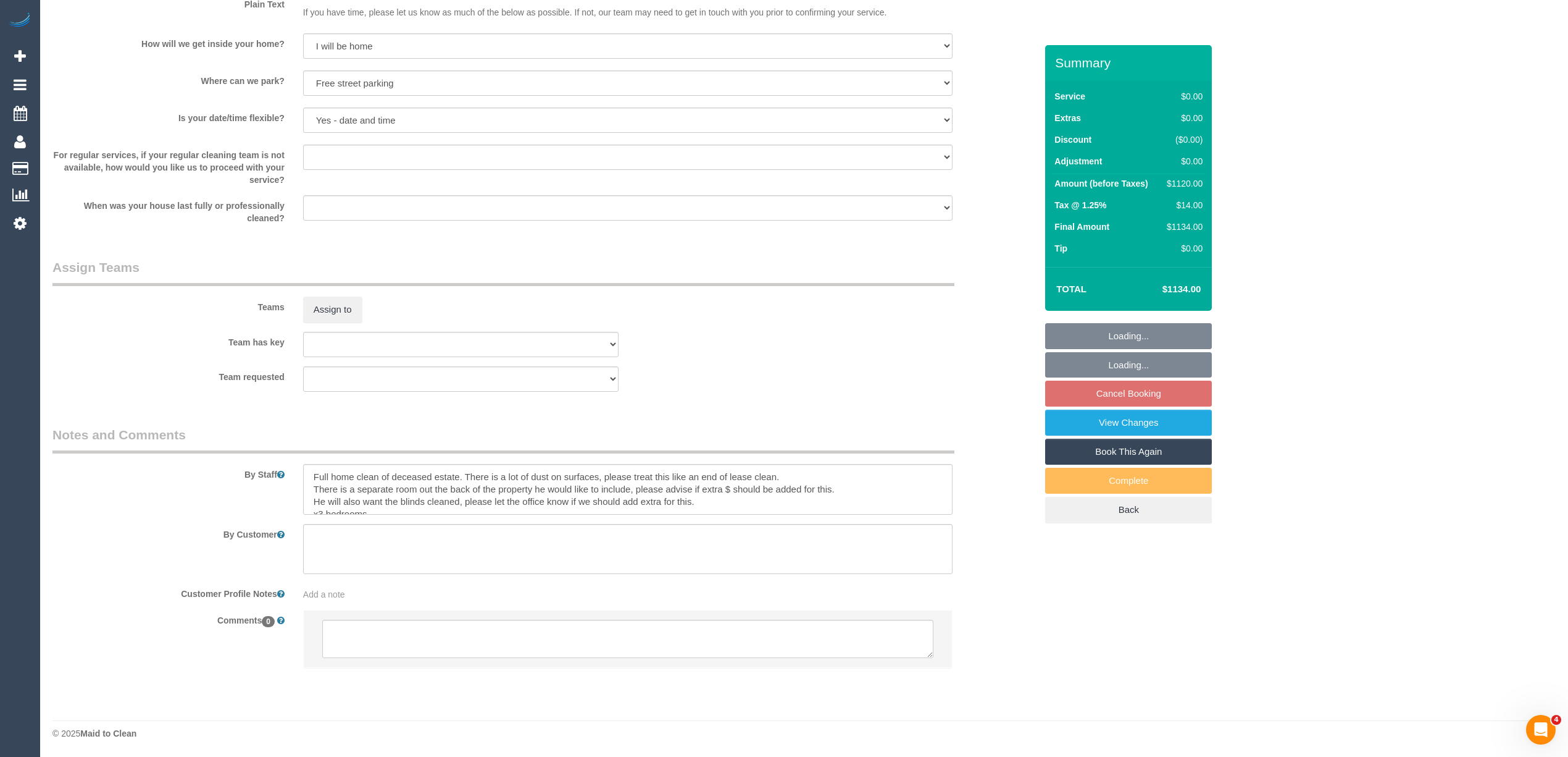
select select "object:2041"
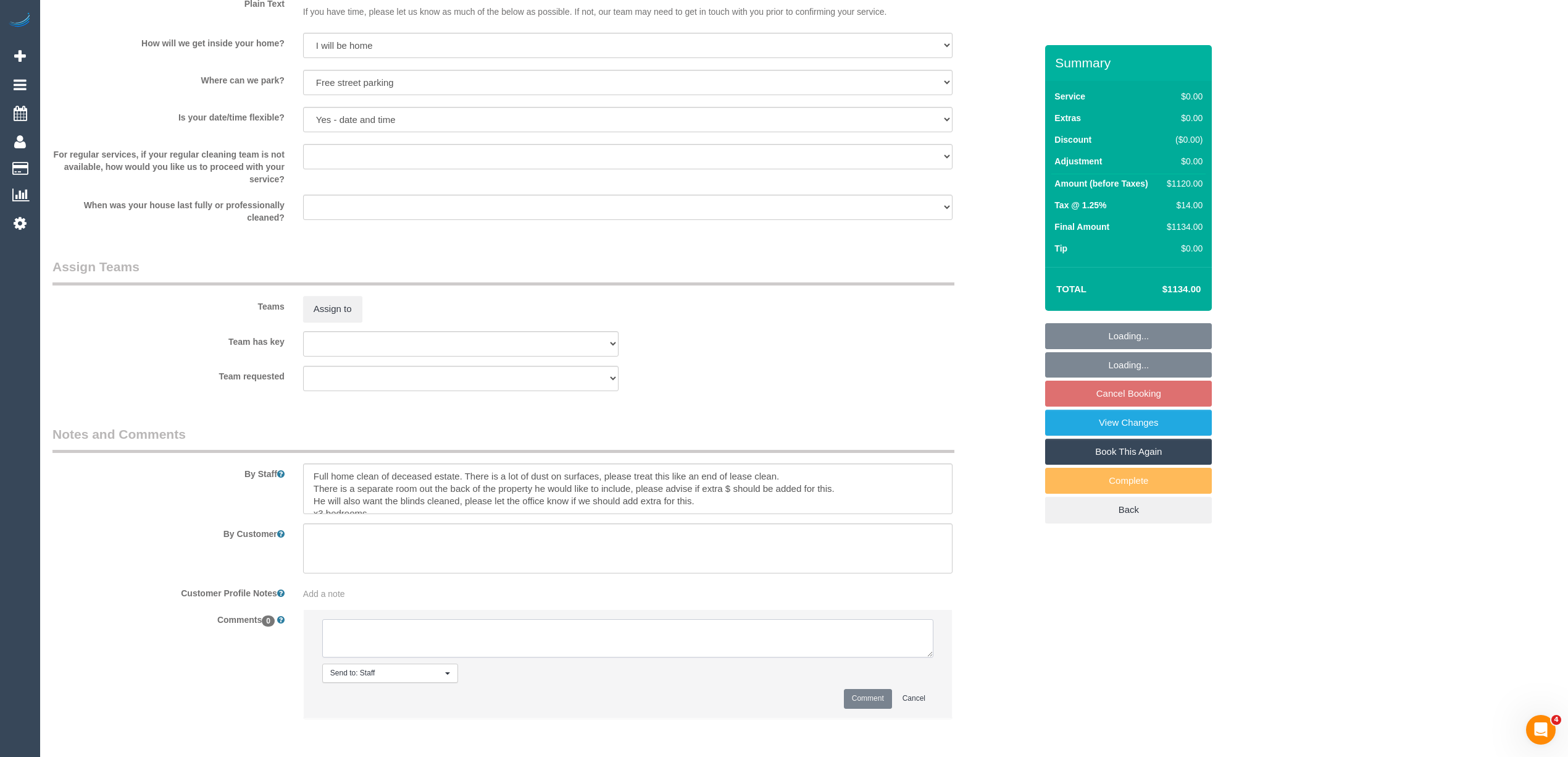
click at [413, 640] on textarea at bounding box center [628, 638] width 612 height 38
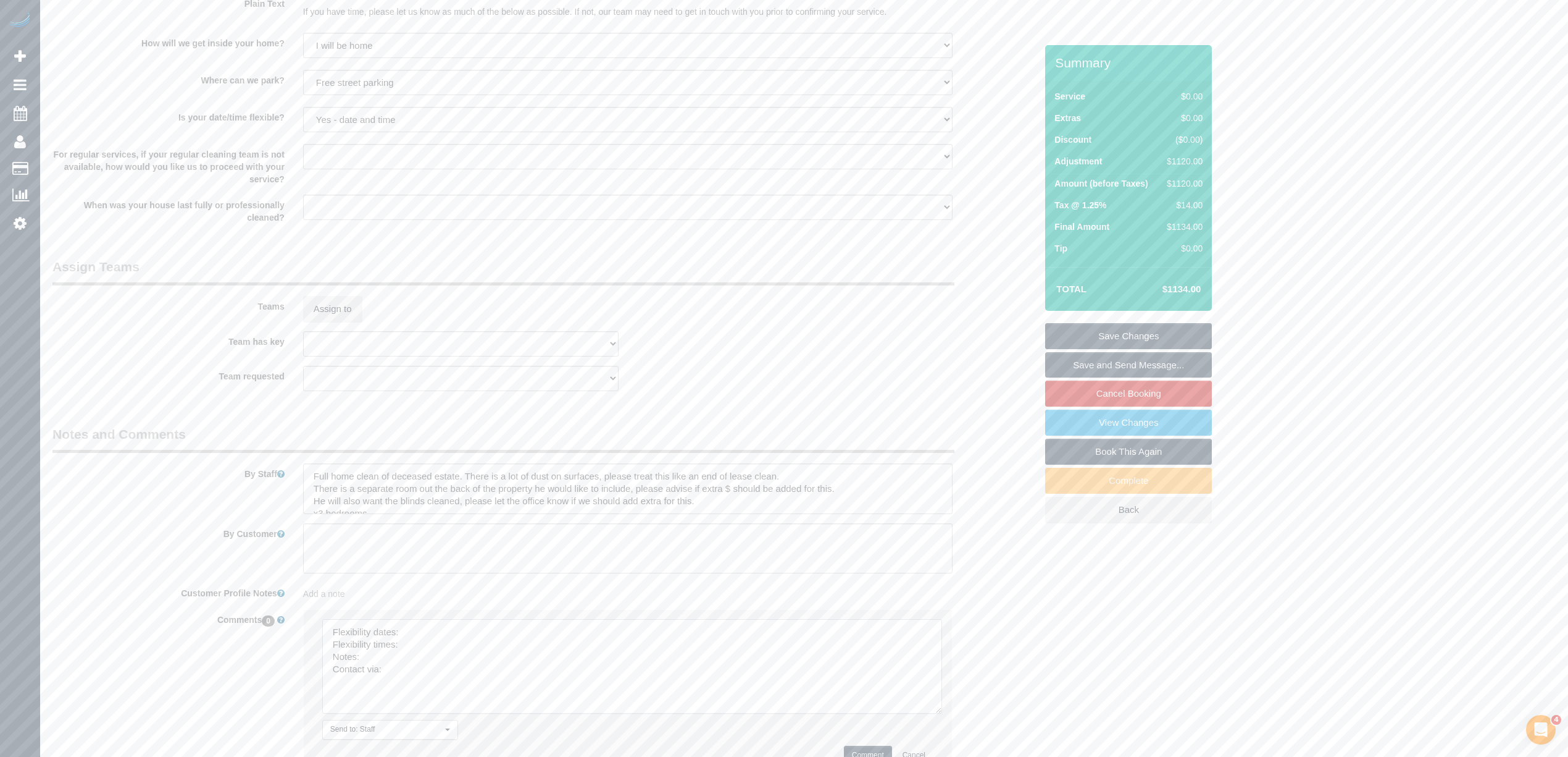
drag, startPoint x: 924, startPoint y: 649, endPoint x: 935, endPoint y: 722, distance: 73.8
click at [937, 713] on textarea at bounding box center [632, 666] width 620 height 94
click at [436, 631] on textarea at bounding box center [635, 674] width 624 height 111
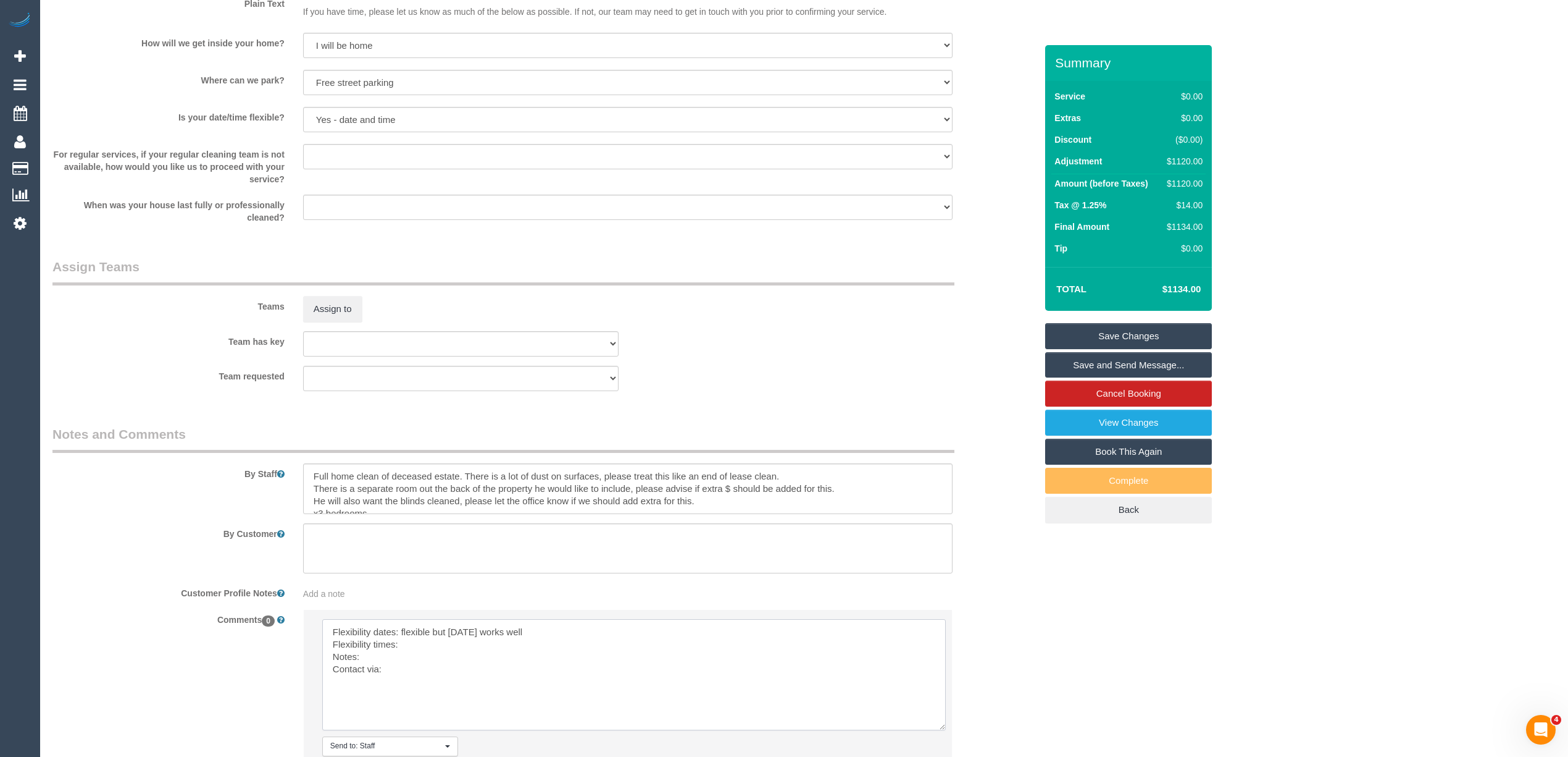
click at [430, 645] on textarea at bounding box center [635, 674] width 624 height 111
click at [410, 659] on textarea at bounding box center [635, 674] width 624 height 111
click at [411, 670] on textarea at bounding box center [635, 674] width 624 height 111
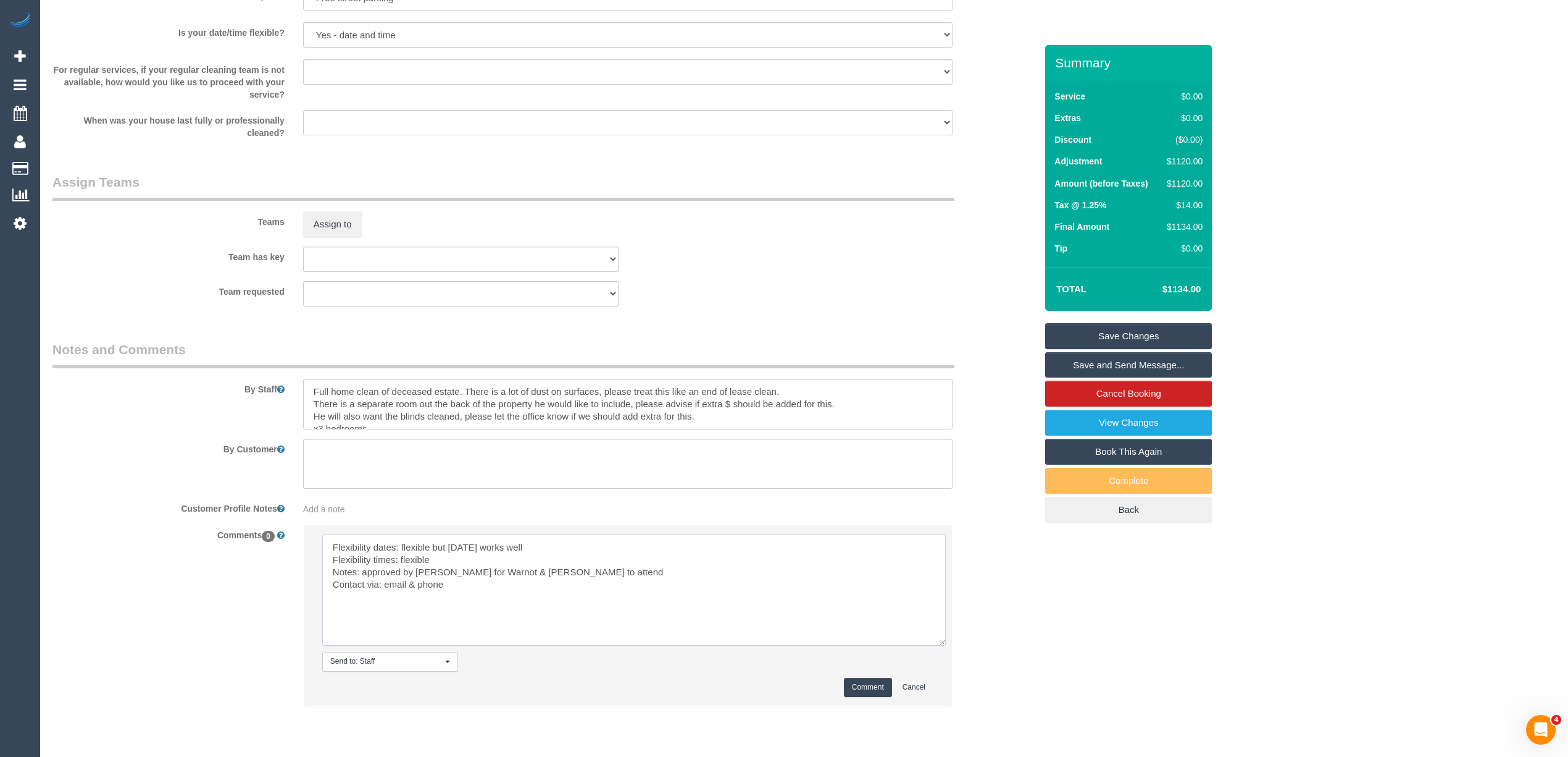
scroll to position [1382, 0]
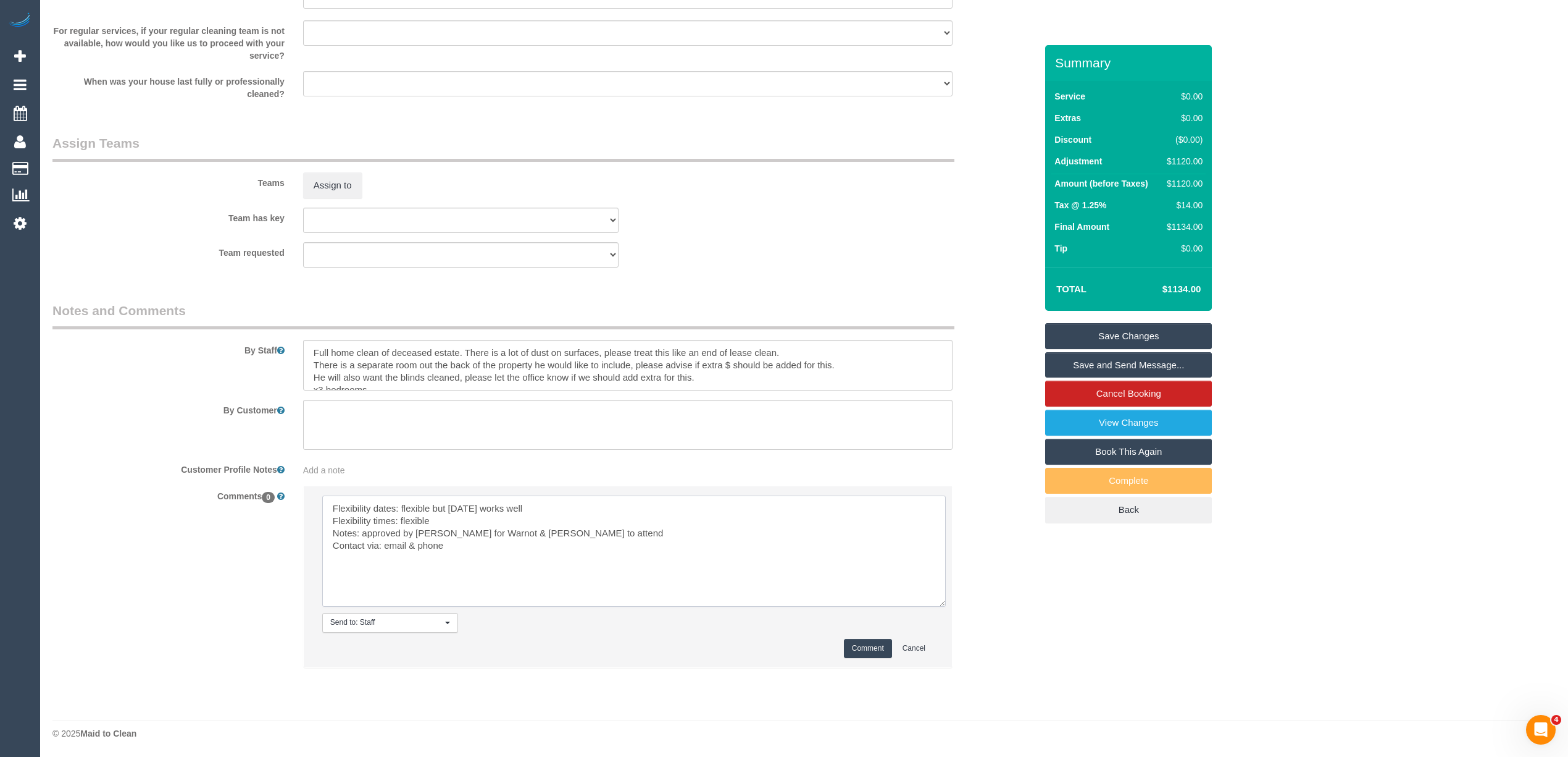
type textarea "Flexibility dates: flexible but [DATE] works well Flexibility times: flexible N…"
click at [872, 652] on button "Comment" at bounding box center [868, 648] width 48 height 19
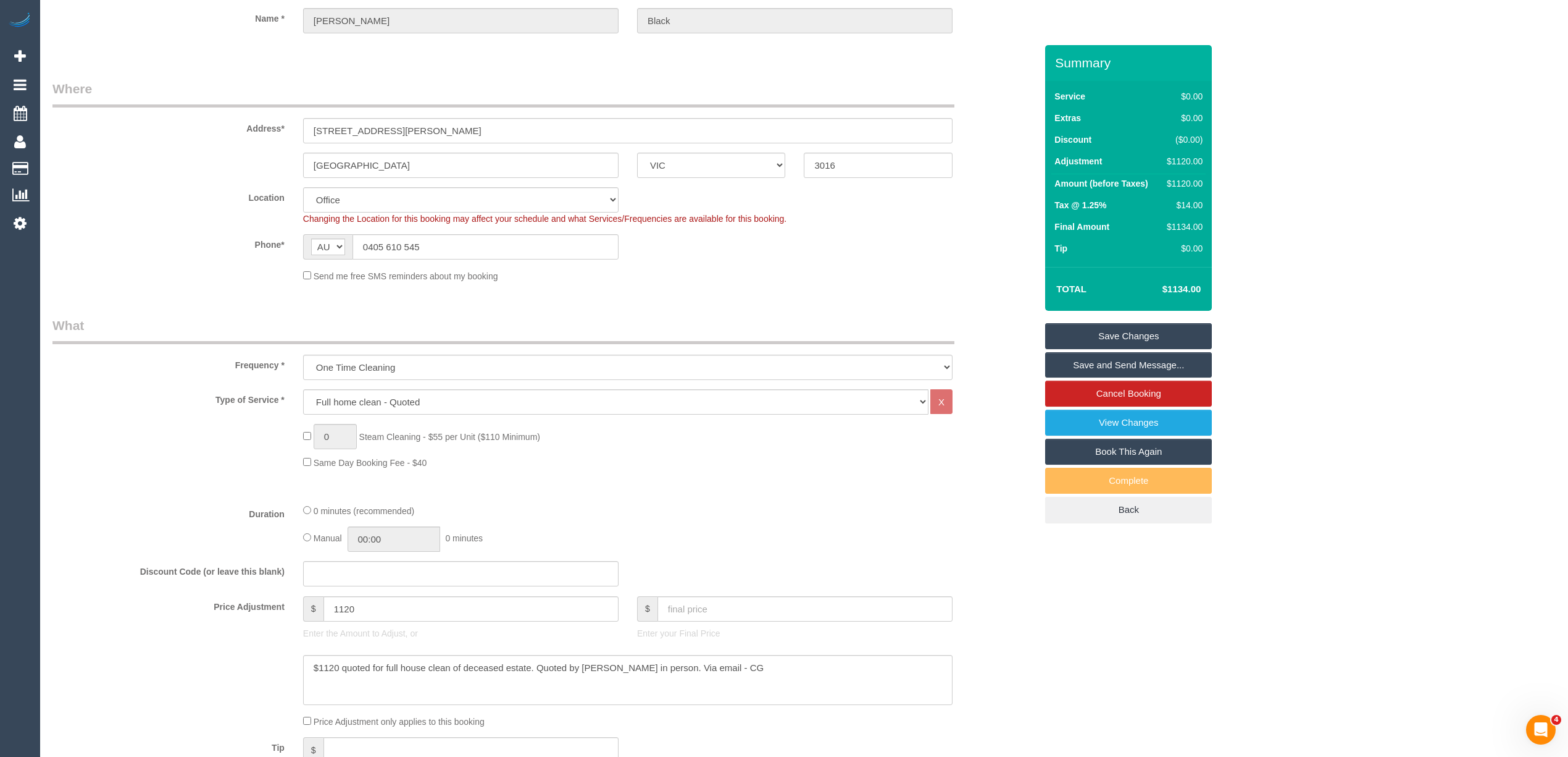
scroll to position [0, 0]
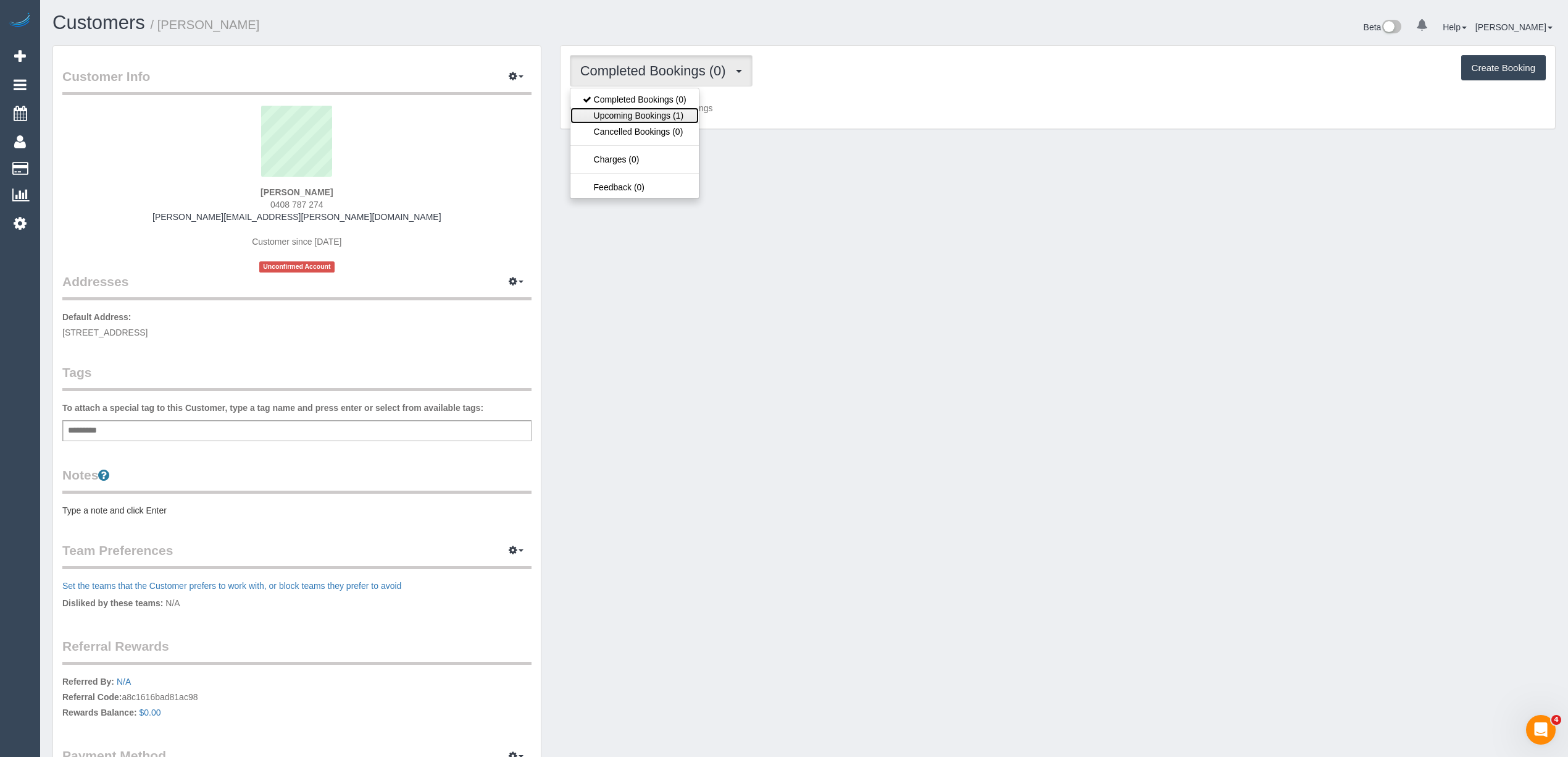
click at [619, 111] on link "Upcoming Bookings (1)" at bounding box center [635, 115] width 129 height 16
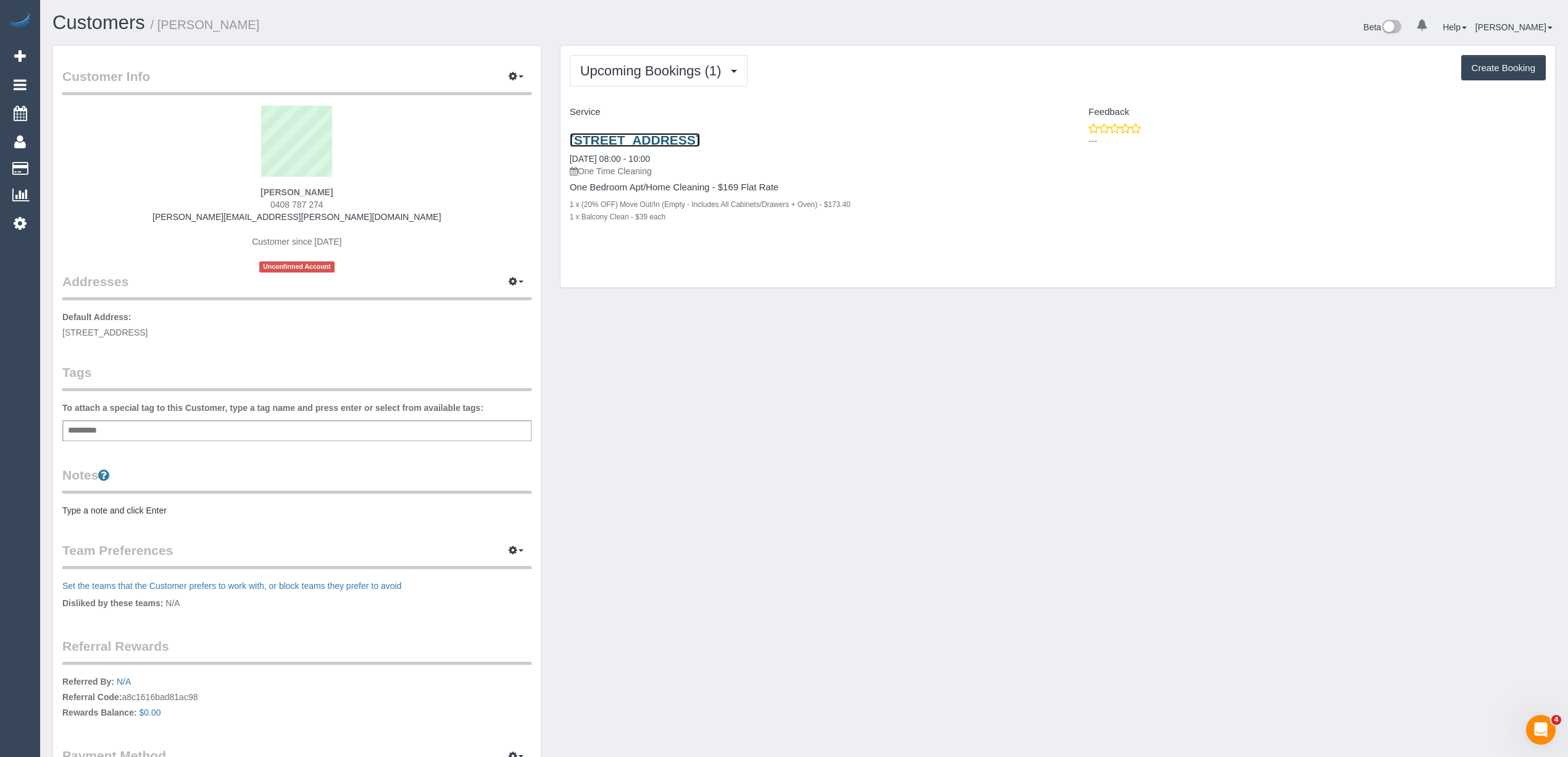
click at [640, 144] on link "[STREET_ADDRESS]" at bounding box center [635, 140] width 130 height 14
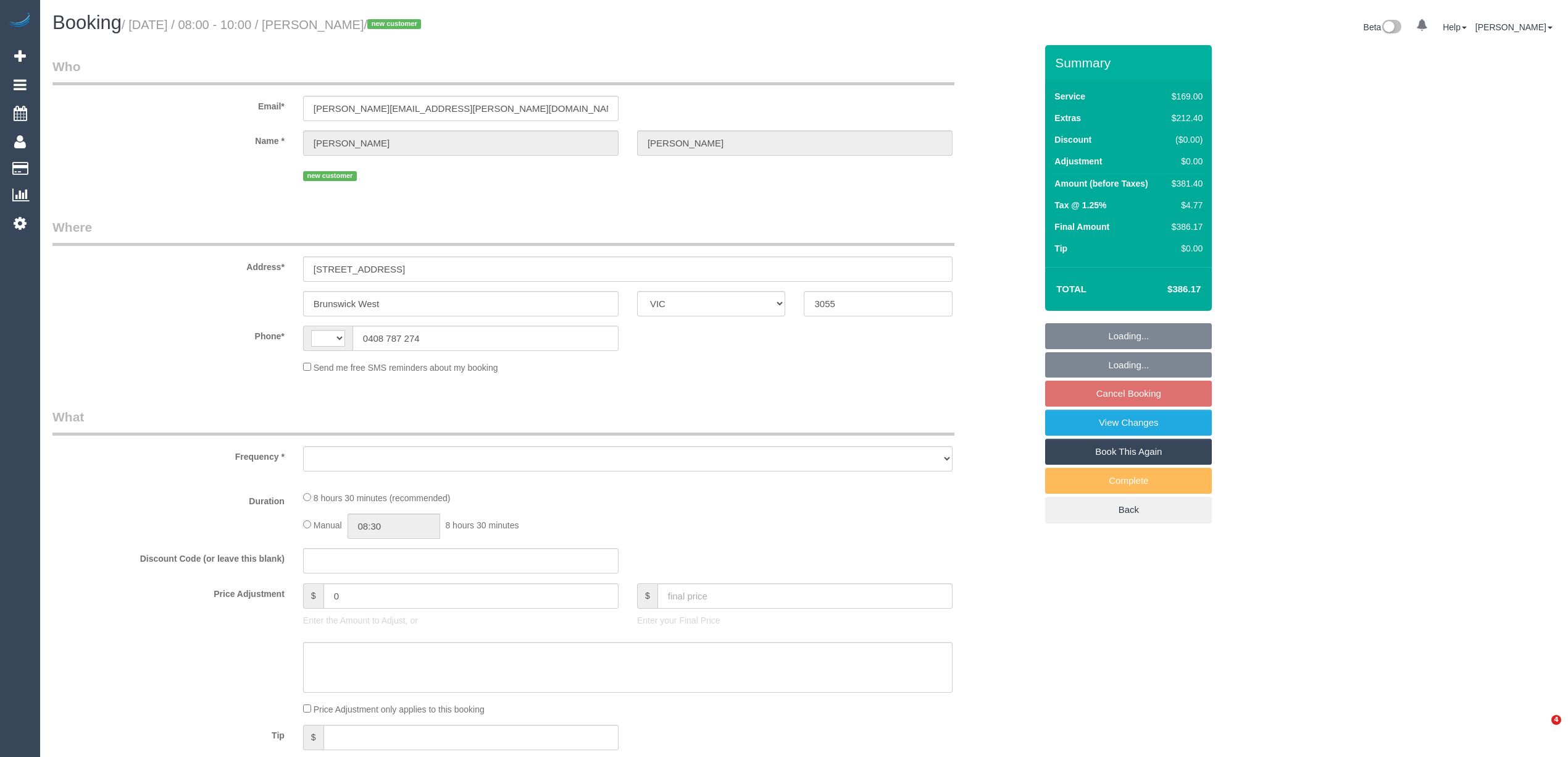
select select "VIC"
click at [1278, 384] on div "Who Email* [PERSON_NAME][EMAIL_ADDRESS][PERSON_NAME][DOMAIN_NAME] Name * [PERSO…" at bounding box center [805, 742] width 1504 height 1393
select select "number:28"
select select "number:14"
select select "number:18"
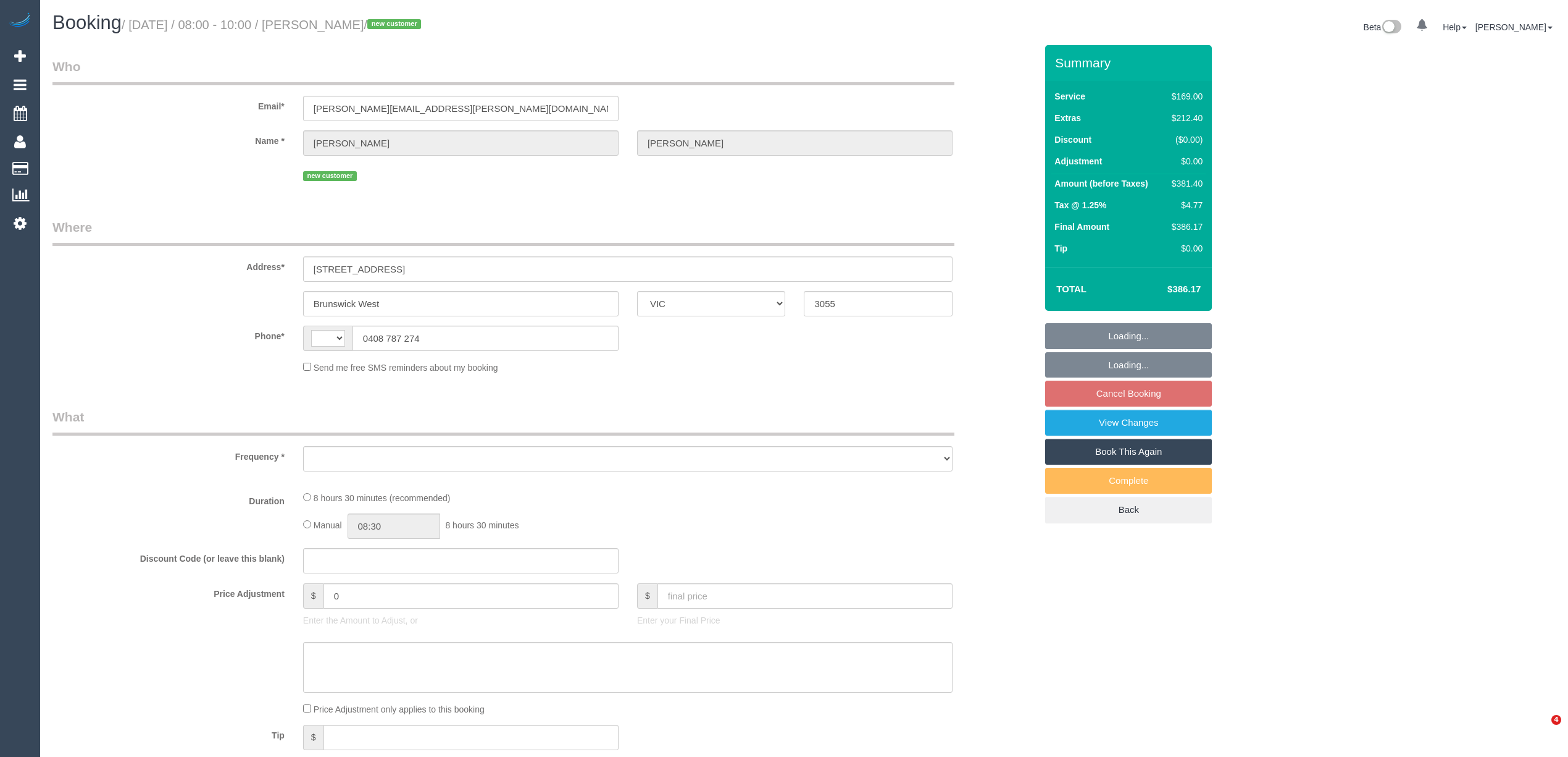
select select "number:36"
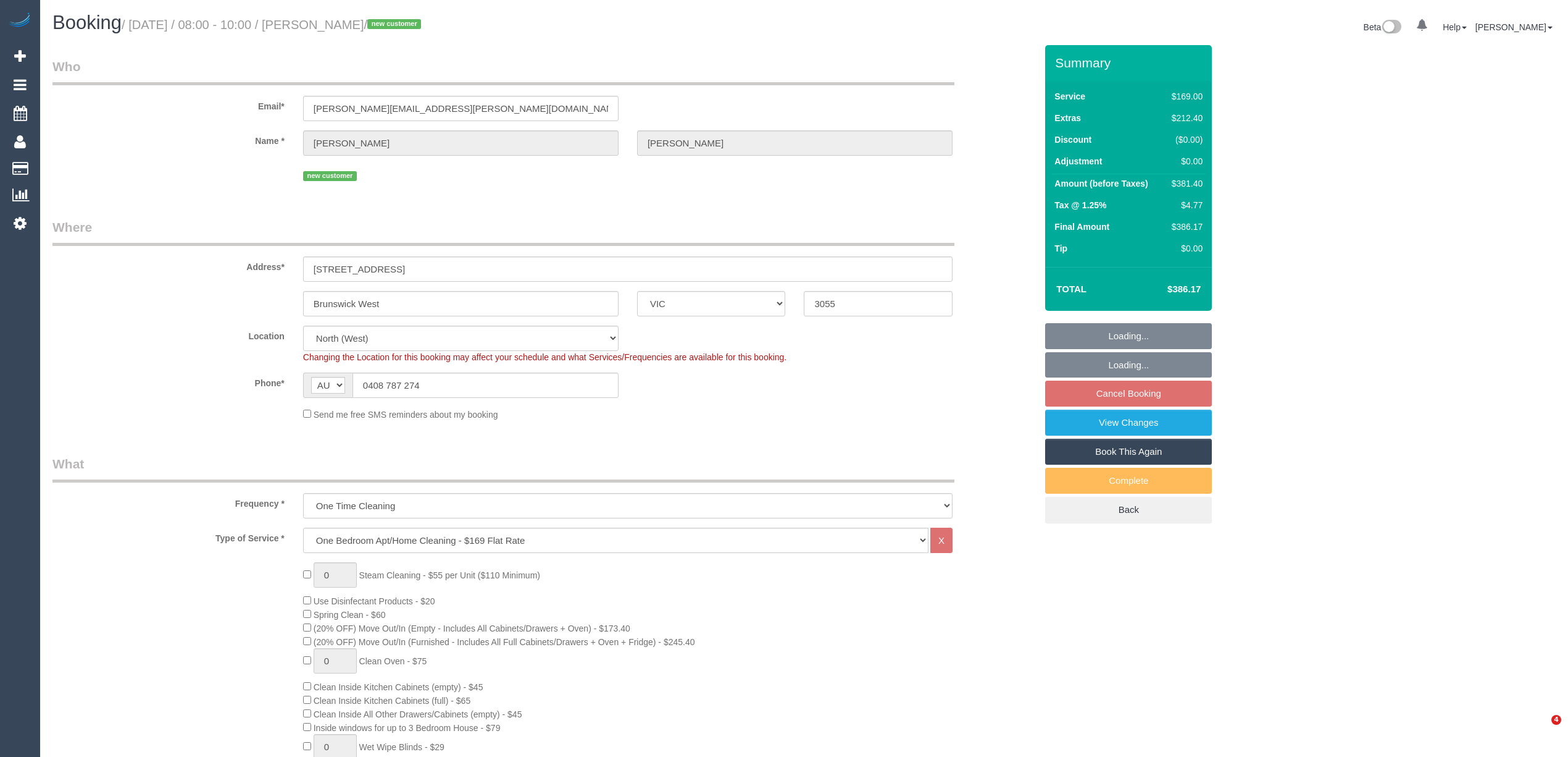
select select "string:AU"
select select "object:627"
select select "string:stripe-pm_1SB3e42GScqysDRV3mZEkV9Y"
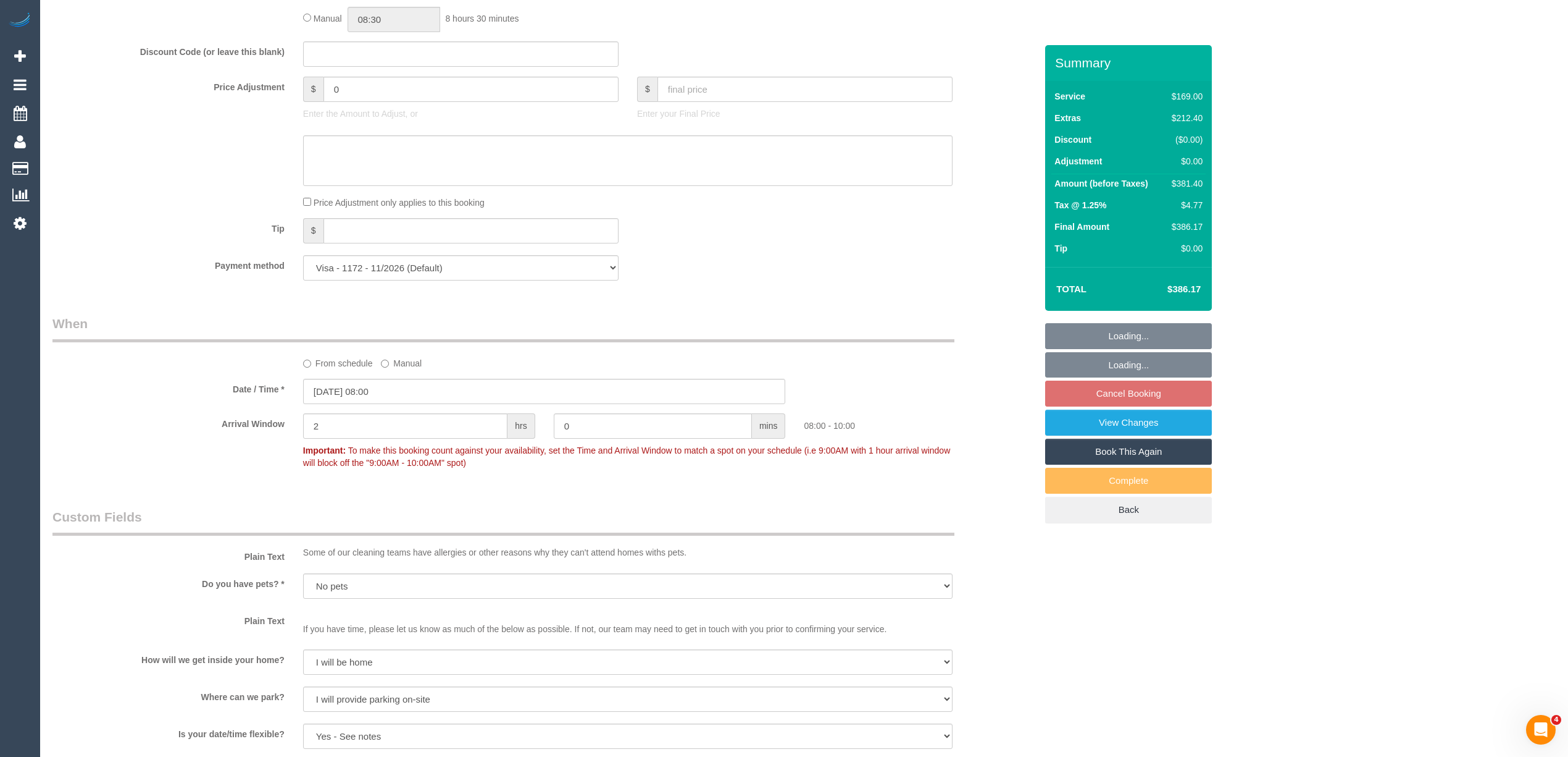
select select "object:1525"
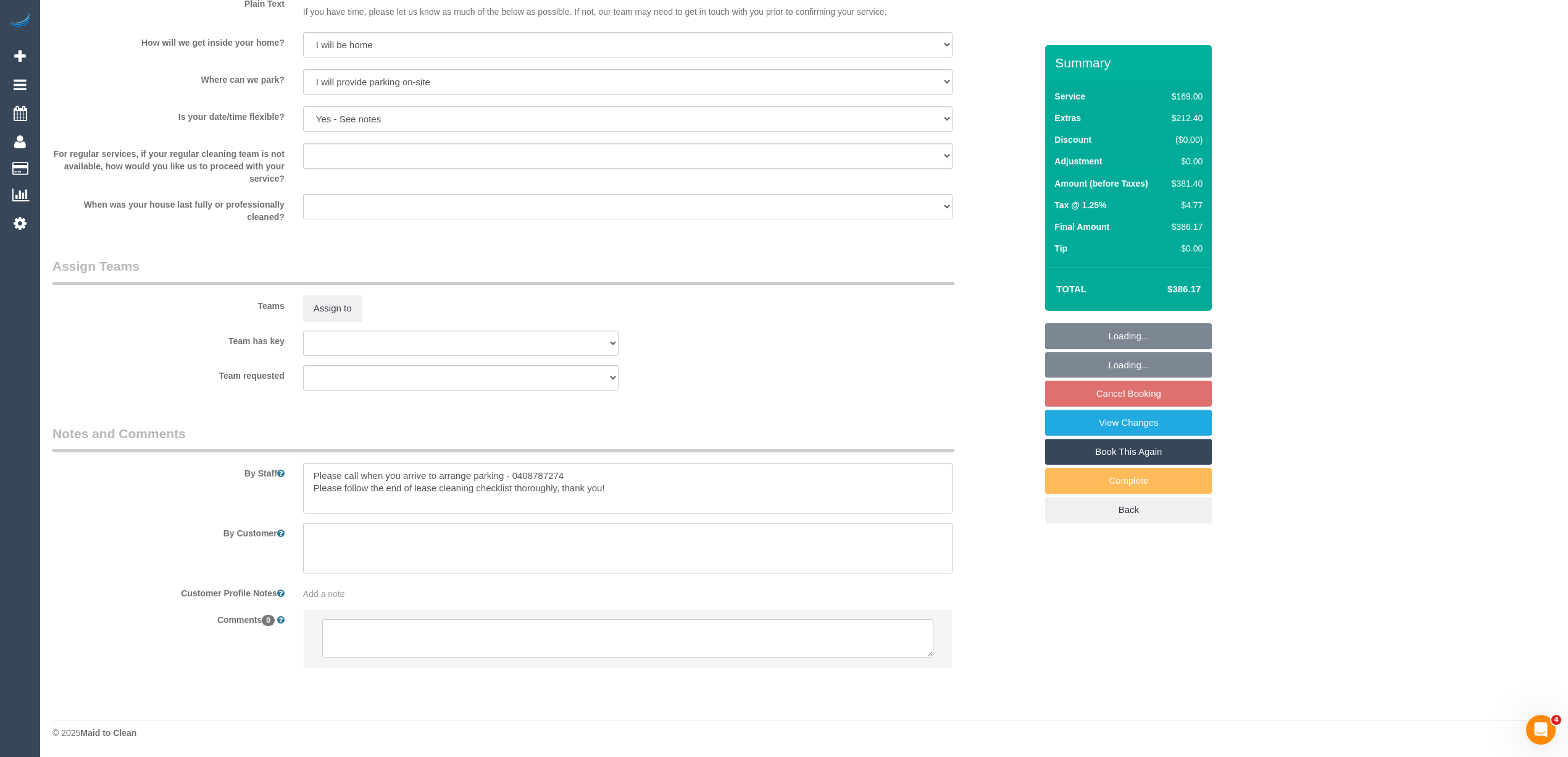
scroll to position [1664, 0]
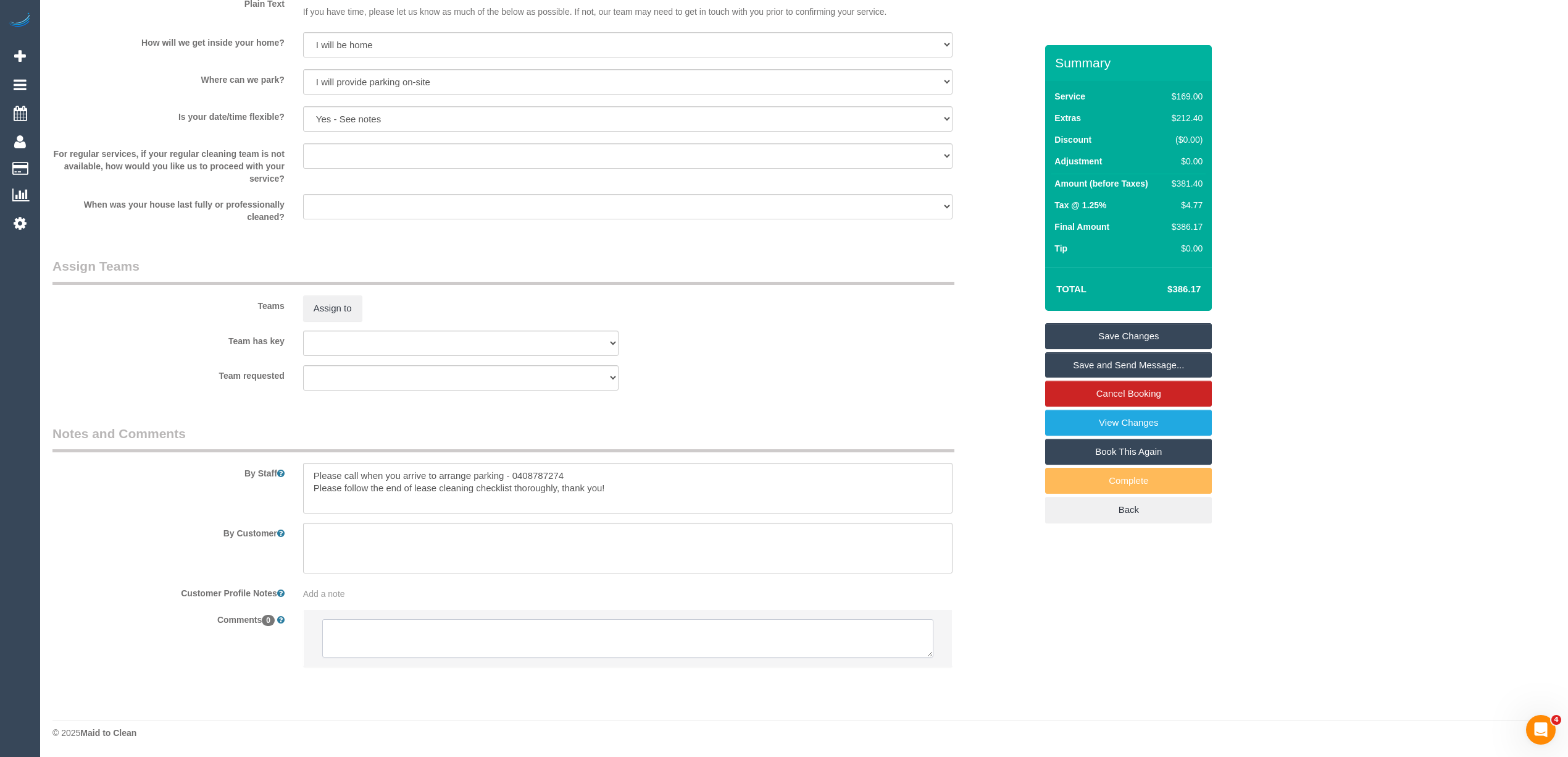
click at [357, 642] on textarea at bounding box center [628, 638] width 612 height 38
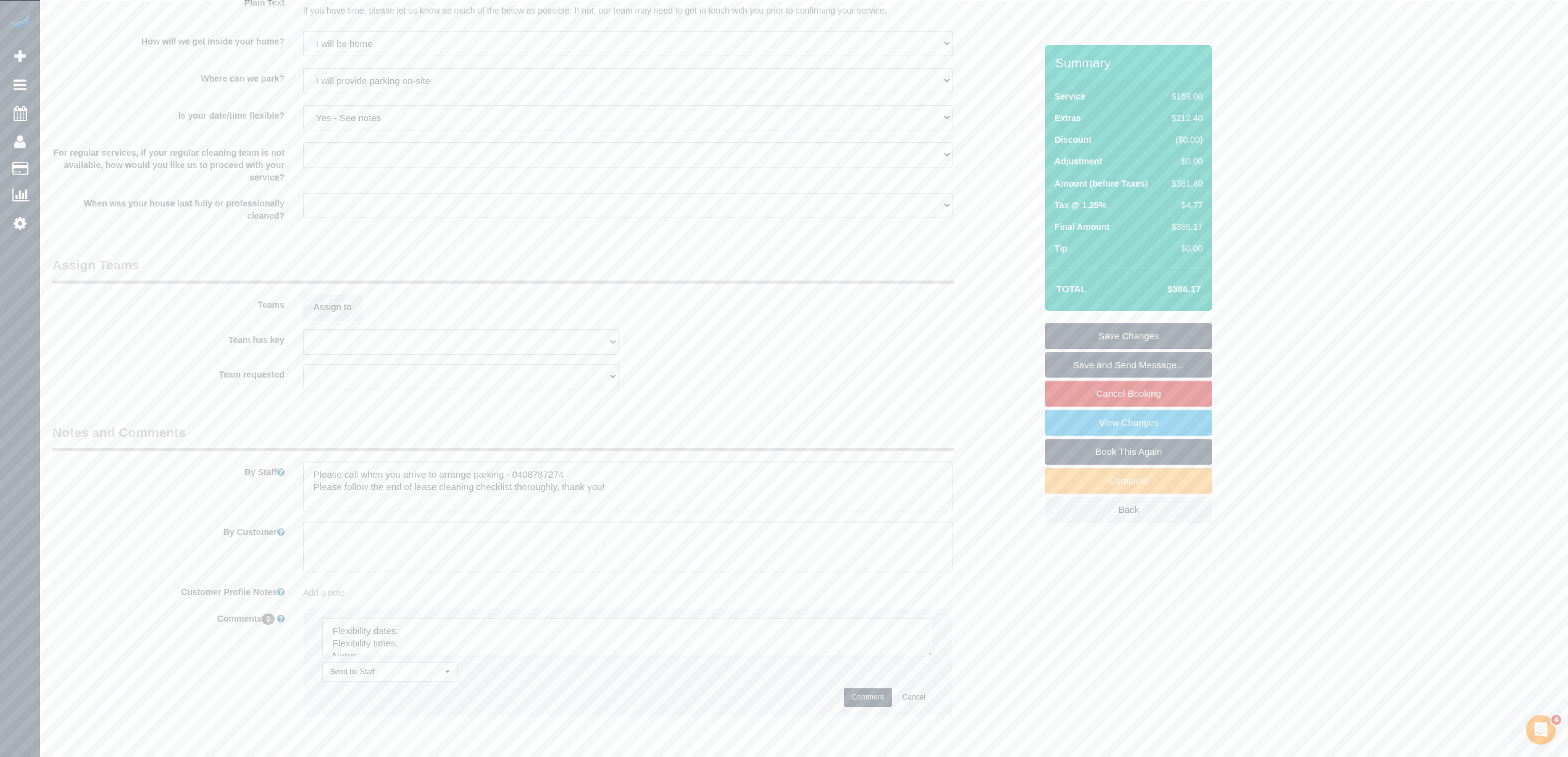
drag, startPoint x: 923, startPoint y: 651, endPoint x: 948, endPoint y: 693, distance: 48.9
click at [933, 656] on textarea at bounding box center [628, 636] width 612 height 38
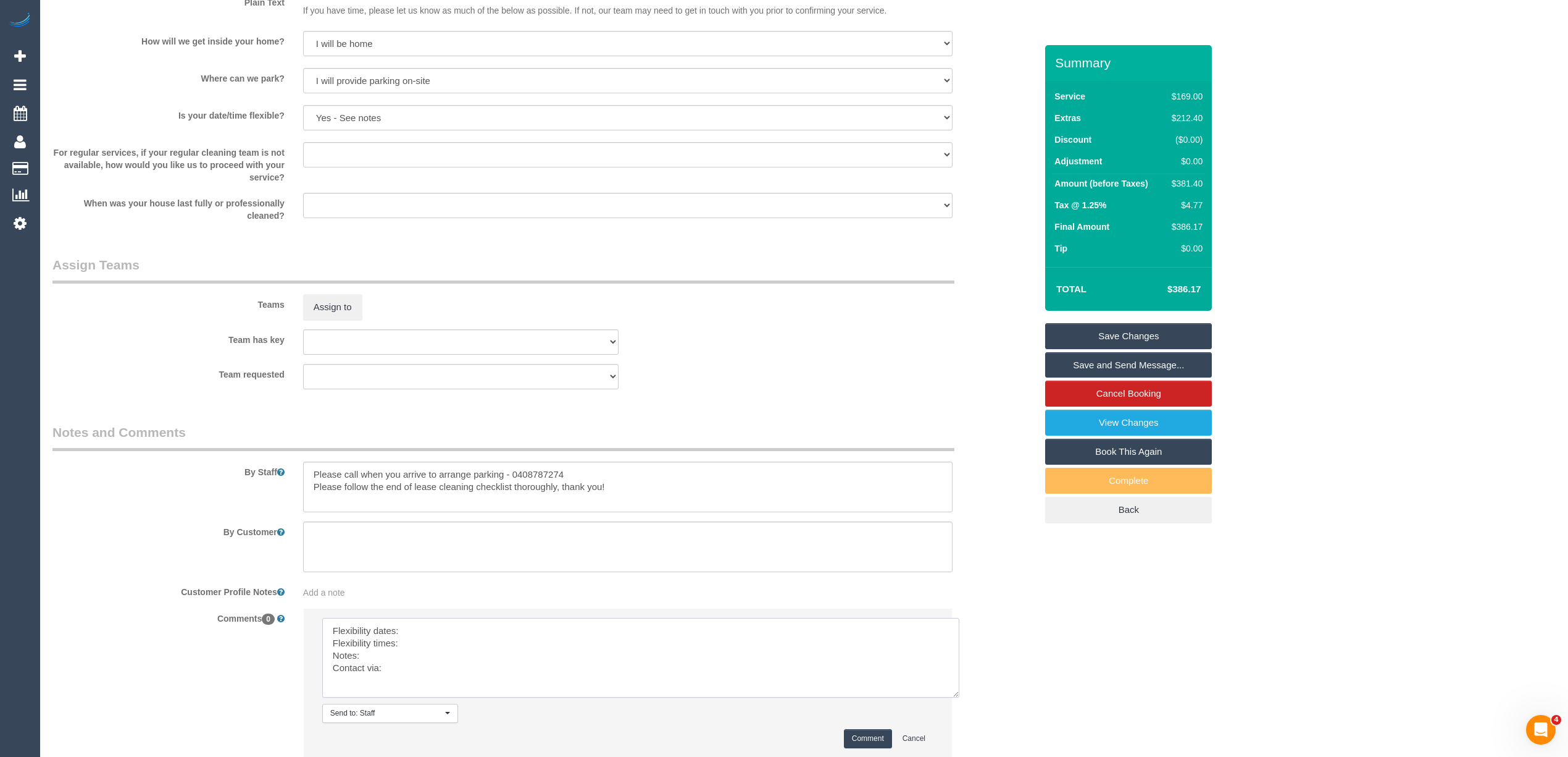
click at [442, 633] on textarea at bounding box center [641, 657] width 637 height 80
click at [428, 642] on textarea at bounding box center [641, 657] width 637 height 80
click at [381, 653] on textarea at bounding box center [641, 657] width 637 height 80
click at [396, 667] on textarea at bounding box center [641, 657] width 637 height 80
type textarea "Flexibility dates: [DATE]/[DATE]/[DATE] morning Flexibility times: flexible Not…"
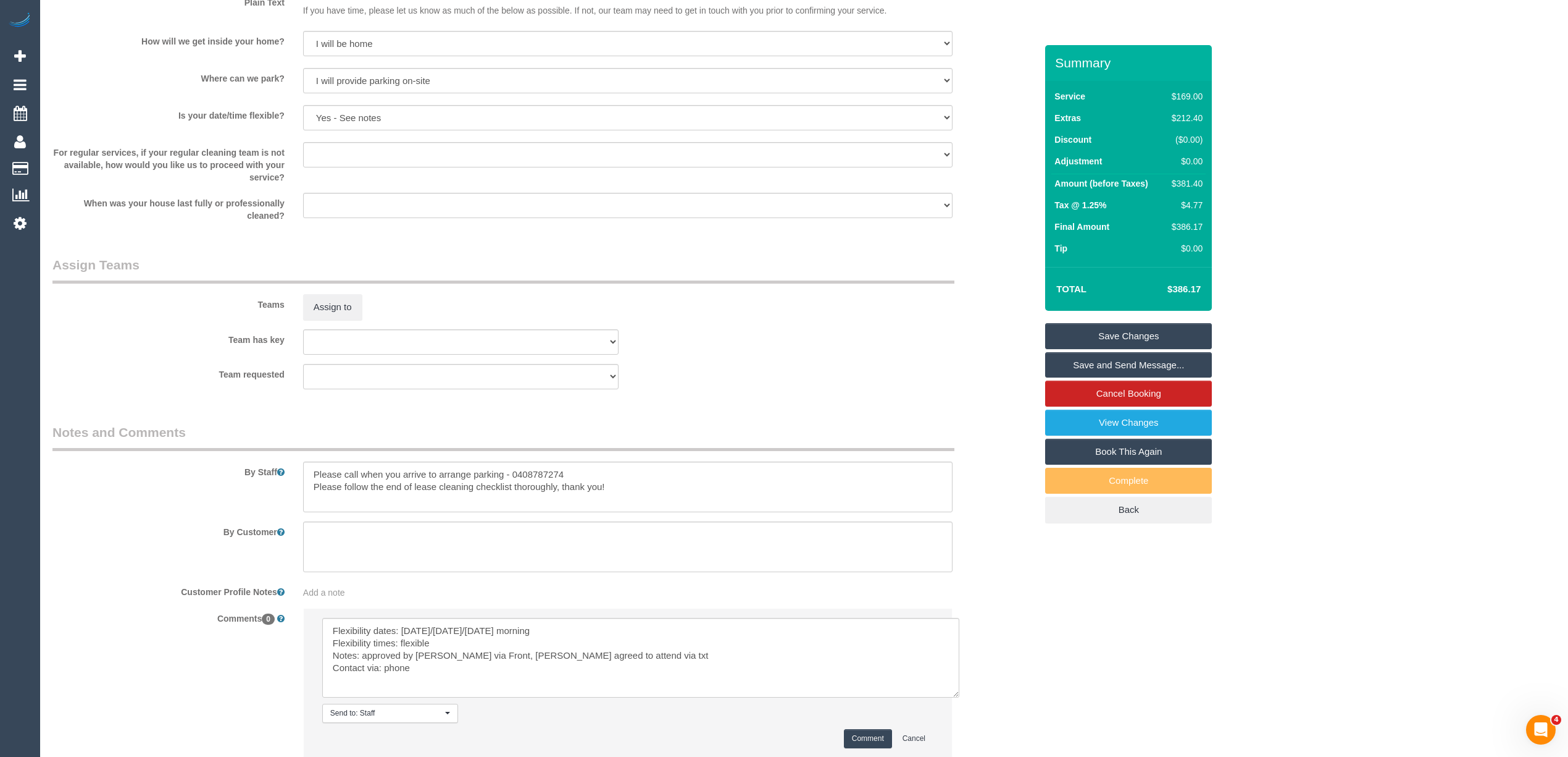
click at [876, 736] on button "Comment" at bounding box center [868, 738] width 48 height 19
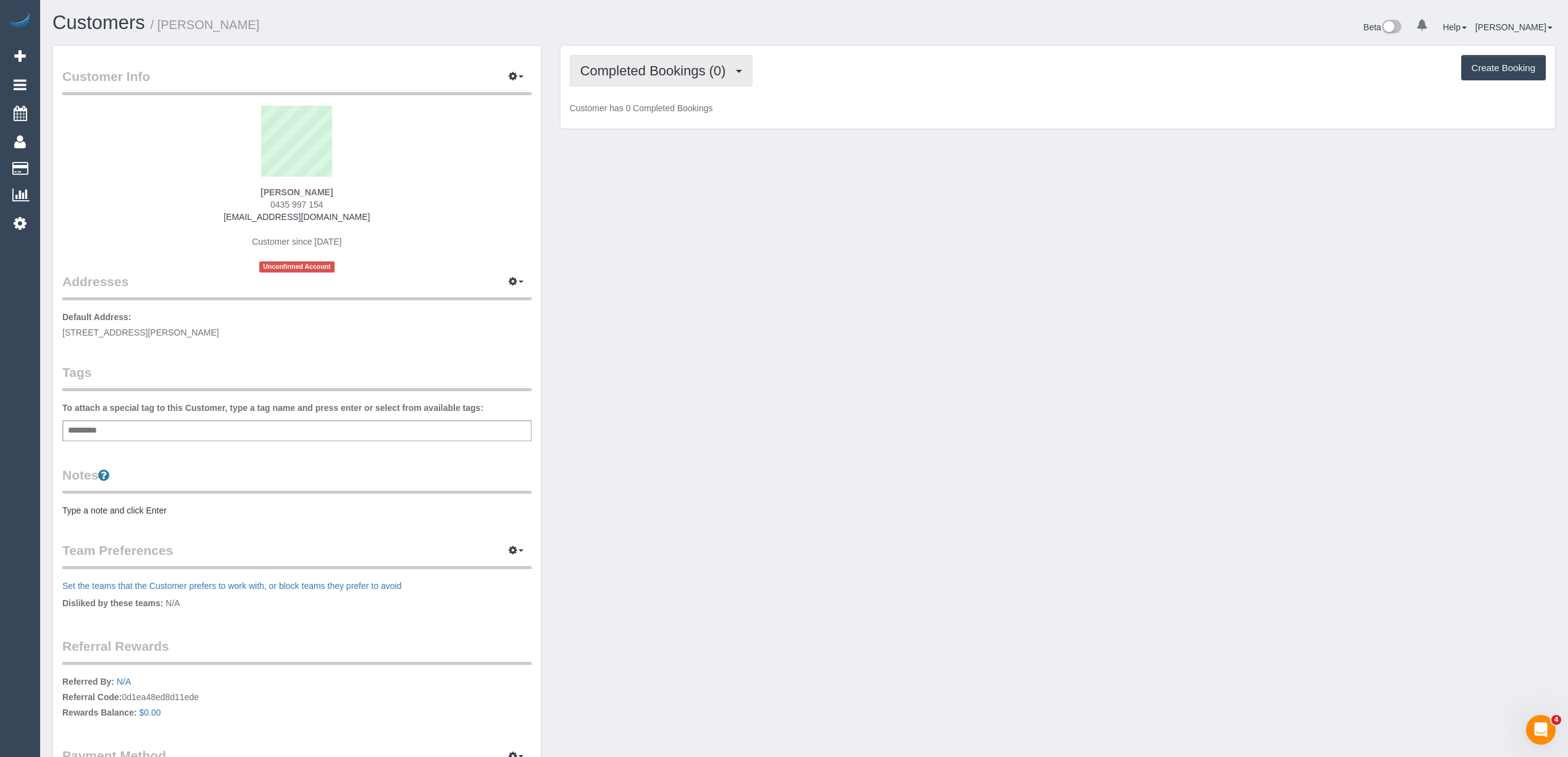
click at [632, 73] on span "Completed Bookings (0)" at bounding box center [656, 70] width 152 height 16
click at [662, 114] on link "Upcoming Bookings (1)" at bounding box center [635, 115] width 129 height 16
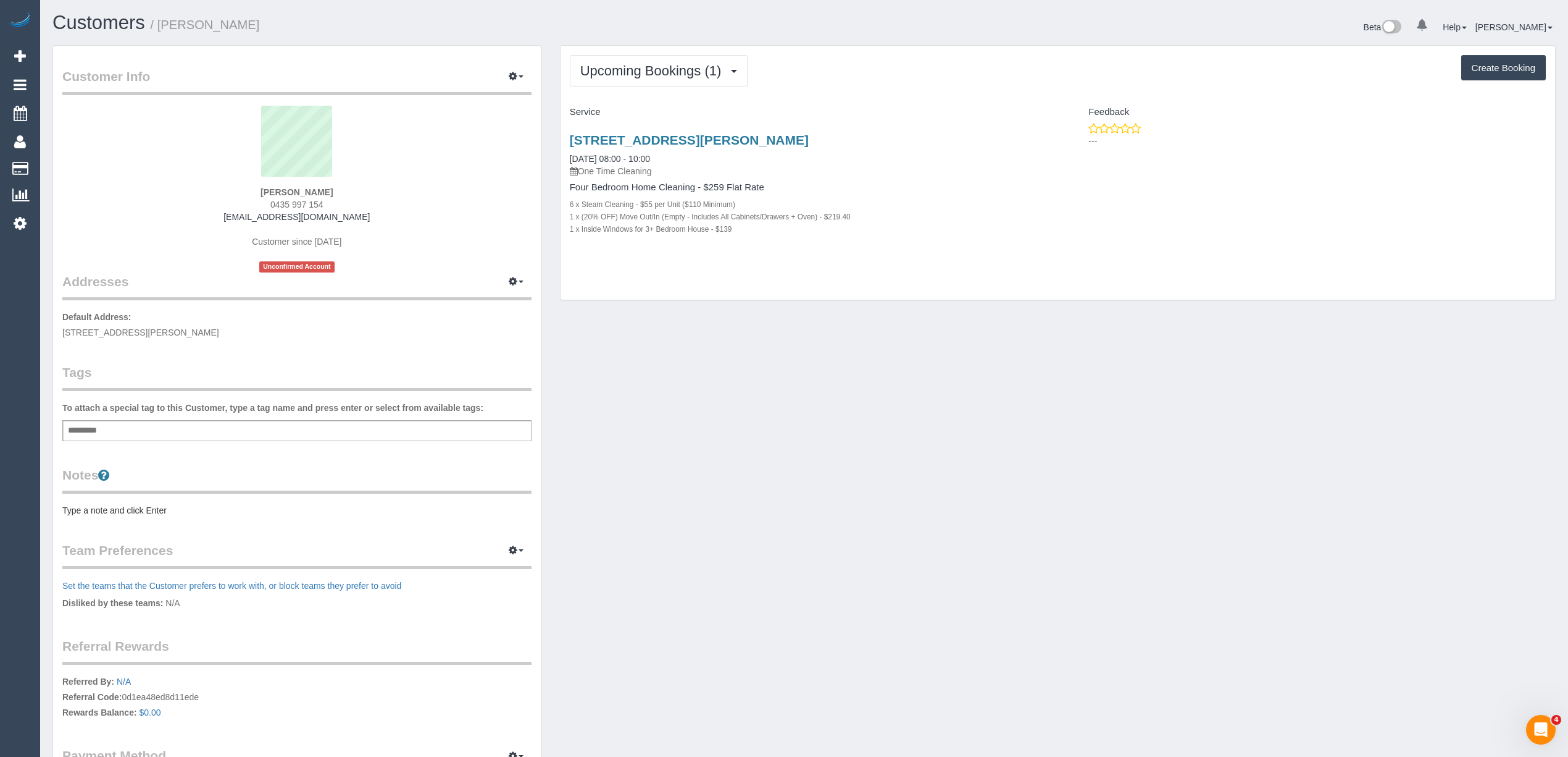
click at [102, 504] on pre "Type a note and click Enter" at bounding box center [297, 510] width 470 height 12
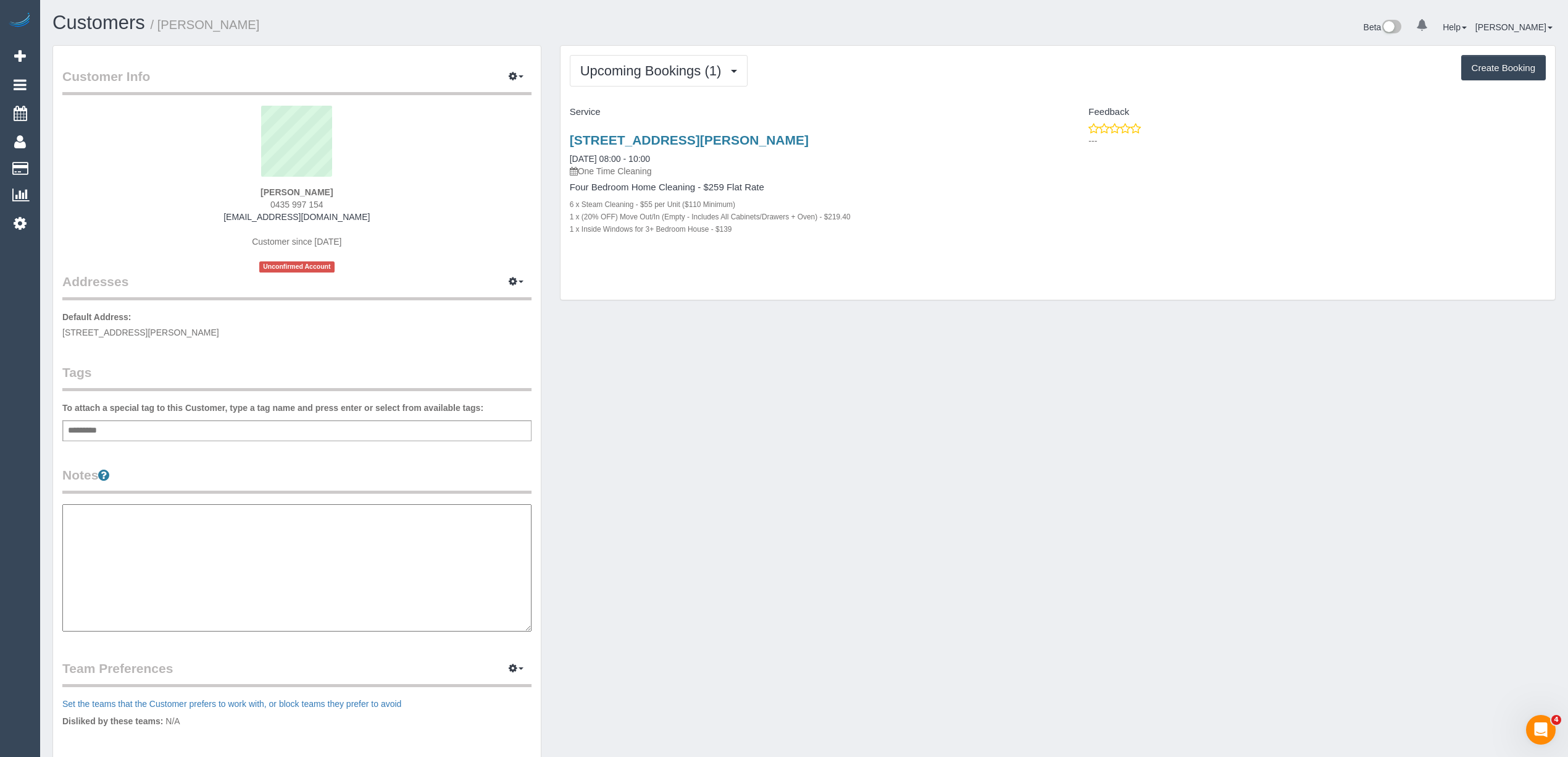
click at [181, 525] on textarea at bounding box center [297, 568] width 470 height 127
paste textarea "**********"
click at [158, 570] on textarea "**********" at bounding box center [297, 568] width 469 height 128
click at [195, 584] on textarea "**********" at bounding box center [297, 568] width 469 height 128
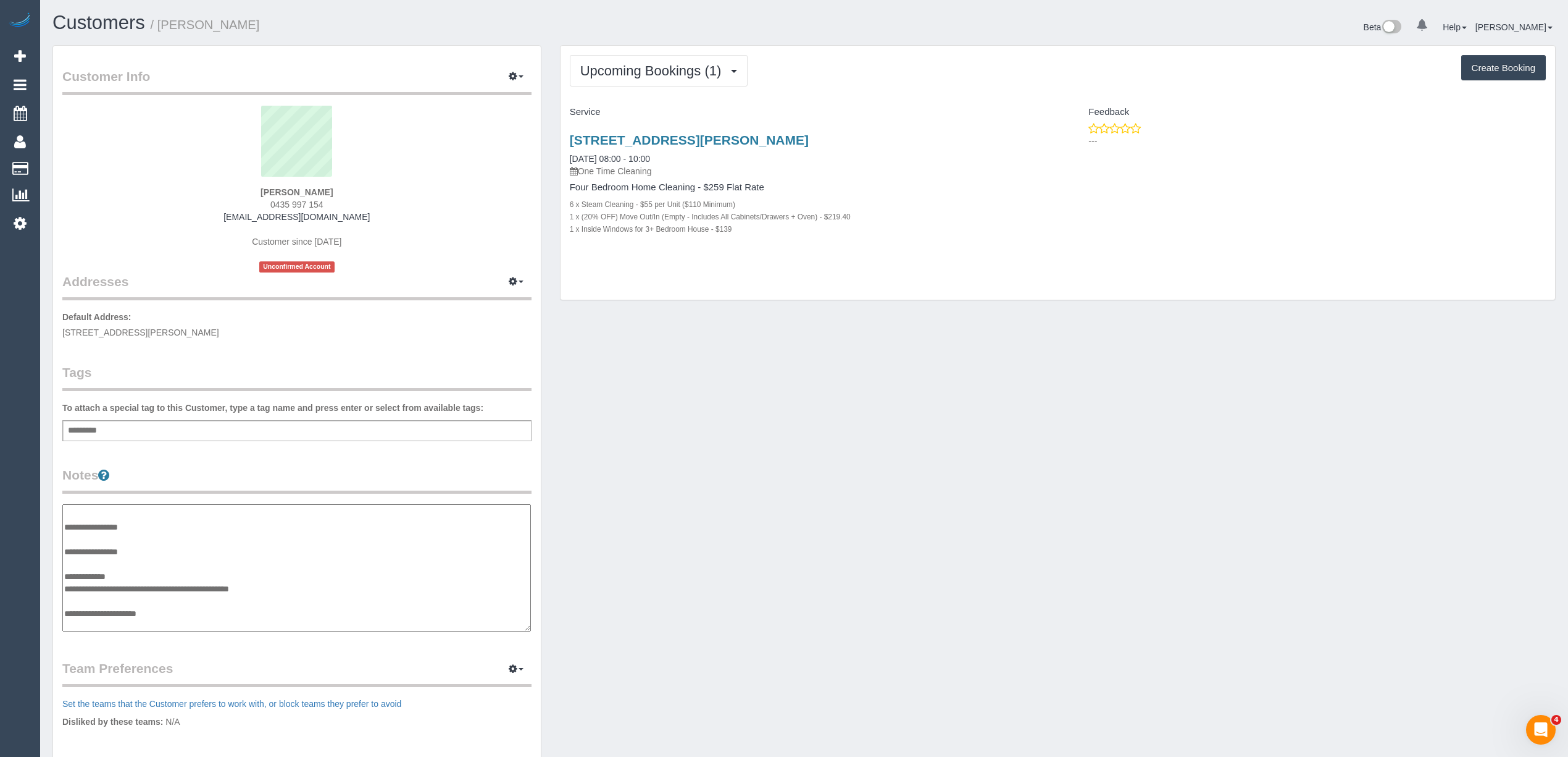
type textarea "**********"
click at [404, 455] on div "Customer Info Edit Contact Info Send Message Email Preferences Special Sales Ta…" at bounding box center [296, 499] width 488 height 908
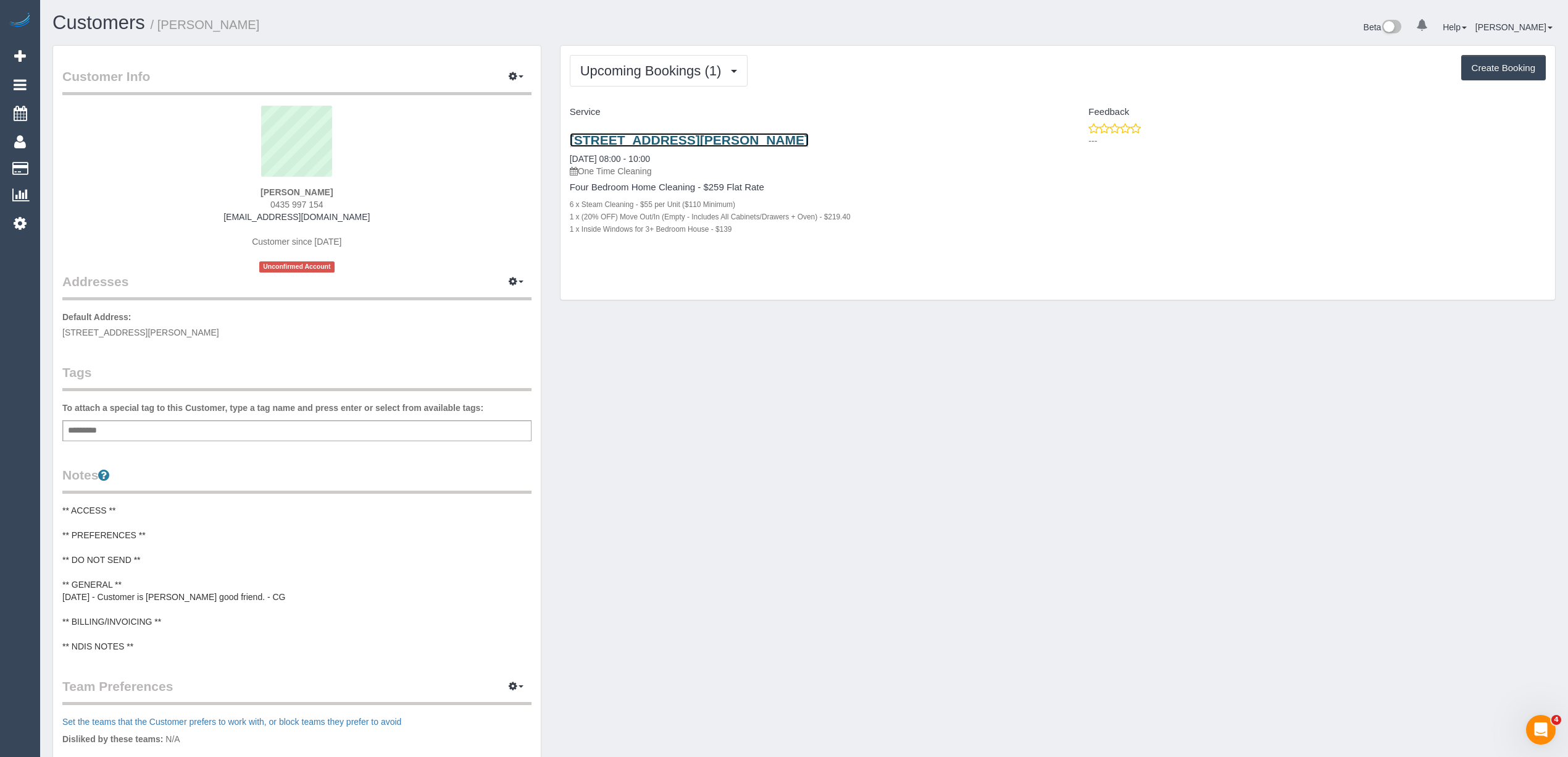
click at [717, 136] on link "[STREET_ADDRESS][PERSON_NAME]" at bounding box center [690, 140] width 239 height 14
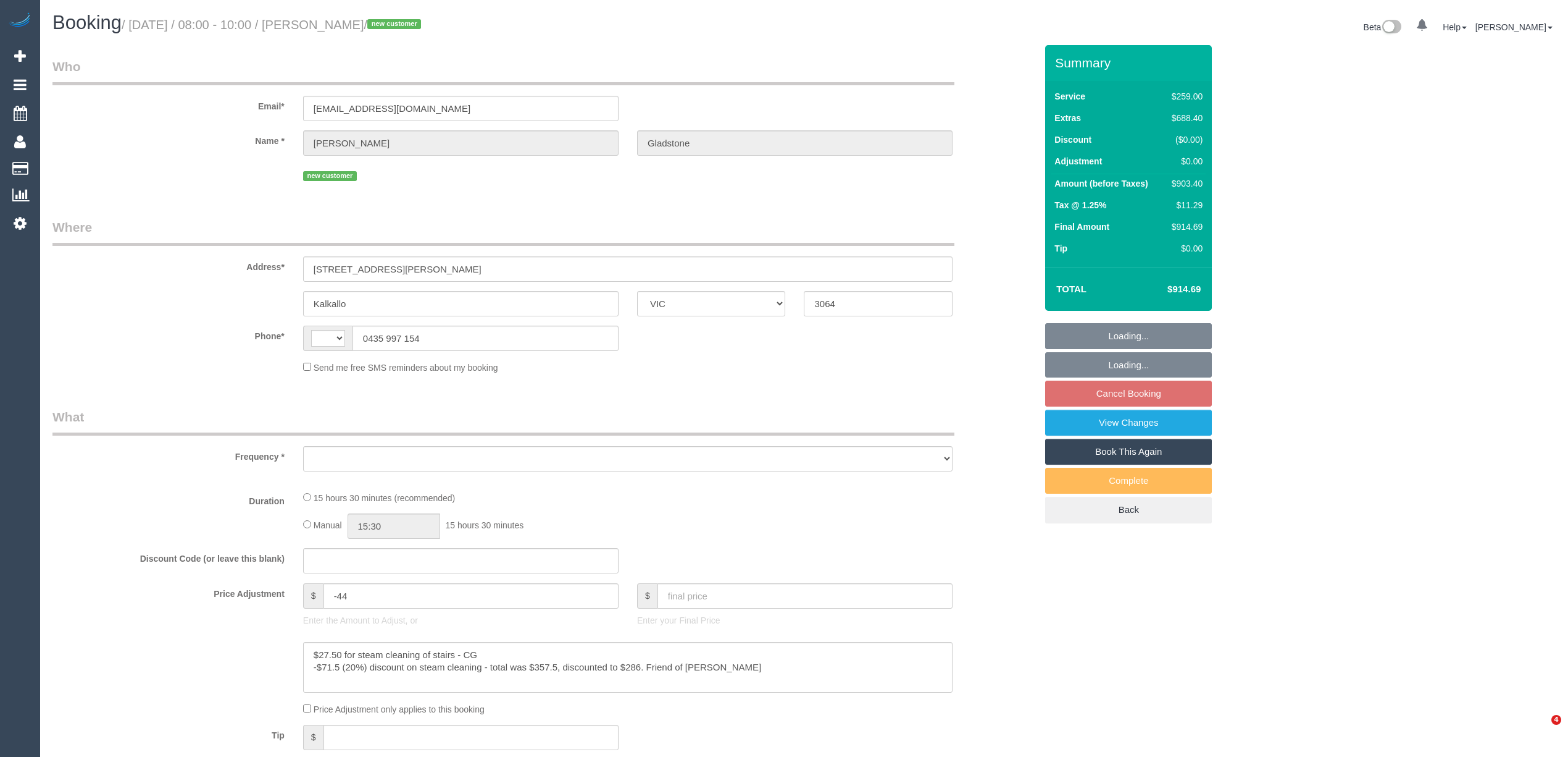
select select "VIC"
select select "object:284"
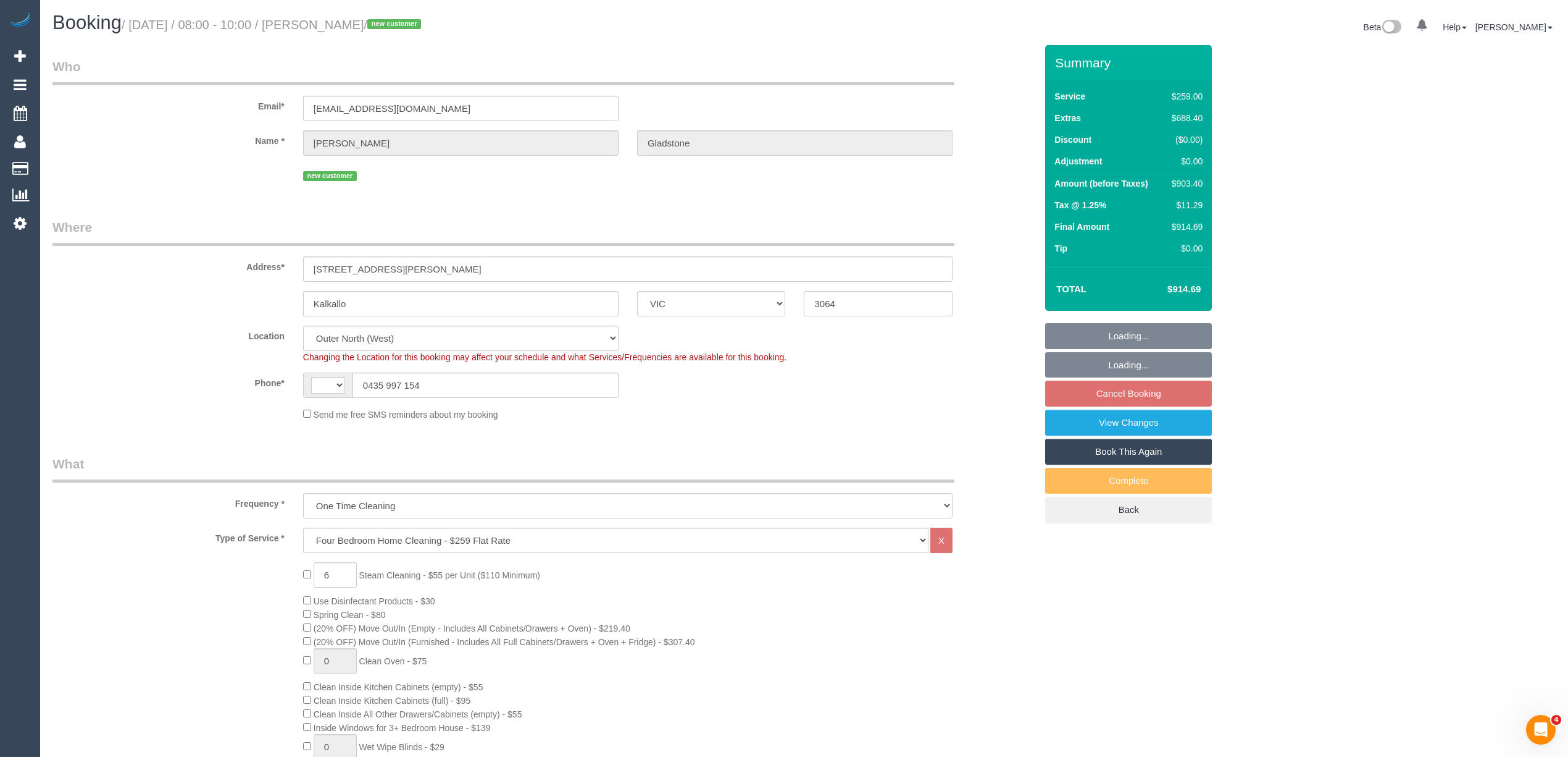
select select "string:AU"
select select "string:stripe-pm_1SB3jt2GScqysDRVVKsIAsve"
select select "spot2"
select select "number:28"
select select "number:14"
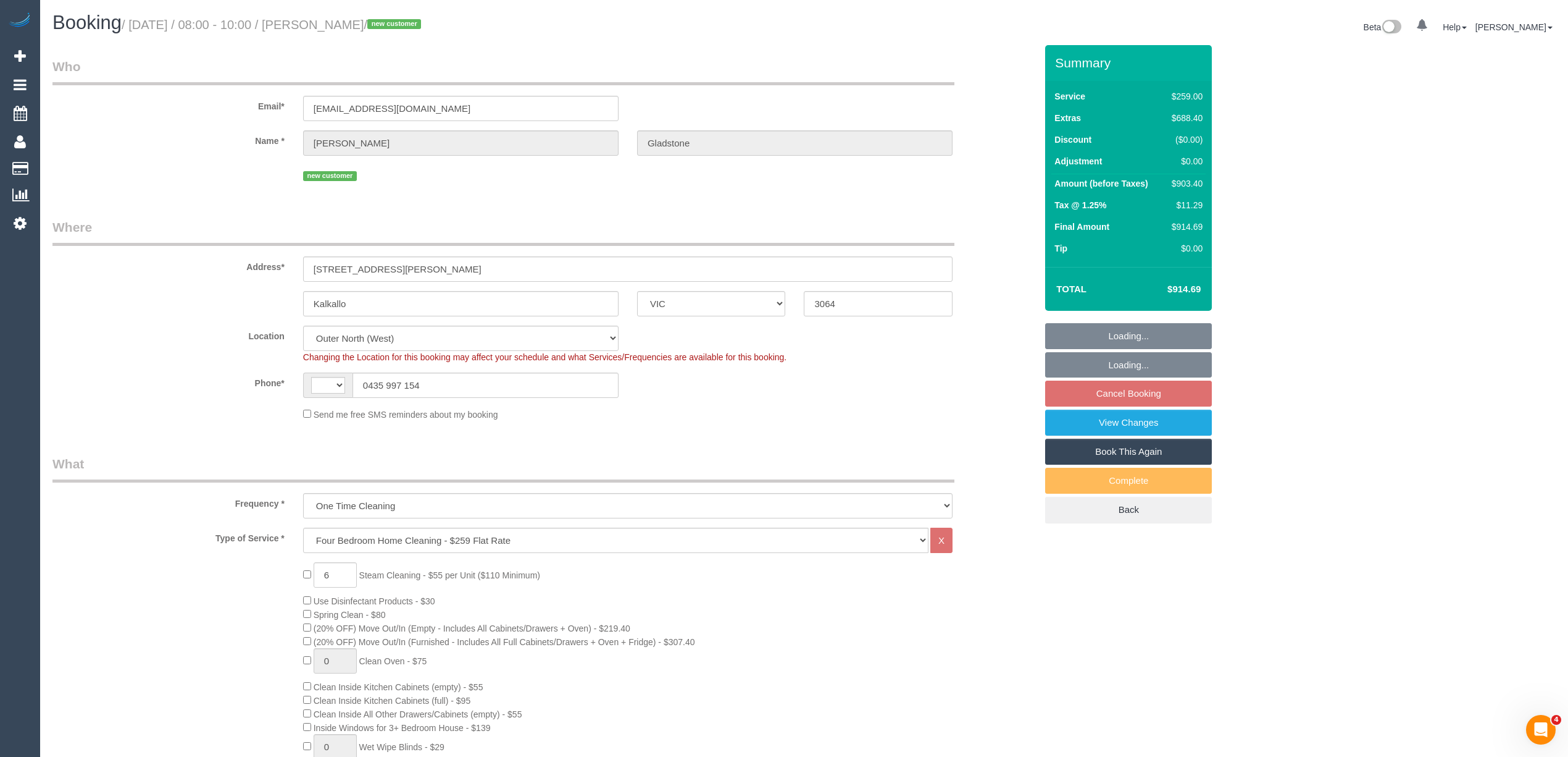
select select "number:19"
select select "number:22"
select select "object:1181"
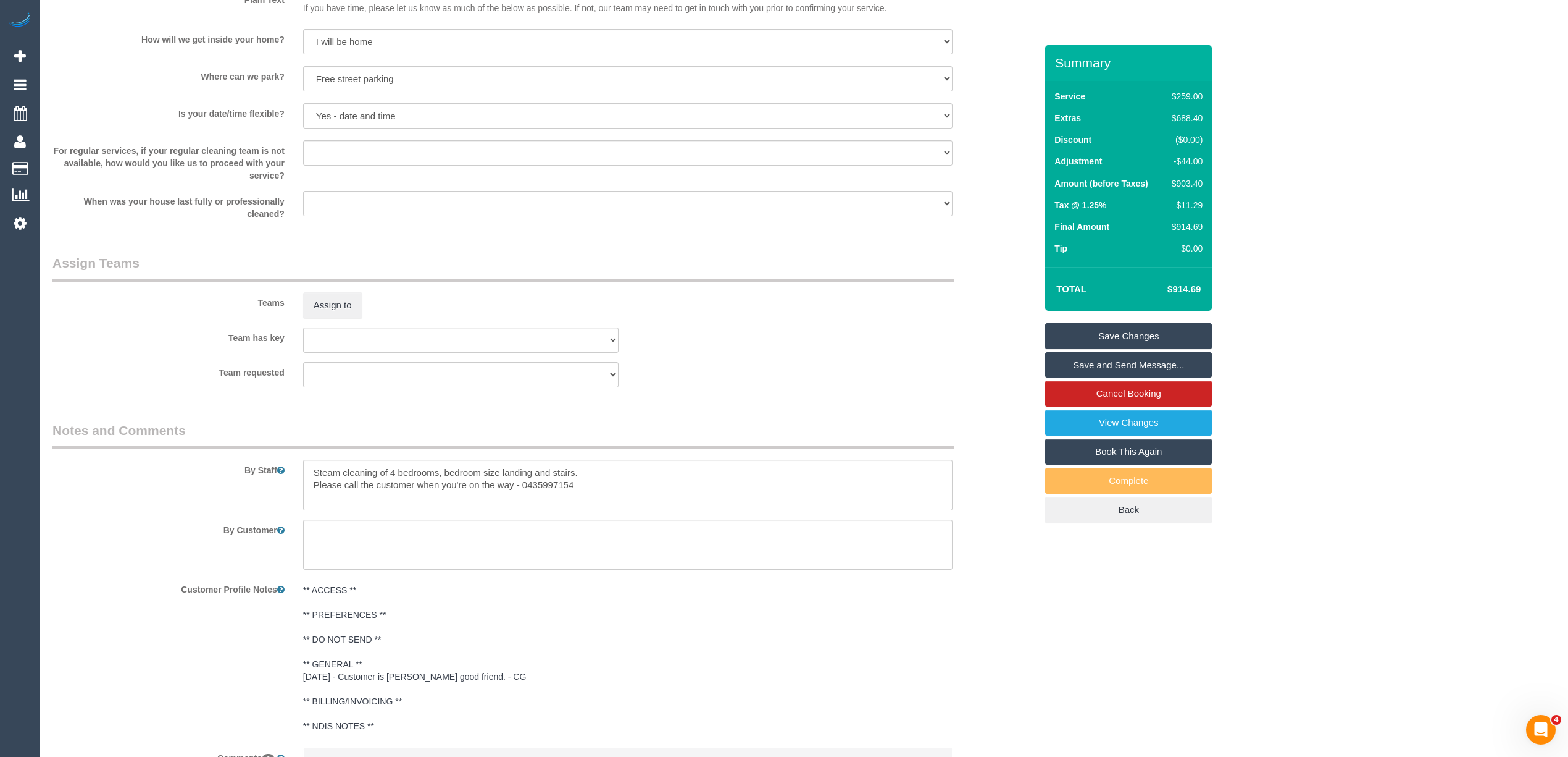
scroll to position [1738, 0]
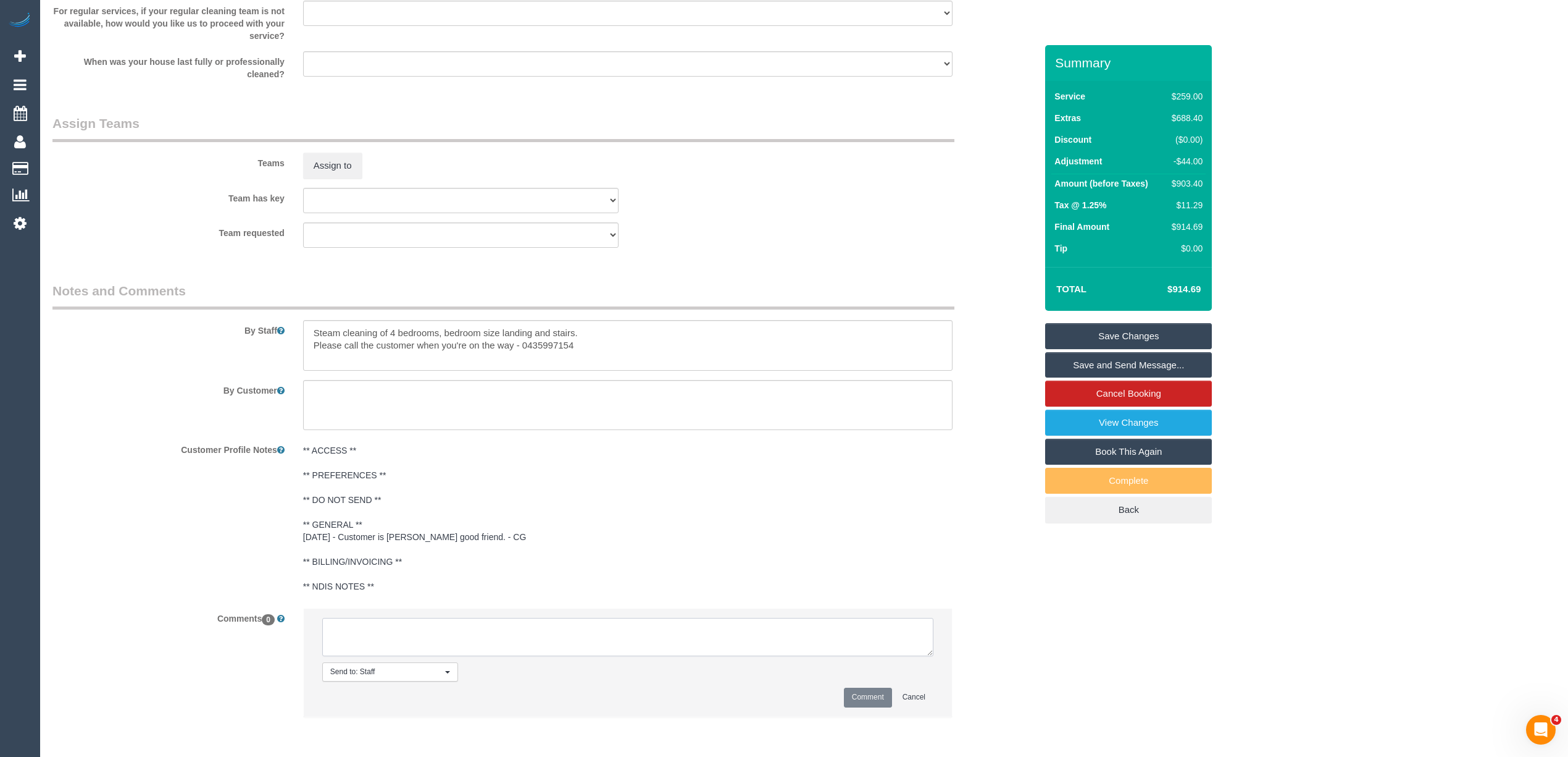
click at [581, 636] on textarea at bounding box center [628, 636] width 612 height 38
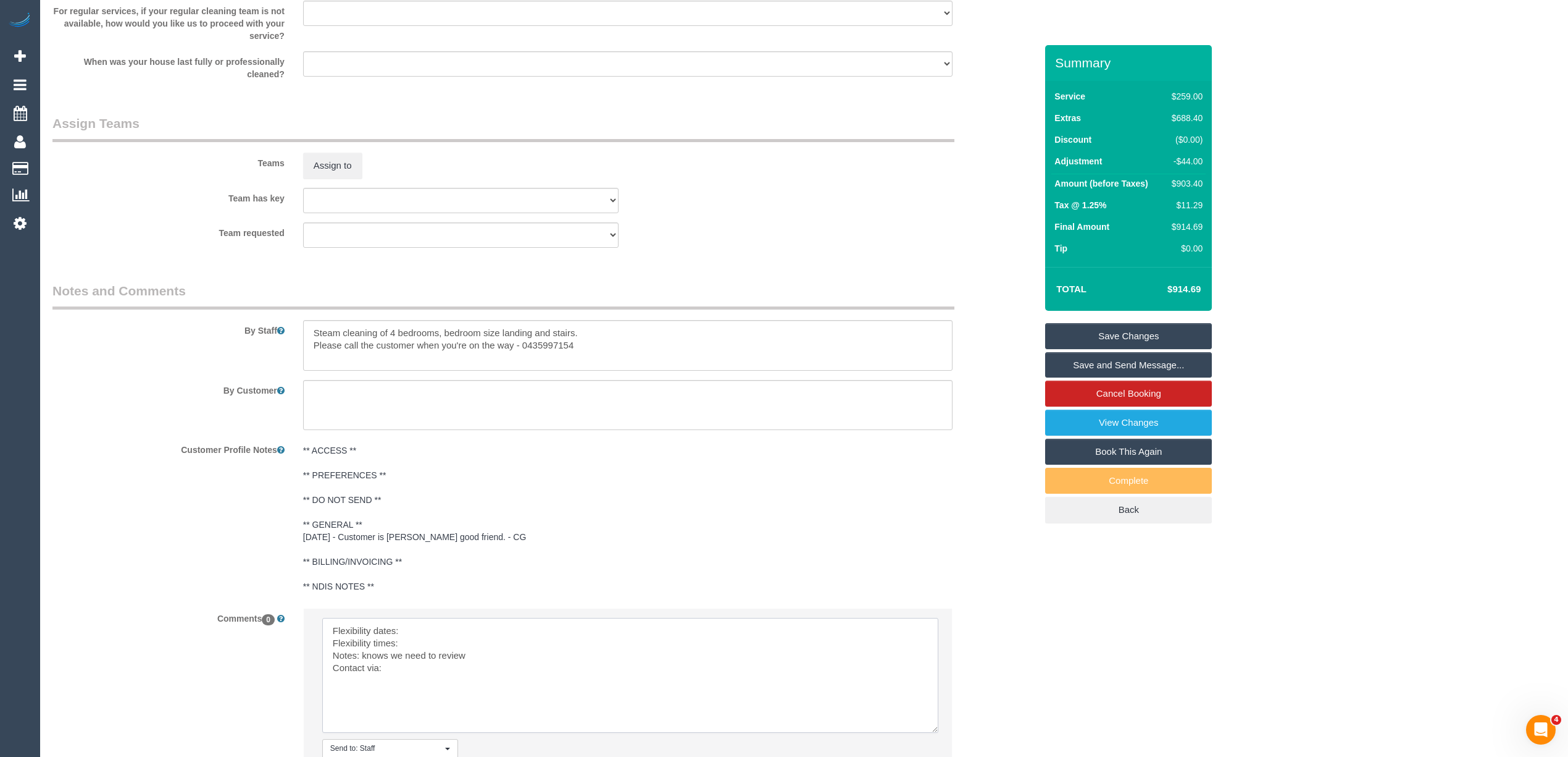
drag, startPoint x: 928, startPoint y: 653, endPoint x: 933, endPoint y: 730, distance: 77.2
click at [933, 730] on textarea at bounding box center [631, 674] width 616 height 115
click at [427, 632] on textarea at bounding box center [631, 674] width 616 height 115
click at [435, 650] on textarea at bounding box center [631, 674] width 616 height 115
click at [421, 672] on textarea at bounding box center [631, 674] width 616 height 115
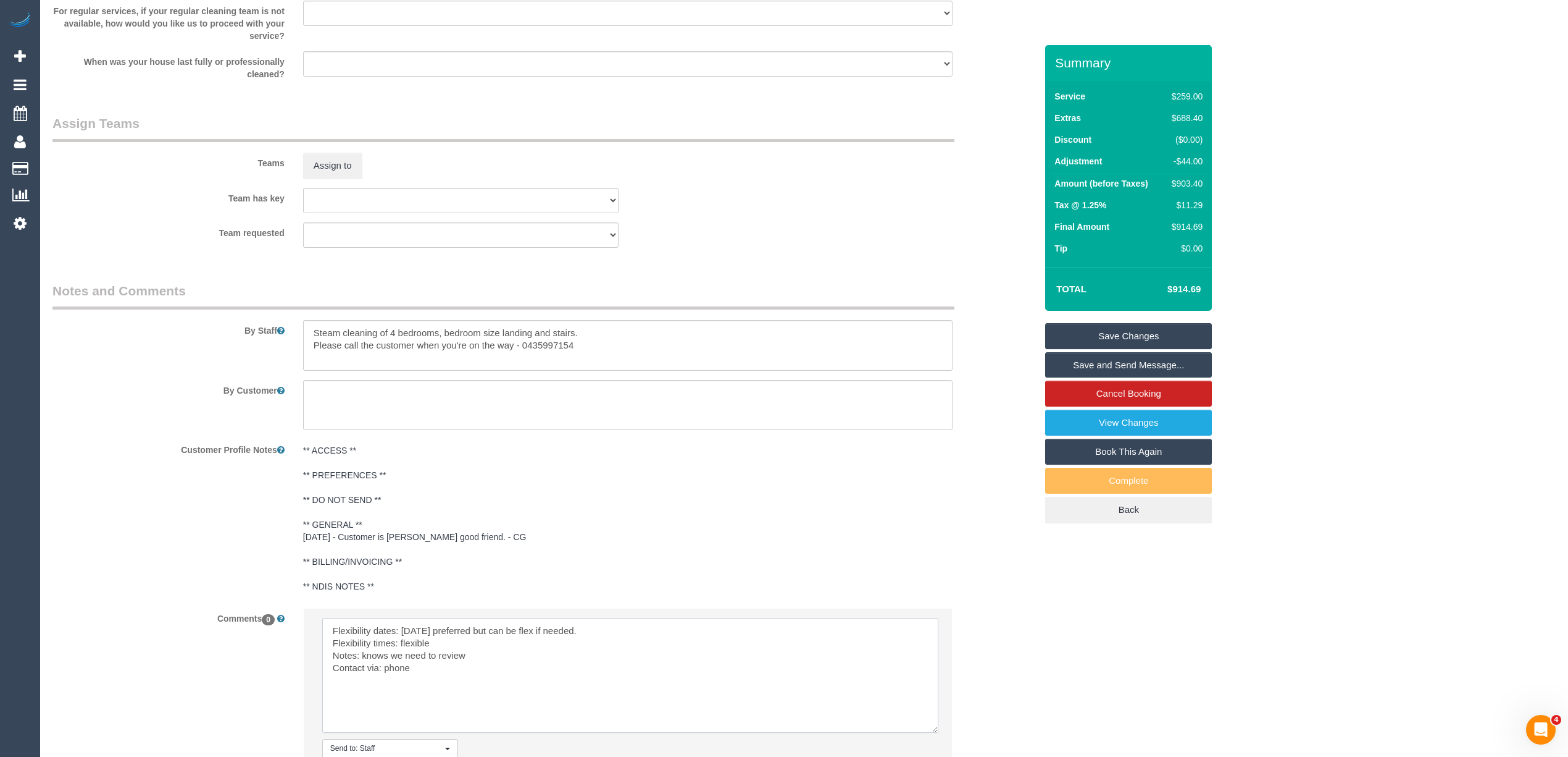
click at [518, 657] on textarea at bounding box center [631, 674] width 616 height 115
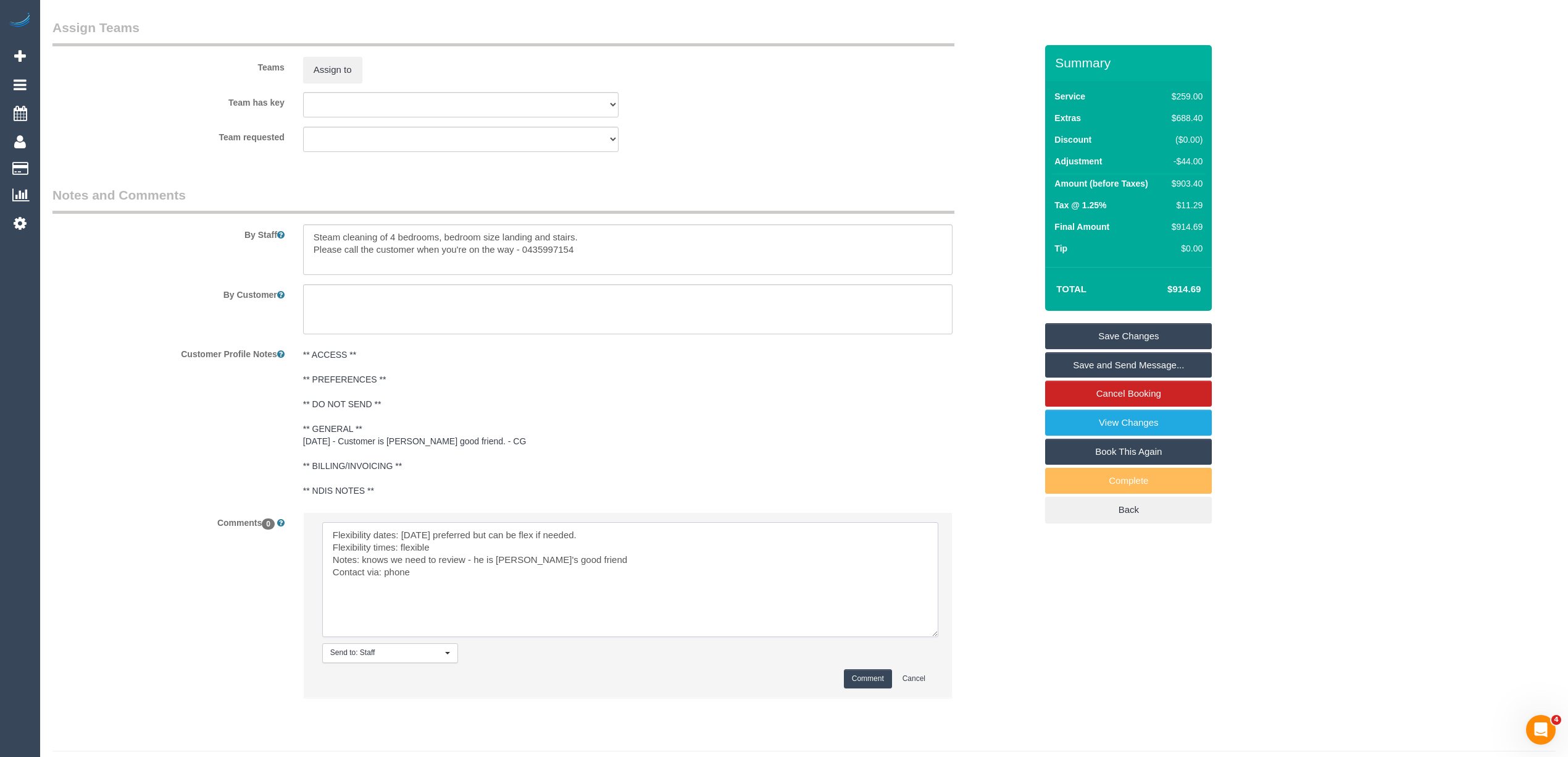
scroll to position [1866, 0]
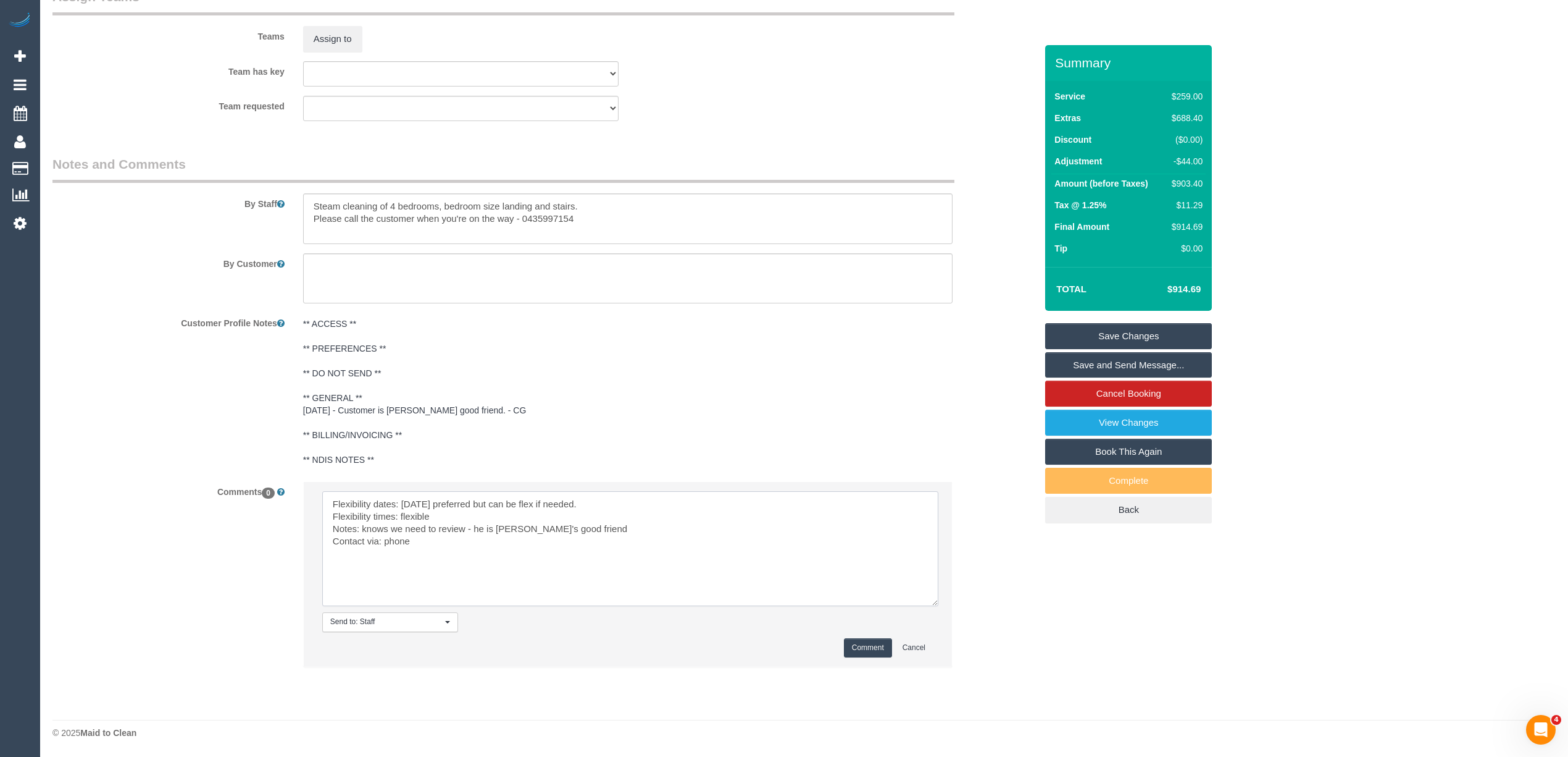
type textarea "Flexibility dates: [DATE] preferred but can be flex if needed. Flexibility time…"
click at [869, 638] on button "Comment" at bounding box center [868, 647] width 48 height 19
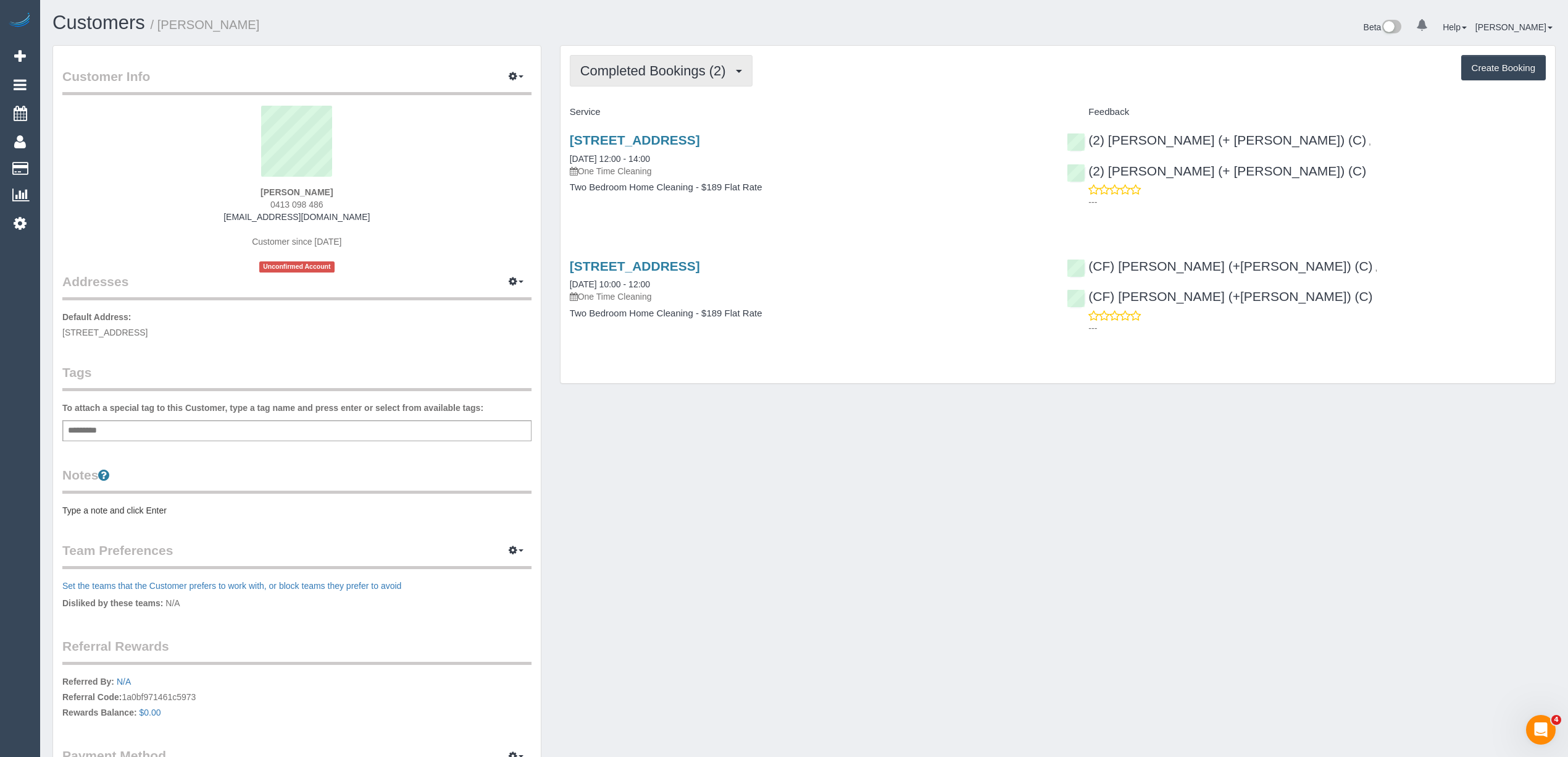
drag, startPoint x: 650, startPoint y: 70, endPoint x: 649, endPoint y: 80, distance: 10.0
click at [649, 80] on button "Completed Bookings (2)" at bounding box center [661, 71] width 182 height 31
click at [648, 78] on button "Completed Bookings (2)" at bounding box center [661, 71] width 182 height 31
click at [277, 200] on span "0413 098 486" at bounding box center [297, 205] width 53 height 10
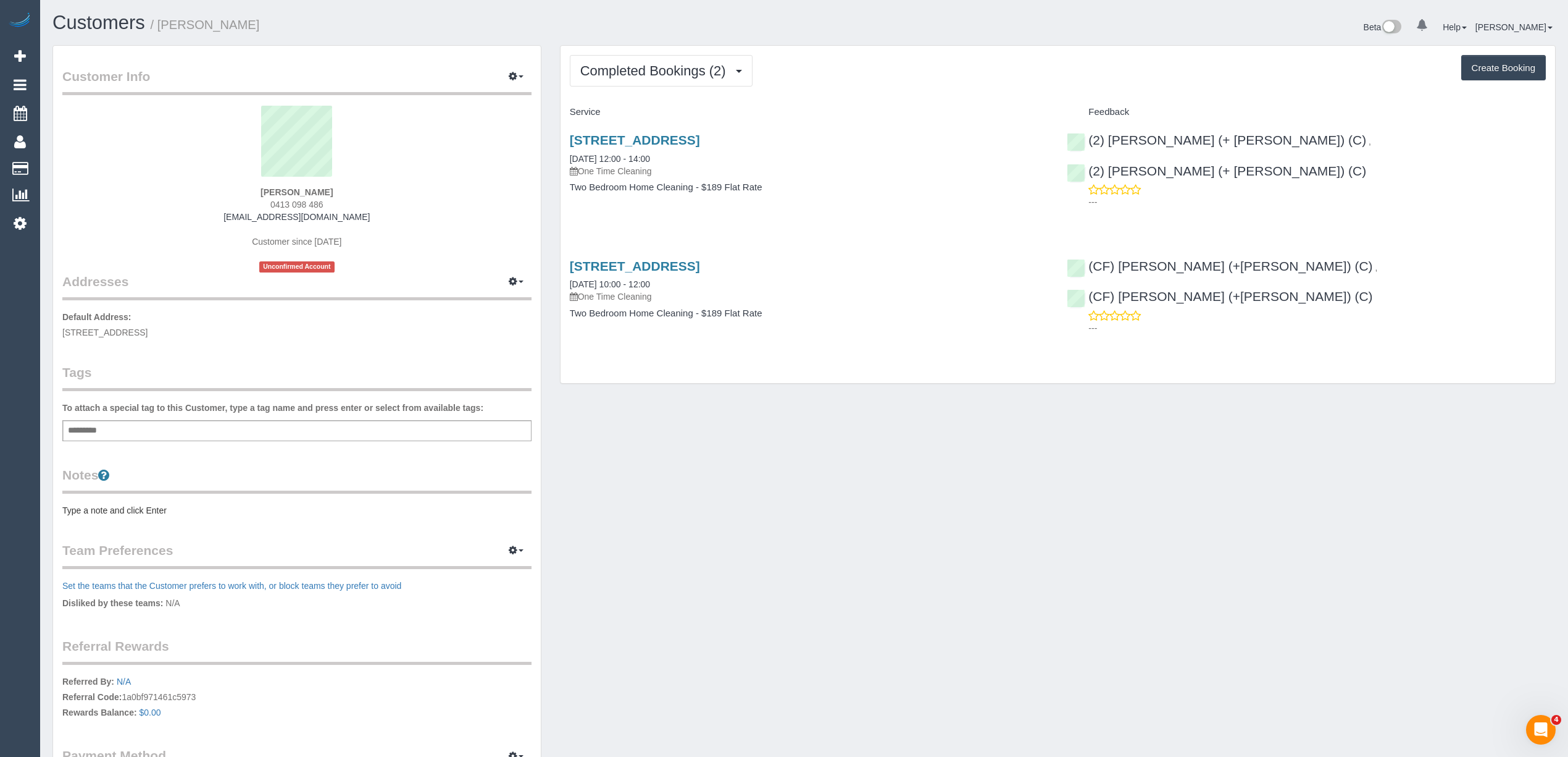
click at [314, 205] on span "0413 098 486" at bounding box center [297, 205] width 53 height 10
copy span "0413 098 486"
click at [653, 60] on button "Completed Bookings (2)" at bounding box center [661, 71] width 182 height 31
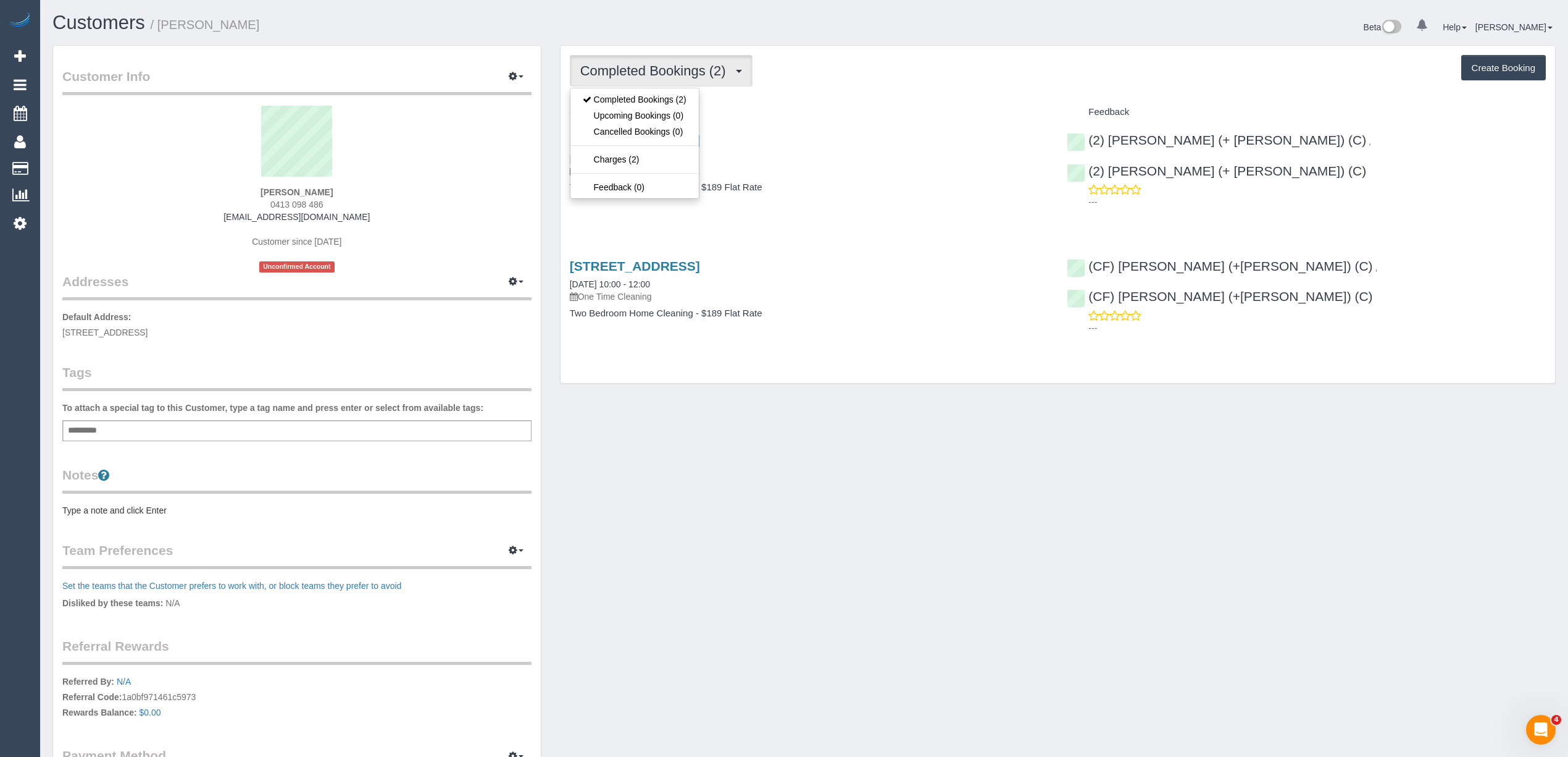
click at [653, 60] on button "Completed Bookings (2)" at bounding box center [661, 71] width 182 height 31
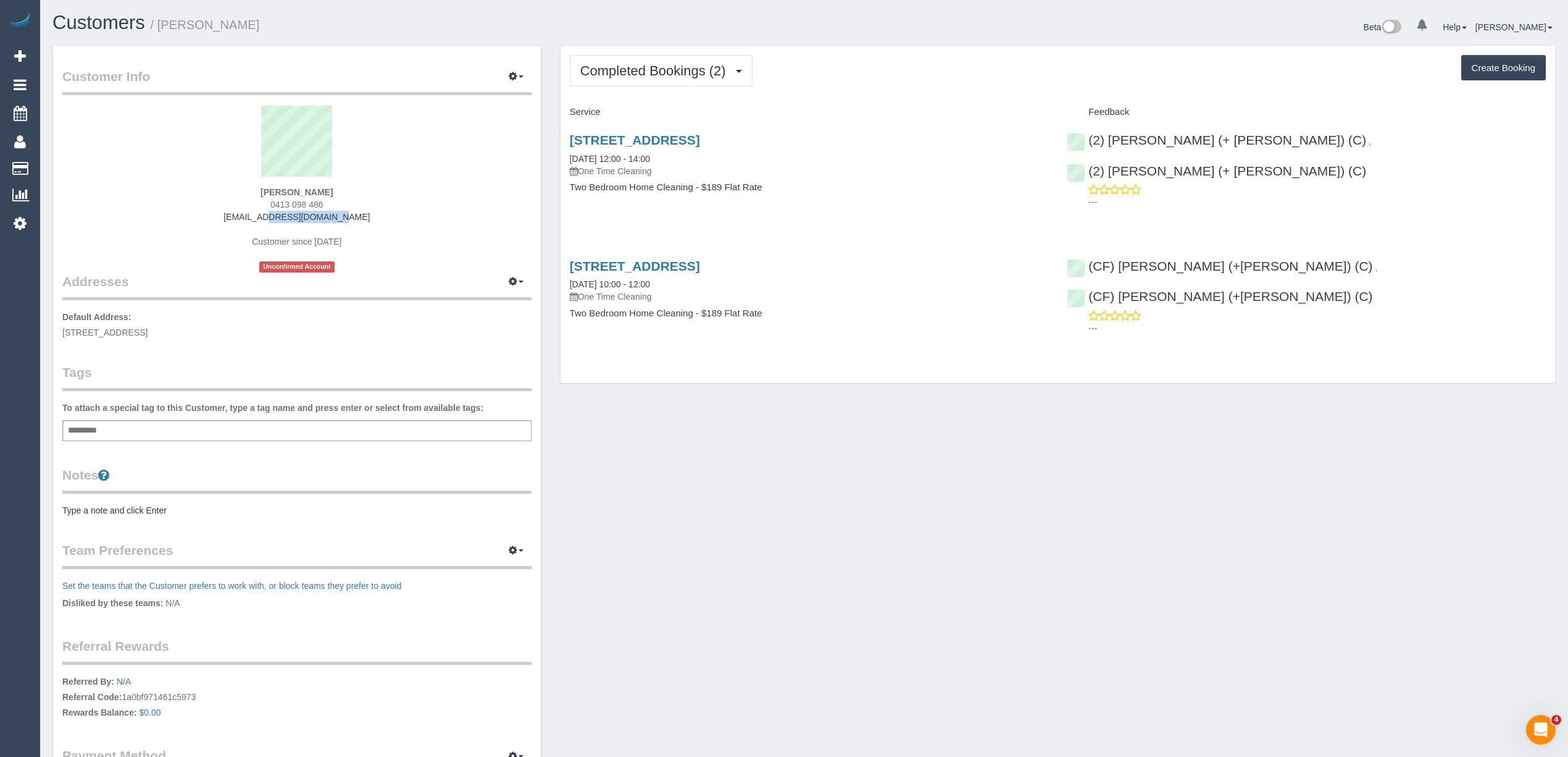
drag, startPoint x: 341, startPoint y: 217, endPoint x: 262, endPoint y: 220, distance: 79.1
click at [262, 220] on div "[PERSON_NAME] 0413 098 486 [EMAIL_ADDRESS][DOMAIN_NAME] Customer since [DATE] U…" at bounding box center [297, 189] width 470 height 167
copy link "[EMAIL_ADDRESS][DOMAIN_NAME]"
click at [276, 187] on strong "[PERSON_NAME]" at bounding box center [297, 192] width 73 height 10
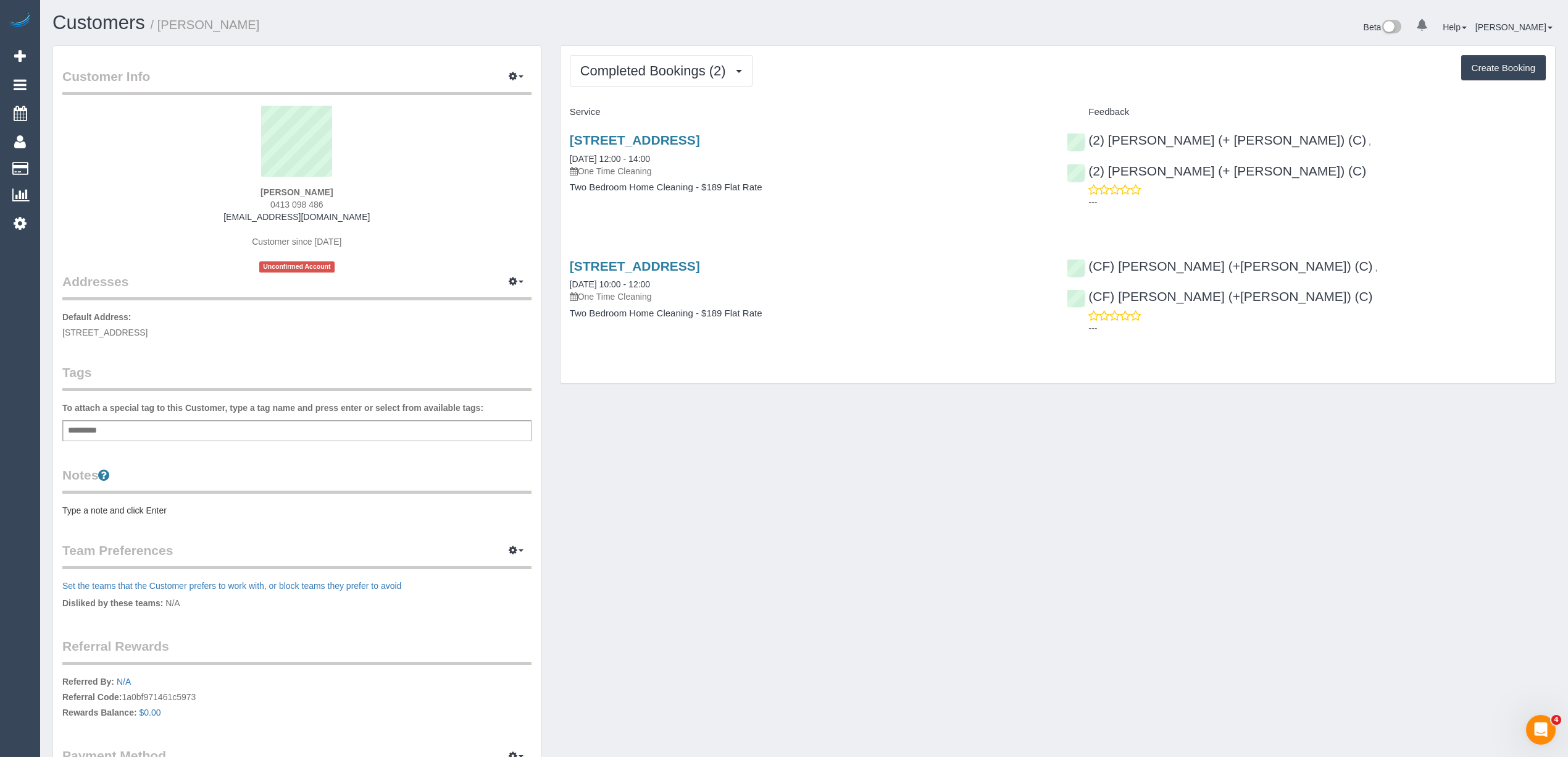
click at [269, 187] on strong "[PERSON_NAME]" at bounding box center [297, 192] width 73 height 10
copy strong "Eimear"
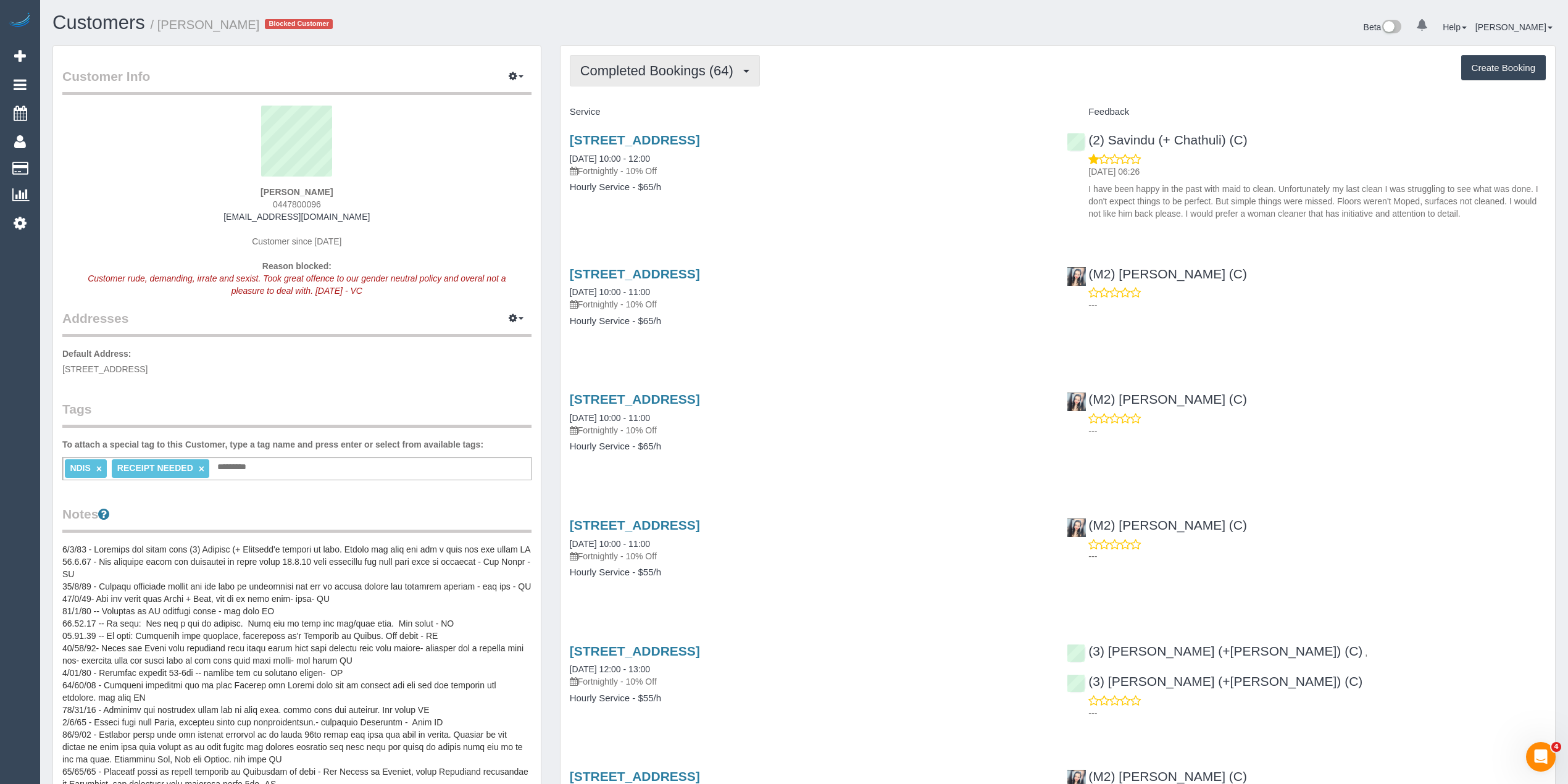
click at [644, 62] on button "Completed Bookings (64)" at bounding box center [665, 71] width 190 height 31
click at [633, 68] on span "Completed Bookings (64)" at bounding box center [659, 70] width 159 height 16
click at [517, 75] on button "button" at bounding box center [516, 77] width 31 height 19
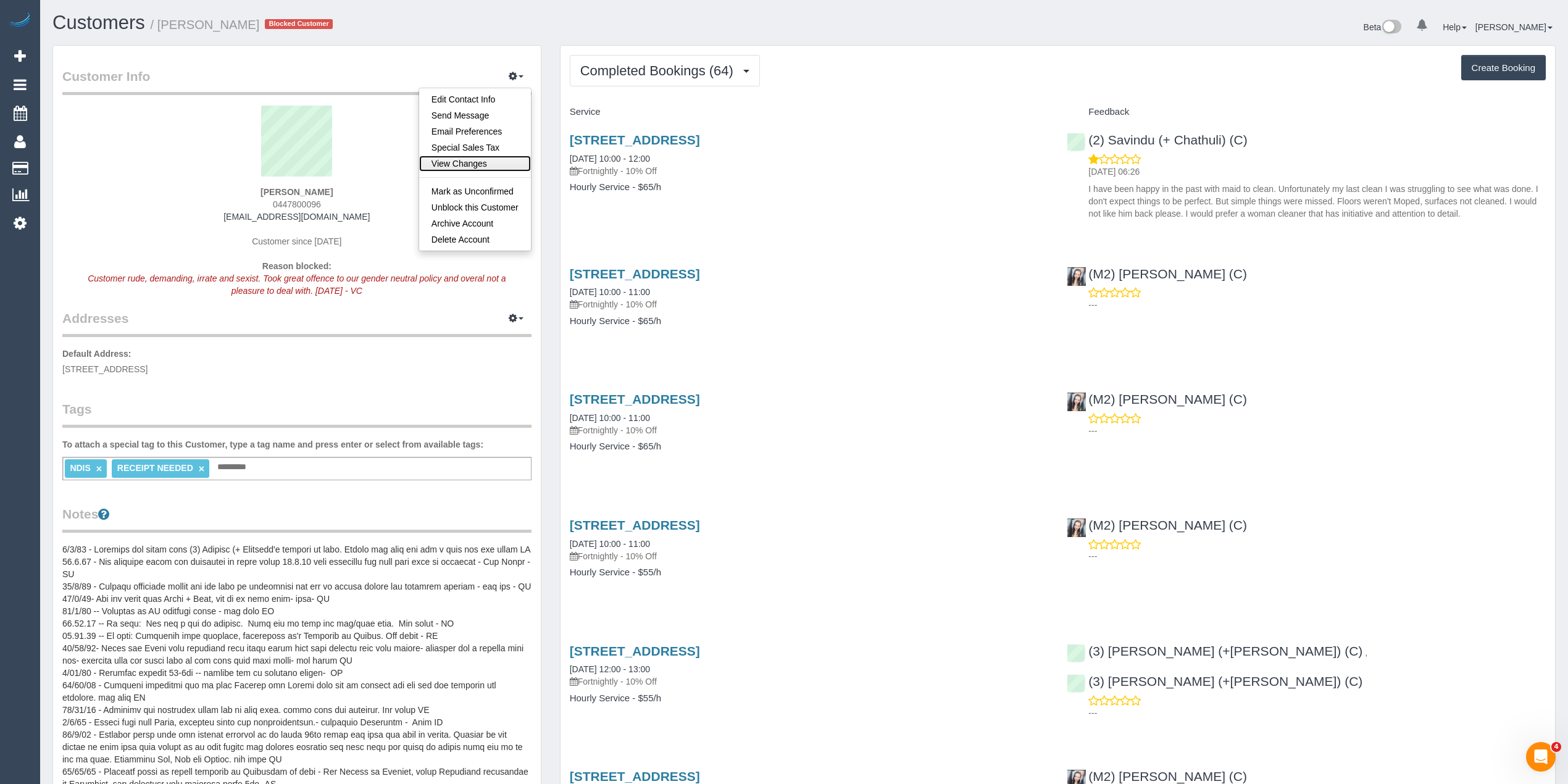
click at [484, 161] on link "View Changes" at bounding box center [475, 163] width 111 height 16
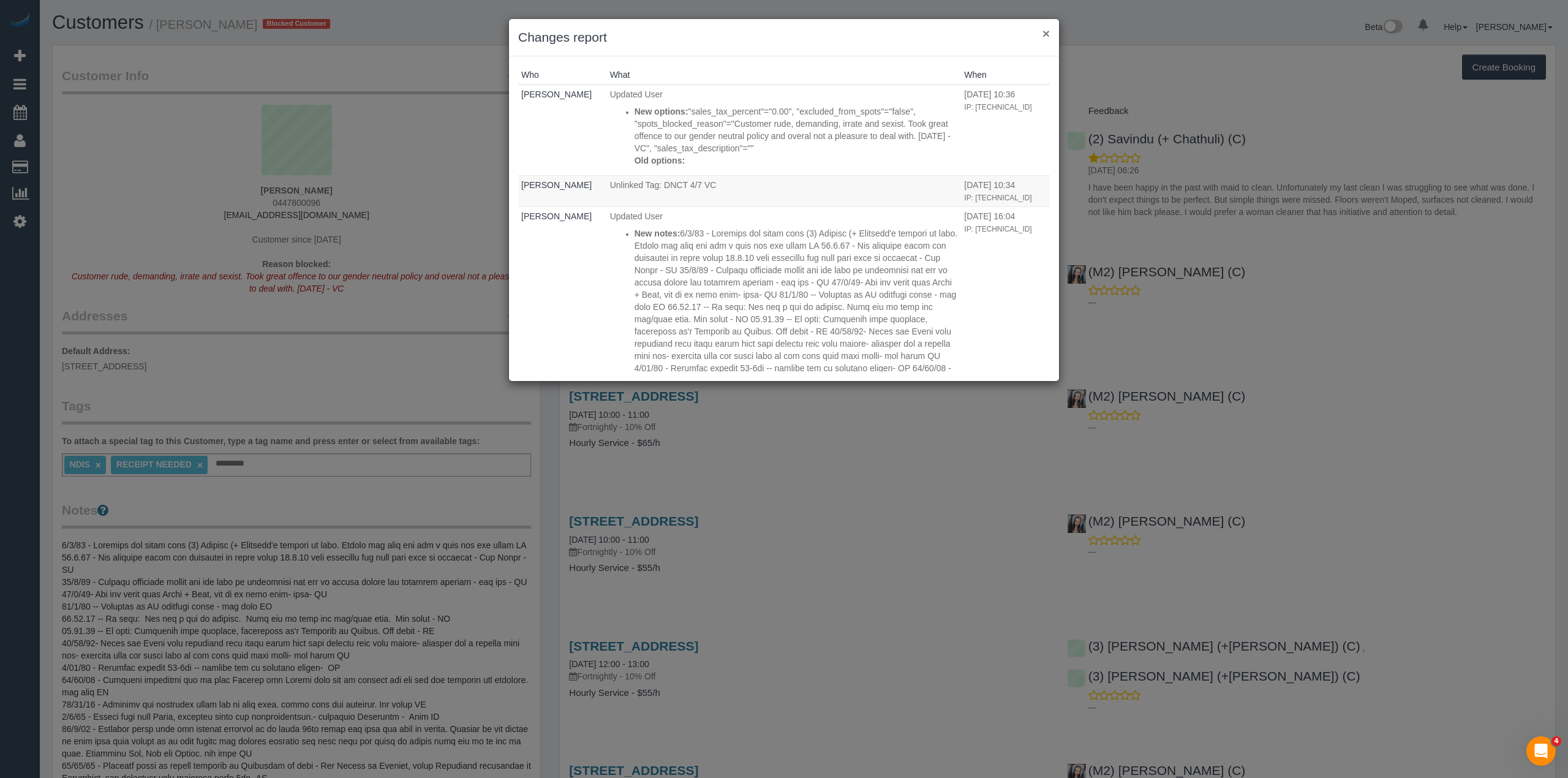
click at [1045, 28] on button "×" at bounding box center [1046, 34] width 7 height 13
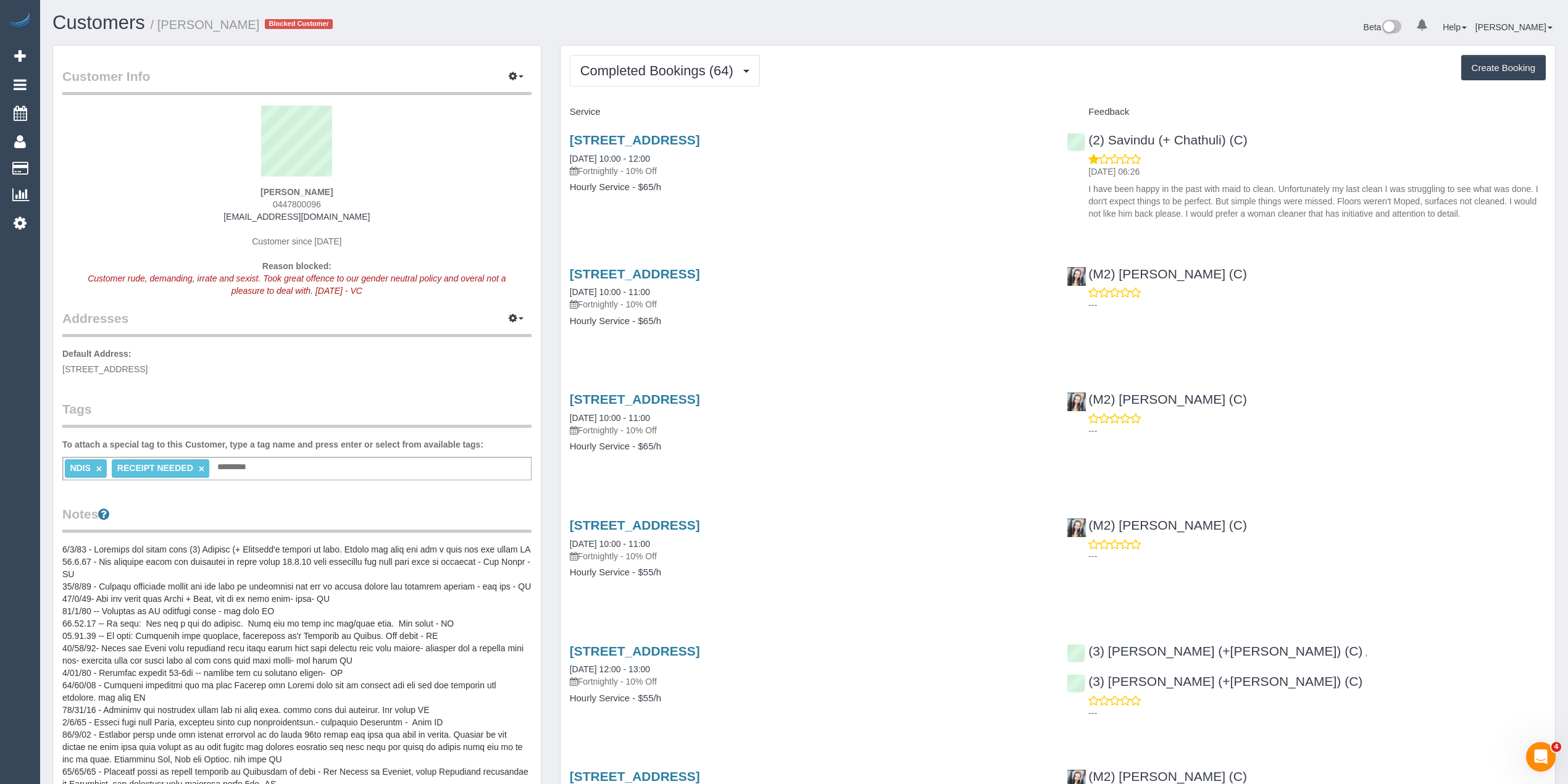
drag, startPoint x: 369, startPoint y: 217, endPoint x: 225, endPoint y: 221, distance: 144.1
click at [225, 221] on div "Victoria Irons 0447800096 victoria_dorrington@hotmail.com Customer since 2020 R…" at bounding box center [297, 207] width 470 height 204
copy link "victoria_dorrington@hotmail.com"
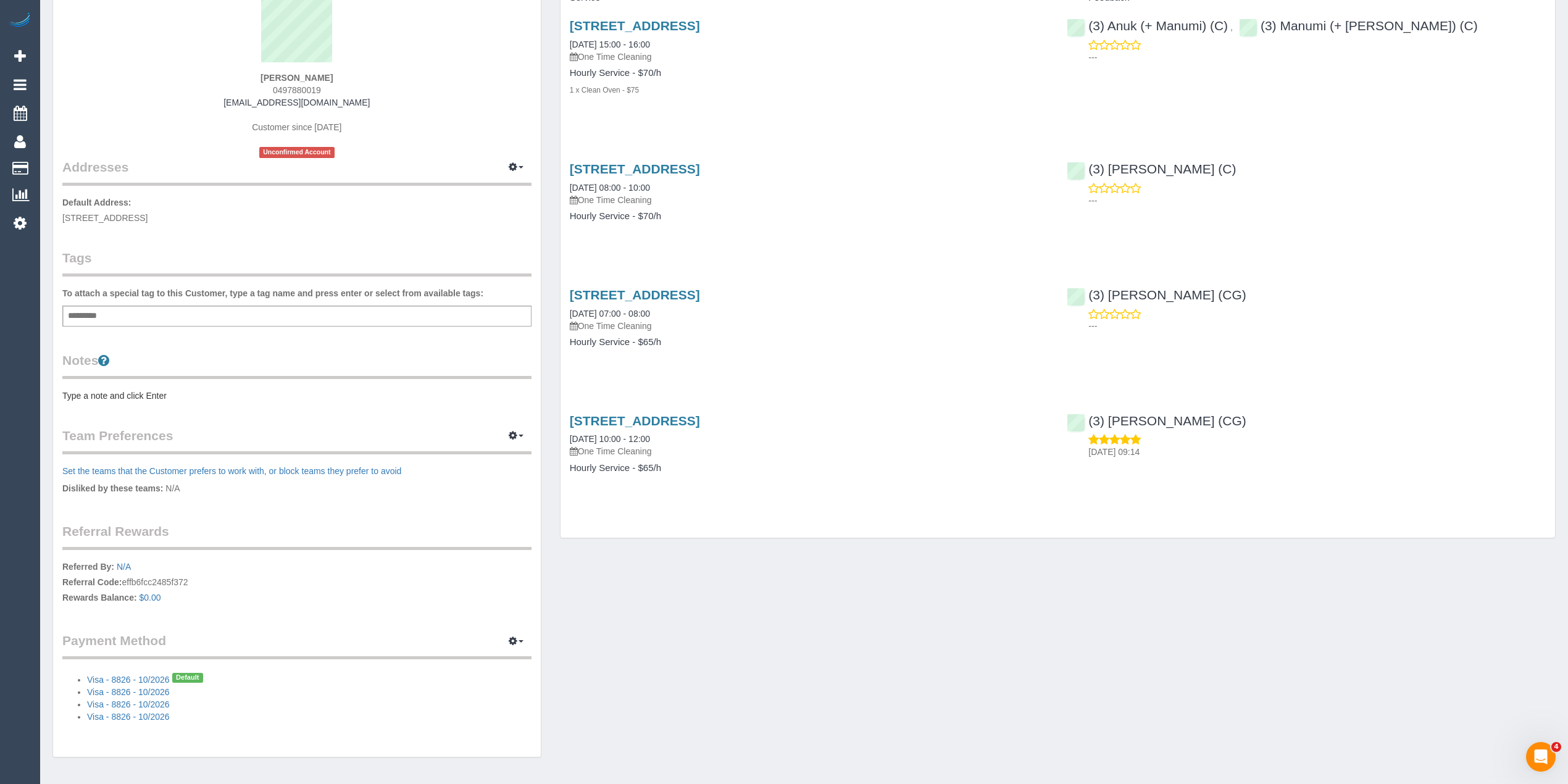
scroll to position [139, 0]
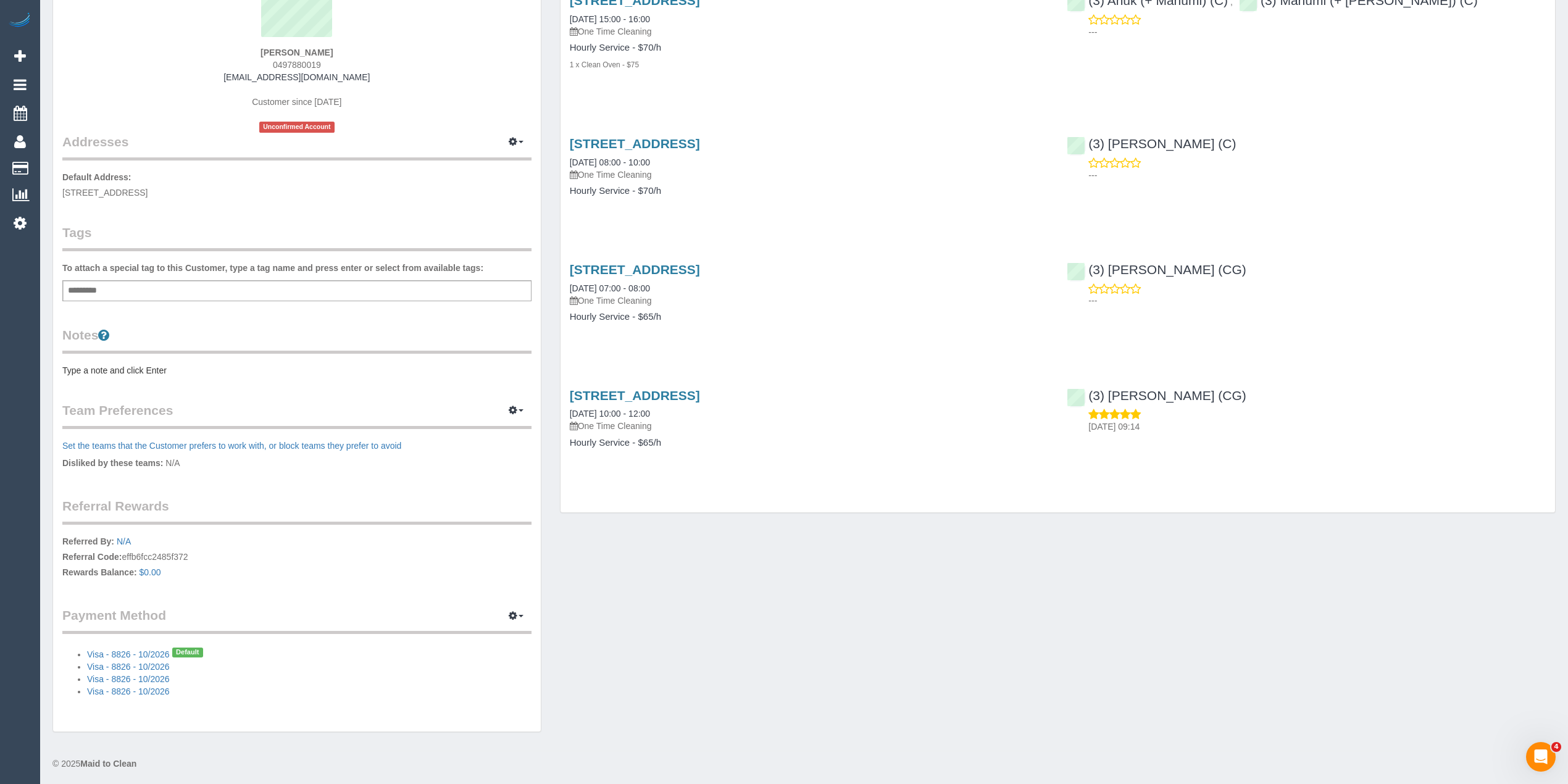
click at [272, 53] on strong "[PERSON_NAME]" at bounding box center [297, 53] width 73 height 10
click at [320, 48] on strong "[PERSON_NAME]" at bounding box center [297, 53] width 73 height 10
copy strong "[PERSON_NAME]"
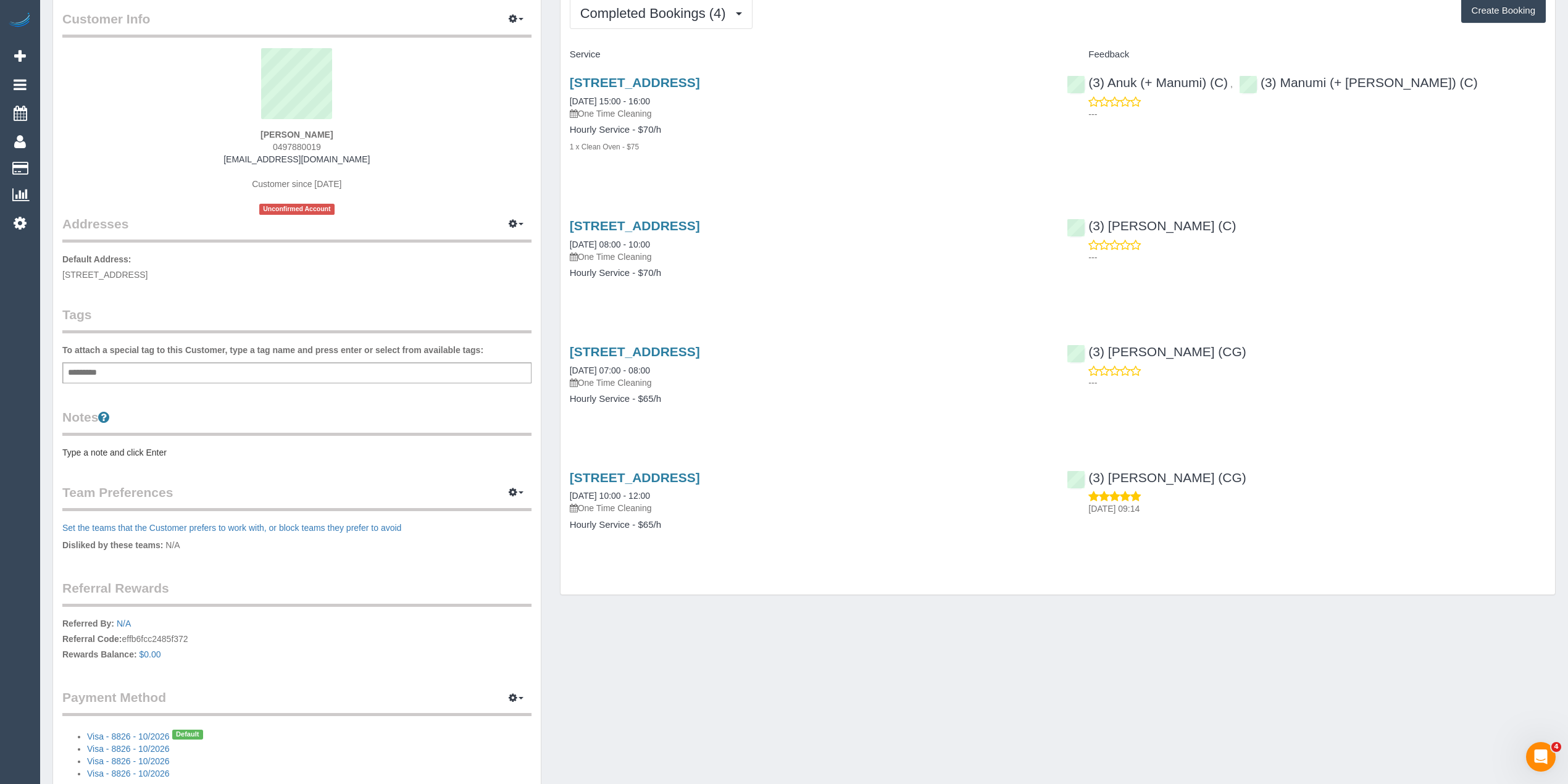
scroll to position [0, 0]
